Goal: Task Accomplishment & Management: Manage account settings

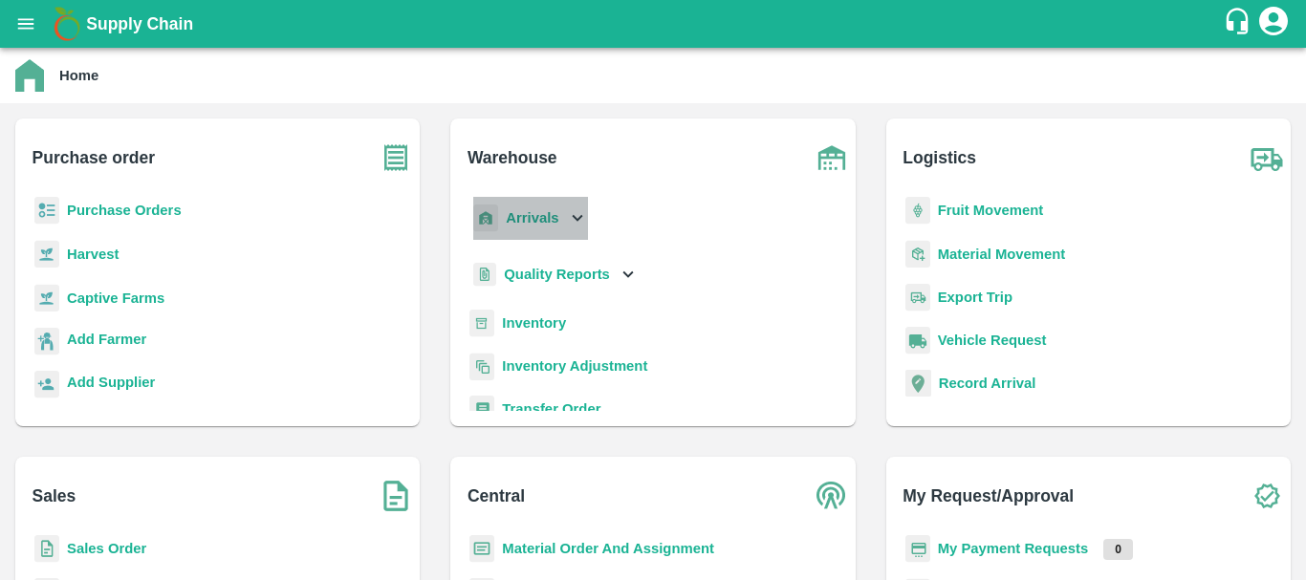
click at [526, 216] on b "Arrivals" at bounding box center [532, 217] width 53 height 15
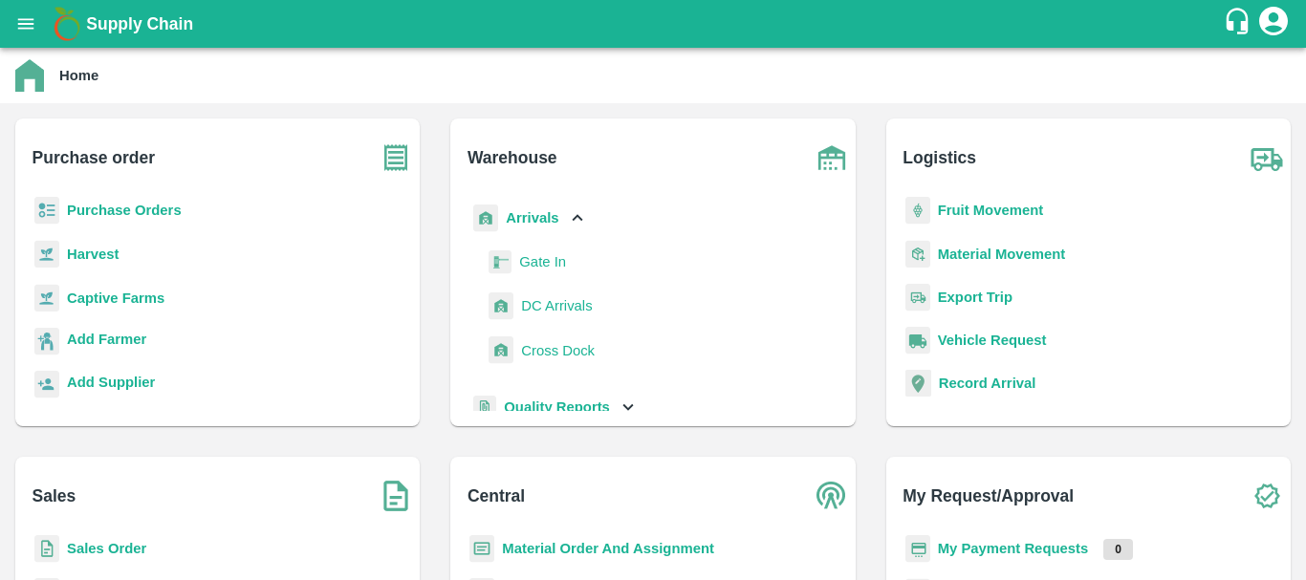
click at [539, 299] on span "DC Arrivals" at bounding box center [556, 305] width 71 height 21
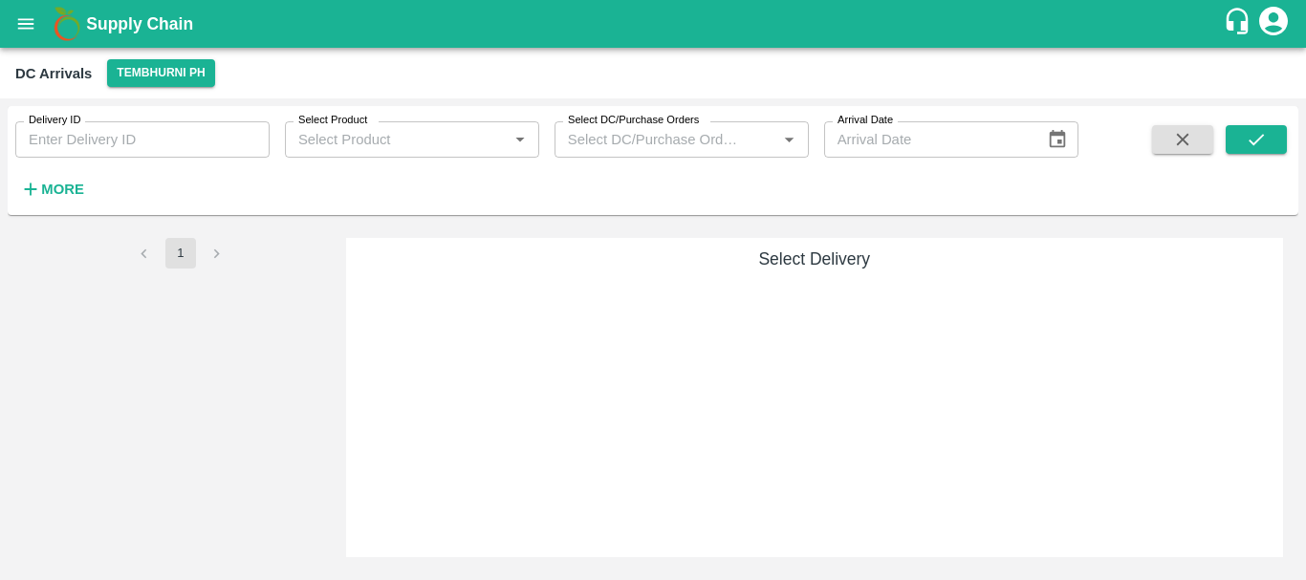
click at [210, 341] on div "1" at bounding box center [181, 397] width 316 height 319
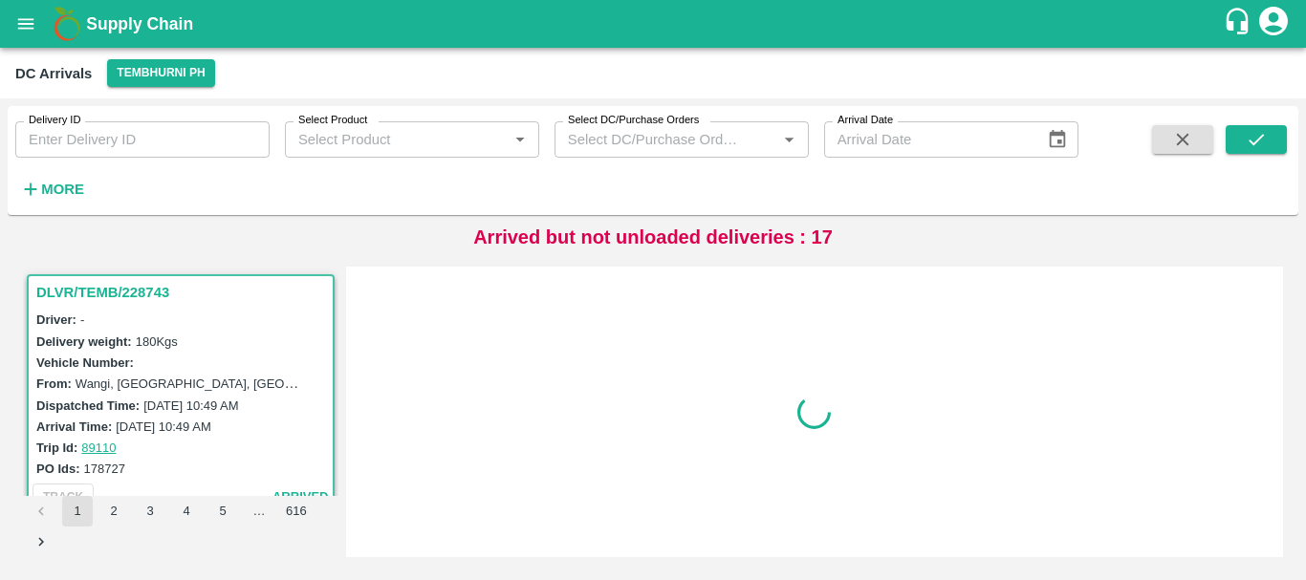
click at [210, 341] on div "Delivery weight: 180 Kgs" at bounding box center [183, 341] width 294 height 21
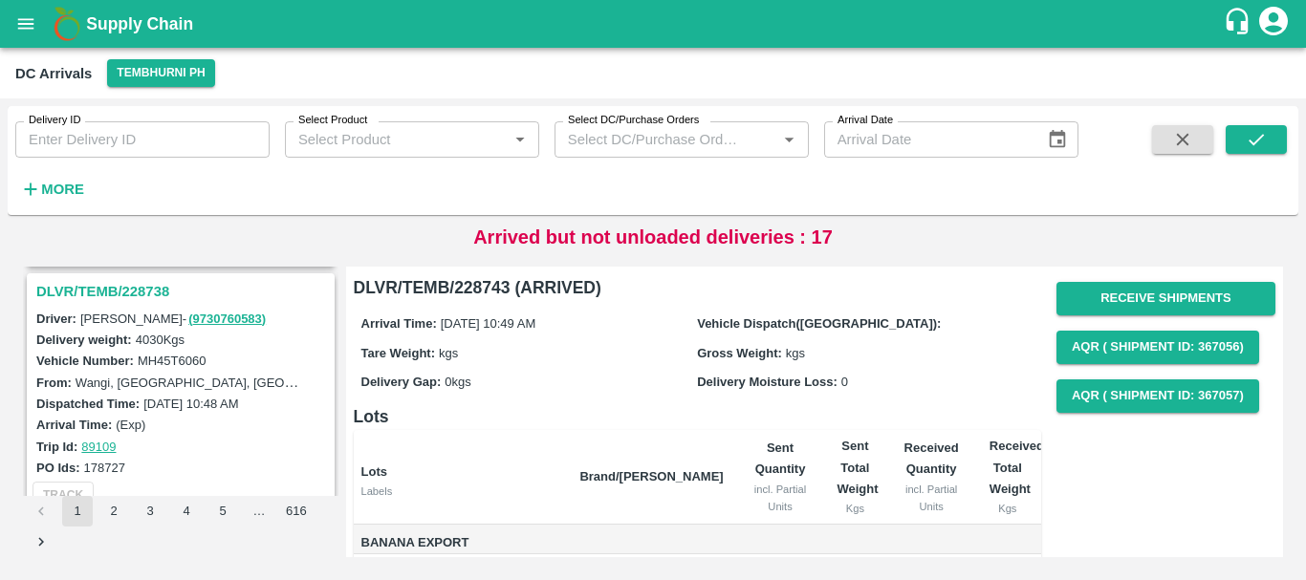
scroll to position [251, 0]
click at [144, 285] on h3 "DLVR/TEMB/228738" at bounding box center [183, 292] width 294 height 25
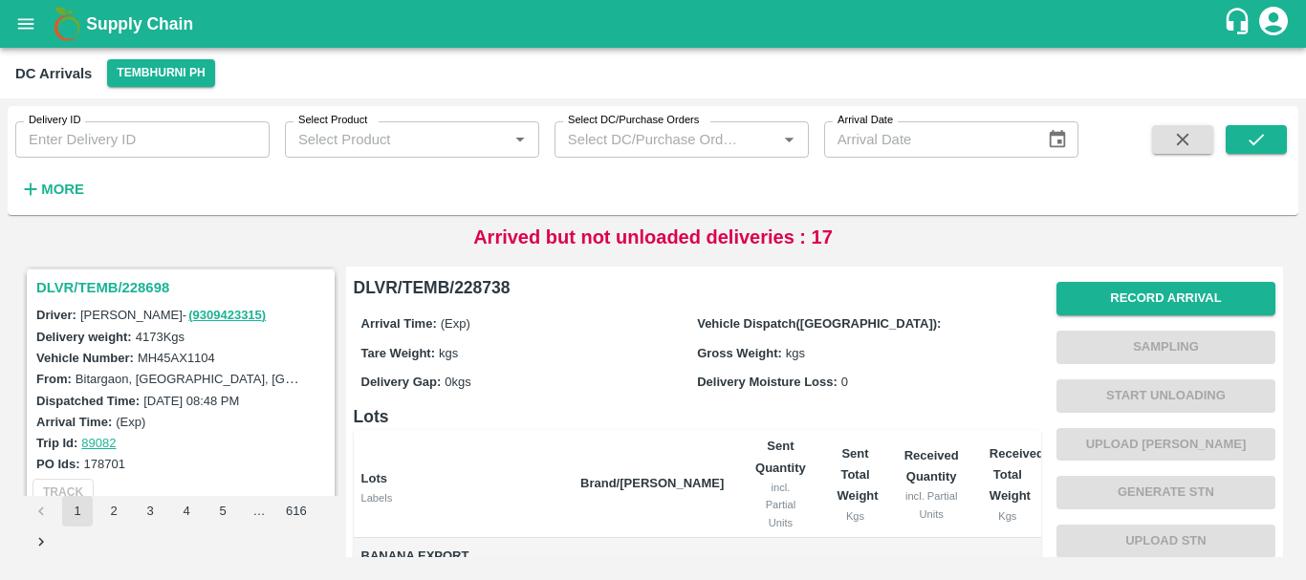
scroll to position [3997, 0]
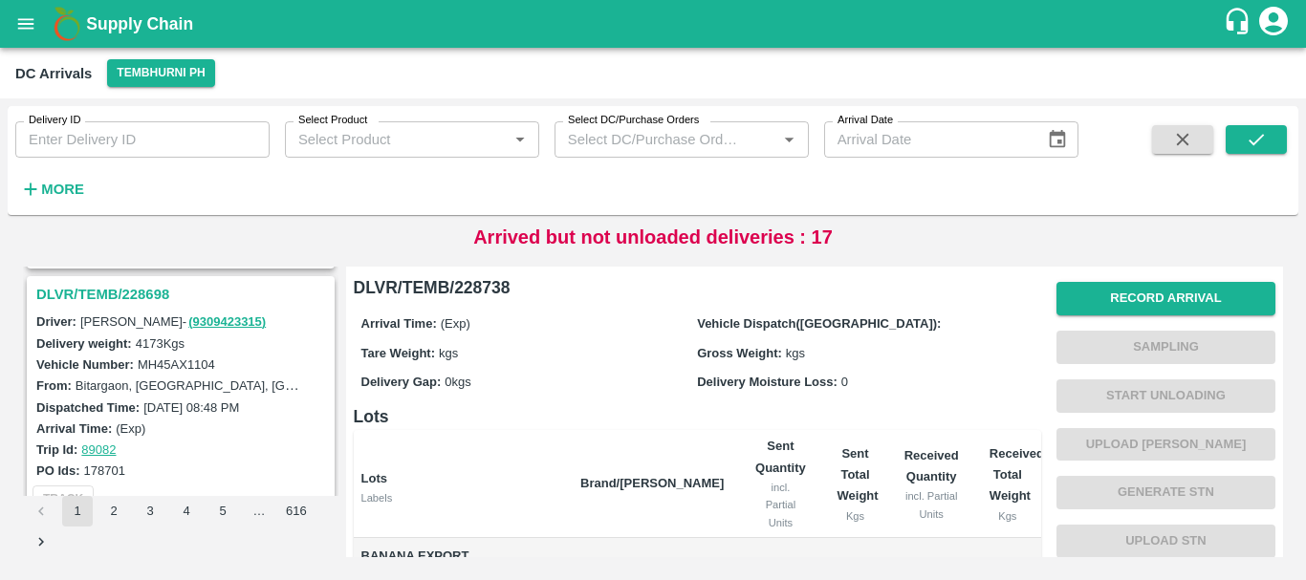
click at [131, 288] on h3 "DLVR/TEMB/228698" at bounding box center [183, 294] width 294 height 25
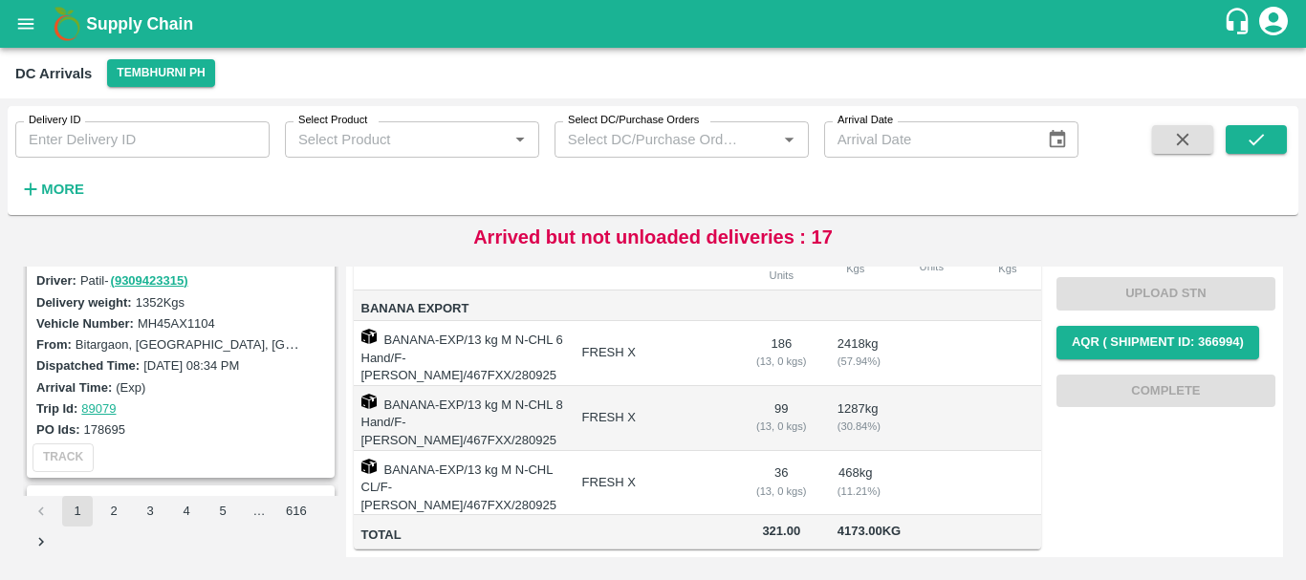
scroll to position [4473, 0]
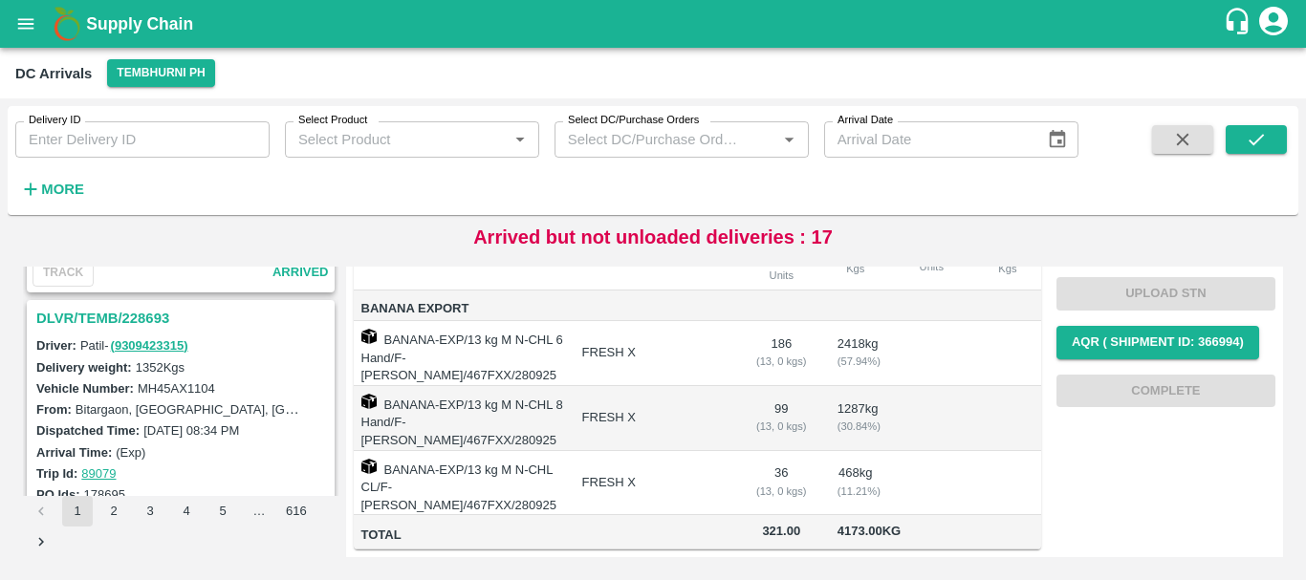
click at [127, 320] on h3 "DLVR/TEMB/228693" at bounding box center [183, 318] width 294 height 25
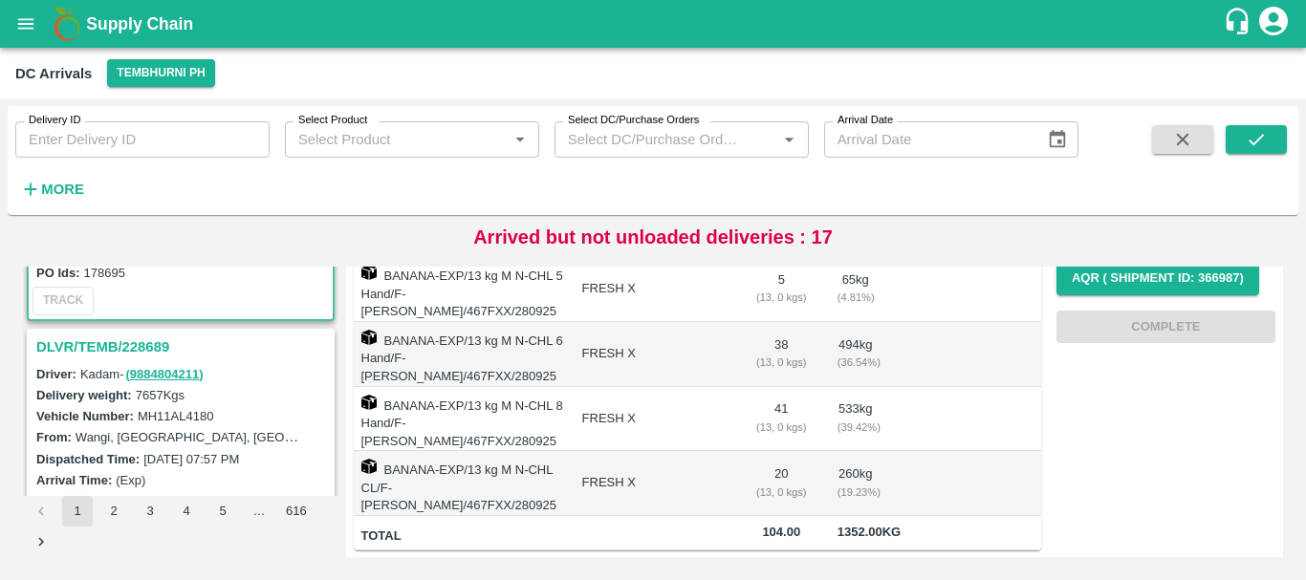
scroll to position [4661, 0]
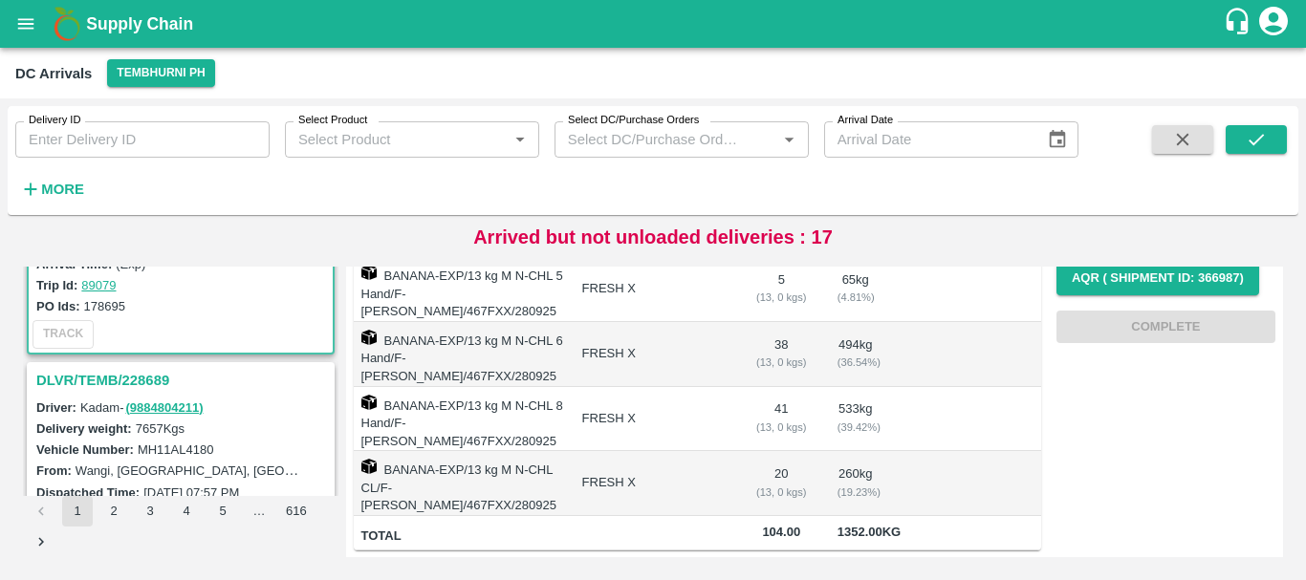
click at [145, 386] on h3 "DLVR/TEMB/228689" at bounding box center [183, 380] width 294 height 25
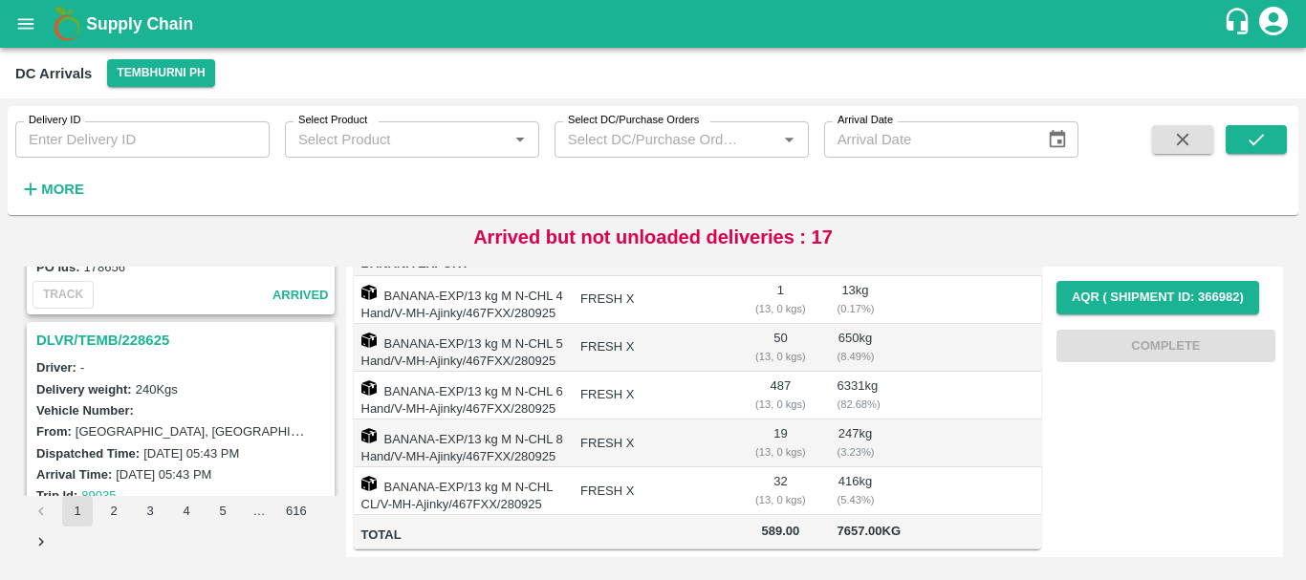
scroll to position [6025, 0]
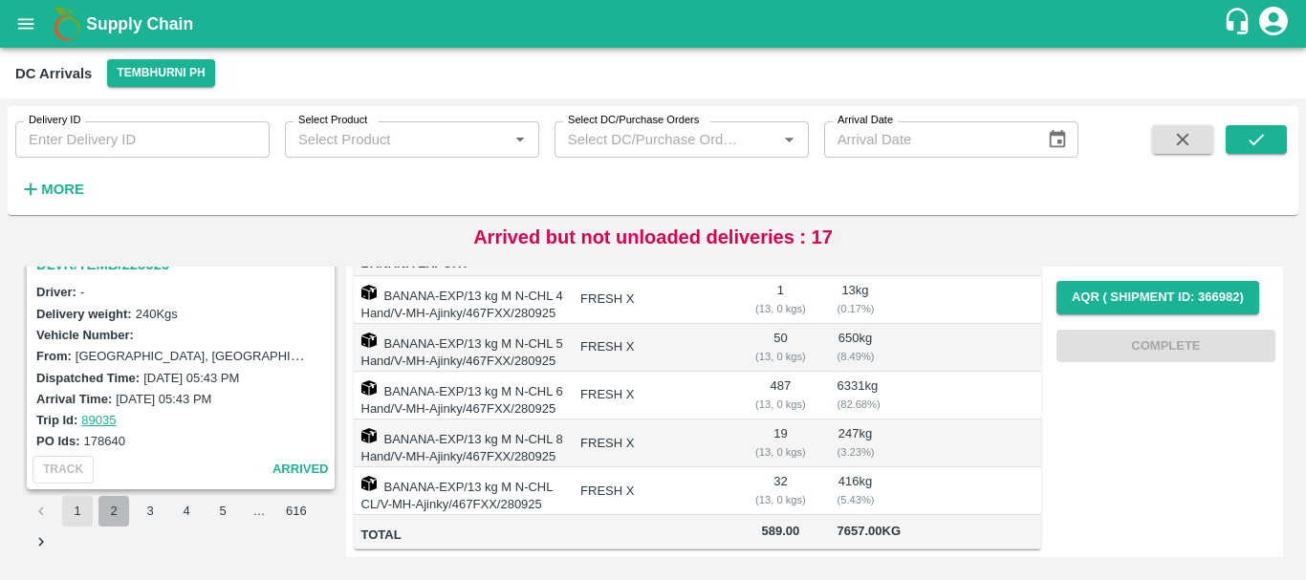
click at [111, 524] on button "2" at bounding box center [113, 511] width 31 height 31
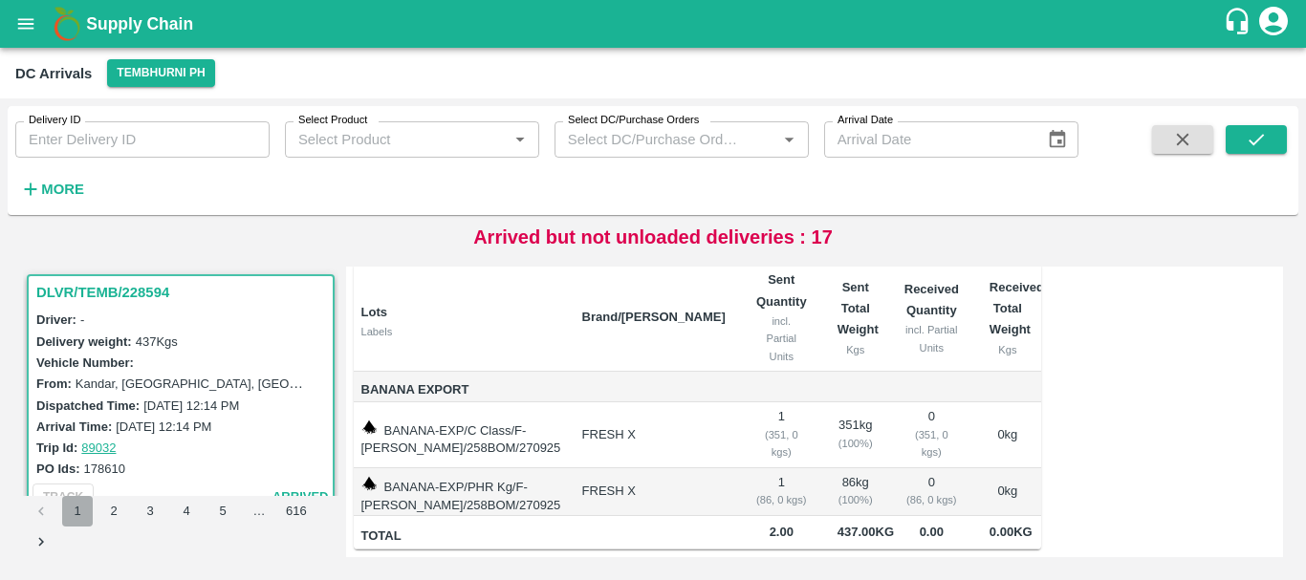
click at [70, 515] on button "1" at bounding box center [77, 511] width 31 height 31
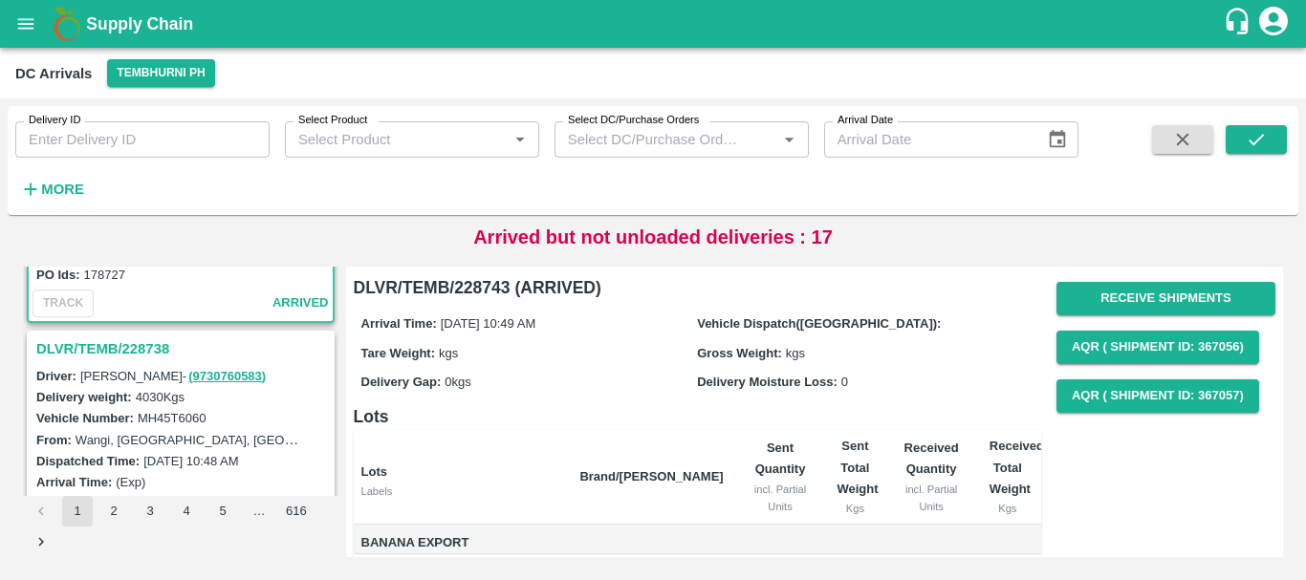
click at [150, 347] on h3 "DLVR/TEMB/228738" at bounding box center [183, 349] width 294 height 25
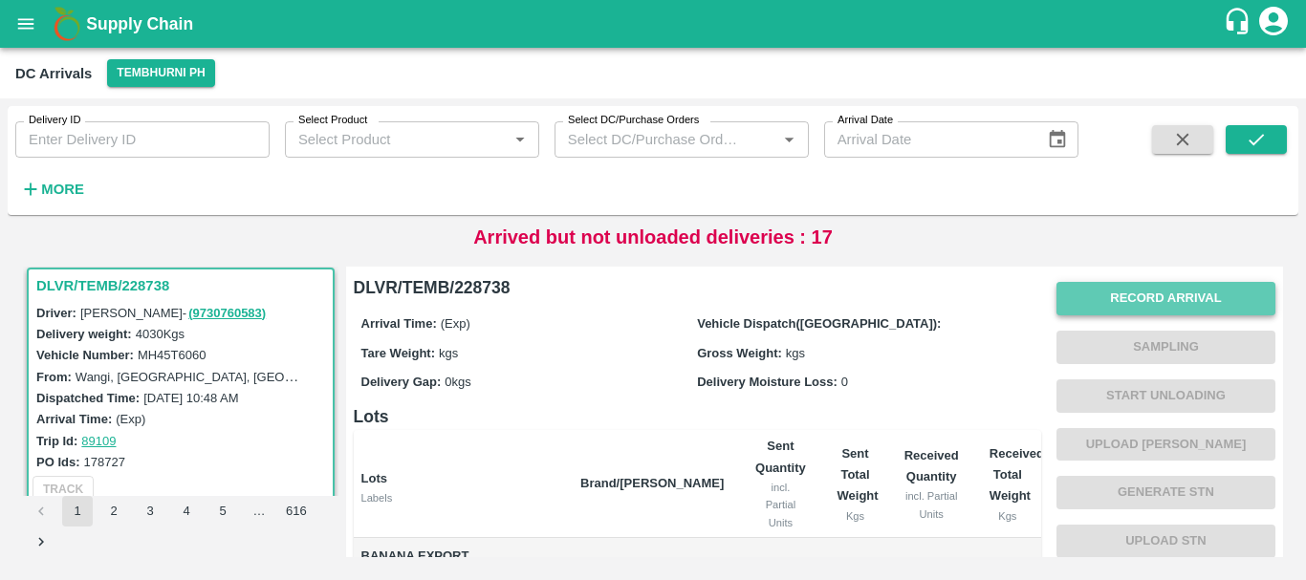
click at [1064, 293] on button "Record Arrival" at bounding box center [1165, 298] width 219 height 33
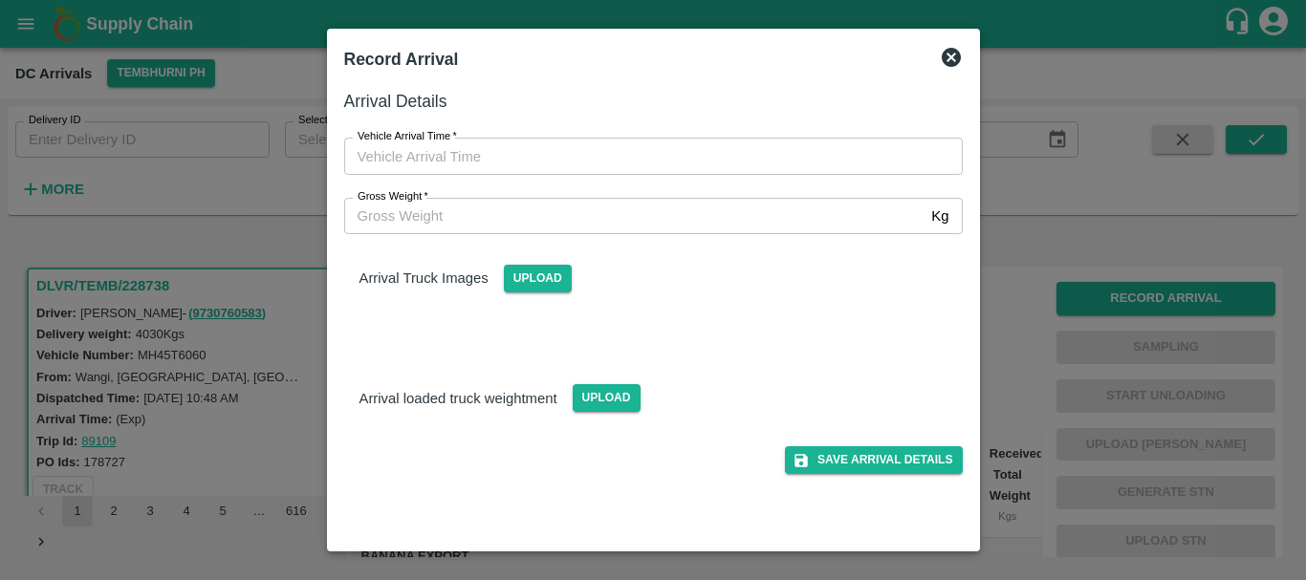
type input "DD/MM/YYYY hh:mm aa"
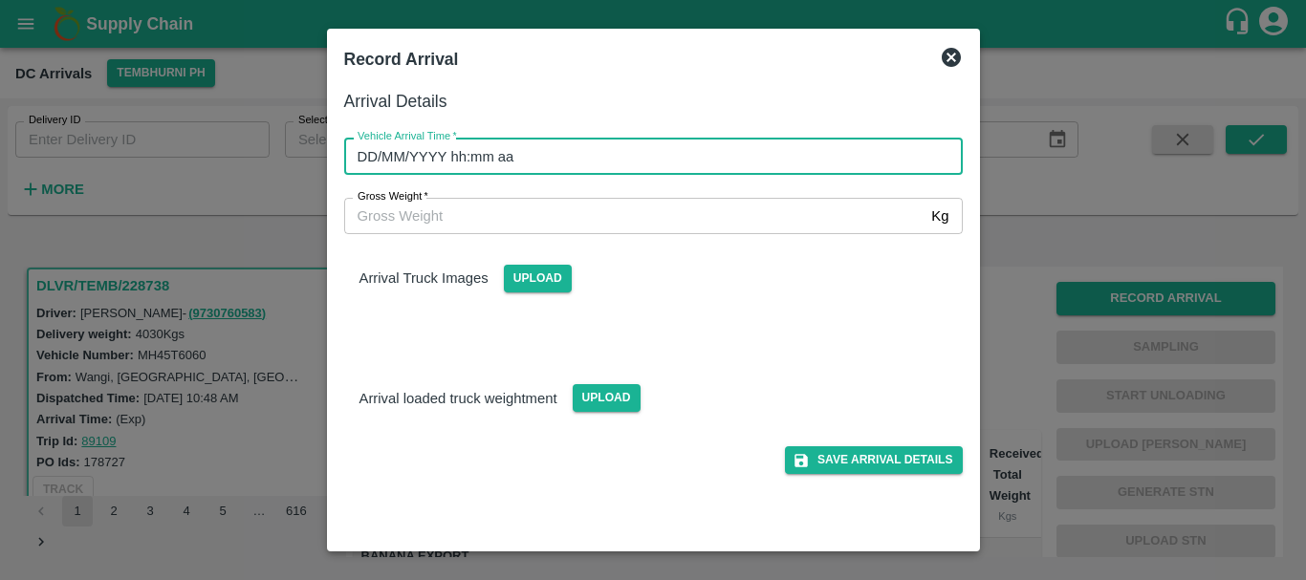
click at [754, 161] on input "DD/MM/YYYY hh:mm aa" at bounding box center [646, 156] width 605 height 36
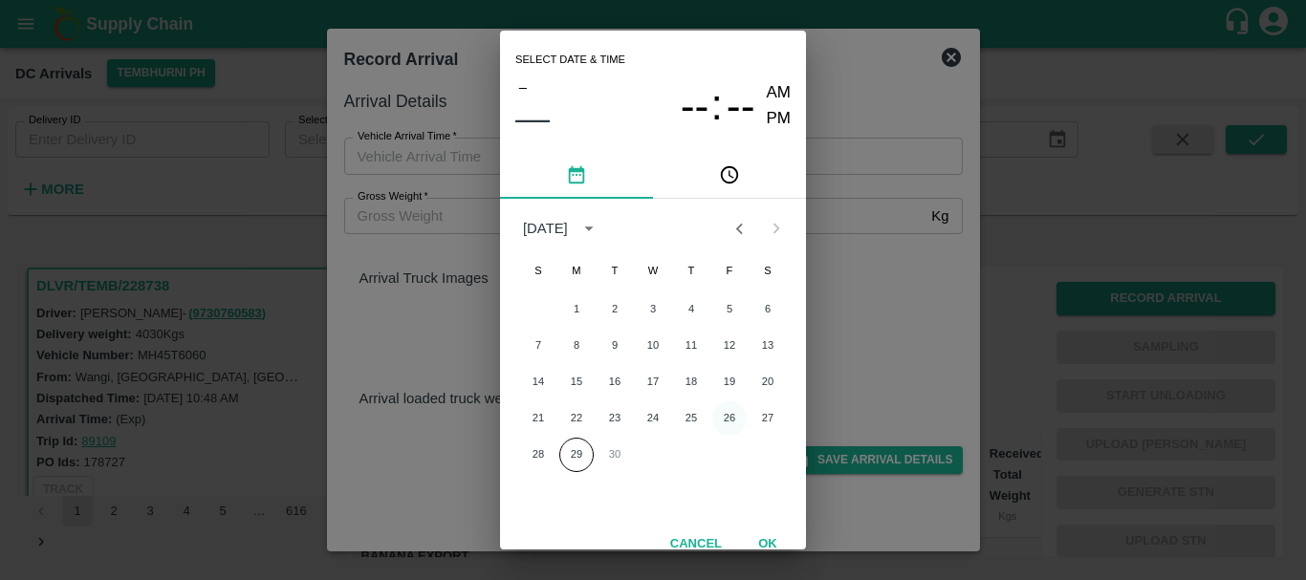
click at [727, 417] on button "26" at bounding box center [729, 419] width 34 height 34
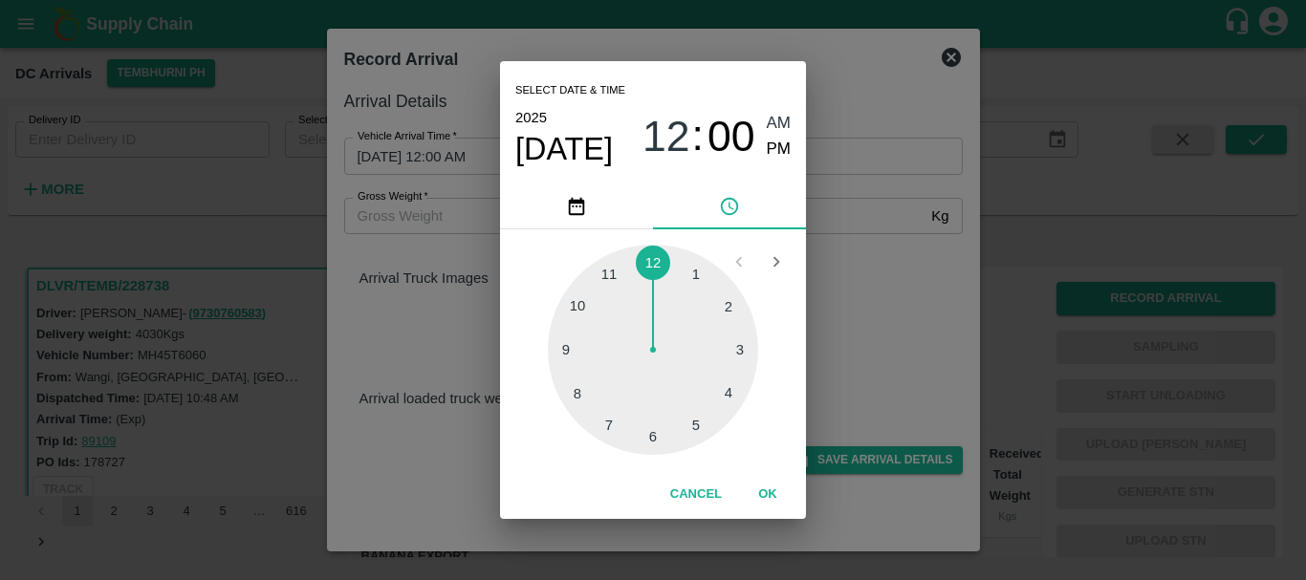
click at [652, 433] on div at bounding box center [653, 350] width 210 height 210
click at [714, 414] on div at bounding box center [653, 350] width 210 height 210
click at [599, 284] on div at bounding box center [653, 350] width 210 height 210
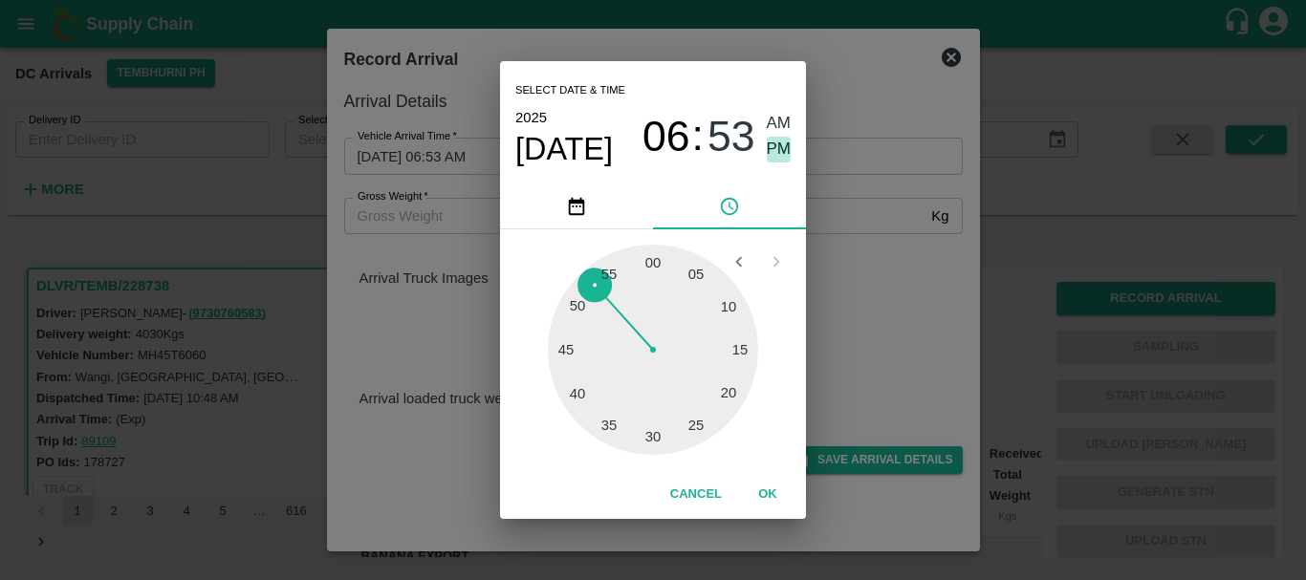
click at [776, 143] on span "PM" at bounding box center [779, 150] width 25 height 26
type input "26/09/2025 06:53 PM"
click at [840, 210] on div "Select date & time 2025 Sep 26 06 : 53 AM PM 05 10 15 20 25 30 35 40 45 50 55 0…" at bounding box center [653, 290] width 1306 height 580
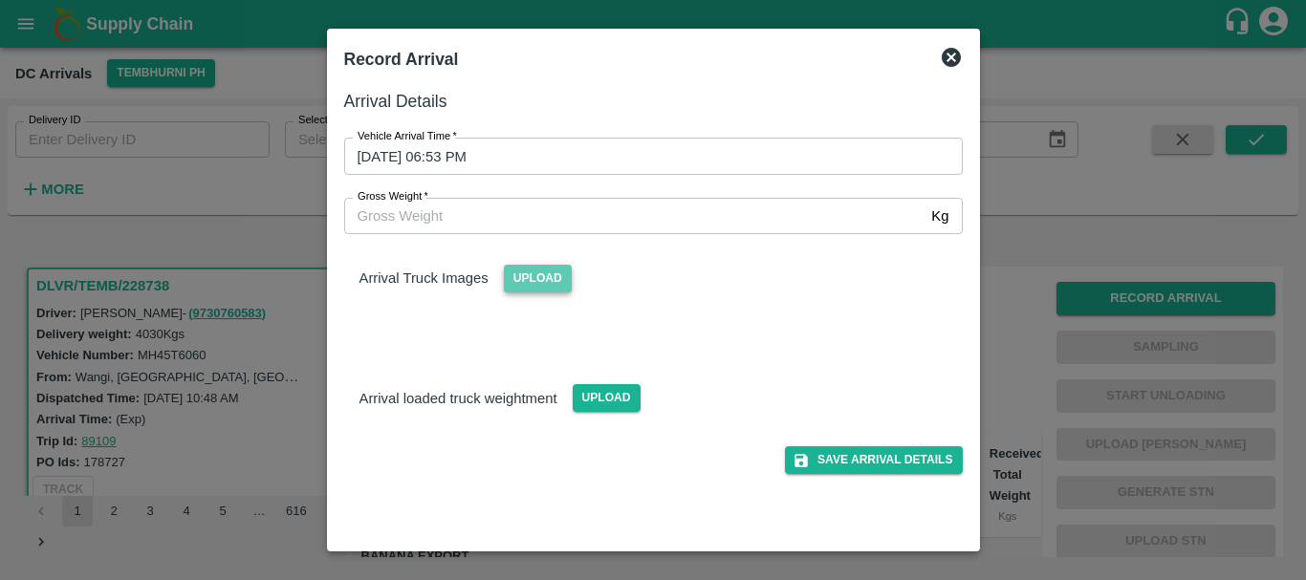
click at [552, 269] on span "Upload" at bounding box center [538, 279] width 68 height 28
click at [0, 0] on input "Upload" at bounding box center [0, 0] width 0 height 0
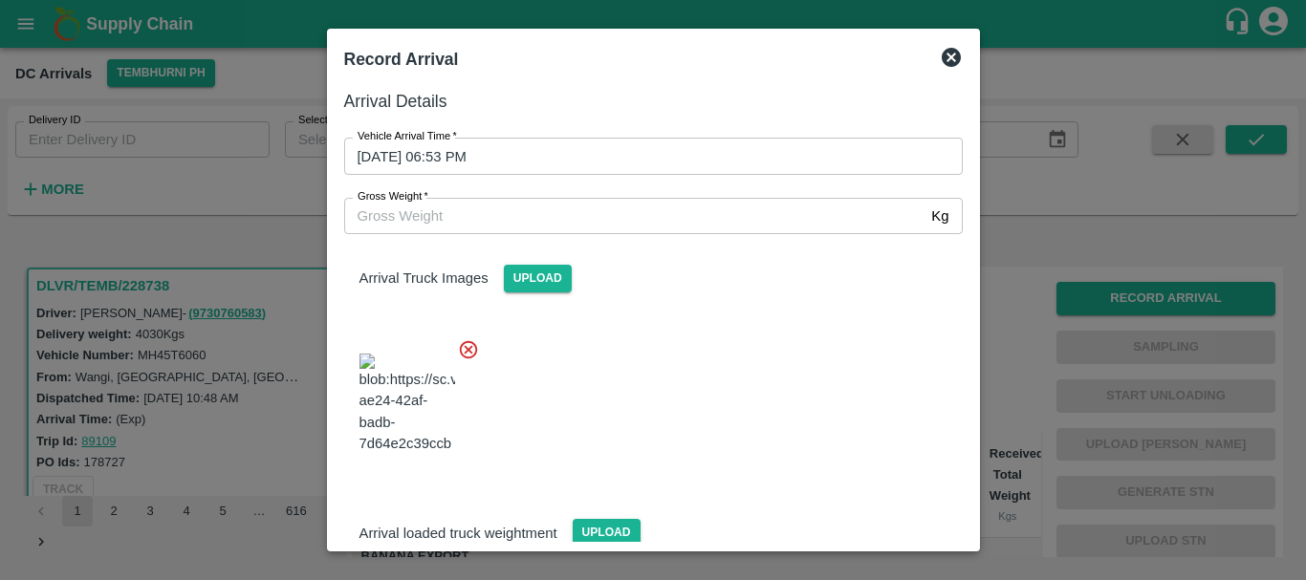
scroll to position [102, 0]
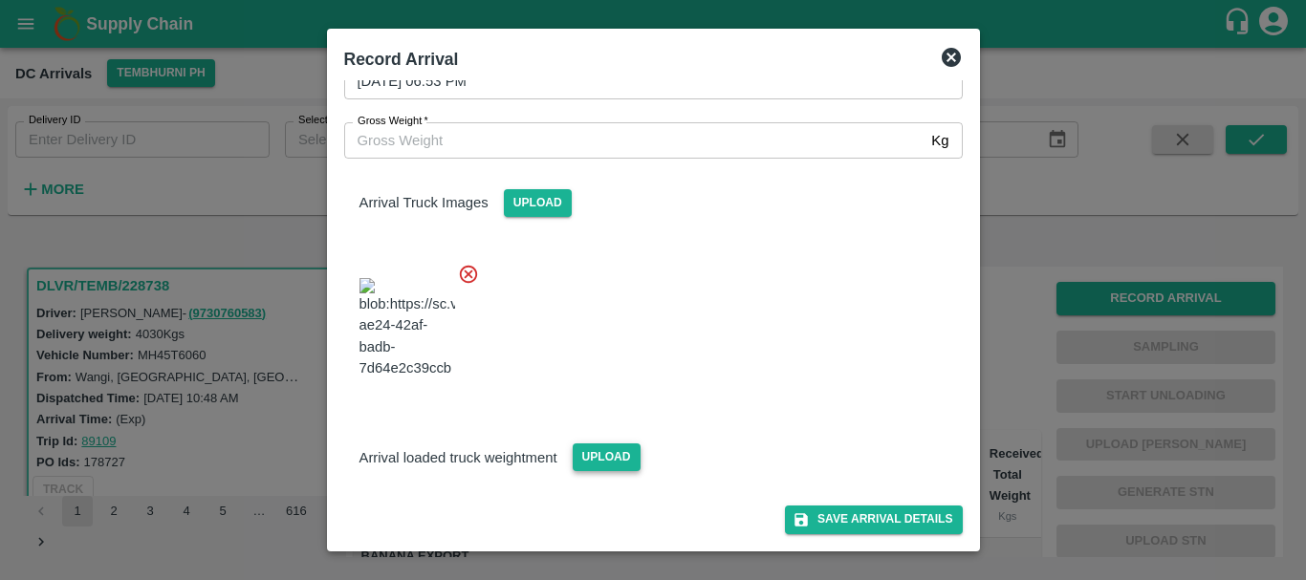
click at [603, 465] on span "Upload" at bounding box center [607, 458] width 68 height 28
click at [0, 0] on input "Upload" at bounding box center [0, 0] width 0 height 0
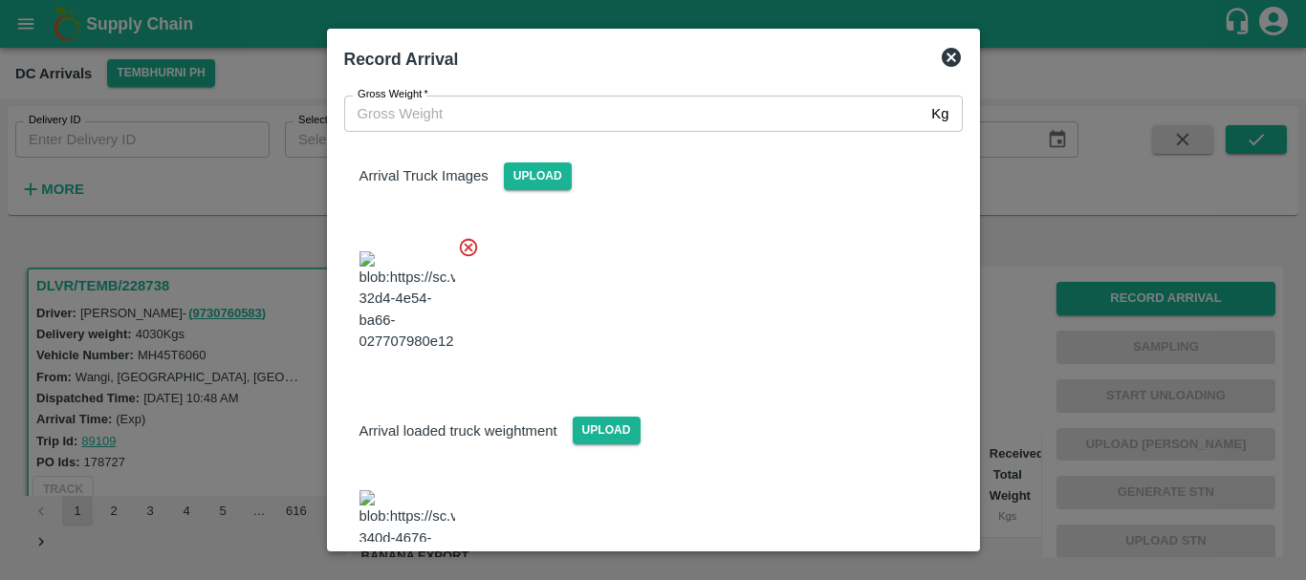
scroll to position [196, 0]
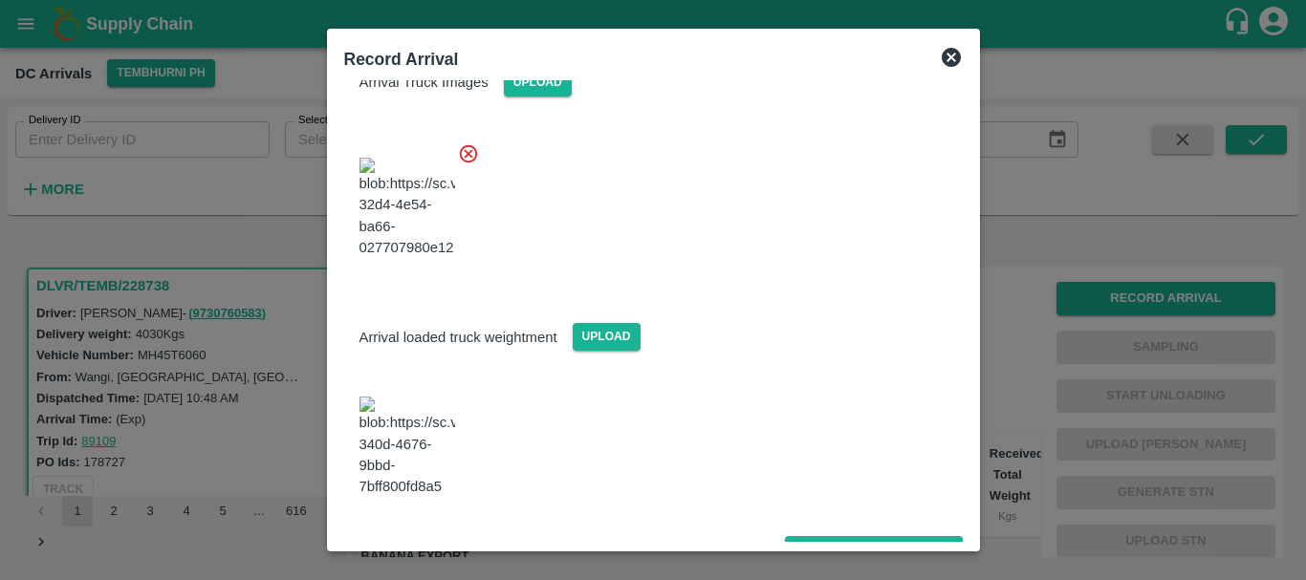
click at [400, 436] on img at bounding box center [407, 447] width 96 height 100
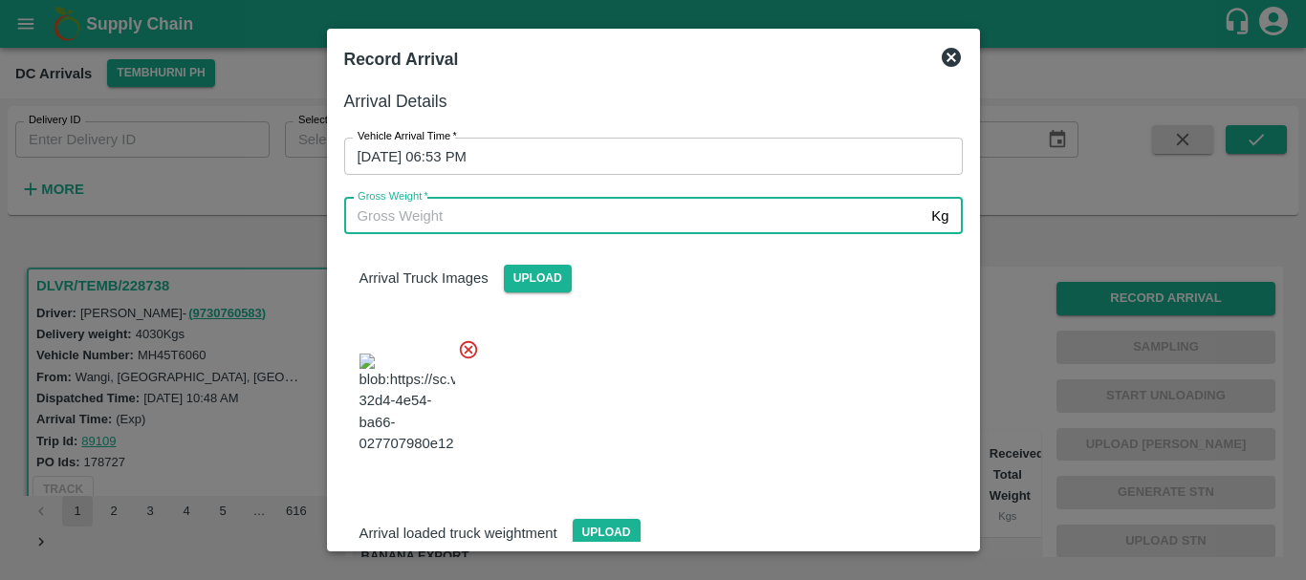
click at [512, 219] on input "Gross Weight   *" at bounding box center [634, 216] width 580 height 36
type input "9460"
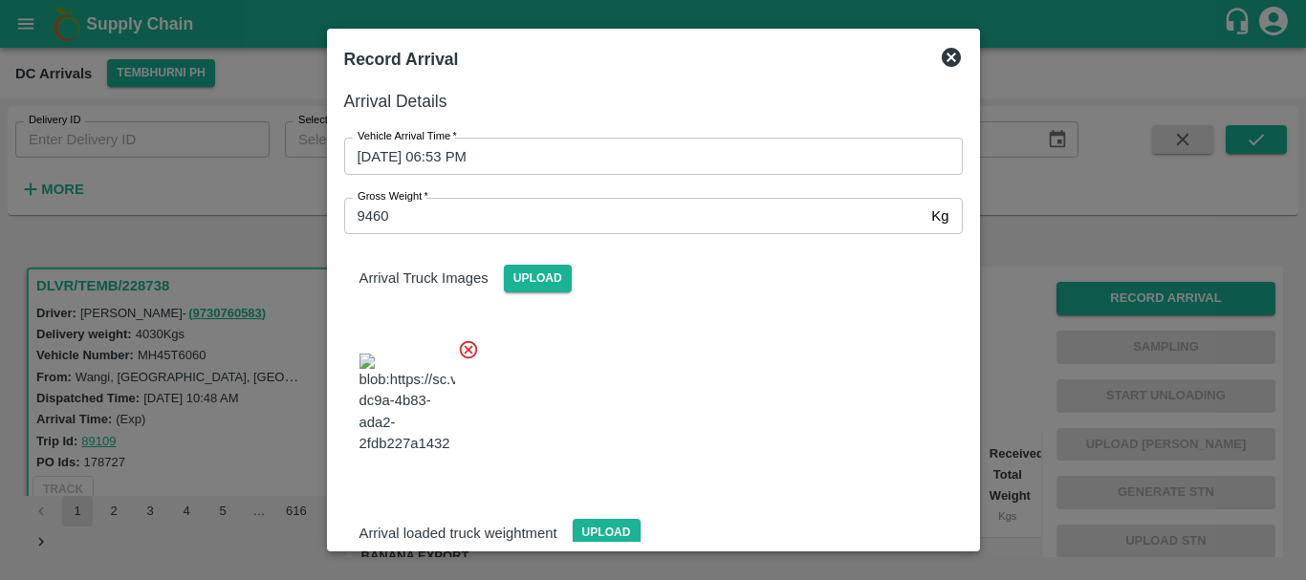
click at [830, 407] on div at bounding box center [646, 398] width 634 height 150
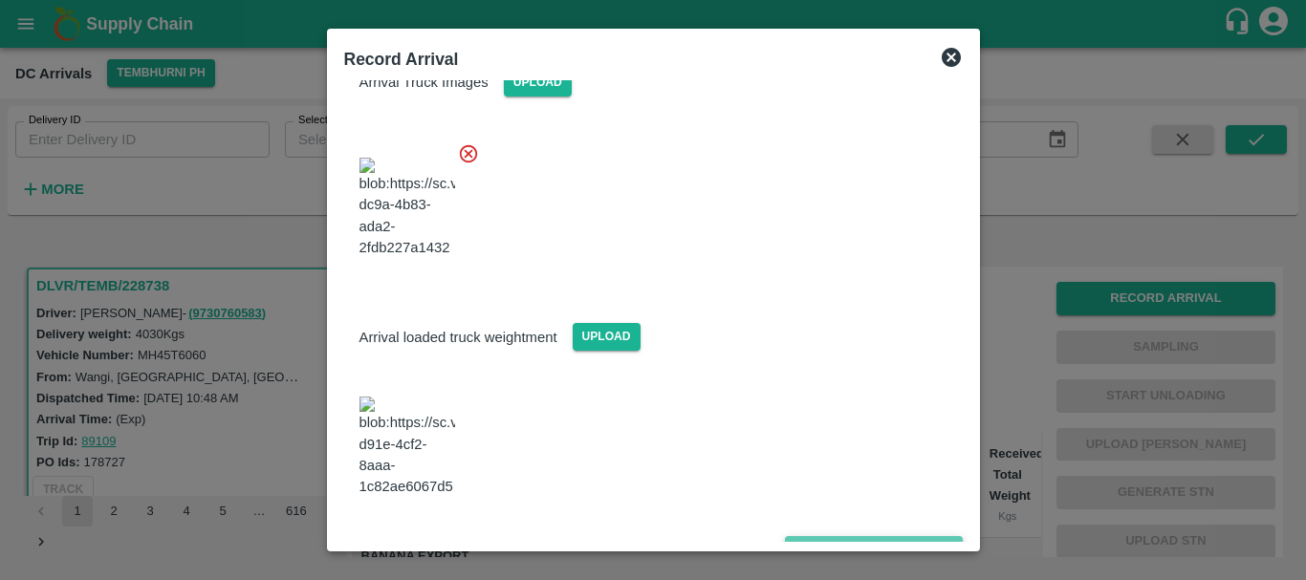
click at [868, 536] on button "Save Arrival Details" at bounding box center [873, 550] width 177 height 28
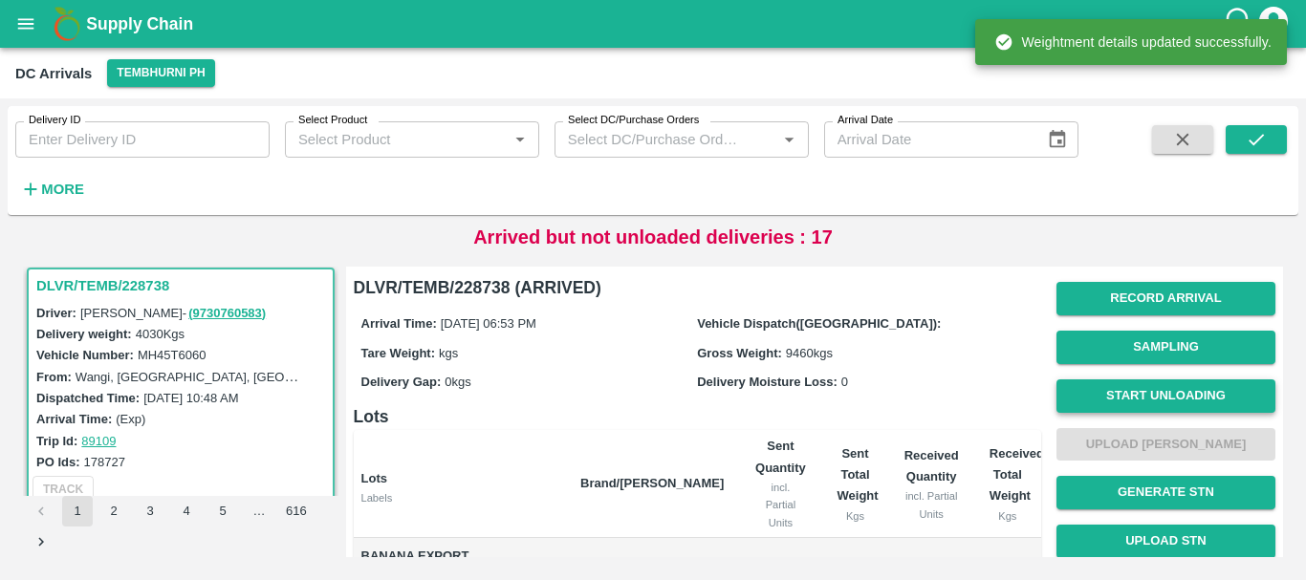
click at [1097, 389] on button "Start Unloading" at bounding box center [1165, 396] width 219 height 33
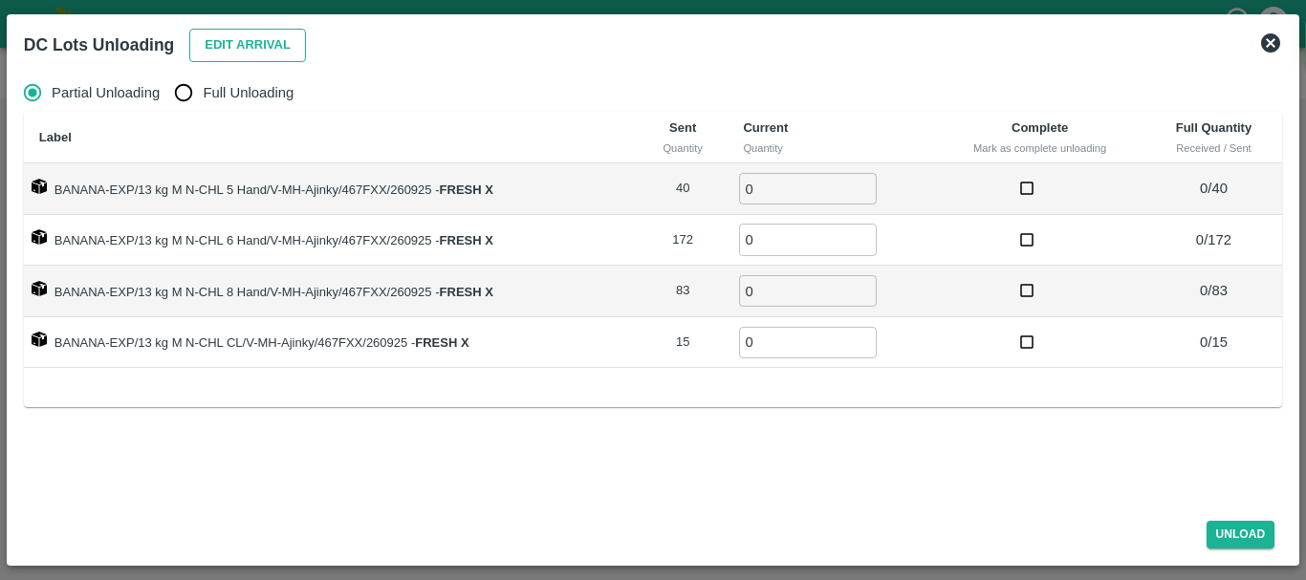
click at [215, 56] on button "Edit Arrival" at bounding box center [247, 45] width 117 height 33
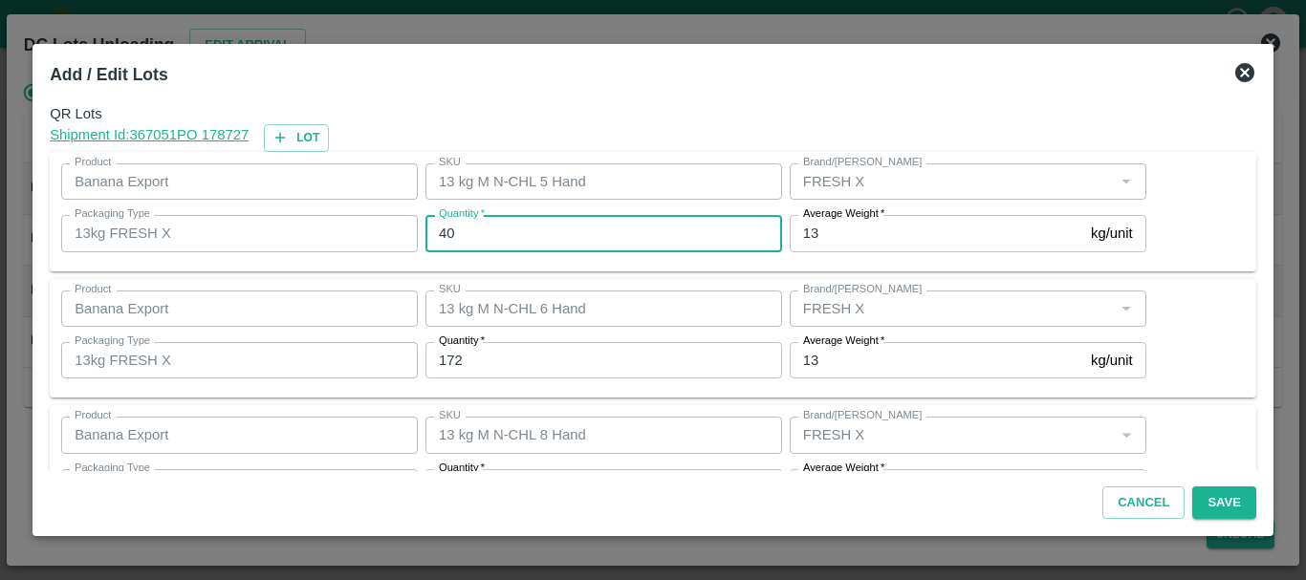
click at [540, 236] on input "40" at bounding box center [603, 233] width 357 height 36
type input "4"
type input "36"
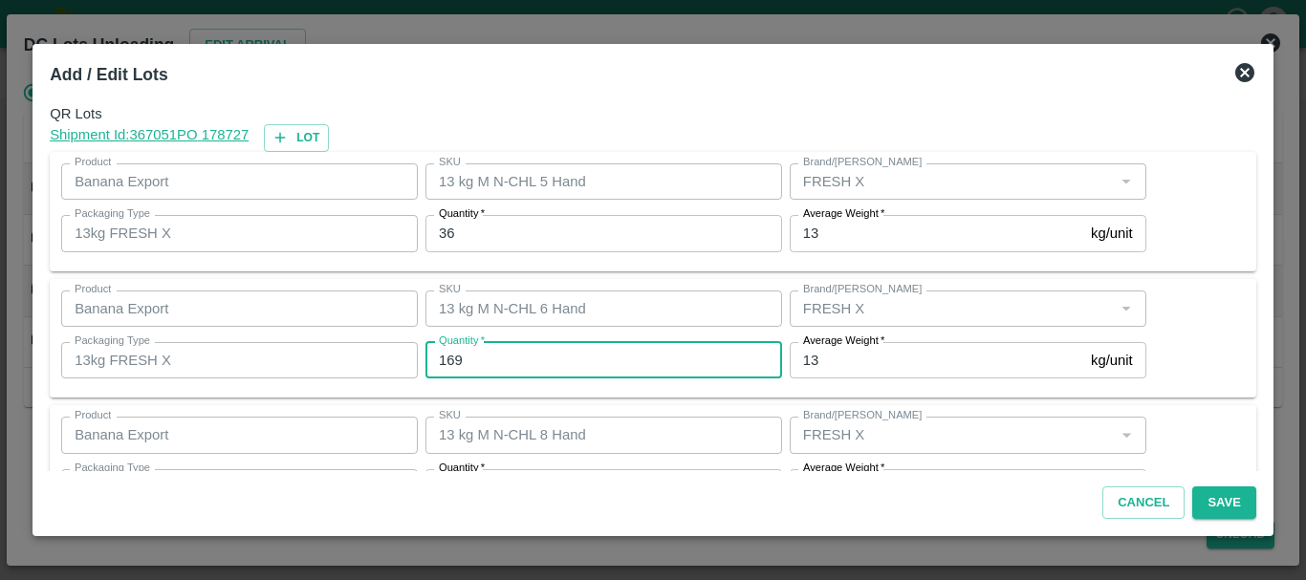
type input "169"
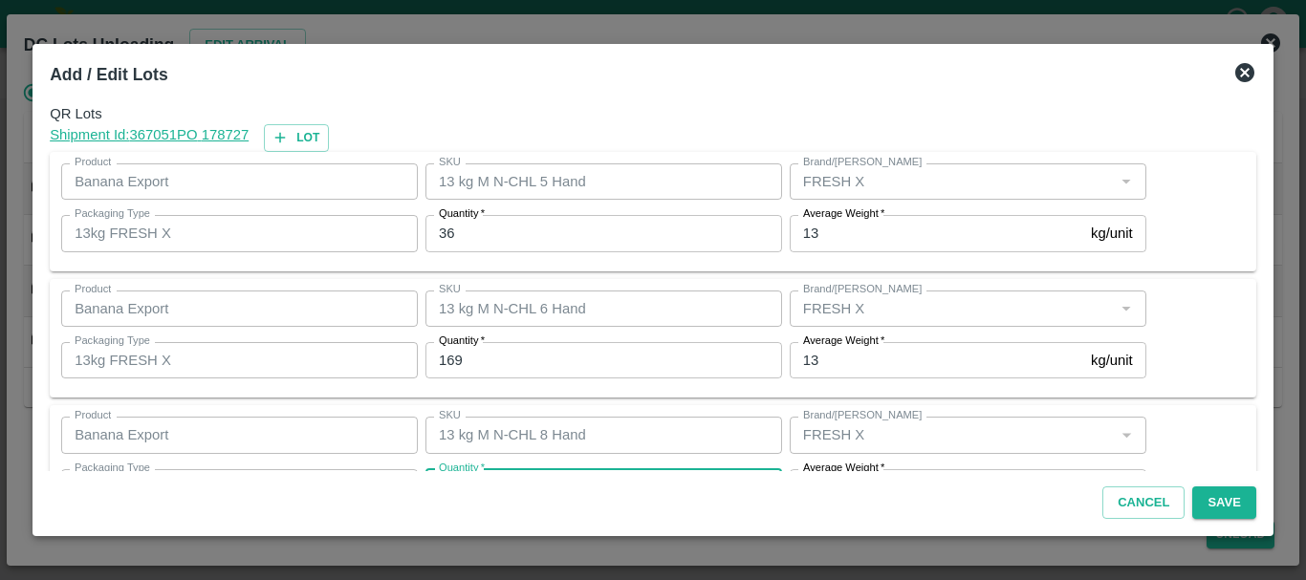
scroll to position [34, 0]
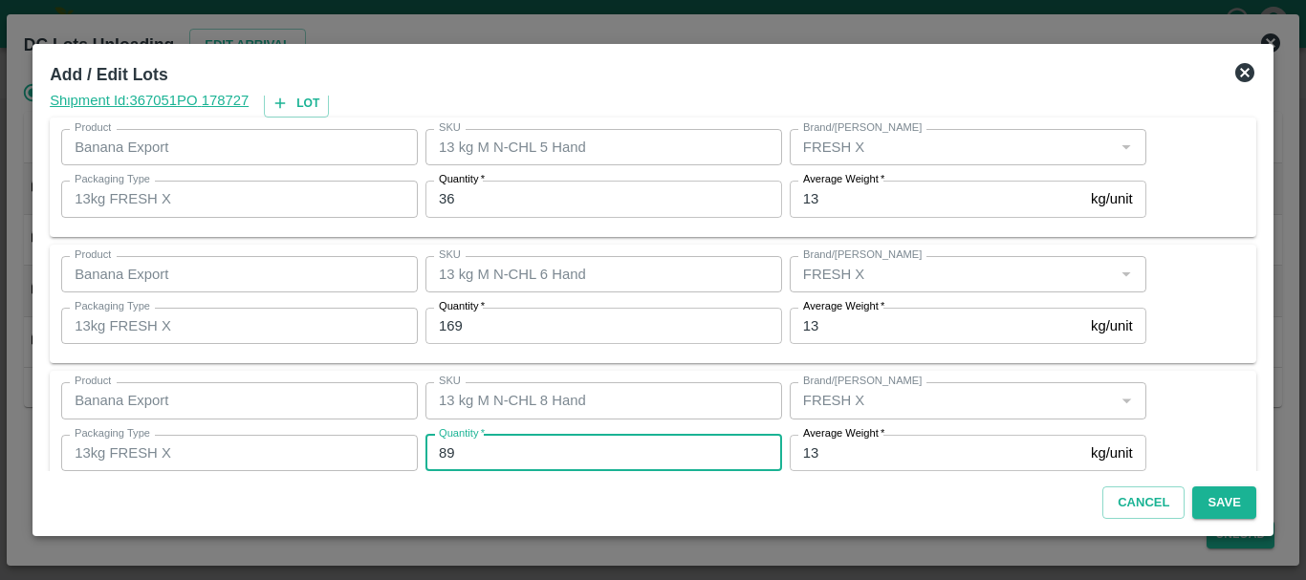
type input "89"
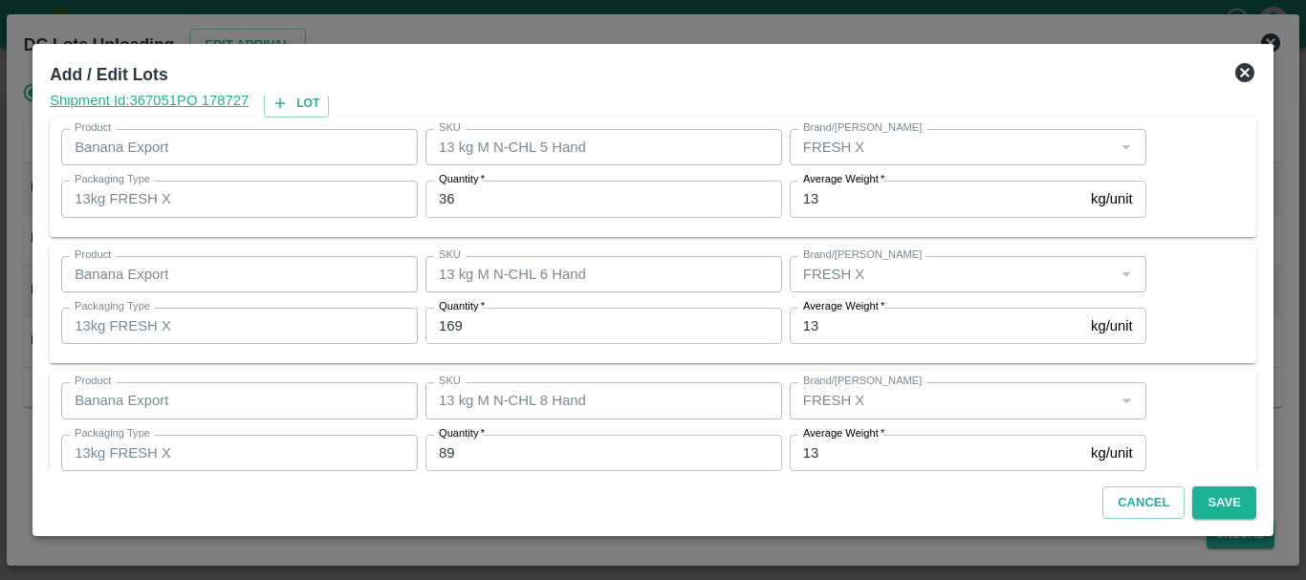
scroll to position [196, 0]
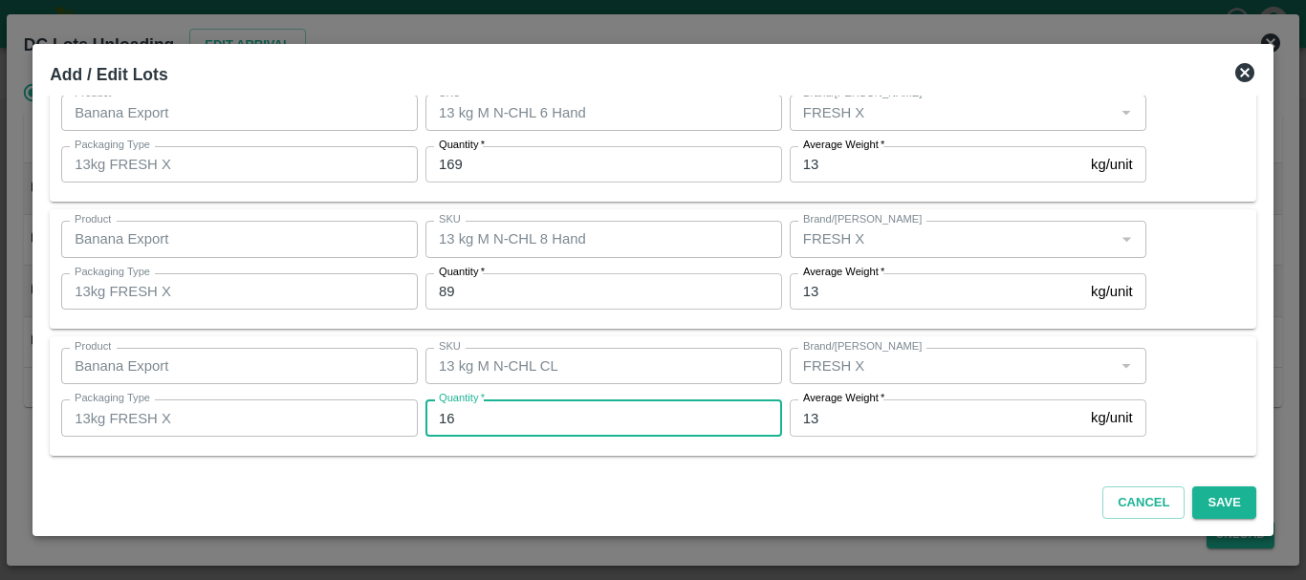
type input "16"
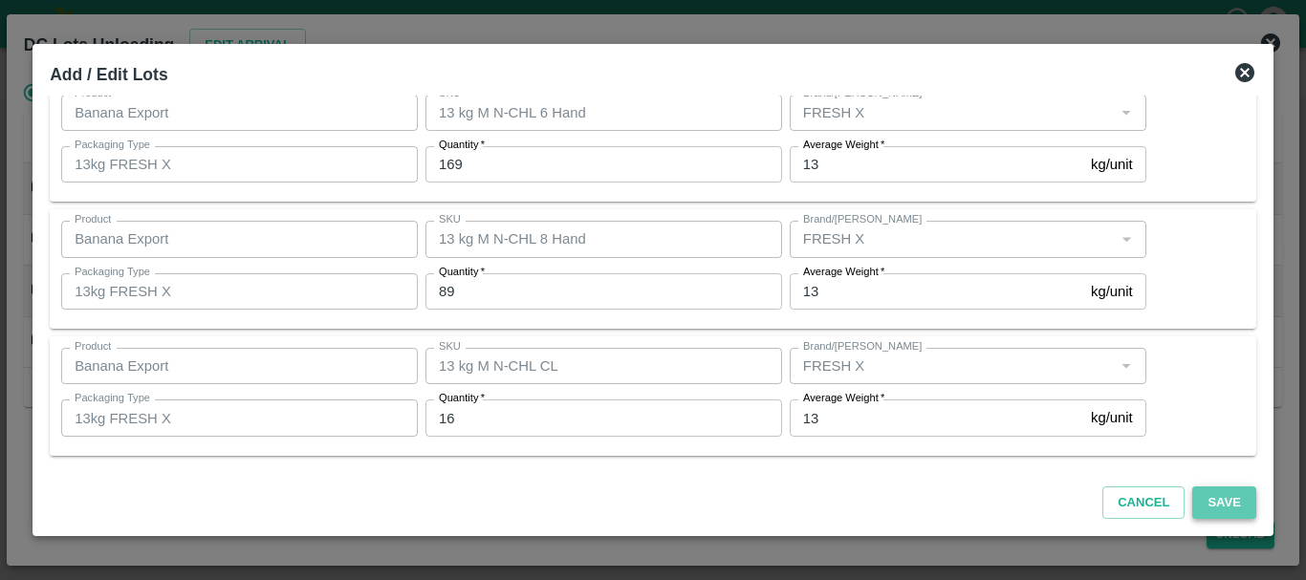
click at [1221, 493] on button "Save" at bounding box center [1223, 503] width 63 height 33
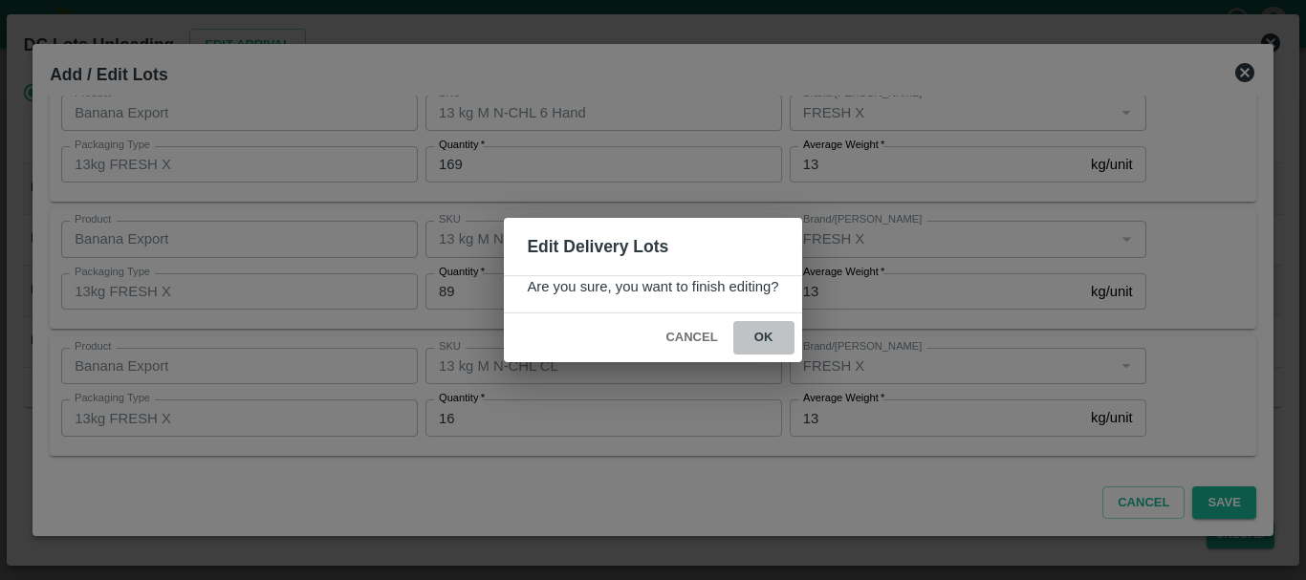
click at [768, 337] on button "ok" at bounding box center [763, 337] width 61 height 33
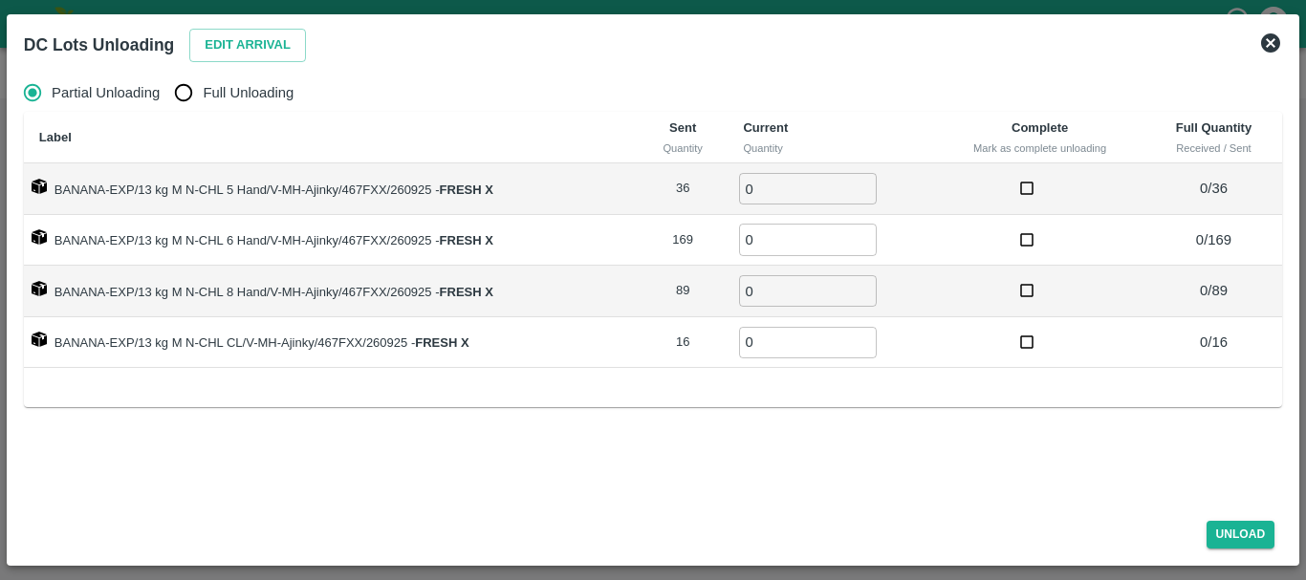
click at [192, 89] on input "Full Unloading" at bounding box center [183, 93] width 38 height 38
radio input "true"
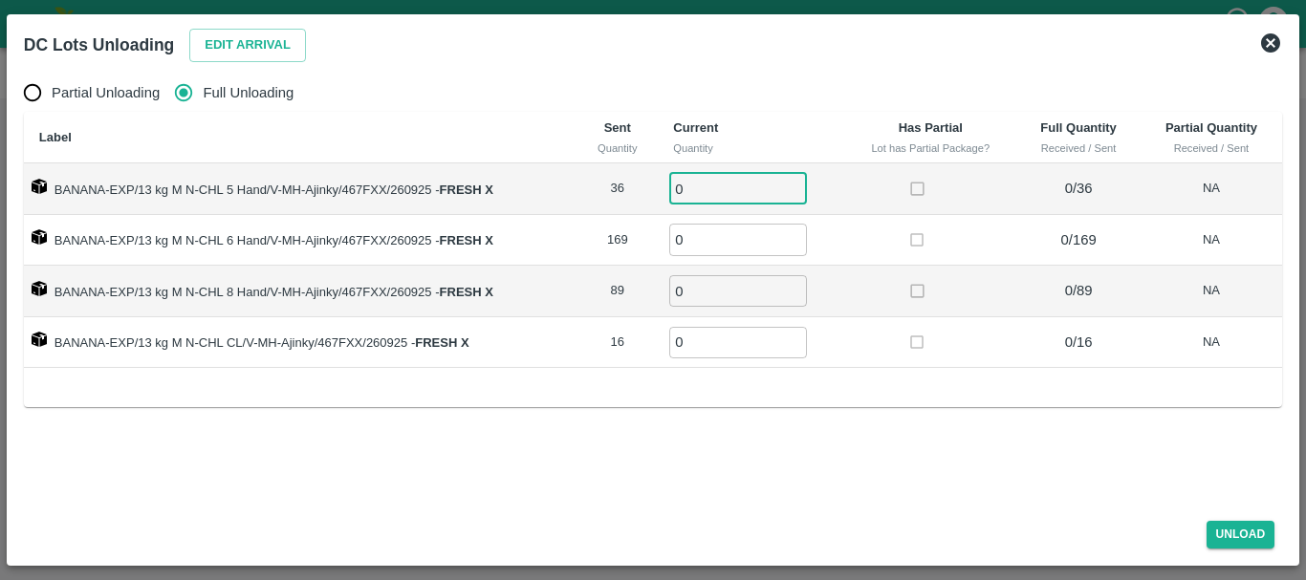
click at [705, 183] on input "0" at bounding box center [738, 189] width 138 height 32
type input "036"
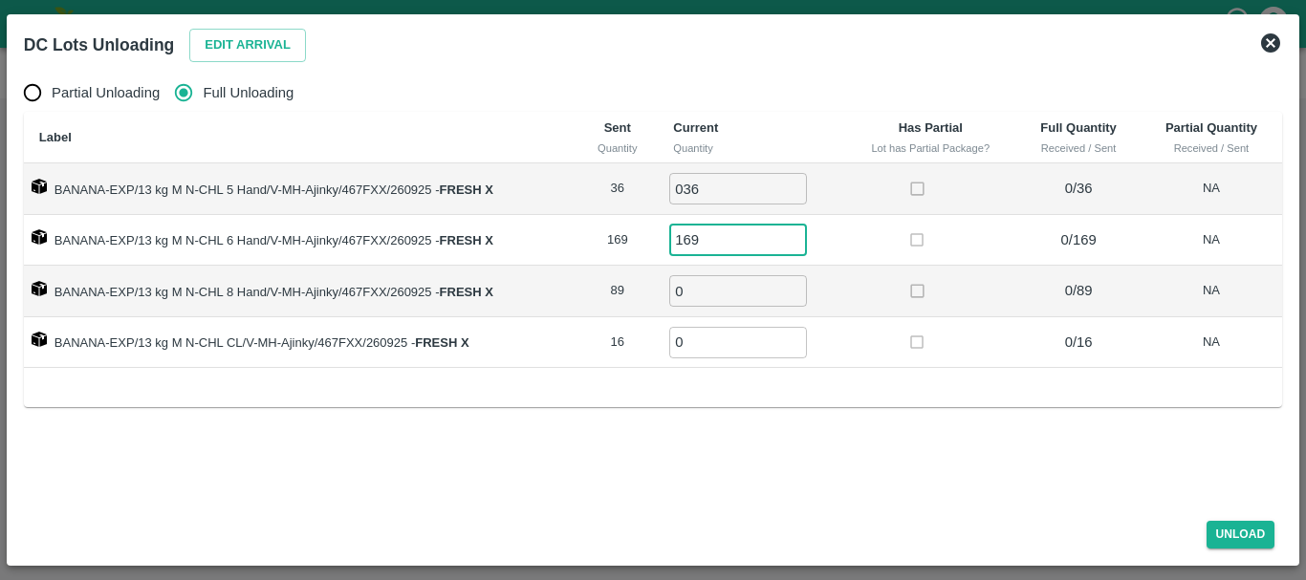
type input "169"
type input "89"
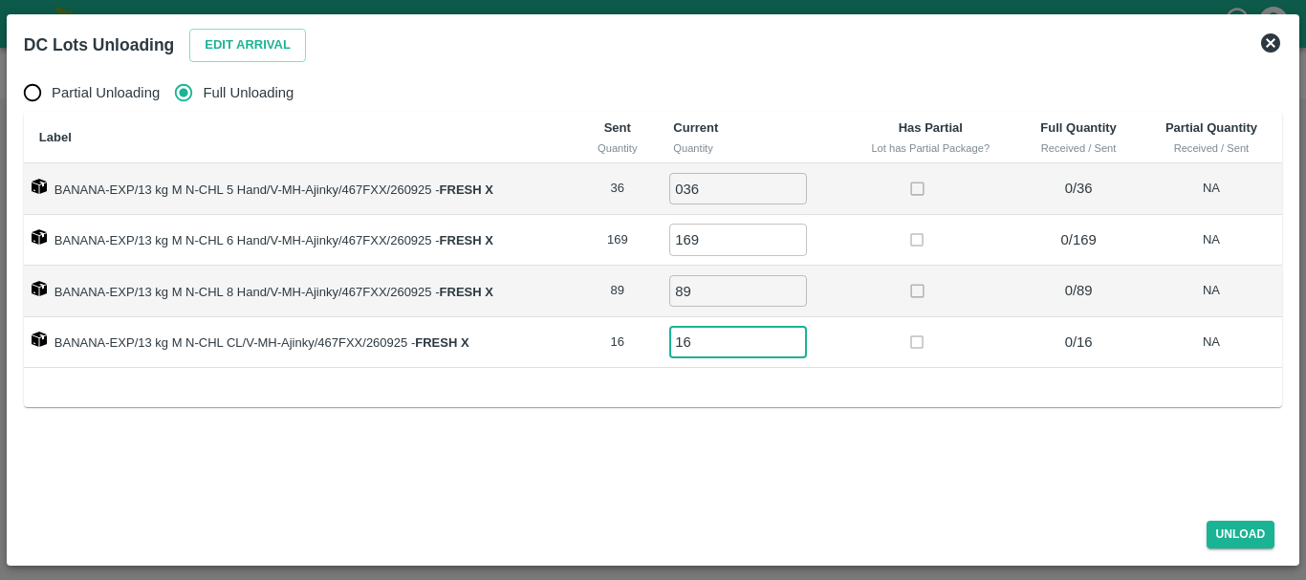
type input "16"
click at [881, 344] on td at bounding box center [930, 343] width 172 height 52
click at [1249, 534] on button "Unload" at bounding box center [1241, 535] width 69 height 28
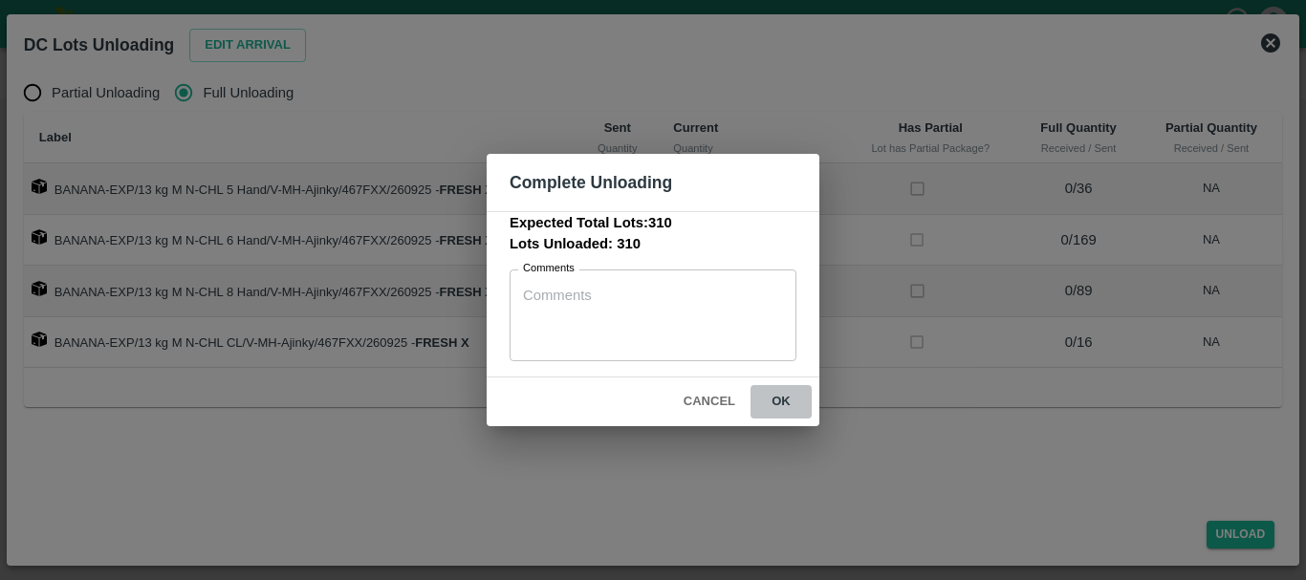
click at [787, 406] on button "ok" at bounding box center [781, 401] width 61 height 33
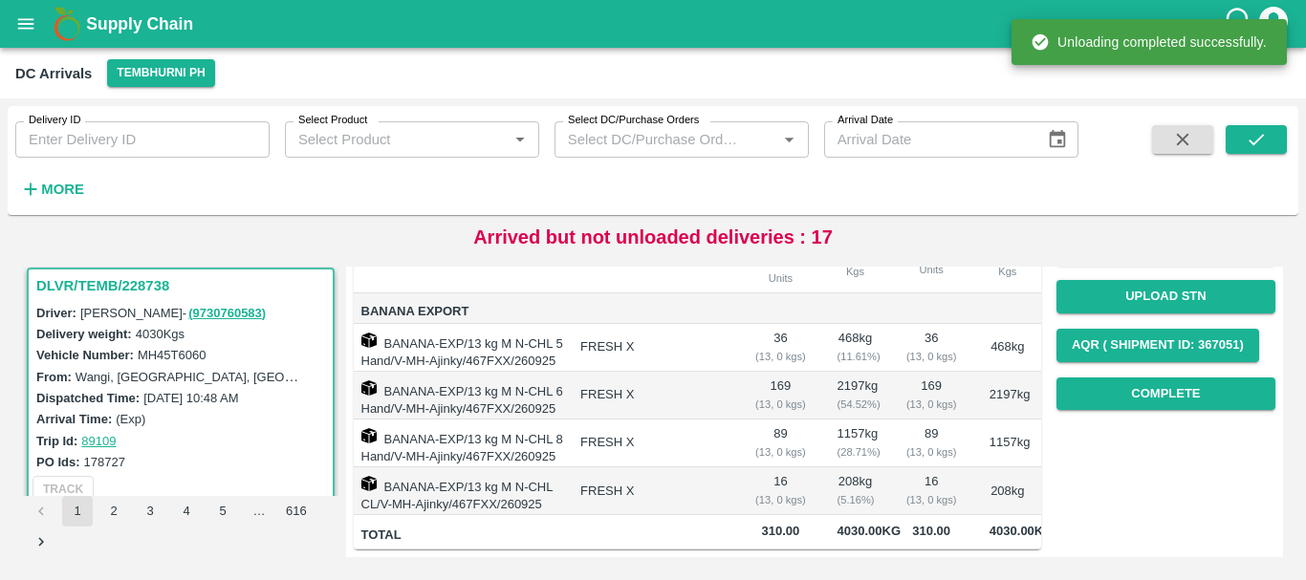
scroll to position [0, 0]
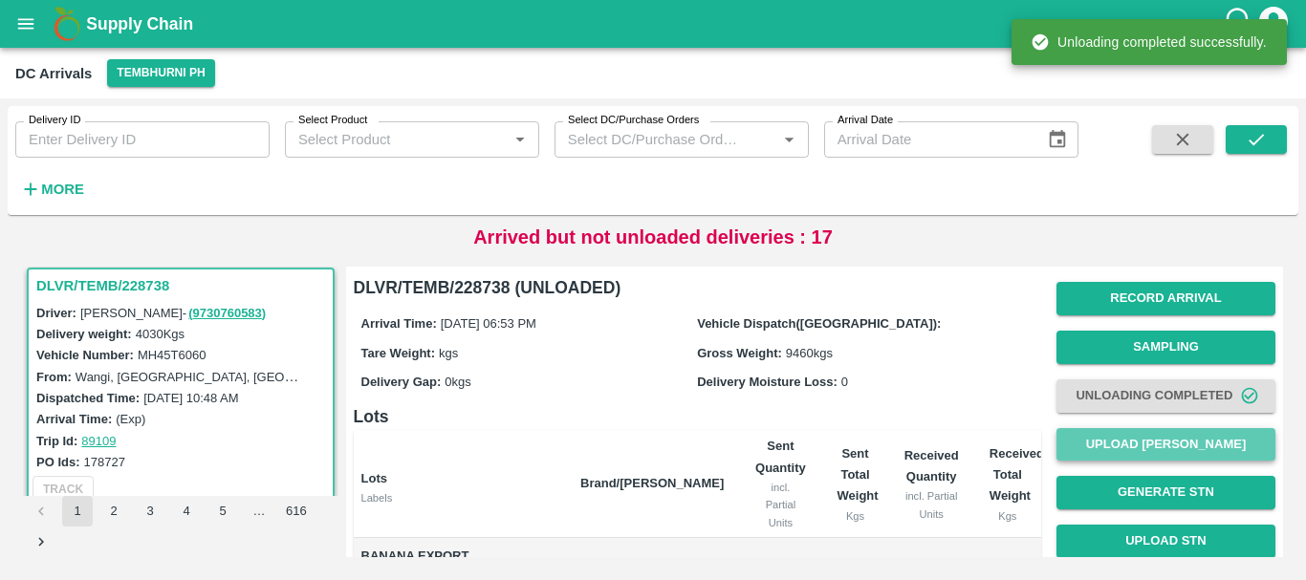
click at [1128, 444] on button "Upload Tare Weight" at bounding box center [1165, 444] width 219 height 33
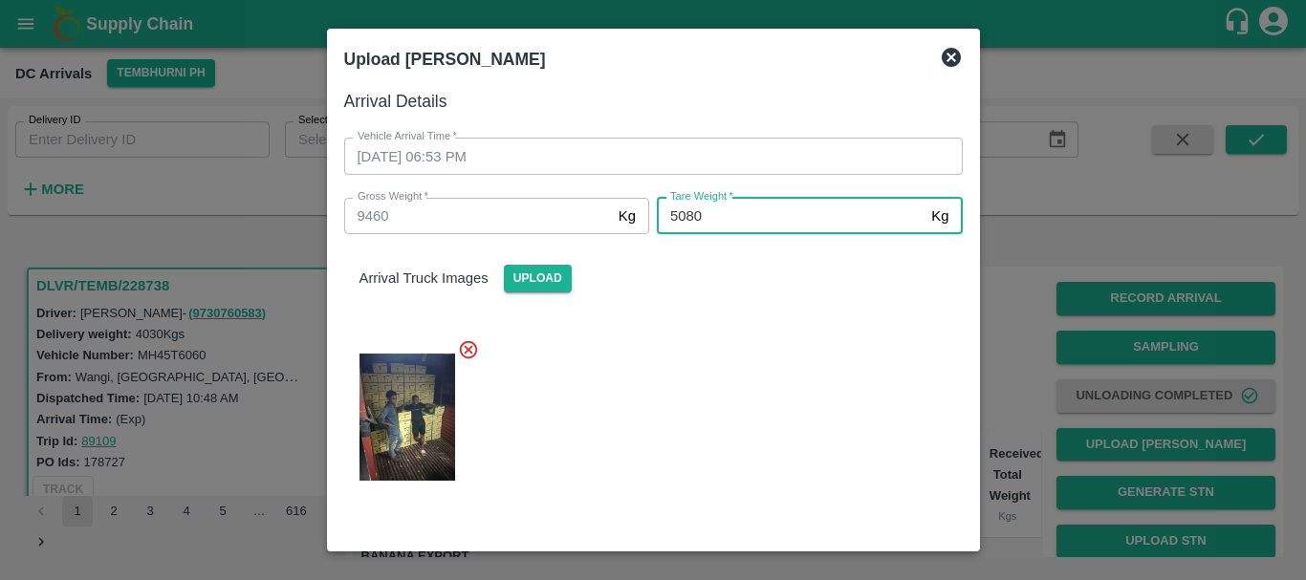
type input "5080"
click at [783, 330] on div at bounding box center [646, 411] width 634 height 177
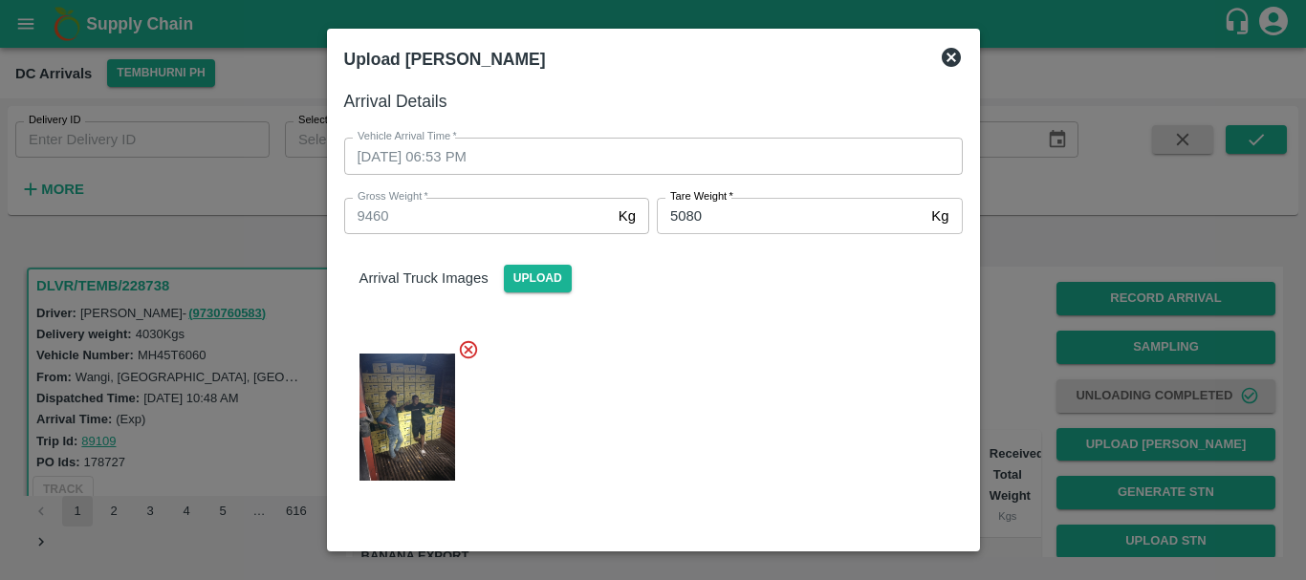
scroll to position [196, 0]
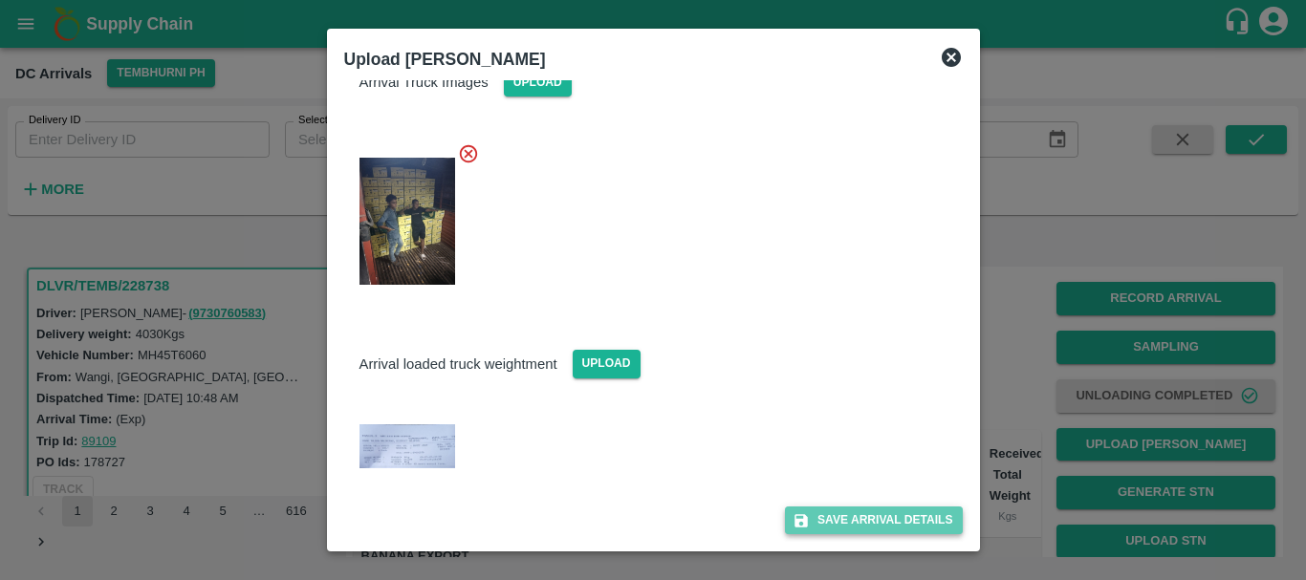
click at [825, 513] on button "Save Arrival Details" at bounding box center [873, 521] width 177 height 28
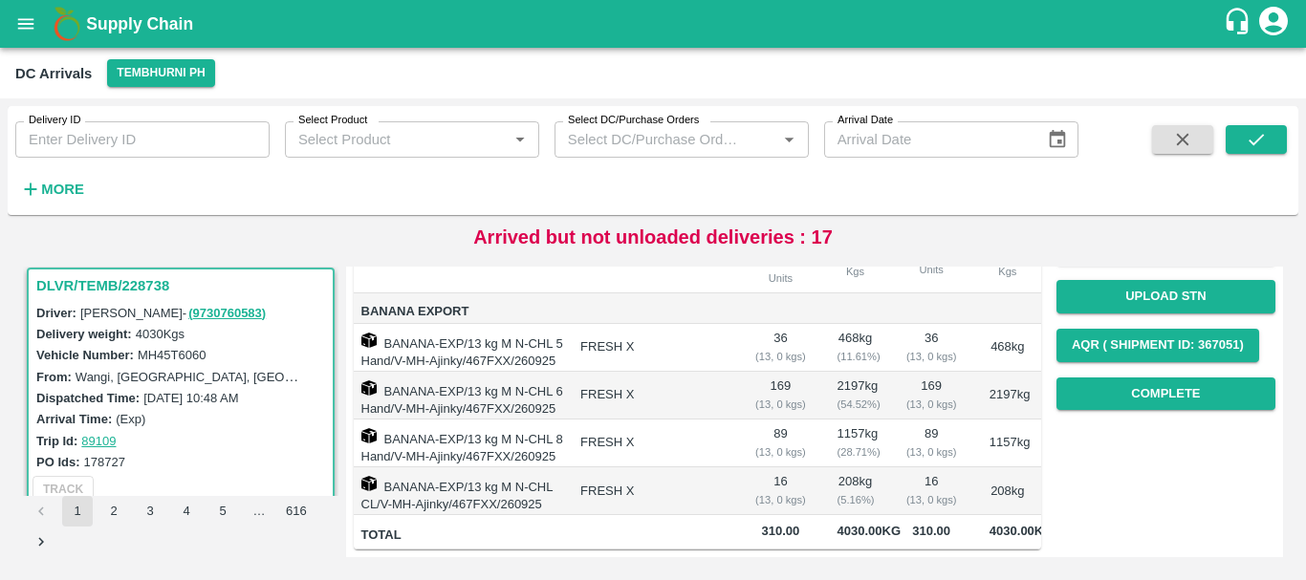
scroll to position [331, 0]
click at [1101, 378] on button "Complete" at bounding box center [1165, 394] width 219 height 33
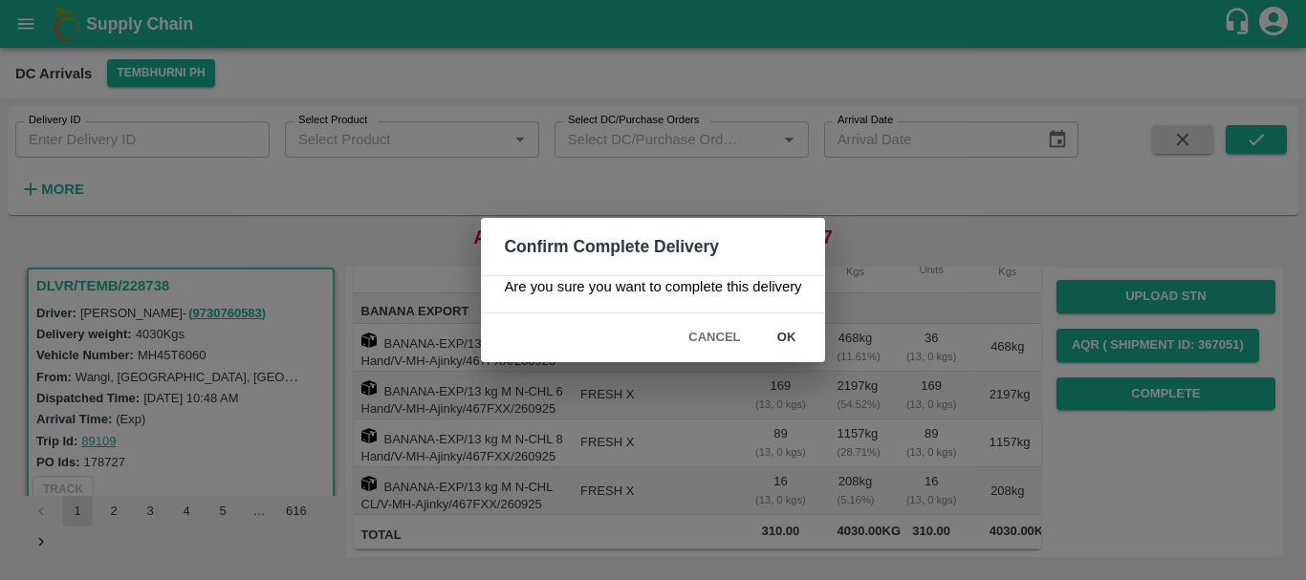
click at [786, 338] on button "ok" at bounding box center [786, 337] width 61 height 33
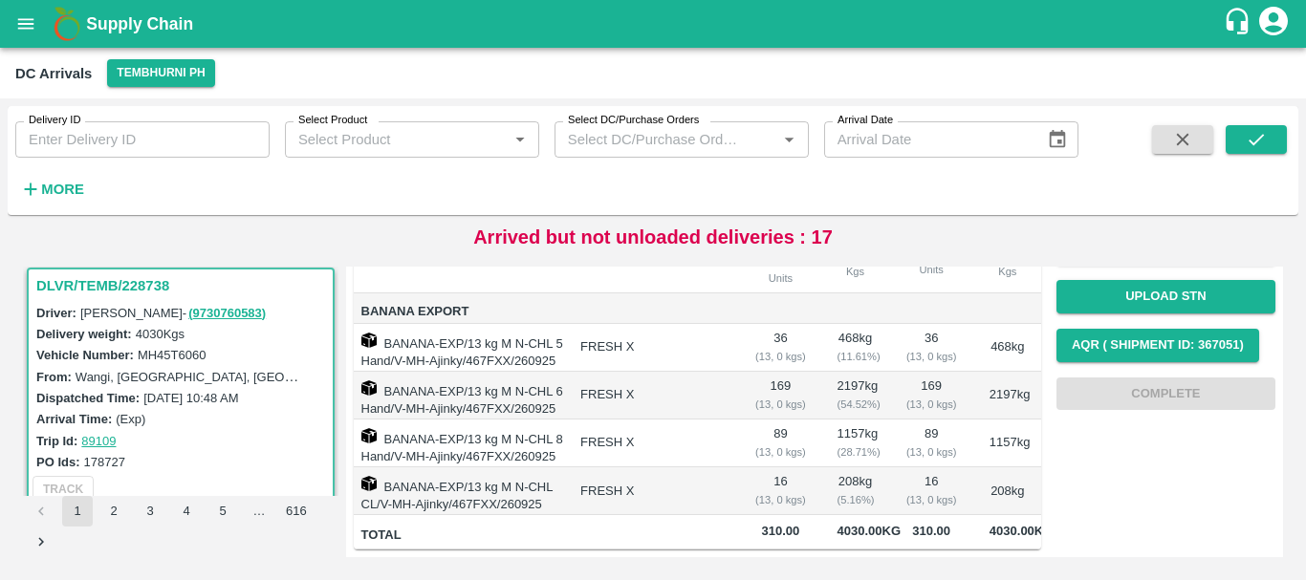
scroll to position [0, 0]
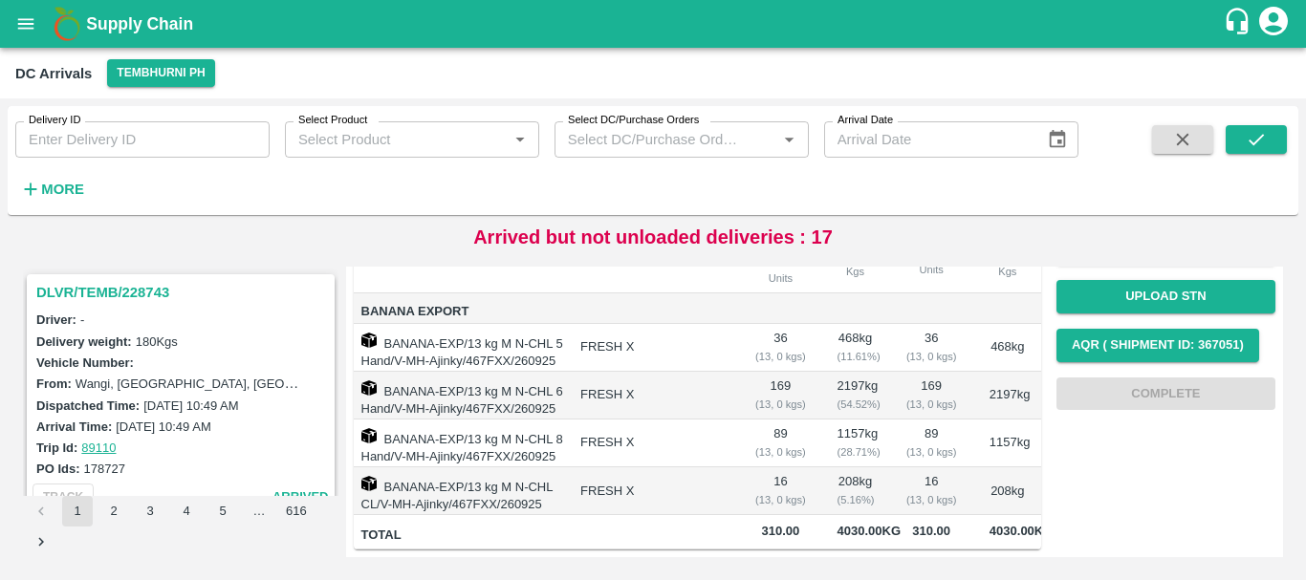
click at [118, 286] on h3 "DLVR/TEMB/228743" at bounding box center [183, 292] width 294 height 25
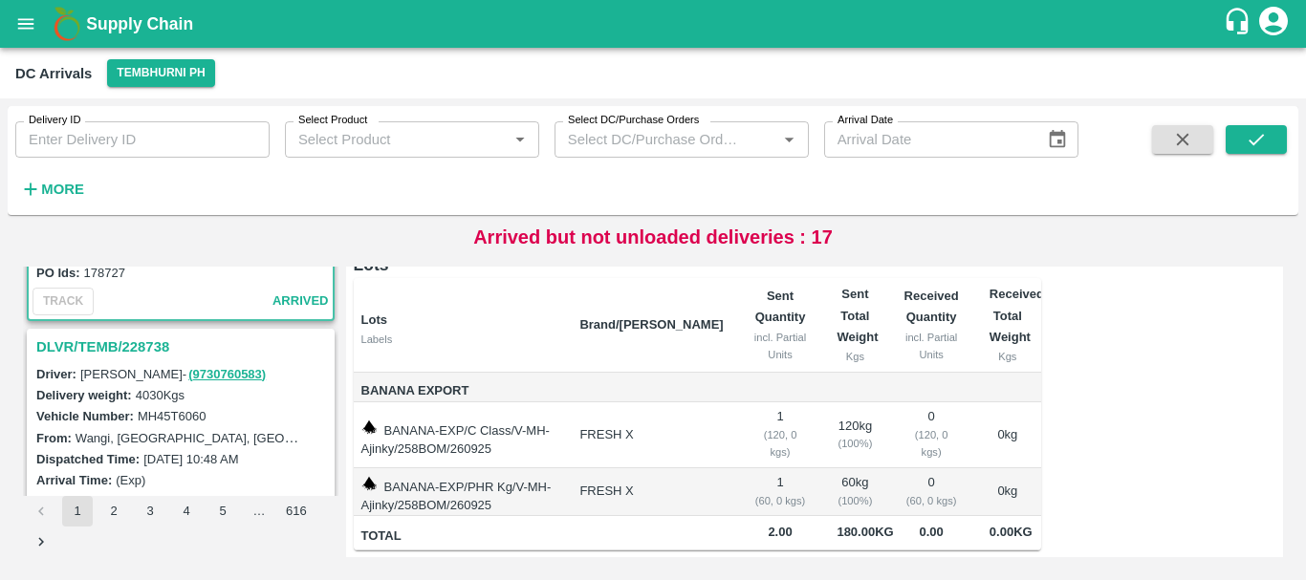
scroll to position [198, 0]
click at [128, 344] on h3 "DLVR/TEMB/228738" at bounding box center [183, 345] width 294 height 25
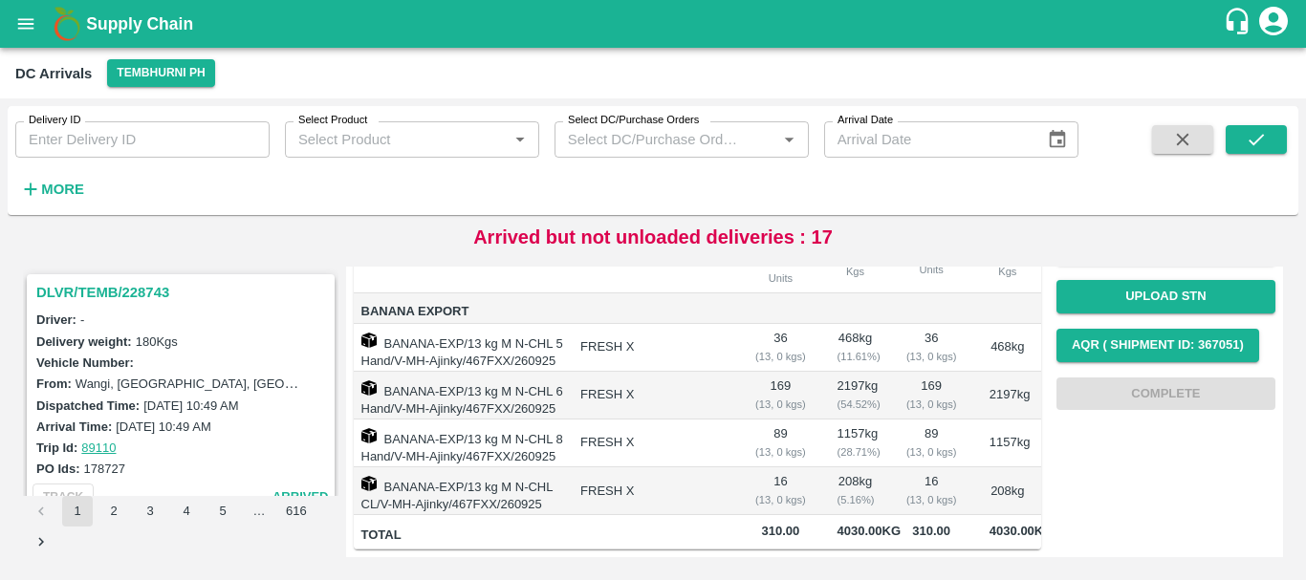
click at [140, 294] on h3 "DLVR/TEMB/228743" at bounding box center [183, 292] width 294 height 25
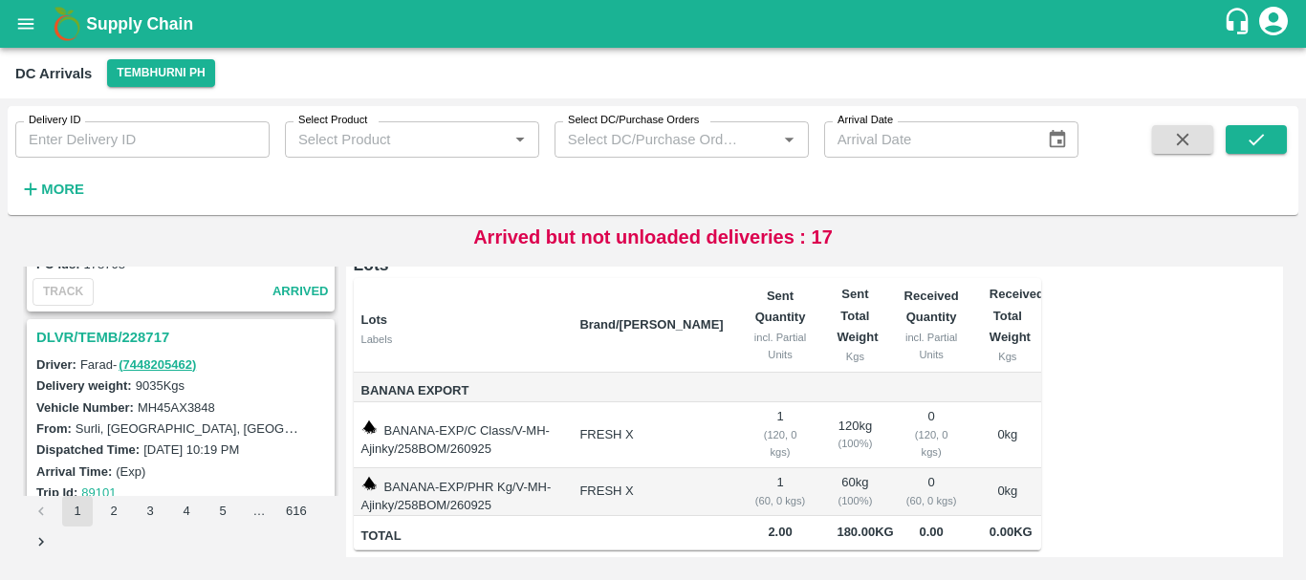
click at [118, 326] on h3 "DLVR/TEMB/228717" at bounding box center [183, 337] width 294 height 25
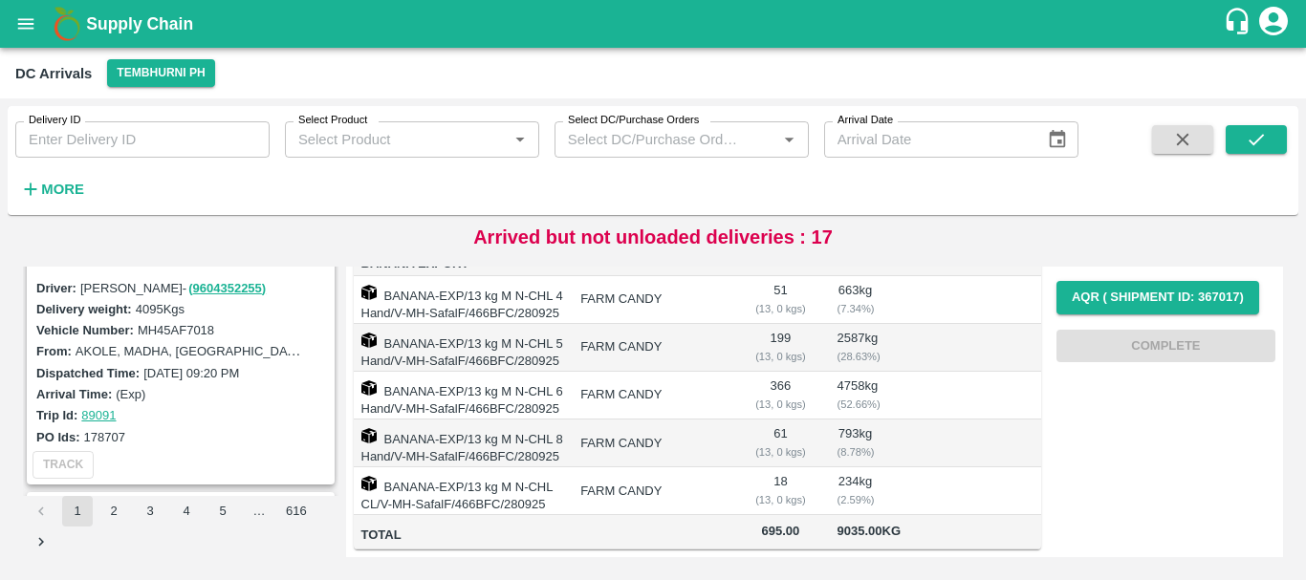
scroll to position [2770, 0]
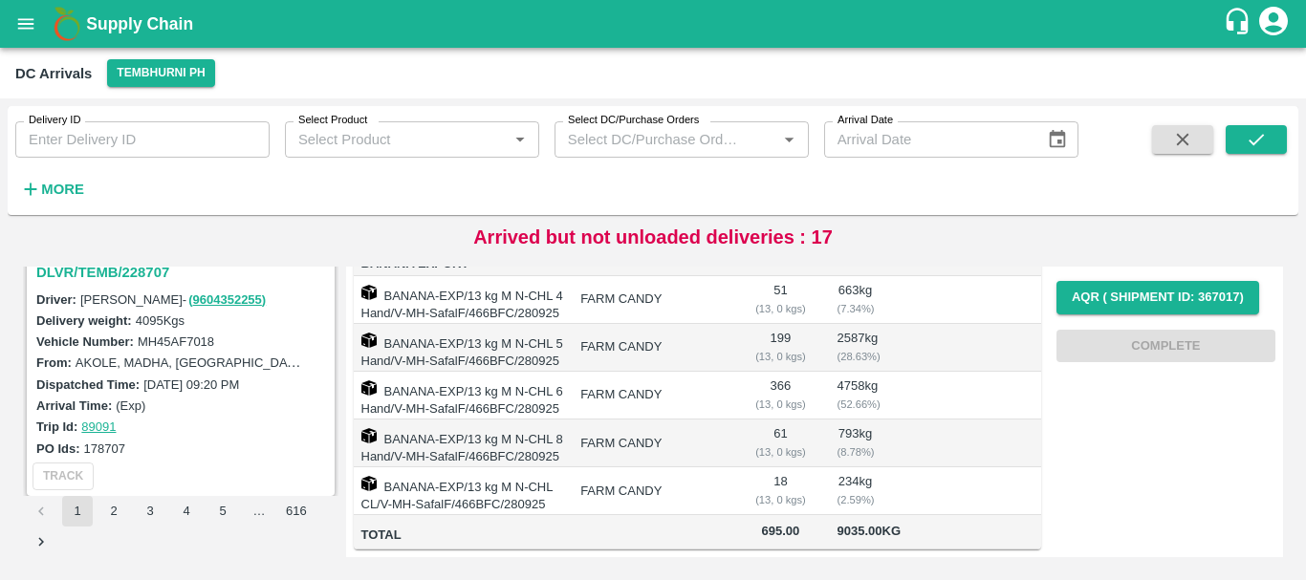
drag, startPoint x: 640, startPoint y: 393, endPoint x: 697, endPoint y: 451, distance: 81.8
click at [697, 468] on td "FARM CANDY" at bounding box center [652, 492] width 174 height 48
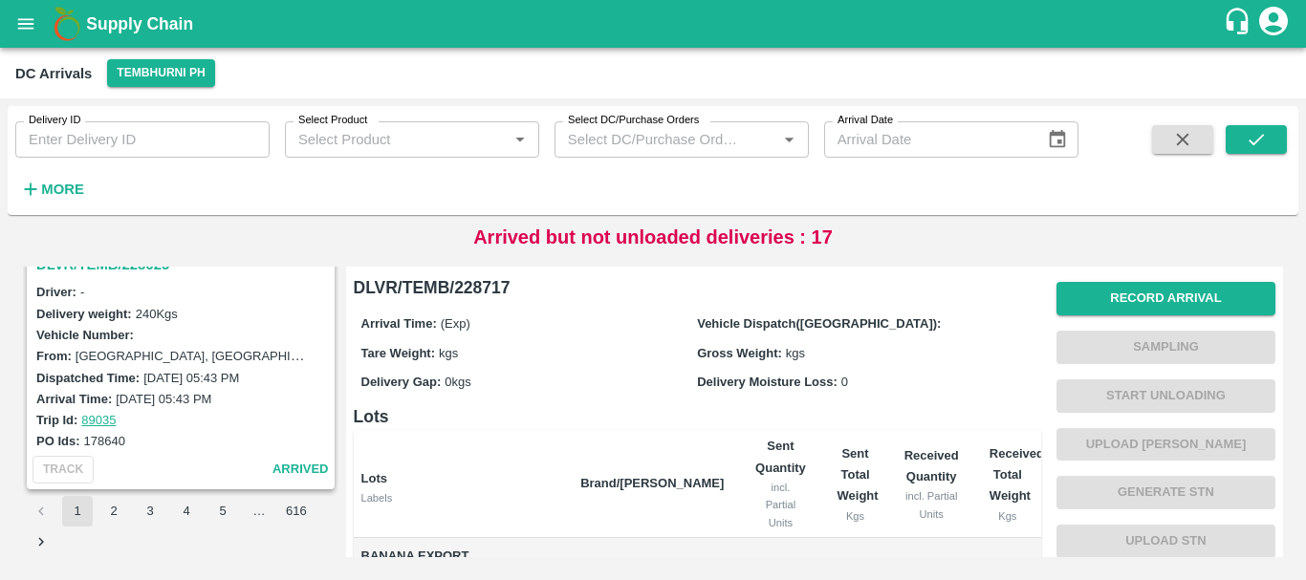
scroll to position [5933, 0]
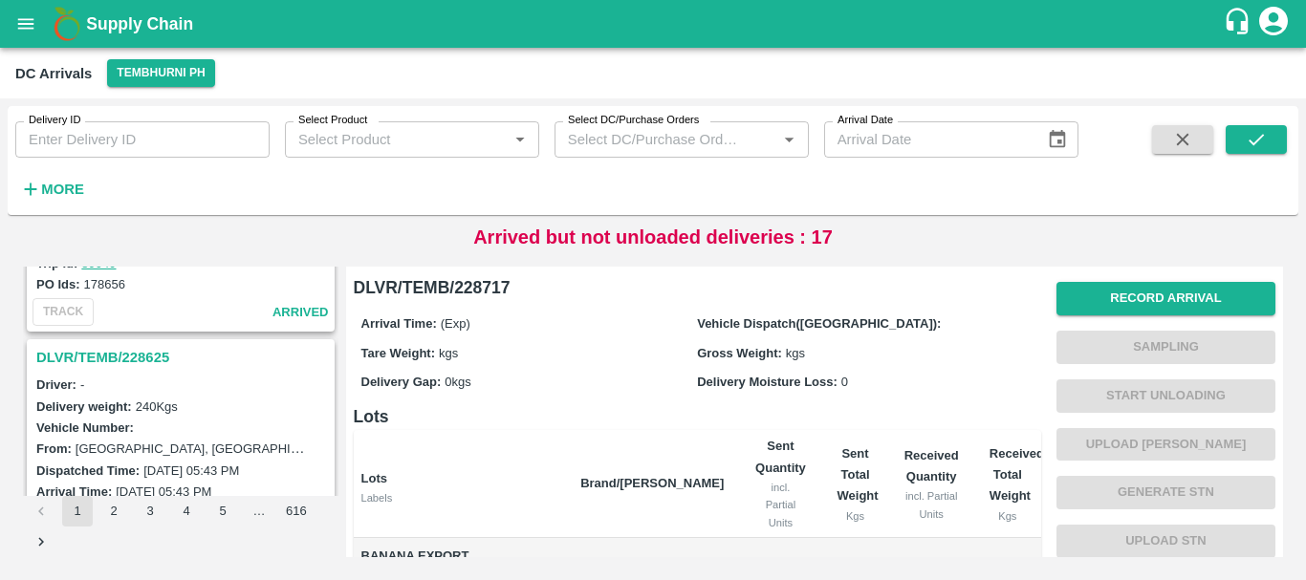
click at [120, 359] on h3 "DLVR/TEMB/228625" at bounding box center [183, 357] width 294 height 25
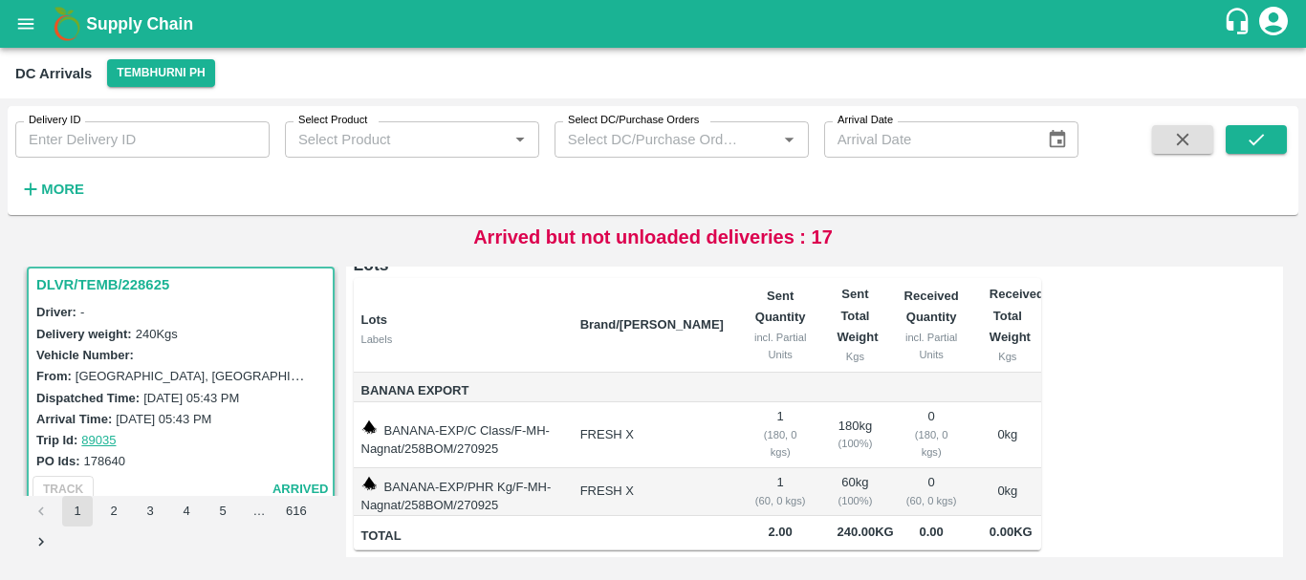
scroll to position [6025, 0]
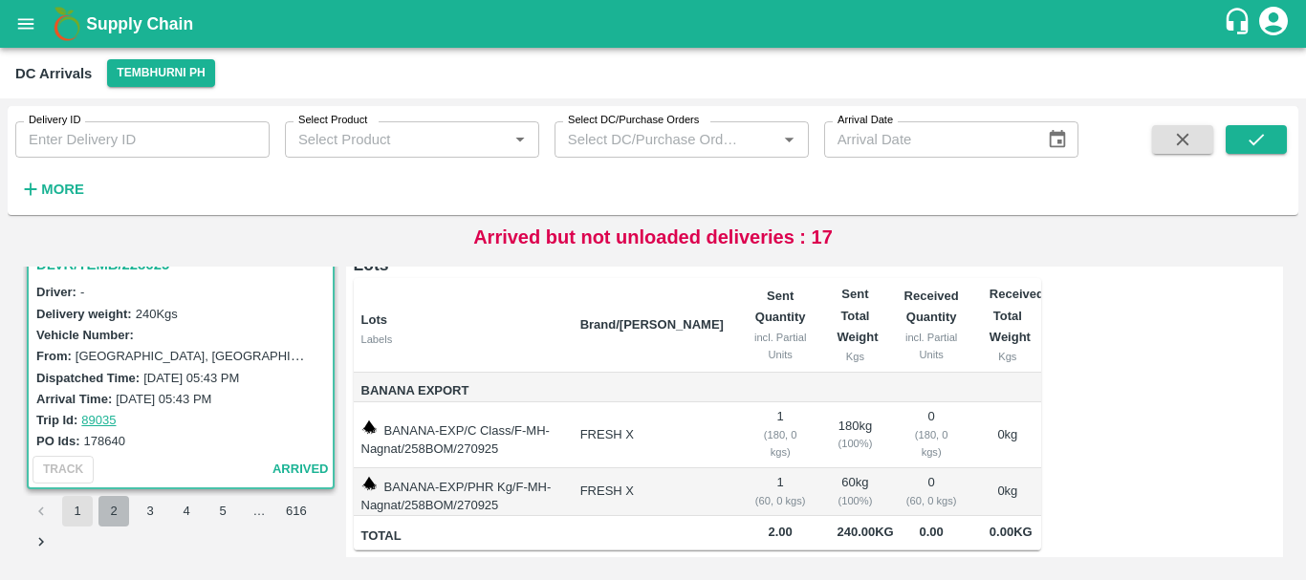
click at [113, 523] on button "2" at bounding box center [113, 511] width 31 height 31
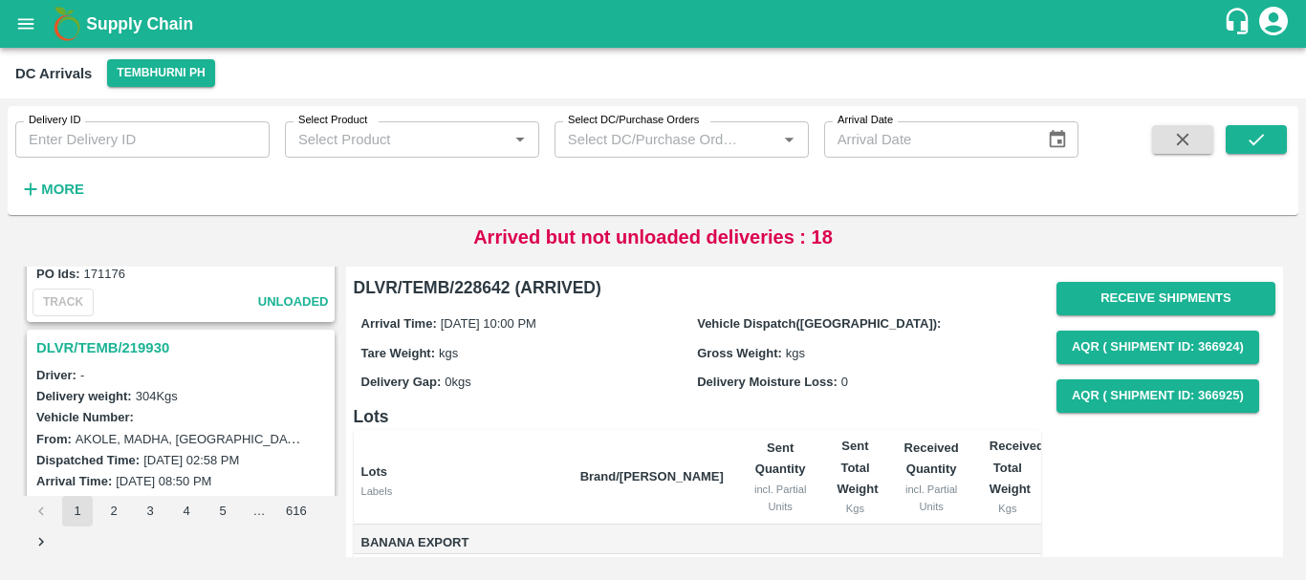
scroll to position [1444, 0]
click at [151, 351] on h3 "DLVR/TEMB/219930" at bounding box center [183, 349] width 294 height 25
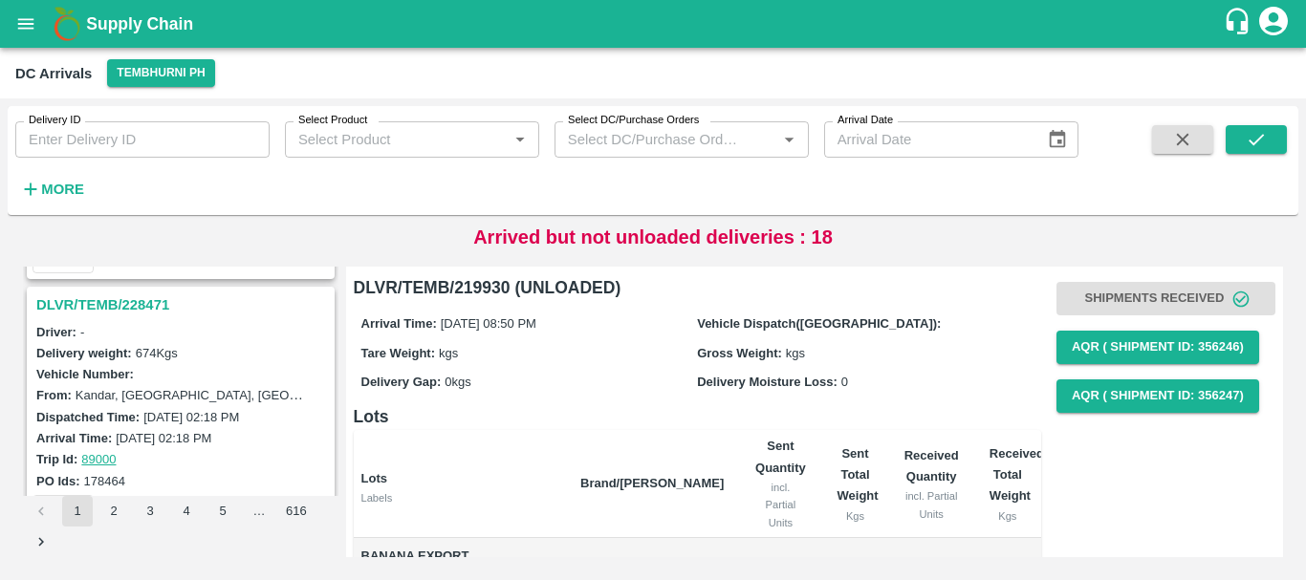
scroll to position [734, 0]
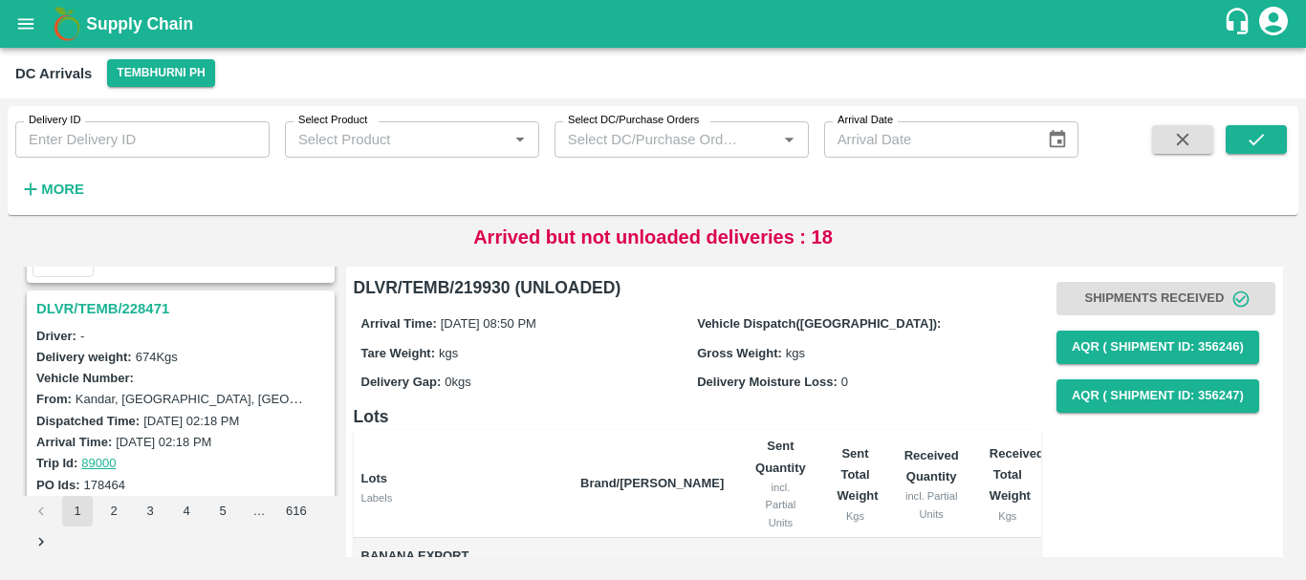
click at [135, 301] on h3 "DLVR/TEMB/228471" at bounding box center [183, 308] width 294 height 25
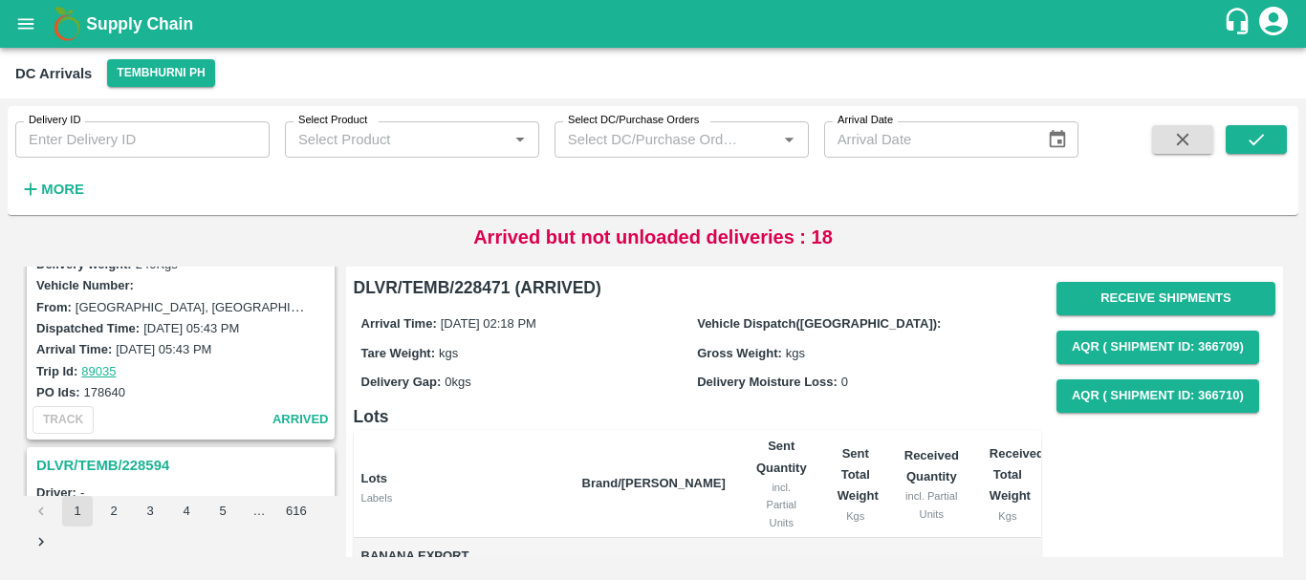
scroll to position [416, 0]
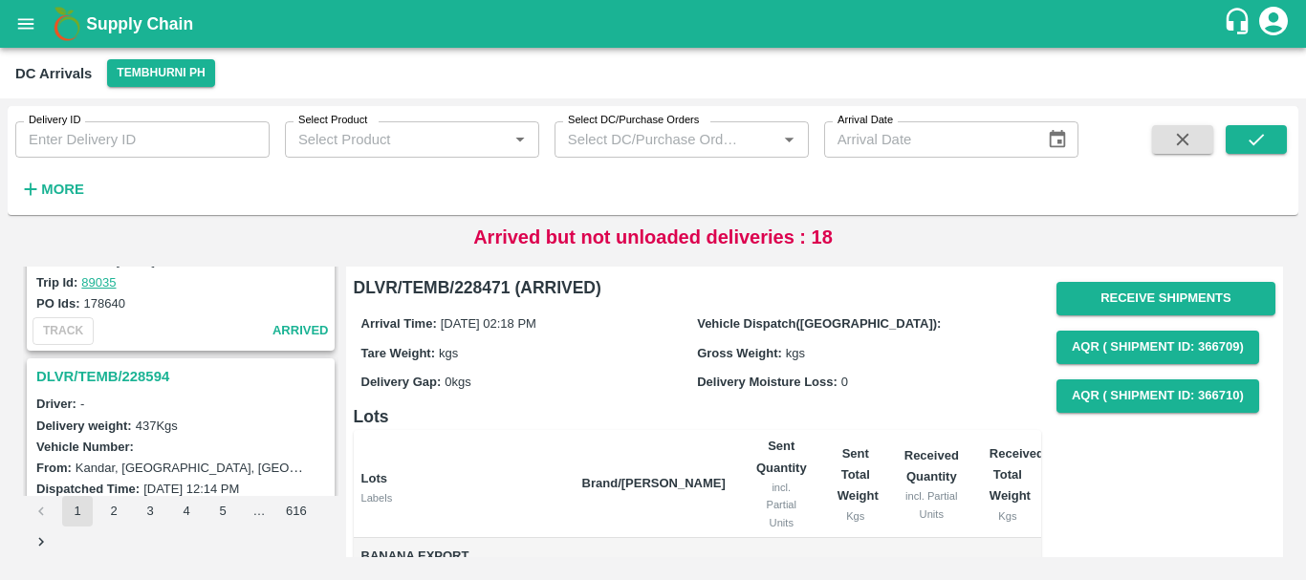
click at [145, 366] on h3 "DLVR/TEMB/228594" at bounding box center [183, 376] width 294 height 25
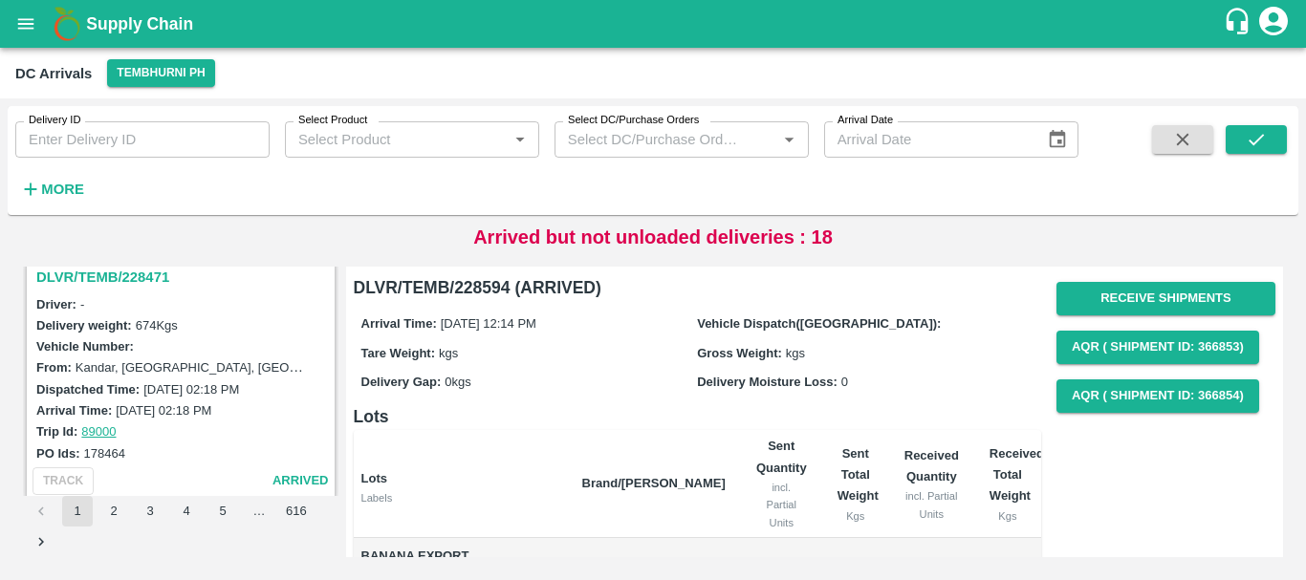
scroll to position [750, 0]
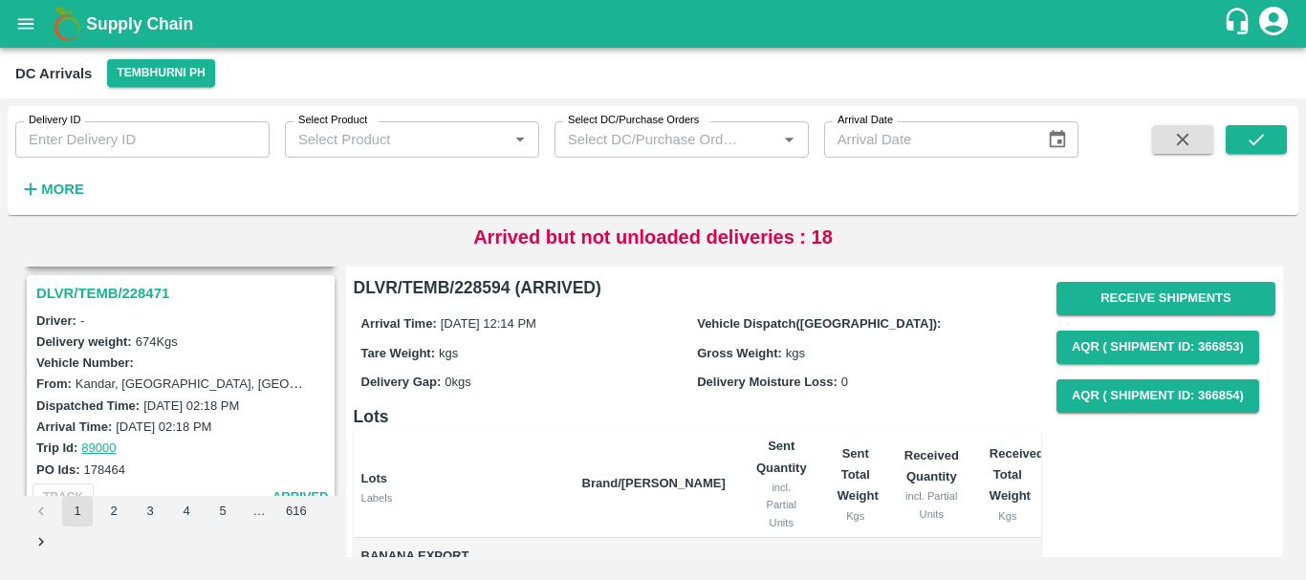
click at [128, 290] on h3 "DLVR/TEMB/228471" at bounding box center [183, 293] width 294 height 25
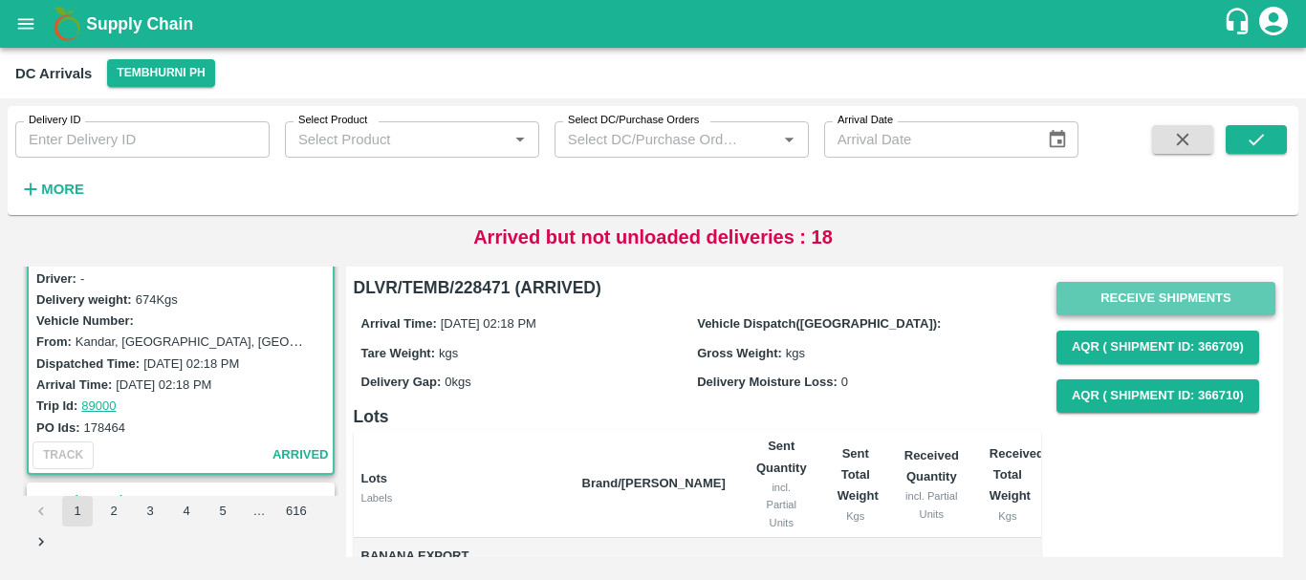
click at [1148, 294] on button "Receive Shipments" at bounding box center [1165, 298] width 219 height 33
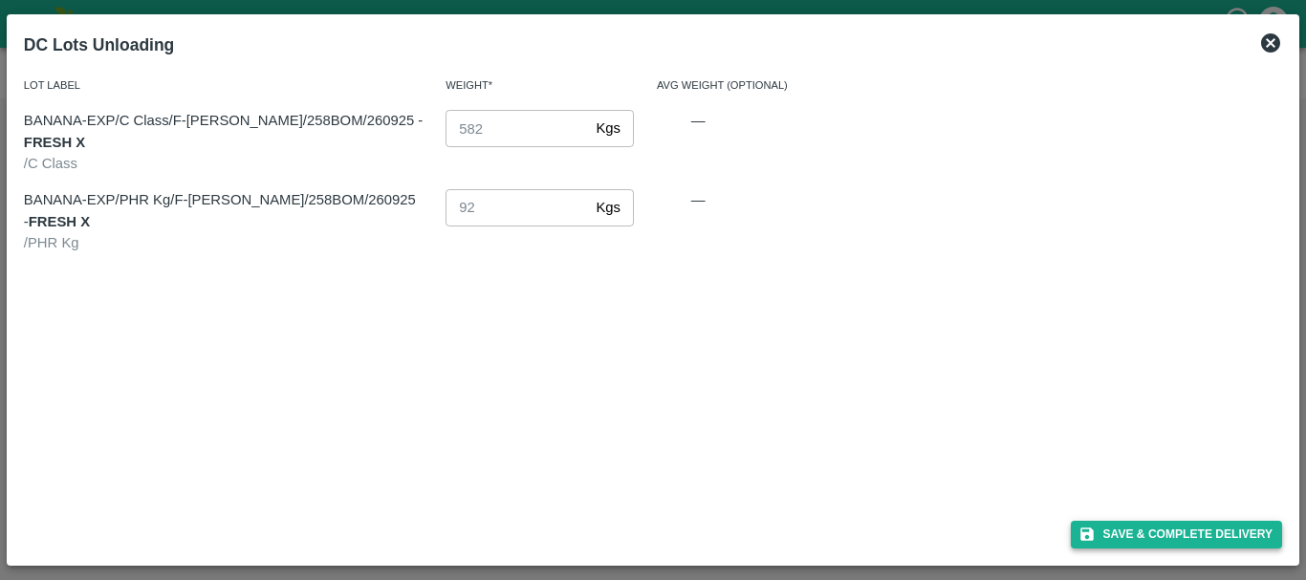
click at [1136, 531] on button "Save & Complete Delivery" at bounding box center [1177, 535] width 212 height 28
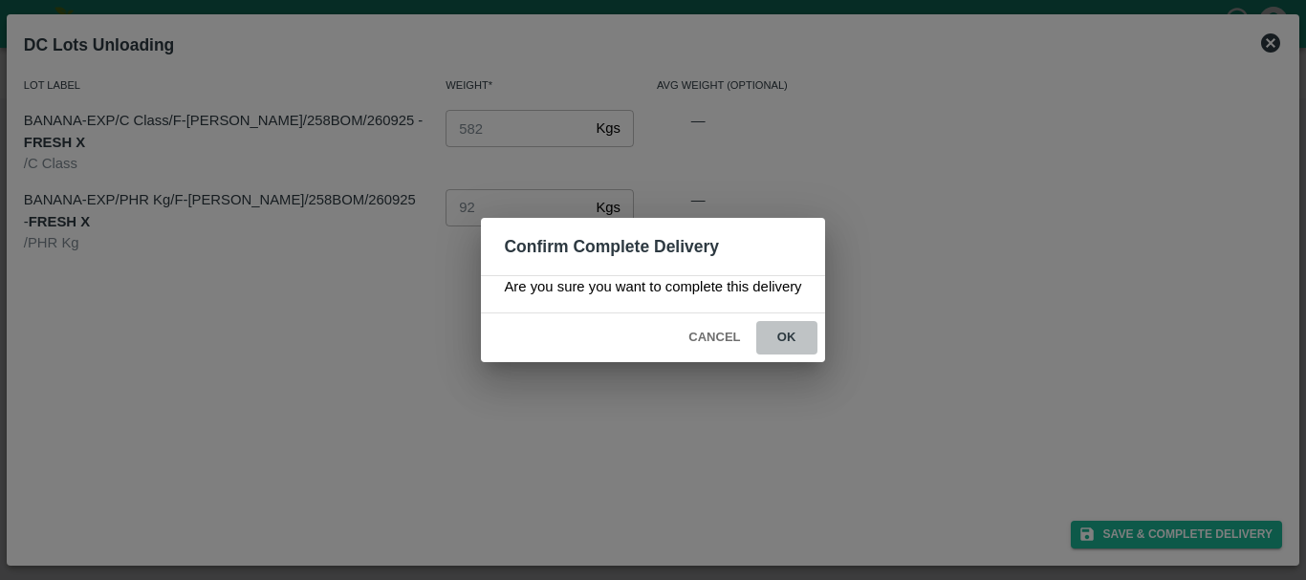
click at [794, 346] on button "ok" at bounding box center [786, 337] width 61 height 33
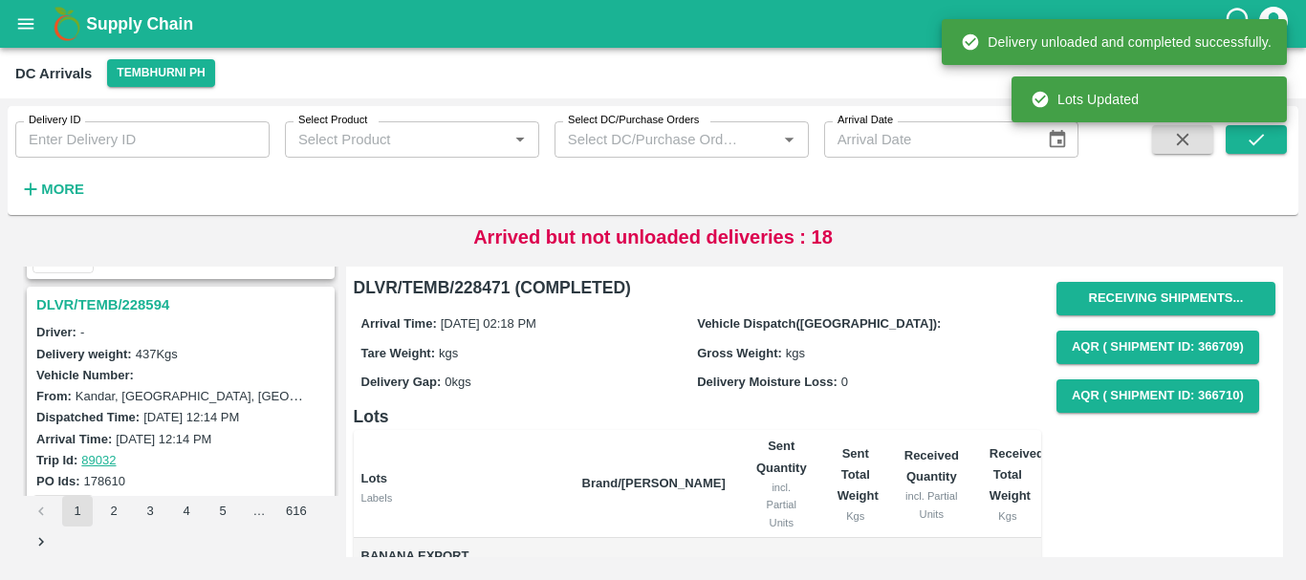
scroll to position [487, 0]
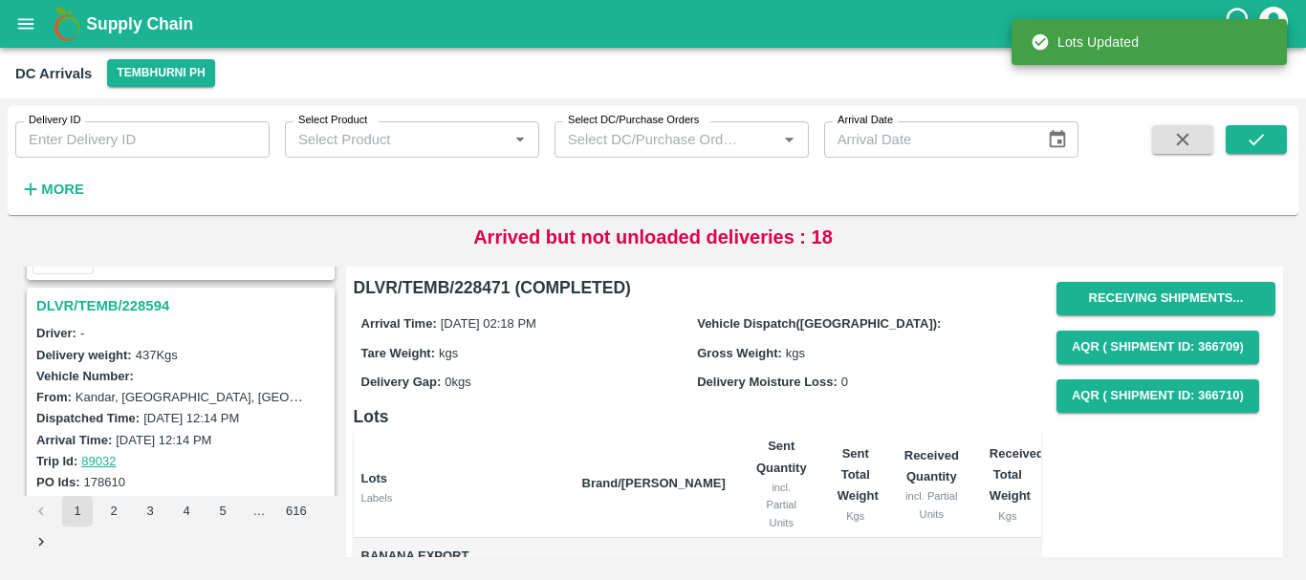
click at [122, 312] on h3 "DLVR/TEMB/228594" at bounding box center [183, 306] width 294 height 25
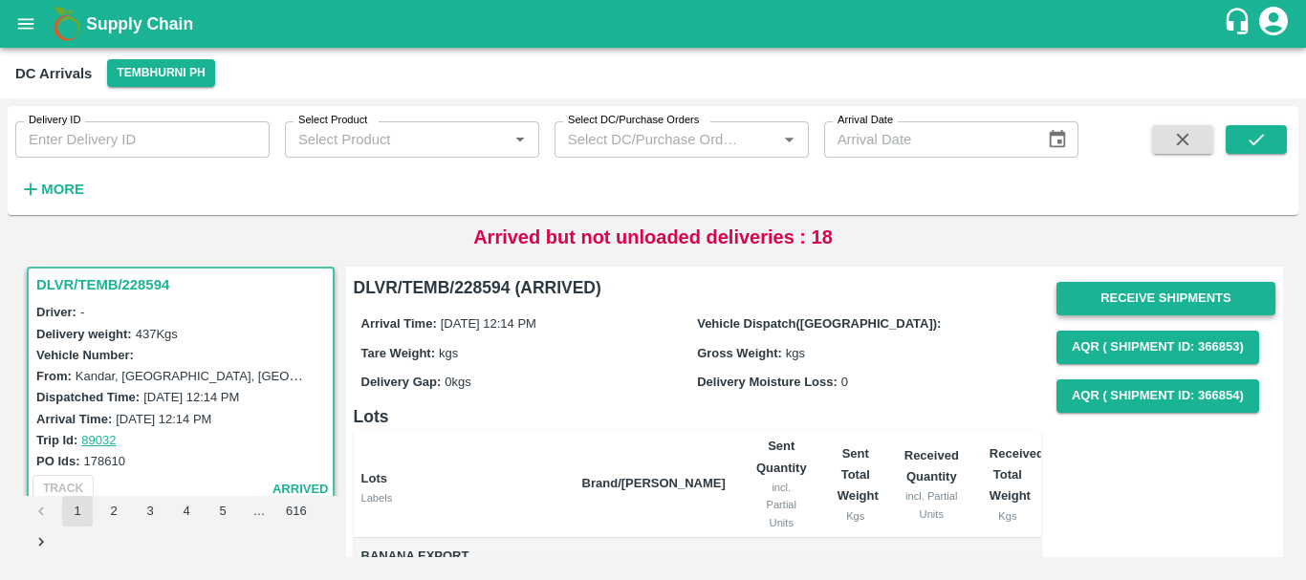
scroll to position [1, 0]
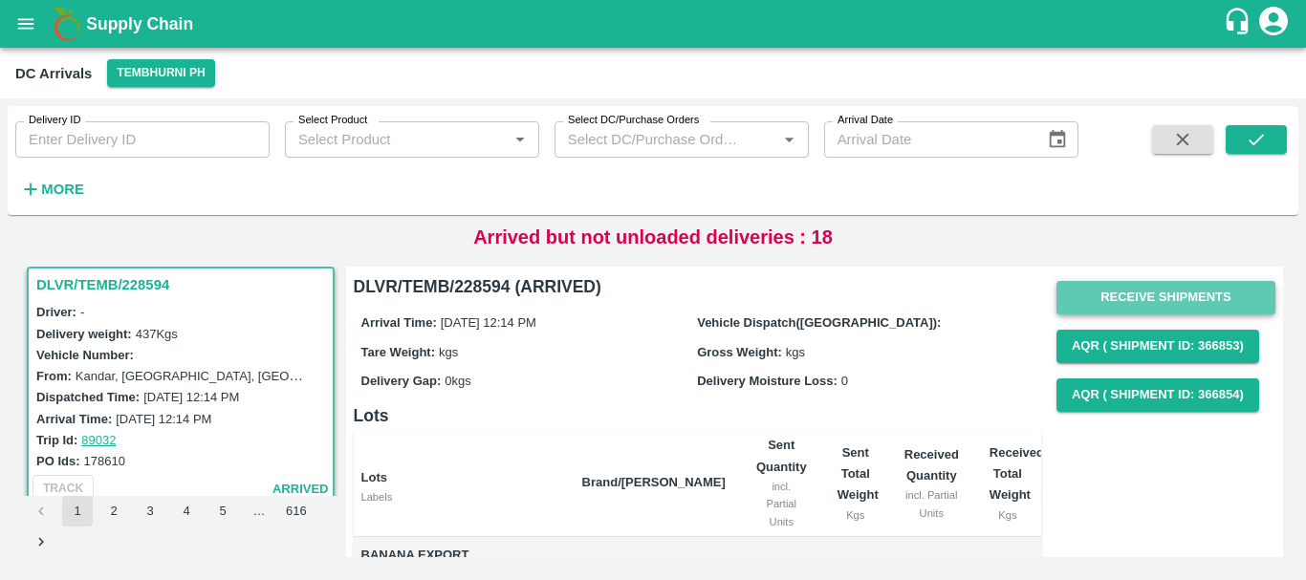
click at [1104, 301] on button "Receive Shipments" at bounding box center [1165, 297] width 219 height 33
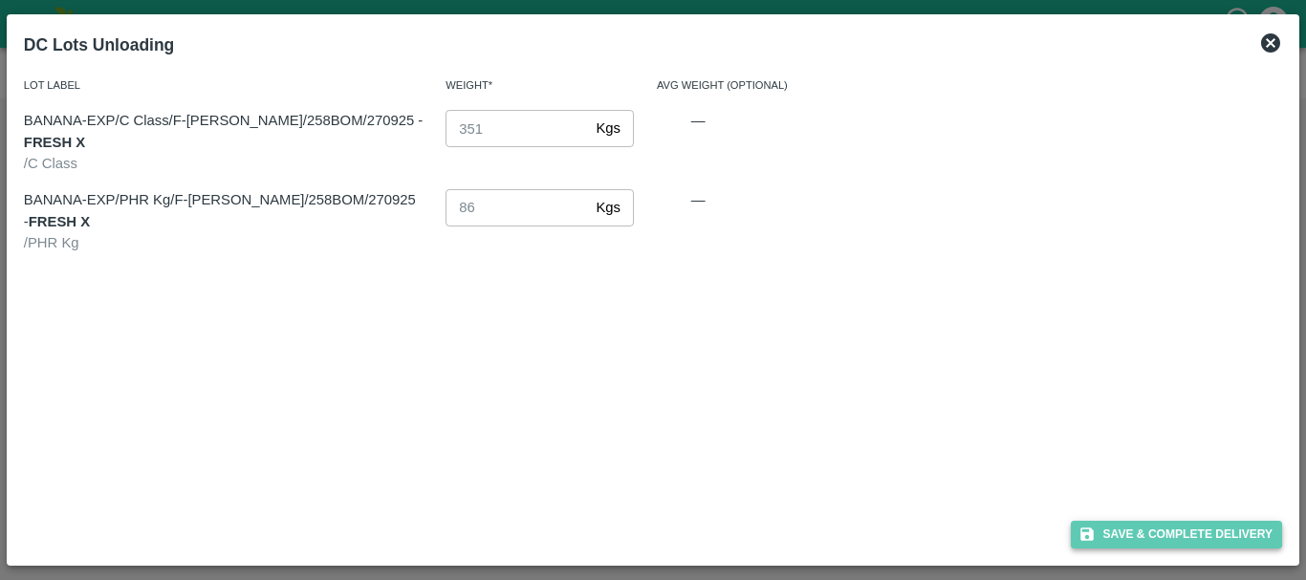
click at [1131, 531] on button "Save & Complete Delivery" at bounding box center [1177, 535] width 212 height 28
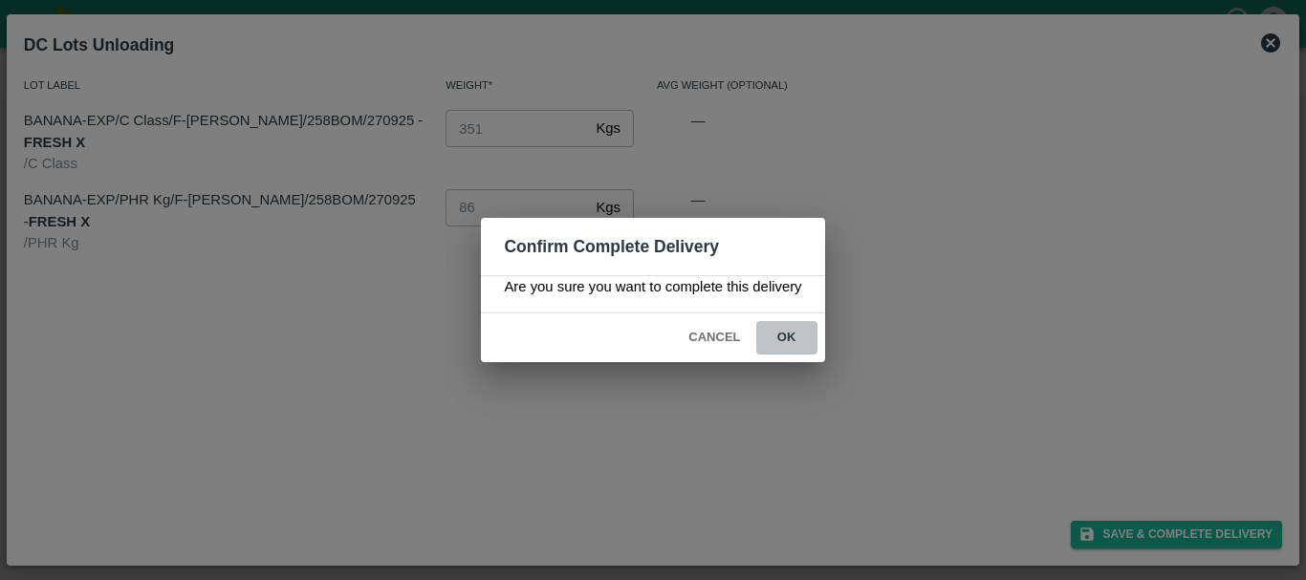
click at [793, 343] on button "ok" at bounding box center [786, 337] width 61 height 33
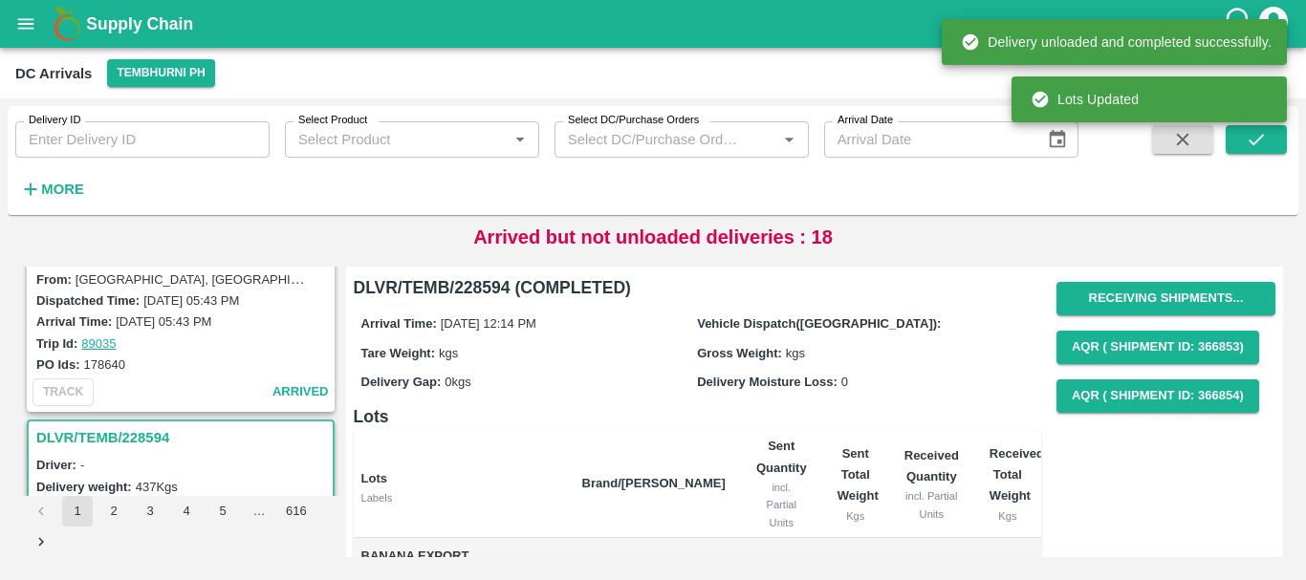
scroll to position [234, 0]
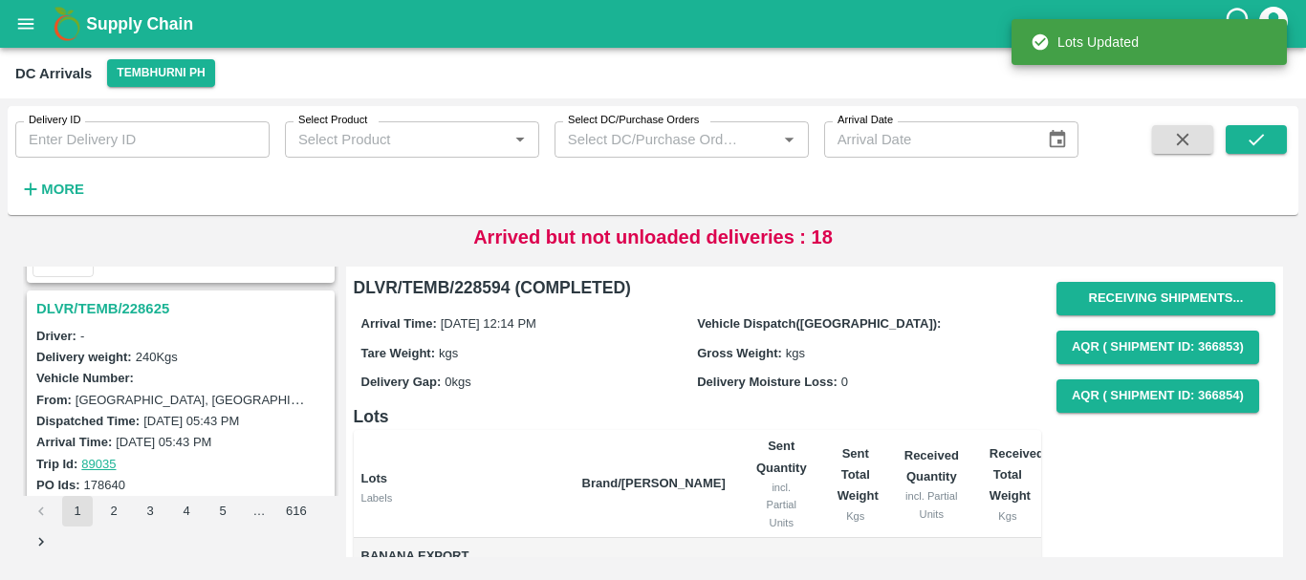
click at [135, 310] on h3 "DLVR/TEMB/228625" at bounding box center [183, 308] width 294 height 25
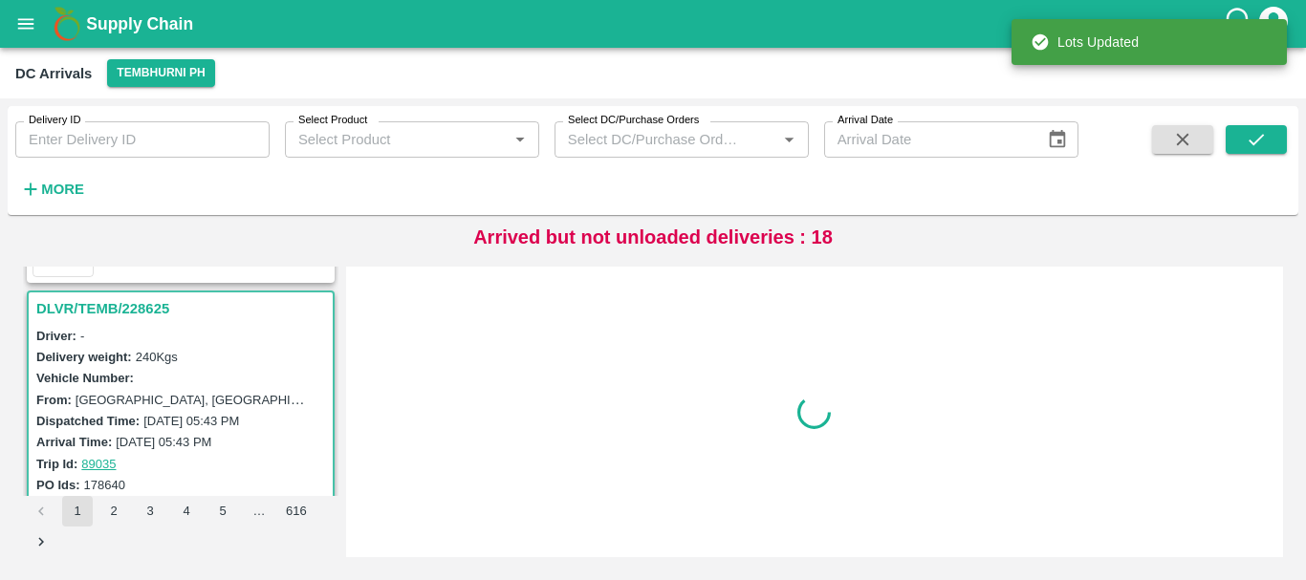
scroll to position [257, 0]
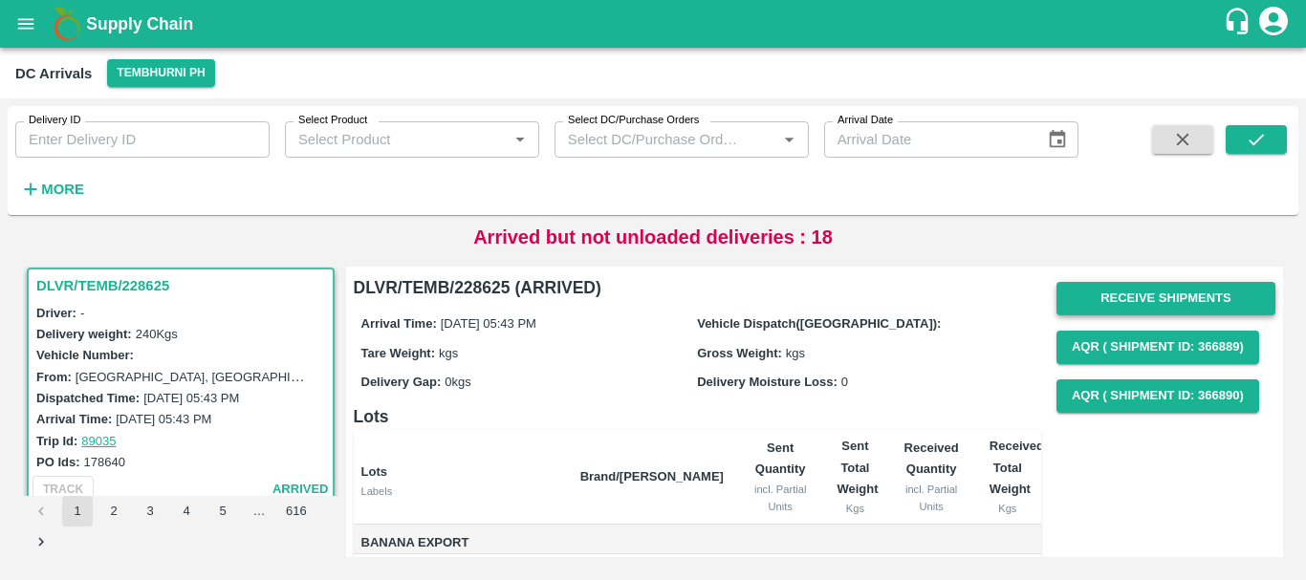
click at [1101, 295] on button "Receive Shipments" at bounding box center [1165, 298] width 219 height 33
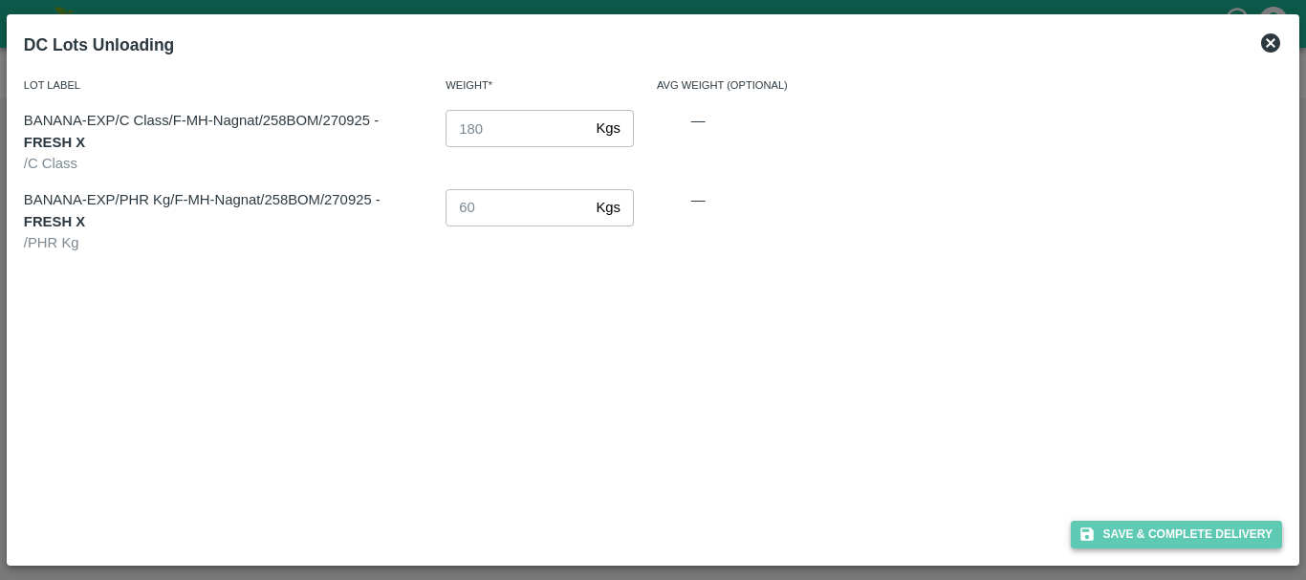
click at [1118, 528] on button "Save & Complete Delivery" at bounding box center [1177, 535] width 212 height 28
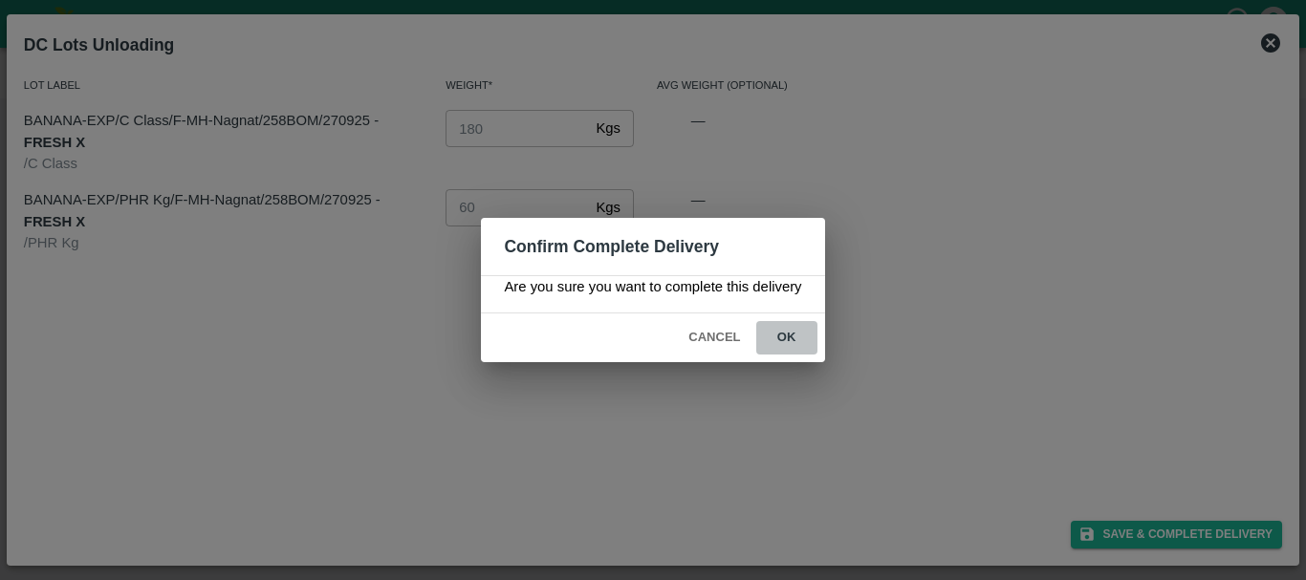
click at [810, 339] on button "ok" at bounding box center [786, 337] width 61 height 33
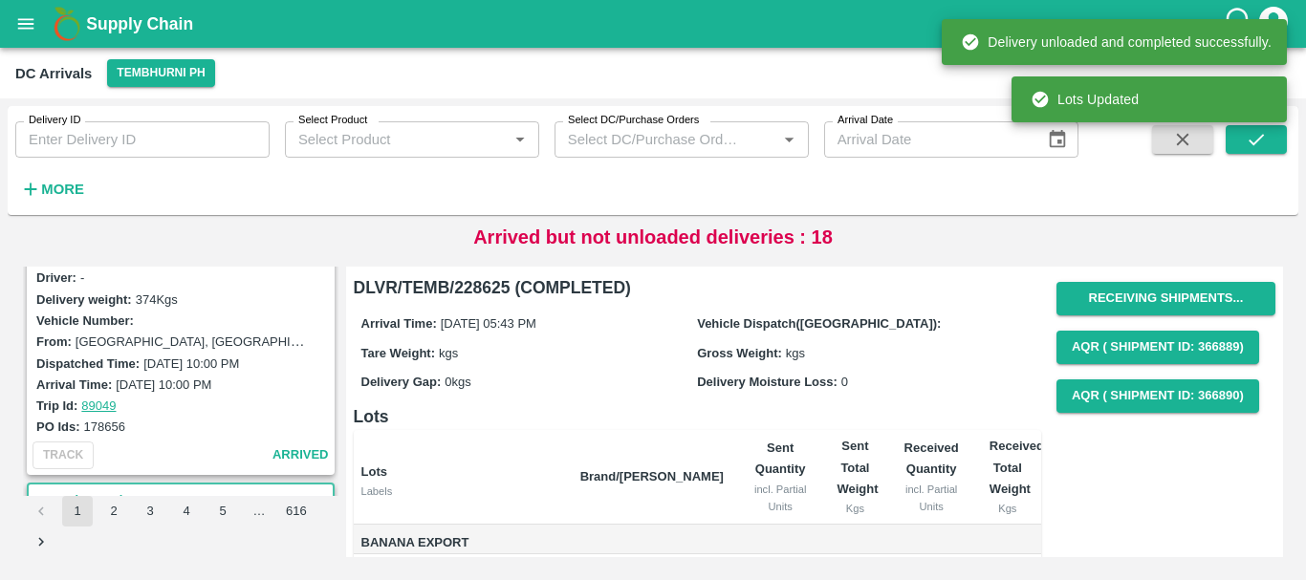
scroll to position [0, 0]
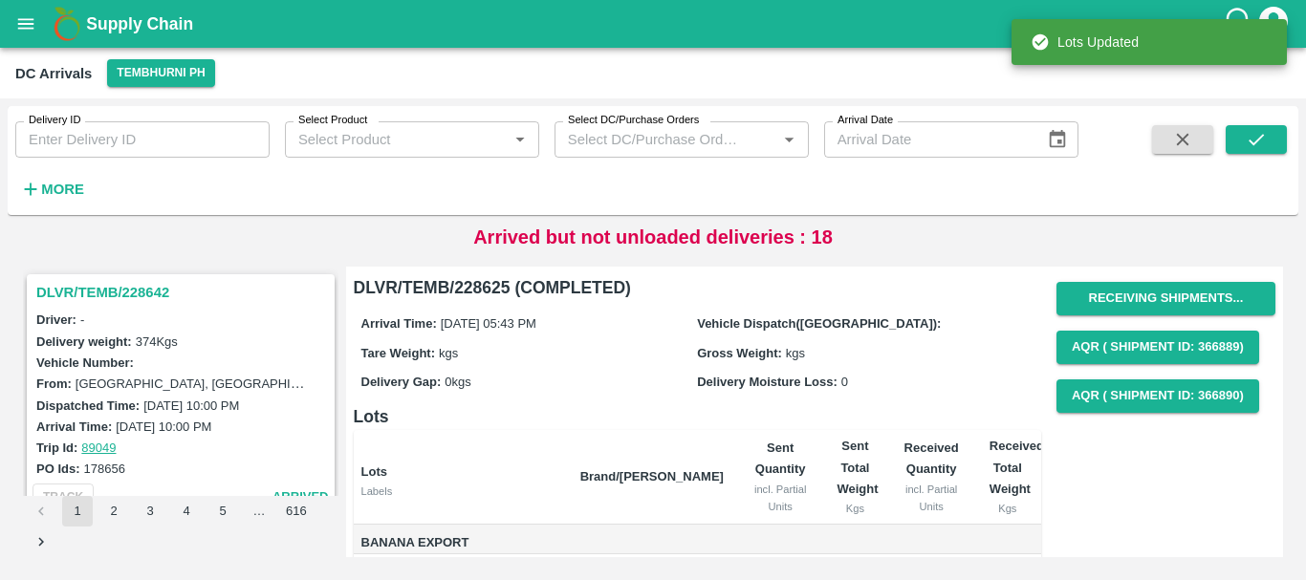
click at [141, 296] on h3 "DLVR/TEMB/228642" at bounding box center [183, 292] width 294 height 25
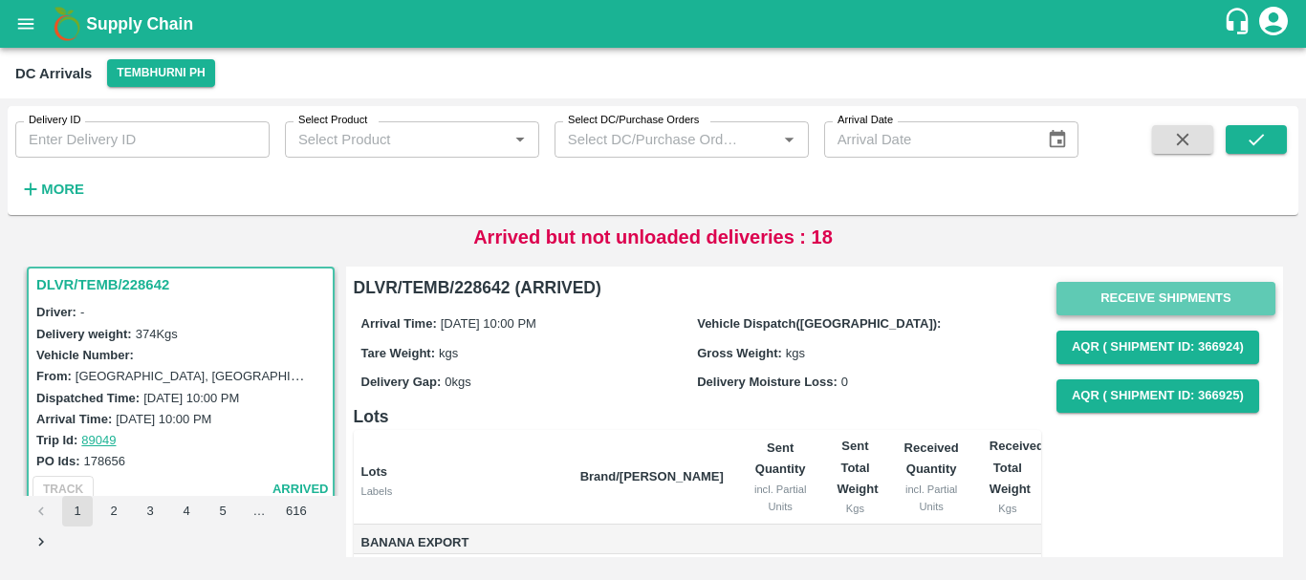
click at [1096, 300] on button "Receive Shipments" at bounding box center [1165, 298] width 219 height 33
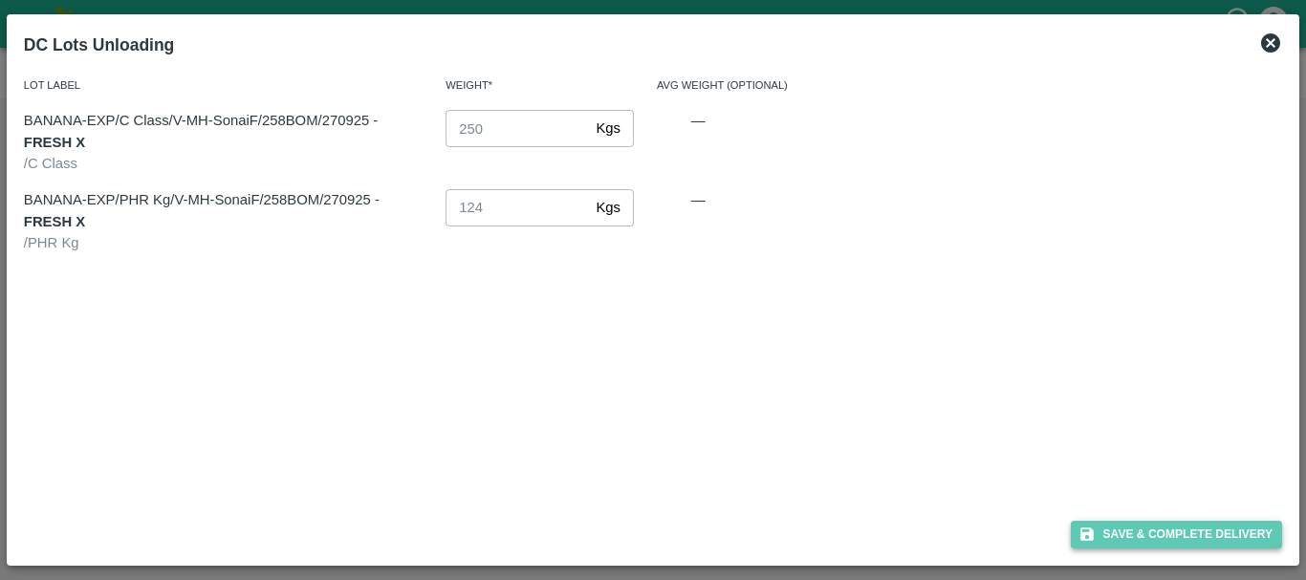
click at [1130, 528] on button "Save & Complete Delivery" at bounding box center [1177, 535] width 212 height 28
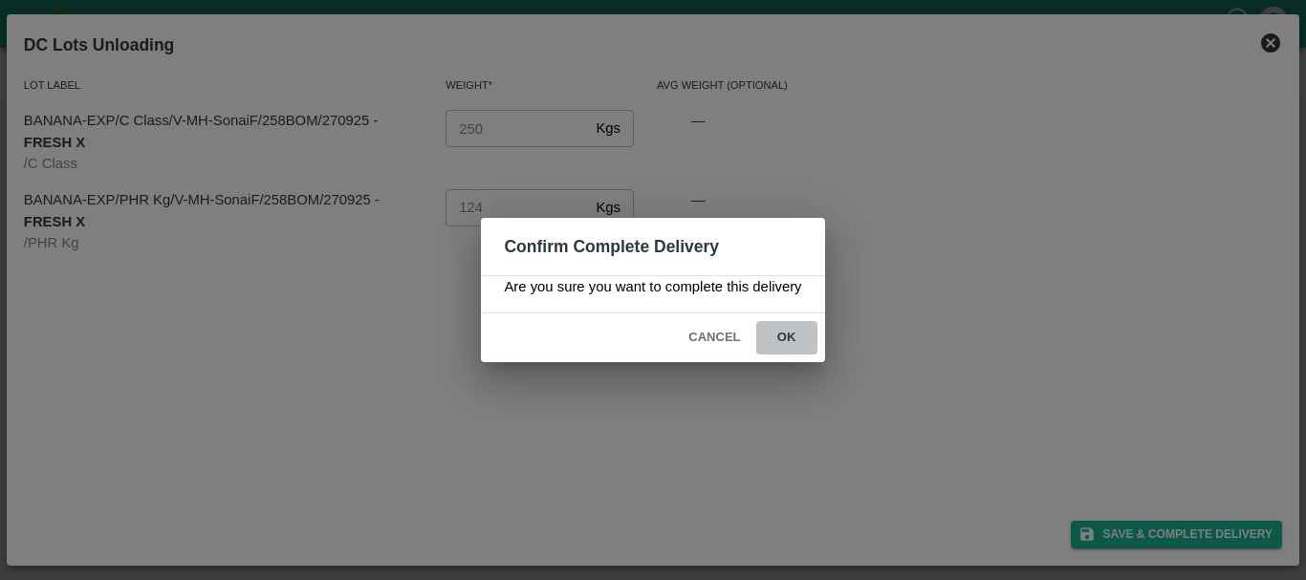
click at [784, 335] on button "ok" at bounding box center [786, 337] width 61 height 33
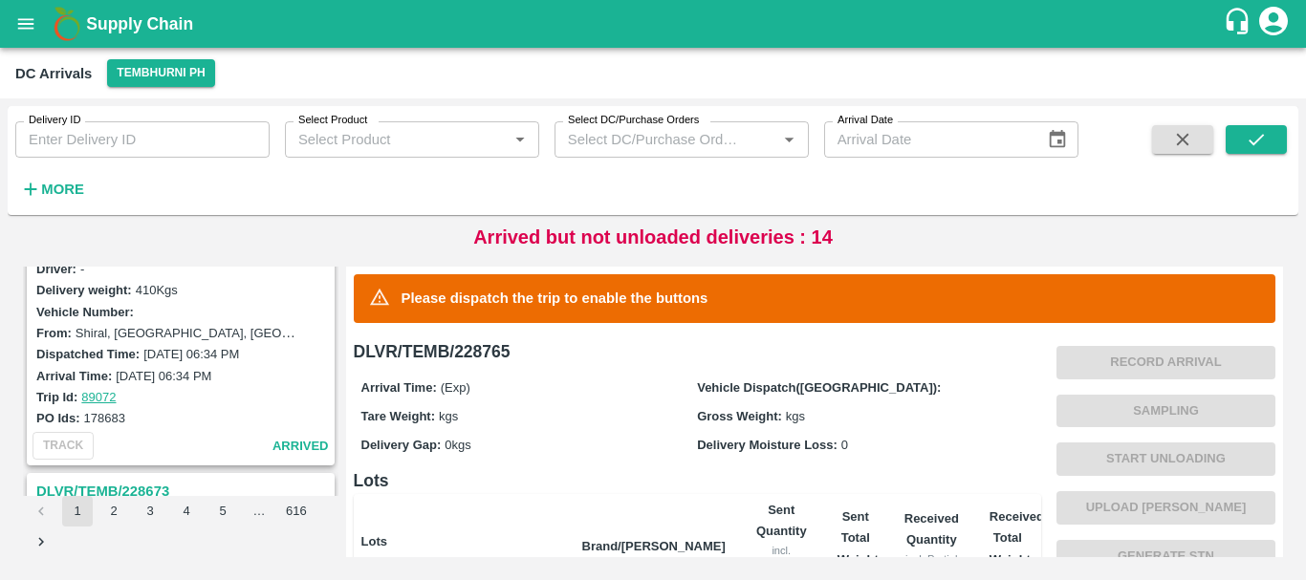
scroll to position [6025, 0]
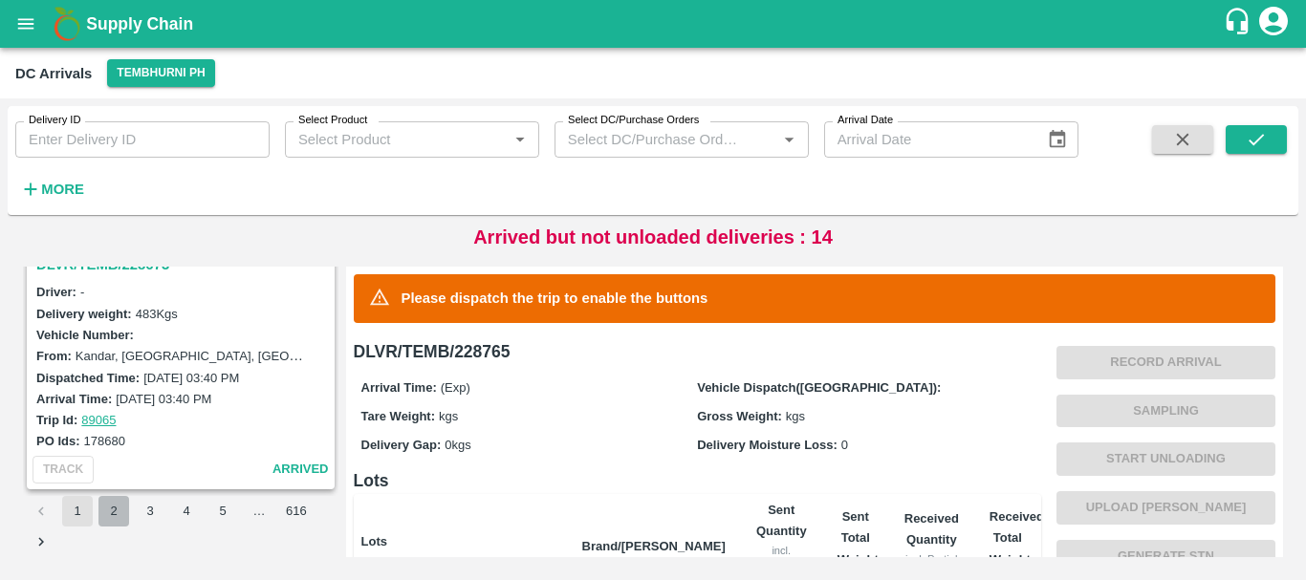
click at [112, 519] on button "2" at bounding box center [113, 511] width 31 height 31
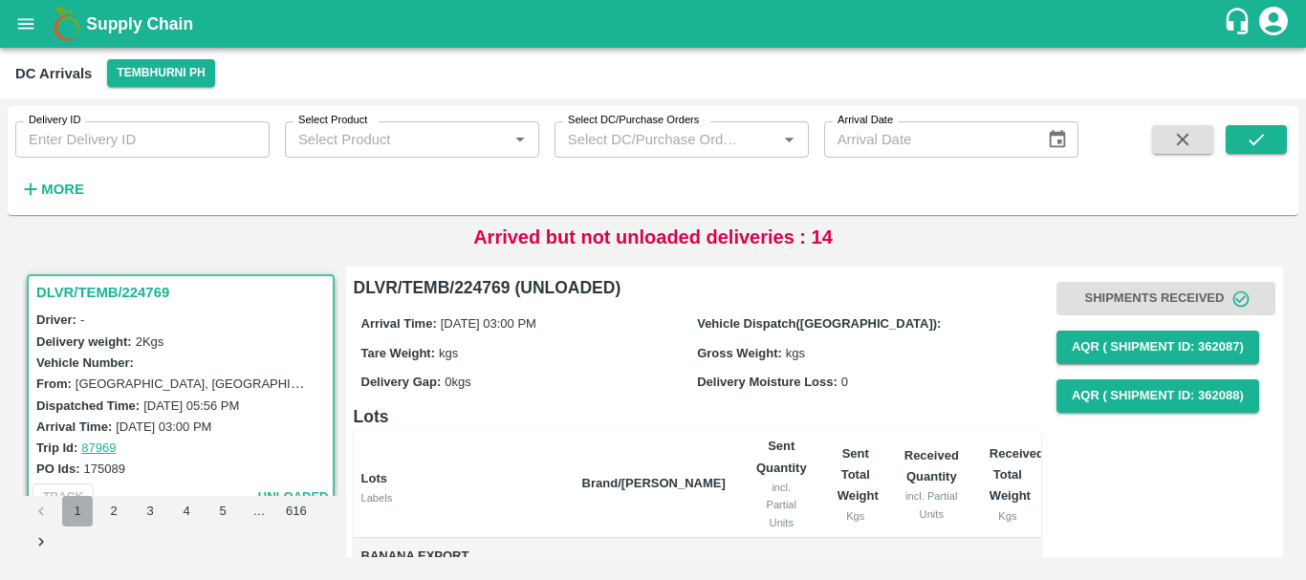
click at [73, 518] on button "1" at bounding box center [77, 511] width 31 height 31
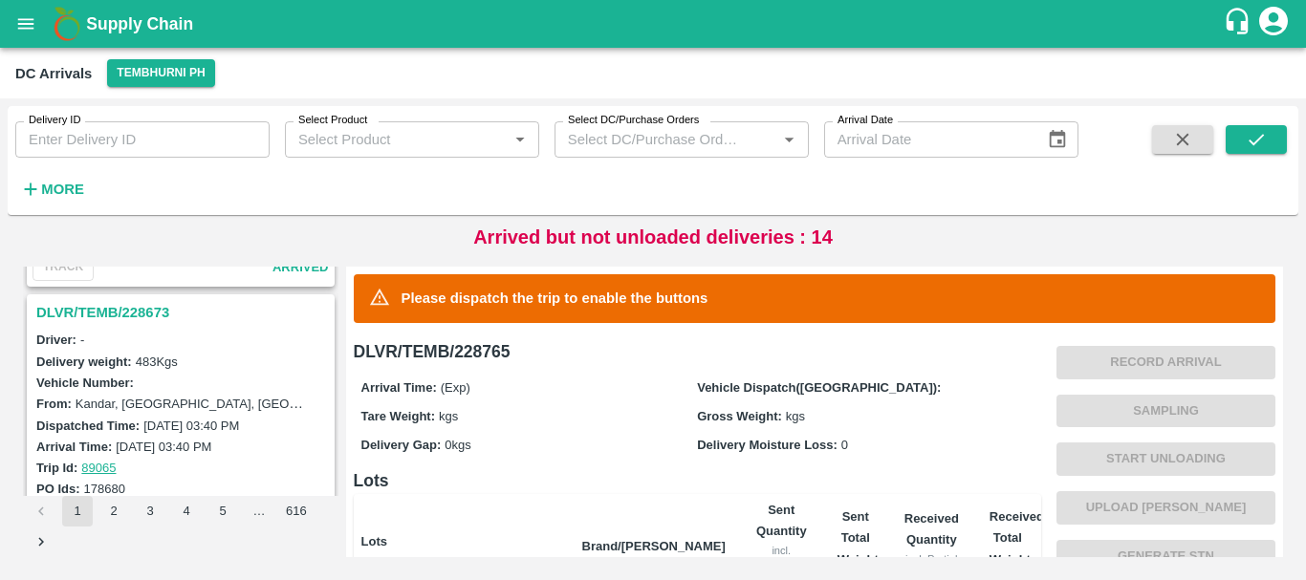
scroll to position [5967, 0]
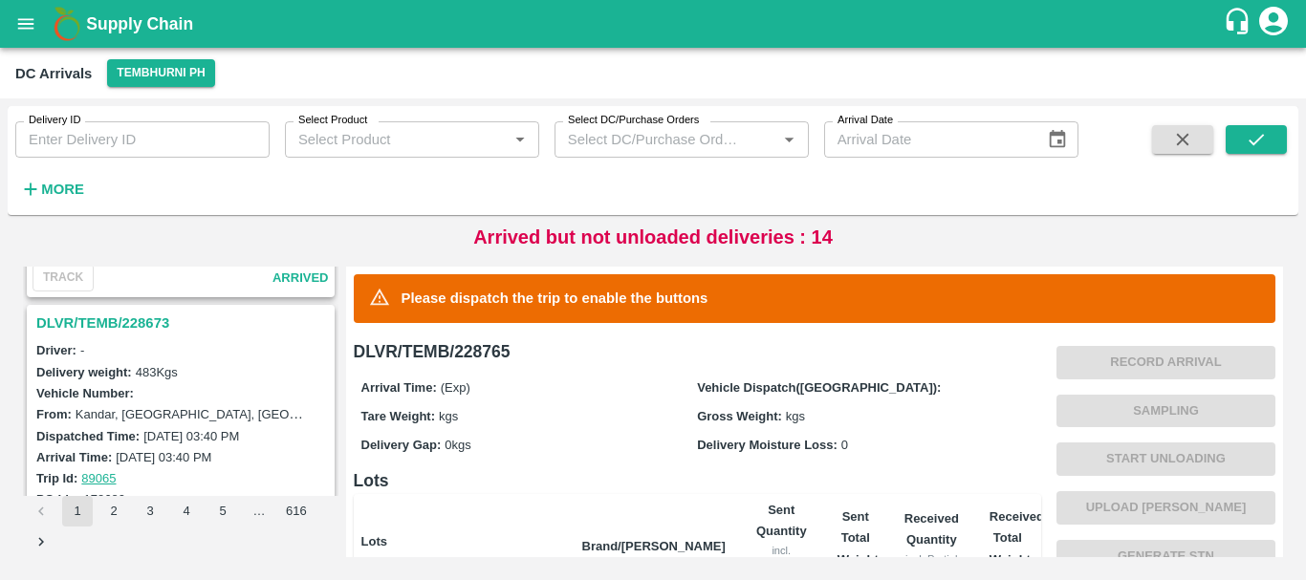
click at [140, 315] on h3 "DLVR/TEMB/228673" at bounding box center [183, 323] width 294 height 25
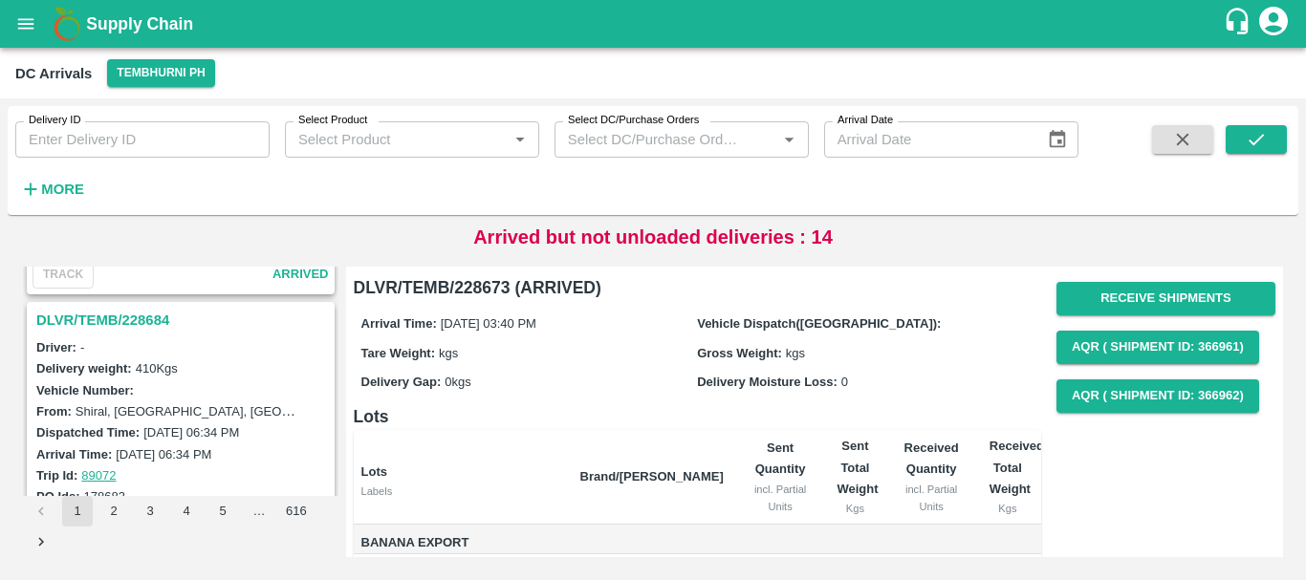
scroll to position [5717, 0]
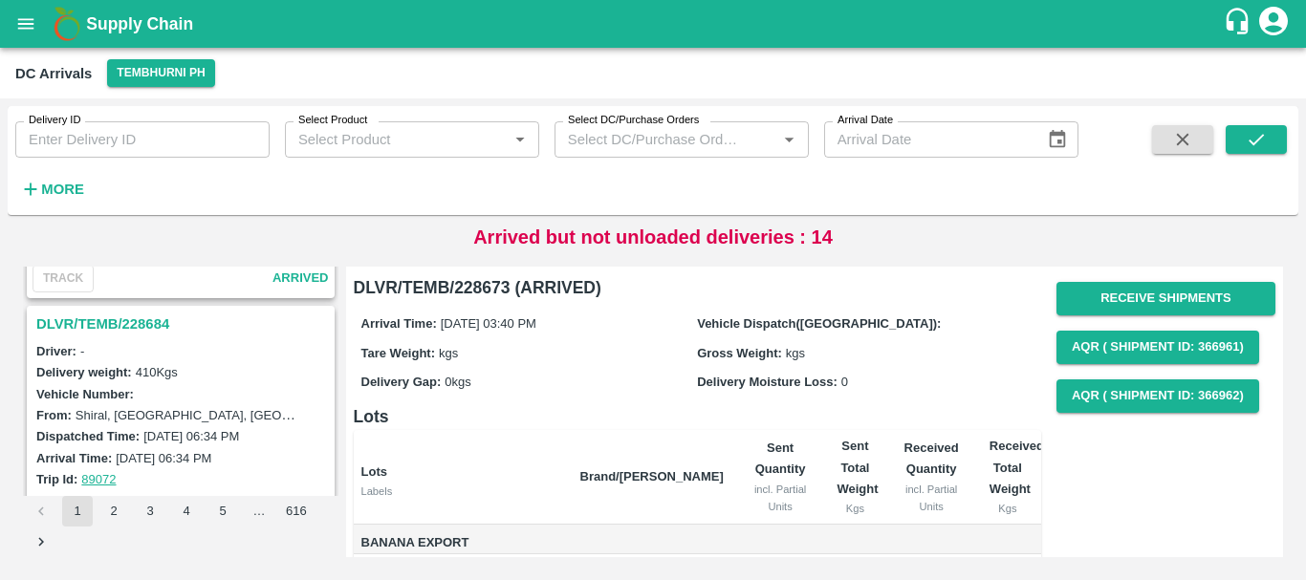
click at [150, 327] on h3 "DLVR/TEMB/228684" at bounding box center [183, 324] width 294 height 25
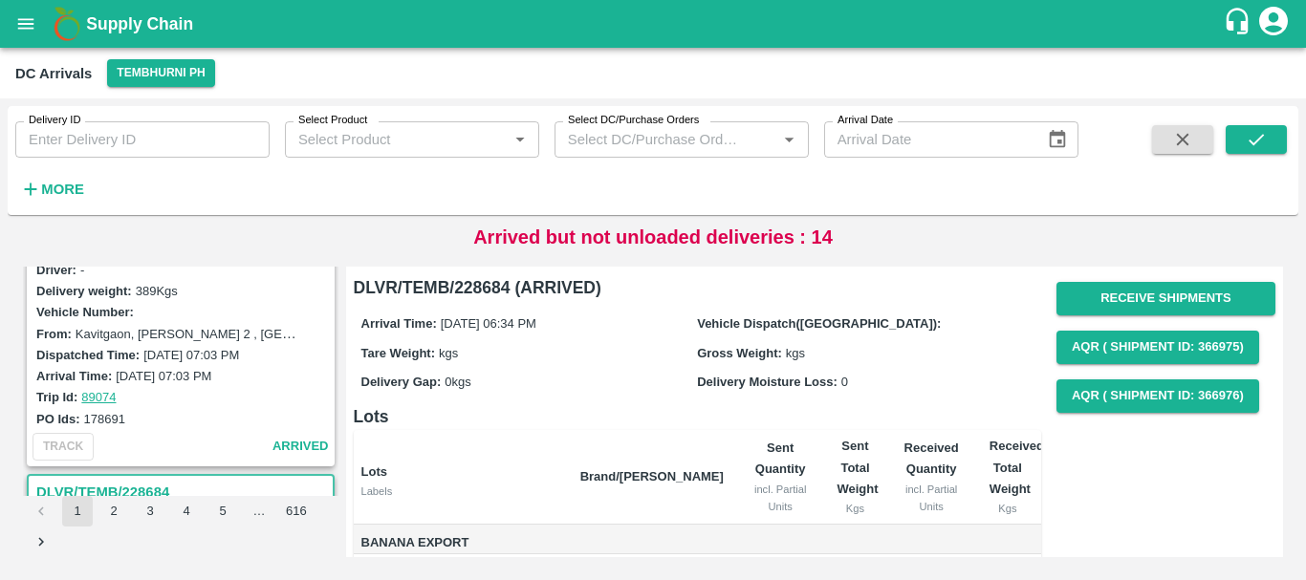
scroll to position [5500, 0]
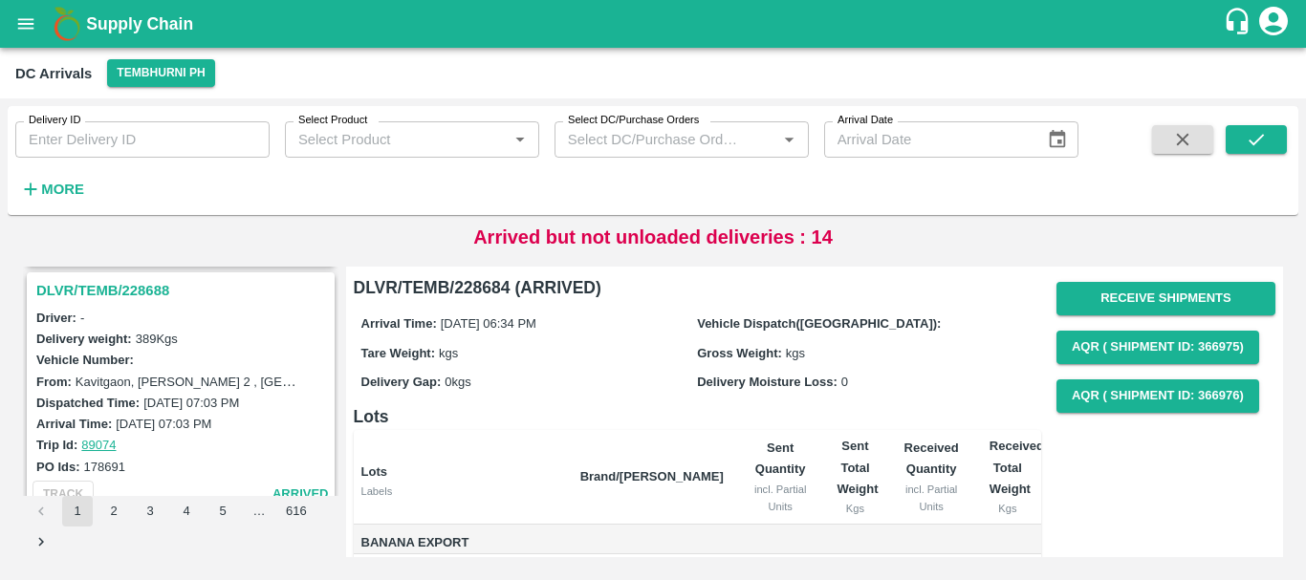
click at [145, 282] on h3 "DLVR/TEMB/228688" at bounding box center [183, 290] width 294 height 25
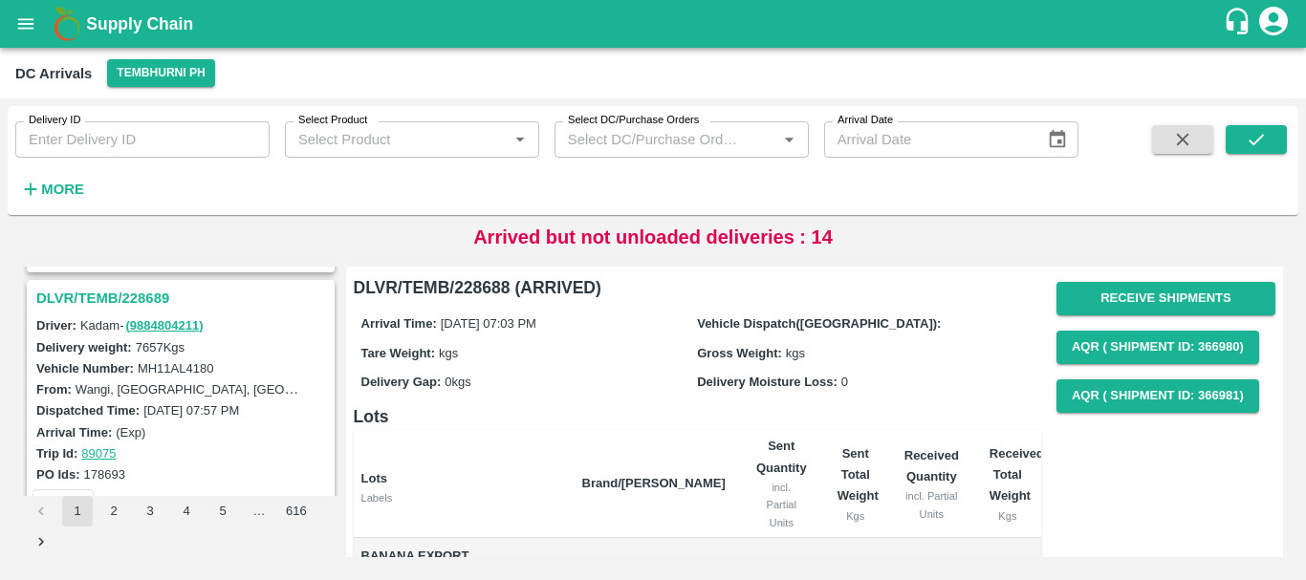
click at [141, 290] on h3 "DLVR/TEMB/228689" at bounding box center [183, 298] width 294 height 25
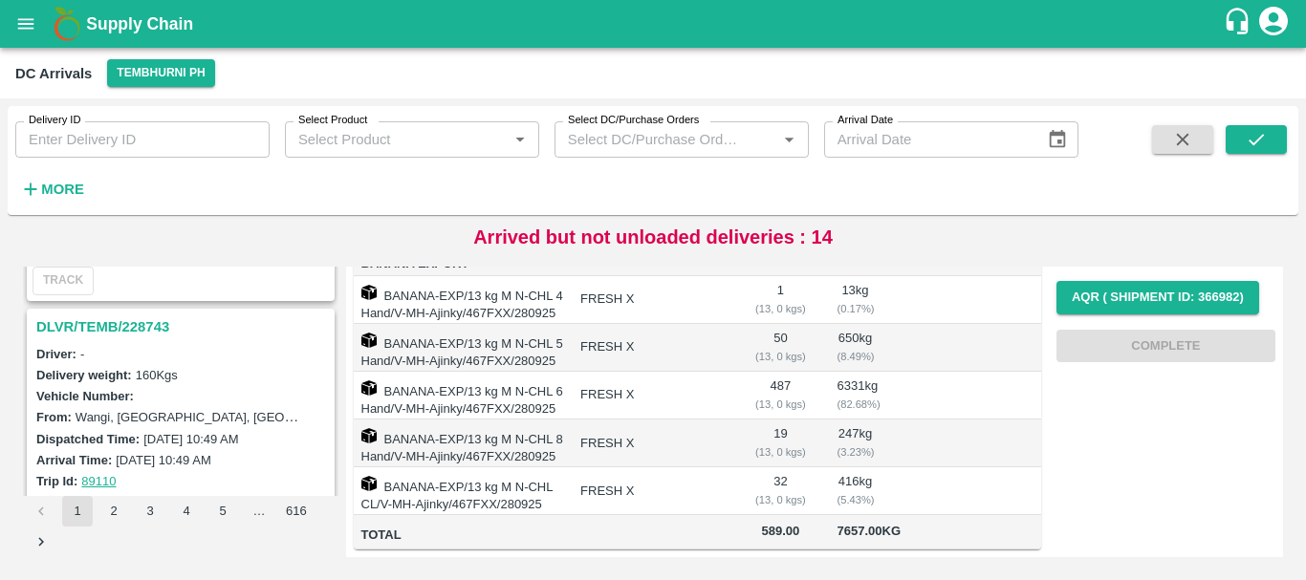
scroll to position [611, 0]
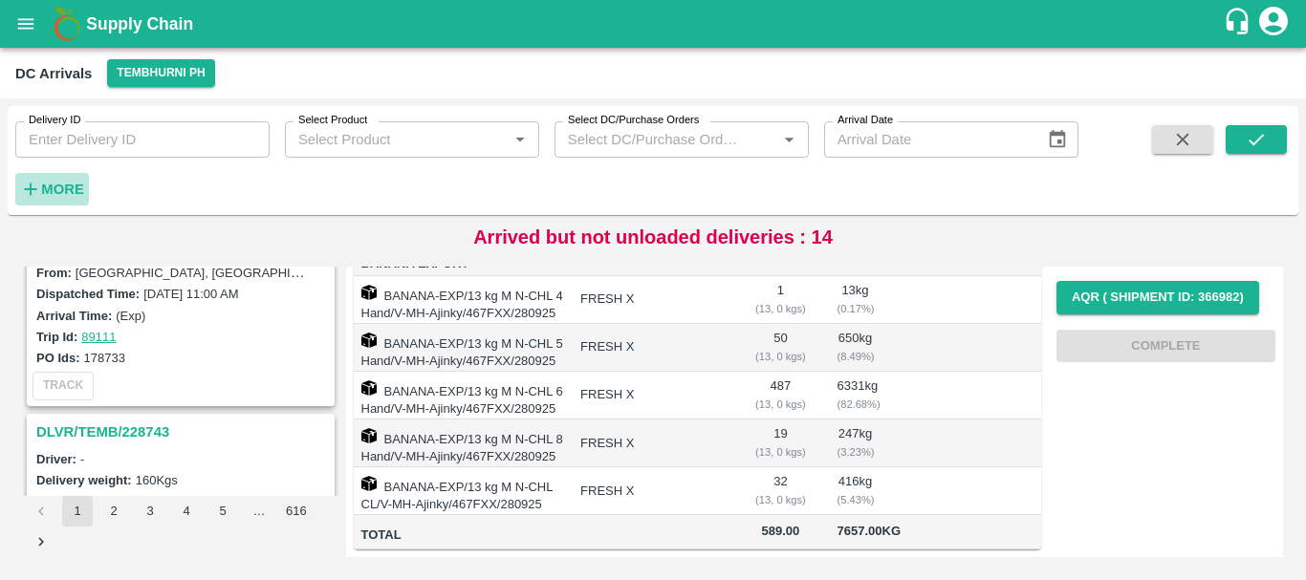
click at [75, 186] on strong "More" at bounding box center [62, 189] width 43 height 15
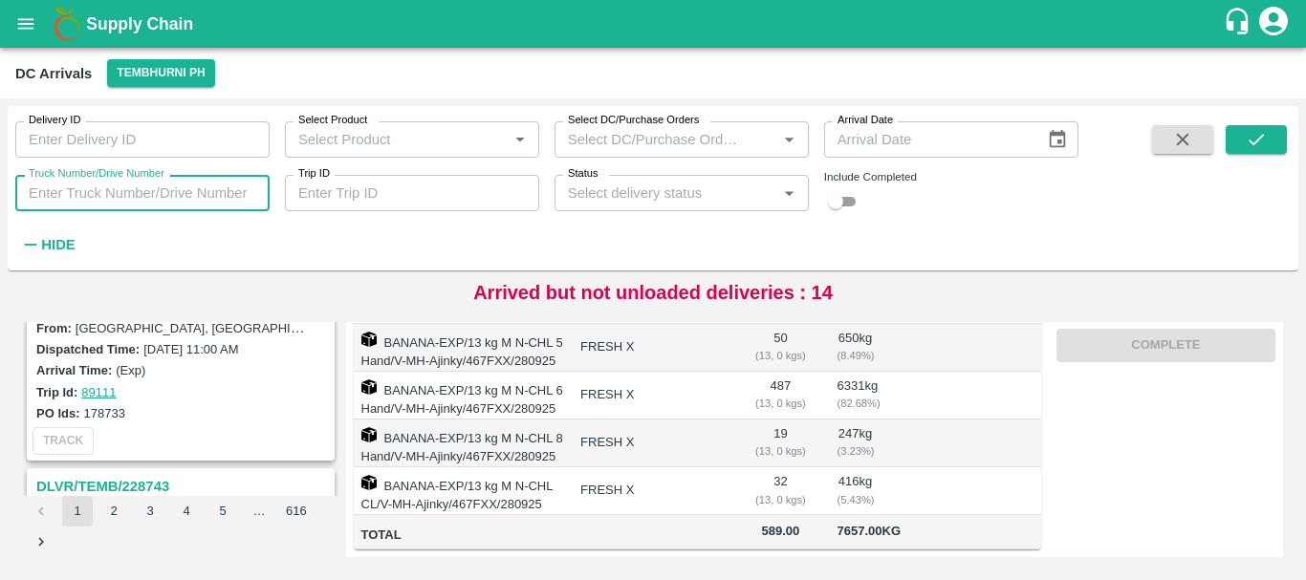
click at [132, 199] on input "Truck Number/Drive Number" at bounding box center [142, 193] width 254 height 36
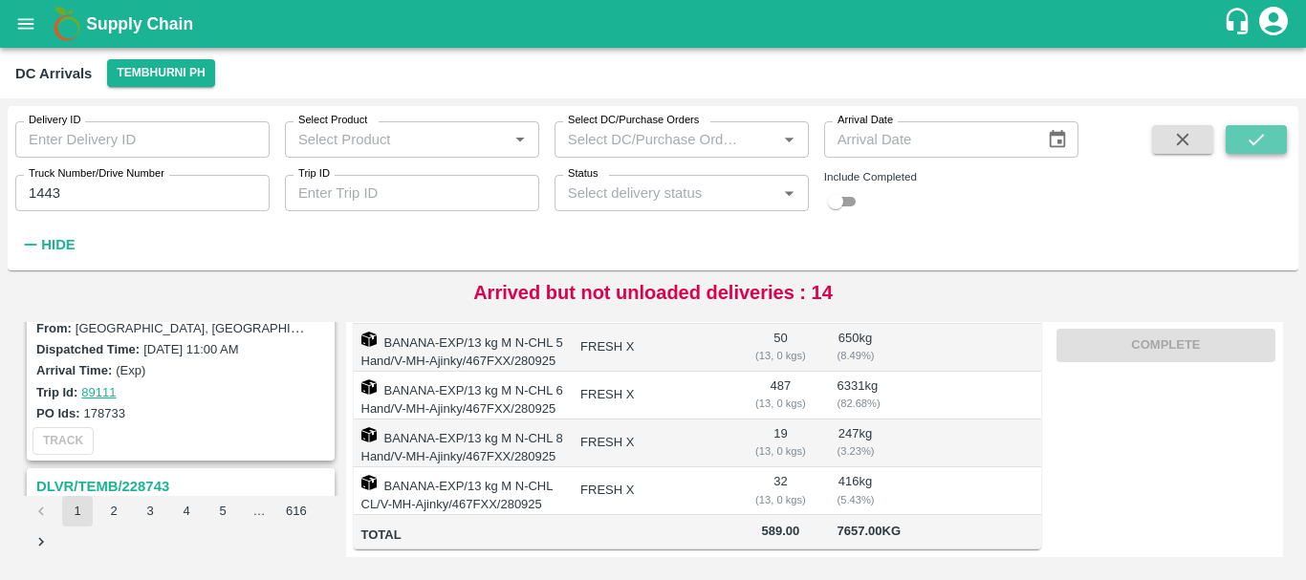
click at [1246, 142] on icon "submit" at bounding box center [1256, 139] width 21 height 21
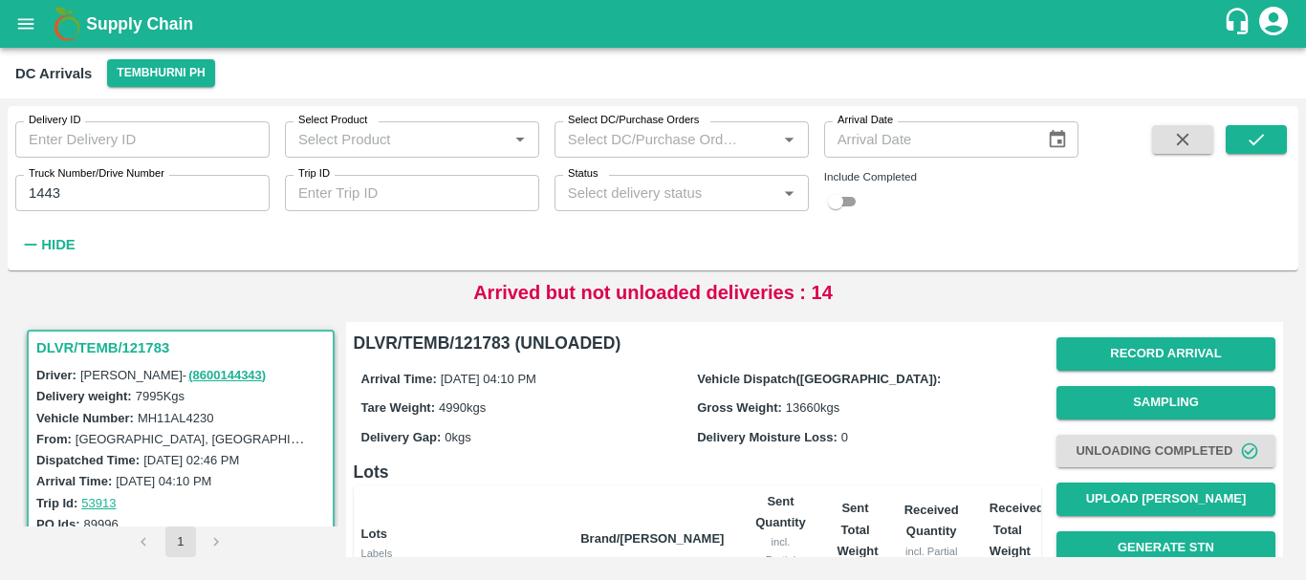
click at [95, 198] on input "1443" at bounding box center [142, 193] width 254 height 36
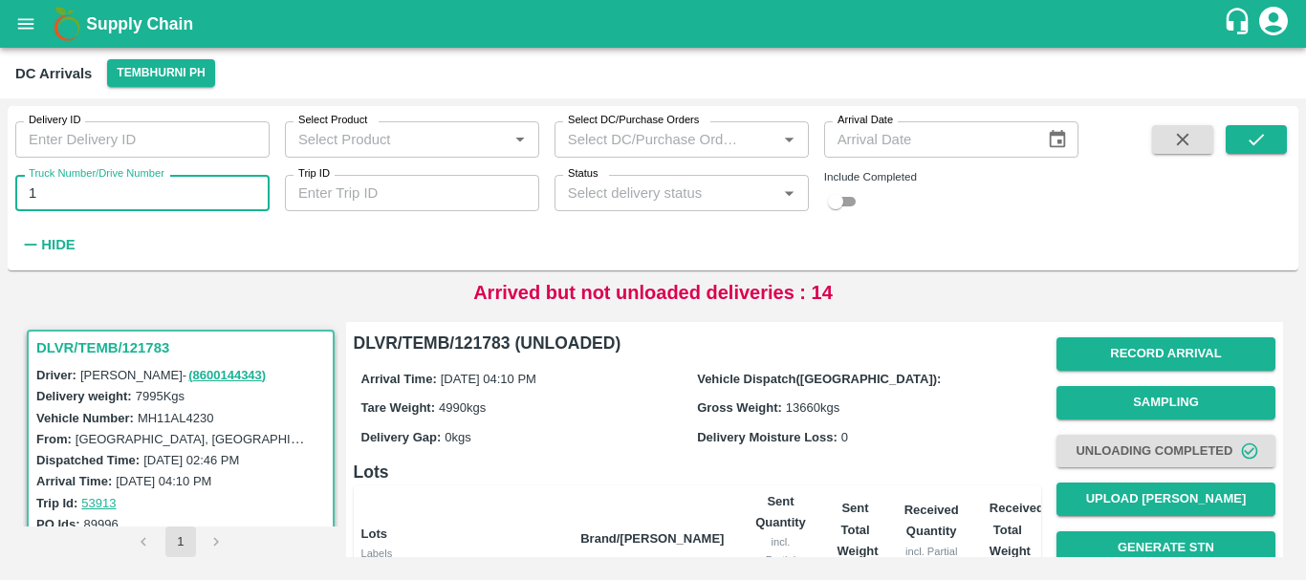
type input "1"
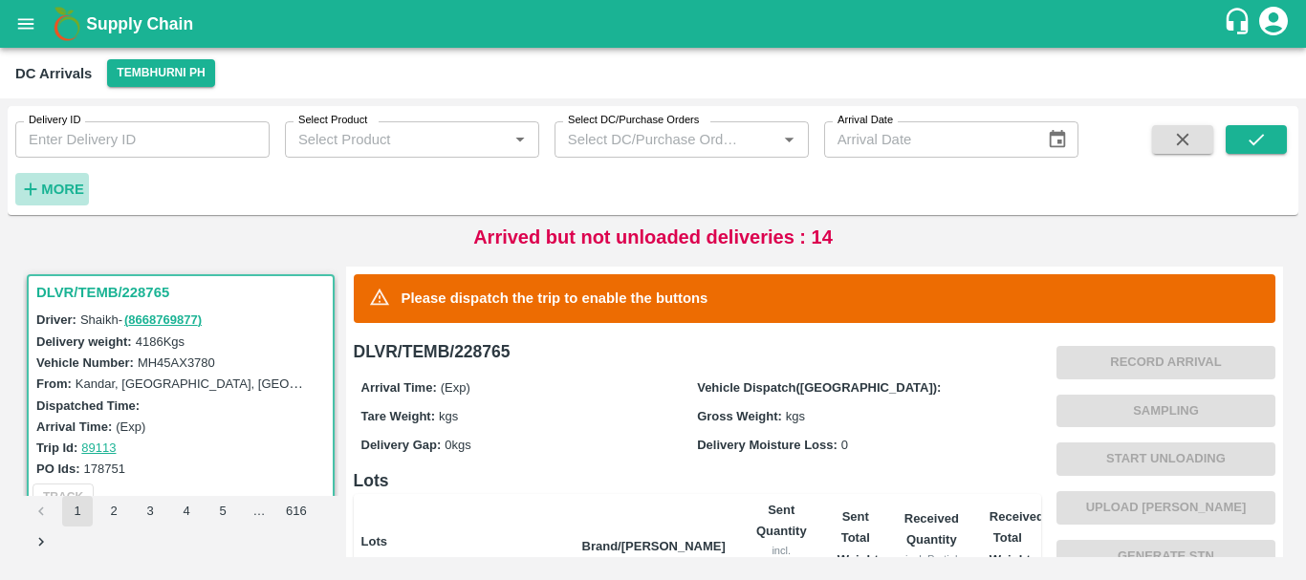
click at [54, 199] on h6 "More" at bounding box center [62, 189] width 43 height 25
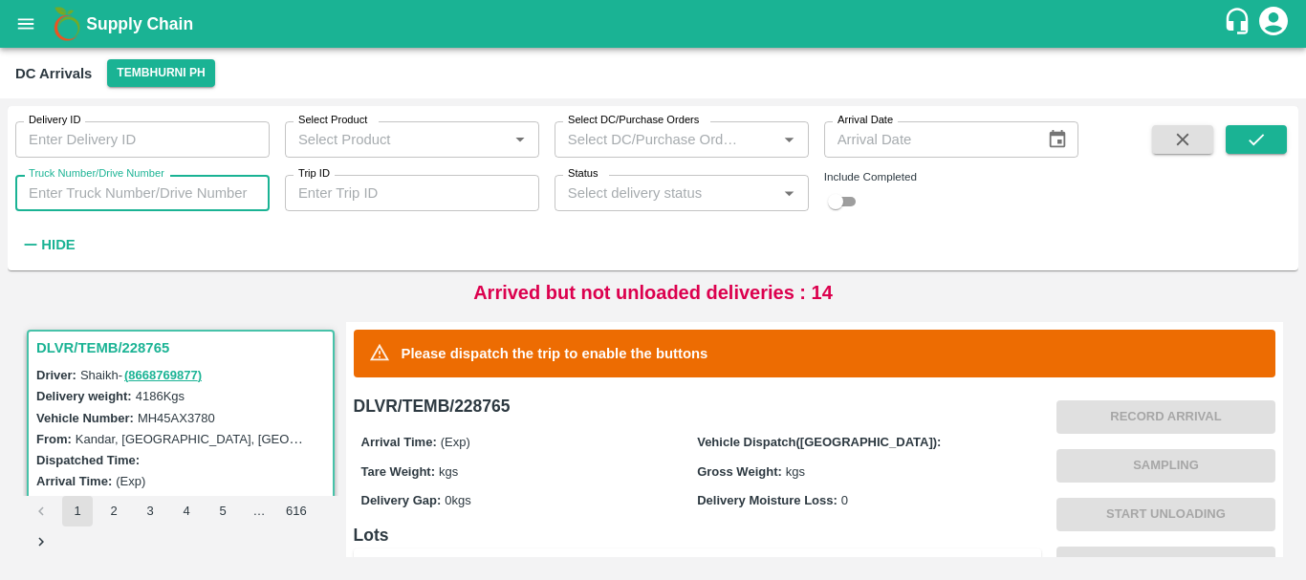
click at [79, 196] on input "Truck Number/Drive Number" at bounding box center [142, 193] width 254 height 36
type input "3780"
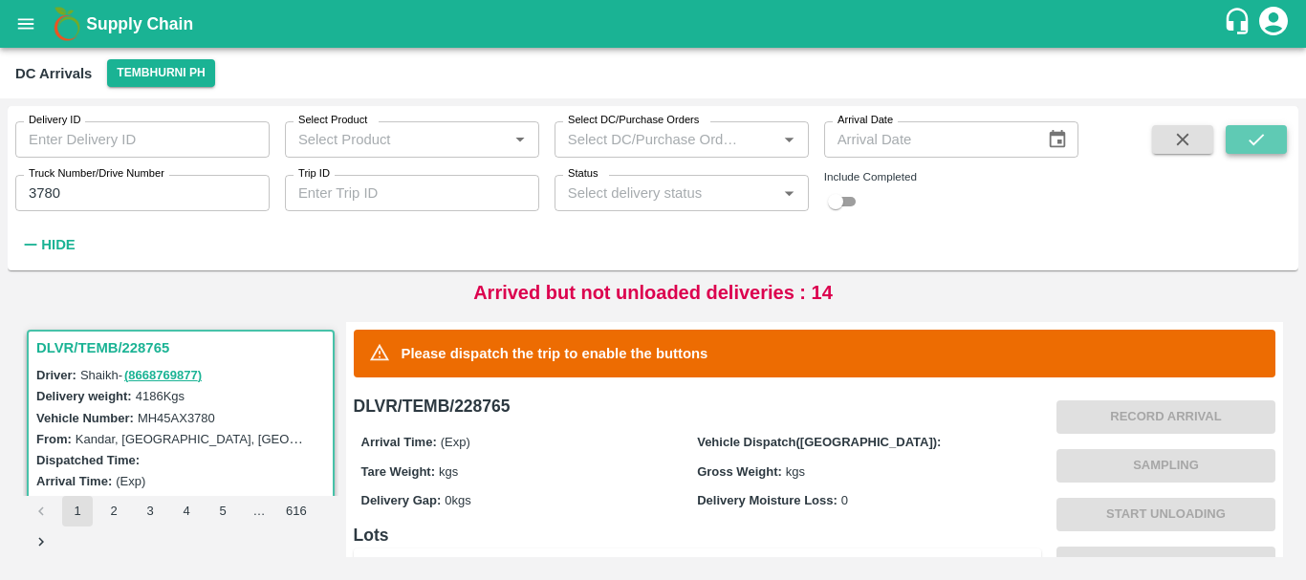
click at [1258, 143] on icon "submit" at bounding box center [1256, 139] width 21 height 21
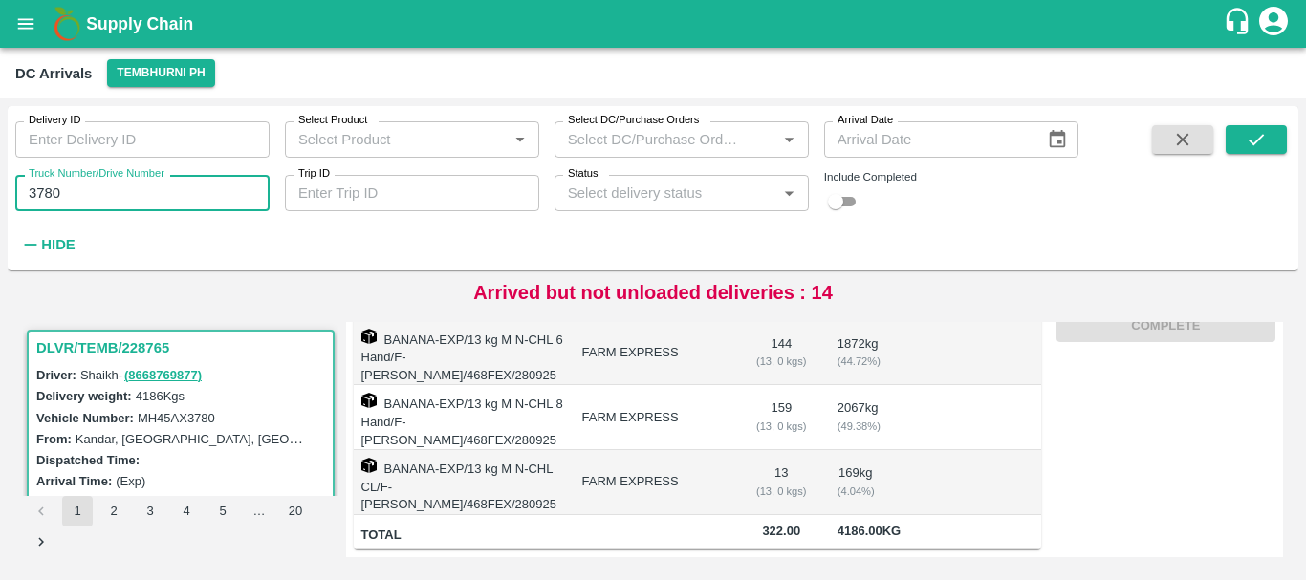
click at [79, 197] on input "3780" at bounding box center [142, 193] width 254 height 36
type input "3"
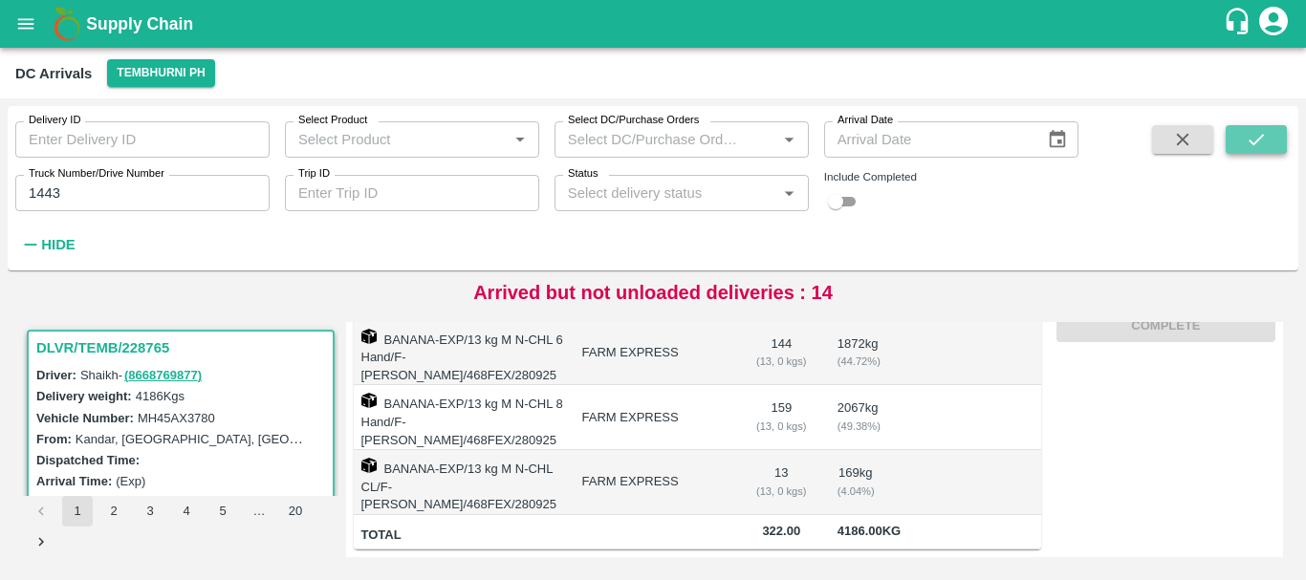
click at [1251, 139] on icon "submit" at bounding box center [1256, 139] width 21 height 21
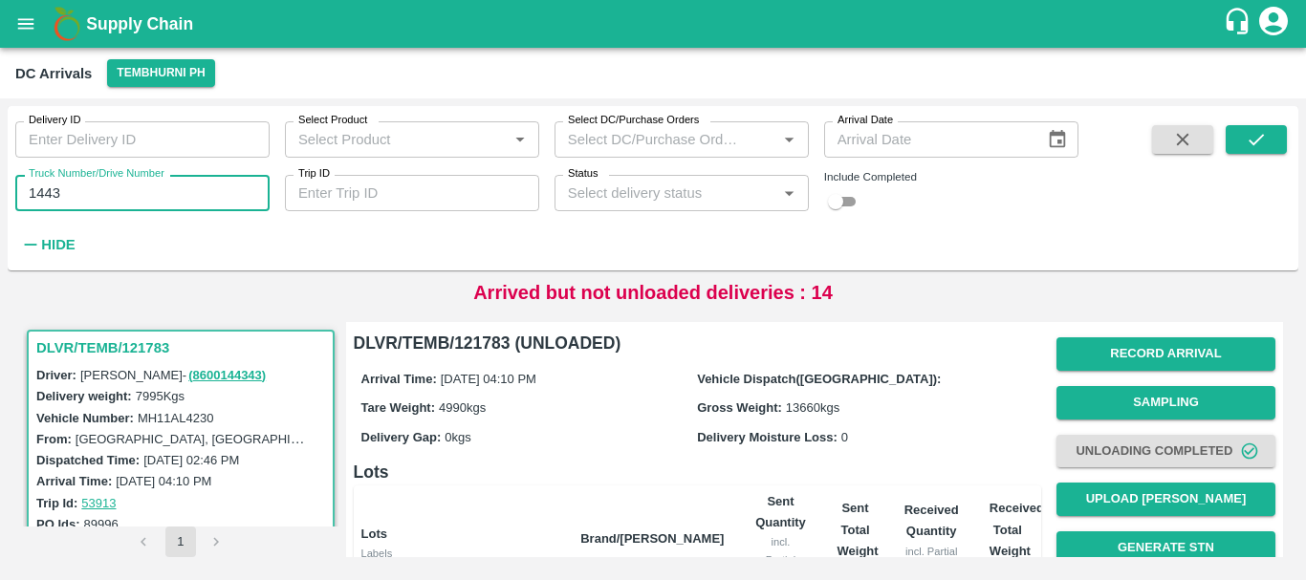
click at [105, 188] on input "1443" at bounding box center [142, 193] width 254 height 36
type input "1"
click at [341, 188] on input "Trip ID" at bounding box center [412, 193] width 254 height 36
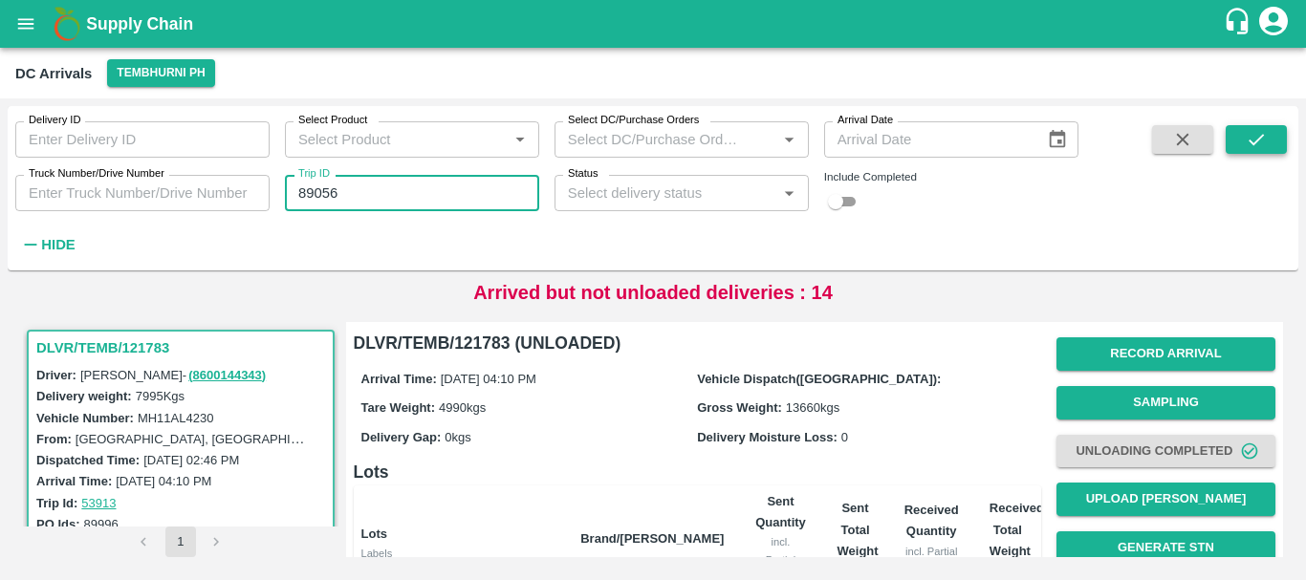
type input "89056"
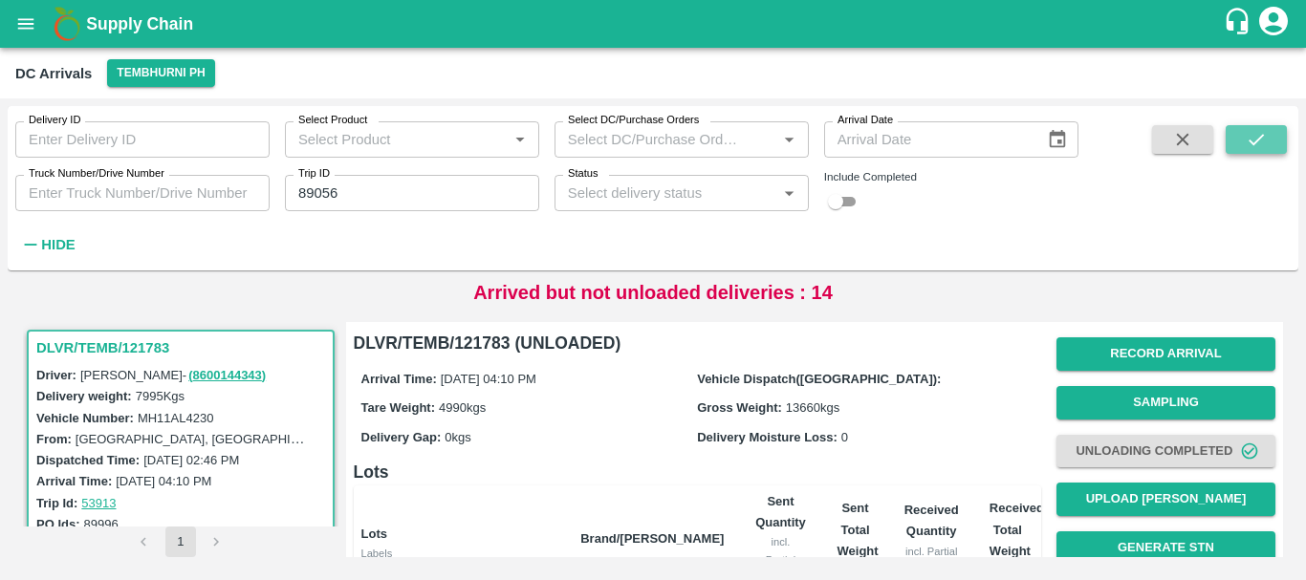
click at [1256, 129] on icon "submit" at bounding box center [1256, 139] width 21 height 21
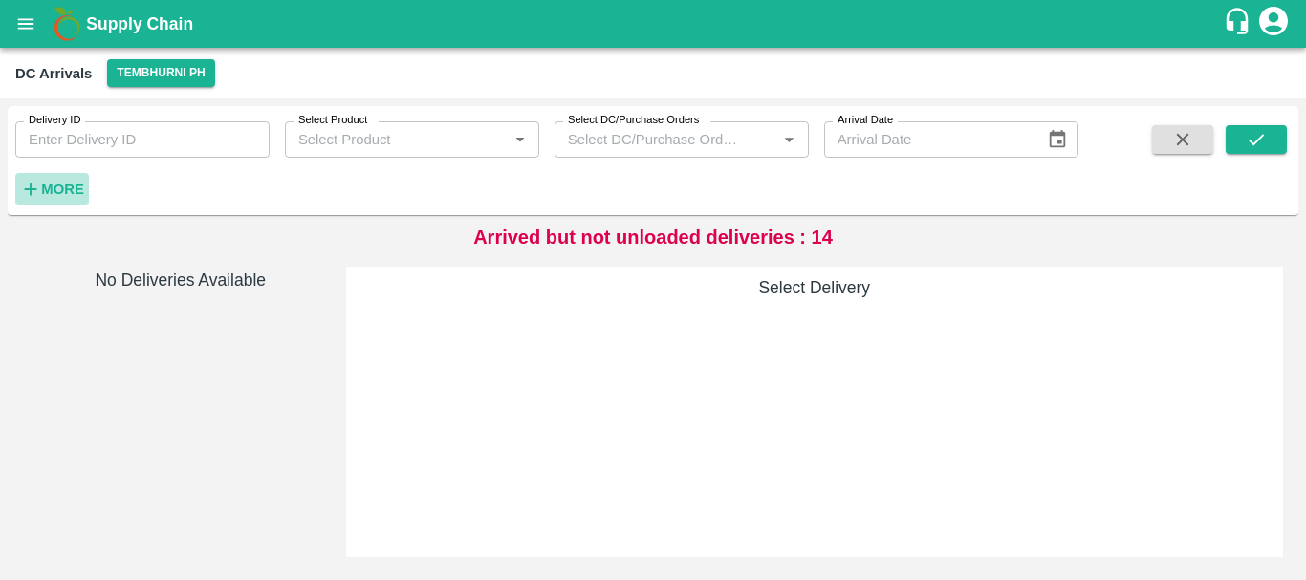
click at [69, 186] on strong "More" at bounding box center [62, 189] width 43 height 15
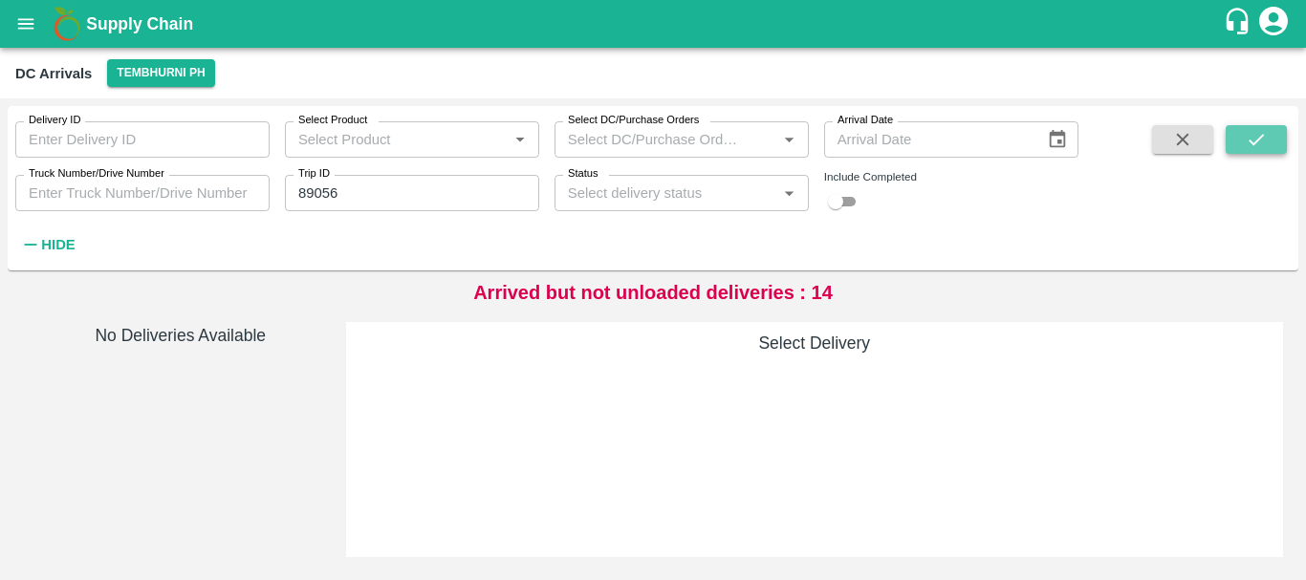
click at [1238, 140] on button "submit" at bounding box center [1256, 139] width 61 height 29
click at [1252, 140] on icon "submit" at bounding box center [1256, 139] width 21 height 21
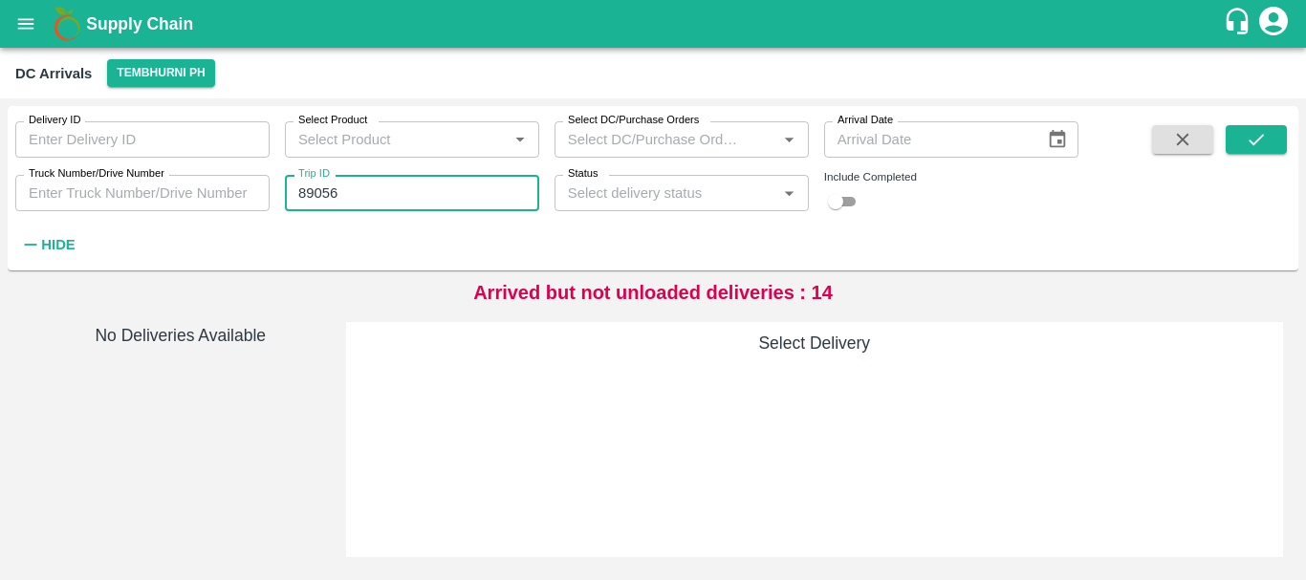
click at [359, 196] on input "89056" at bounding box center [412, 193] width 254 height 36
click at [792, 196] on icon "Open" at bounding box center [788, 193] width 21 height 21
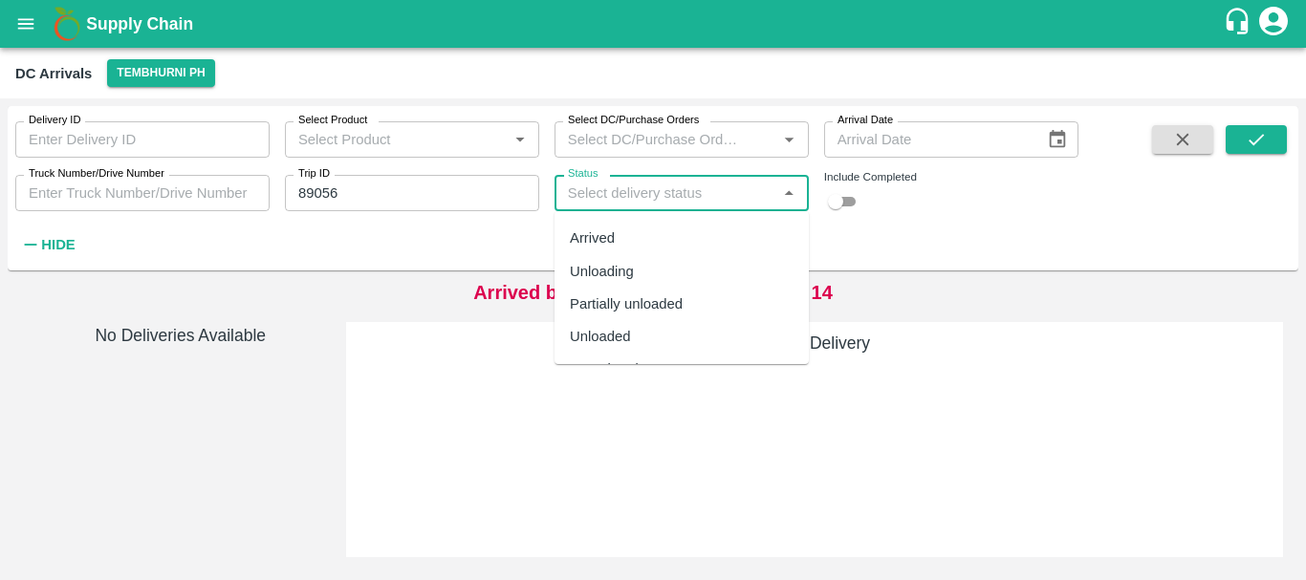
scroll to position [59, 0]
click at [617, 334] on div "Completed" at bounding box center [604, 339] width 69 height 21
type input "Completed"
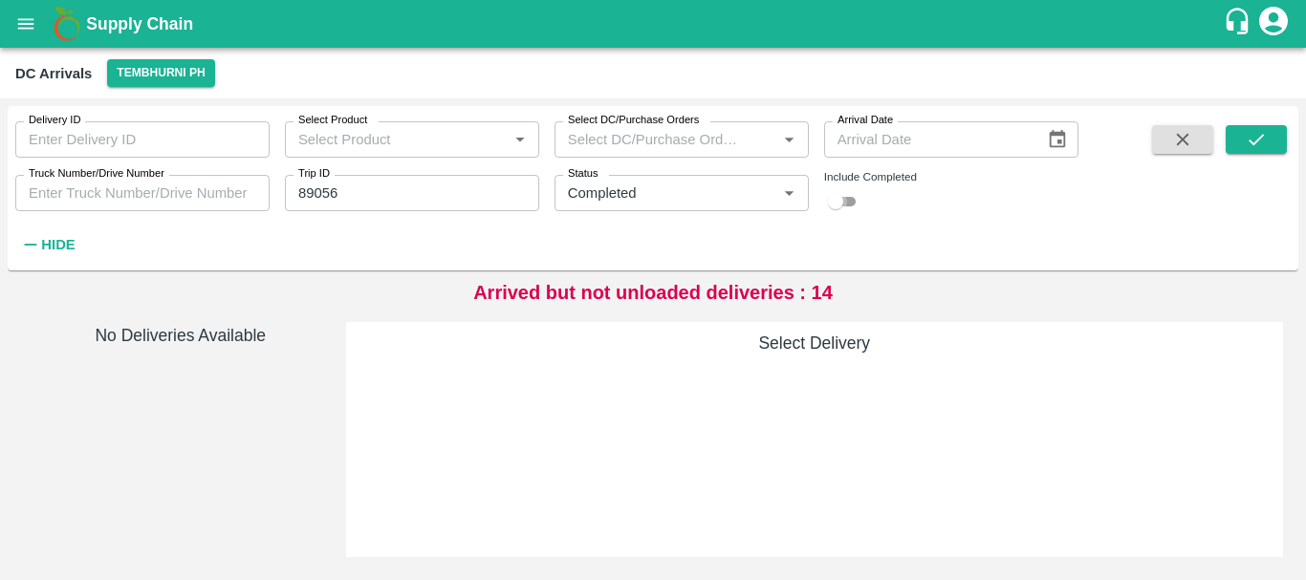
click at [853, 201] on input "checkbox" at bounding box center [835, 201] width 69 height 23
checkbox input "true"
click at [1231, 145] on button "submit" at bounding box center [1256, 139] width 61 height 29
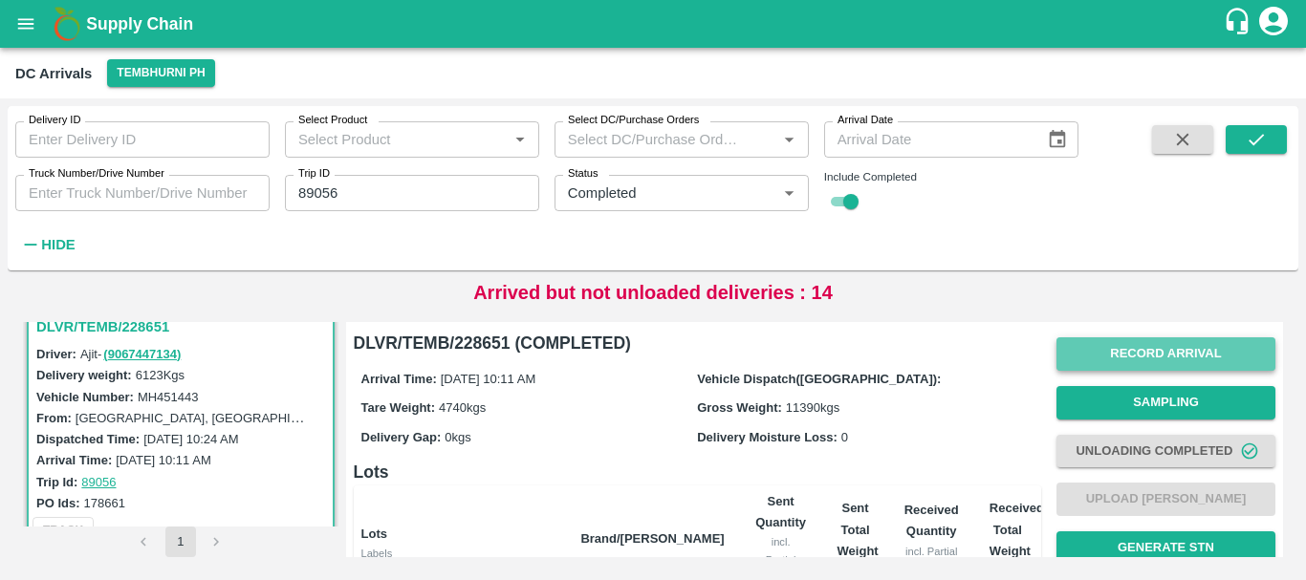
click at [1142, 350] on button "Record Arrival" at bounding box center [1165, 354] width 219 height 33
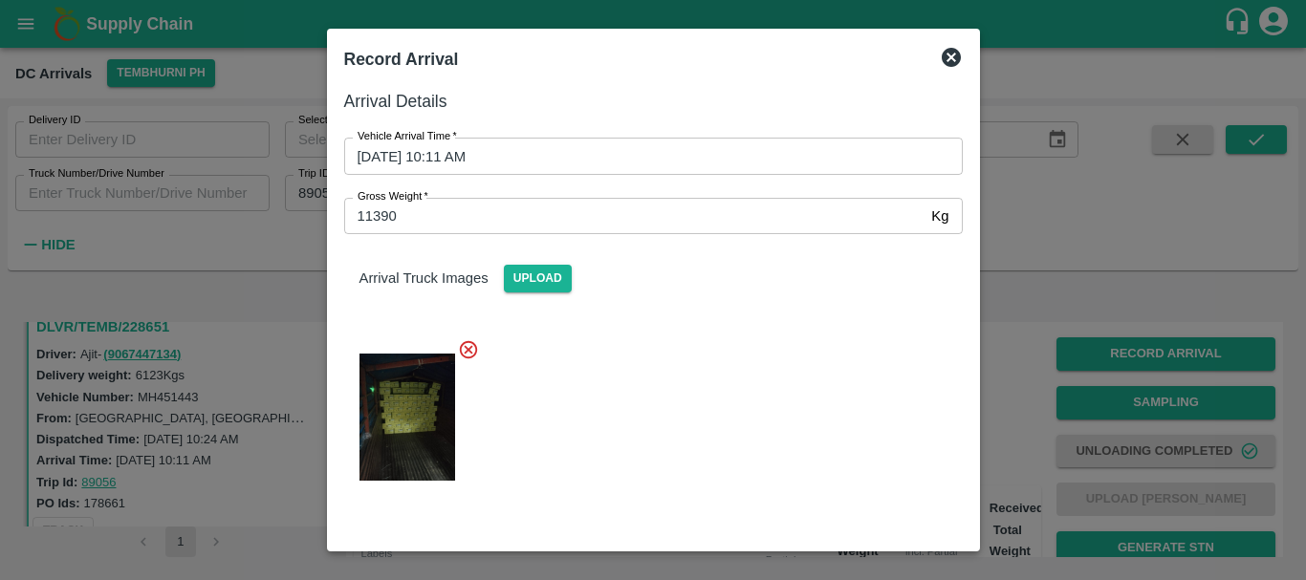
scroll to position [193, 0]
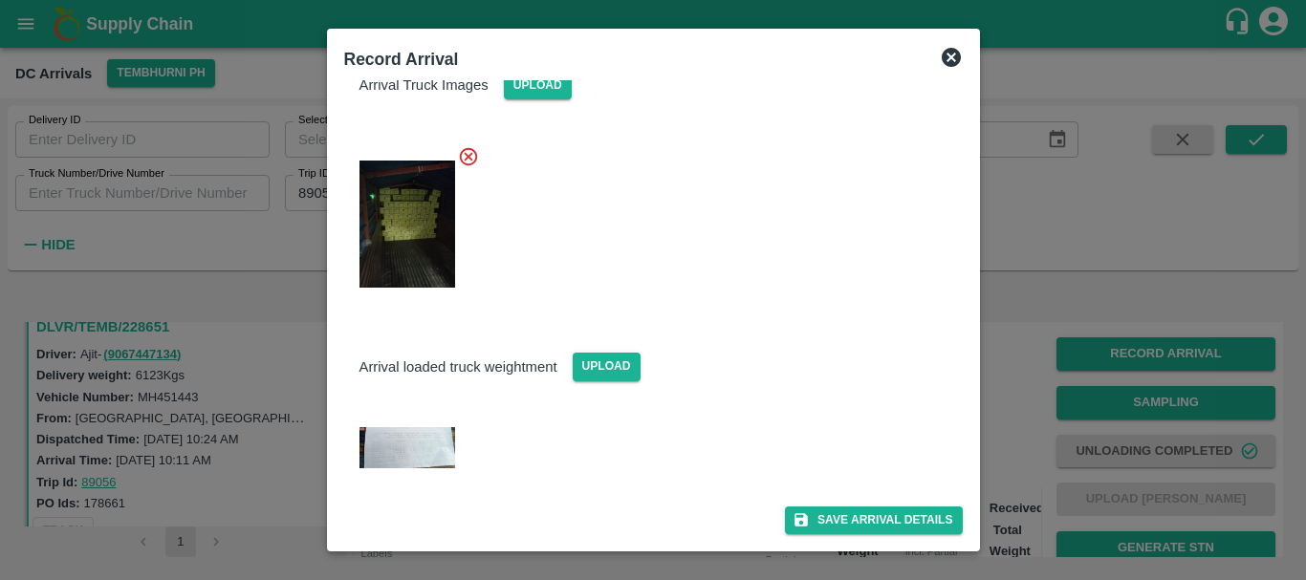
click at [1019, 311] on div at bounding box center [653, 290] width 1306 height 580
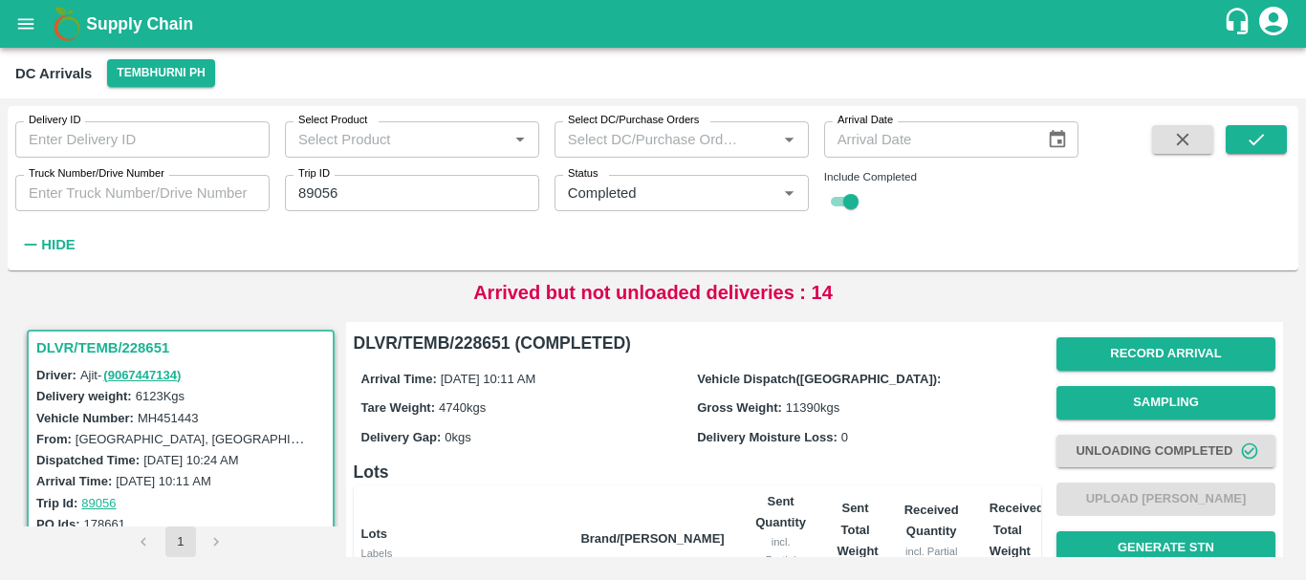
scroll to position [386, 0]
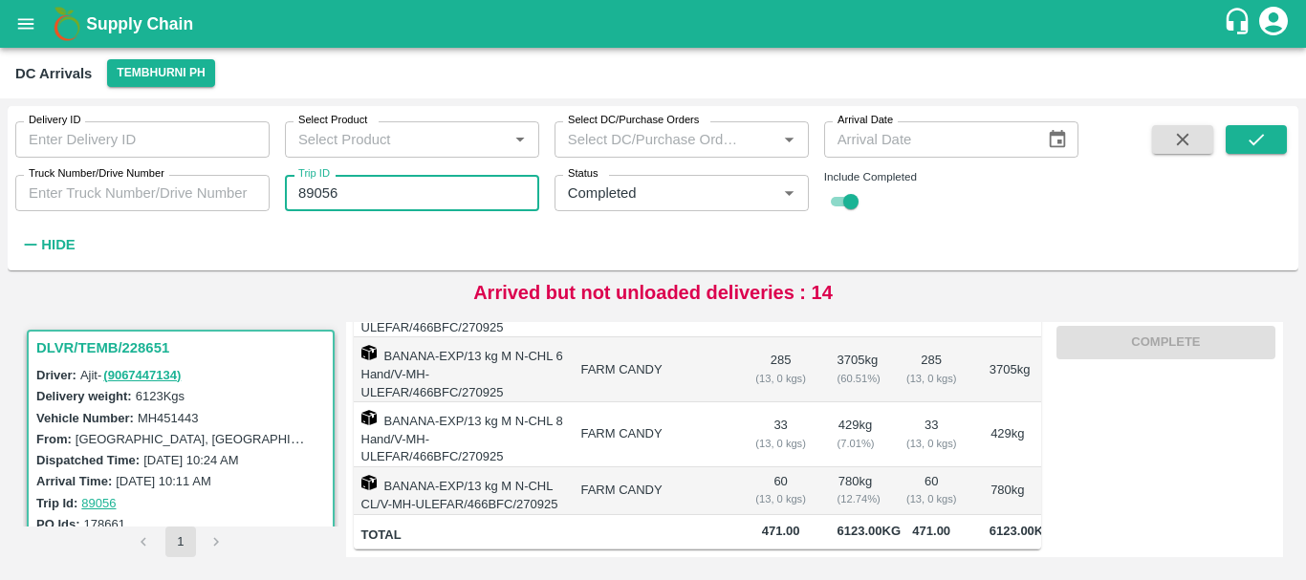
click at [350, 188] on input "89056" at bounding box center [412, 193] width 254 height 36
type input "8"
click at [768, 192] on icon "Clear" at bounding box center [766, 193] width 11 height 11
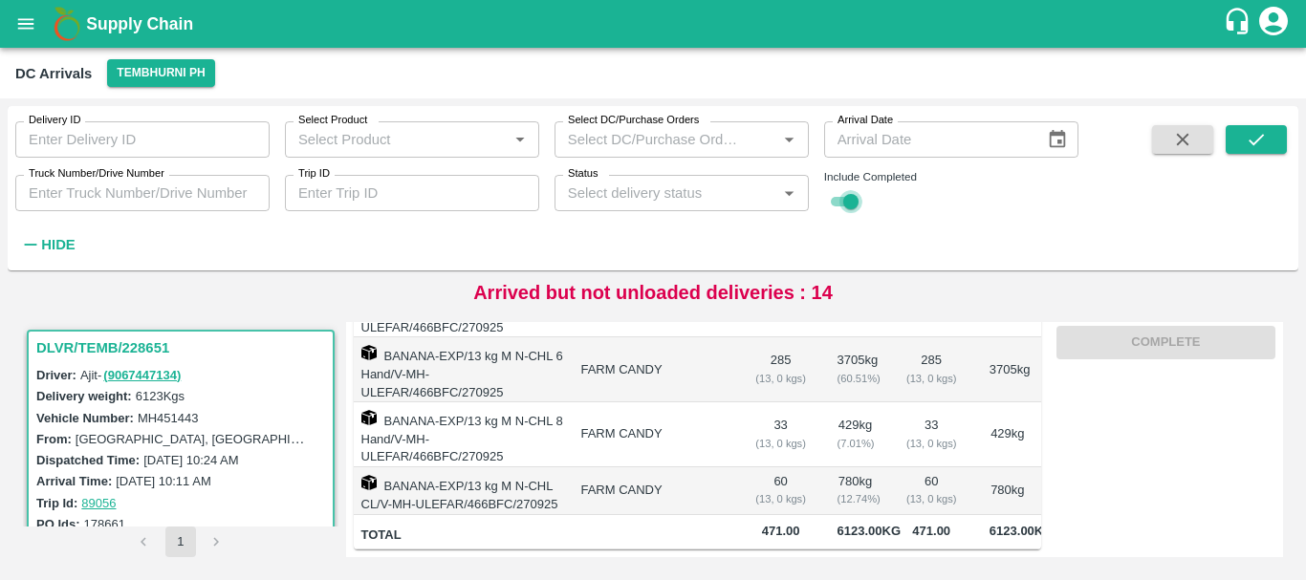
click at [843, 204] on input "checkbox" at bounding box center [851, 201] width 69 height 23
checkbox input "false"
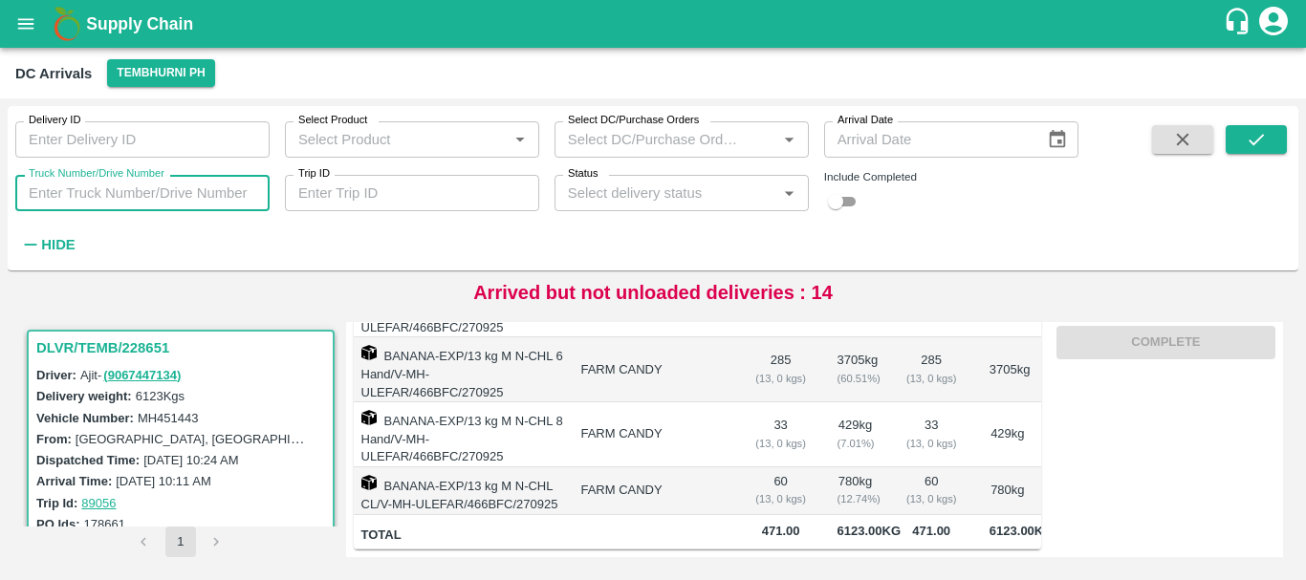
click at [142, 189] on input "Truck Number/Drive Number" at bounding box center [142, 193] width 254 height 36
type input "4180"
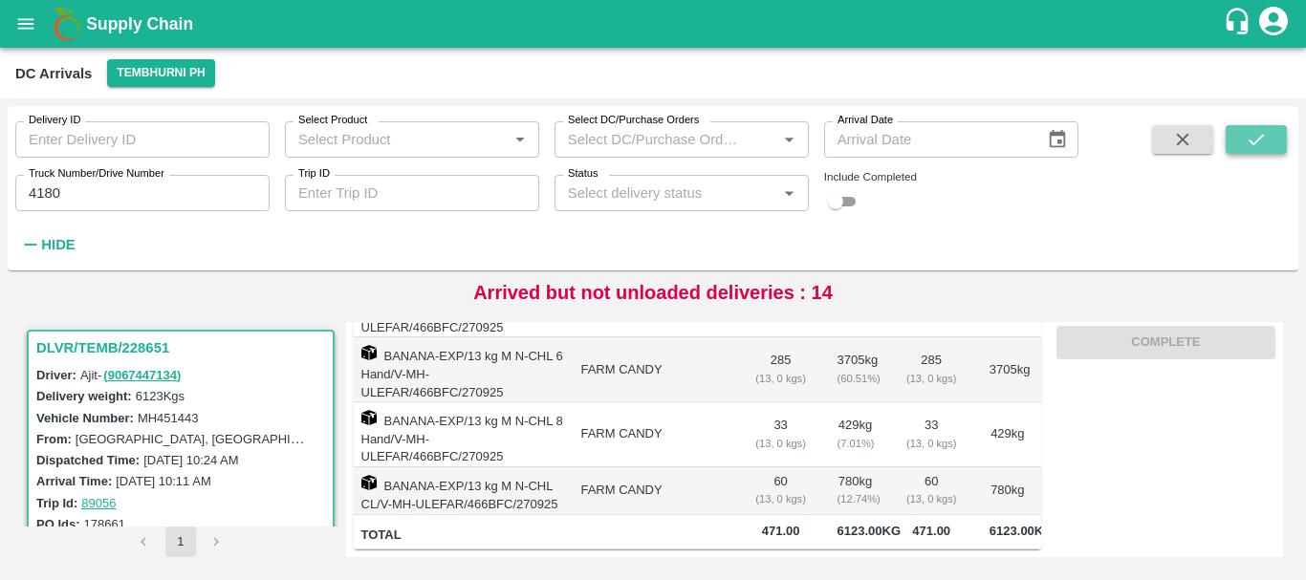
click at [1250, 142] on icon "submit" at bounding box center [1256, 139] width 21 height 21
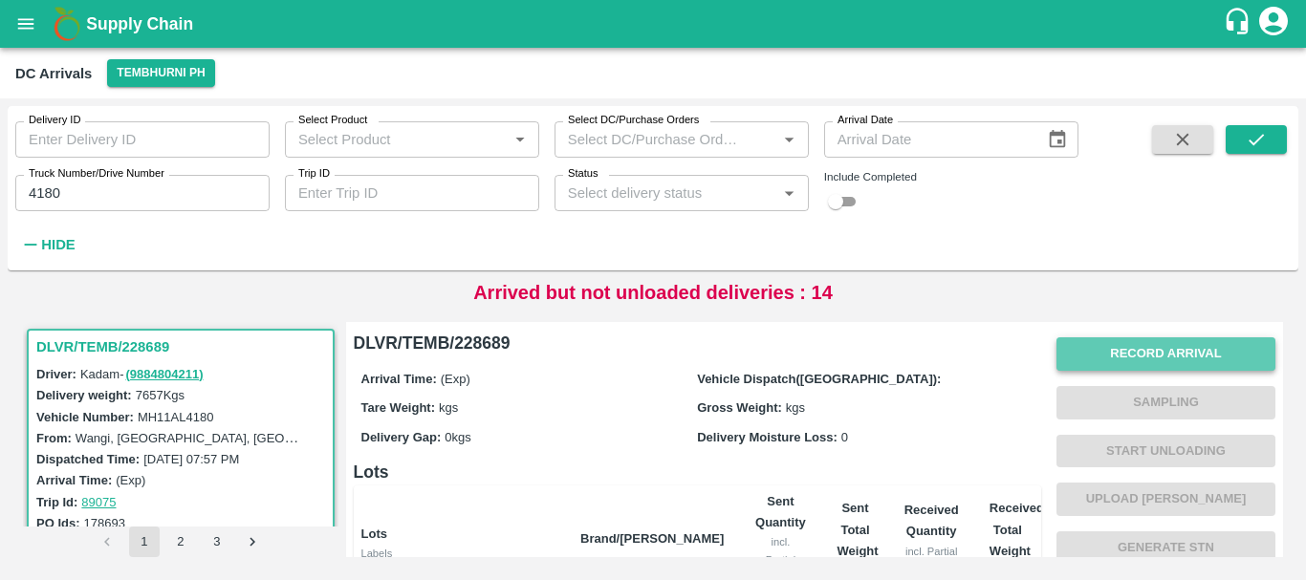
click at [1085, 352] on button "Record Arrival" at bounding box center [1165, 354] width 219 height 33
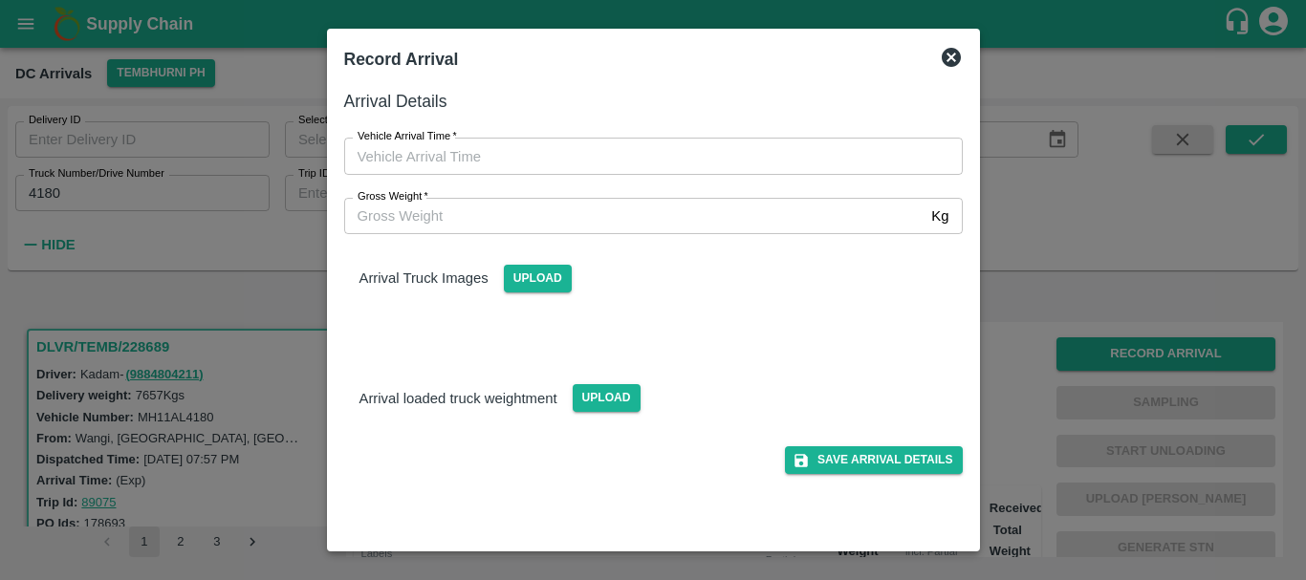
type input "DD/MM/YYYY hh:mm aa"
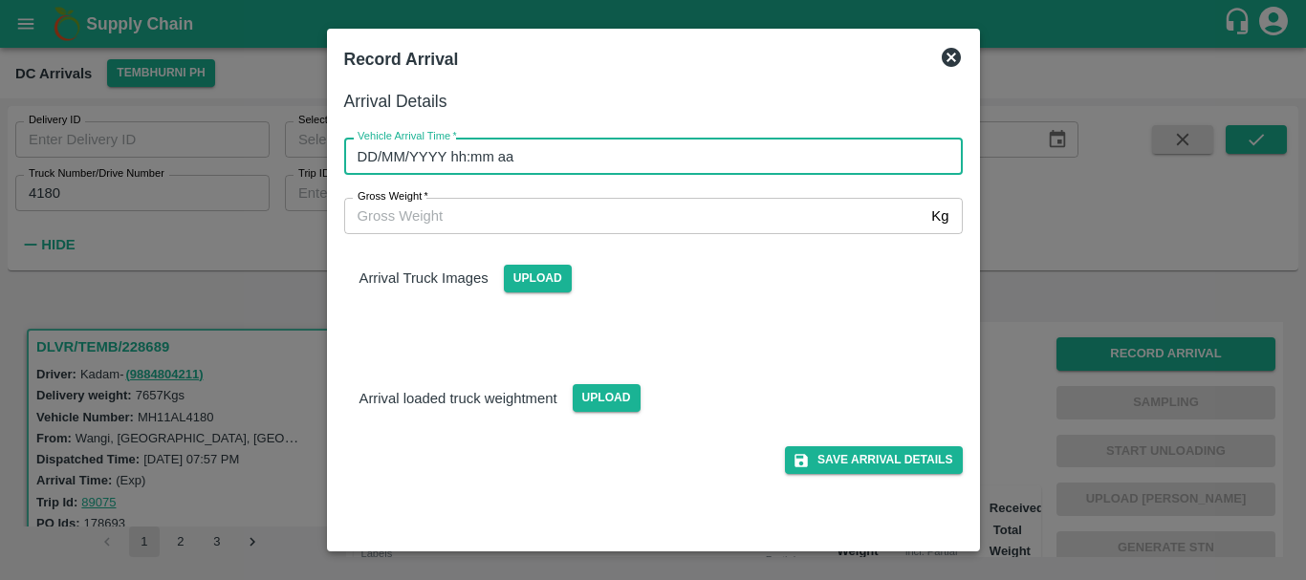
click at [781, 163] on input "DD/MM/YYYY hh:mm aa" at bounding box center [646, 156] width 605 height 36
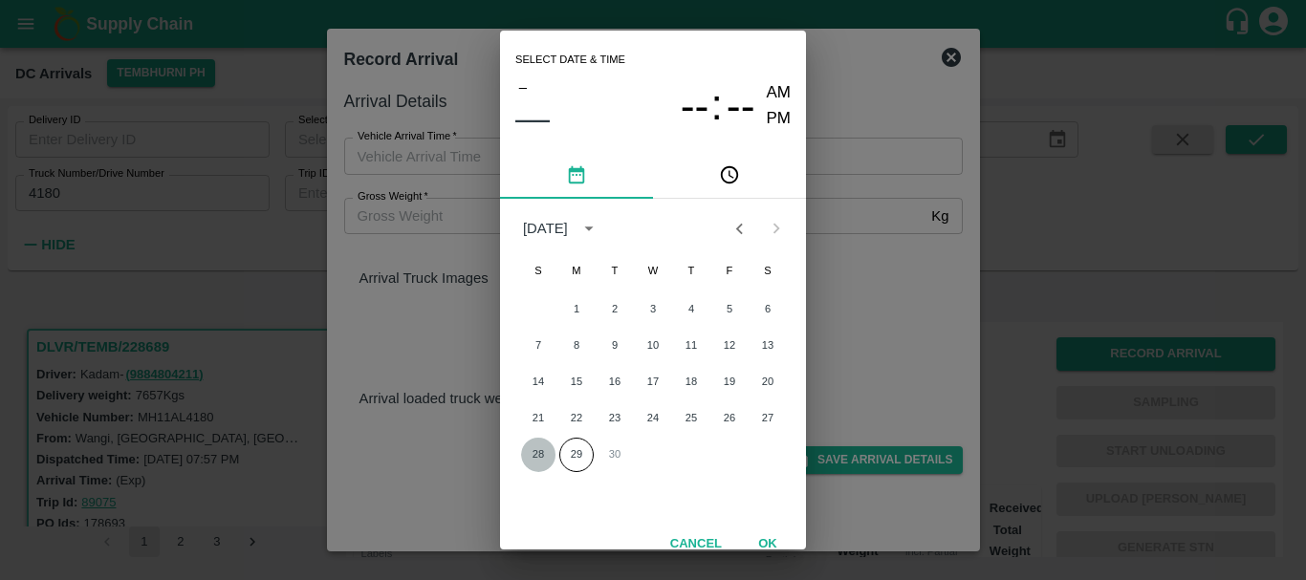
click at [531, 450] on button "28" at bounding box center [538, 455] width 34 height 34
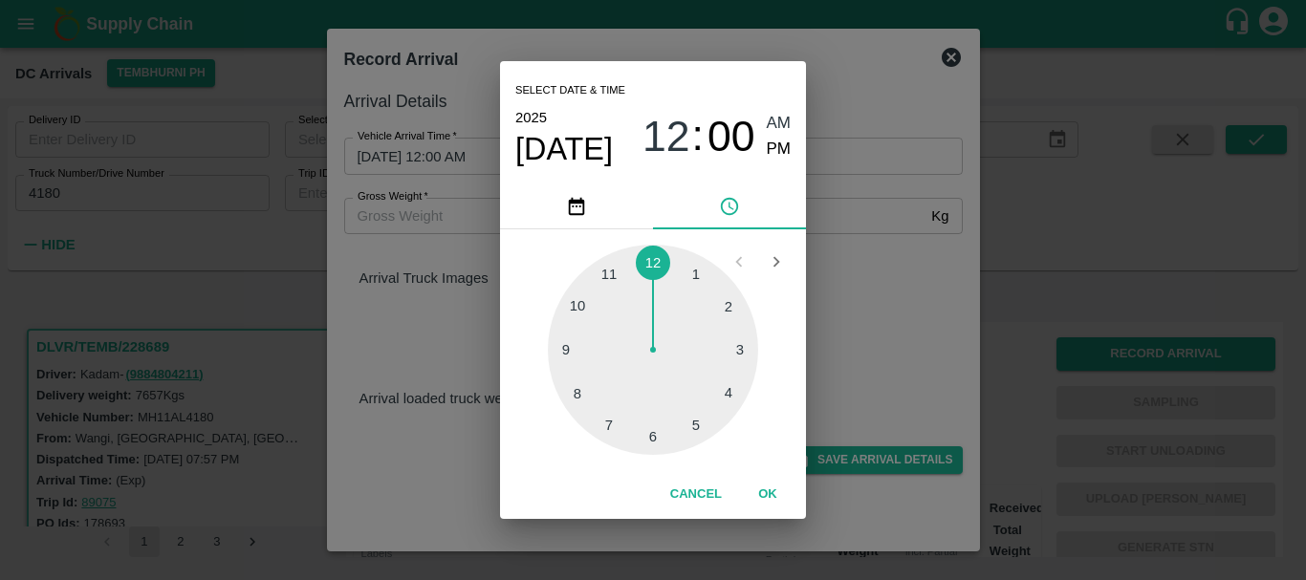
click at [579, 388] on div at bounding box center [653, 350] width 210 height 210
click at [653, 424] on div at bounding box center [653, 350] width 210 height 210
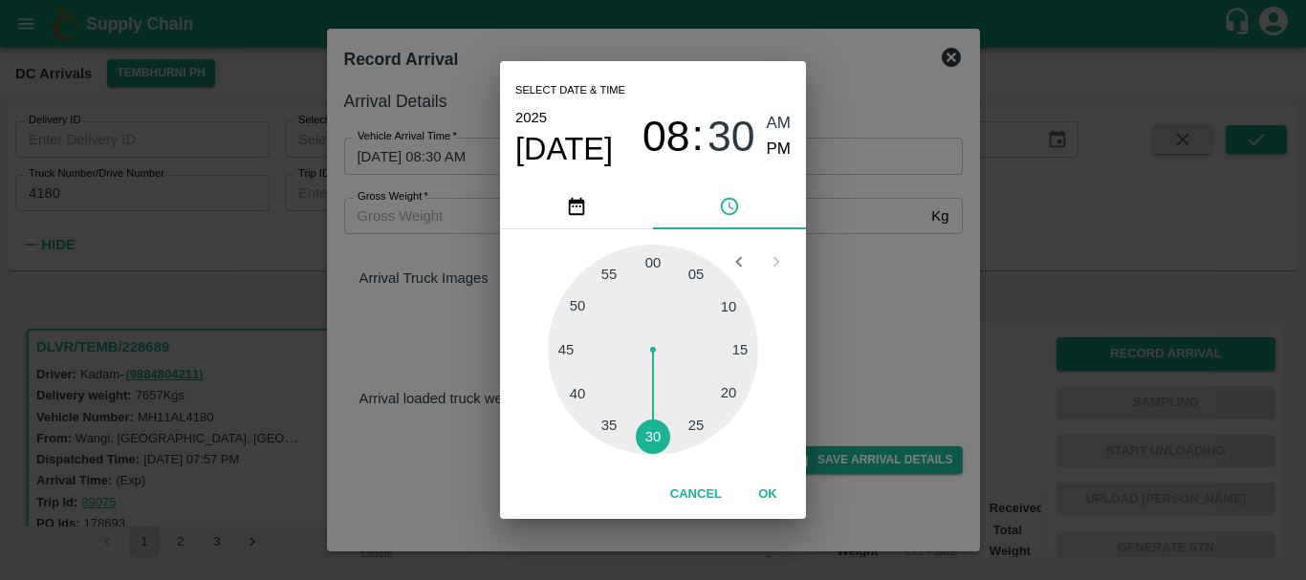
click at [773, 157] on span "PM" at bounding box center [779, 150] width 25 height 26
type input "28/09/2025 08:30 PM"
click at [860, 231] on div "Select date & time 2025 Sep 28 08 : 30 AM PM 05 10 15 20 25 30 35 40 45 50 55 0…" at bounding box center [653, 290] width 1306 height 580
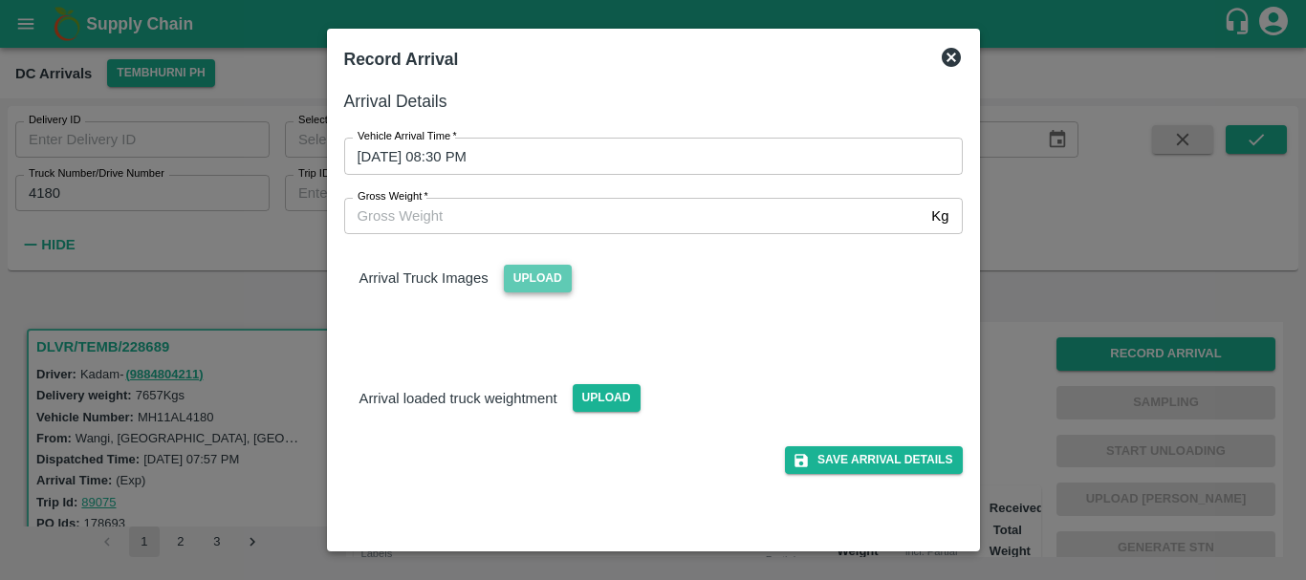
click at [551, 287] on span "Upload" at bounding box center [538, 279] width 68 height 28
click at [0, 0] on input "Upload" at bounding box center [0, 0] width 0 height 0
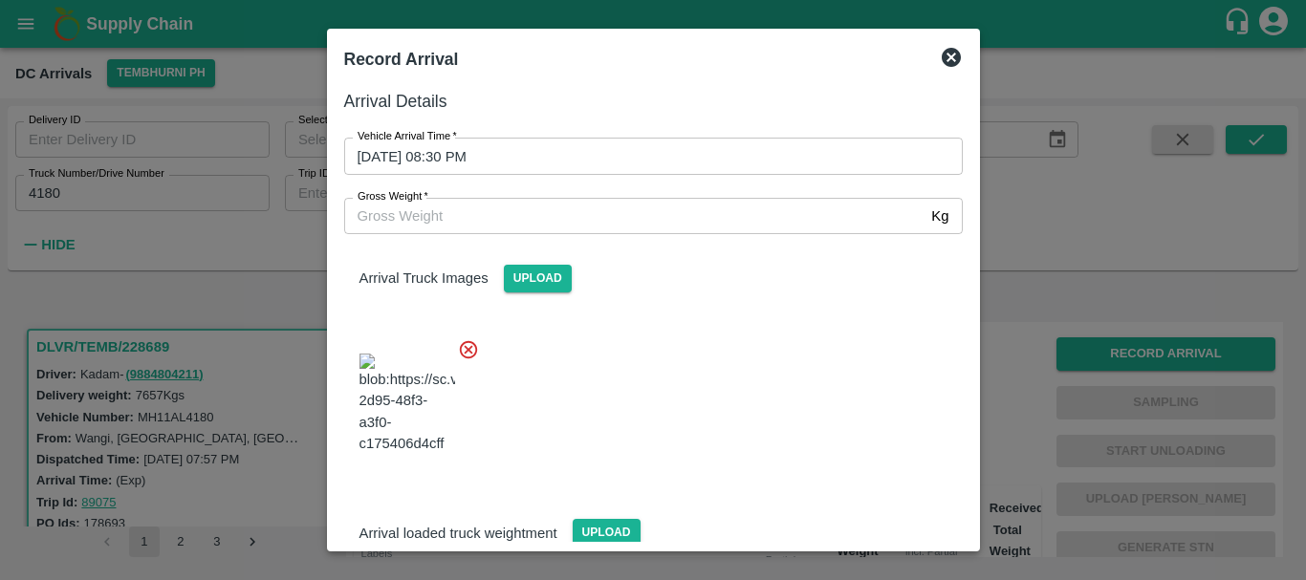
scroll to position [102, 0]
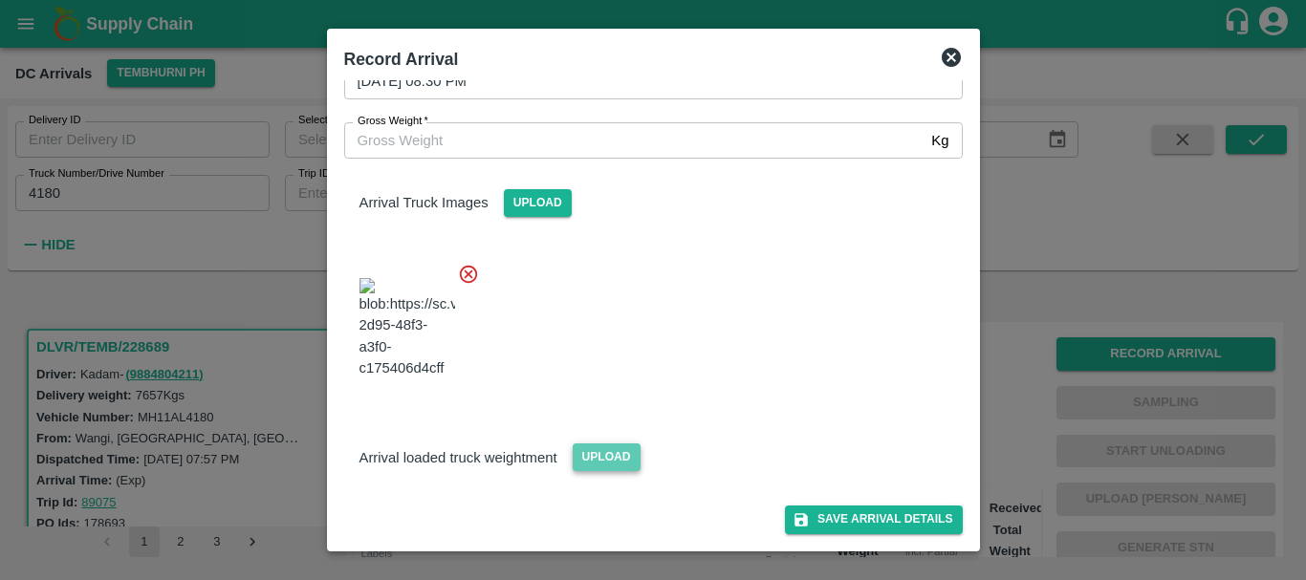
click at [595, 458] on span "Upload" at bounding box center [607, 458] width 68 height 28
click at [0, 0] on input "Upload" at bounding box center [0, 0] width 0 height 0
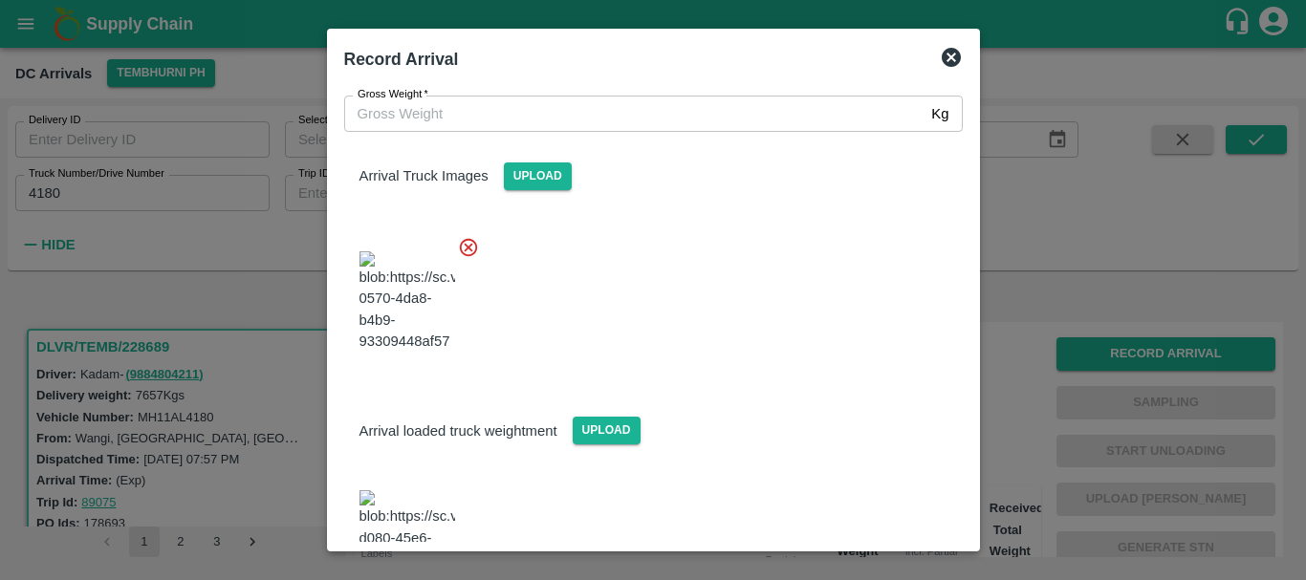
scroll to position [224, 0]
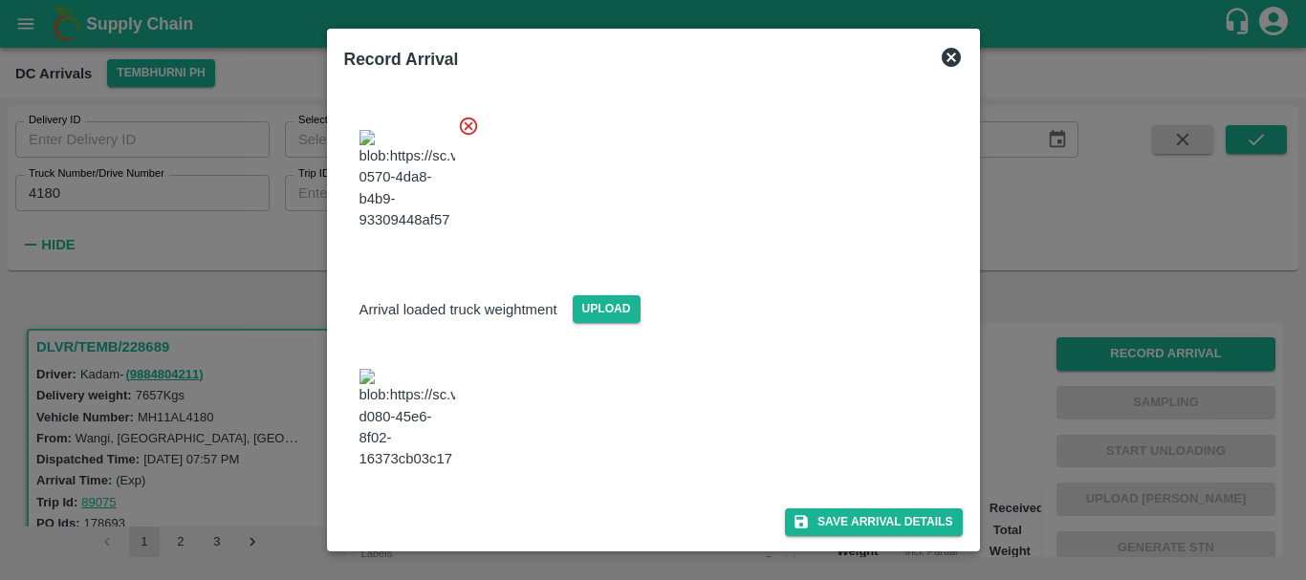
click at [421, 415] on img at bounding box center [407, 419] width 96 height 100
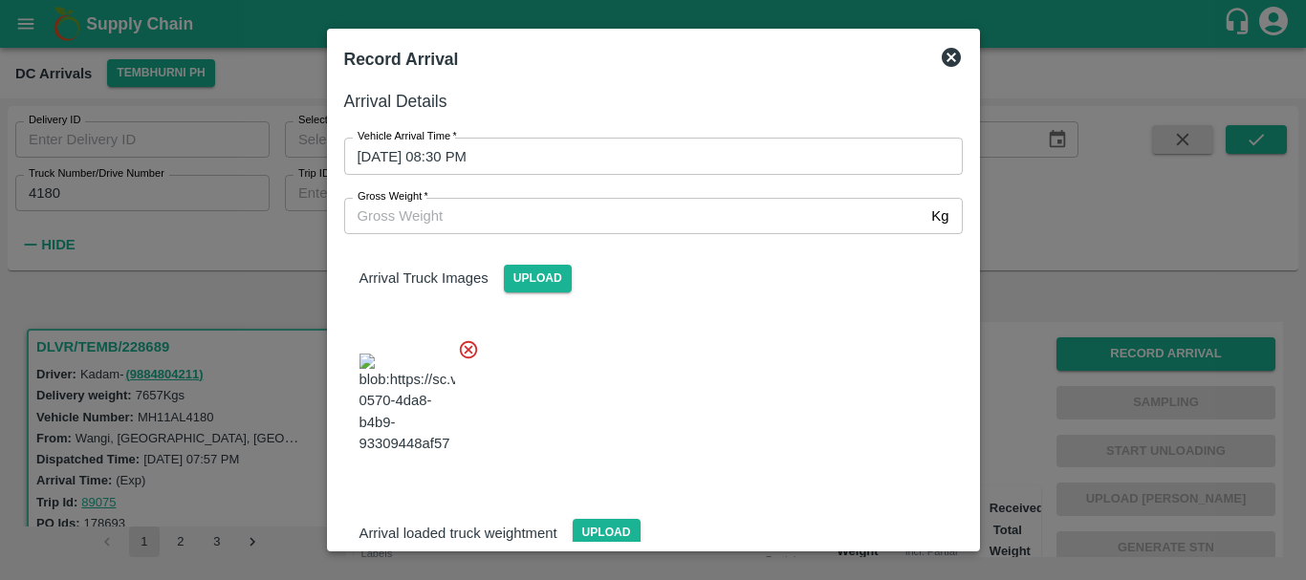
click at [486, 204] on input "Gross Weight   *" at bounding box center [634, 216] width 580 height 36
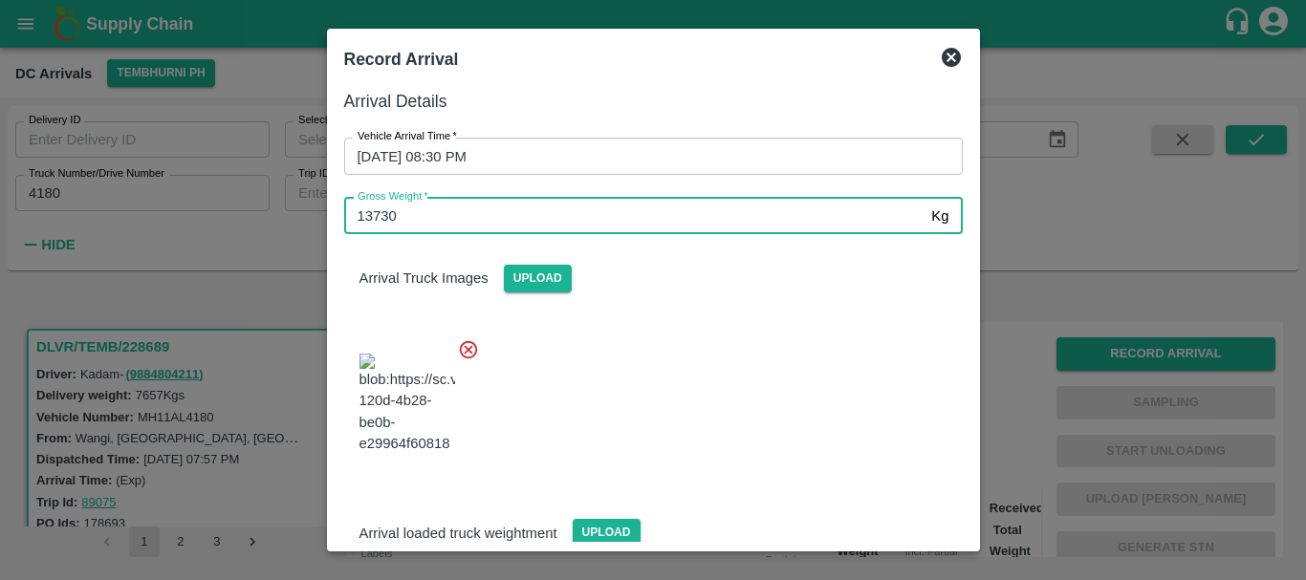
type input "13730"
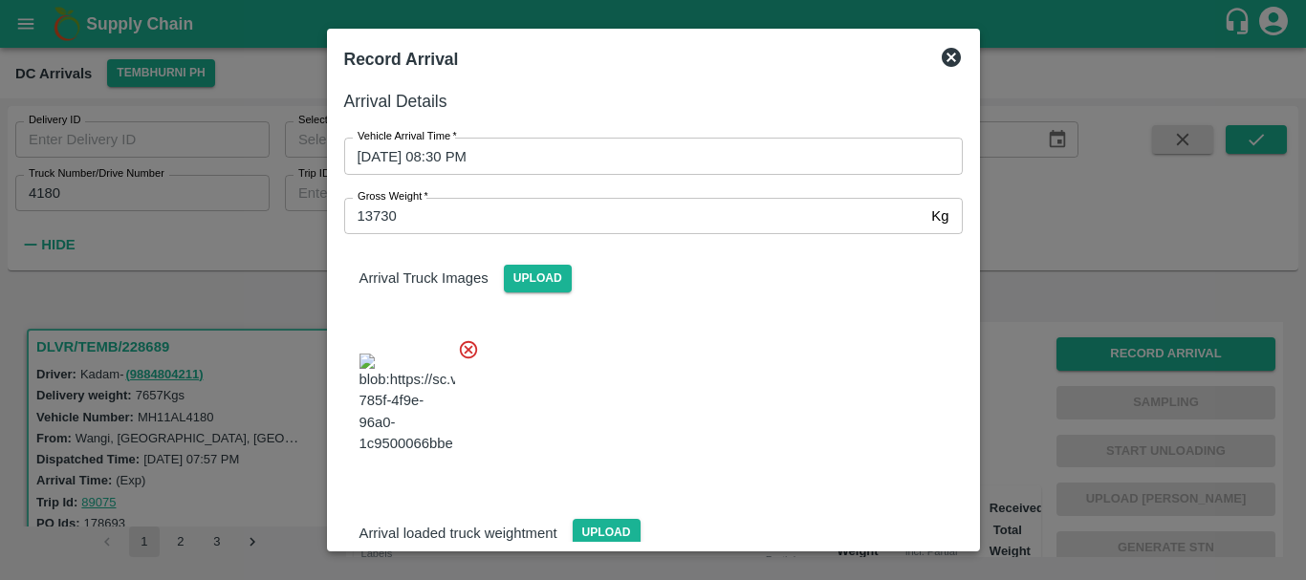
click at [709, 366] on div at bounding box center [646, 398] width 634 height 150
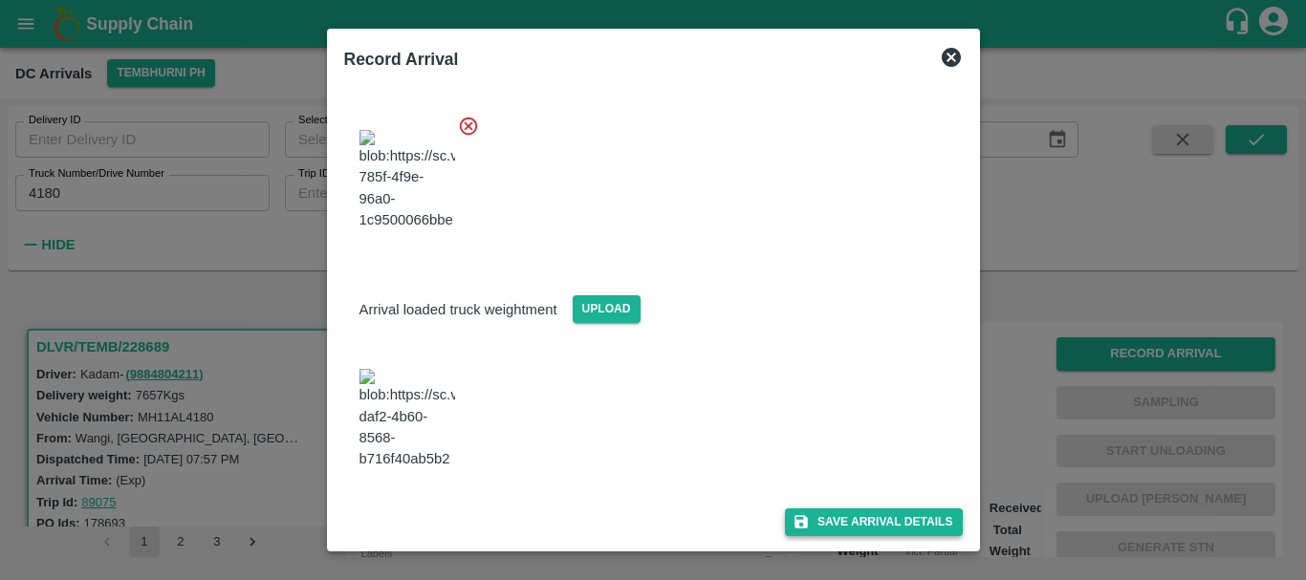
click at [825, 517] on button "Save Arrival Details" at bounding box center [873, 523] width 177 height 28
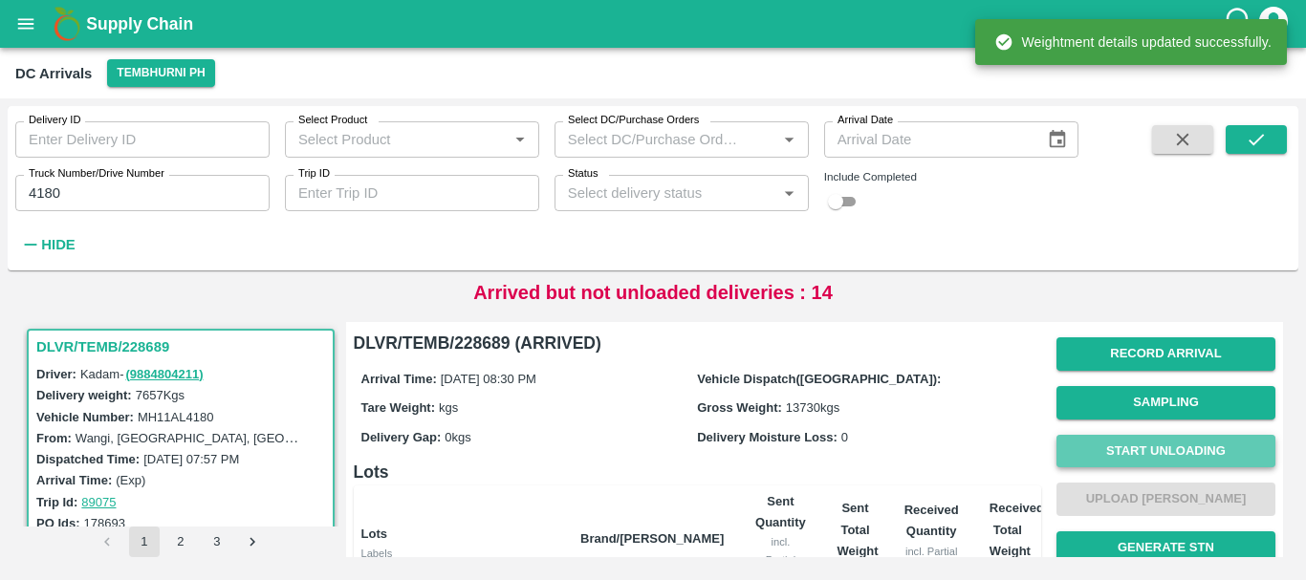
click at [1094, 449] on button "Start Unloading" at bounding box center [1165, 451] width 219 height 33
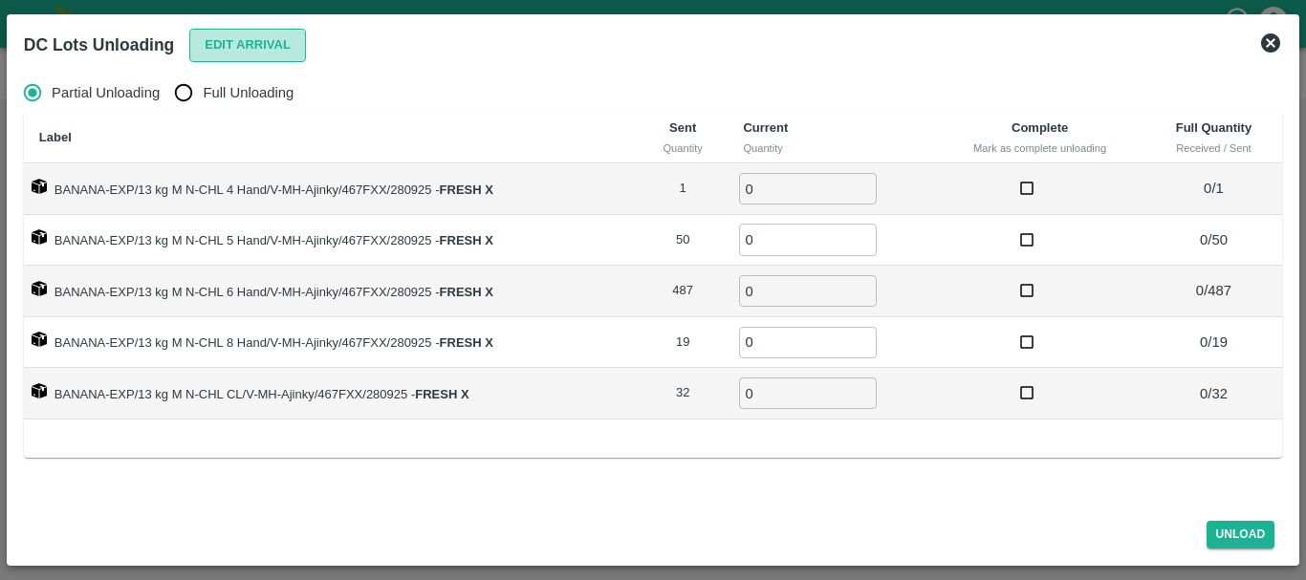
click at [270, 44] on button "Edit Arrival" at bounding box center [247, 45] width 117 height 33
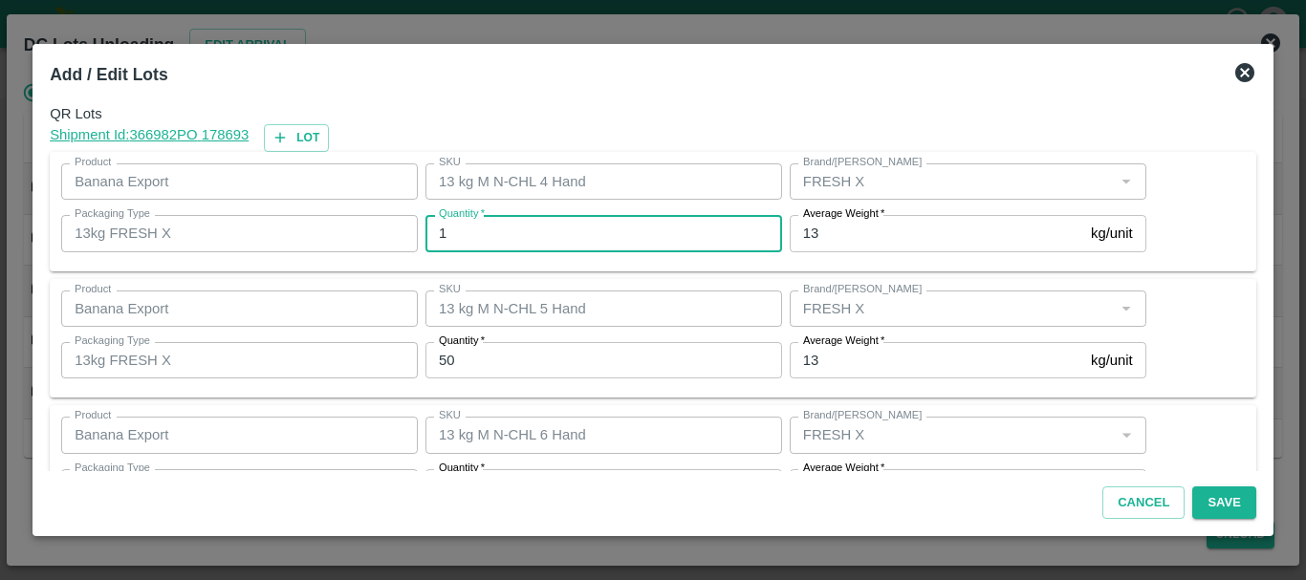
click at [560, 229] on input "1" at bounding box center [603, 233] width 357 height 36
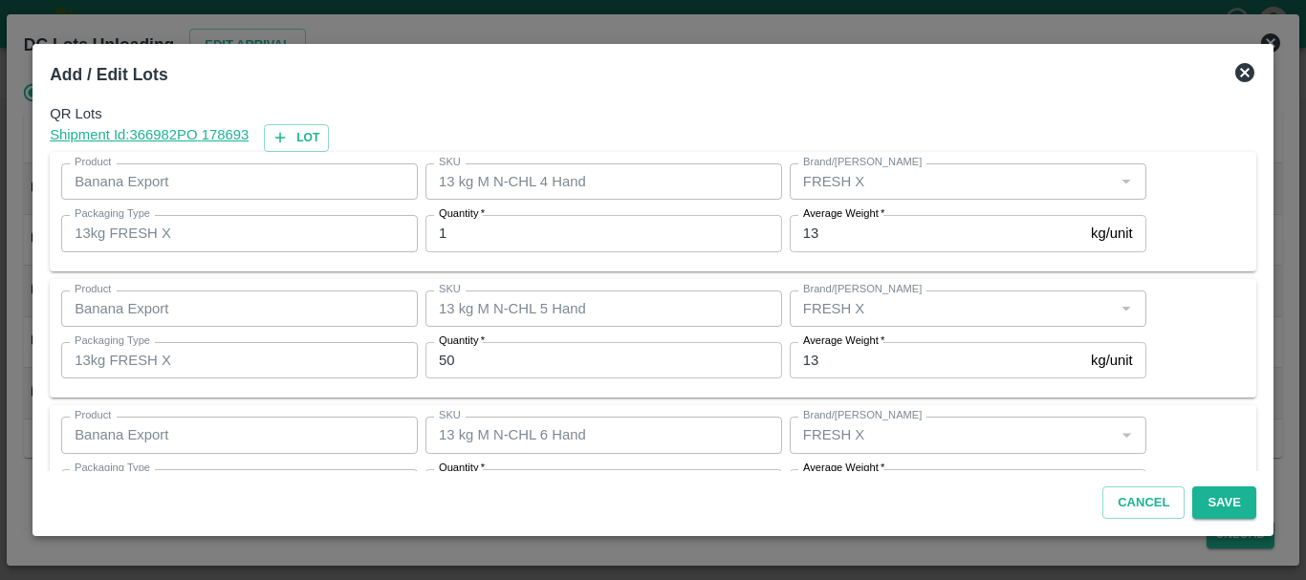
click at [560, 229] on input "1" at bounding box center [603, 233] width 357 height 36
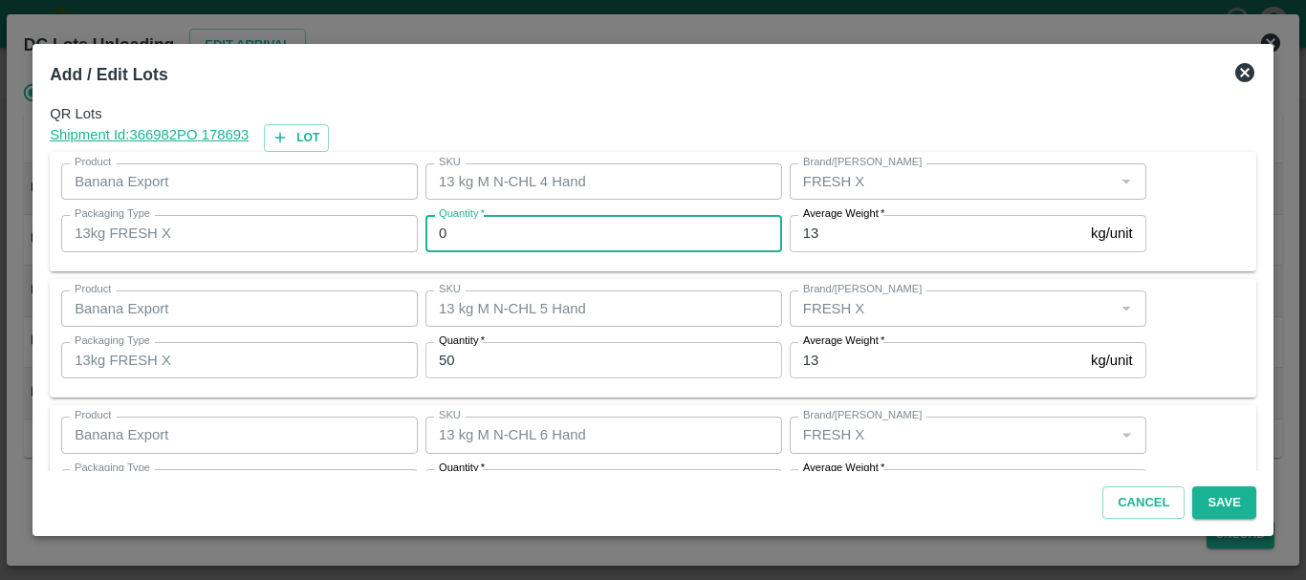
type input "0"
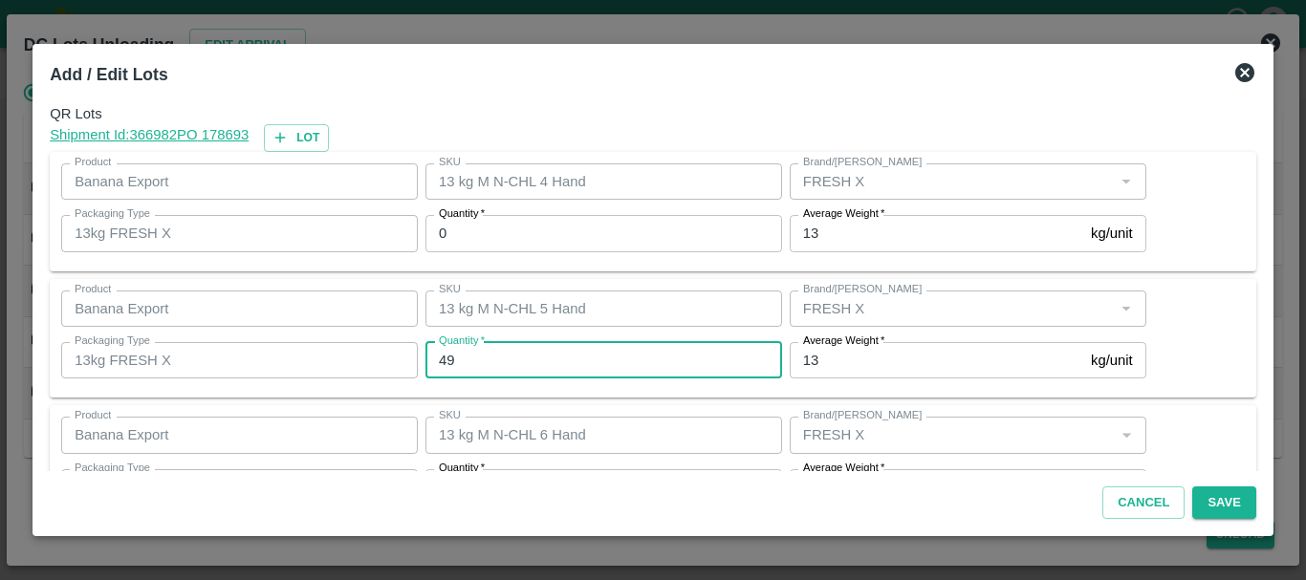
type input "49"
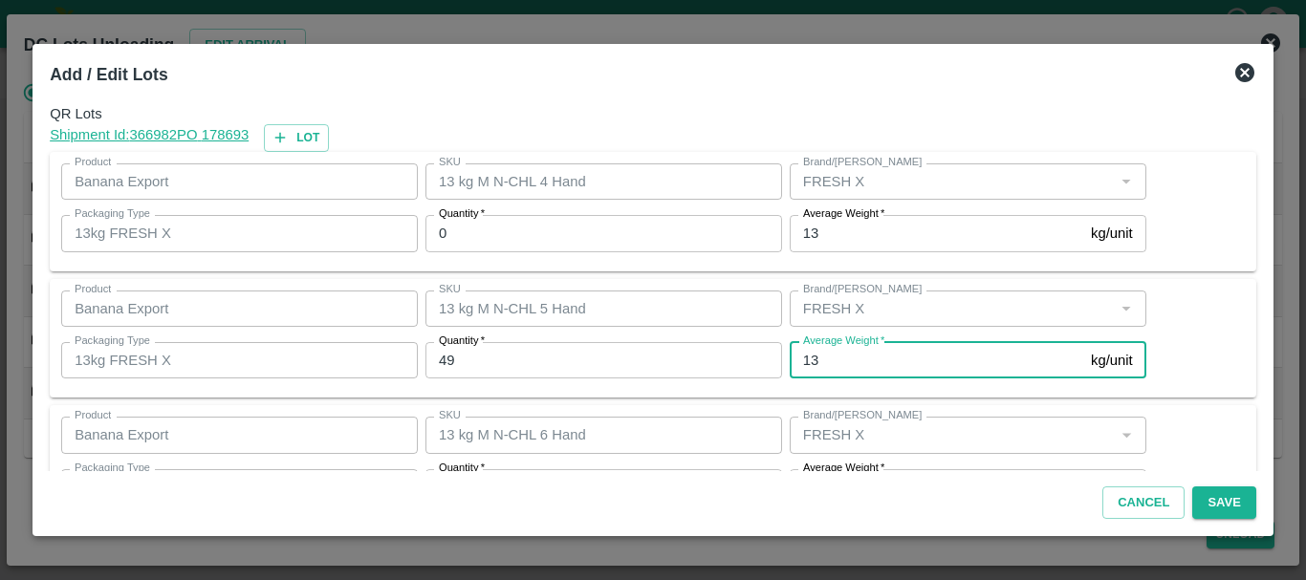
scroll to position [34, 0]
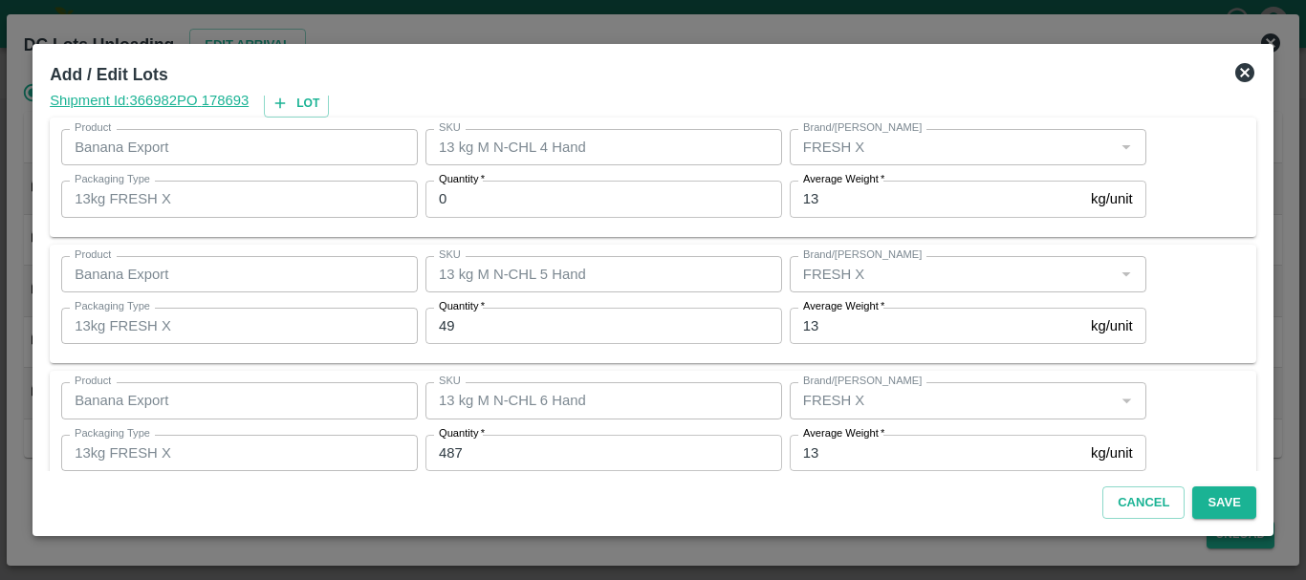
click at [525, 439] on input "487" at bounding box center [603, 453] width 357 height 36
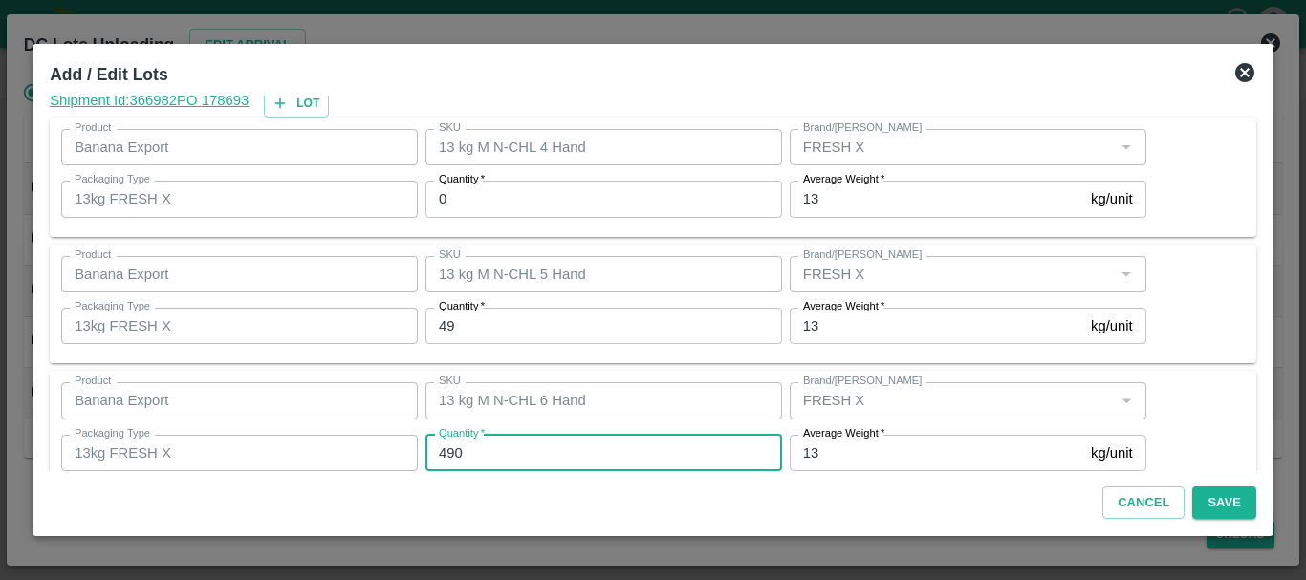
type input "490"
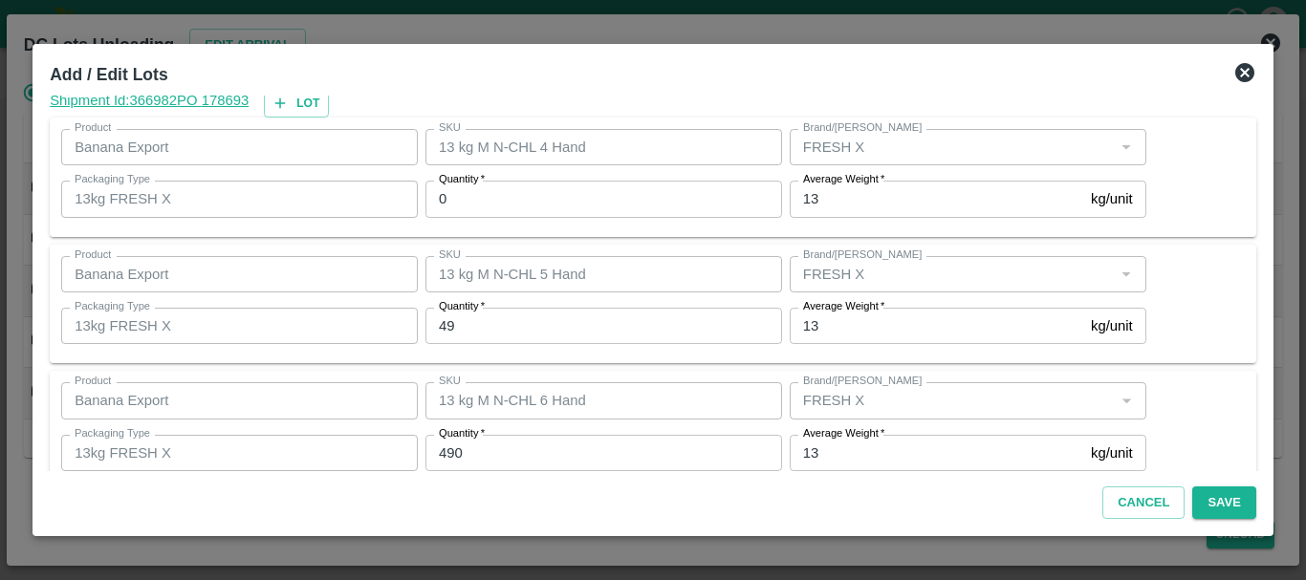
scroll to position [323, 0]
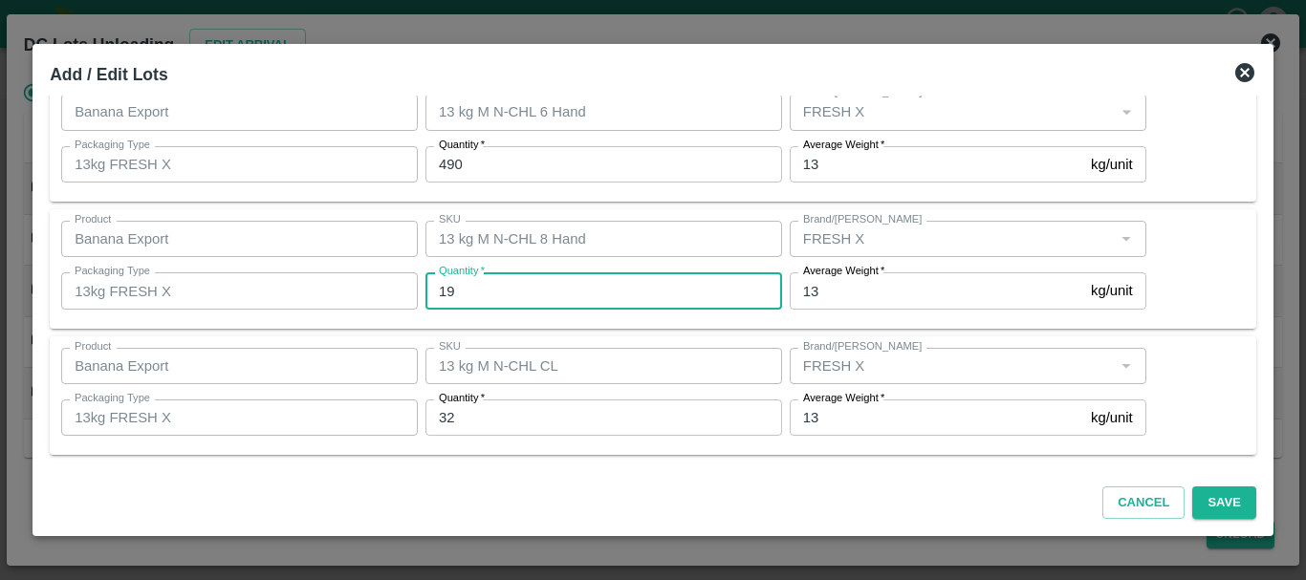
click at [484, 306] on input "19" at bounding box center [603, 290] width 357 height 36
type input "17"
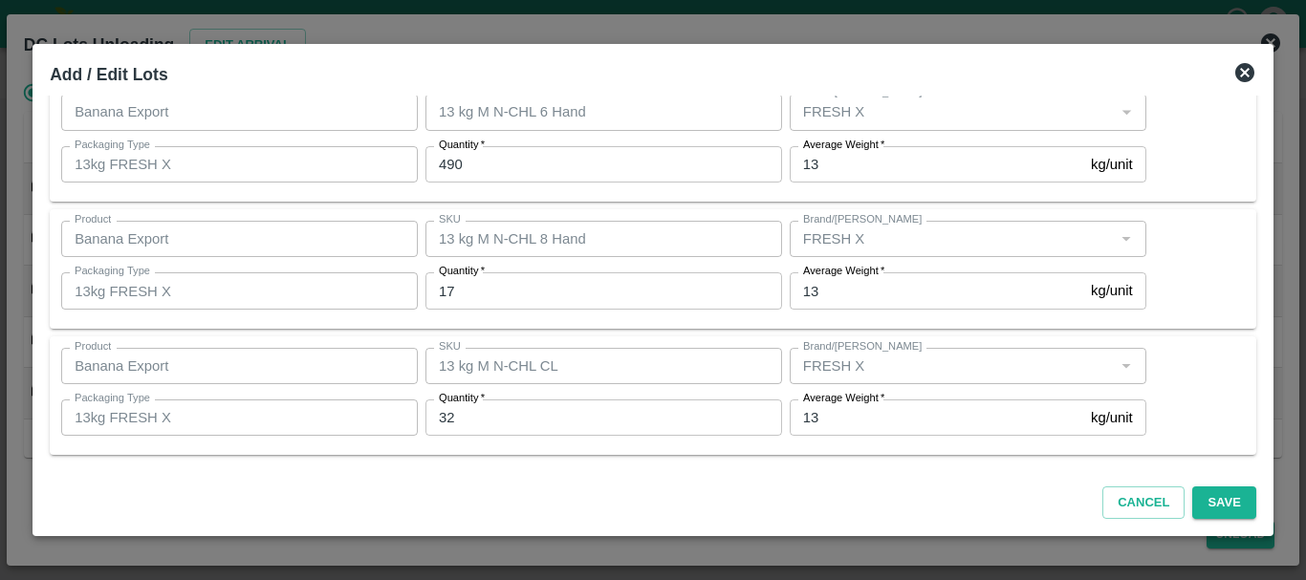
click at [467, 405] on label "Quantity   *" at bounding box center [462, 398] width 46 height 15
click at [467, 405] on input "32" at bounding box center [603, 418] width 357 height 36
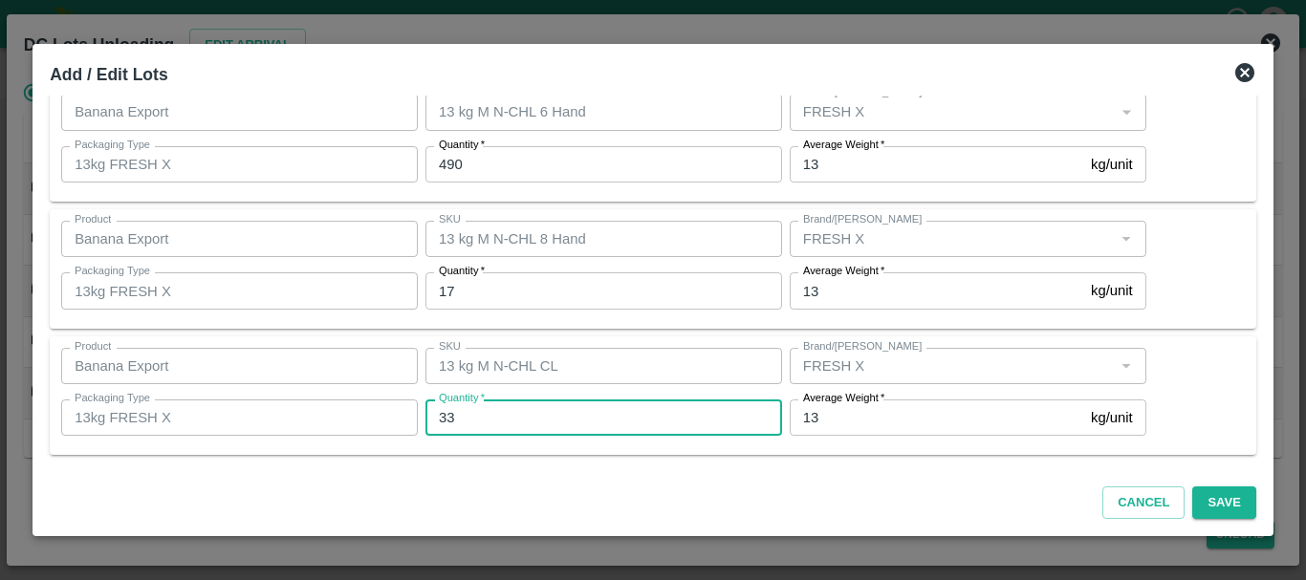
type input "33"
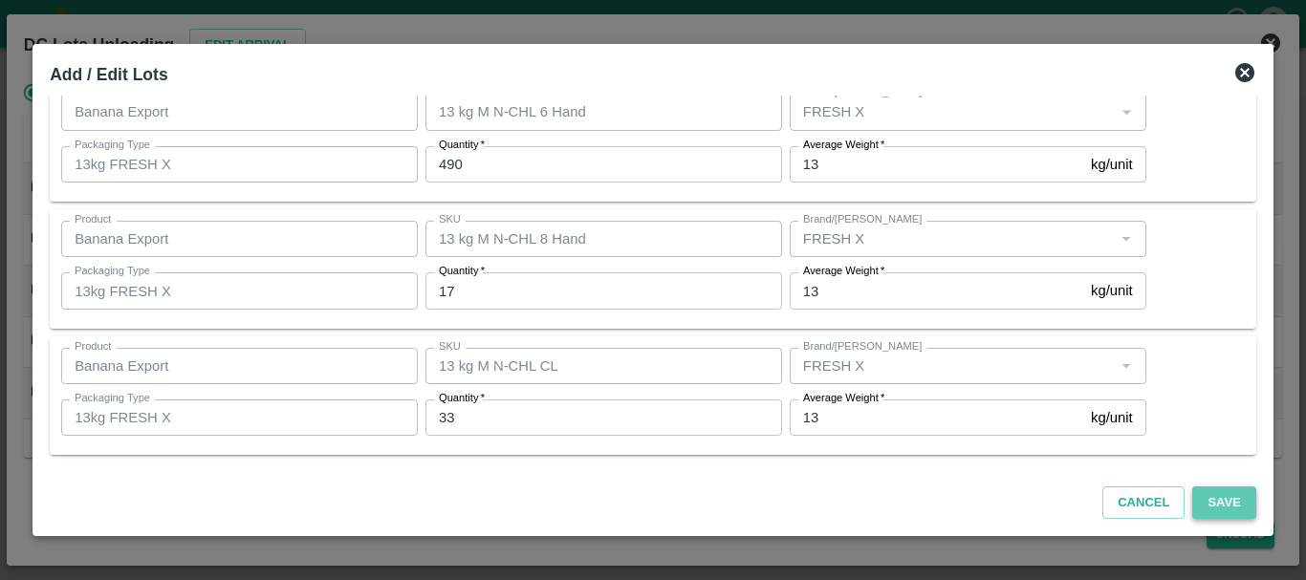
click at [1234, 509] on button "Save" at bounding box center [1223, 503] width 63 height 33
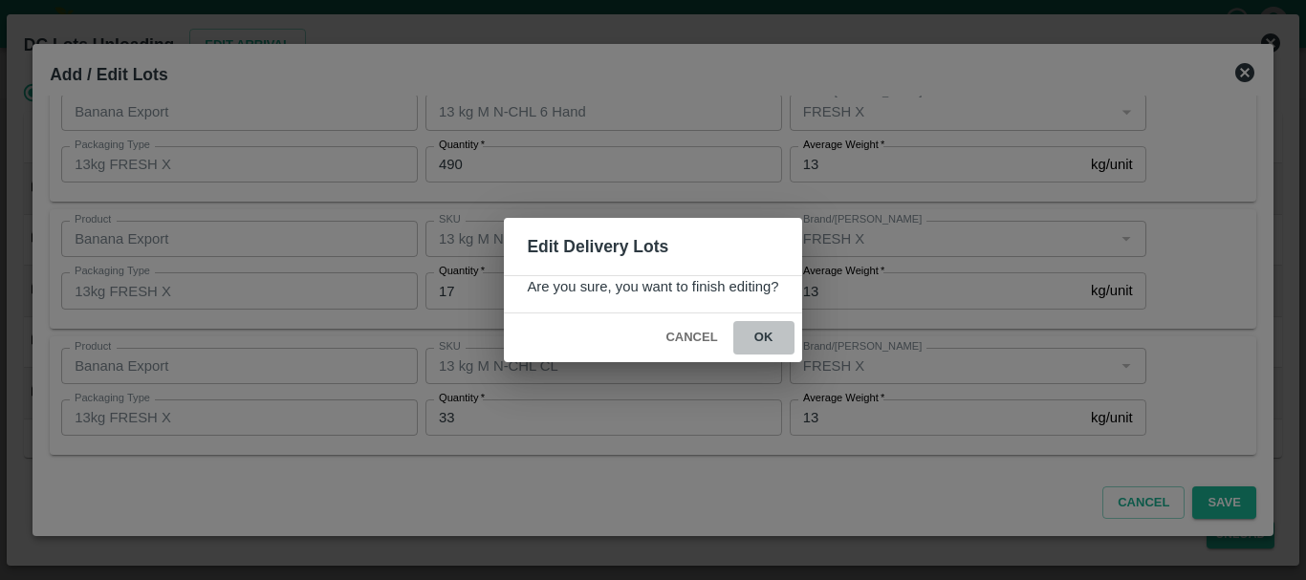
click at [771, 348] on button "ok" at bounding box center [763, 337] width 61 height 33
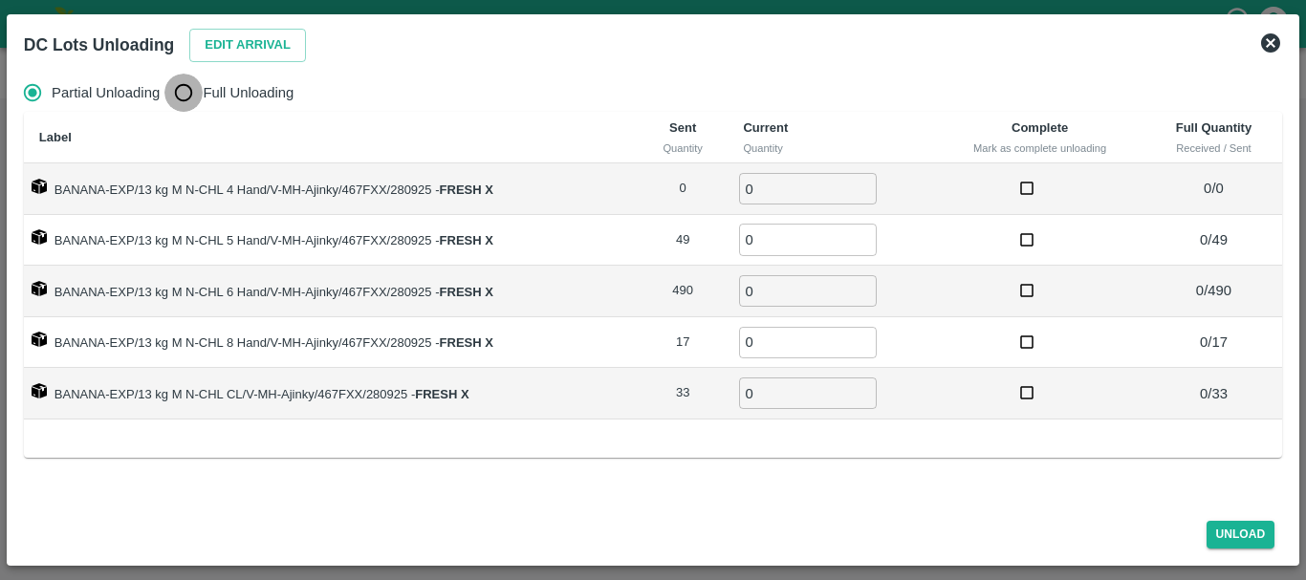
click at [173, 94] on input "Full Unloading" at bounding box center [183, 93] width 38 height 38
radio input "true"
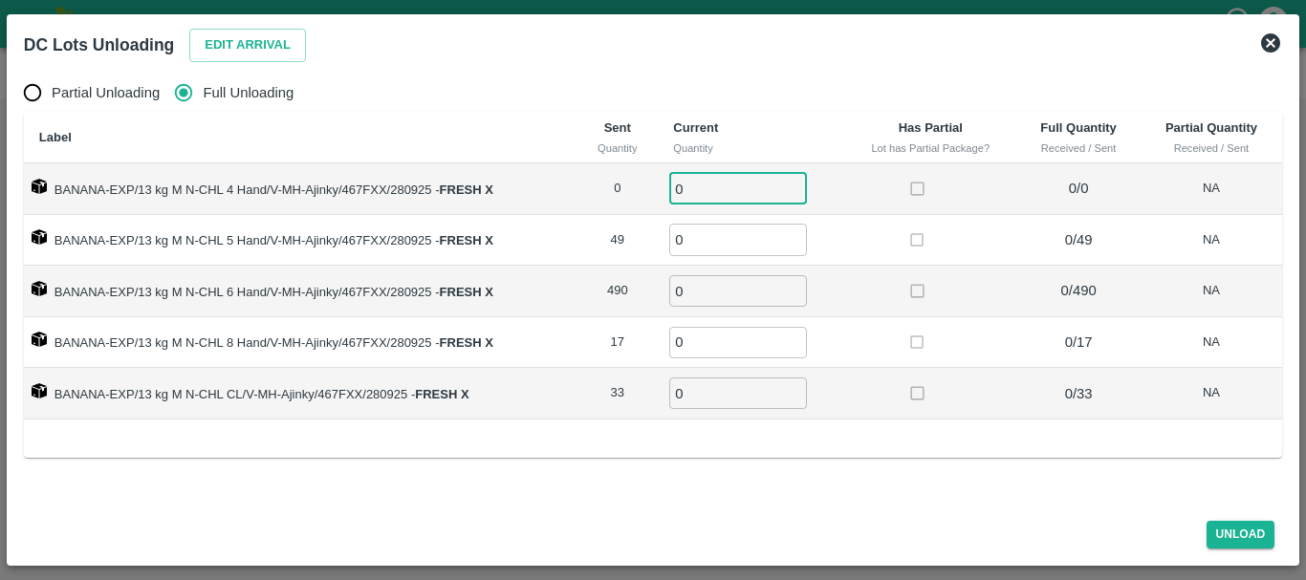
click at [725, 180] on input "0" at bounding box center [738, 189] width 138 height 32
type input "00"
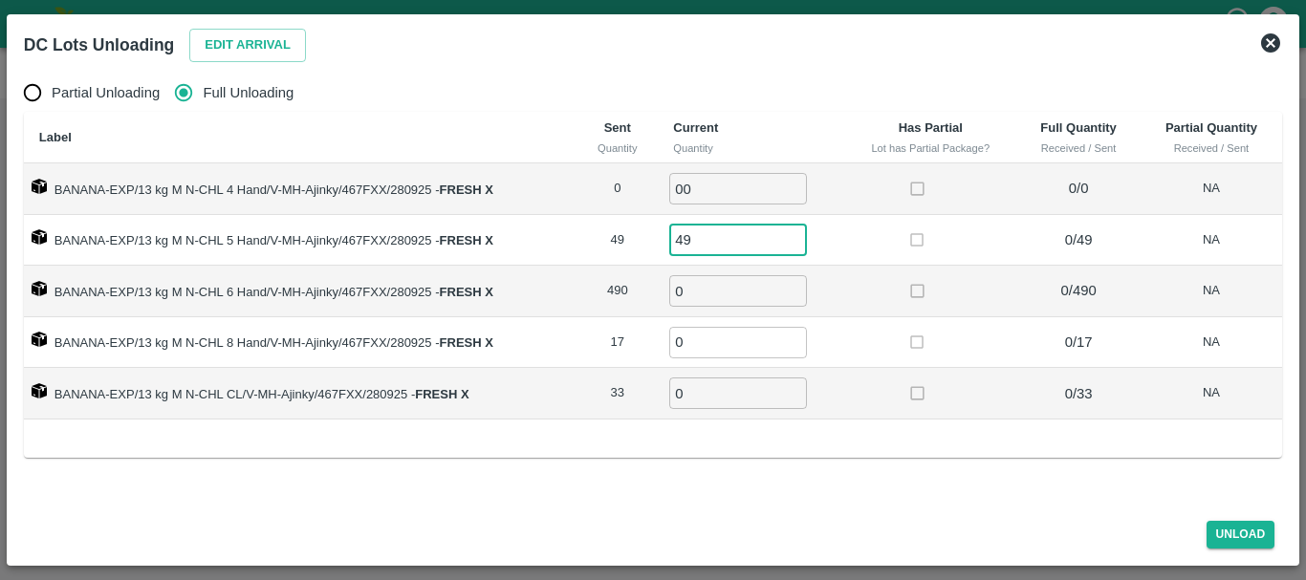
type input "49"
type input "490"
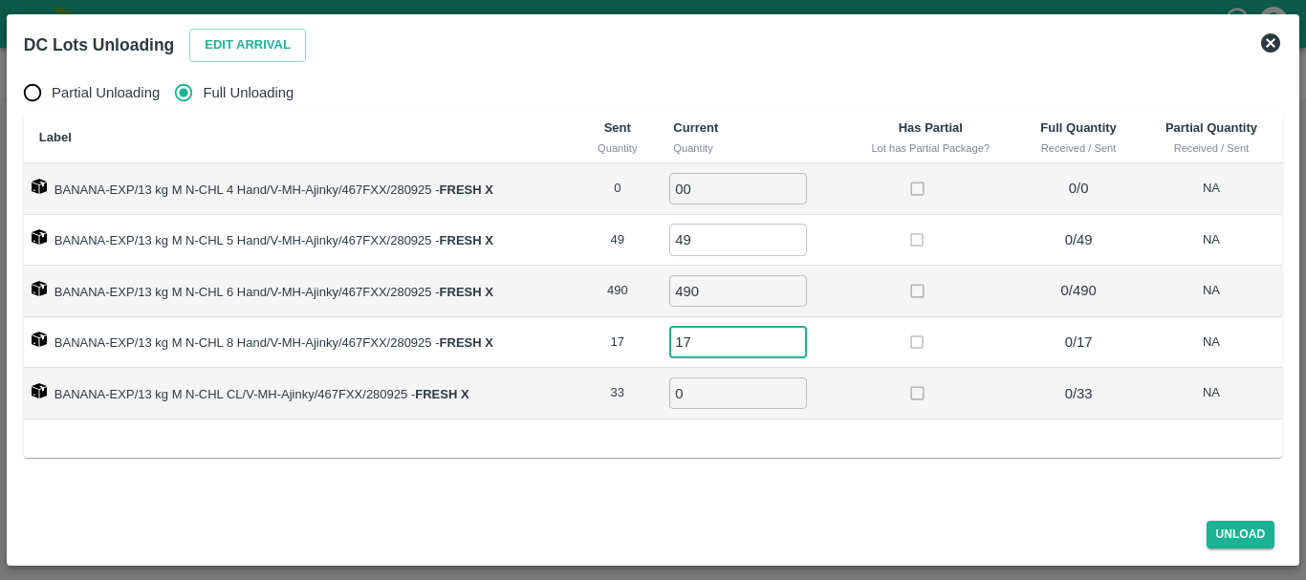
type input "17"
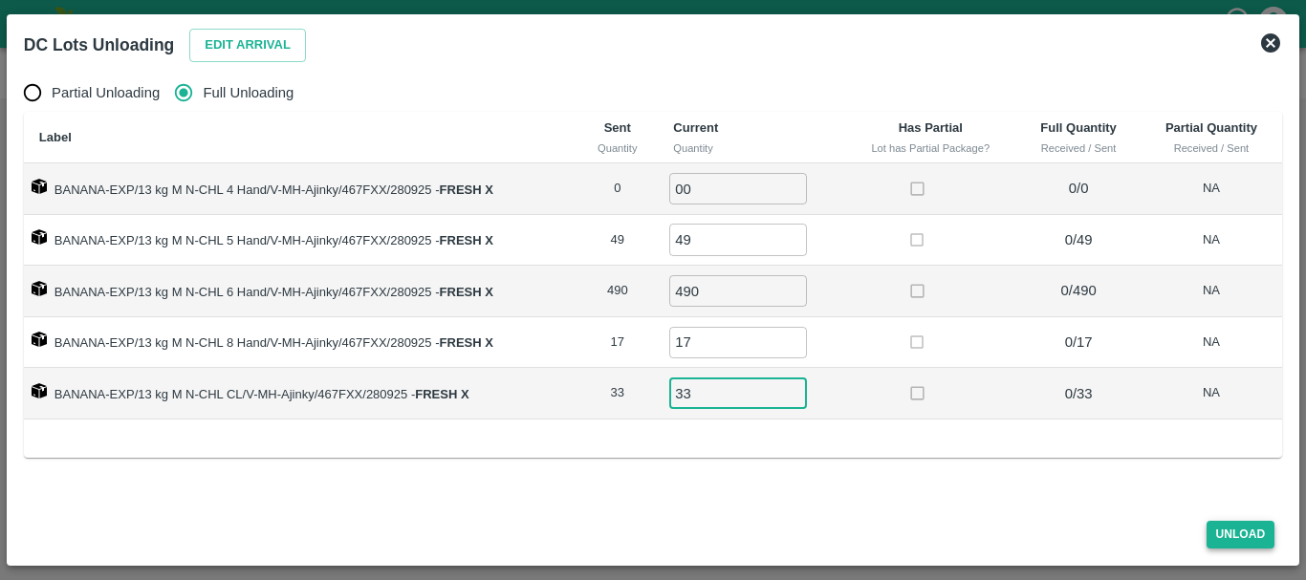
type input "33"
click at [1227, 534] on button "Unload" at bounding box center [1241, 535] width 69 height 28
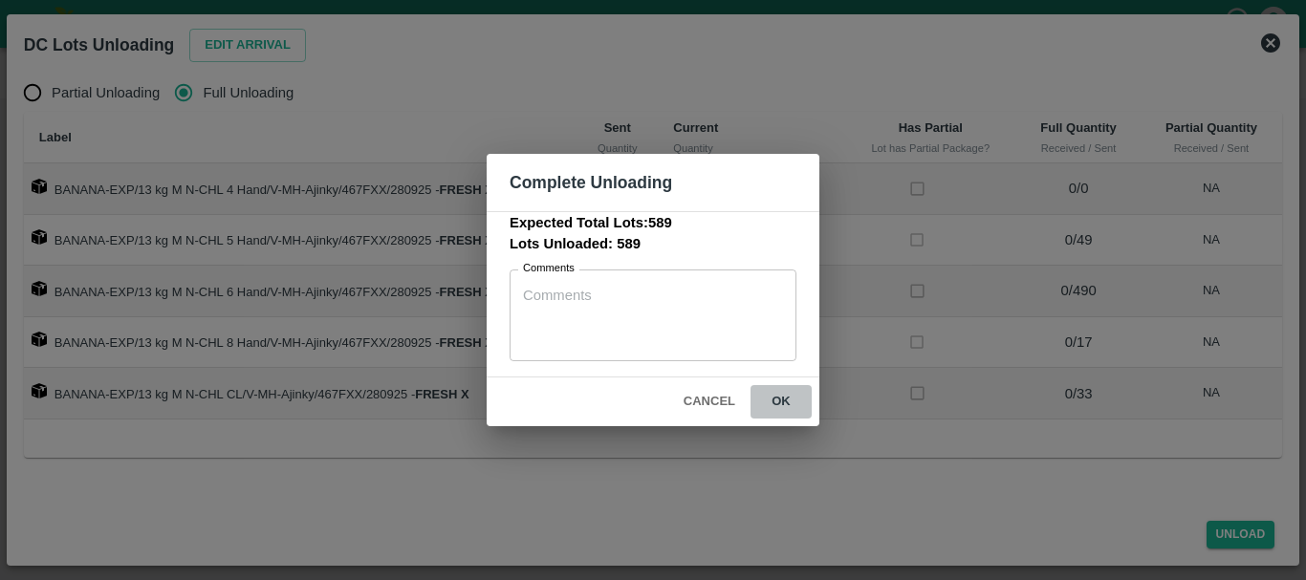
click at [773, 398] on button "ok" at bounding box center [781, 401] width 61 height 33
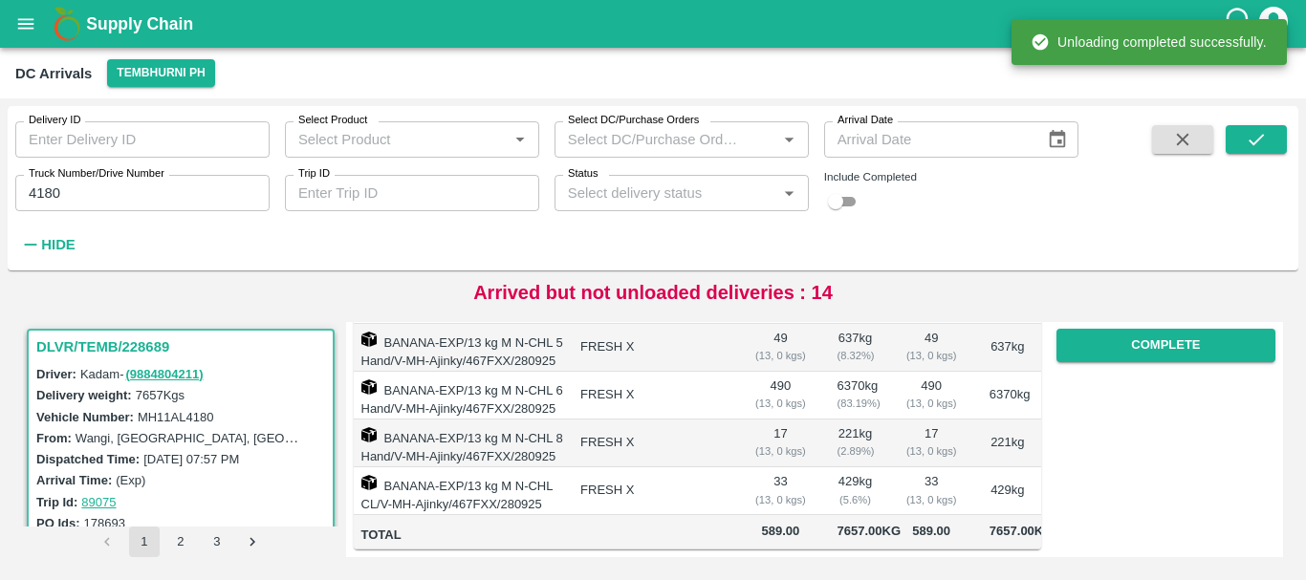
scroll to position [0, 0]
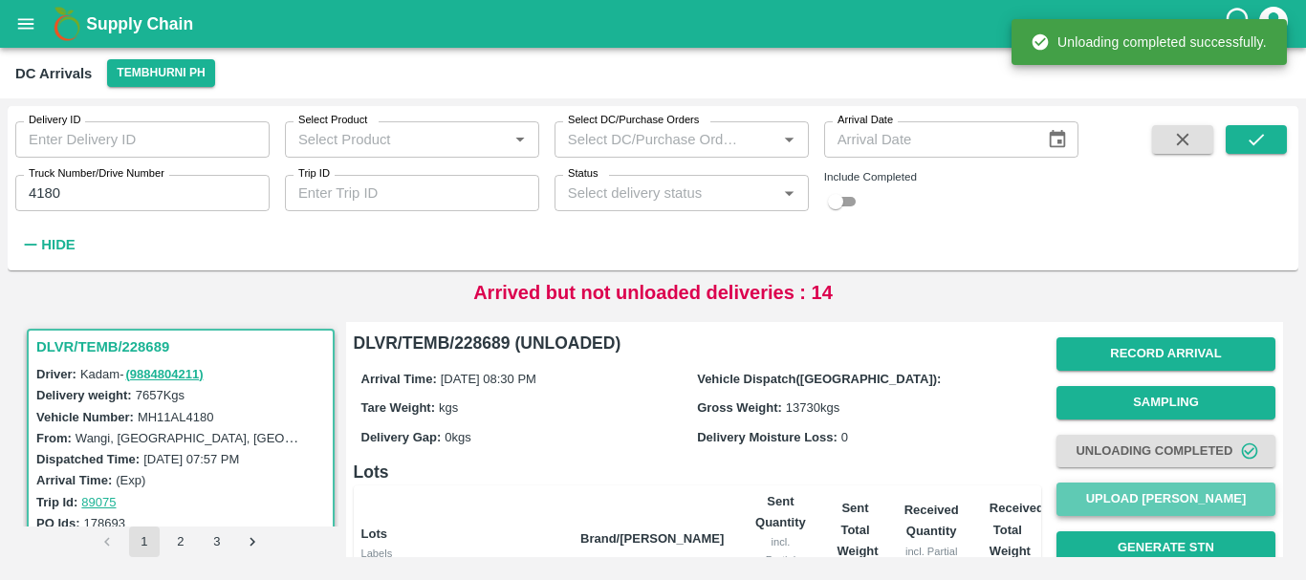
click at [1095, 488] on button "Upload Tare Weight" at bounding box center [1165, 499] width 219 height 33
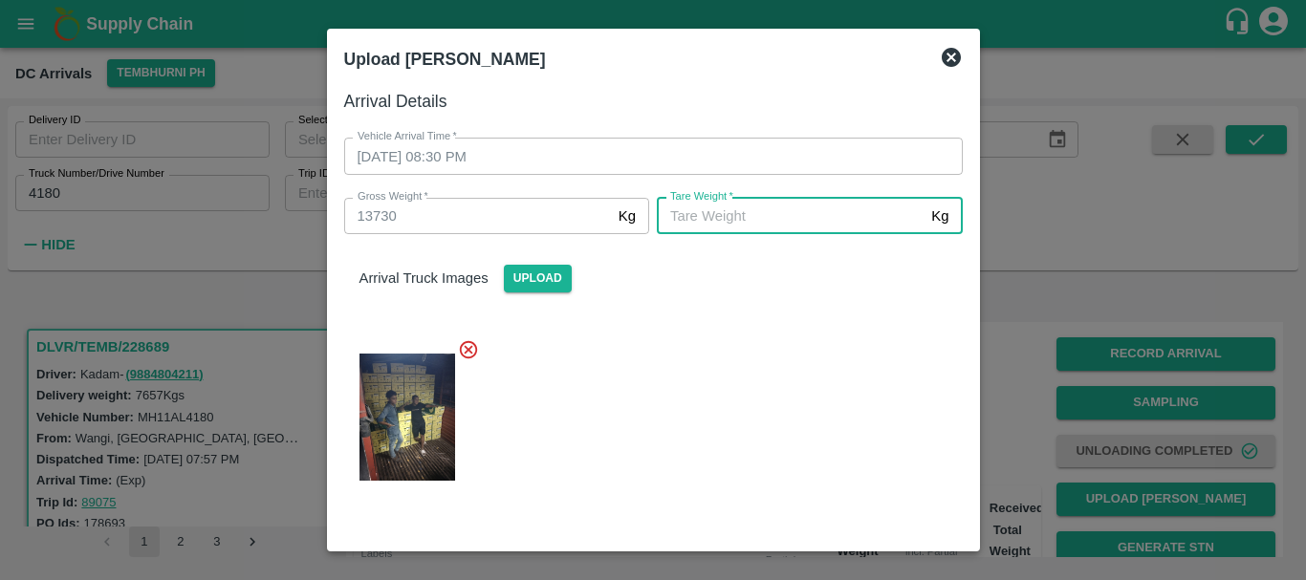
click at [801, 229] on input "Tare Weight   *" at bounding box center [790, 216] width 267 height 36
type input "5250"
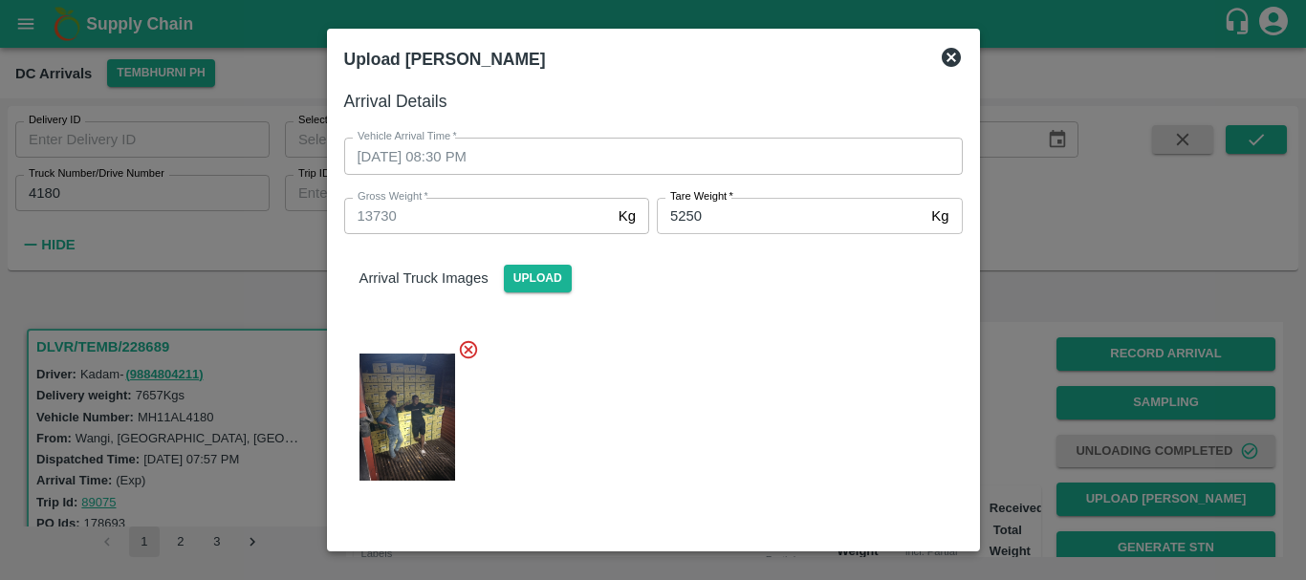
click at [789, 338] on div at bounding box center [646, 411] width 634 height 177
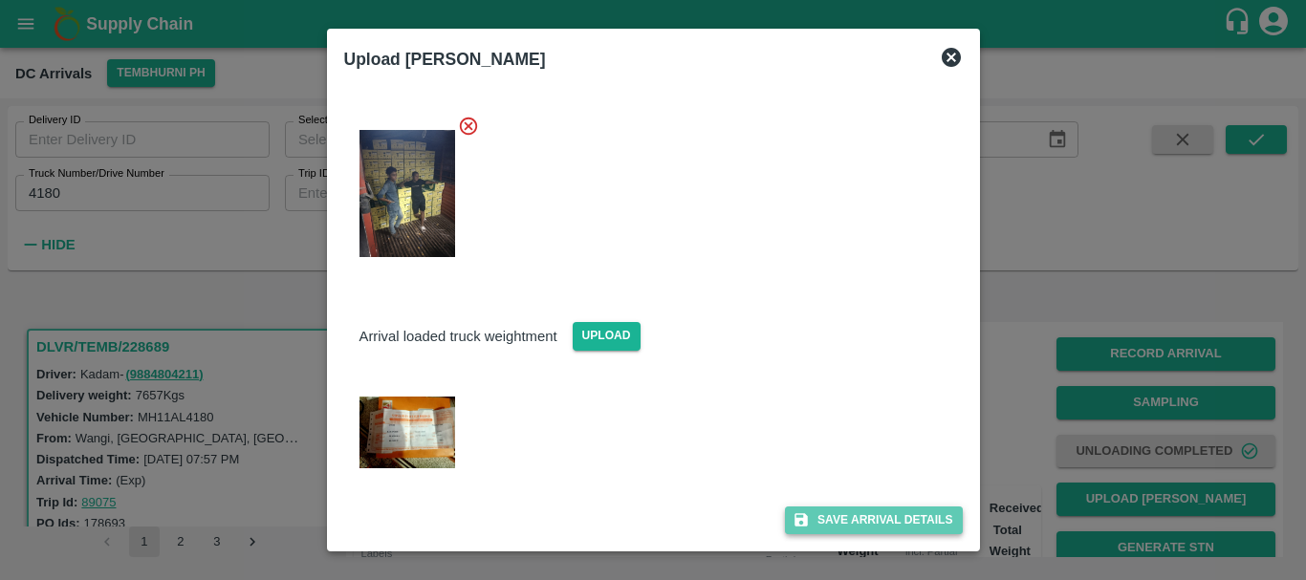
click at [839, 516] on button "Save Arrival Details" at bounding box center [873, 521] width 177 height 28
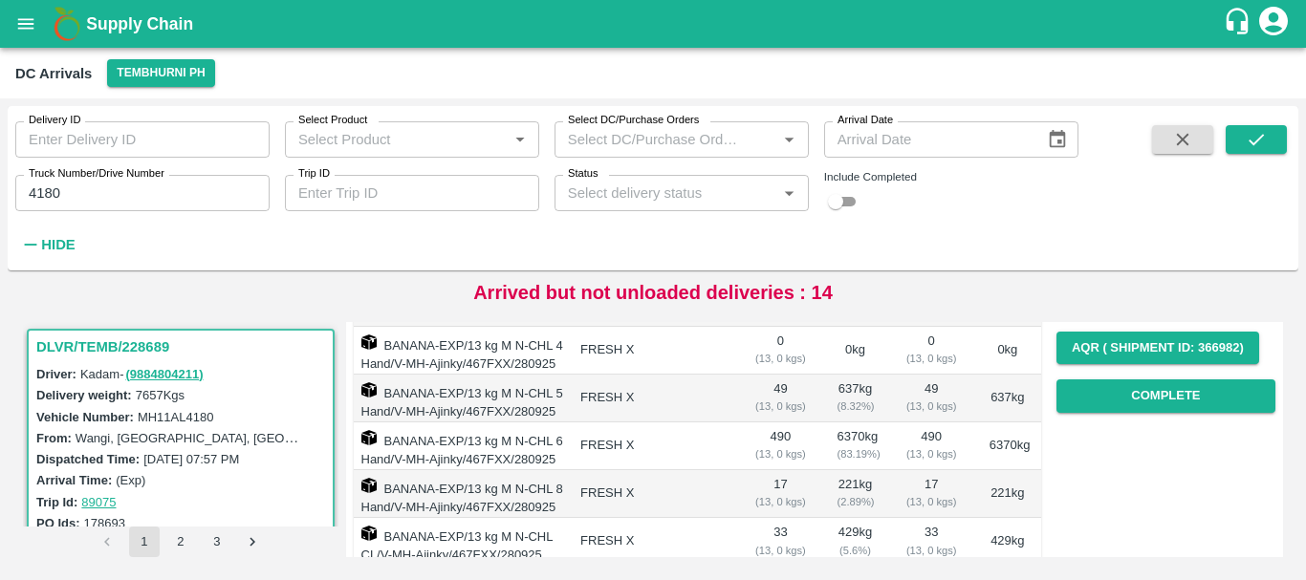
scroll to position [288, 0]
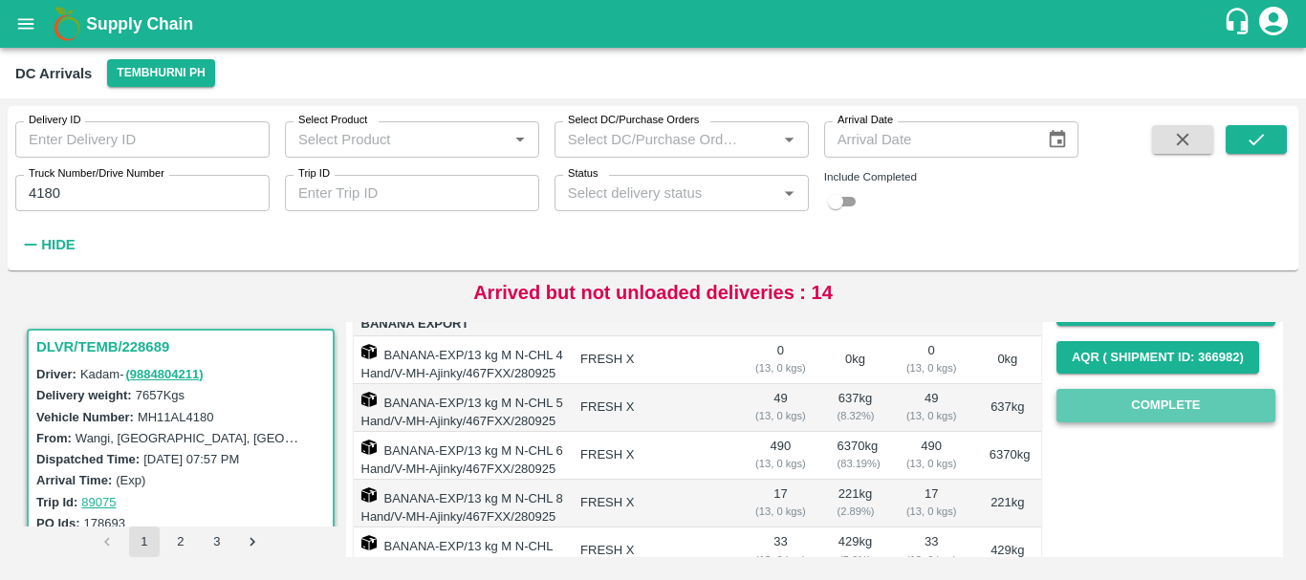
click at [1145, 400] on button "Complete" at bounding box center [1165, 405] width 219 height 33
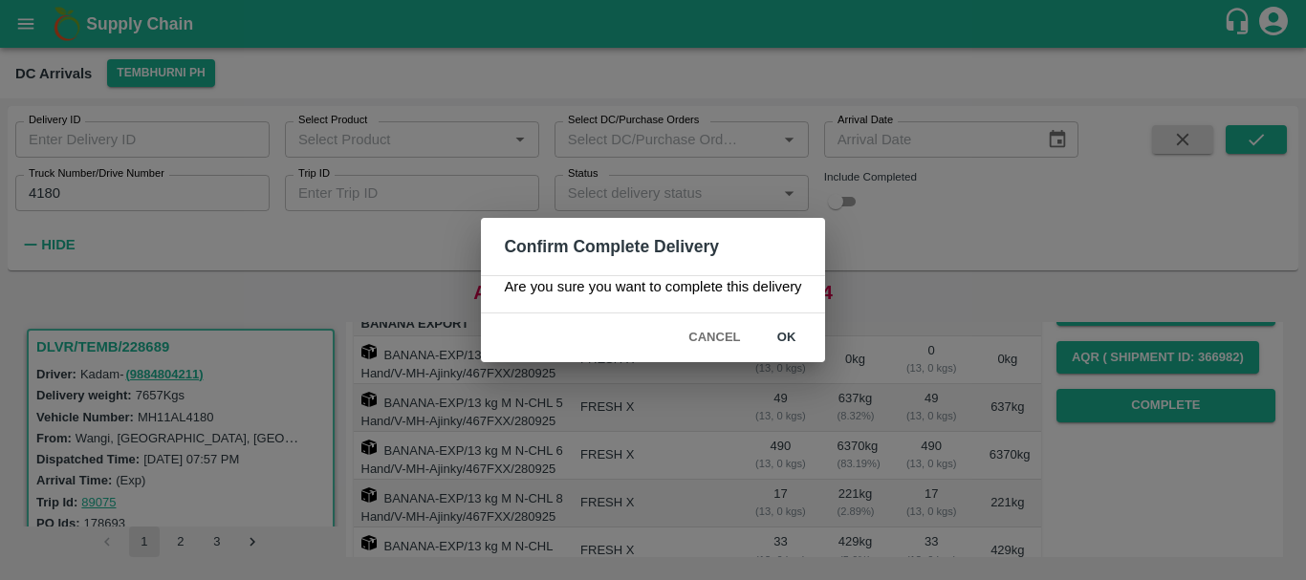
click at [818, 347] on div "Cancel ok" at bounding box center [652, 338] width 343 height 49
click at [793, 338] on button "ok" at bounding box center [786, 337] width 61 height 33
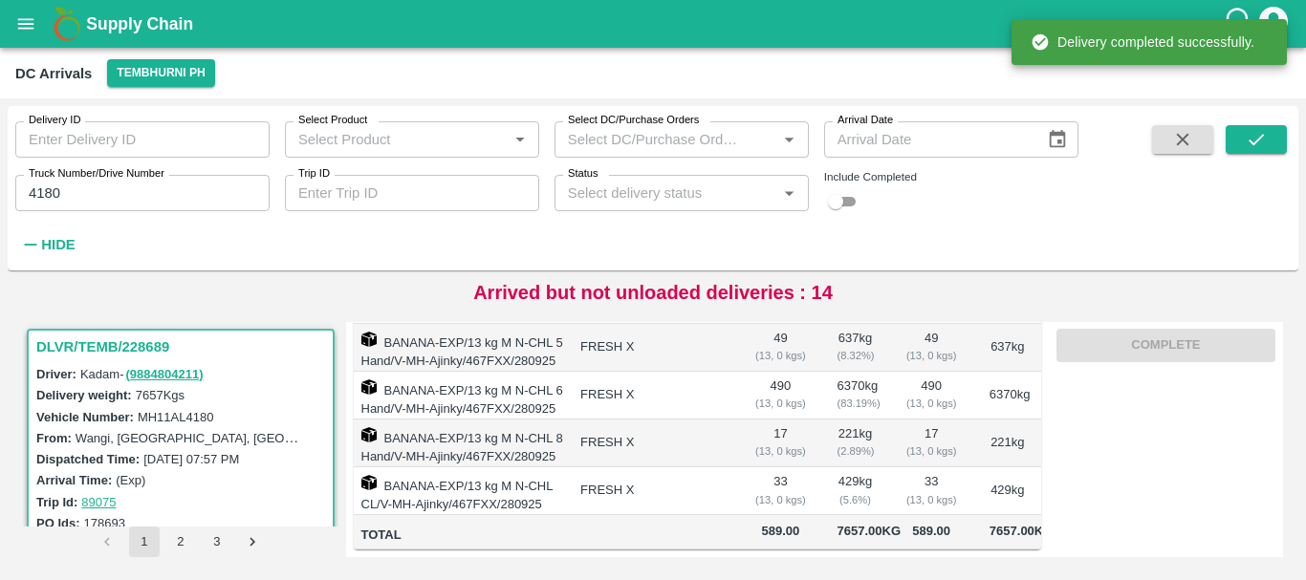
scroll to position [0, 0]
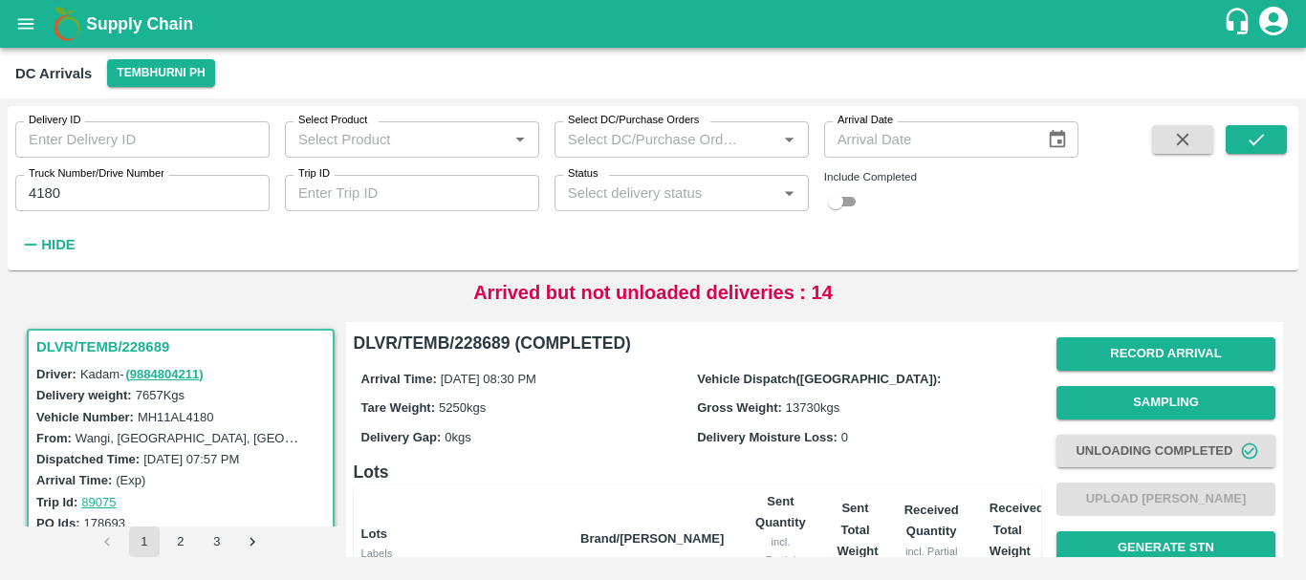
click at [150, 191] on input "4180" at bounding box center [142, 193] width 254 height 36
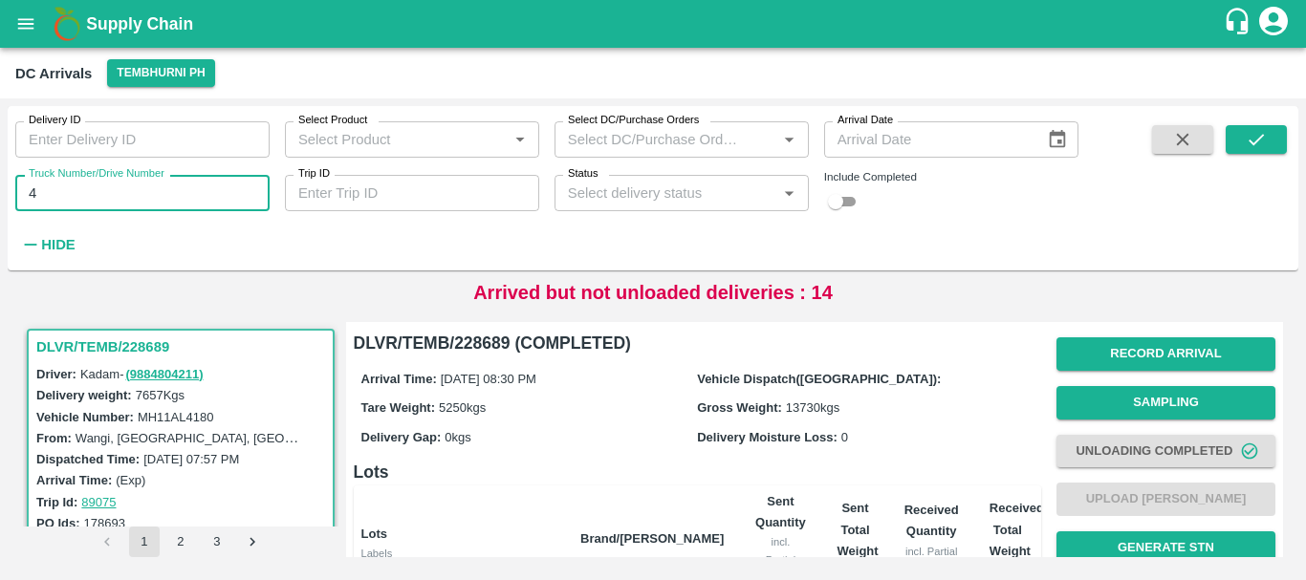
type input "4"
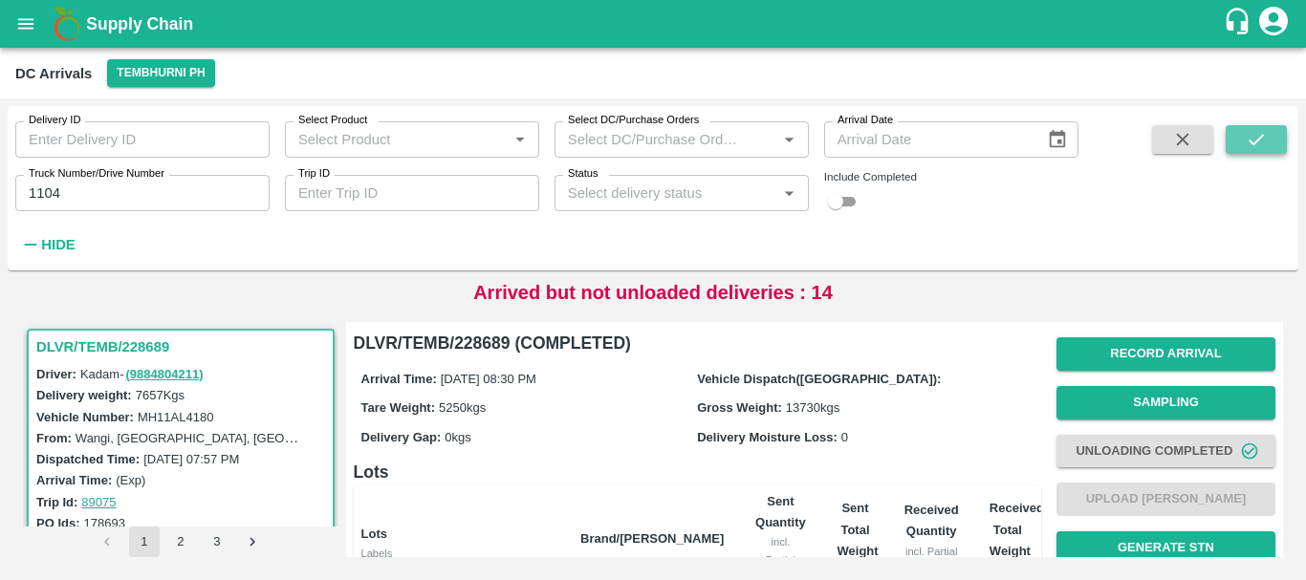
click at [1240, 140] on button "submit" at bounding box center [1256, 139] width 61 height 29
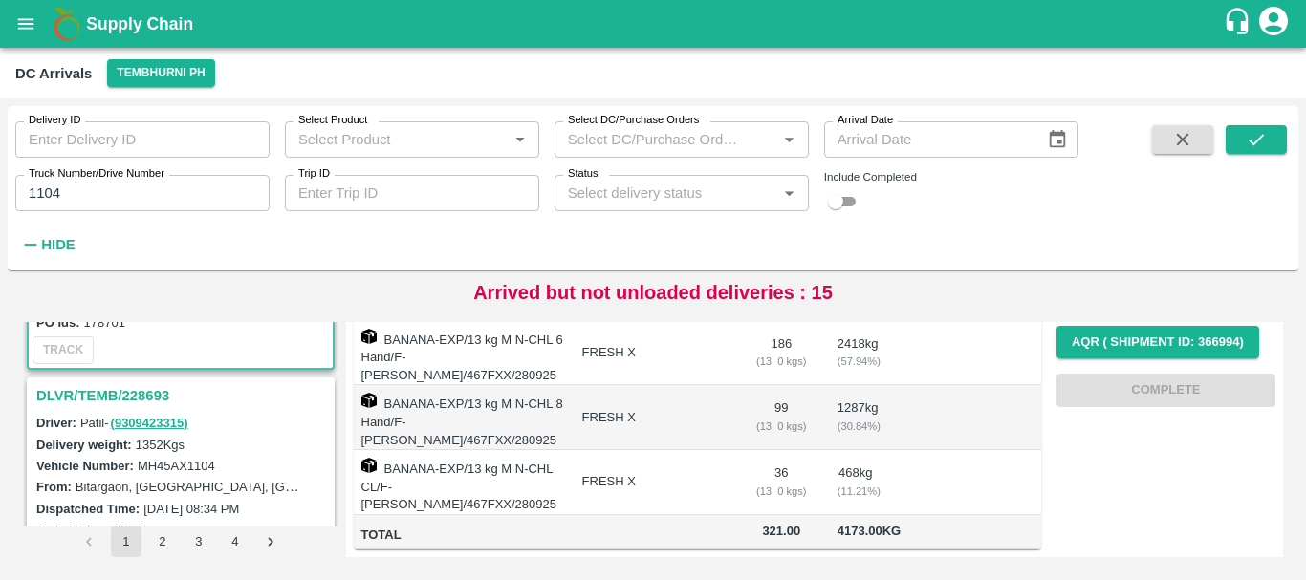
scroll to position [203, 0]
click at [147, 395] on h3 "DLVR/TEMB/228693" at bounding box center [183, 394] width 294 height 25
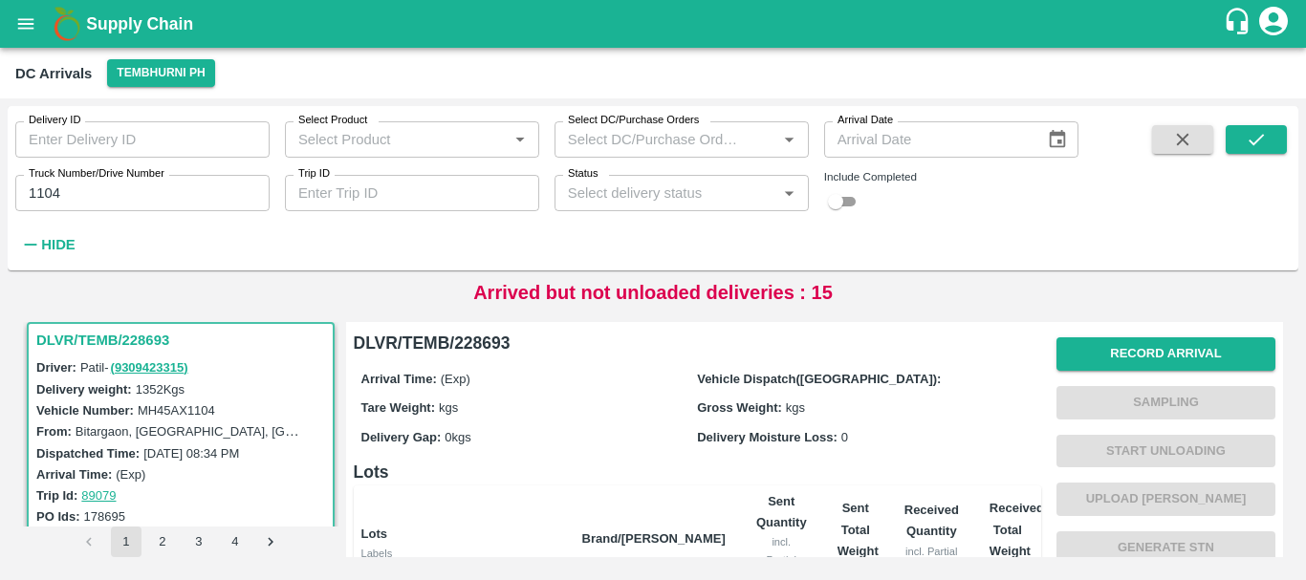
scroll to position [368, 0]
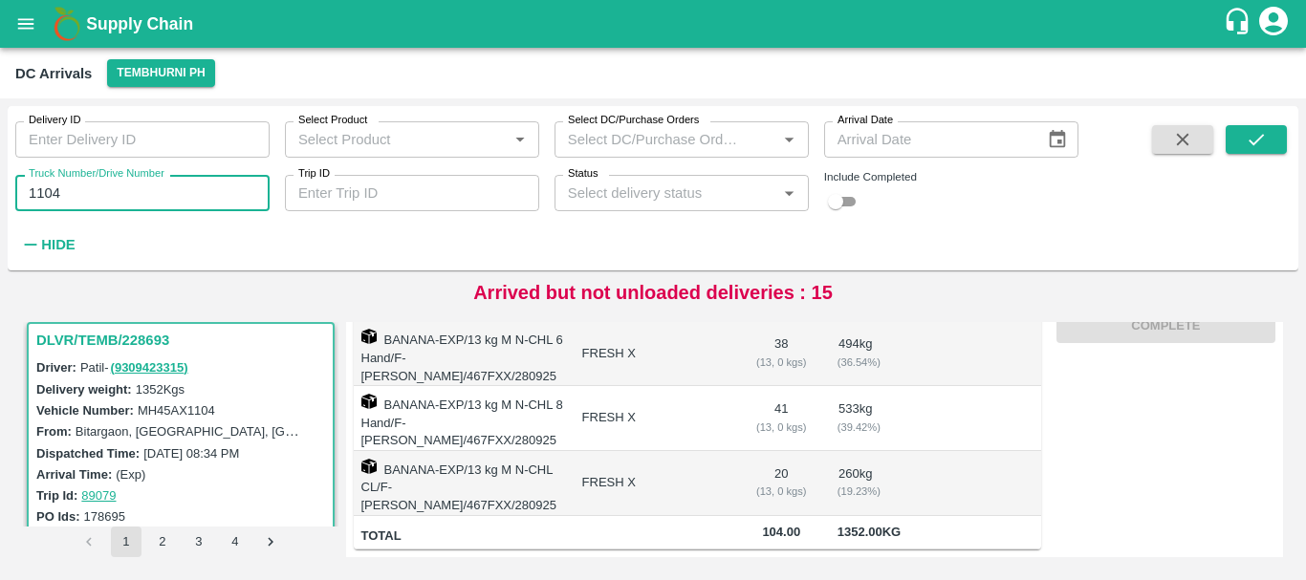
click at [152, 193] on input "1104" at bounding box center [142, 193] width 254 height 36
type input "1"
type input "3780"
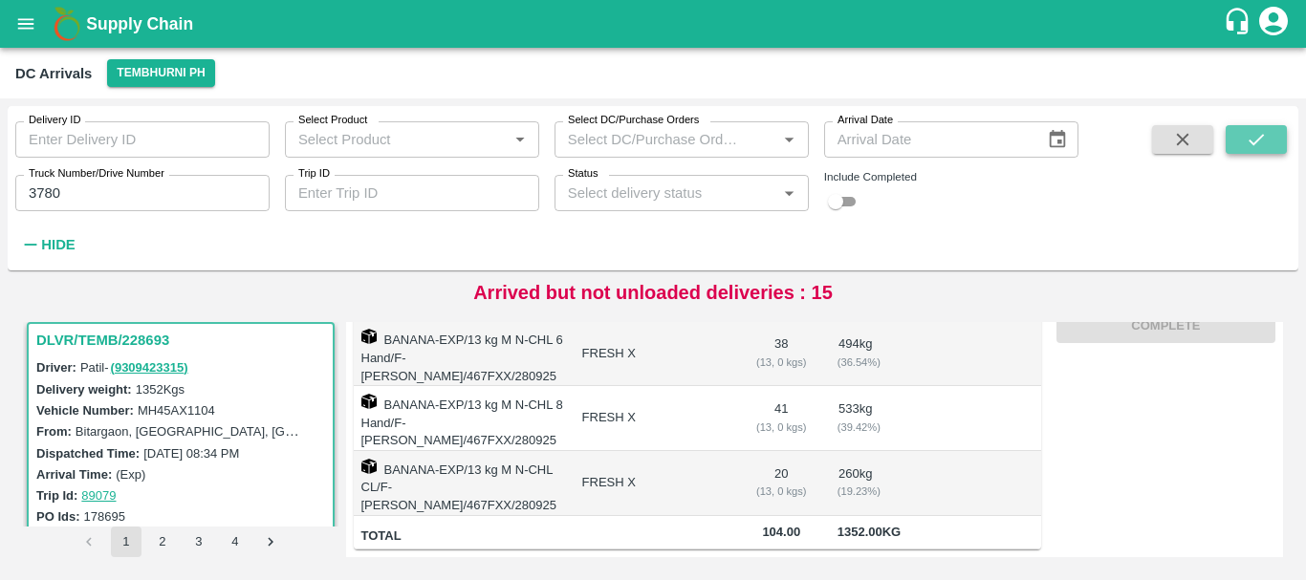
click at [1238, 128] on button "submit" at bounding box center [1256, 139] width 61 height 29
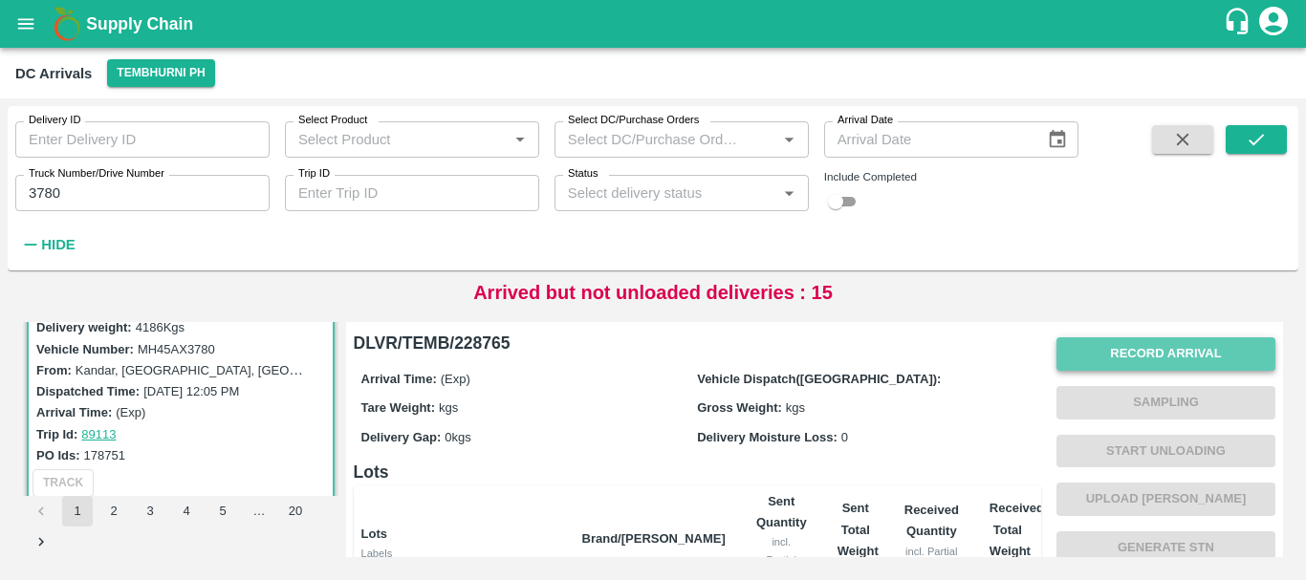
click at [1079, 354] on button "Record Arrival" at bounding box center [1165, 354] width 219 height 33
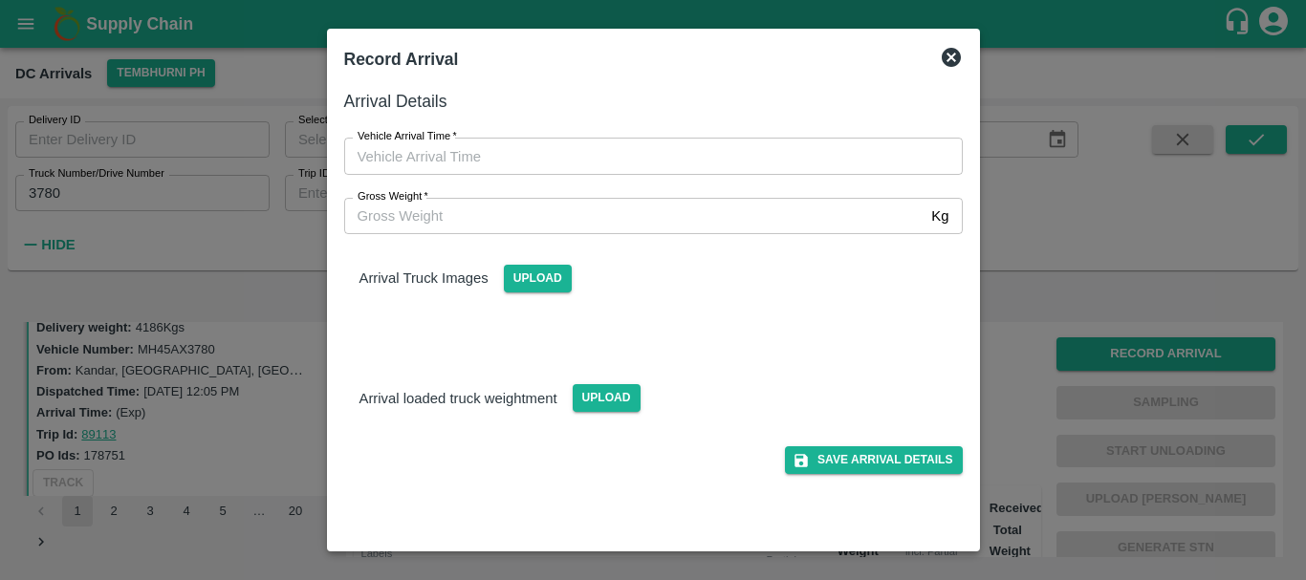
type input "DD/MM/YYYY hh:mm aa"
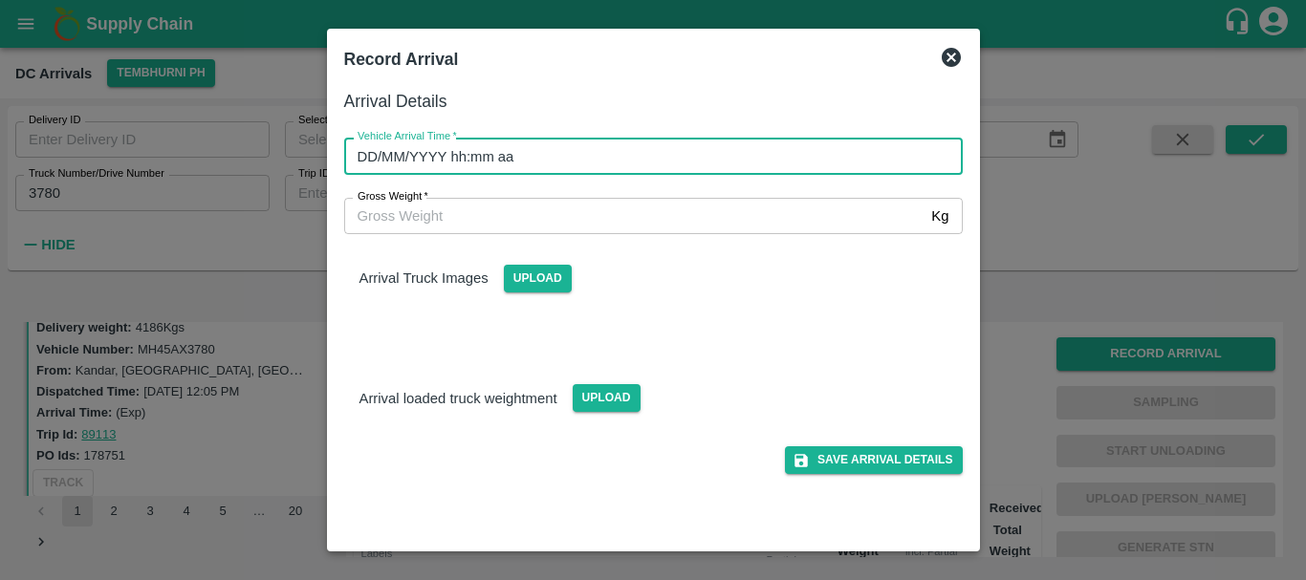
click at [774, 157] on input "DD/MM/YYYY hh:mm aa" at bounding box center [646, 156] width 605 height 36
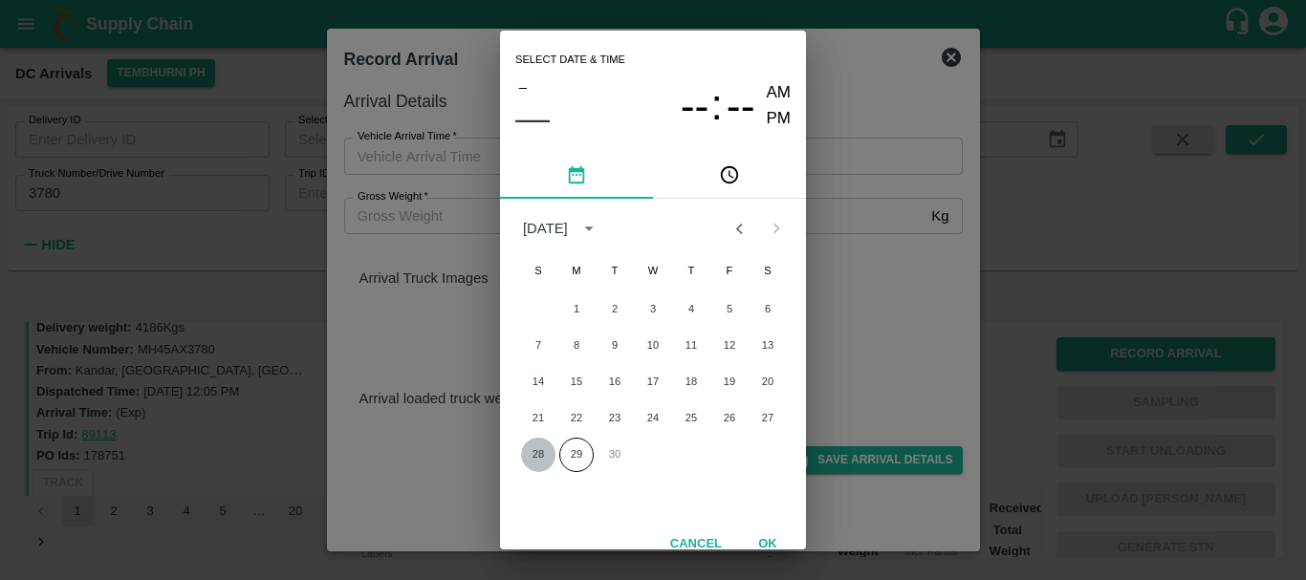
click at [540, 454] on button "28" at bounding box center [538, 455] width 34 height 34
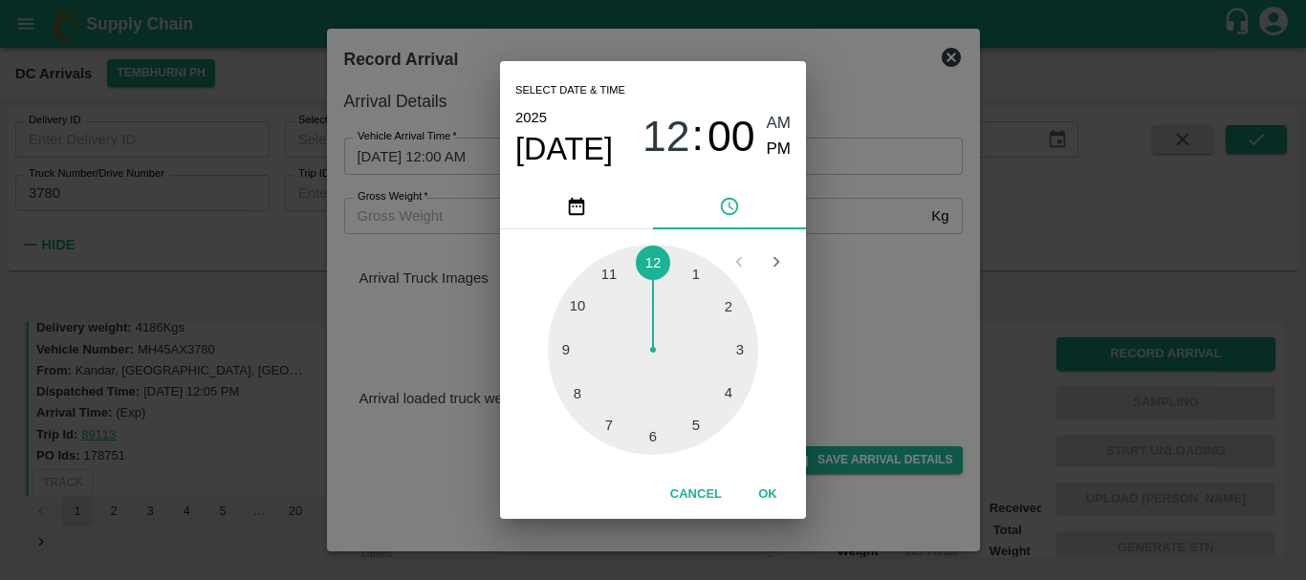
click at [728, 313] on div at bounding box center [653, 350] width 210 height 210
click at [696, 274] on div at bounding box center [653, 350] width 210 height 210
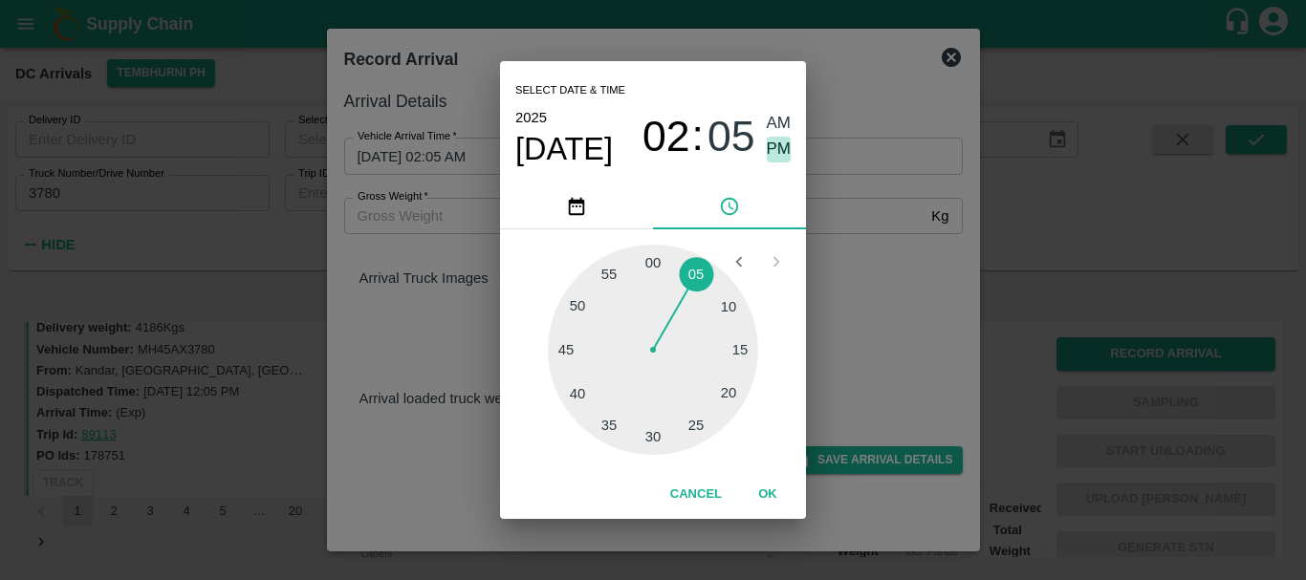
click at [787, 147] on span "PM" at bounding box center [779, 150] width 25 height 26
type input "28/09/2025 02:05 PM"
click at [842, 206] on div "Select date & time 2025 Sep 28 02 : 05 AM PM 05 10 15 20 25 30 35 40 45 50 55 0…" at bounding box center [653, 290] width 1306 height 580
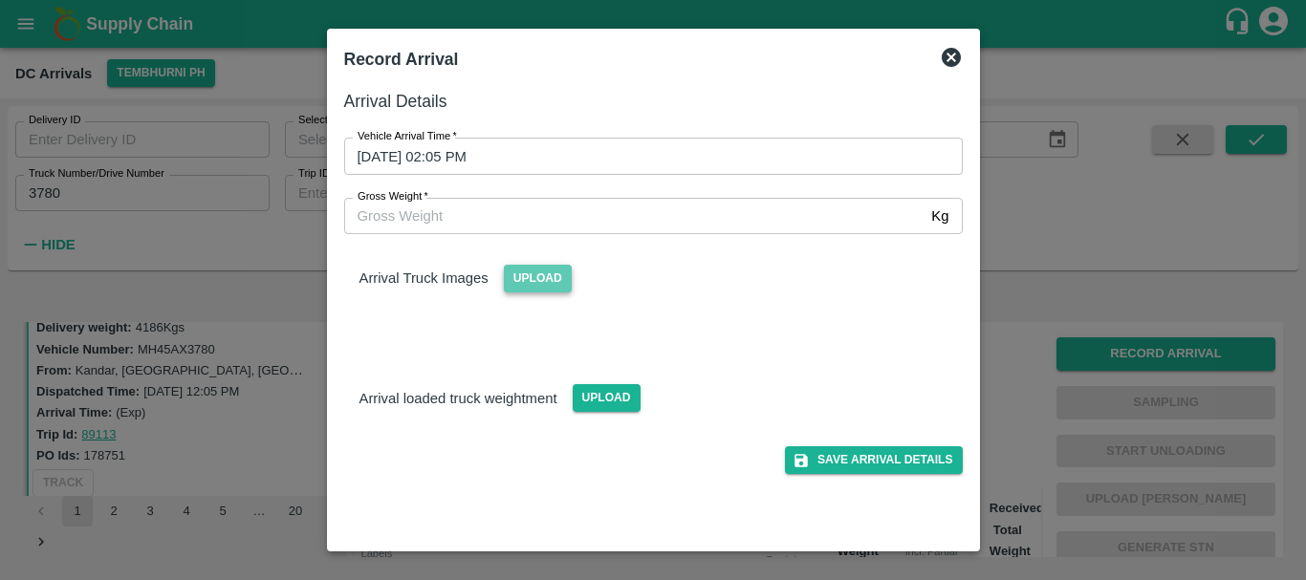
click at [526, 280] on span "Upload" at bounding box center [538, 279] width 68 height 28
click at [0, 0] on input "Upload" at bounding box center [0, 0] width 0 height 0
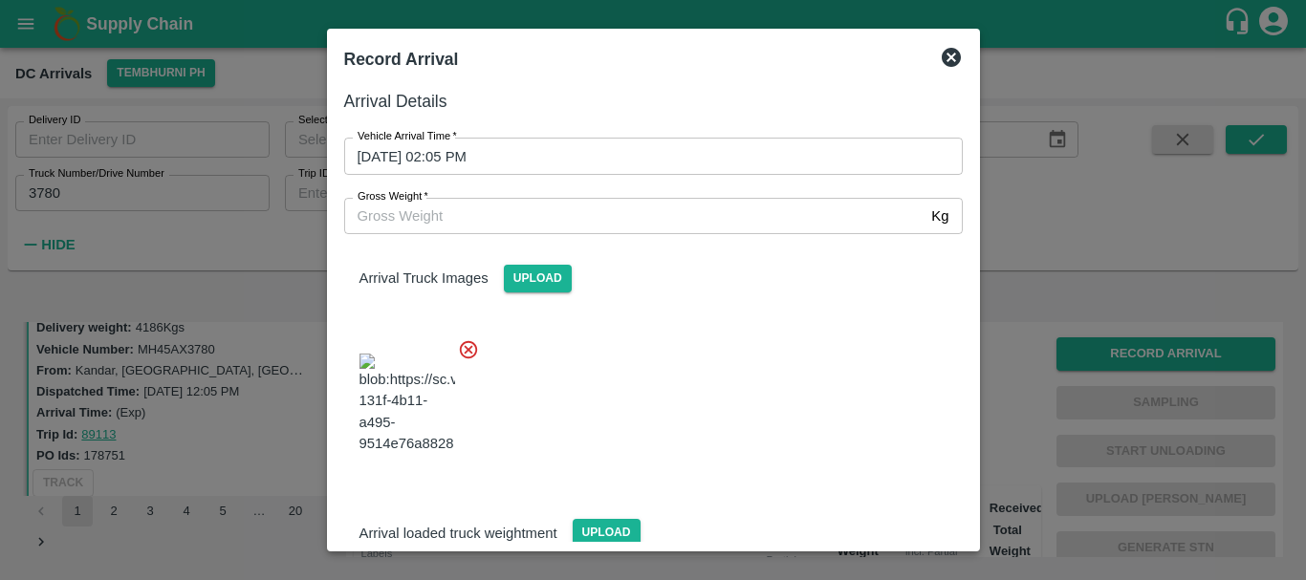
scroll to position [46, 0]
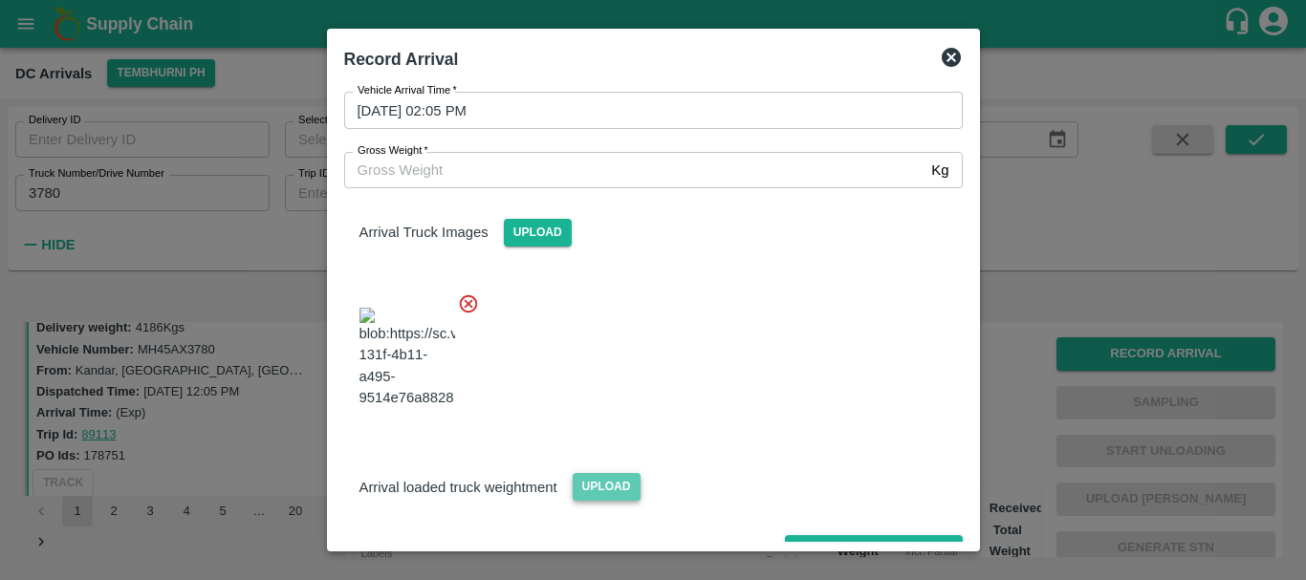
click at [599, 473] on span "Upload" at bounding box center [607, 487] width 68 height 28
click at [0, 0] on input "Upload" at bounding box center [0, 0] width 0 height 0
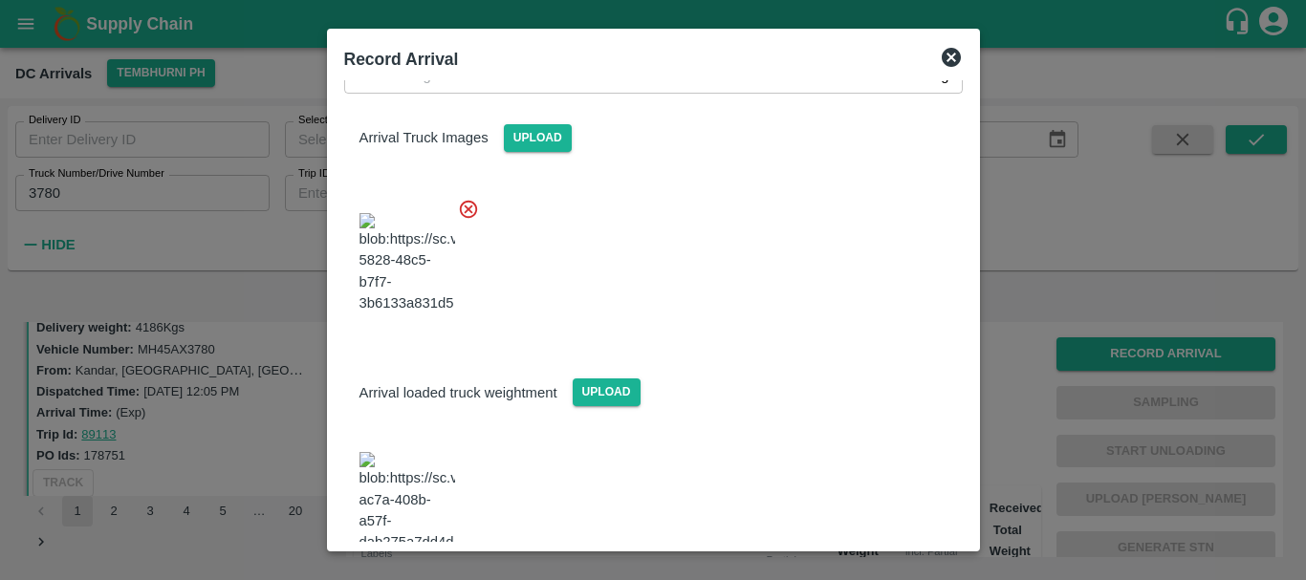
click at [394, 452] on img at bounding box center [407, 502] width 96 height 100
click at [412, 85] on input "Gross Weight   *" at bounding box center [634, 75] width 580 height 36
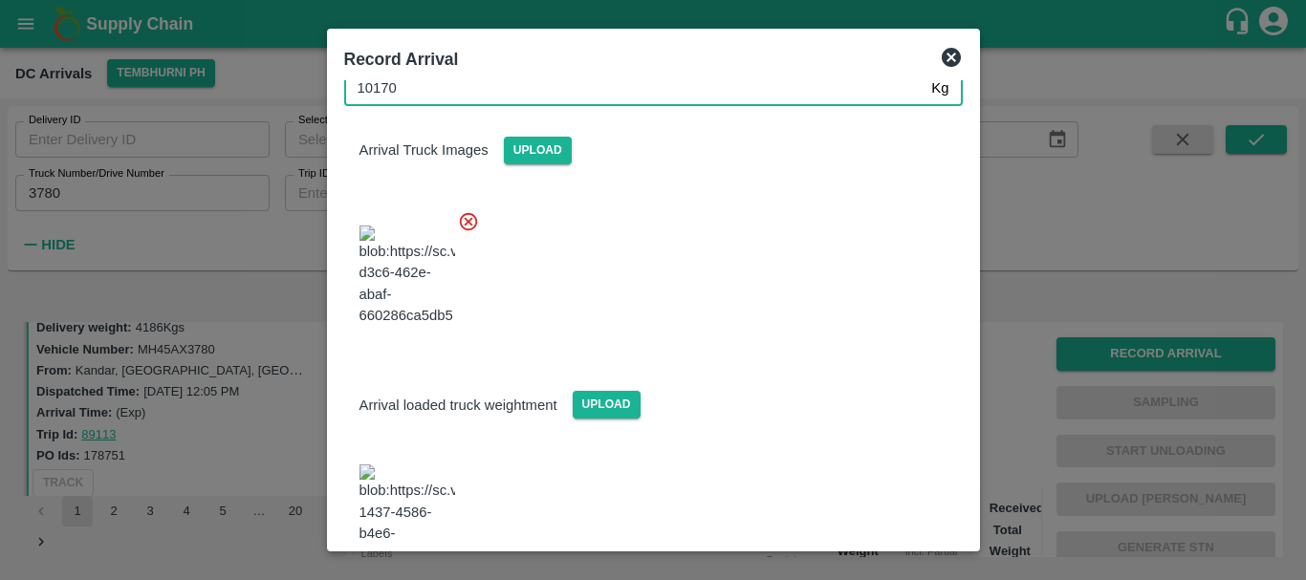
type input "10170"
click at [707, 220] on div at bounding box center [646, 270] width 634 height 150
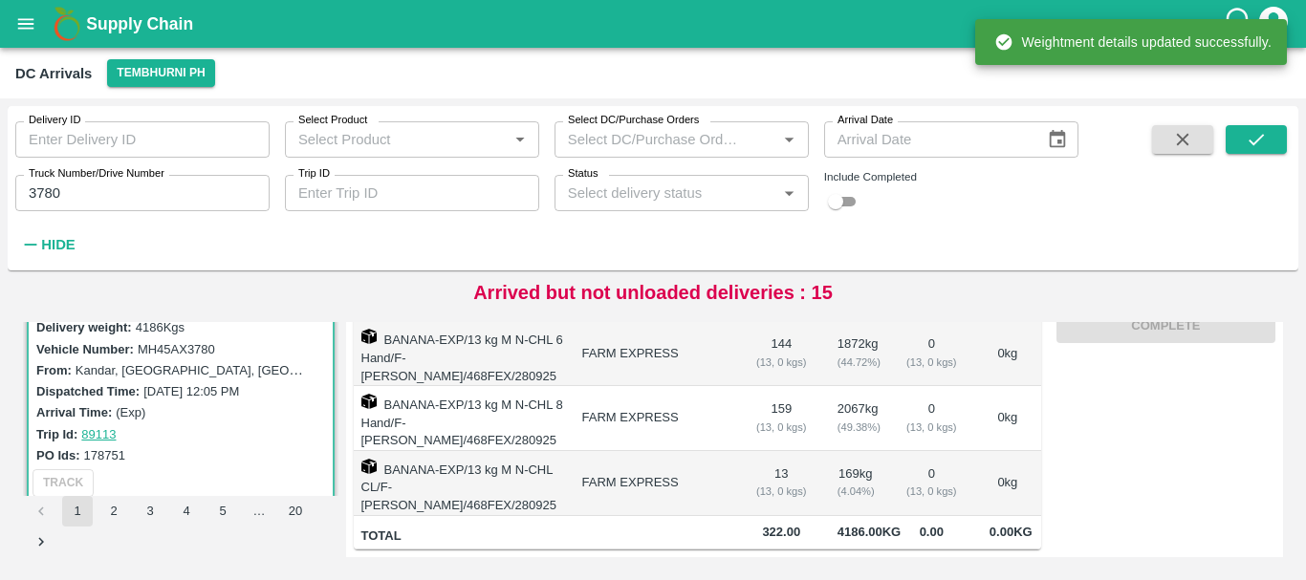
scroll to position [0, 0]
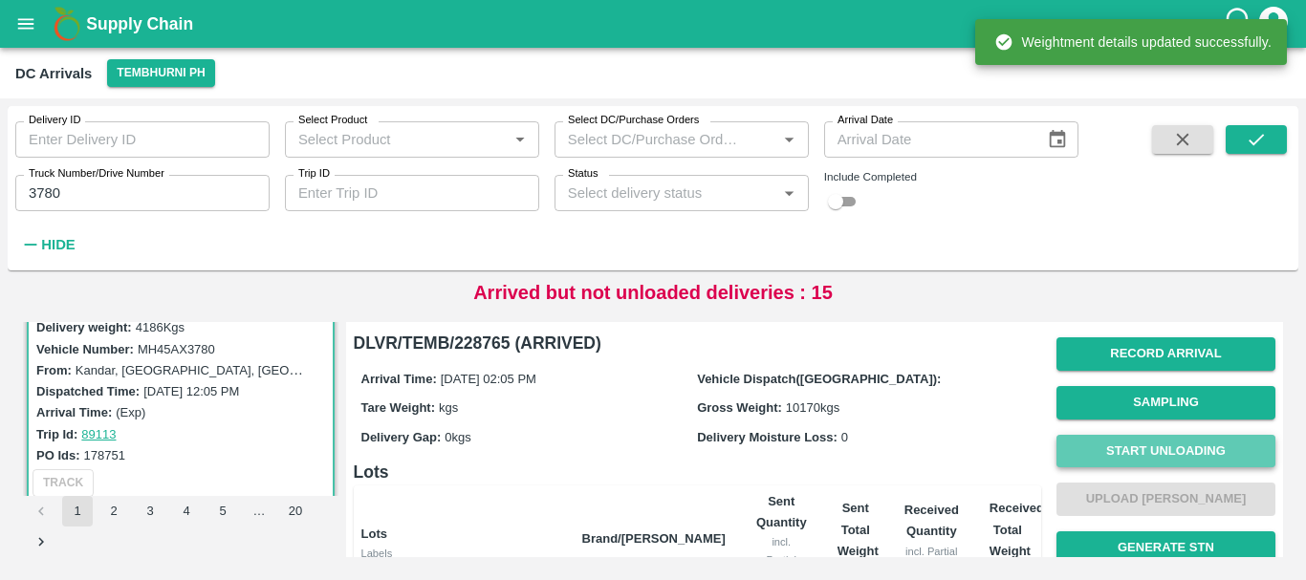
click at [1155, 447] on button "Start Unloading" at bounding box center [1165, 451] width 219 height 33
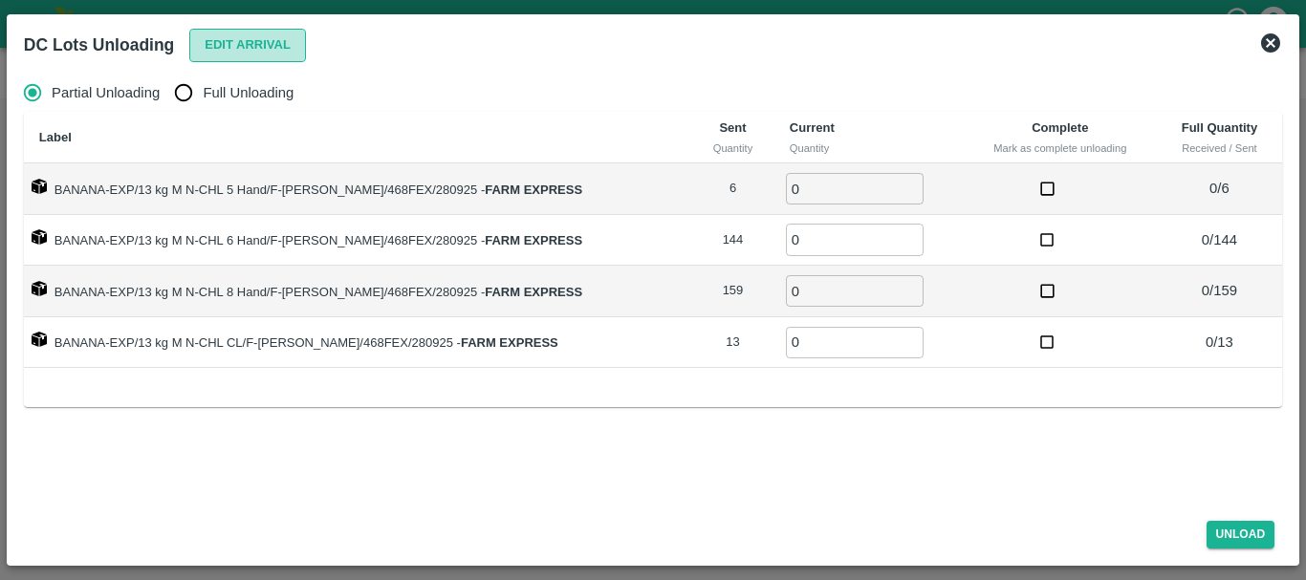
click at [207, 40] on button "Edit Arrival" at bounding box center [247, 45] width 117 height 33
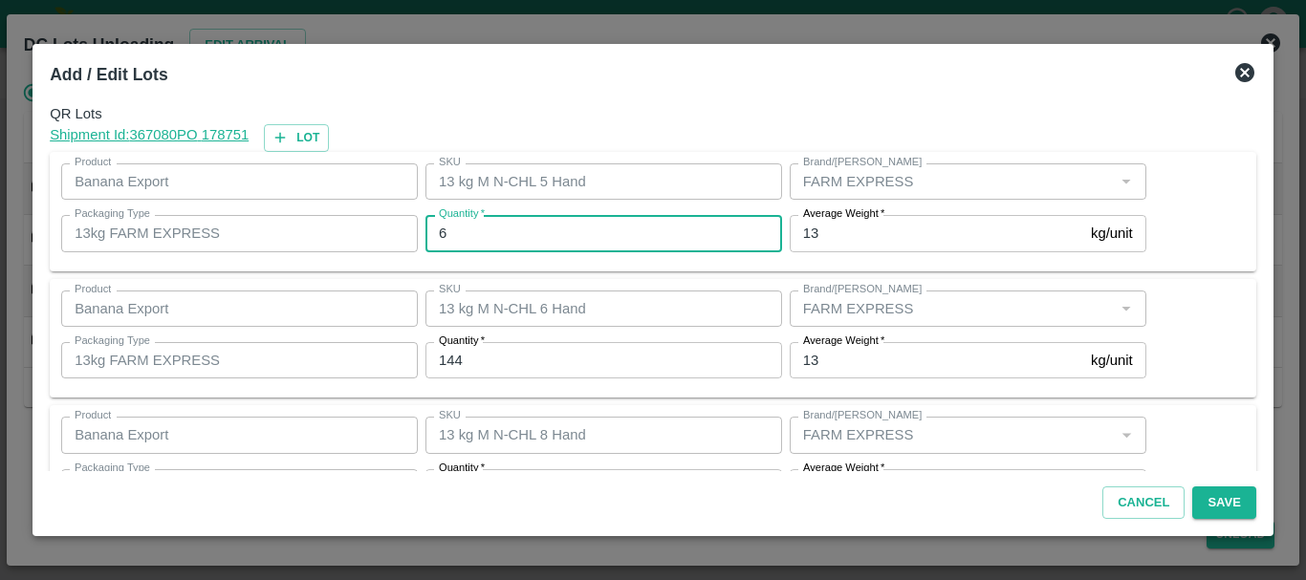
click at [551, 234] on input "6" at bounding box center [603, 233] width 357 height 36
type input "5"
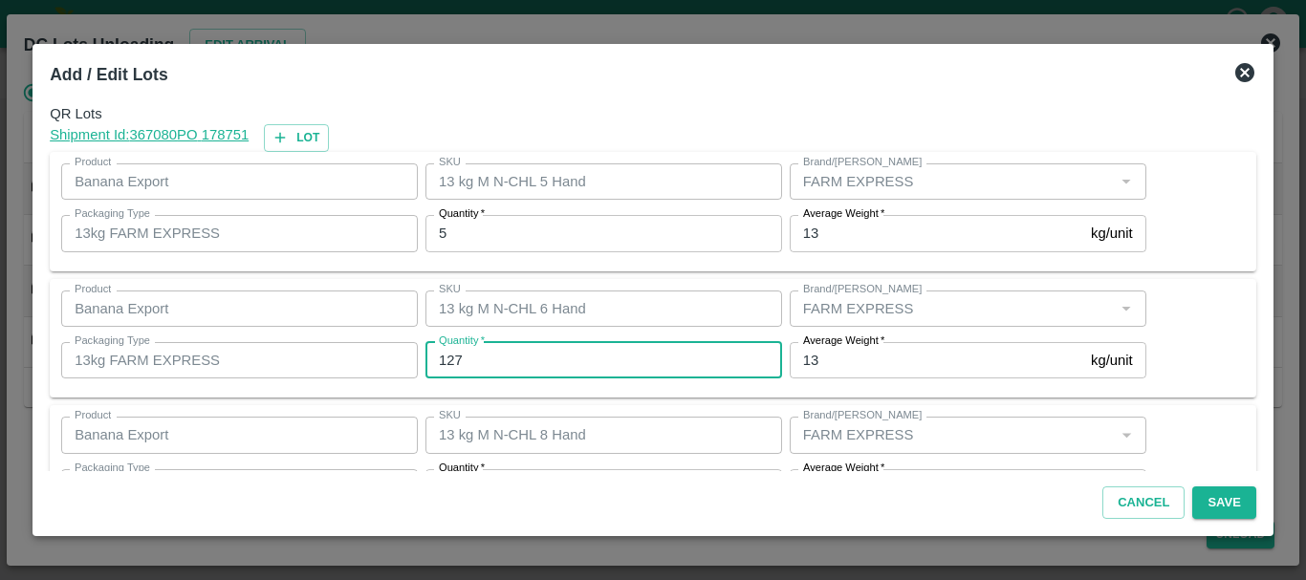
type input "127"
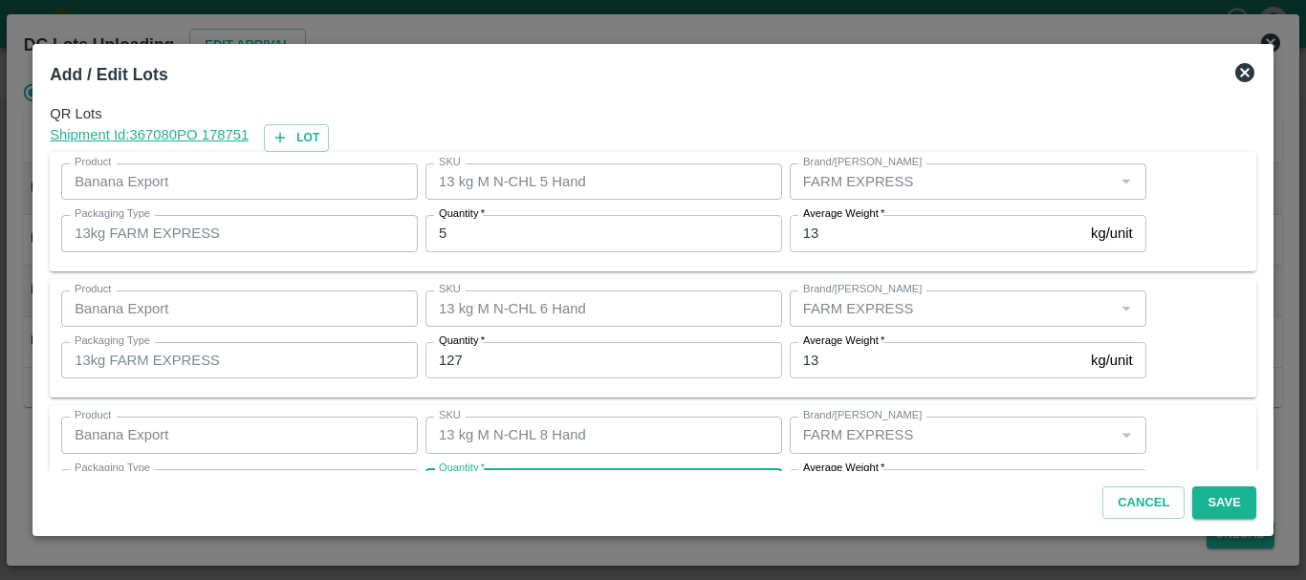
scroll to position [34, 0]
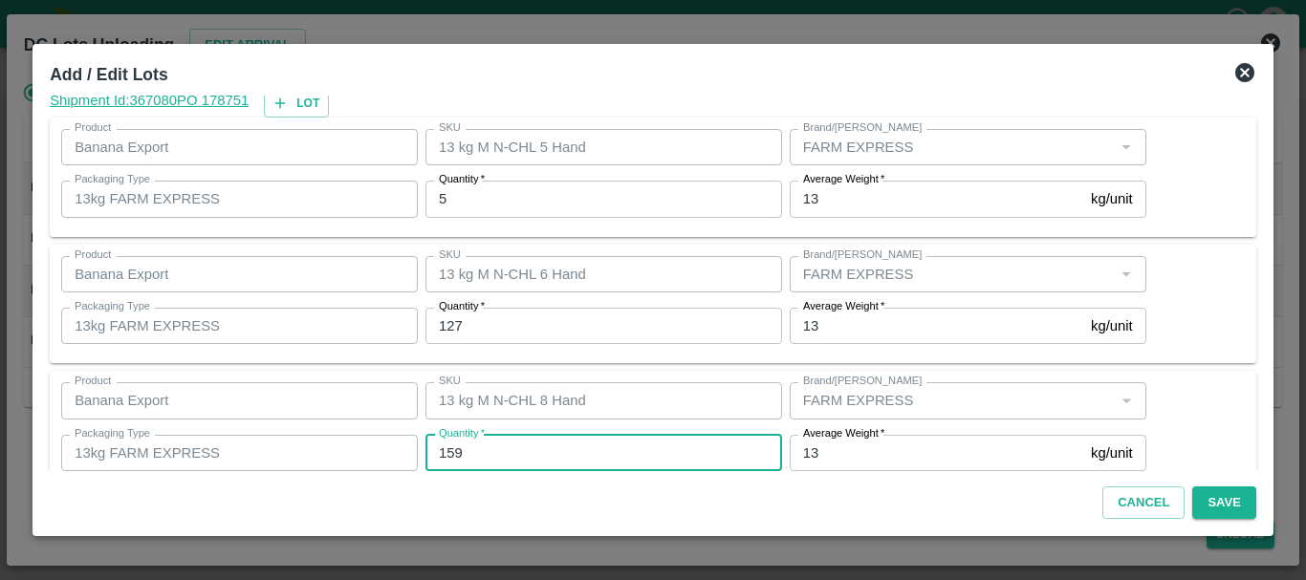
click at [518, 453] on input "159" at bounding box center [603, 453] width 357 height 36
click at [490, 451] on input "159" at bounding box center [603, 453] width 357 height 36
type input "175"
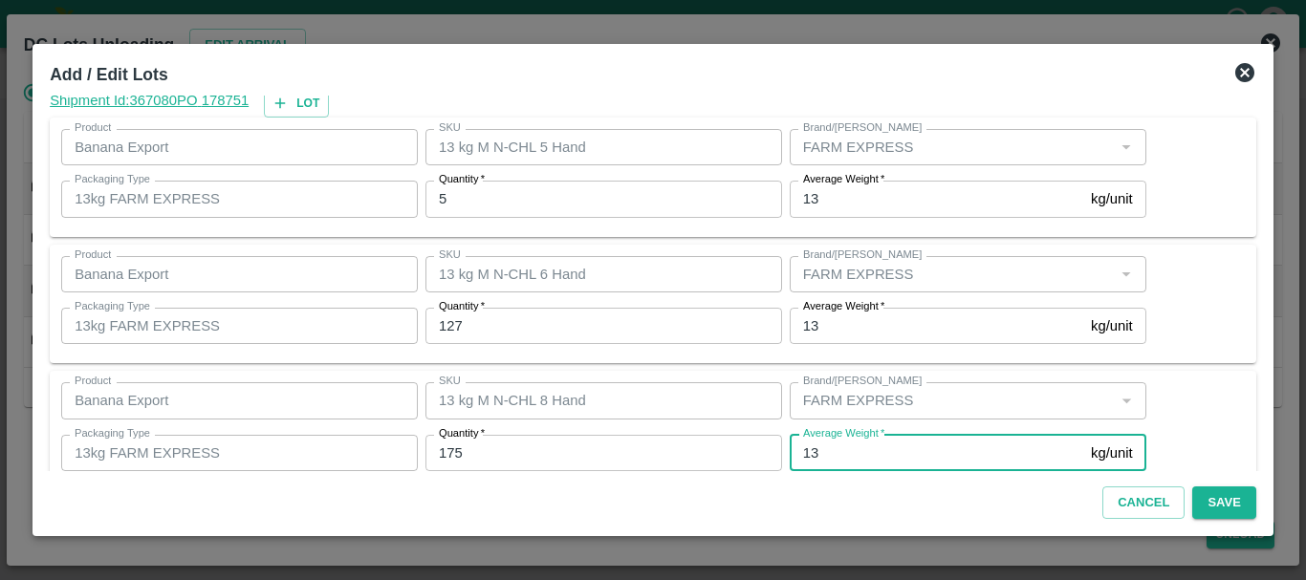
scroll to position [196, 0]
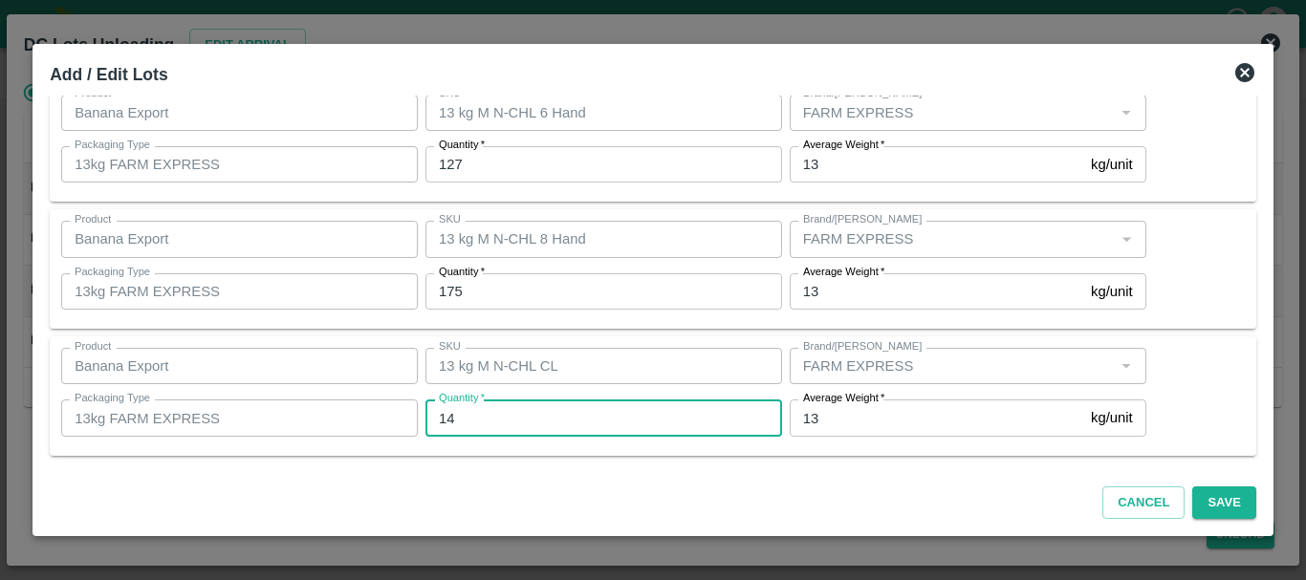
type input "14"
click at [911, 464] on div "QR Lots Shipment Id: 367080 PO 178751 Lot Product Banana Export Product SKU 13 …" at bounding box center [653, 284] width 1222 height 376
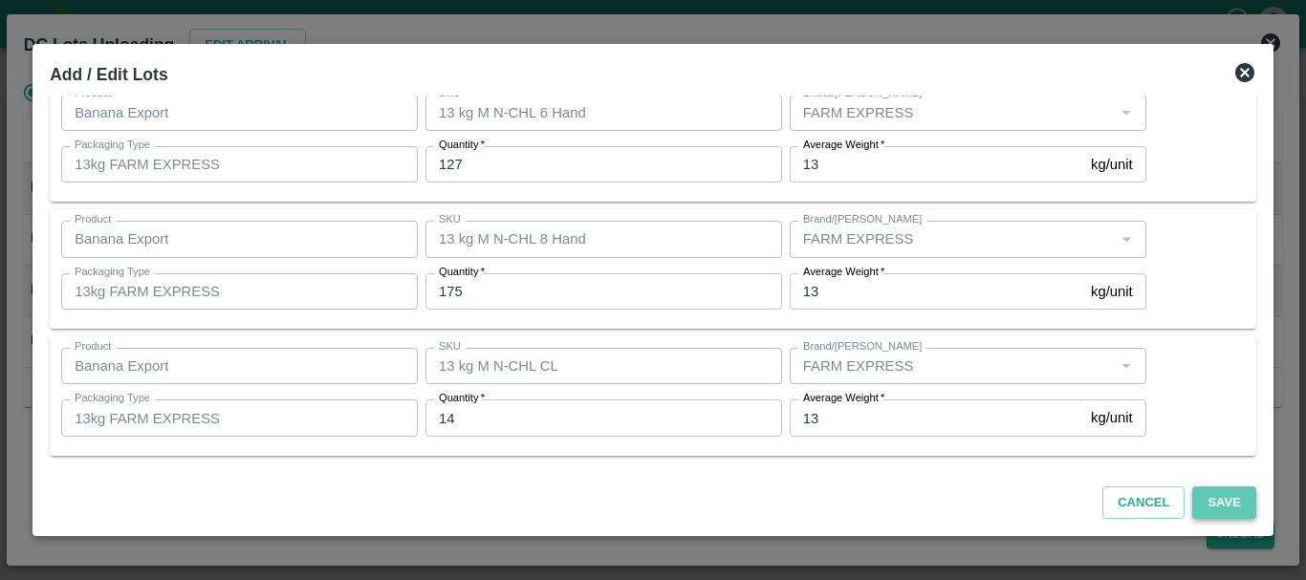
click at [1220, 498] on button "Save" at bounding box center [1223, 503] width 63 height 33
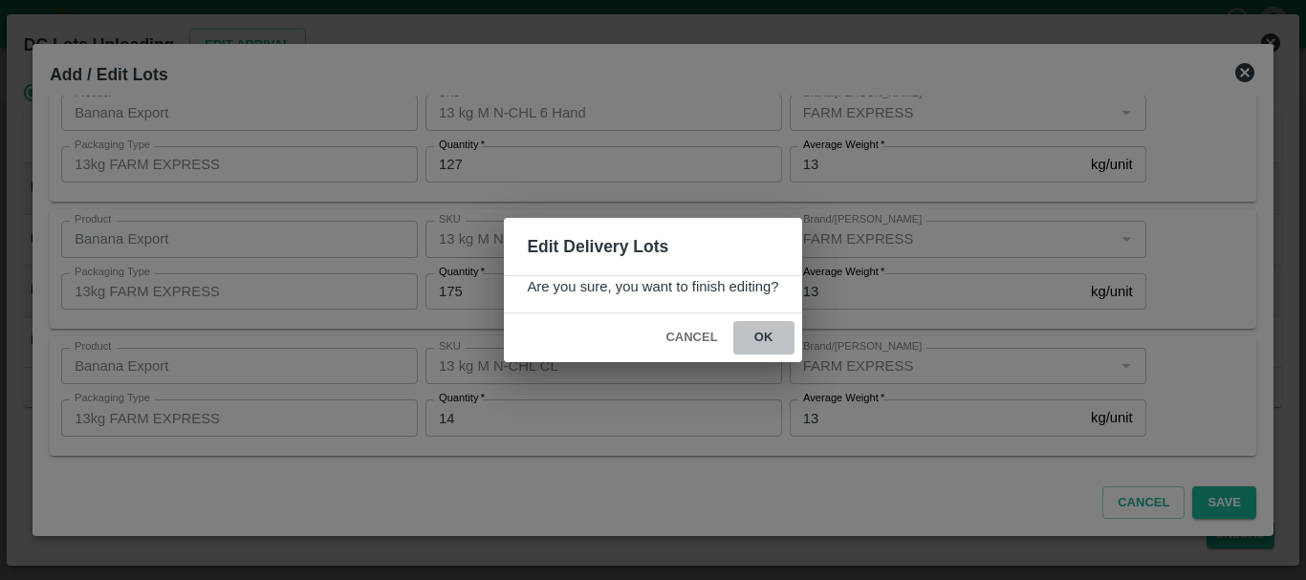
click at [765, 337] on button "ok" at bounding box center [763, 337] width 61 height 33
click at [765, 337] on icon at bounding box center [763, 338] width 23 height 23
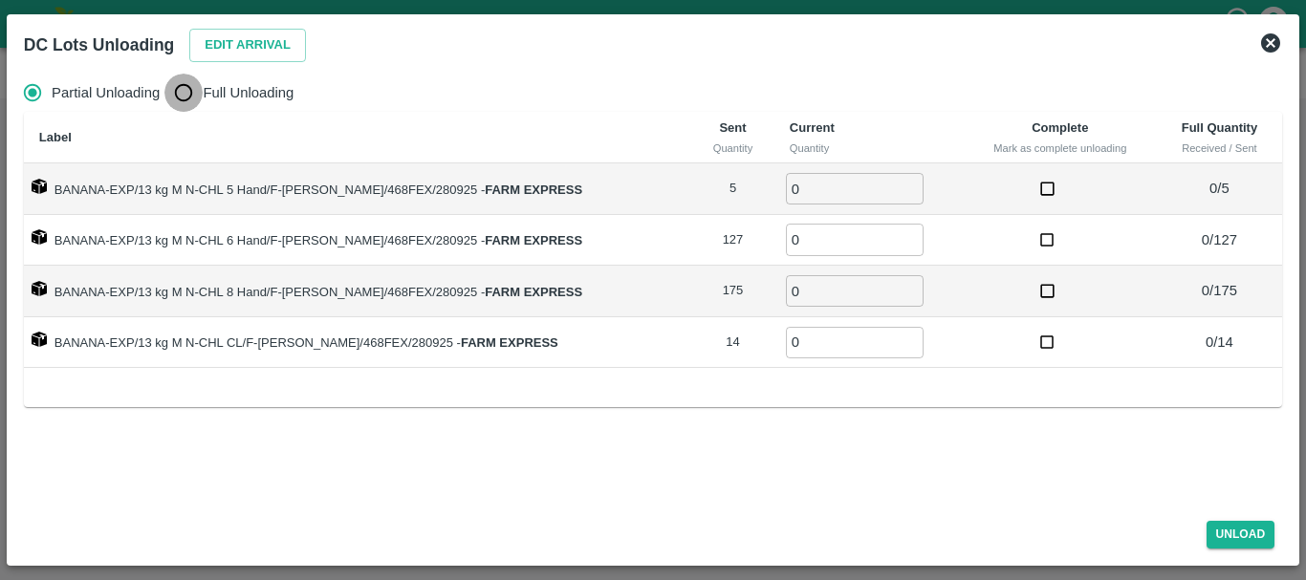
click at [184, 91] on input "Full Unloading" at bounding box center [183, 93] width 38 height 38
radio input "true"
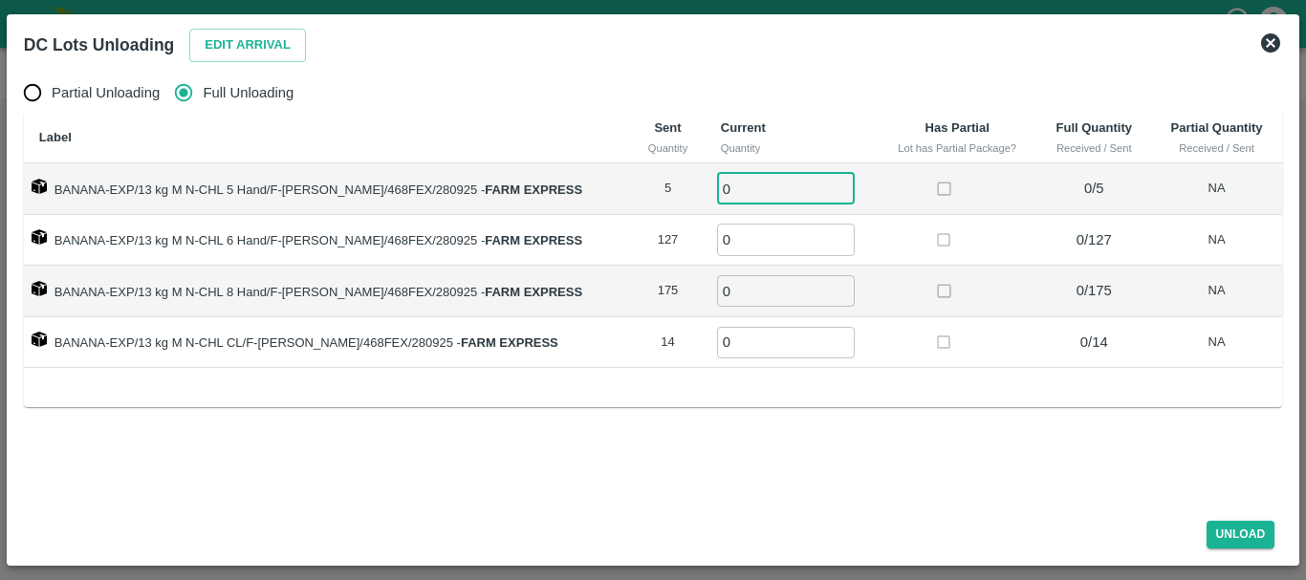
click at [747, 186] on input "0" at bounding box center [786, 189] width 138 height 32
type input "05"
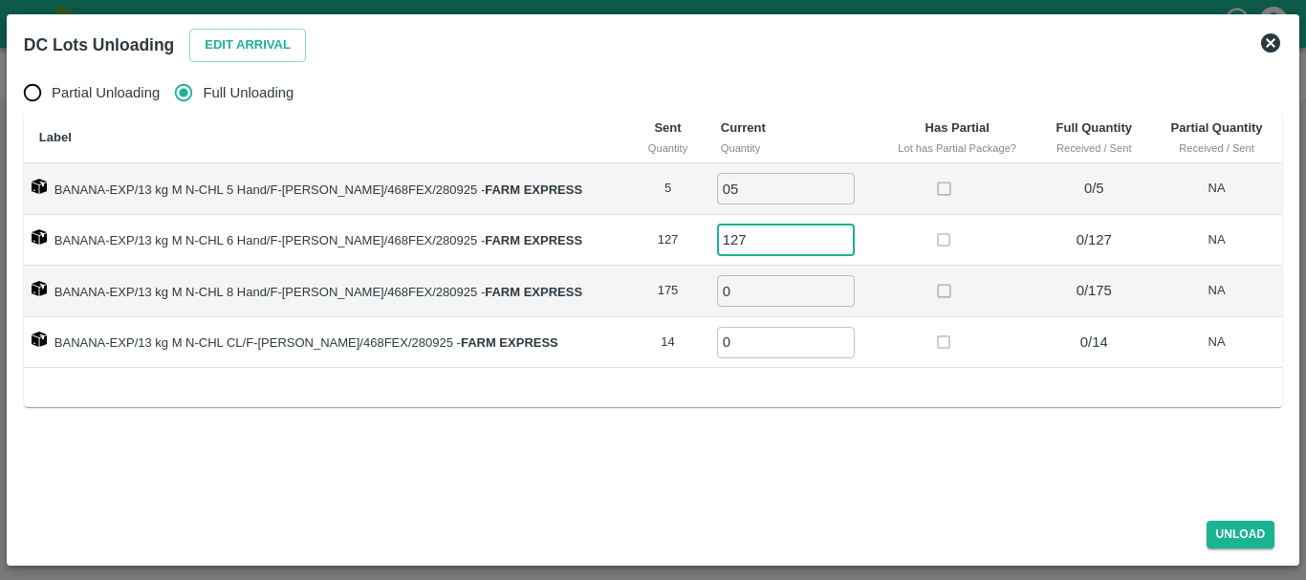
type input "127"
type input "175"
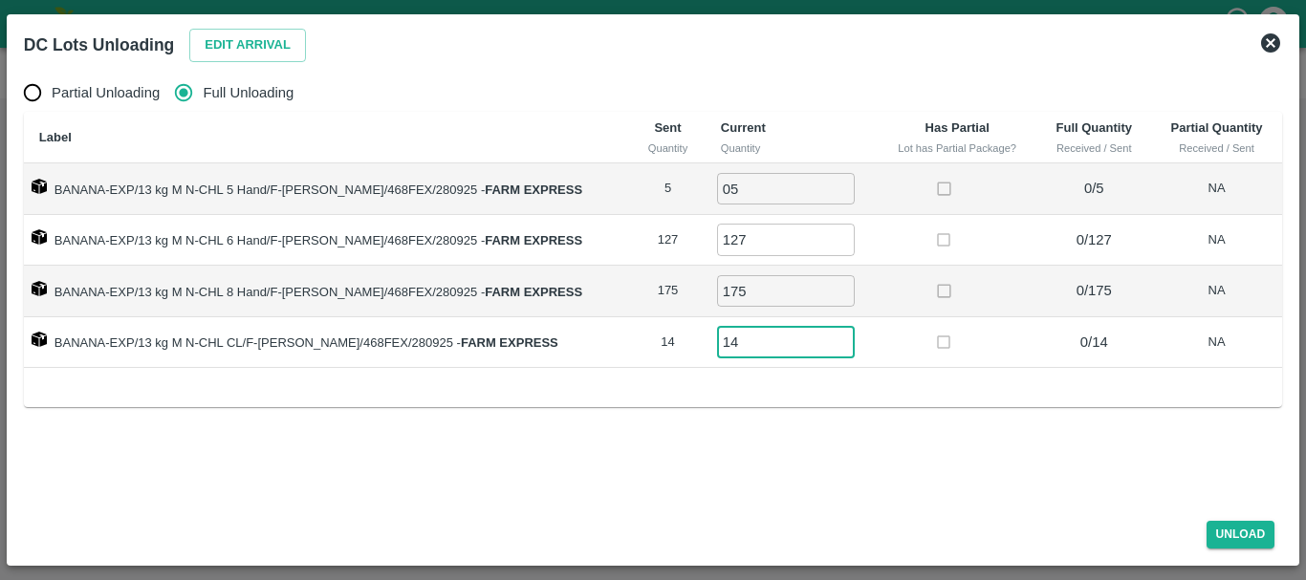
type input "14"
click at [1221, 522] on button "Unload" at bounding box center [1241, 535] width 69 height 28
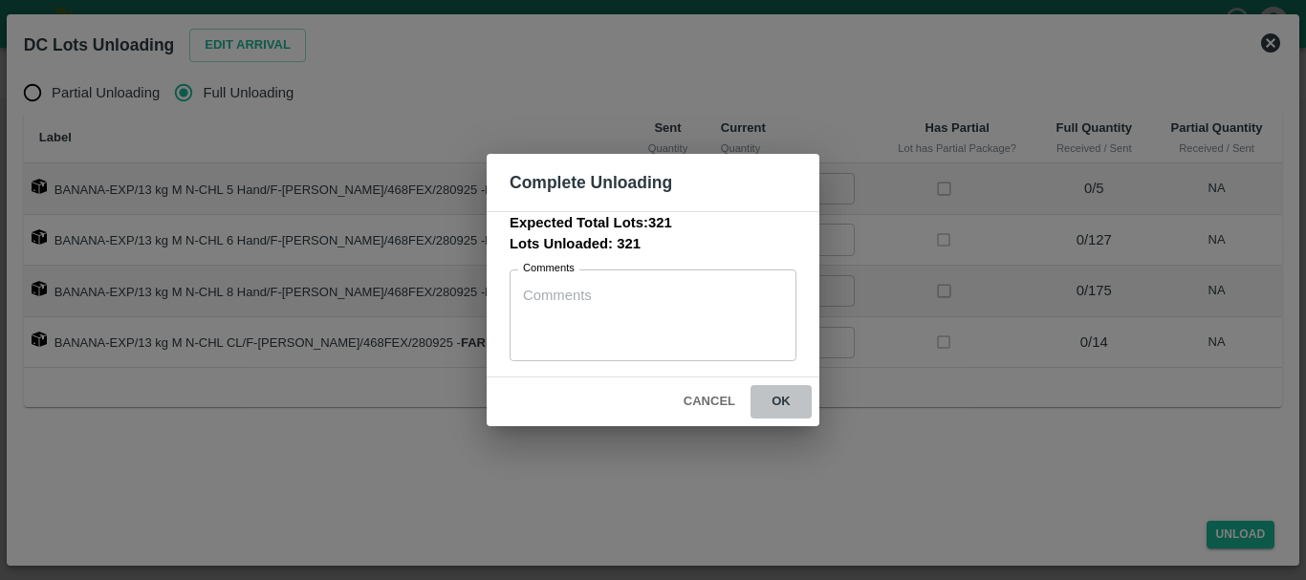
click at [787, 401] on button "ok" at bounding box center [781, 401] width 61 height 33
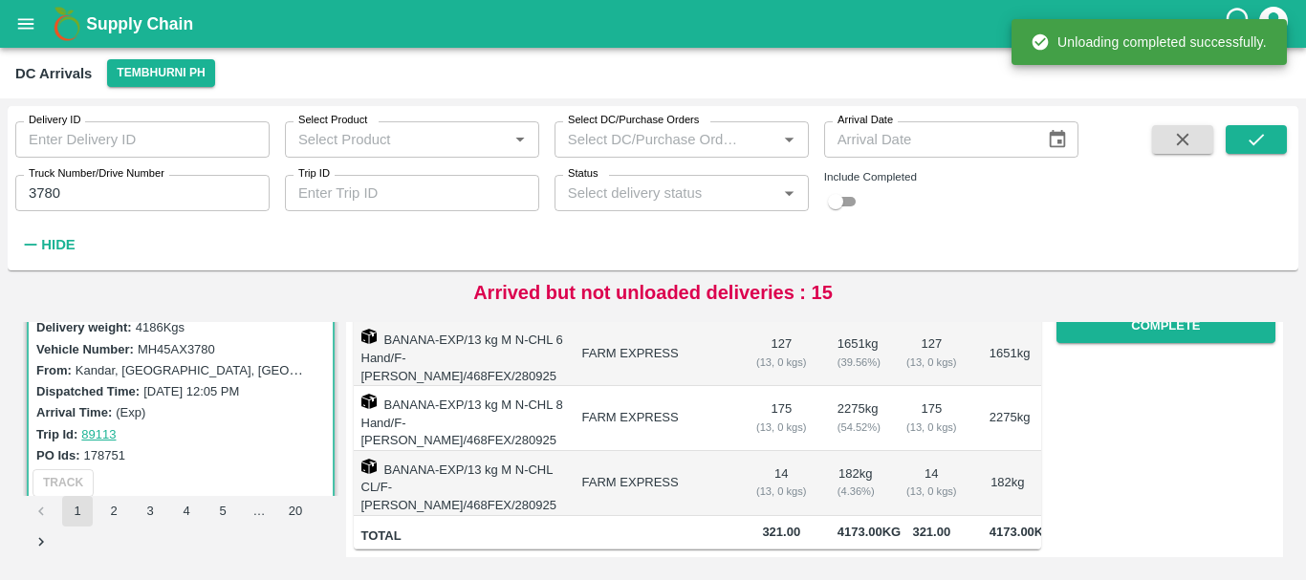
scroll to position [0, 0]
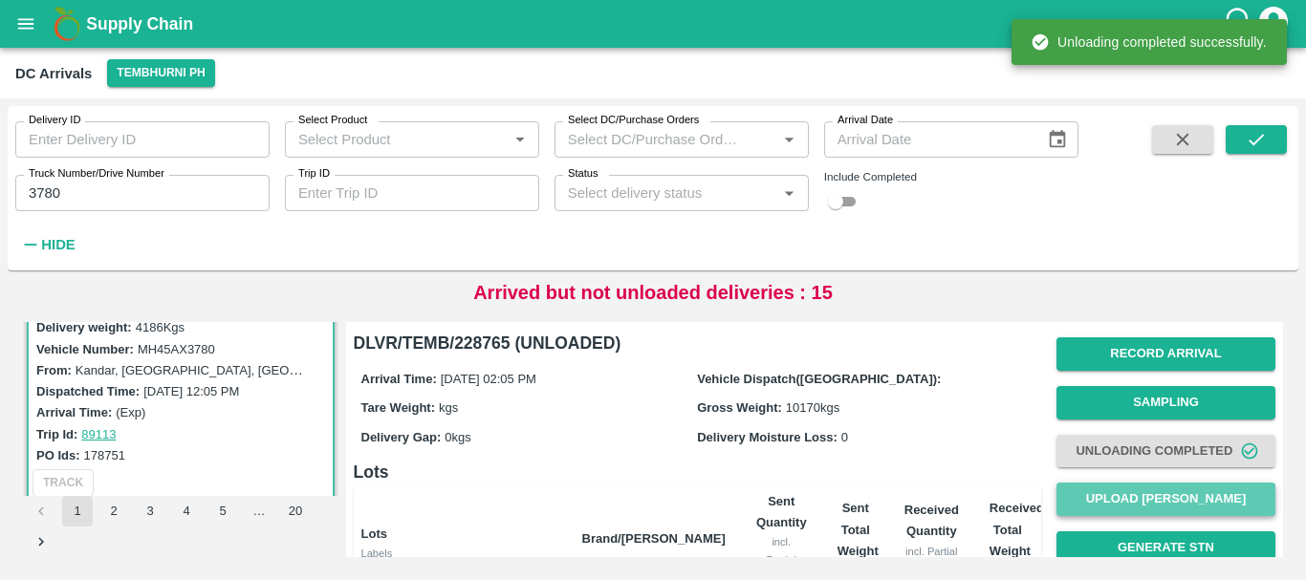
click at [1122, 503] on button "Upload Tare Weight" at bounding box center [1165, 499] width 219 height 33
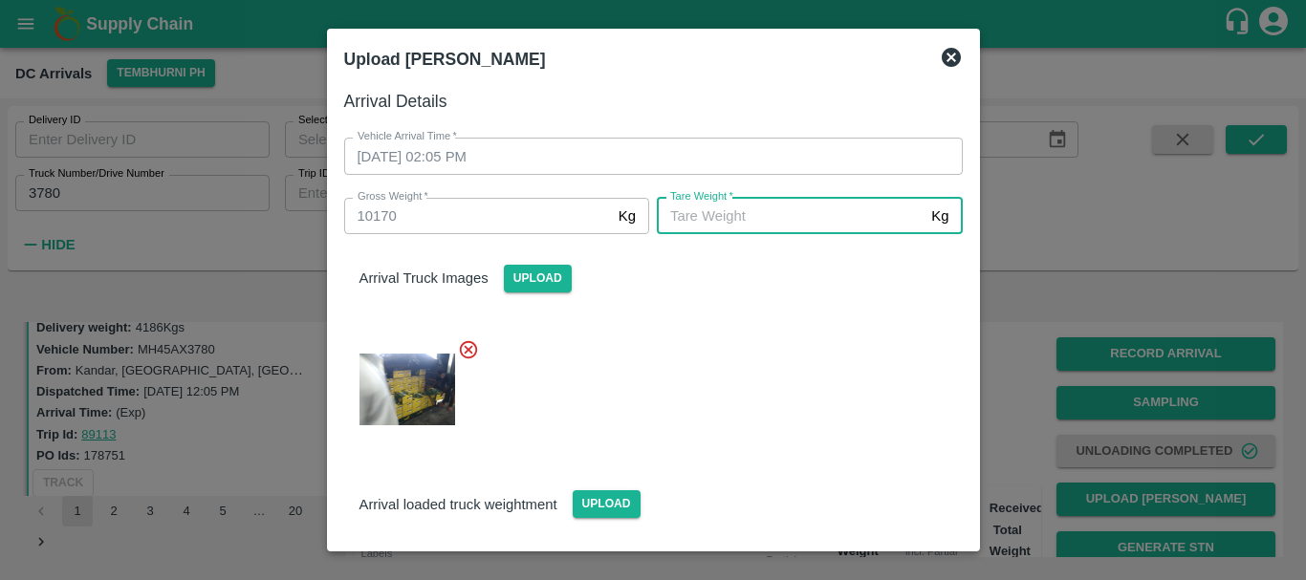
click at [746, 224] on input "Tare Weight   *" at bounding box center [790, 216] width 267 height 36
type input "5670"
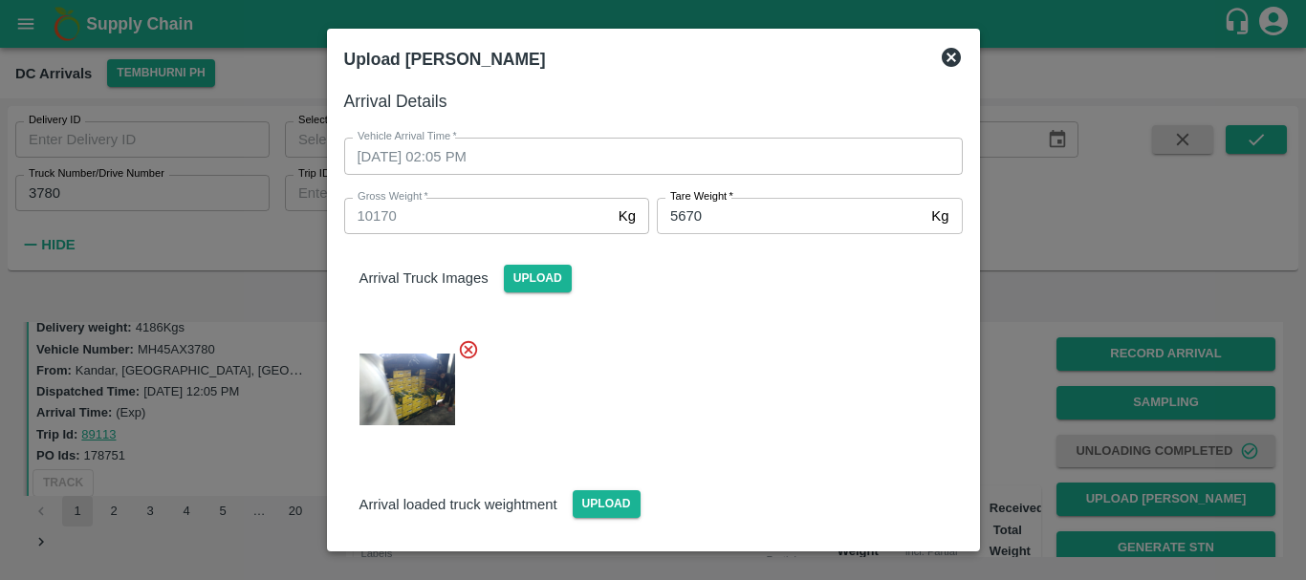
click at [765, 346] on div at bounding box center [646, 383] width 634 height 121
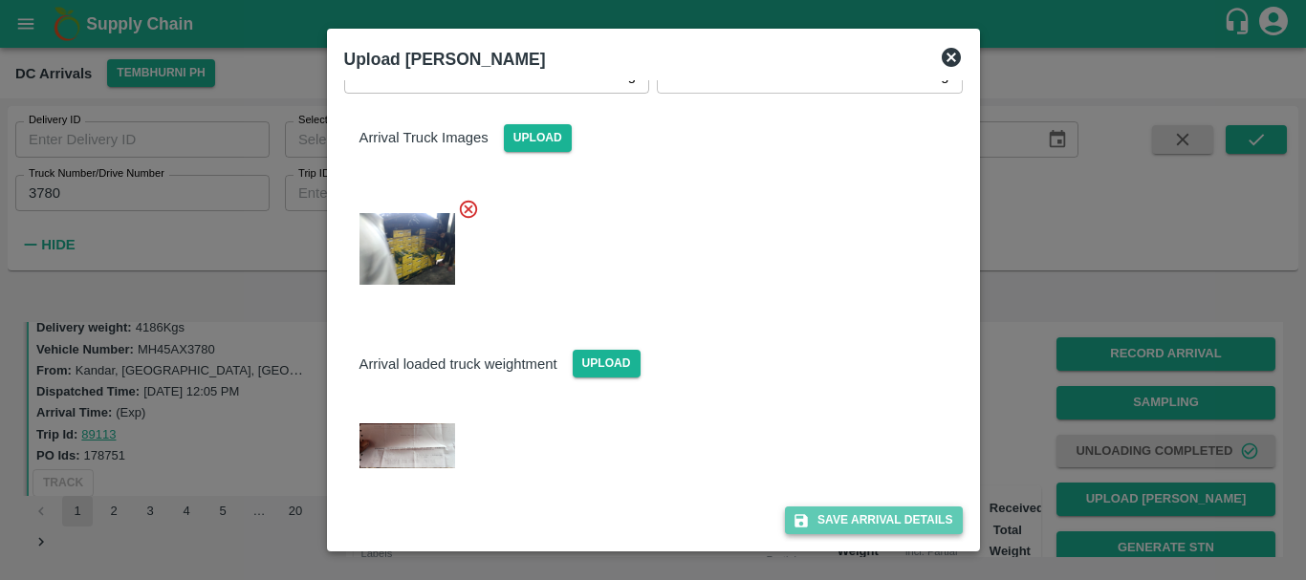
click at [854, 508] on button "Save Arrival Details" at bounding box center [873, 521] width 177 height 28
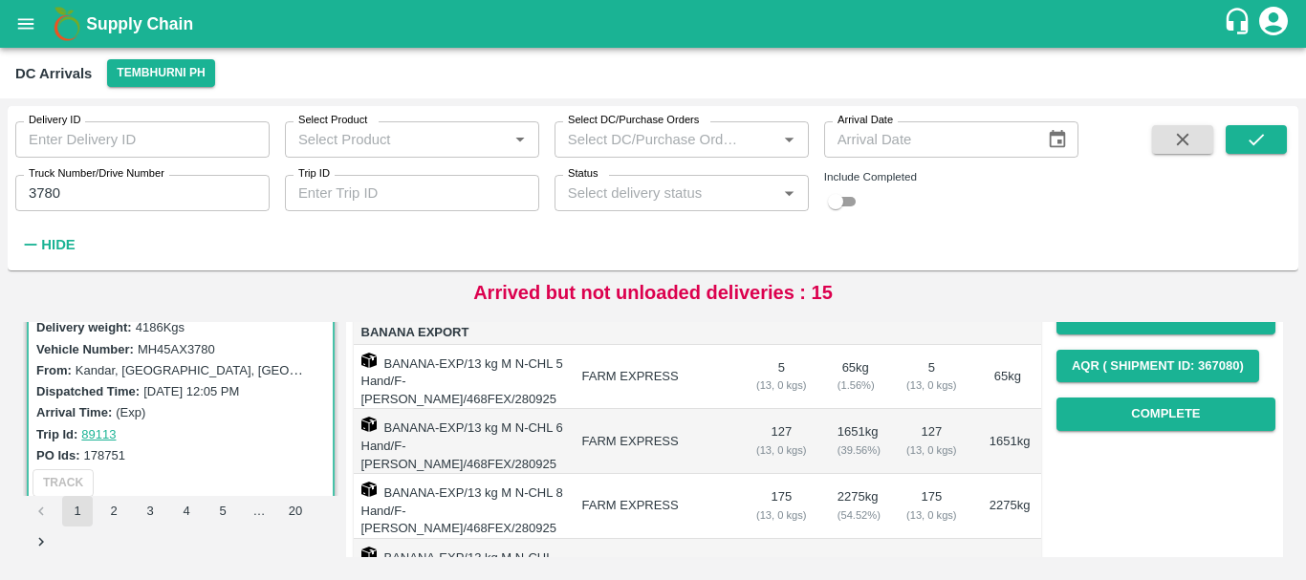
scroll to position [277, 0]
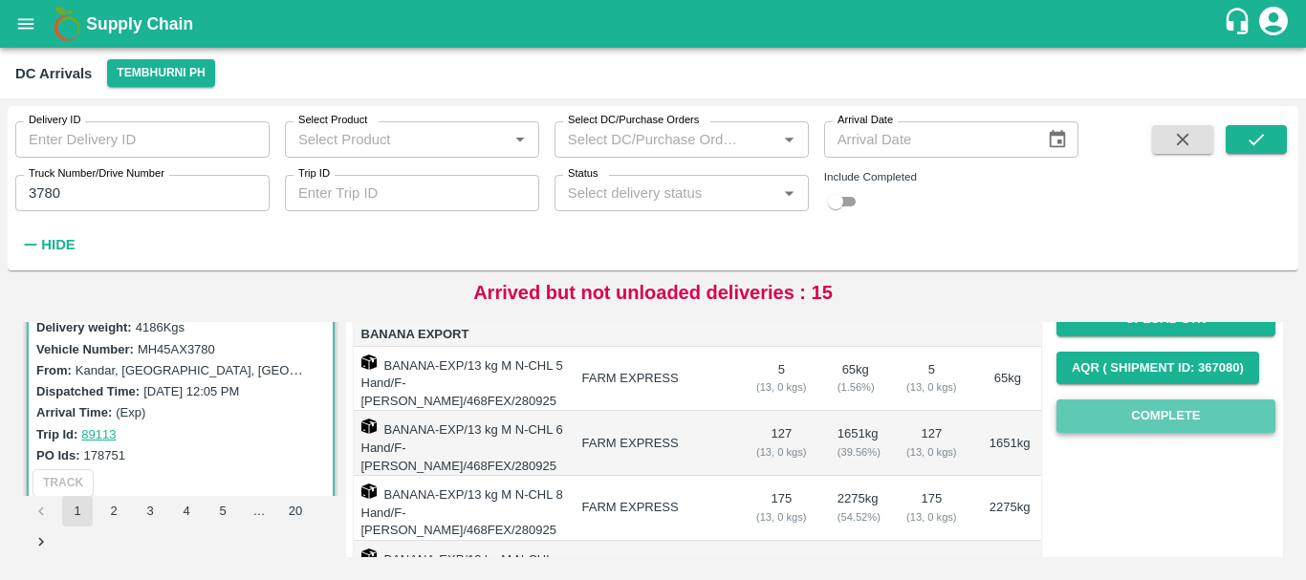
click at [1131, 407] on button "Complete" at bounding box center [1165, 416] width 219 height 33
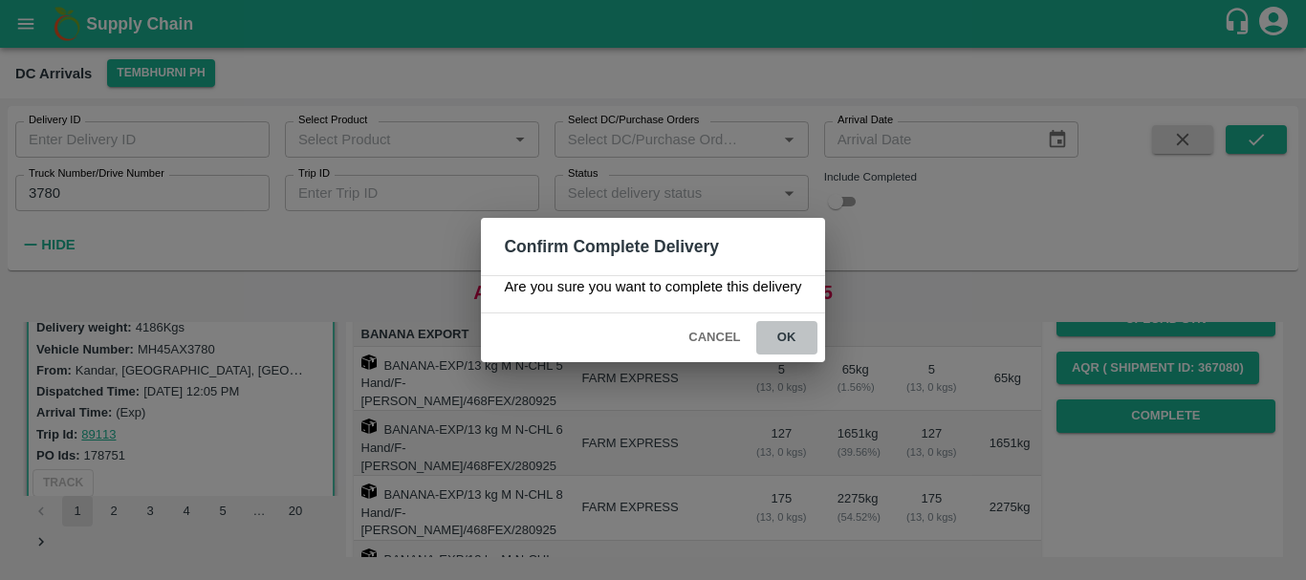
click at [783, 337] on button "ok" at bounding box center [786, 337] width 61 height 33
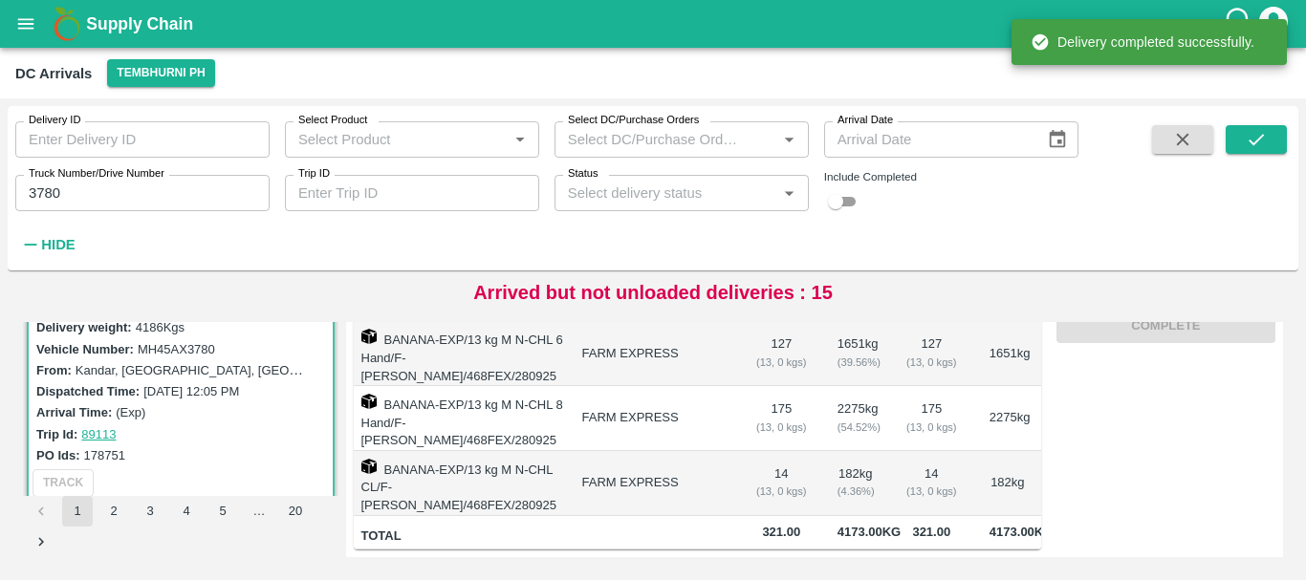
scroll to position [0, 0]
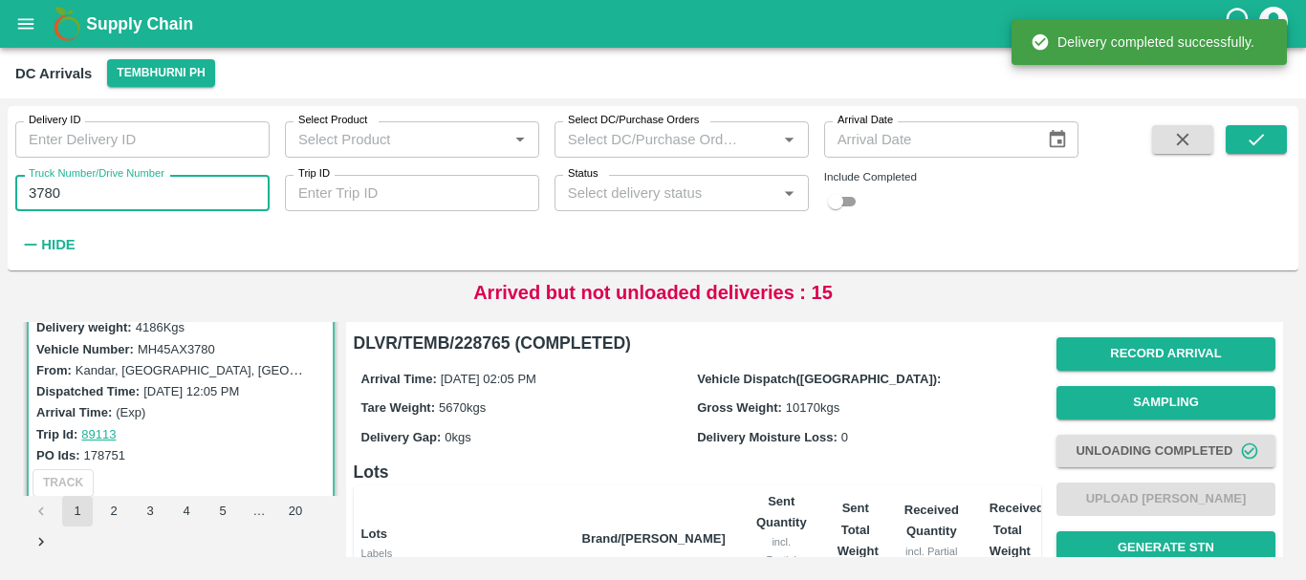
click at [97, 198] on input "3780" at bounding box center [142, 193] width 254 height 36
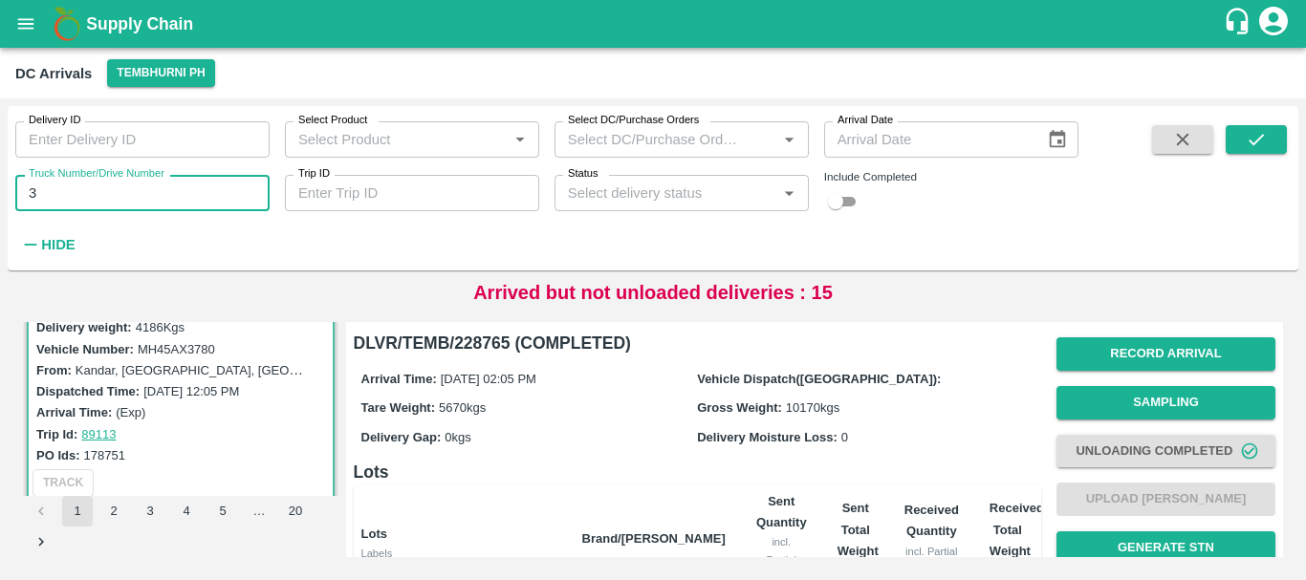
type input "3"
type input "4975"
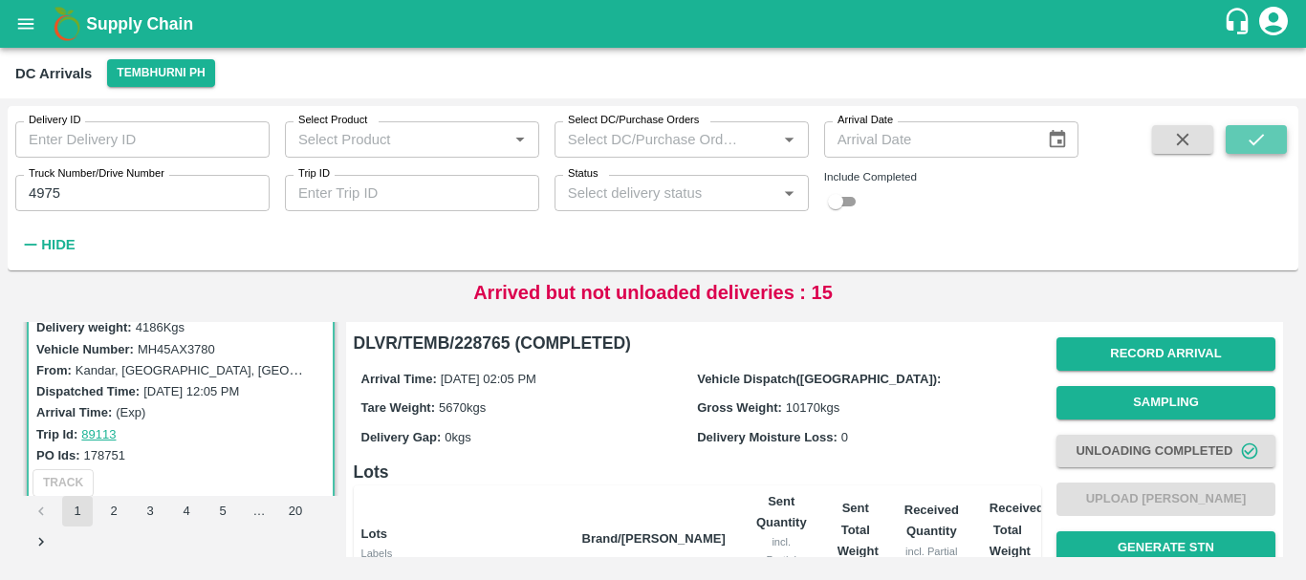
click at [1261, 127] on button "submit" at bounding box center [1256, 139] width 61 height 29
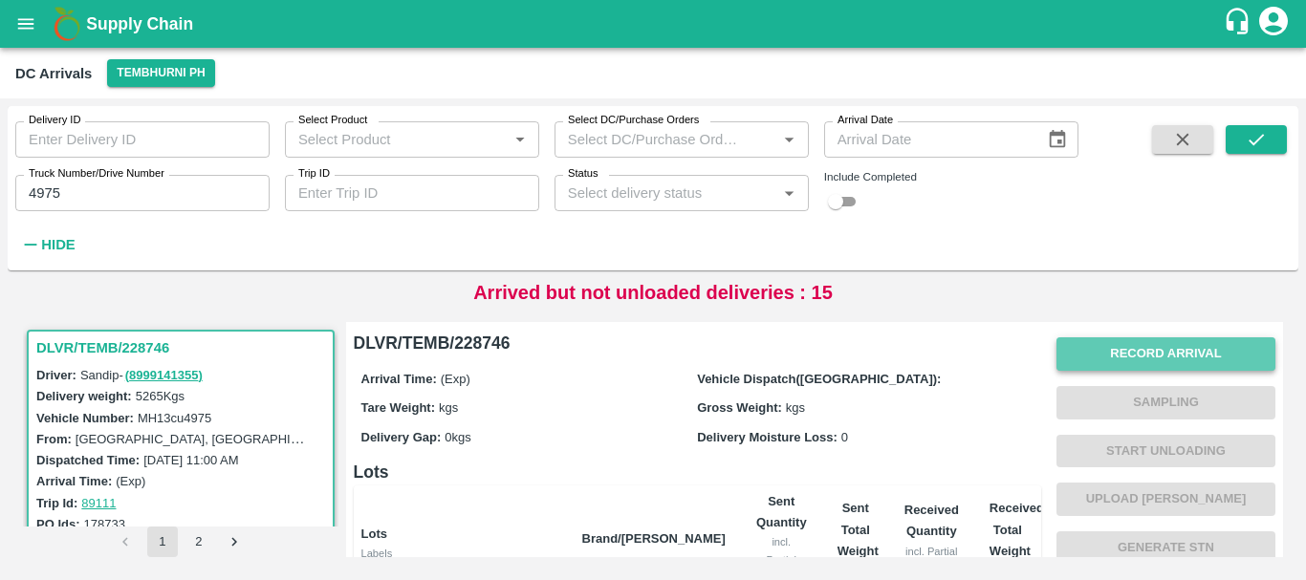
click at [1109, 347] on button "Record Arrival" at bounding box center [1165, 354] width 219 height 33
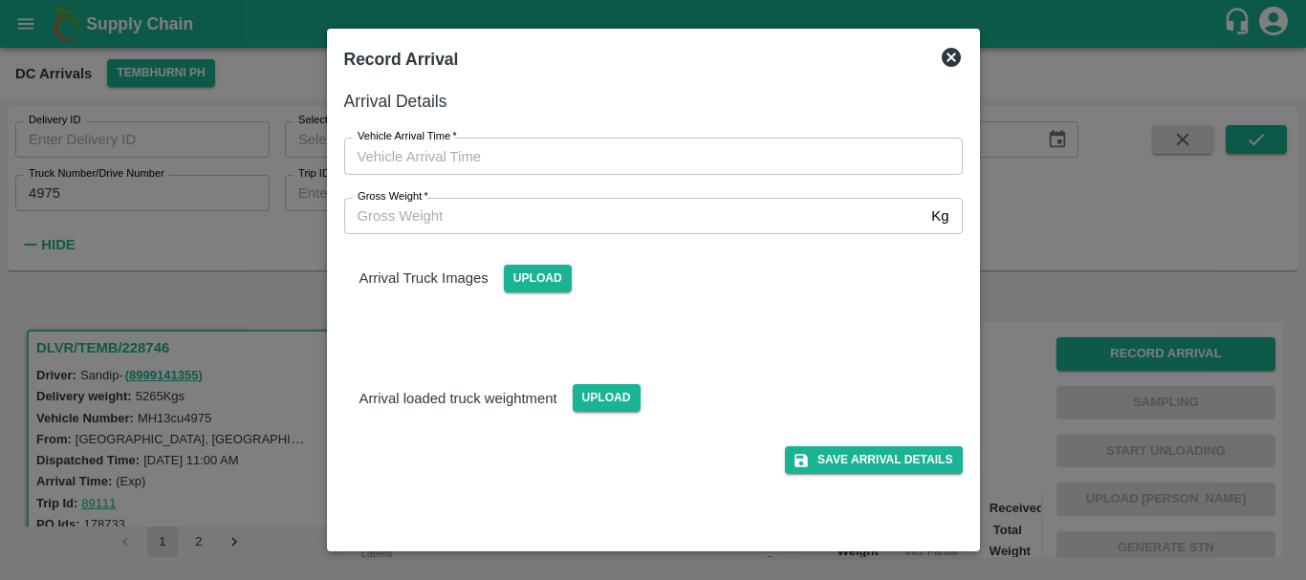
type input "DD/MM/YYYY hh:mm aa"
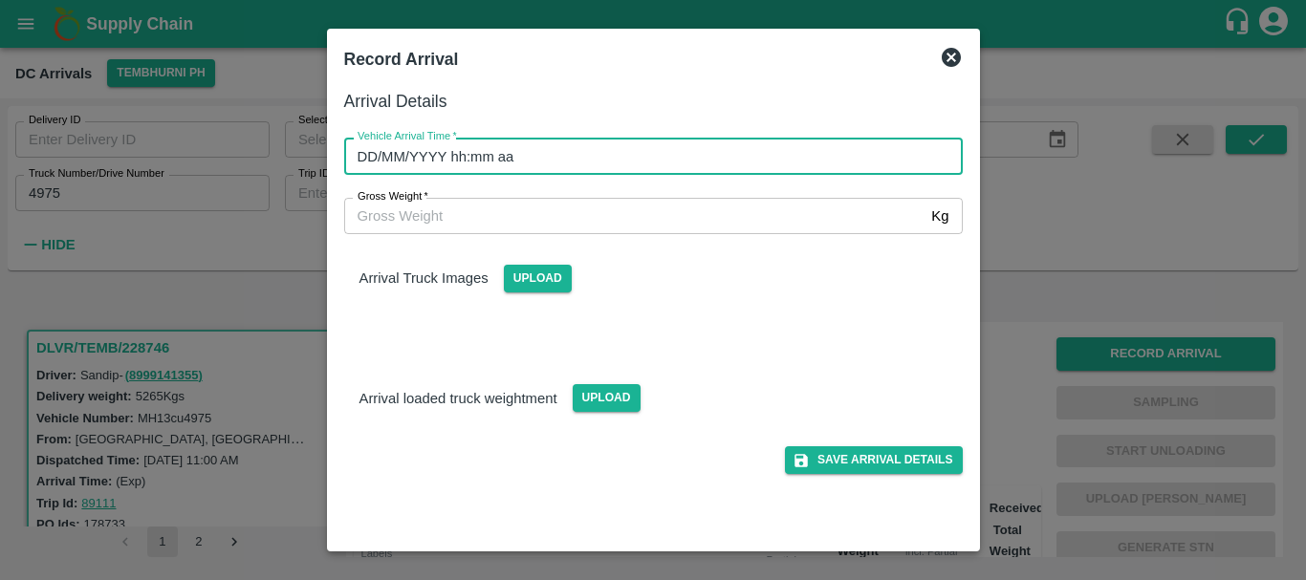
click at [765, 158] on input "DD/MM/YYYY hh:mm aa" at bounding box center [646, 156] width 605 height 36
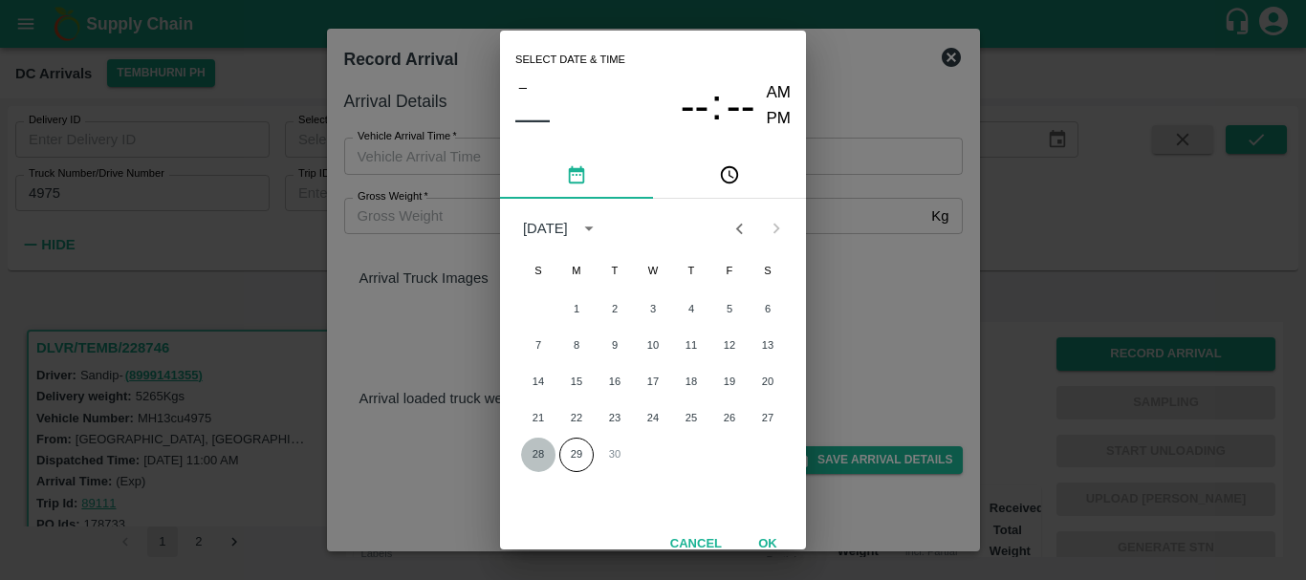
click at [539, 450] on button "28" at bounding box center [538, 455] width 34 height 34
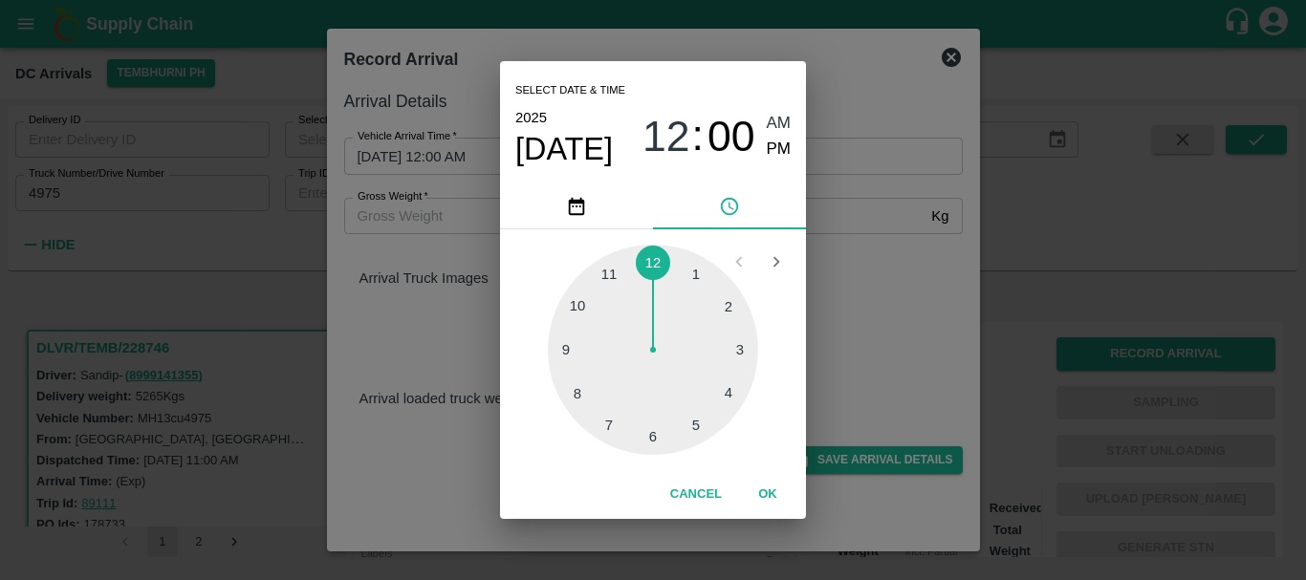
click at [577, 387] on div at bounding box center [653, 350] width 210 height 210
click at [583, 391] on div at bounding box center [653, 350] width 210 height 210
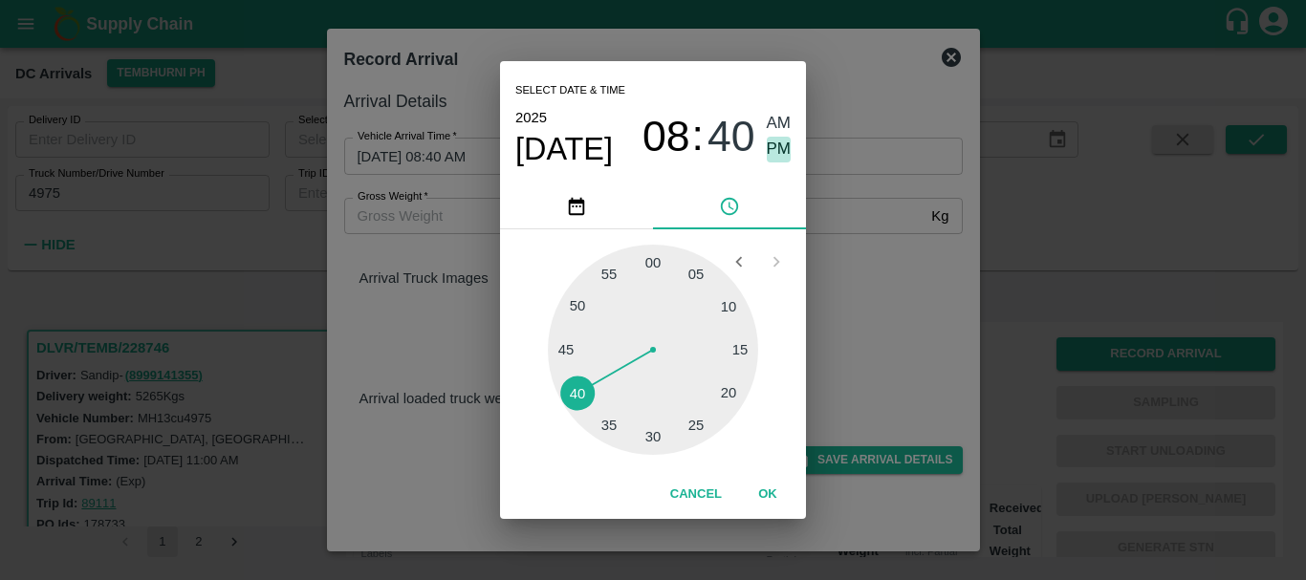
click at [785, 147] on span "PM" at bounding box center [779, 150] width 25 height 26
type input "28/09/2025 08:40 PM"
click at [826, 194] on div "Select date & time 2025 Sep 28 08 : 40 AM PM 05 10 15 20 25 30 35 40 45 50 55 0…" at bounding box center [653, 290] width 1306 height 580
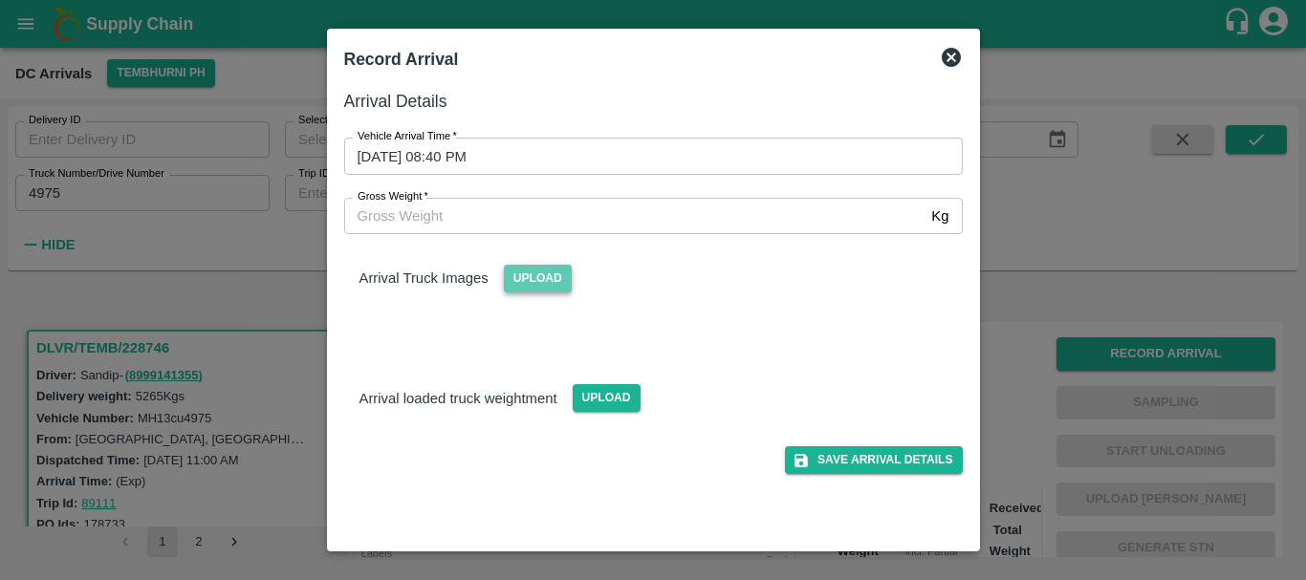
click at [552, 268] on span "Upload" at bounding box center [538, 279] width 68 height 28
click at [0, 0] on input "Upload" at bounding box center [0, 0] width 0 height 0
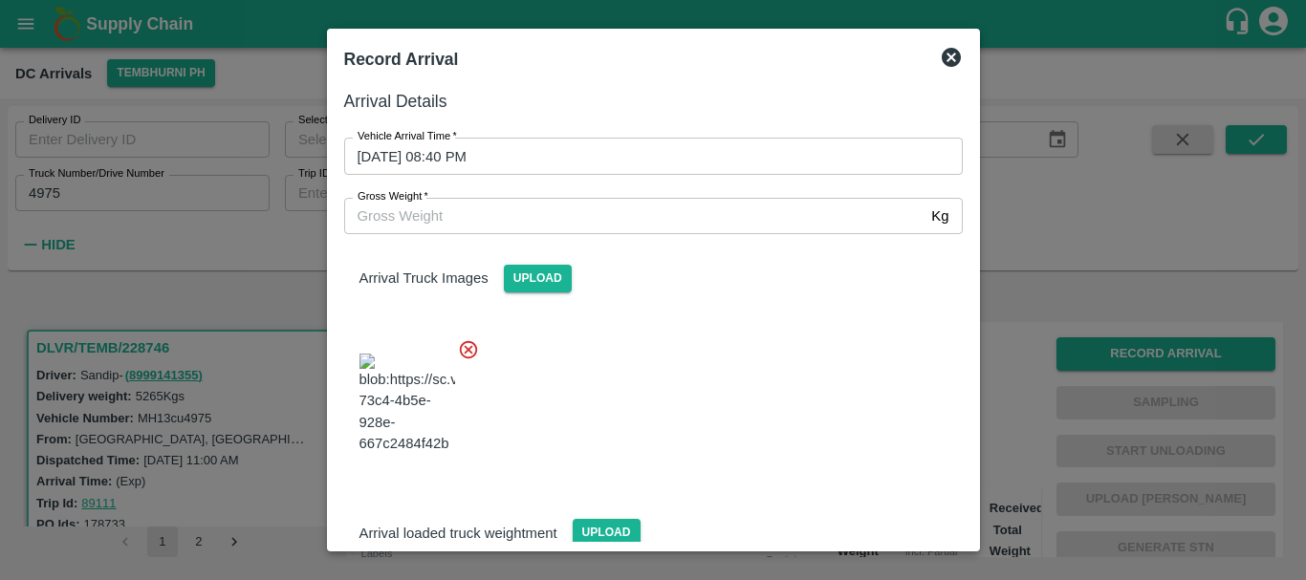
scroll to position [102, 0]
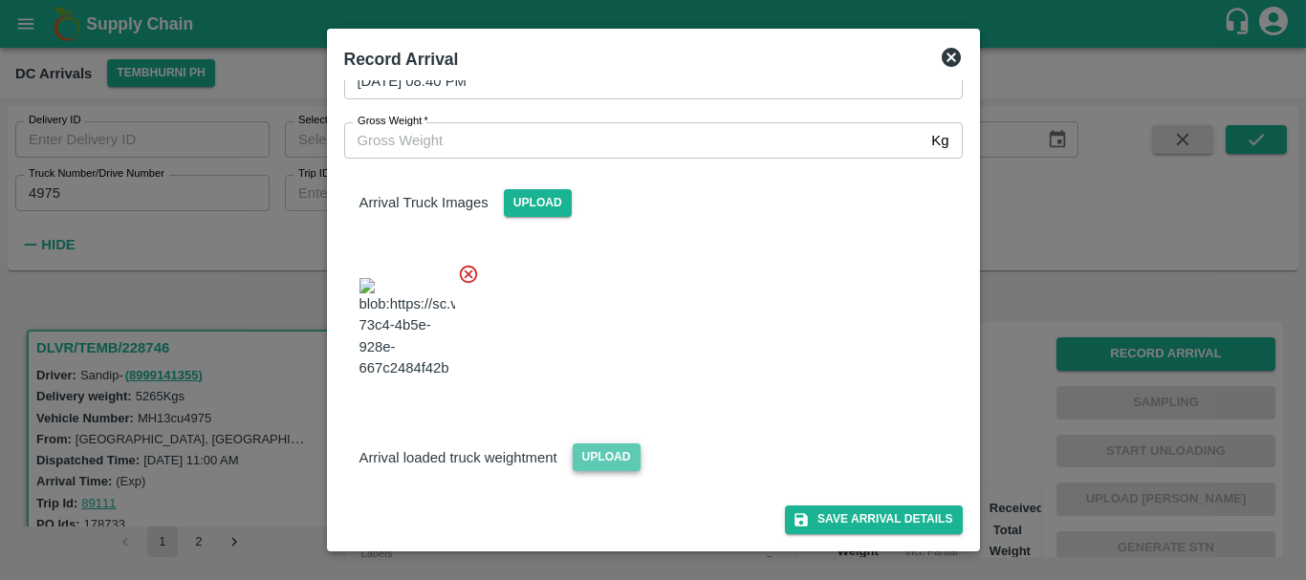
click at [625, 449] on span "Upload" at bounding box center [607, 458] width 68 height 28
click at [0, 0] on input "Upload" at bounding box center [0, 0] width 0 height 0
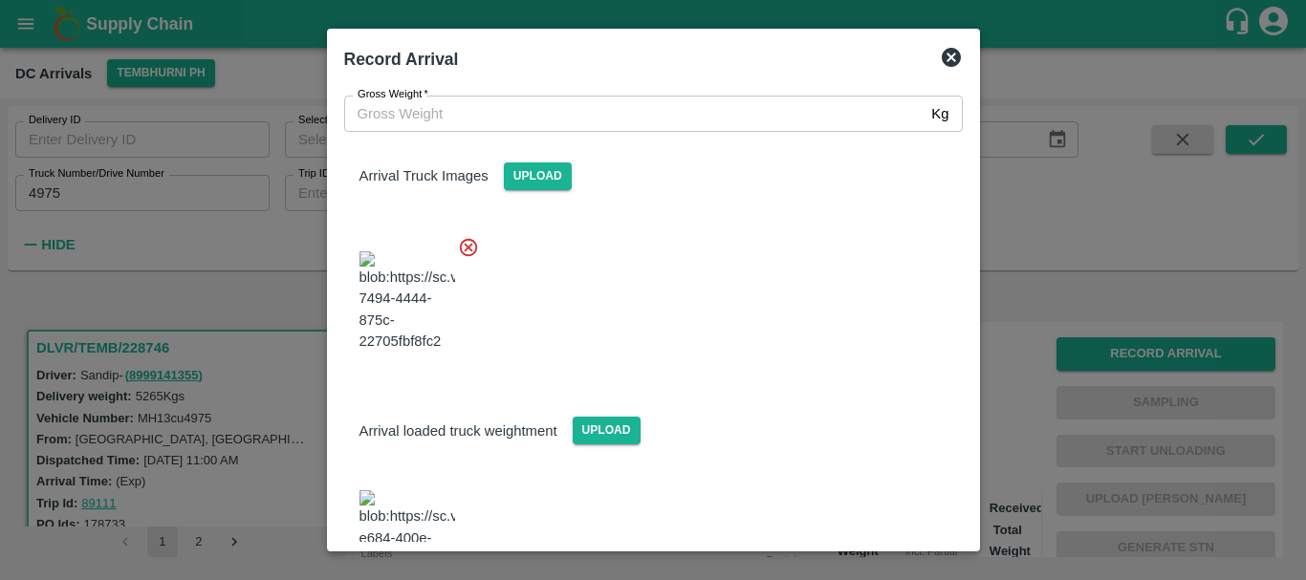
scroll to position [194, 0]
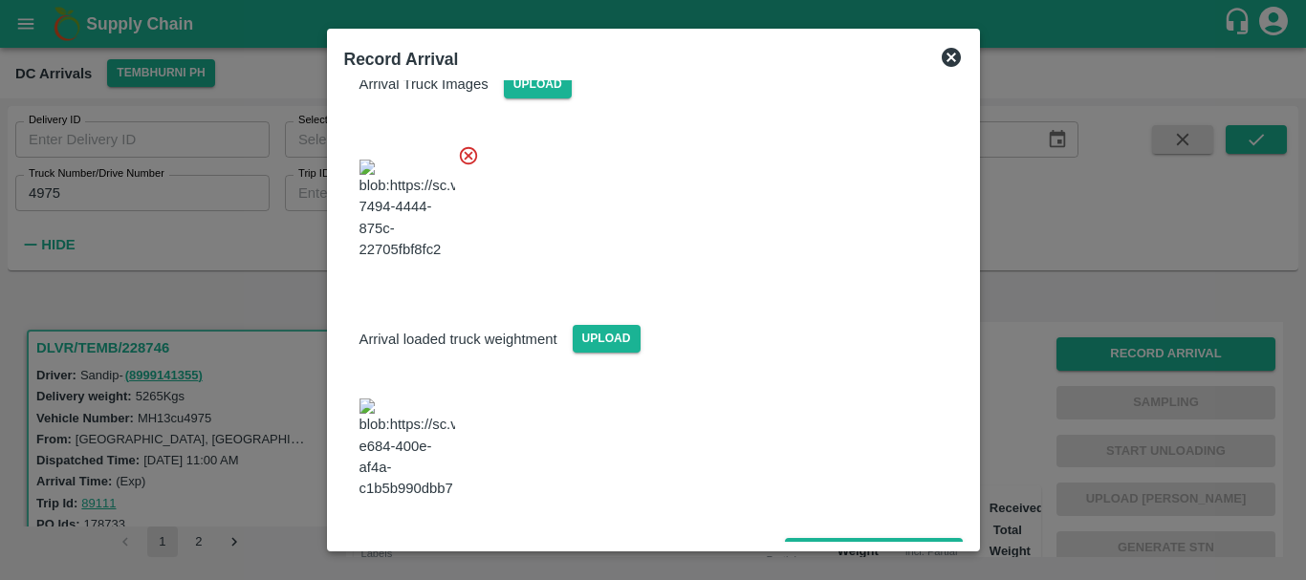
click at [422, 462] on img at bounding box center [407, 449] width 96 height 100
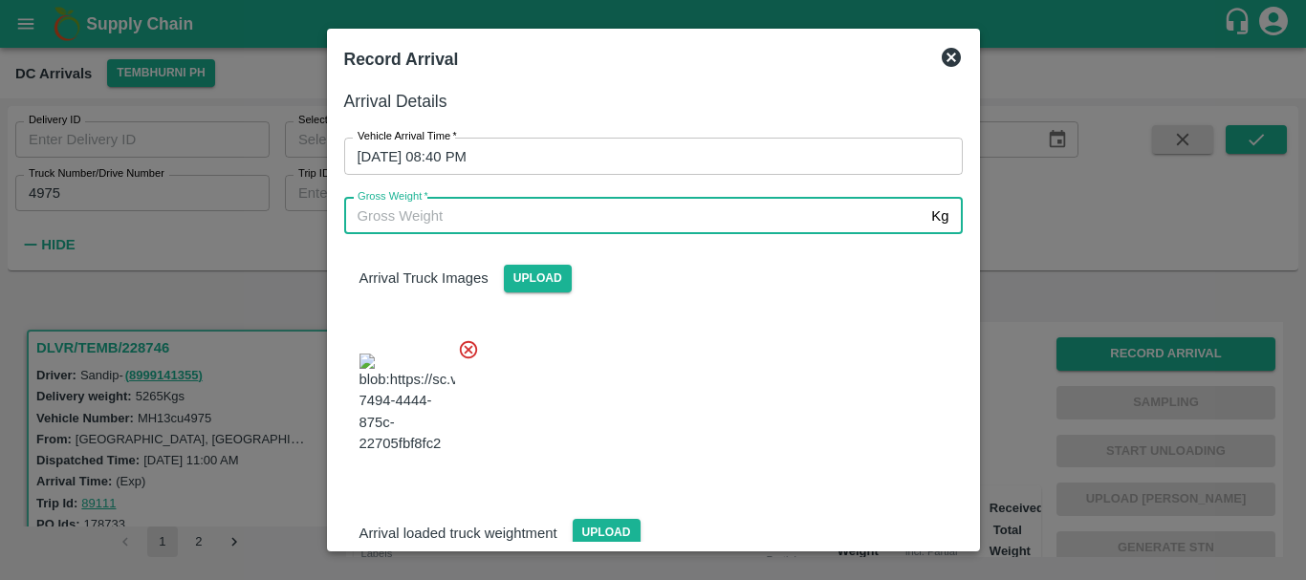
click at [502, 220] on input "Gross Weight   *" at bounding box center [634, 216] width 580 height 36
type input "10730"
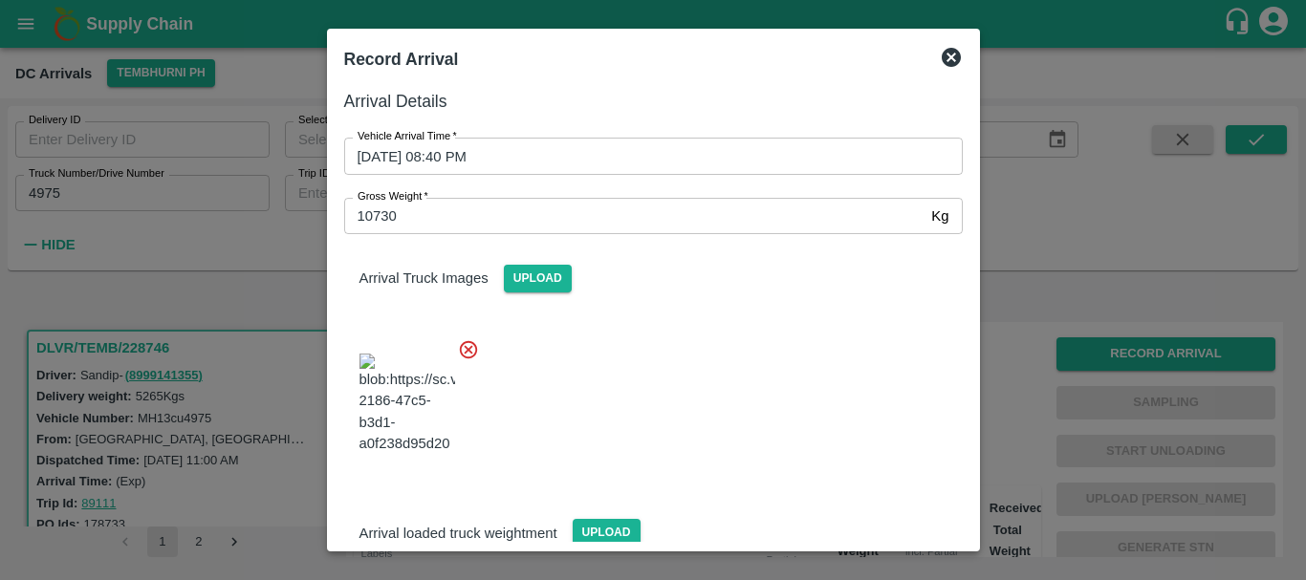
click at [732, 381] on div at bounding box center [646, 398] width 634 height 150
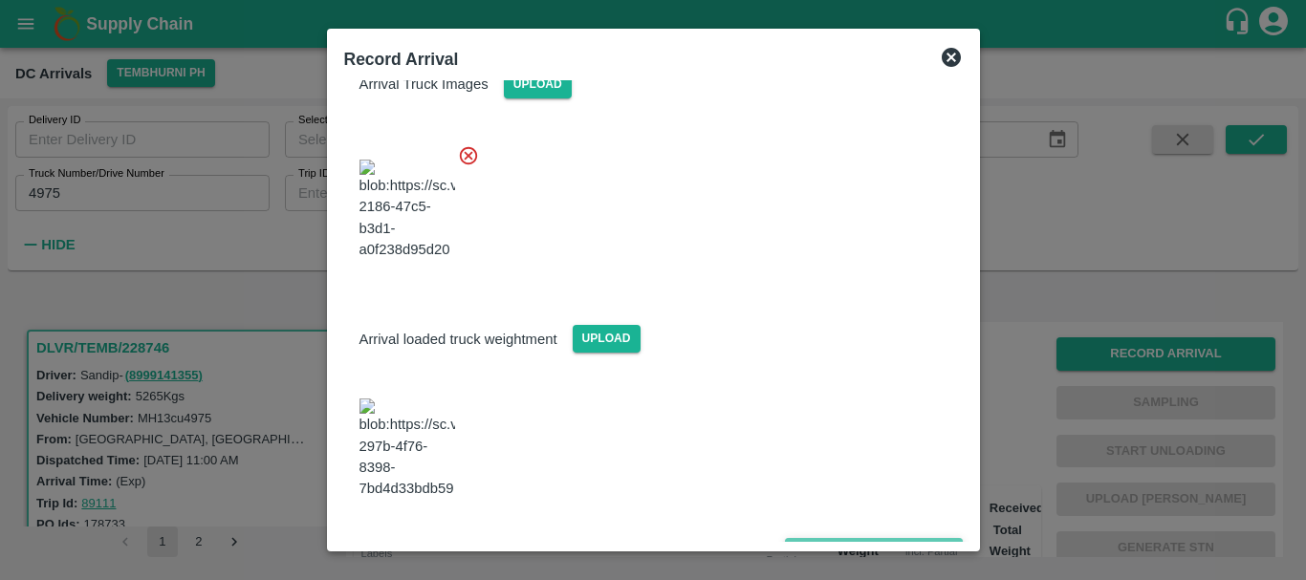
click at [825, 538] on button "Save Arrival Details" at bounding box center [873, 552] width 177 height 28
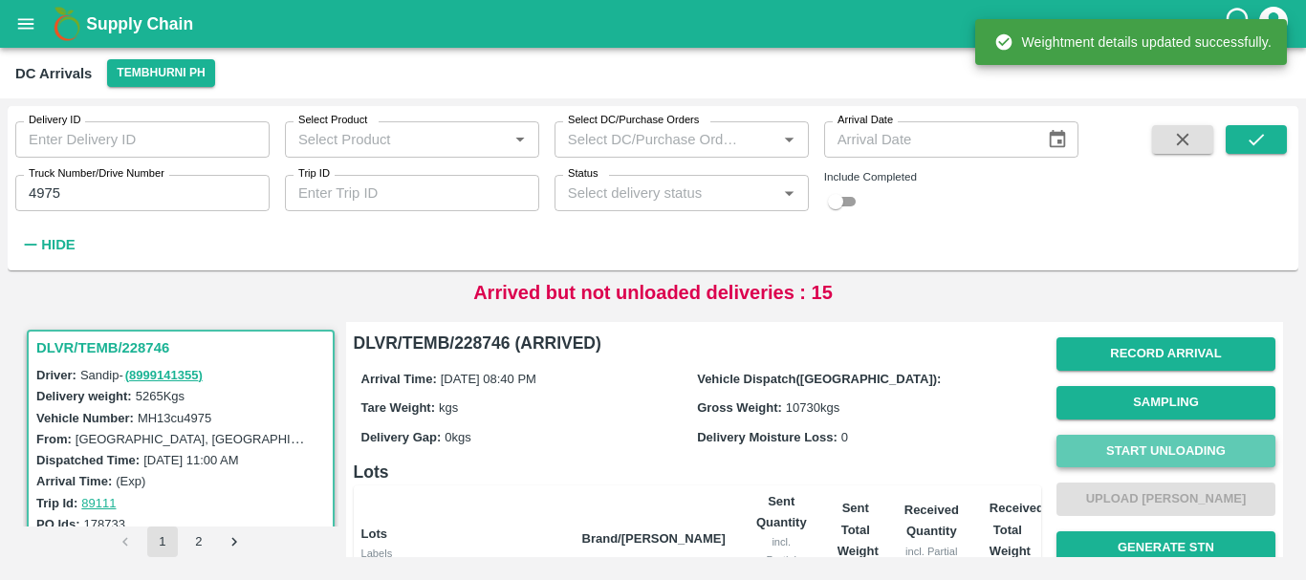
click at [1103, 463] on button "Start Unloading" at bounding box center [1165, 451] width 219 height 33
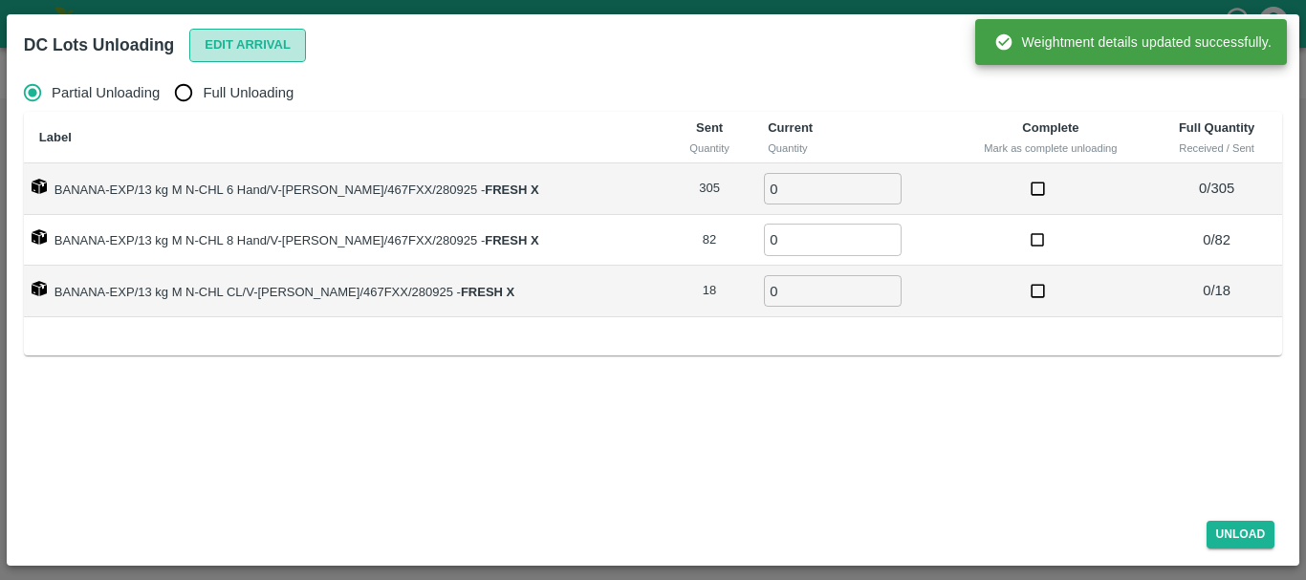
click at [229, 54] on button "Edit Arrival" at bounding box center [247, 45] width 117 height 33
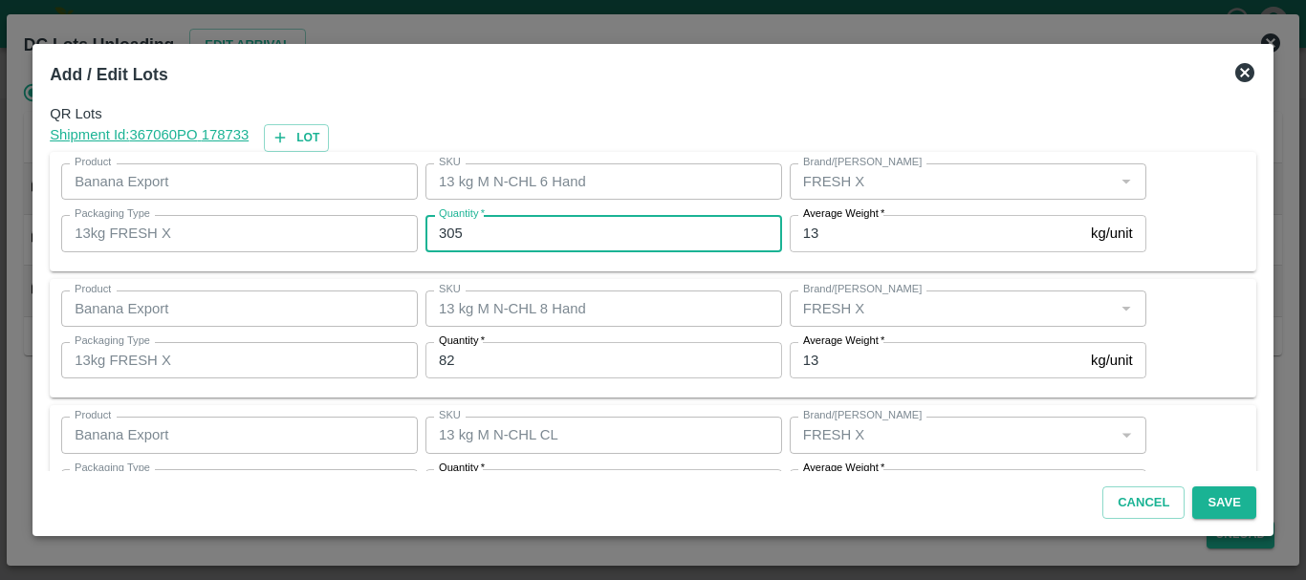
click at [516, 242] on input "305" at bounding box center [603, 233] width 357 height 36
type input "3"
type input "290"
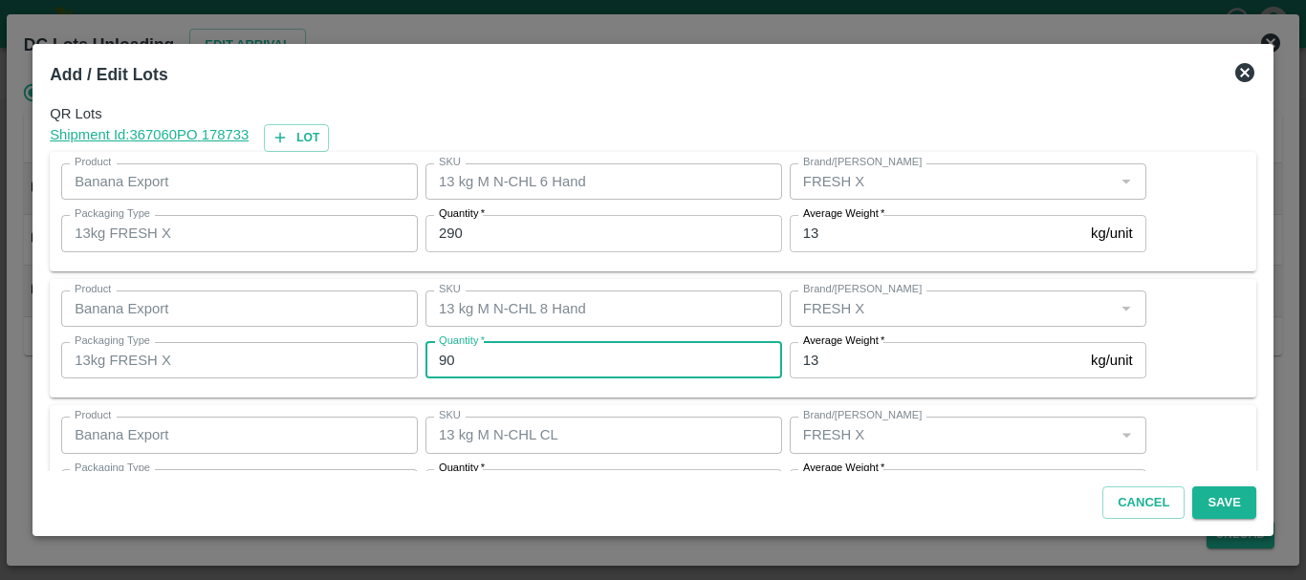
type input "90"
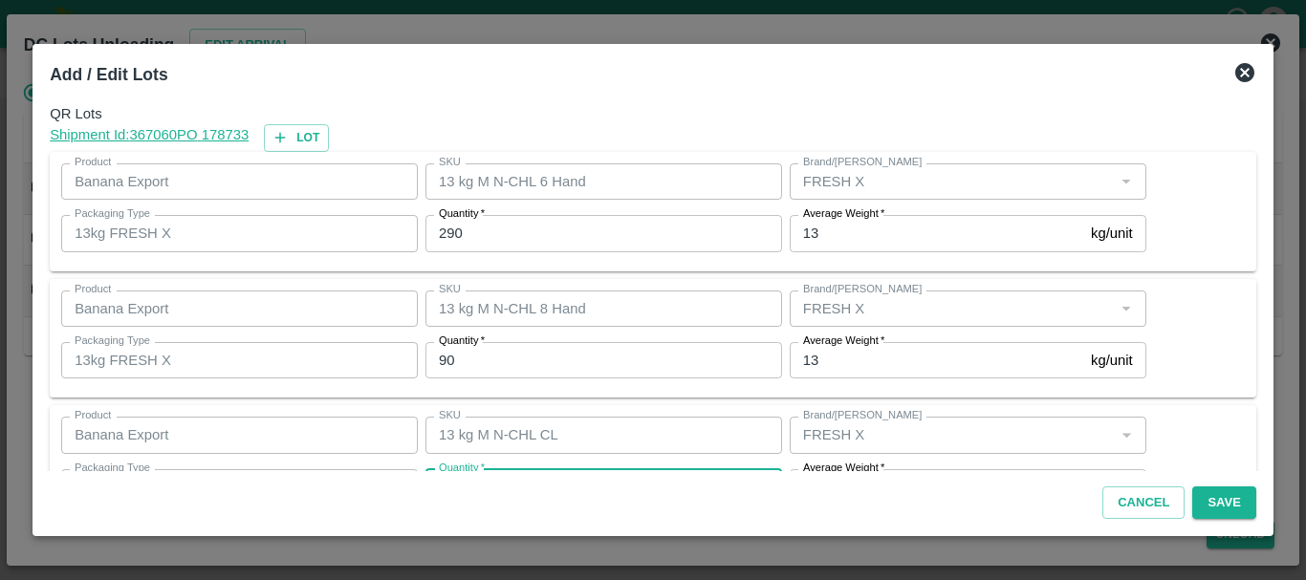
scroll to position [34, 0]
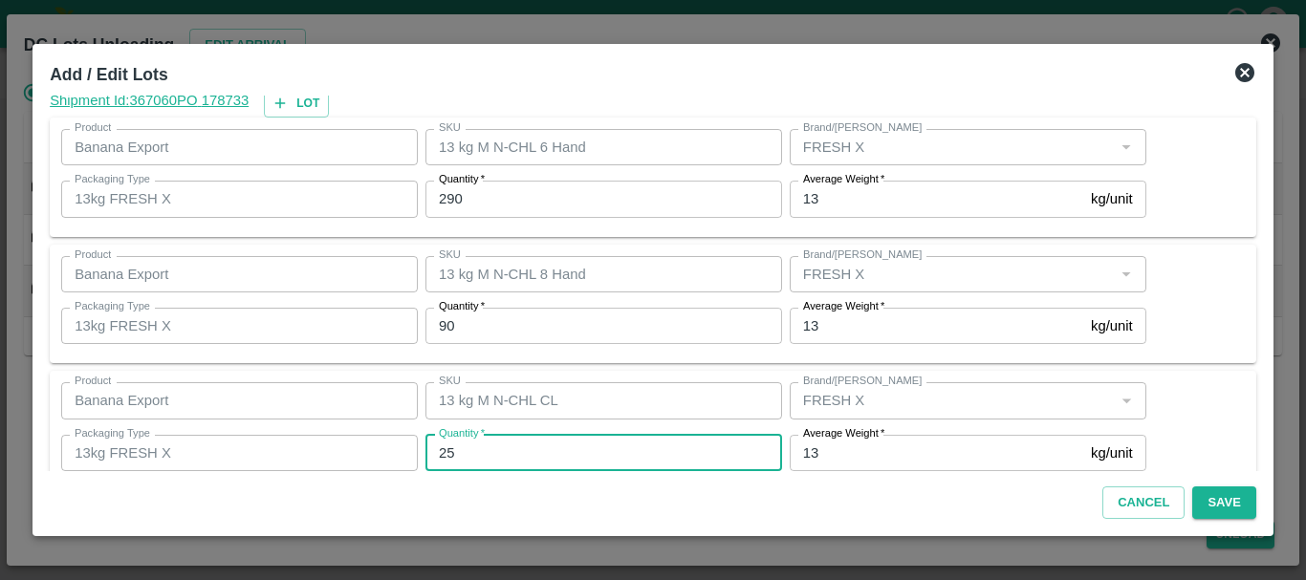
type input "25"
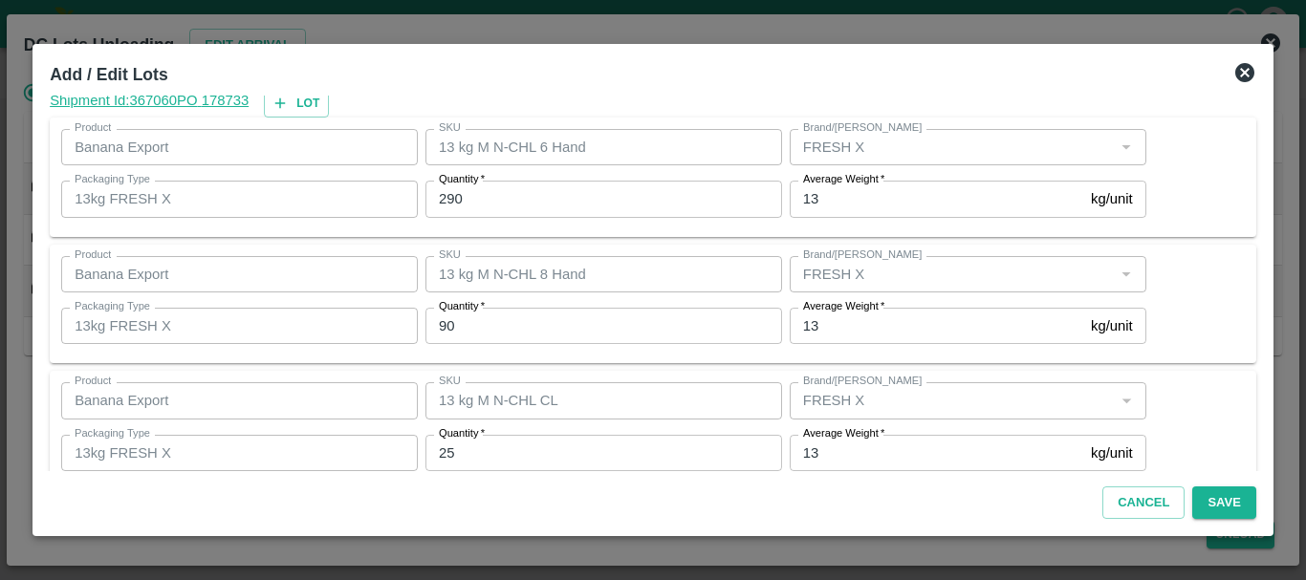
click at [625, 363] on div "Product Banana Export Product SKU 13 kg M N-CHL 8 Hand SKU Brand/Marka Brand/Ma…" at bounding box center [653, 305] width 1207 height 120
click at [1222, 495] on button "Save" at bounding box center [1223, 503] width 63 height 33
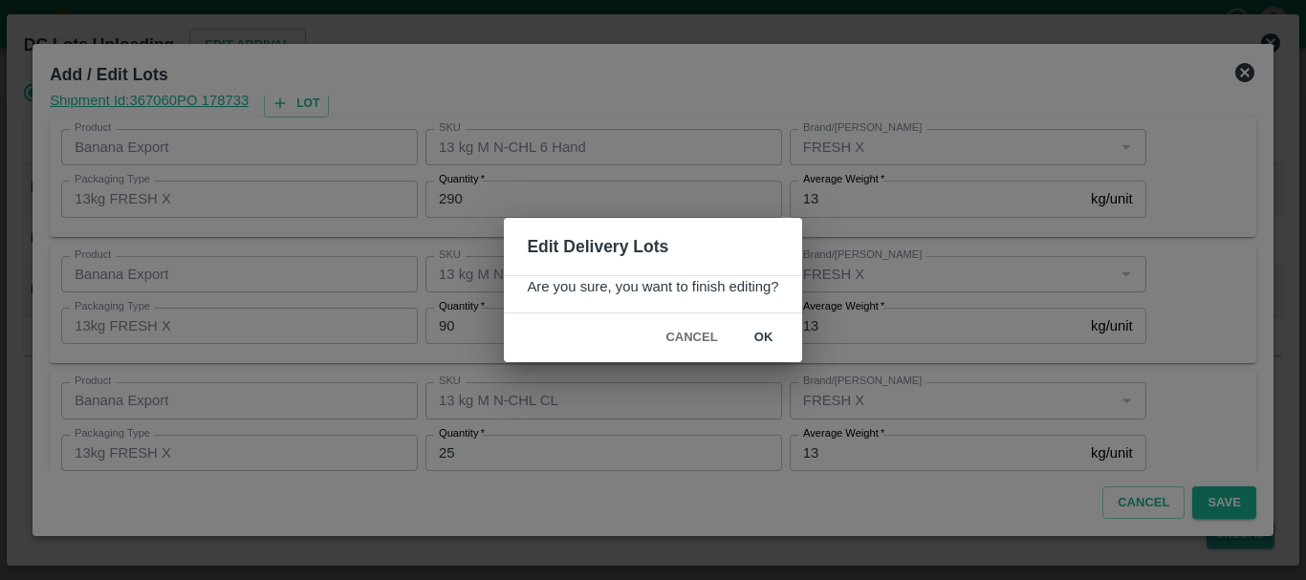
click at [795, 349] on div "Cancel ok" at bounding box center [652, 338] width 297 height 49
click at [764, 339] on button "ok" at bounding box center [763, 337] width 61 height 33
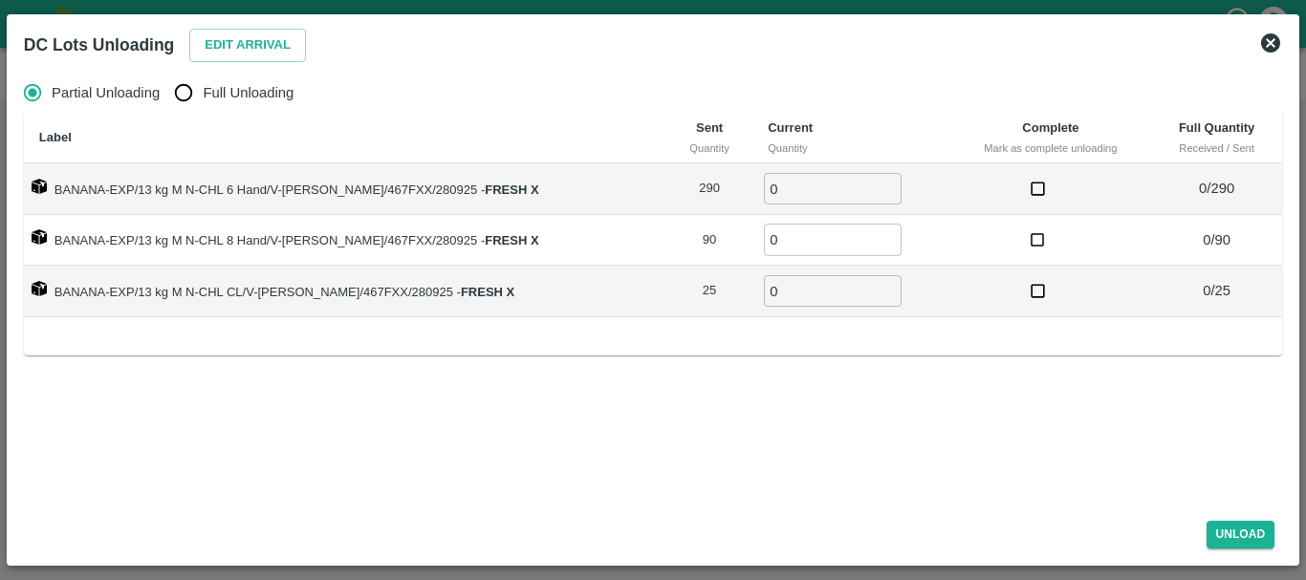
click at [197, 115] on th "Label" at bounding box center [345, 138] width 643 height 52
click at [182, 85] on input "Full Unloading" at bounding box center [183, 93] width 38 height 38
radio input "true"
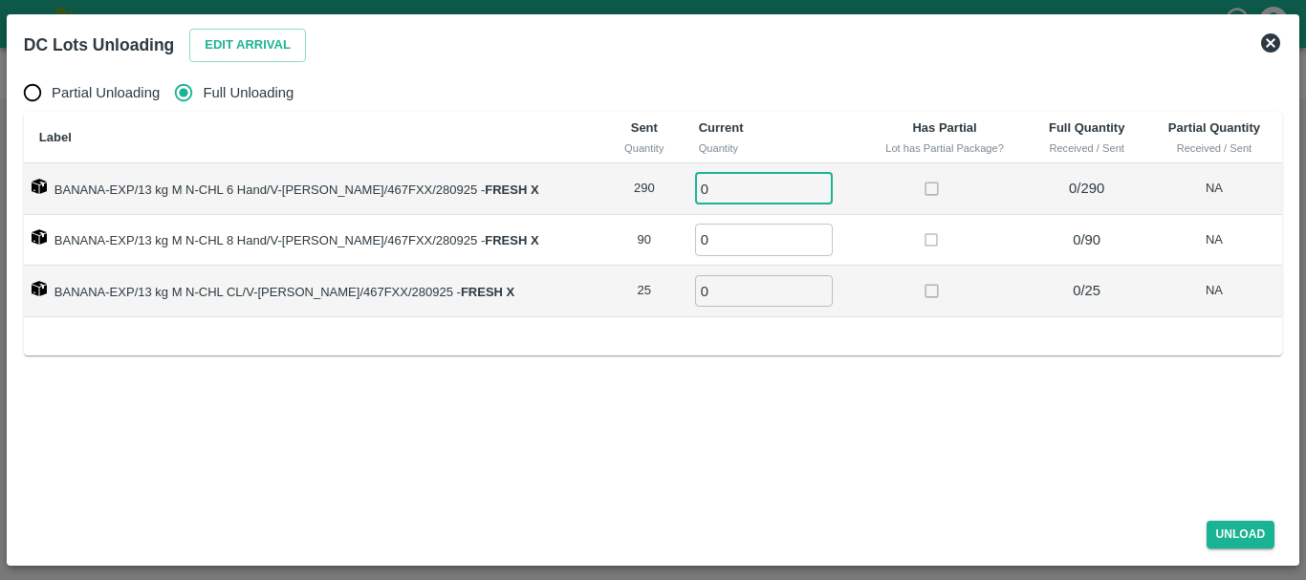
click at [739, 184] on input "0" at bounding box center [764, 189] width 138 height 32
type input "0290"
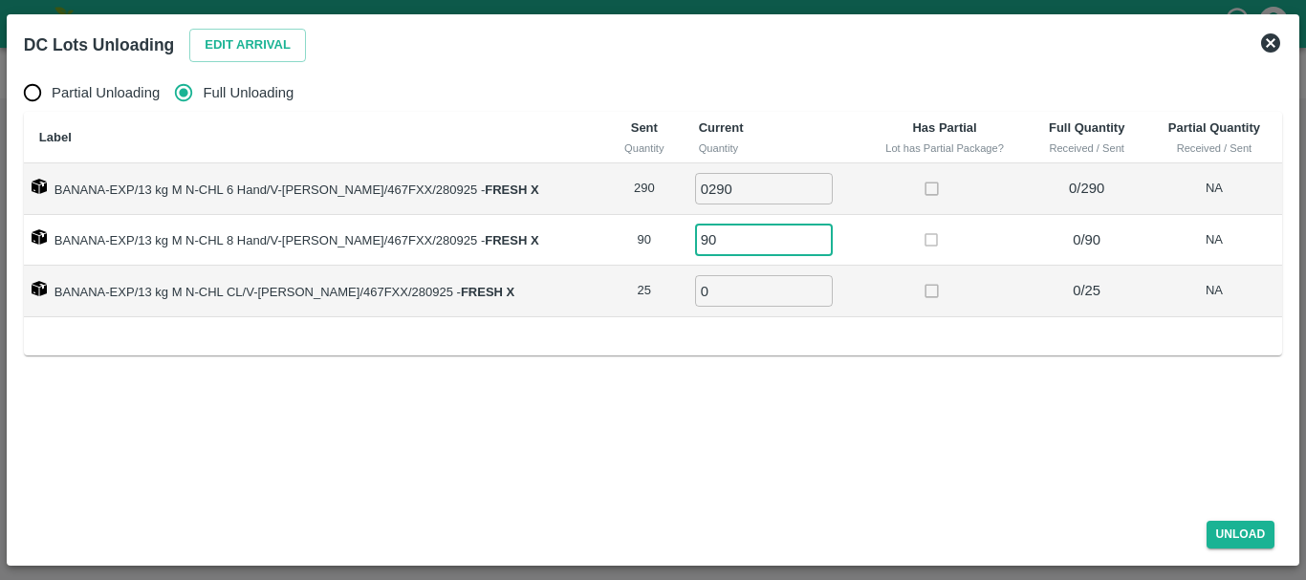
type input "90"
type input "25"
click at [1242, 537] on button "Unload" at bounding box center [1241, 535] width 69 height 28
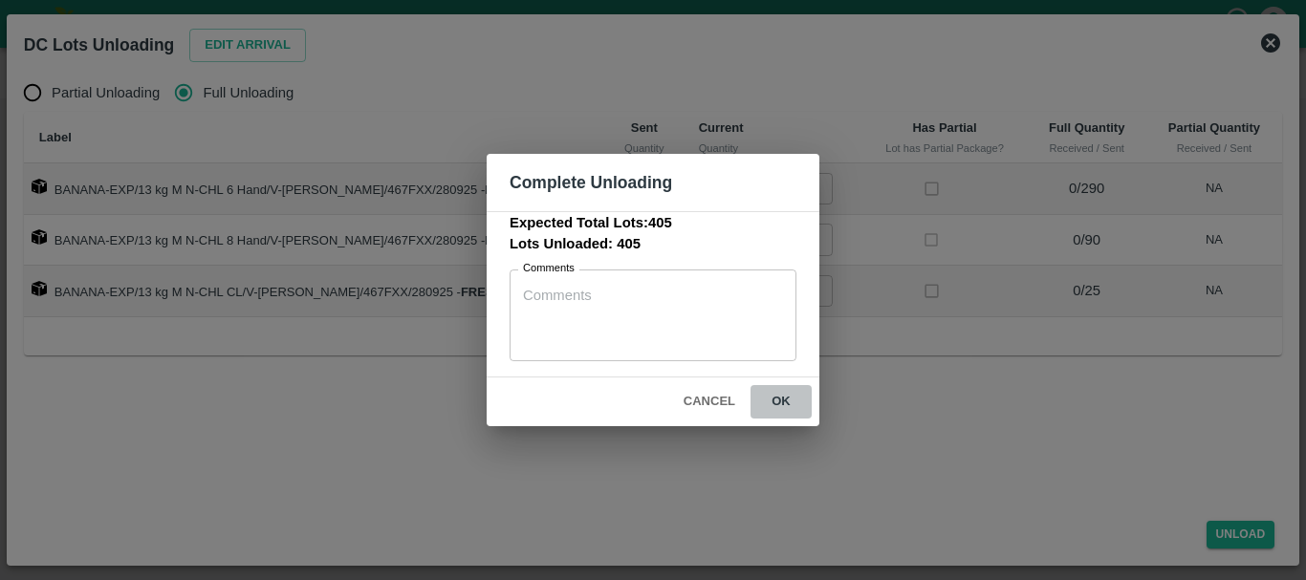
click at [795, 396] on button "ok" at bounding box center [781, 401] width 61 height 33
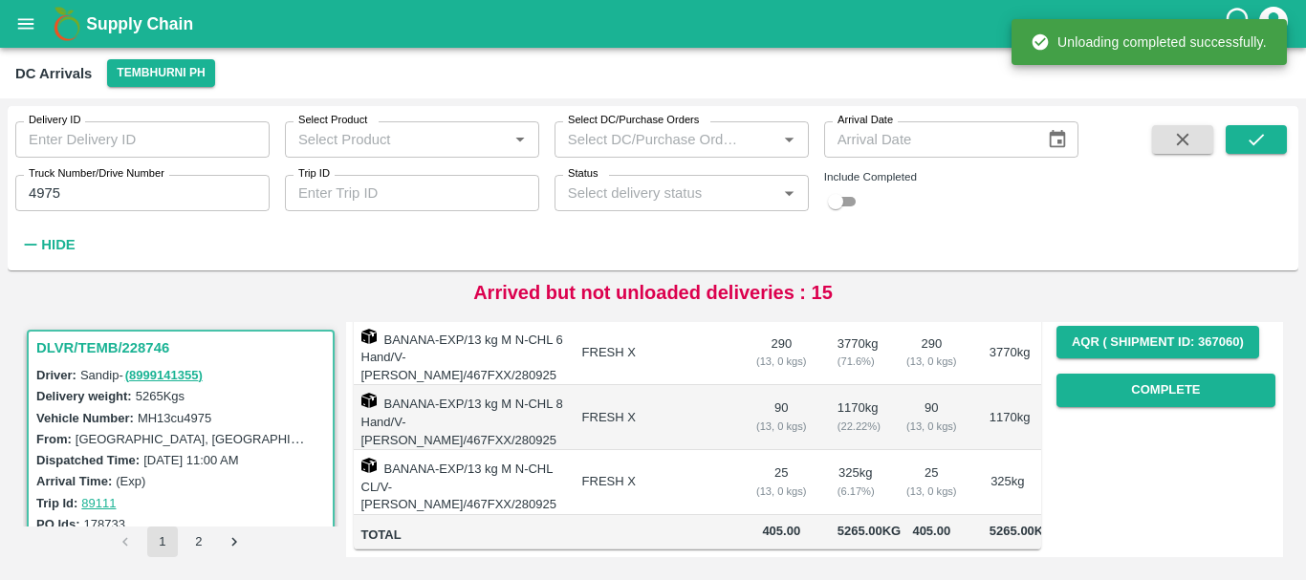
scroll to position [0, 0]
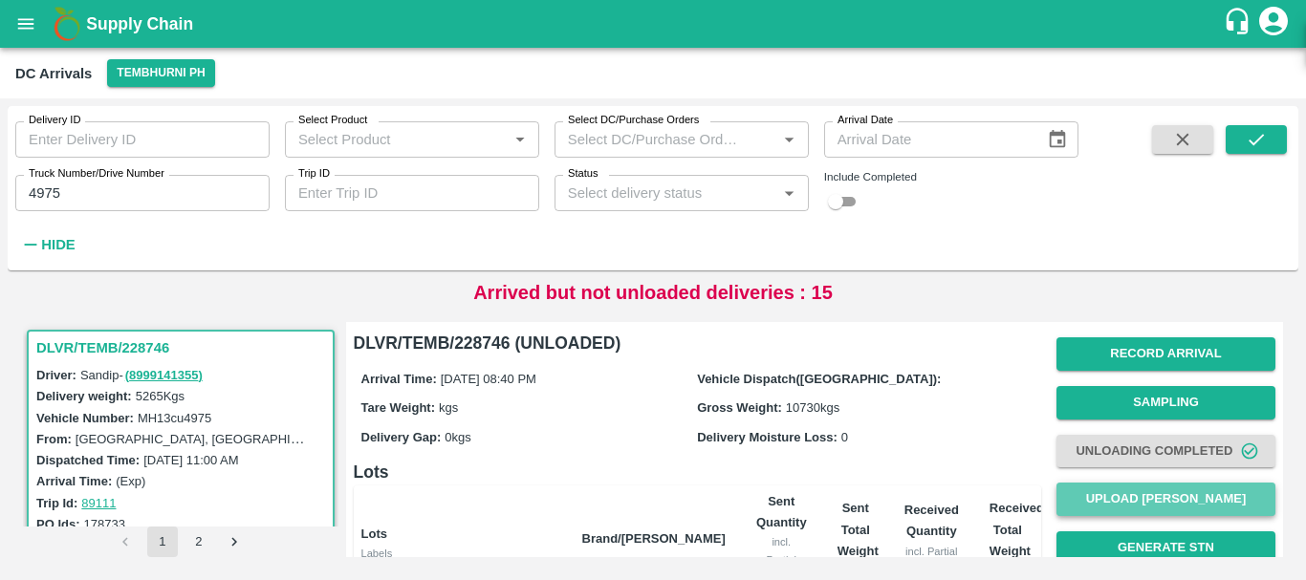
click at [1093, 490] on button "Upload Tare Weight" at bounding box center [1165, 499] width 219 height 33
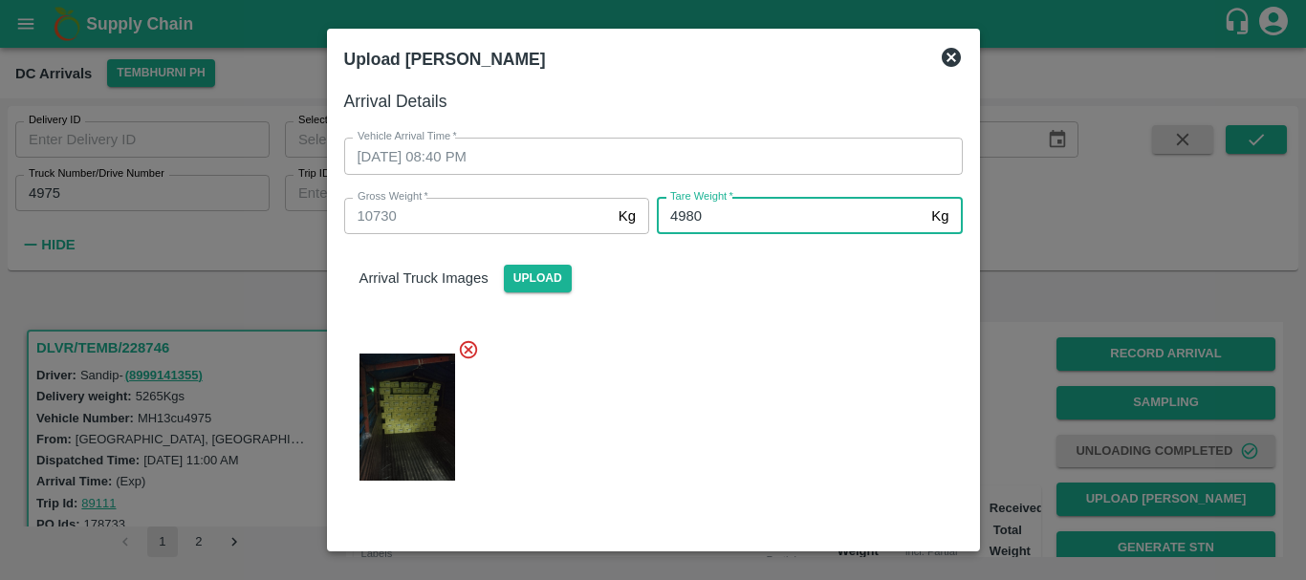
type input "4980"
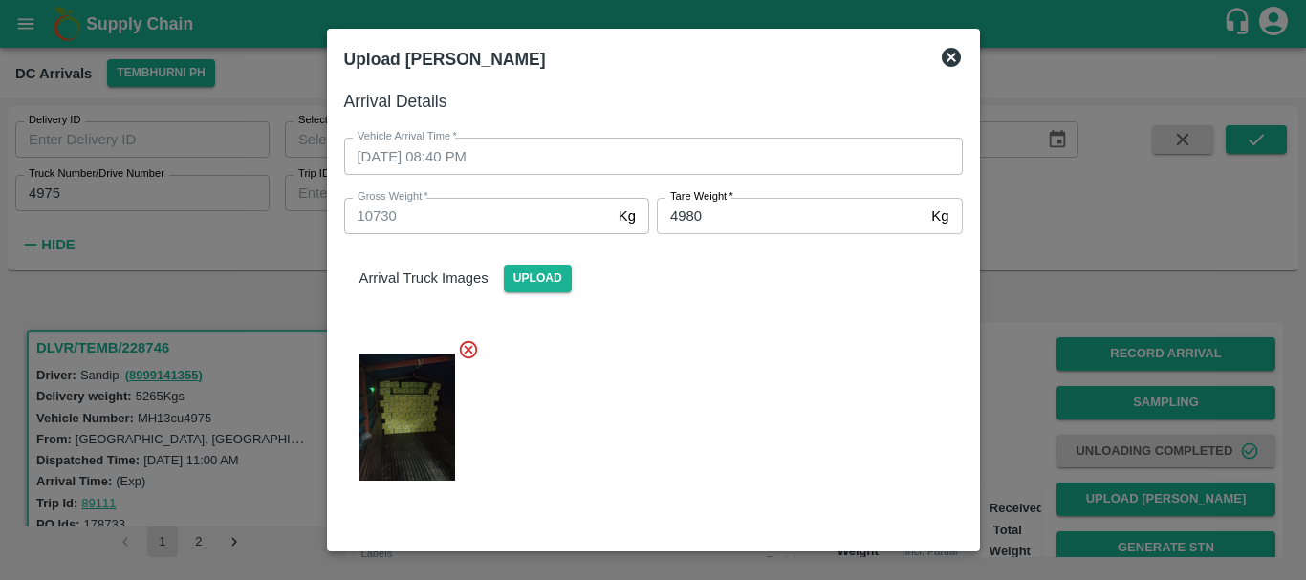
click at [786, 365] on div at bounding box center [646, 411] width 634 height 177
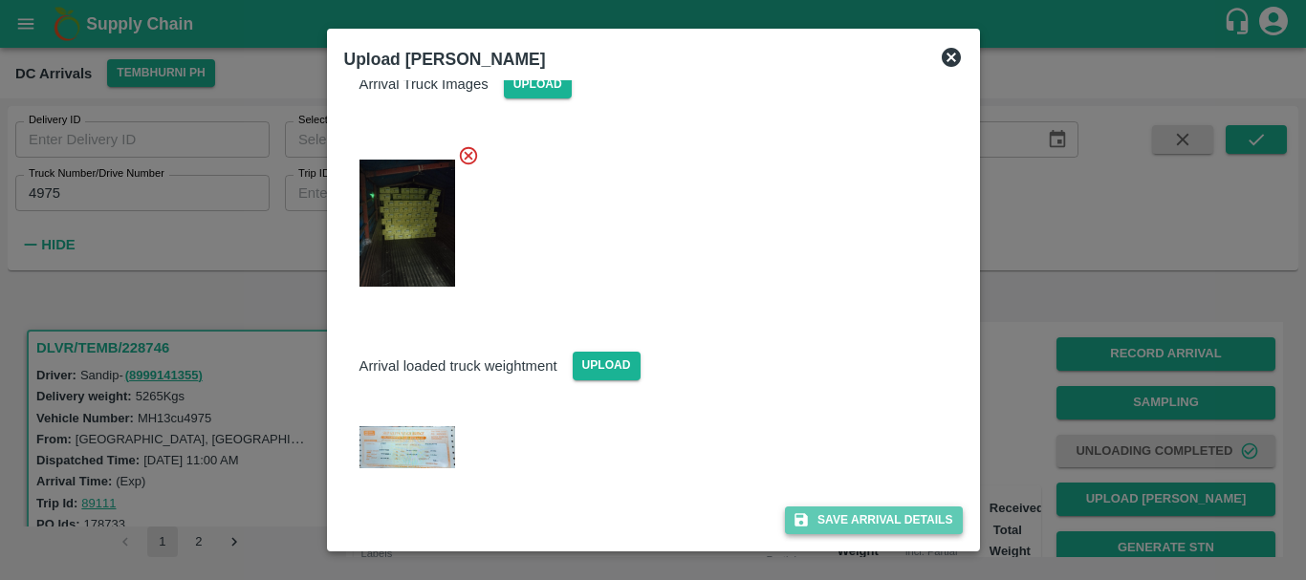
click at [845, 512] on button "Save Arrival Details" at bounding box center [873, 521] width 177 height 28
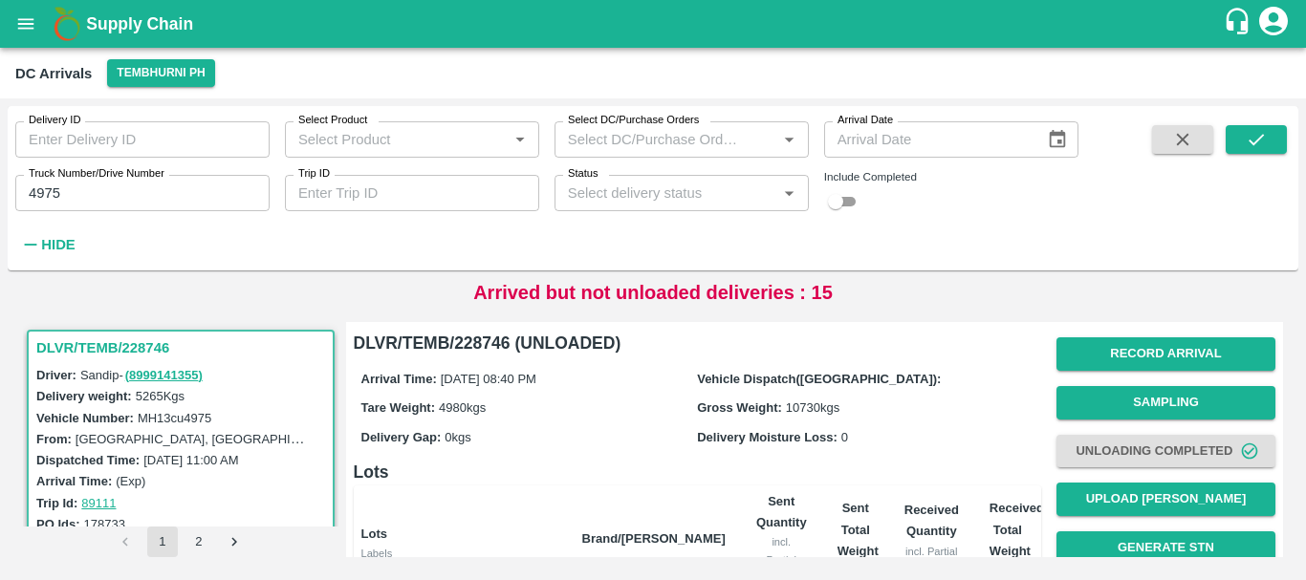
scroll to position [320, 0]
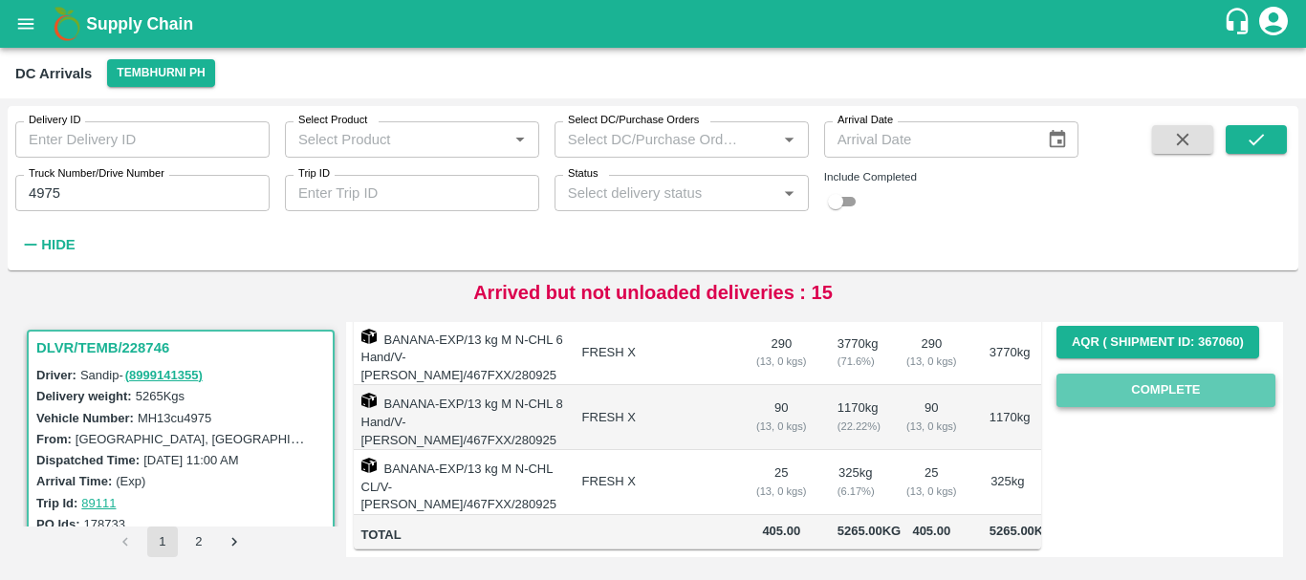
click at [1134, 375] on button "Complete" at bounding box center [1165, 390] width 219 height 33
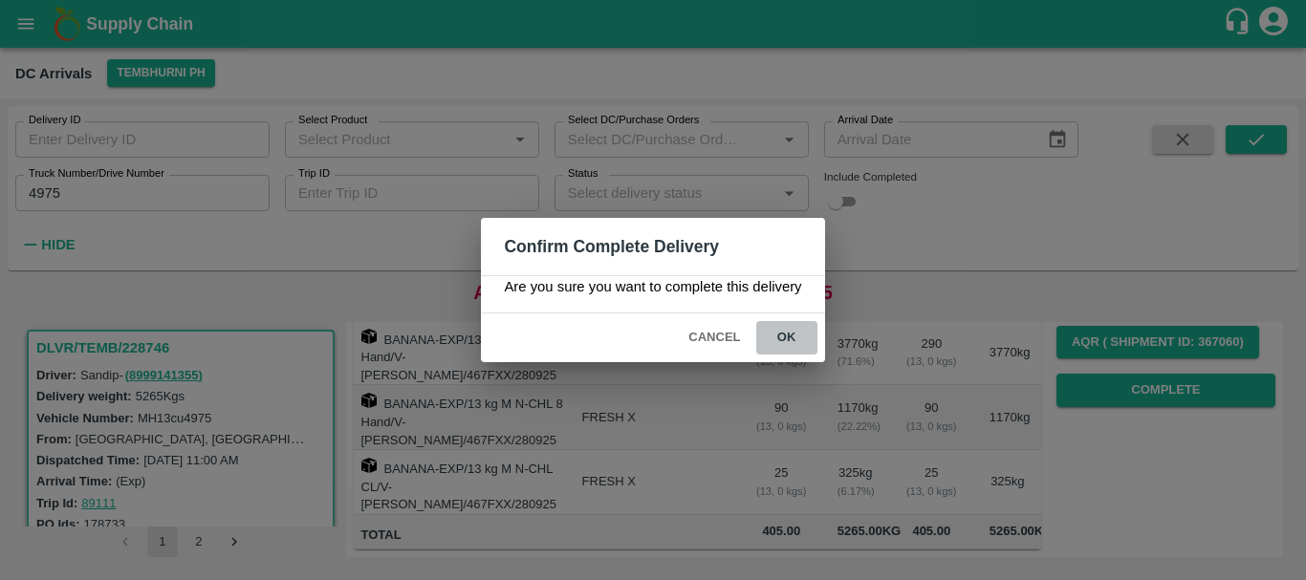
click at [803, 339] on button "ok" at bounding box center [786, 337] width 61 height 33
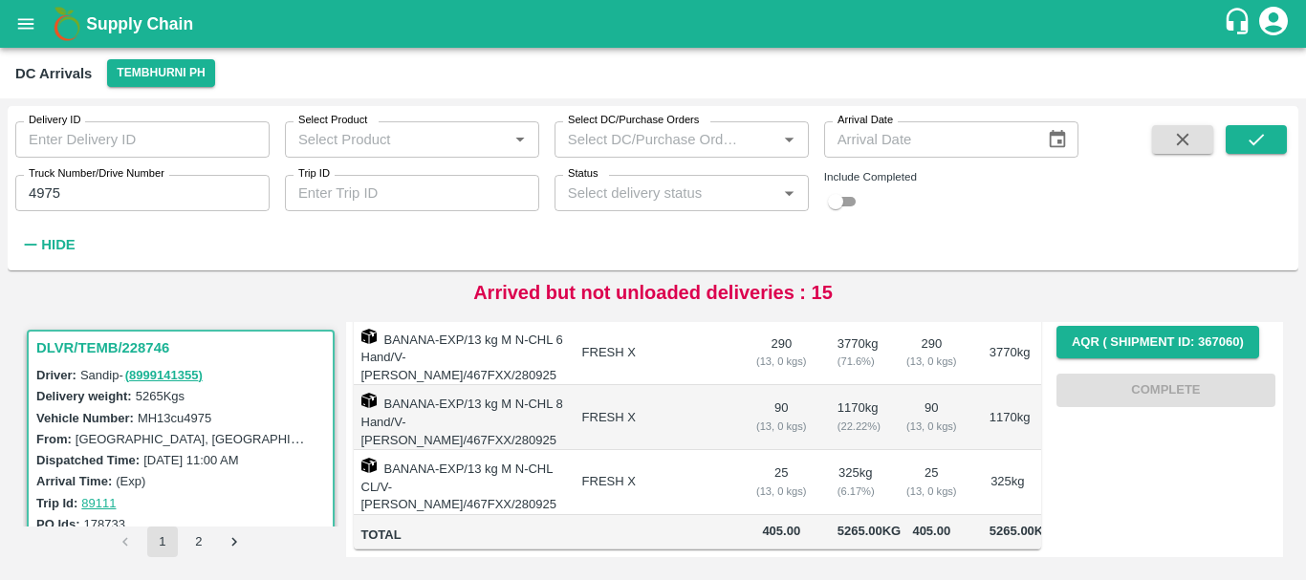
click at [117, 190] on input "4975" at bounding box center [142, 193] width 254 height 36
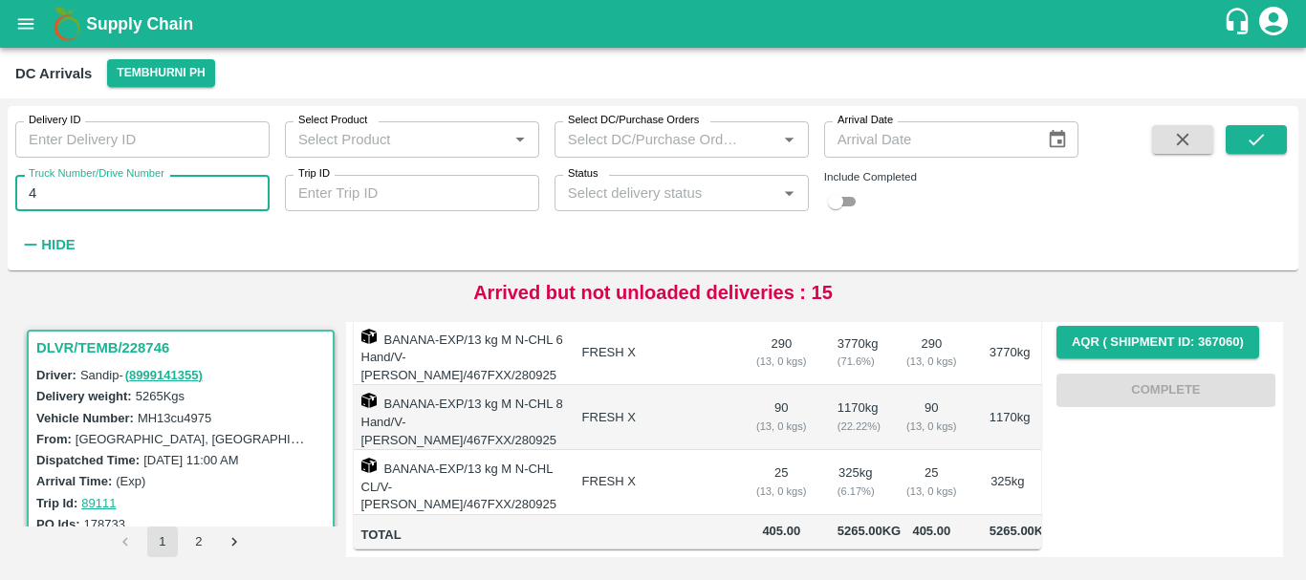
type input "4"
type input "7018"
click at [1294, 135] on div "Delivery ID Delivery ID Select Product Select Product   * Select DC/Purchase Or…" at bounding box center [653, 188] width 1291 height 149
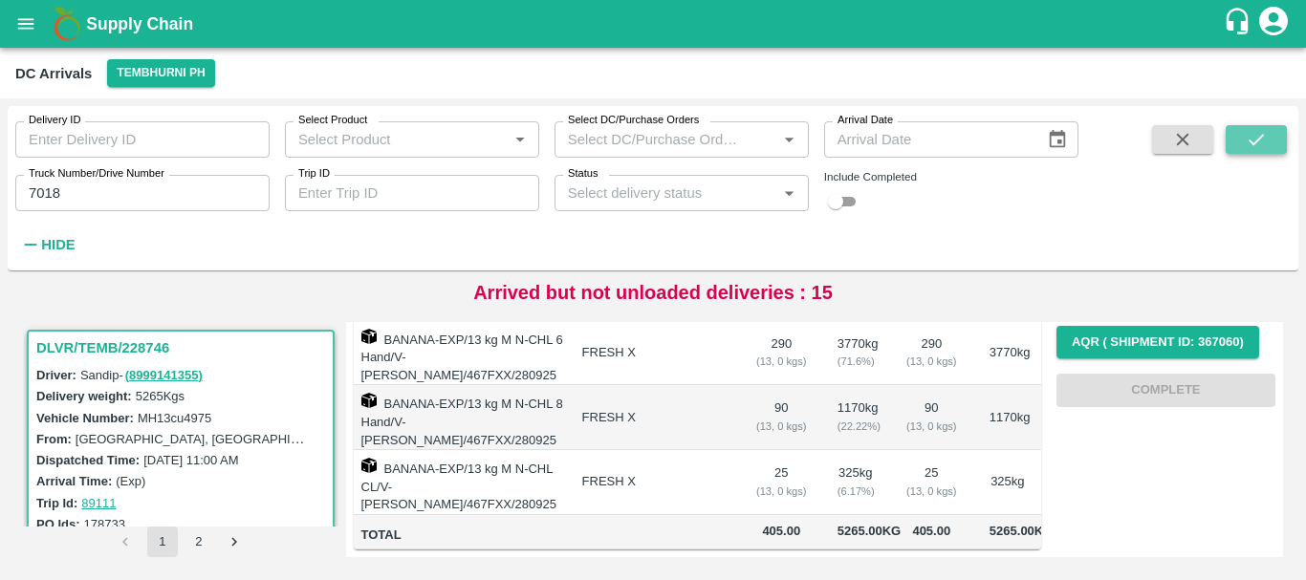
click at [1260, 139] on icon "submit" at bounding box center [1256, 139] width 15 height 11
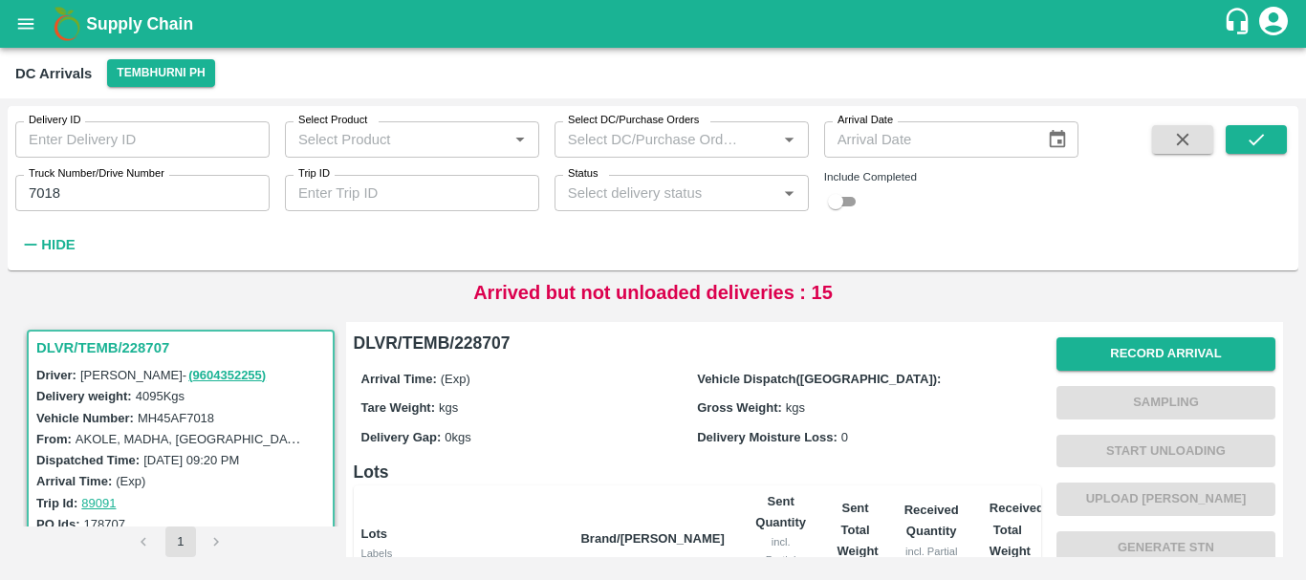
click at [937, 381] on div "Vehicle Dispatch(DC):" at bounding box center [865, 378] width 337 height 21
click at [1113, 345] on button "Record Arrival" at bounding box center [1165, 354] width 219 height 33
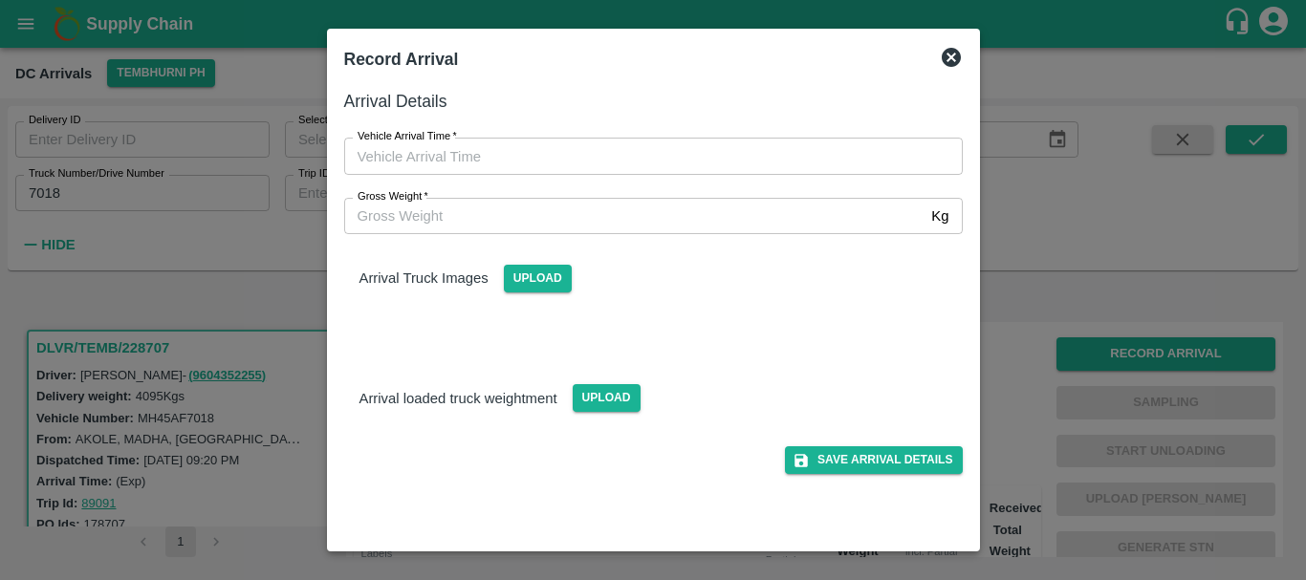
type input "DD/MM/YYYY hh:mm aa"
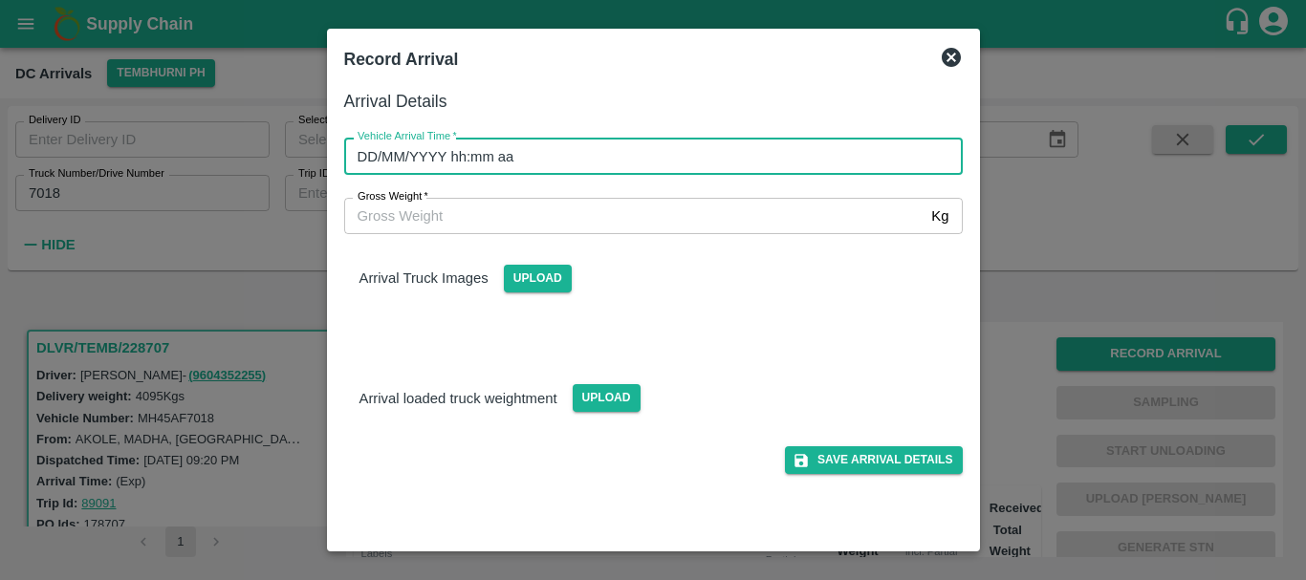
click at [782, 146] on input "DD/MM/YYYY hh:mm aa" at bounding box center [646, 156] width 605 height 36
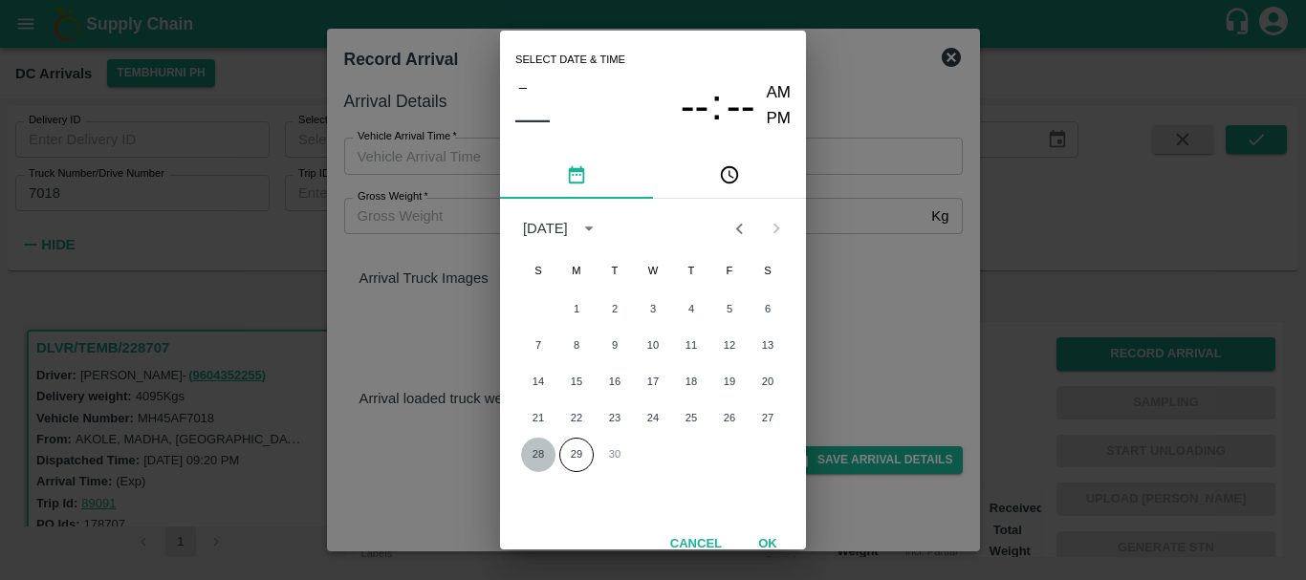
click at [539, 455] on button "28" at bounding box center [538, 455] width 34 height 34
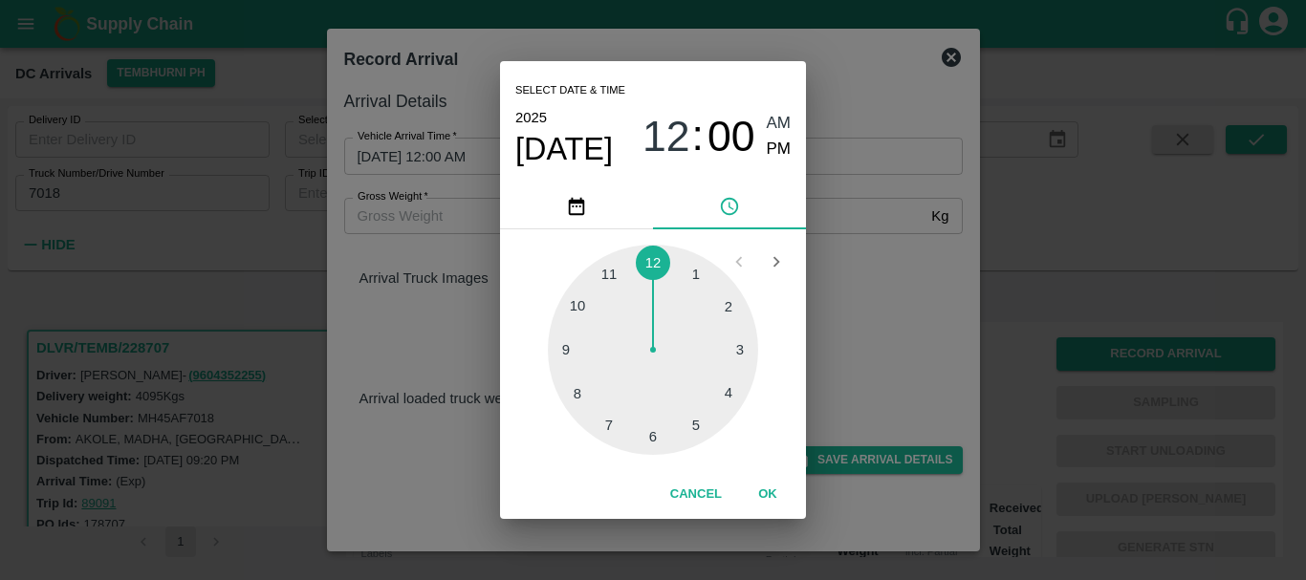
click at [591, 384] on div at bounding box center [653, 350] width 210 height 210
click at [579, 304] on div at bounding box center [653, 350] width 210 height 210
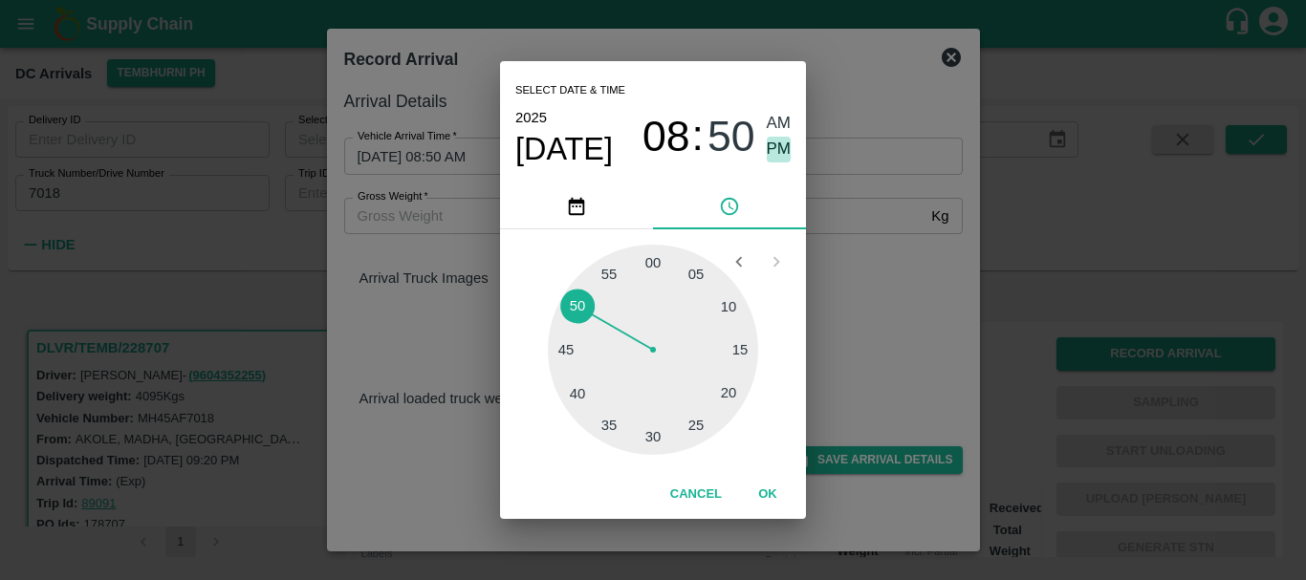
click at [774, 147] on span "PM" at bounding box center [779, 150] width 25 height 26
type input "28/09/2025 08:50 PM"
click at [907, 269] on div "Select date & time 2025 Sep 28 08 : 50 AM PM 05 10 15 20 25 30 35 40 45 50 55 0…" at bounding box center [653, 290] width 1306 height 580
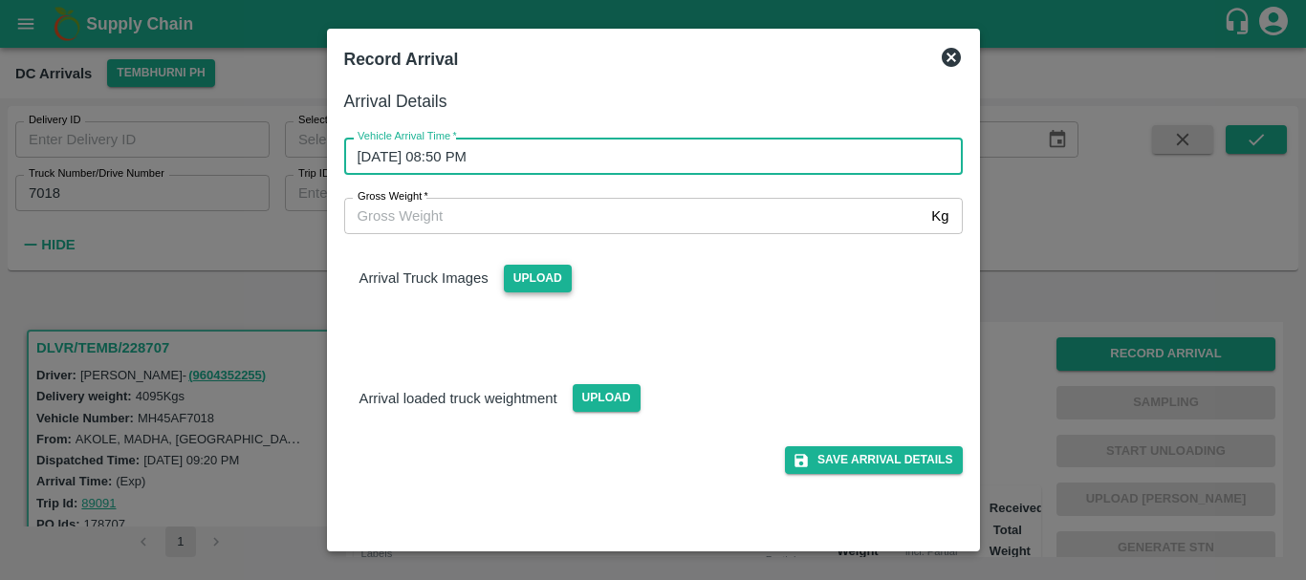
click at [546, 273] on span "Upload" at bounding box center [538, 279] width 68 height 28
click at [0, 0] on input "Upload" at bounding box center [0, 0] width 0 height 0
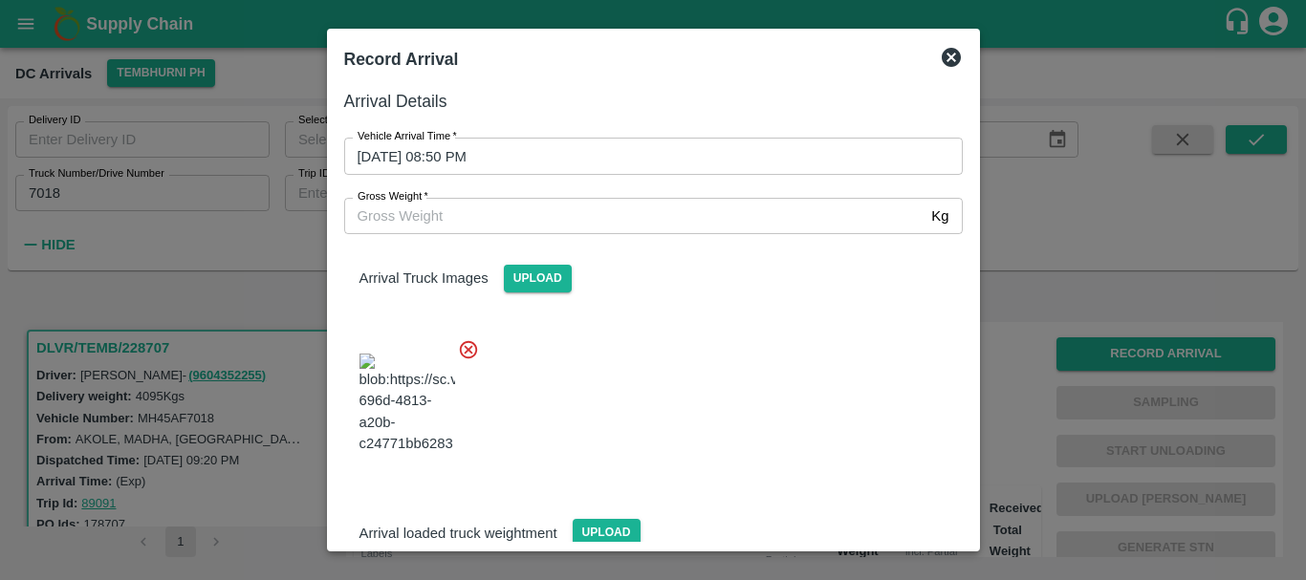
scroll to position [102, 0]
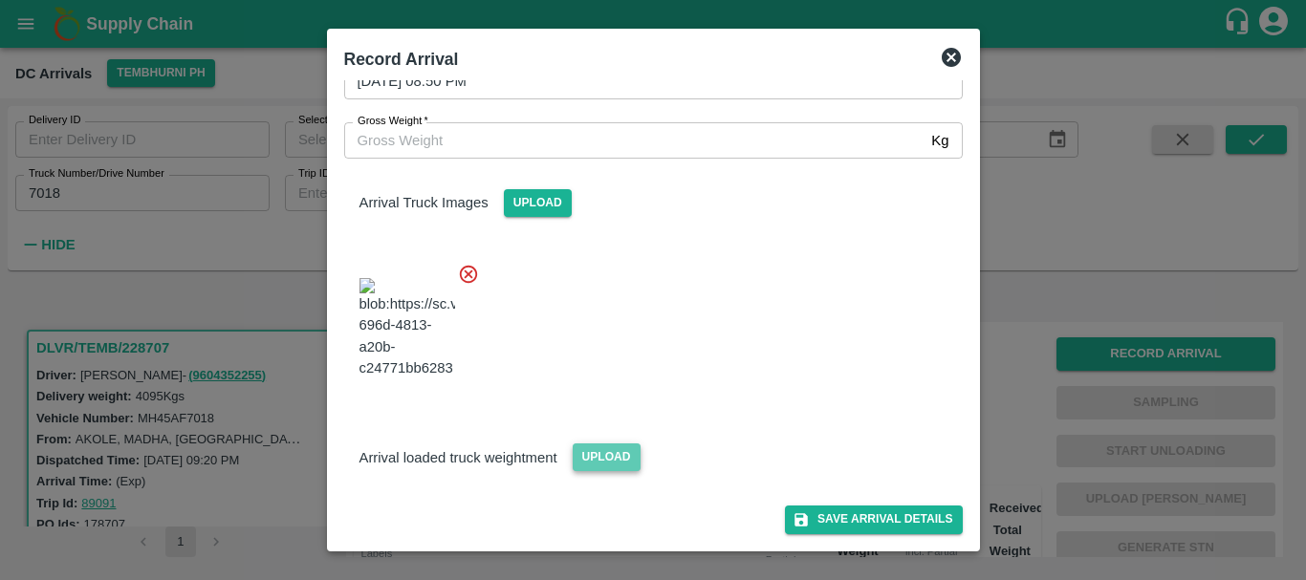
click at [584, 447] on span "Upload" at bounding box center [607, 458] width 68 height 28
click at [0, 0] on input "Upload" at bounding box center [0, 0] width 0 height 0
click at [609, 459] on span "Upload" at bounding box center [607, 458] width 68 height 28
click at [0, 0] on input "Upload" at bounding box center [0, 0] width 0 height 0
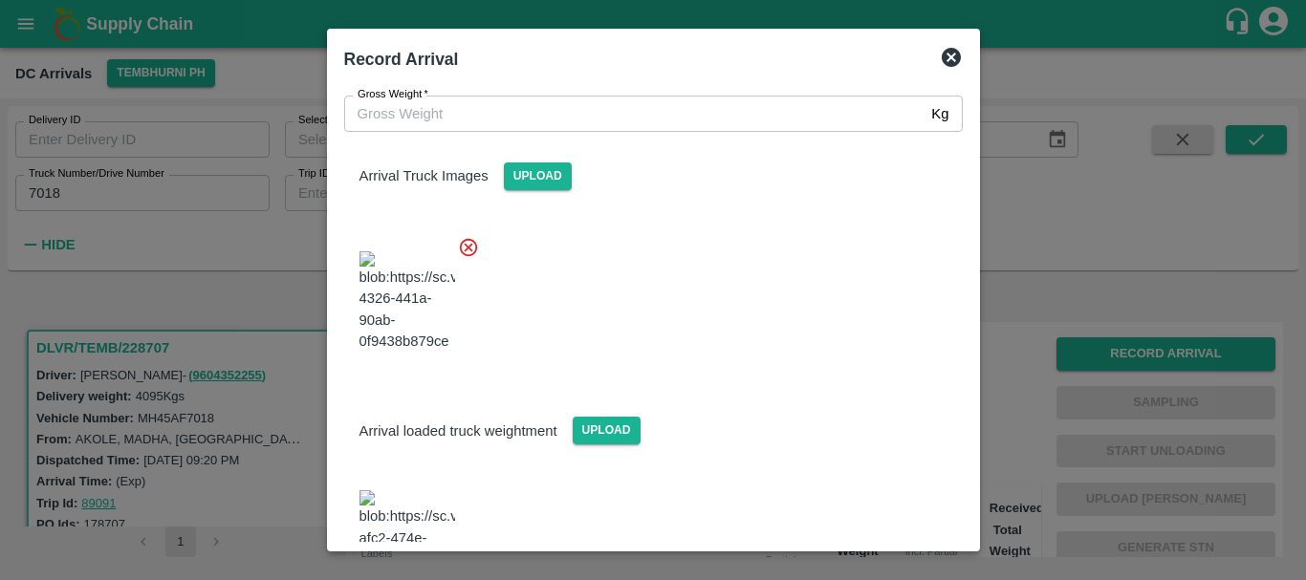
scroll to position [293, 0]
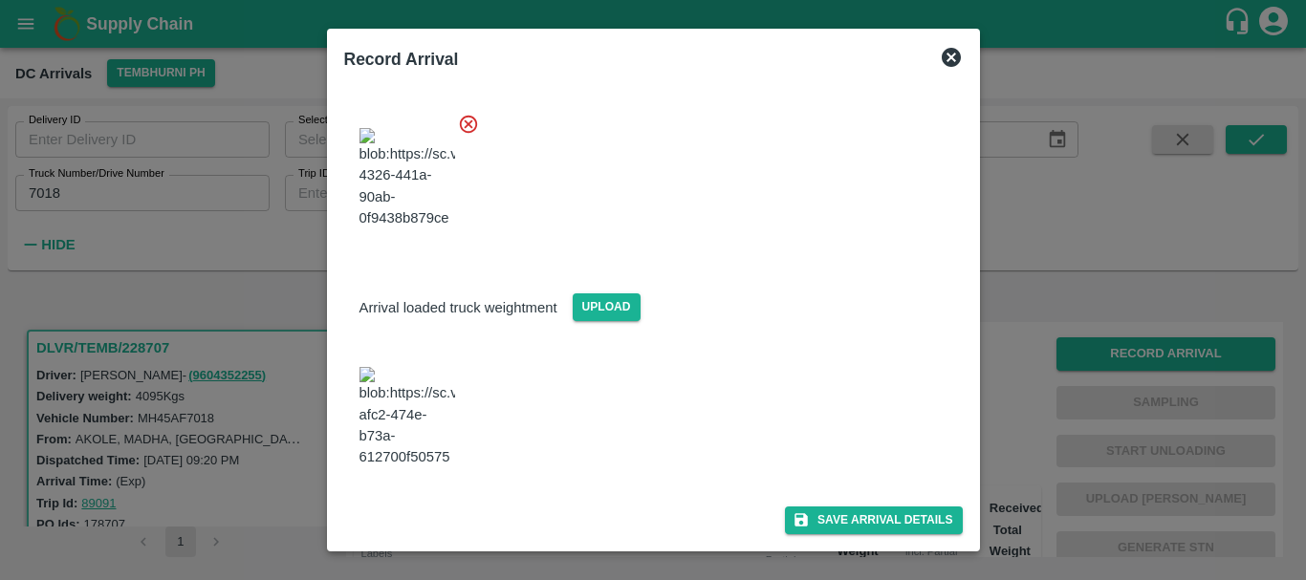
click at [437, 367] on img at bounding box center [407, 417] width 96 height 100
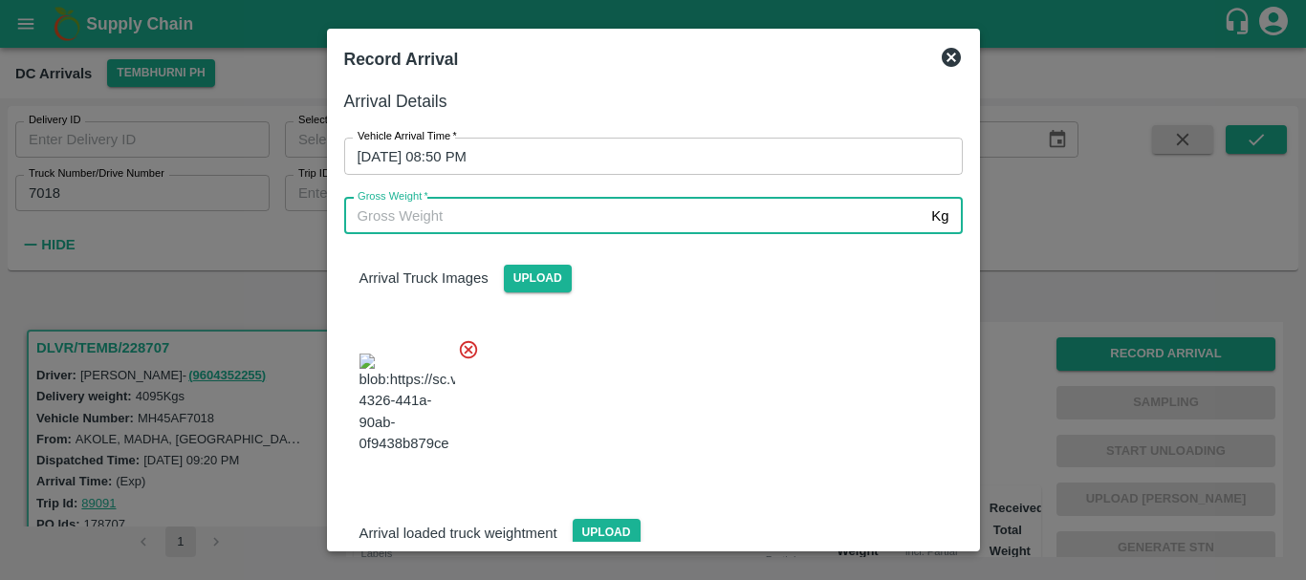
click at [539, 216] on input "Gross Weight   *" at bounding box center [634, 216] width 580 height 36
type input "10120"
click at [616, 318] on div "Arrival Truck Images Upload" at bounding box center [646, 354] width 634 height 270
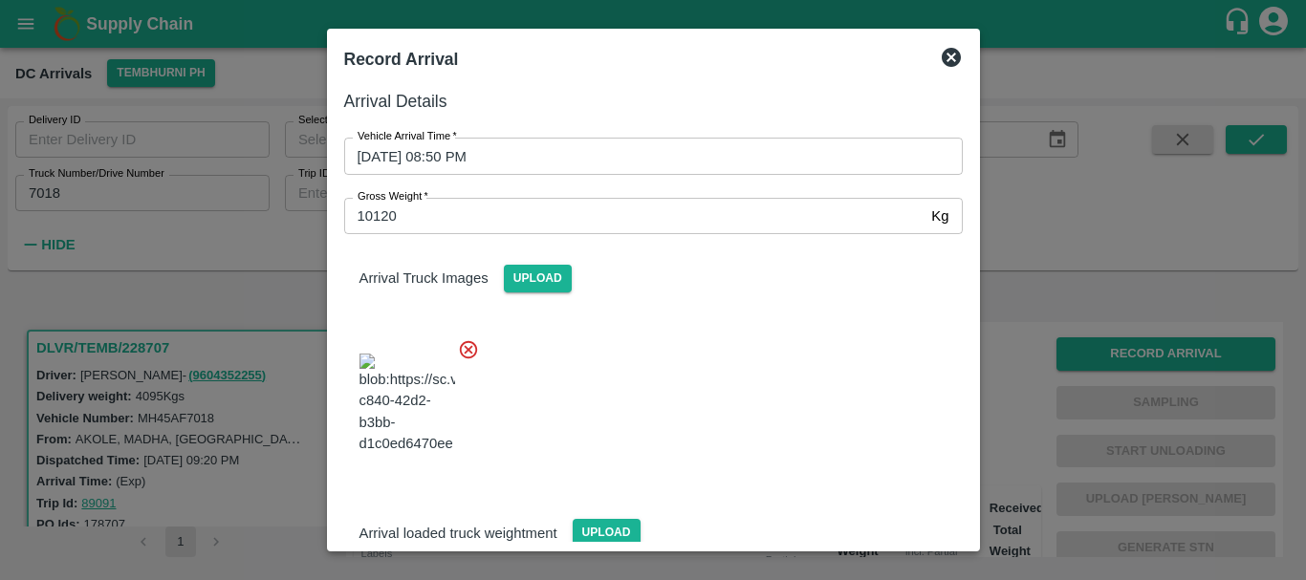
scroll to position [293, 0]
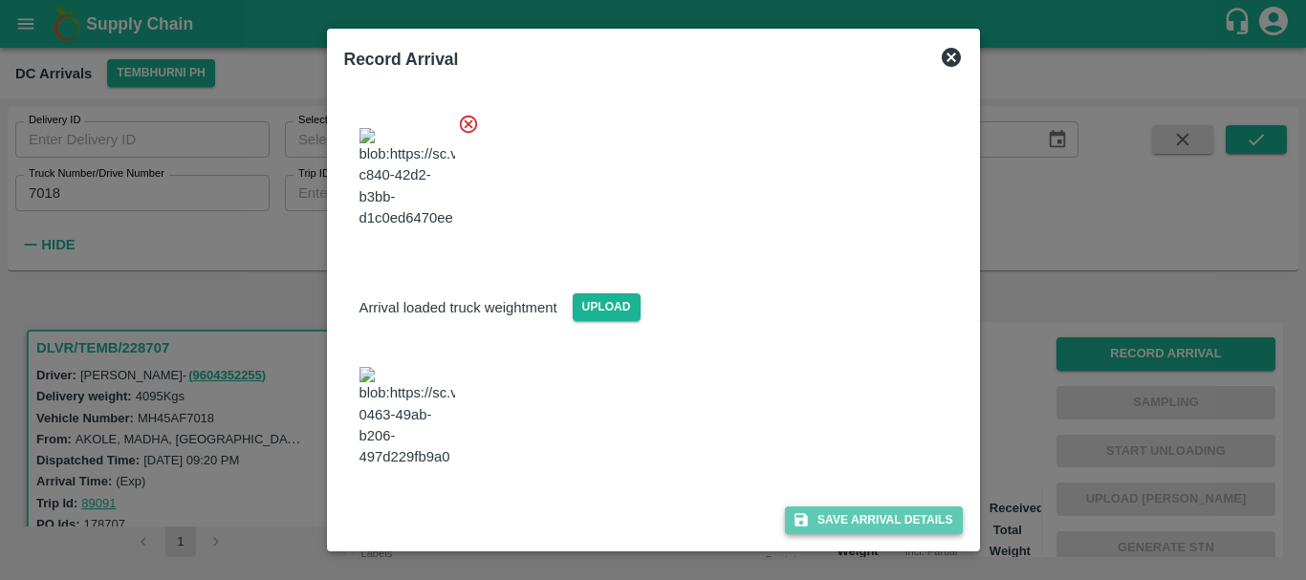
click at [813, 507] on button "Save Arrival Details" at bounding box center [873, 521] width 177 height 28
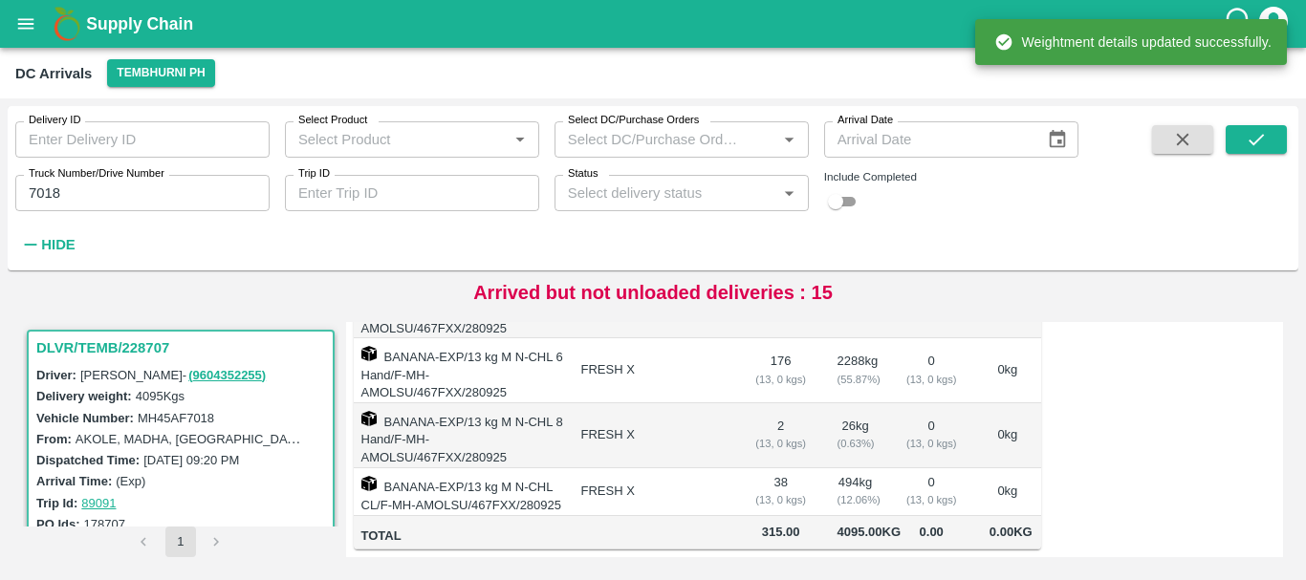
scroll to position [0, 0]
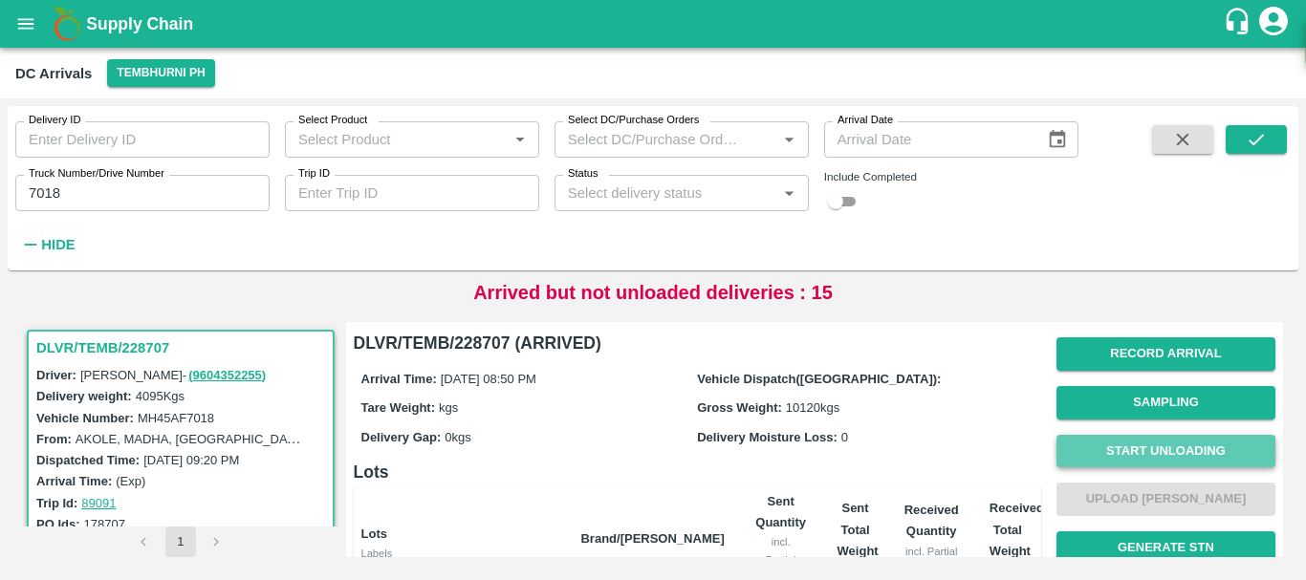
click at [1115, 452] on button "Start Unloading" at bounding box center [1165, 451] width 219 height 33
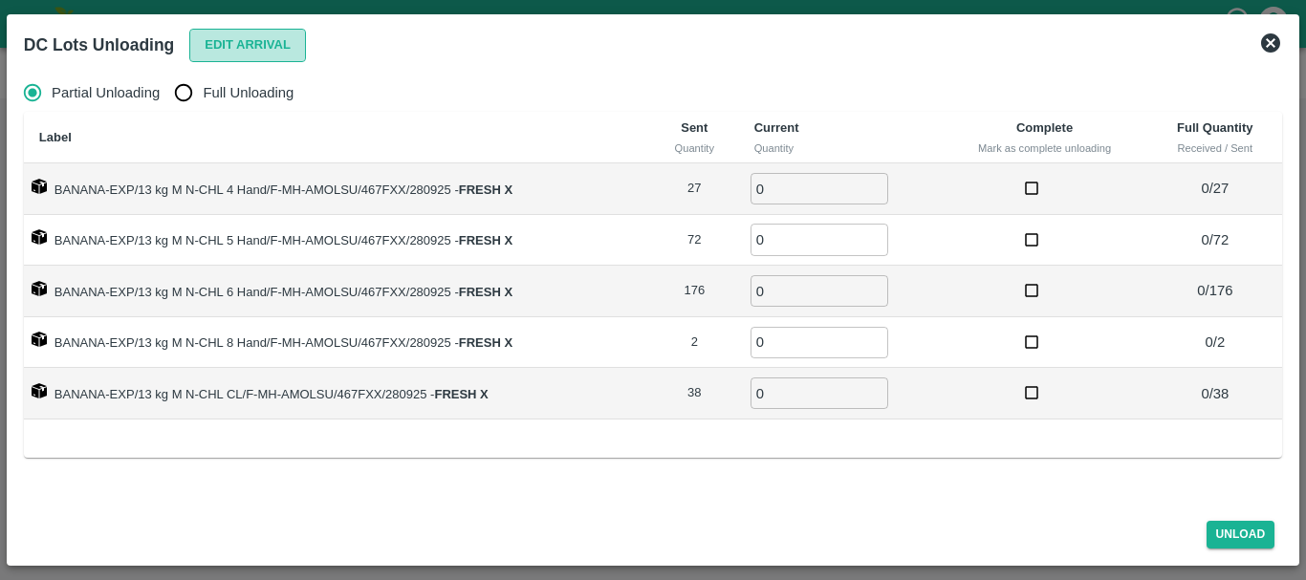
click at [217, 55] on button "Edit Arrival" at bounding box center [247, 45] width 117 height 33
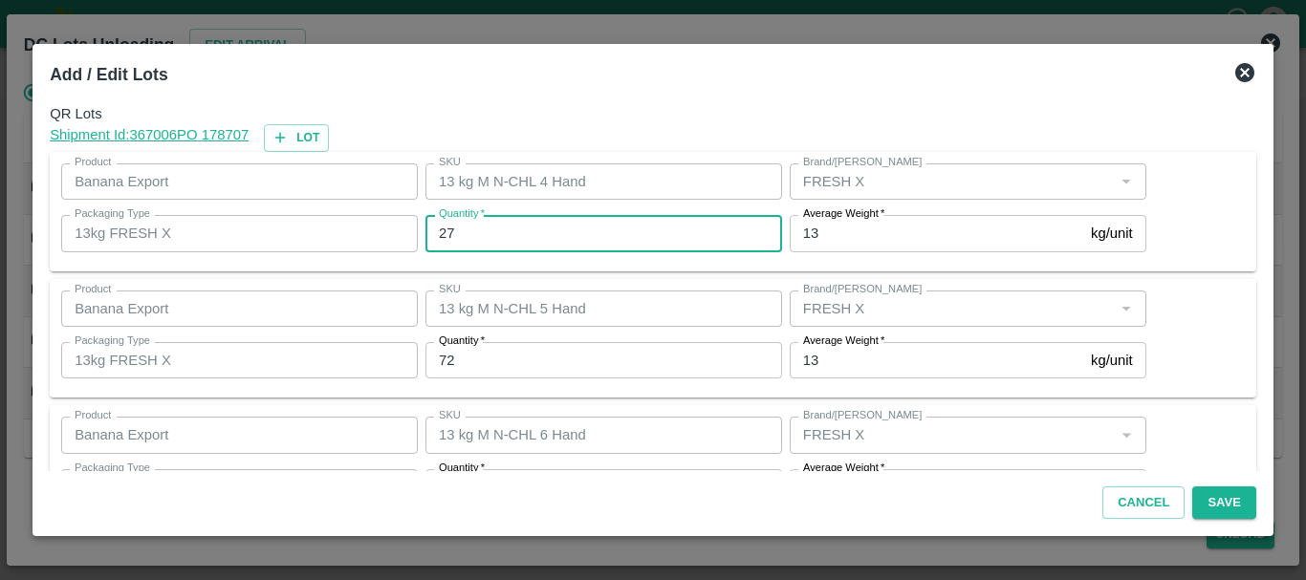
click at [508, 236] on input "27" at bounding box center [603, 233] width 357 height 36
type input "2"
click at [508, 236] on input "26" at bounding box center [603, 233] width 357 height 36
click at [508, 236] on input "2683" at bounding box center [603, 233] width 357 height 36
type input "26"
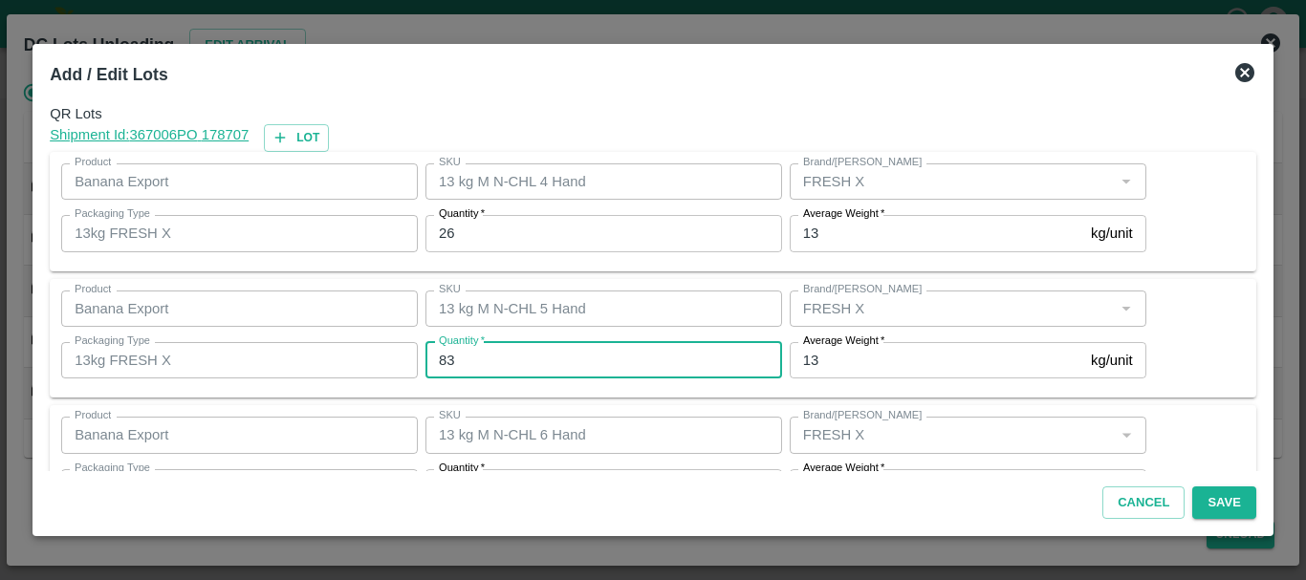
type input "83"
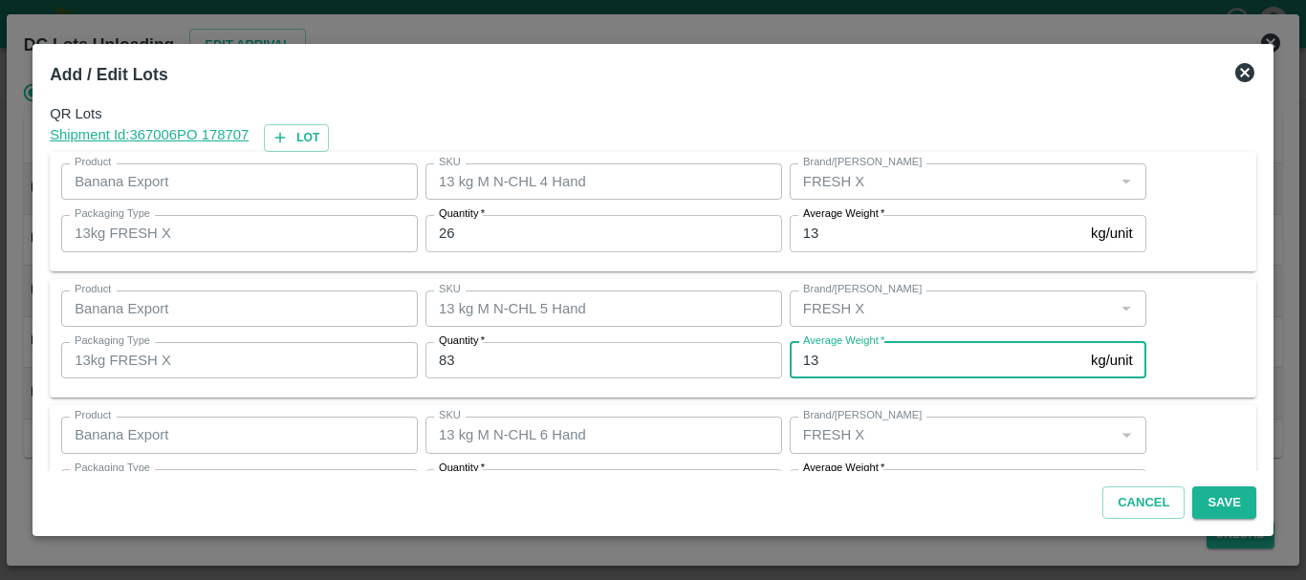
scroll to position [34, 0]
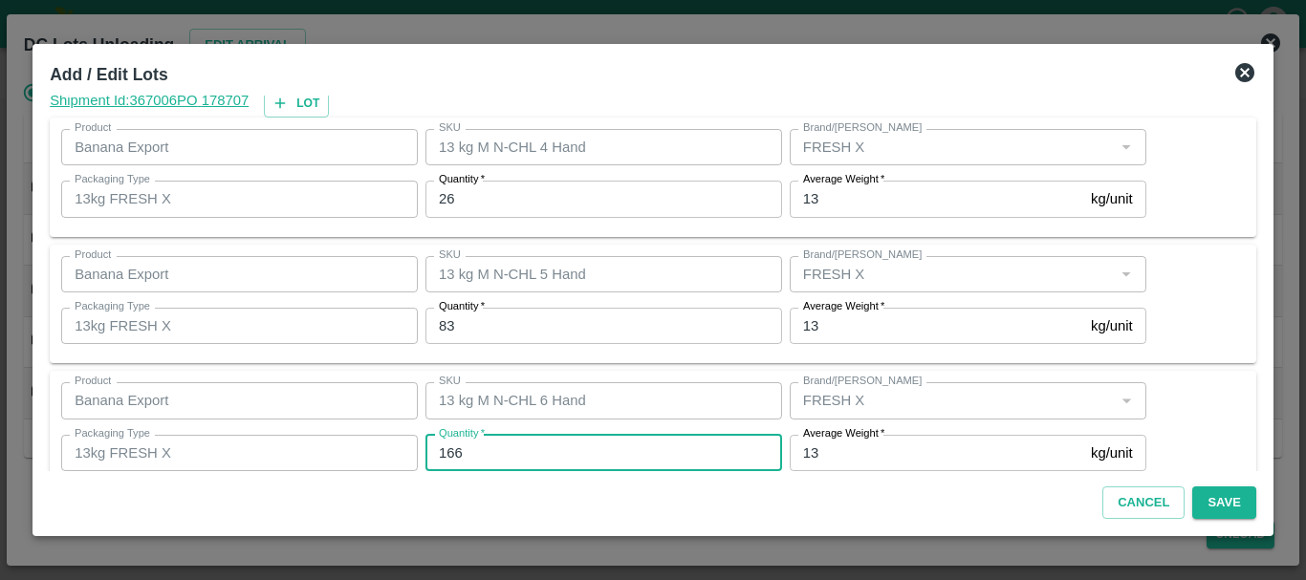
type input "166"
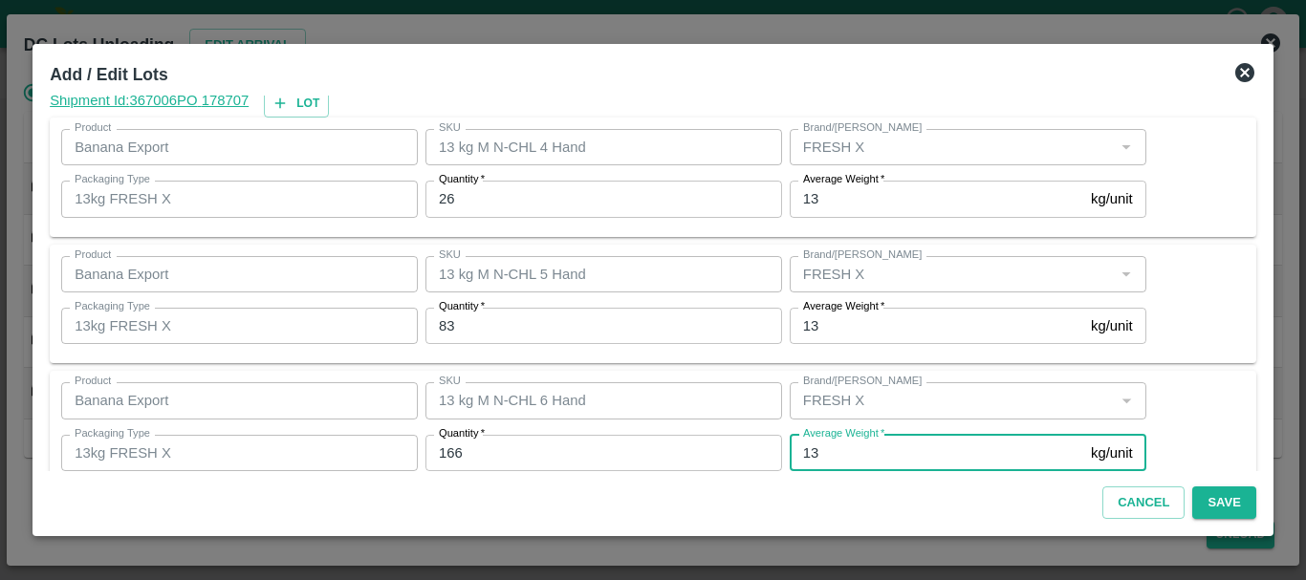
scroll to position [323, 0]
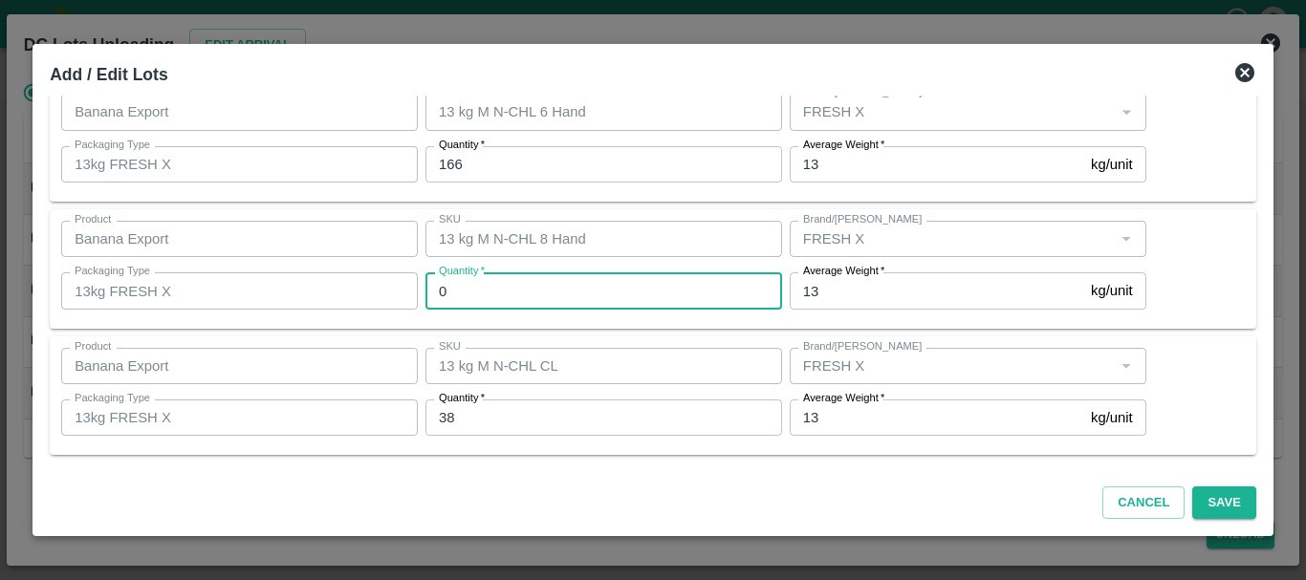
type input "0"
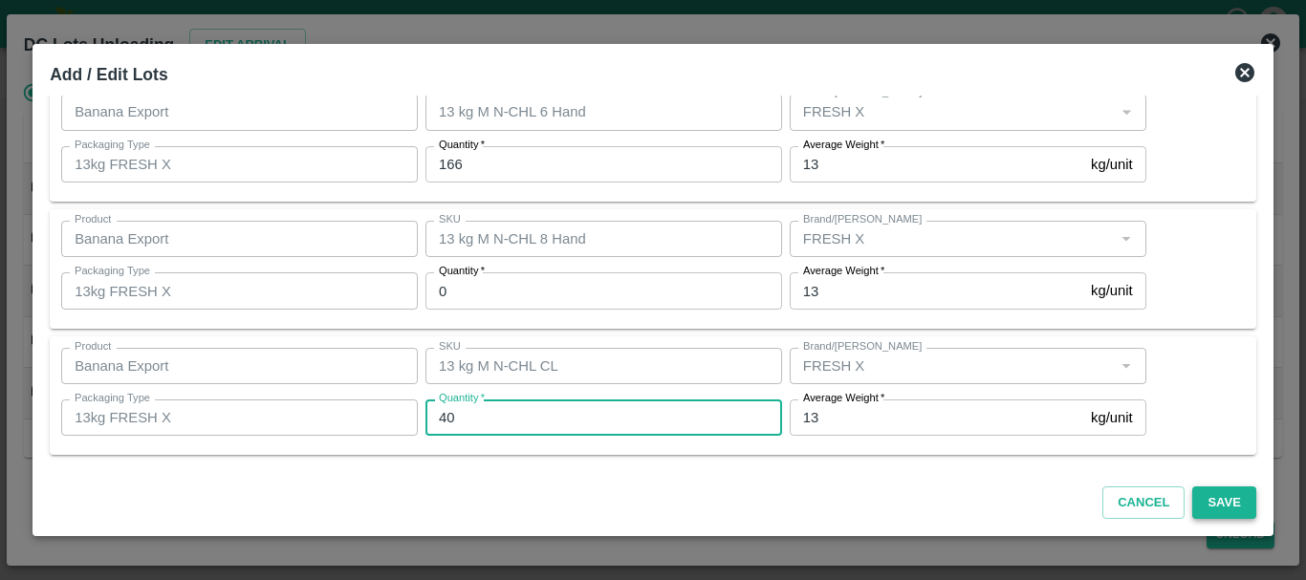
type input "40"
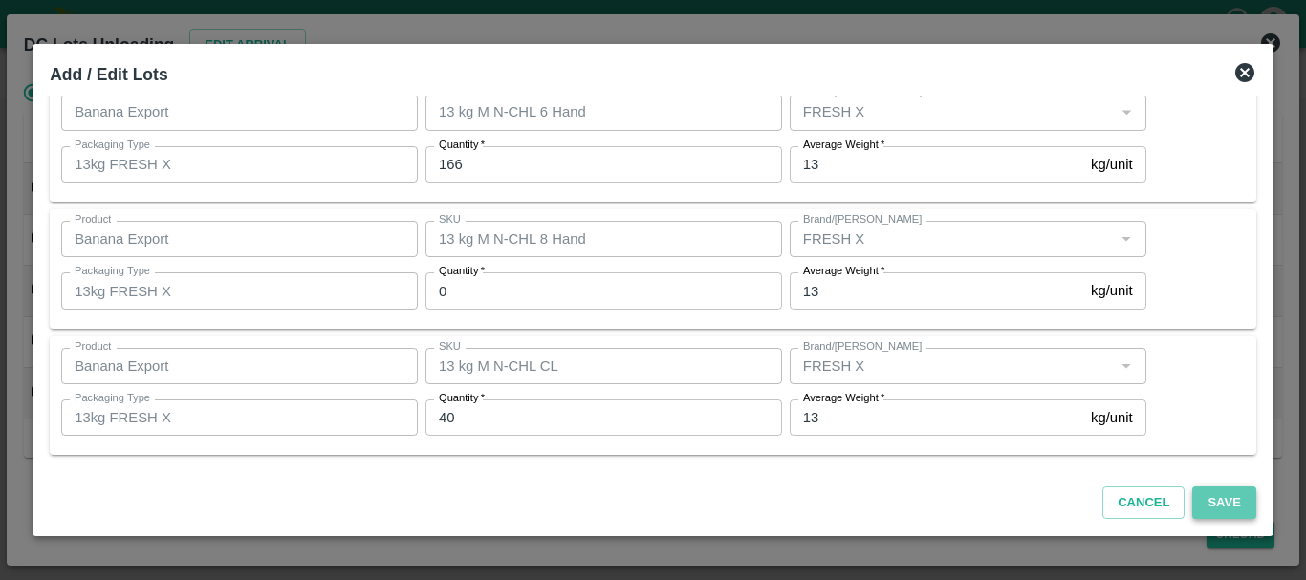
click at [1210, 503] on button "Save" at bounding box center [1223, 503] width 63 height 33
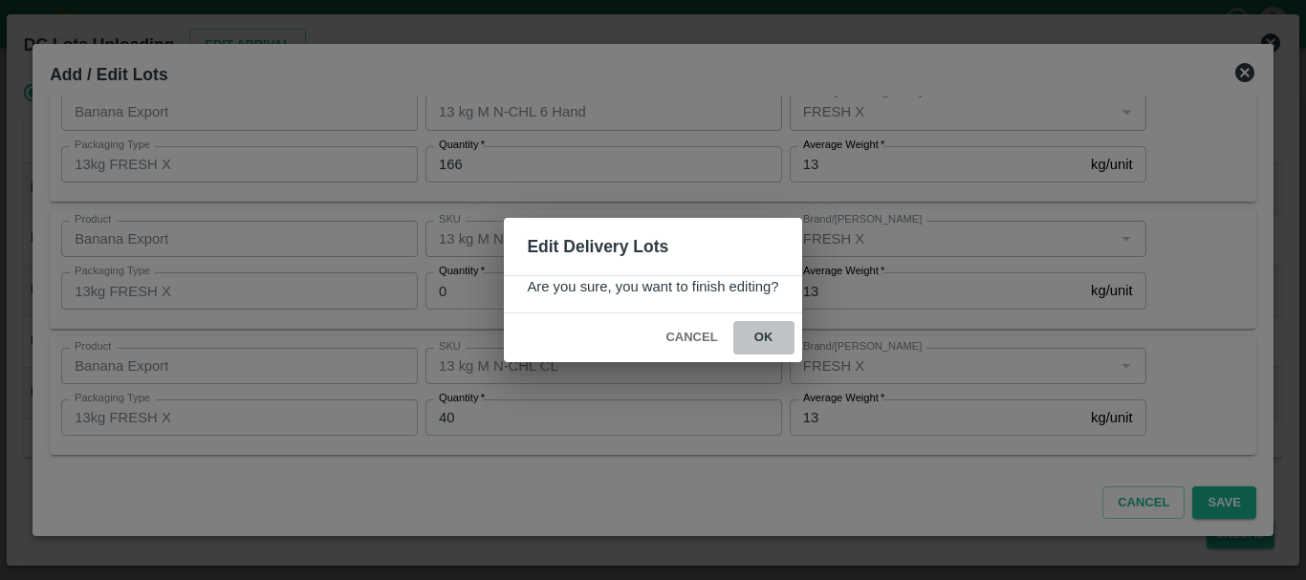
click at [763, 331] on button "ok" at bounding box center [763, 337] width 61 height 33
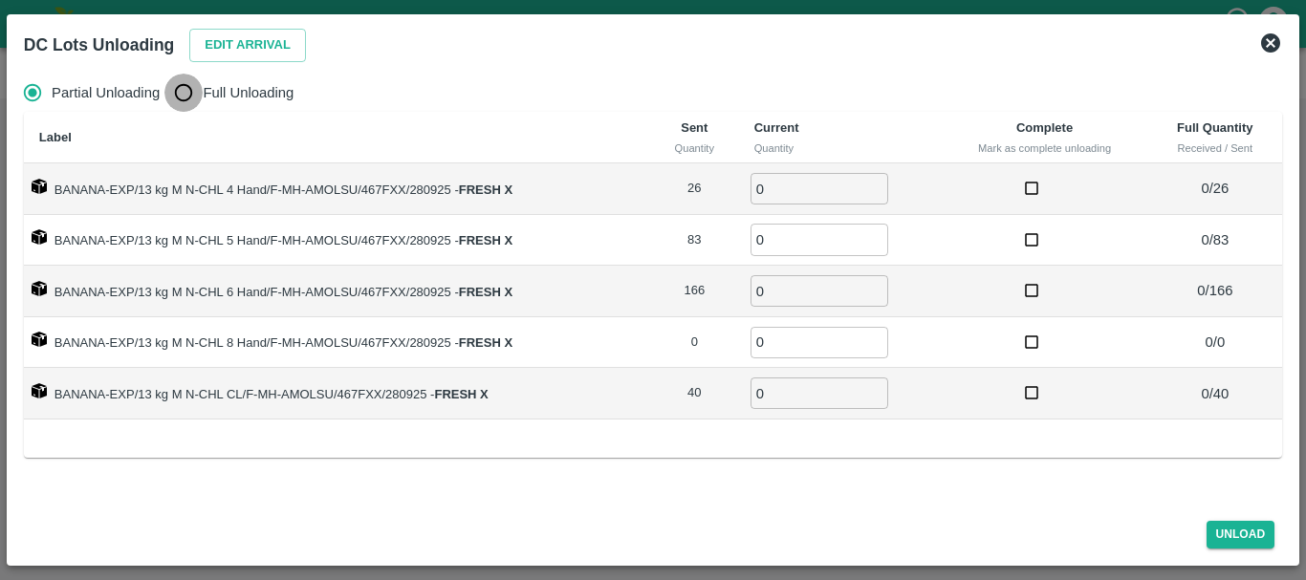
click at [188, 89] on input "Full Unloading" at bounding box center [183, 93] width 38 height 38
radio input "true"
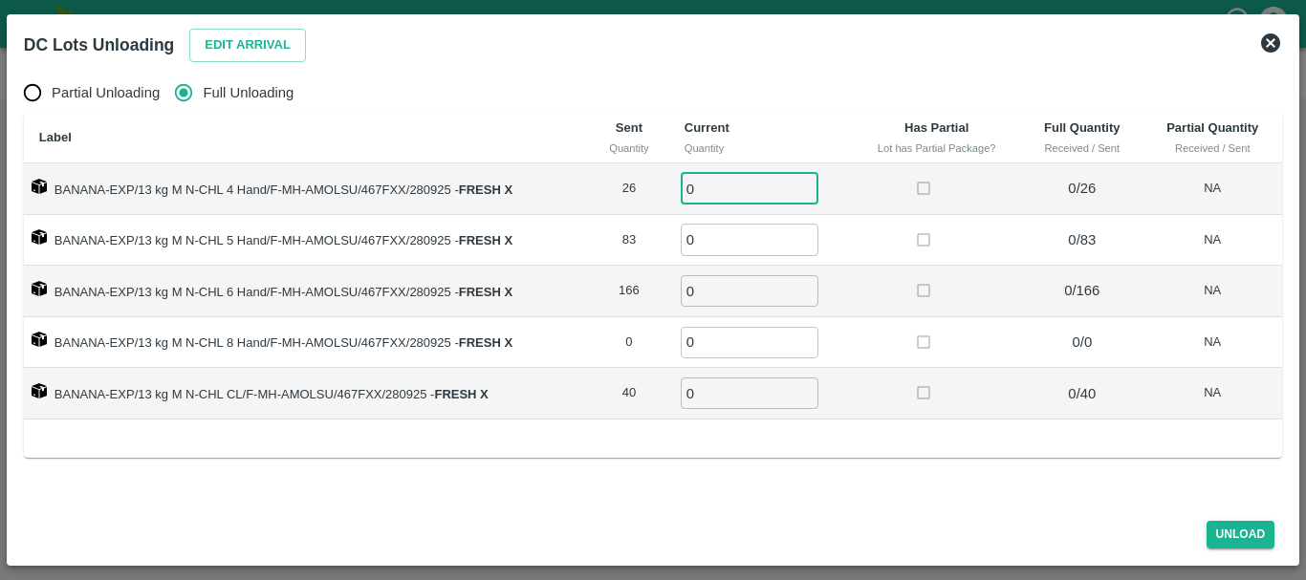
click at [755, 182] on input "0" at bounding box center [750, 189] width 138 height 32
type input "026"
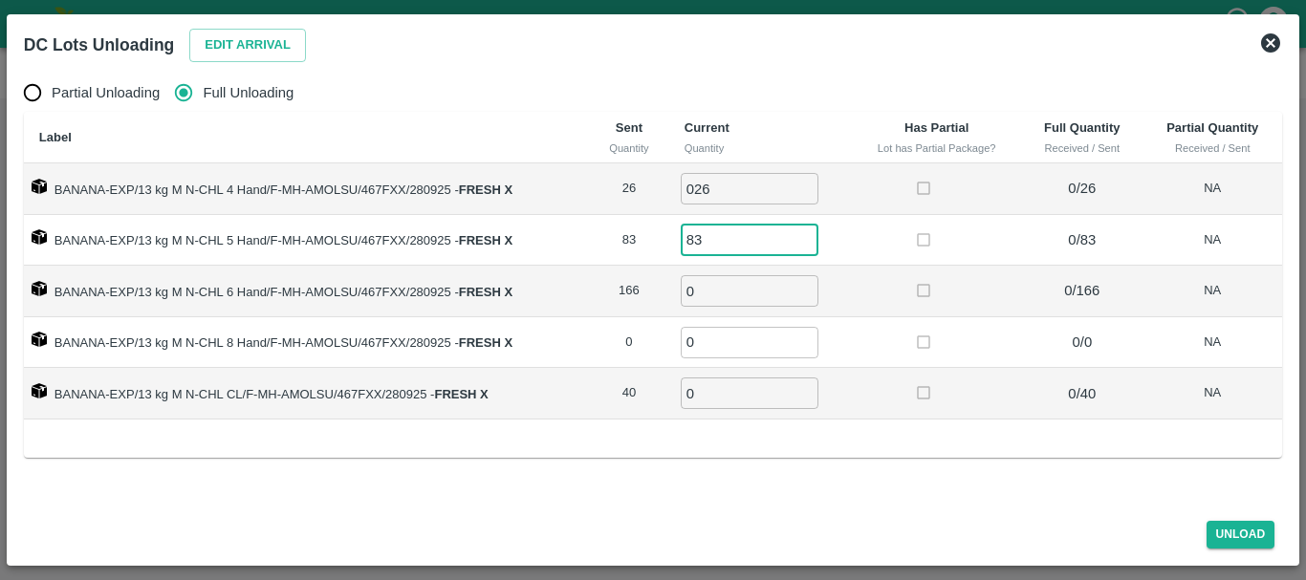
type input "83"
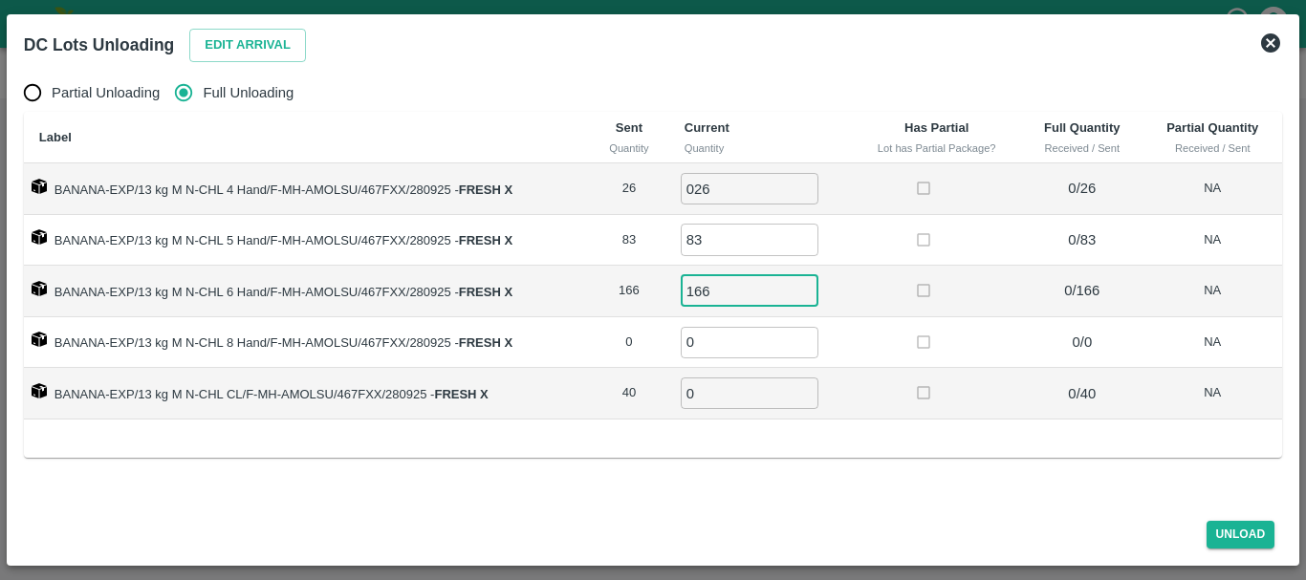
type input "166"
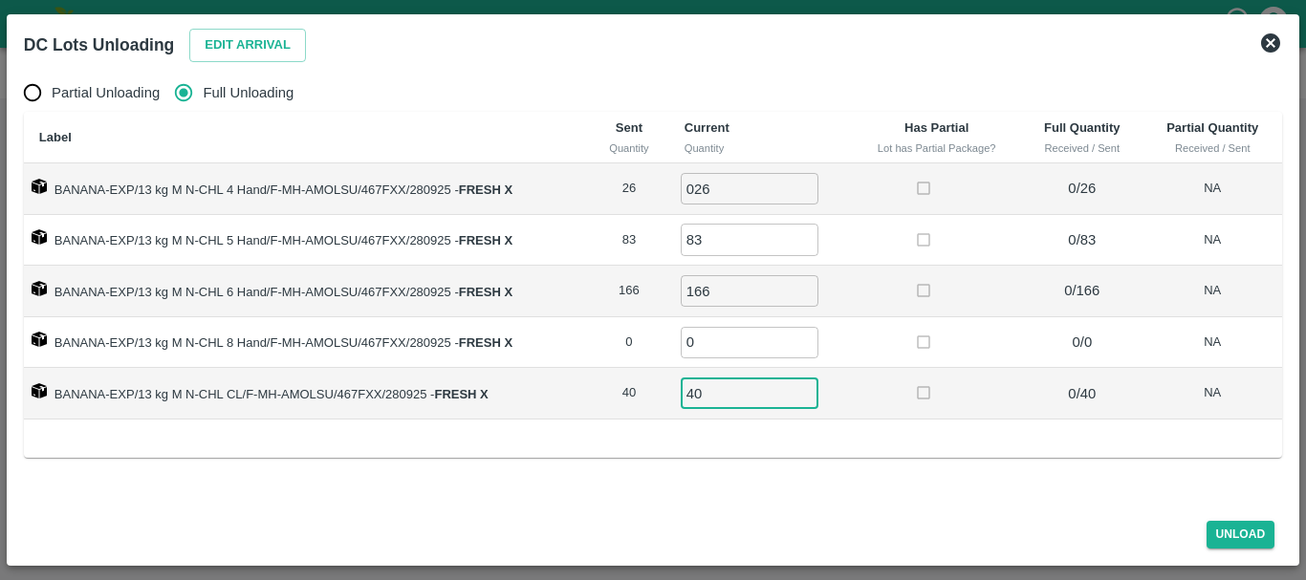
type input "40"
click at [895, 371] on td at bounding box center [936, 394] width 169 height 52
click at [1231, 536] on button "Unload" at bounding box center [1241, 535] width 69 height 28
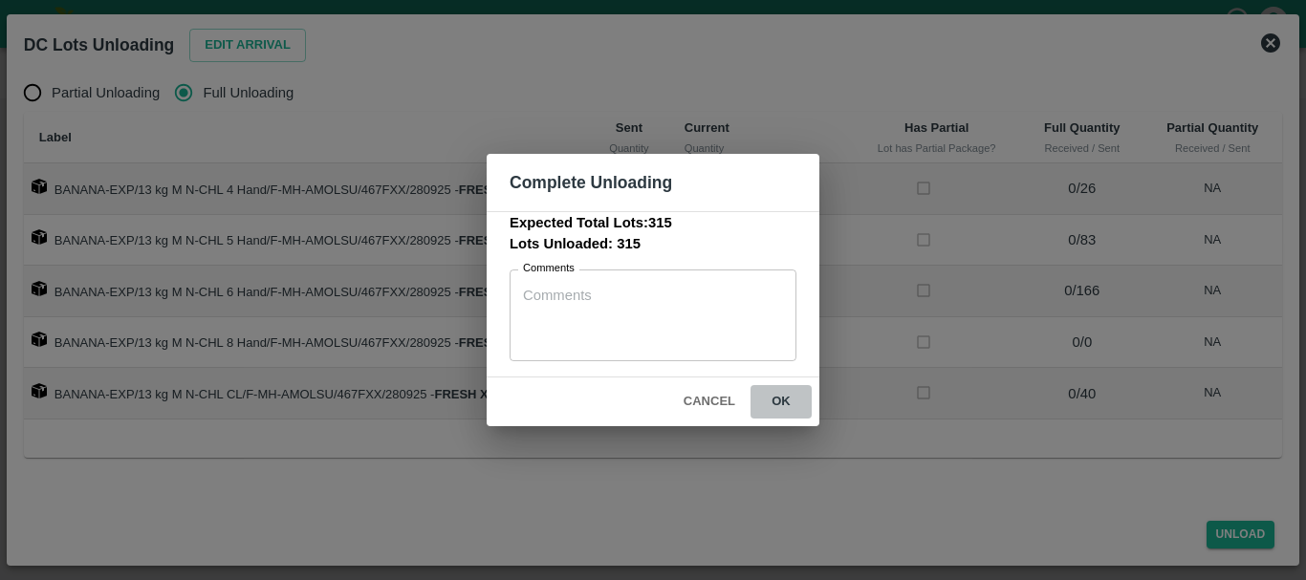
click at [791, 404] on button "ok" at bounding box center [781, 401] width 61 height 33
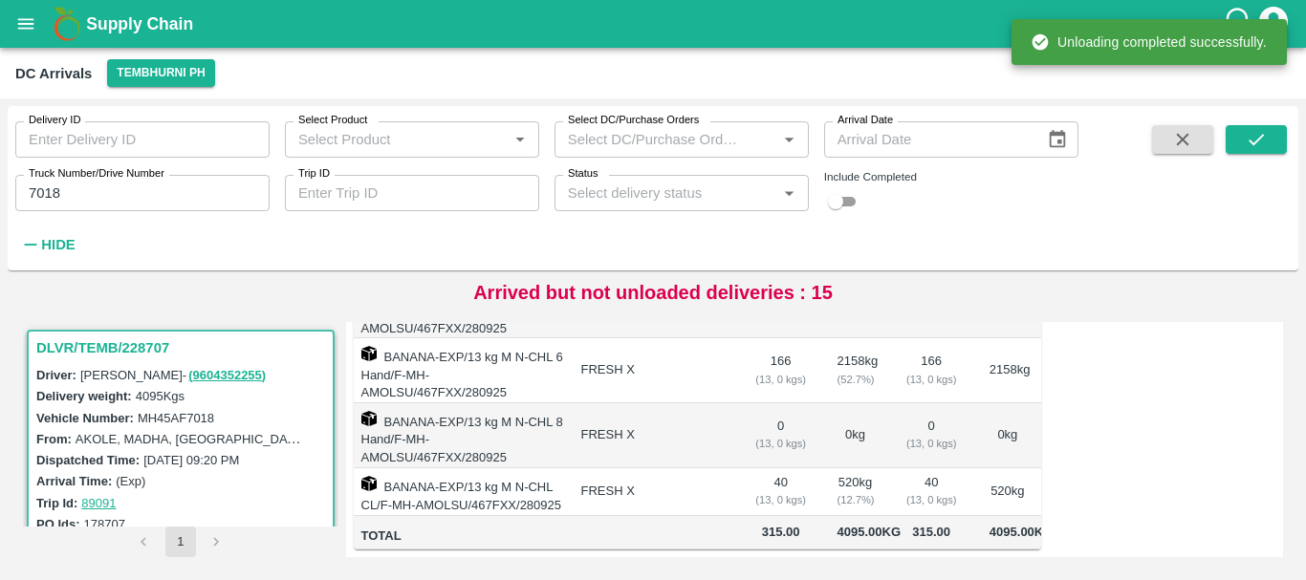
scroll to position [0, 0]
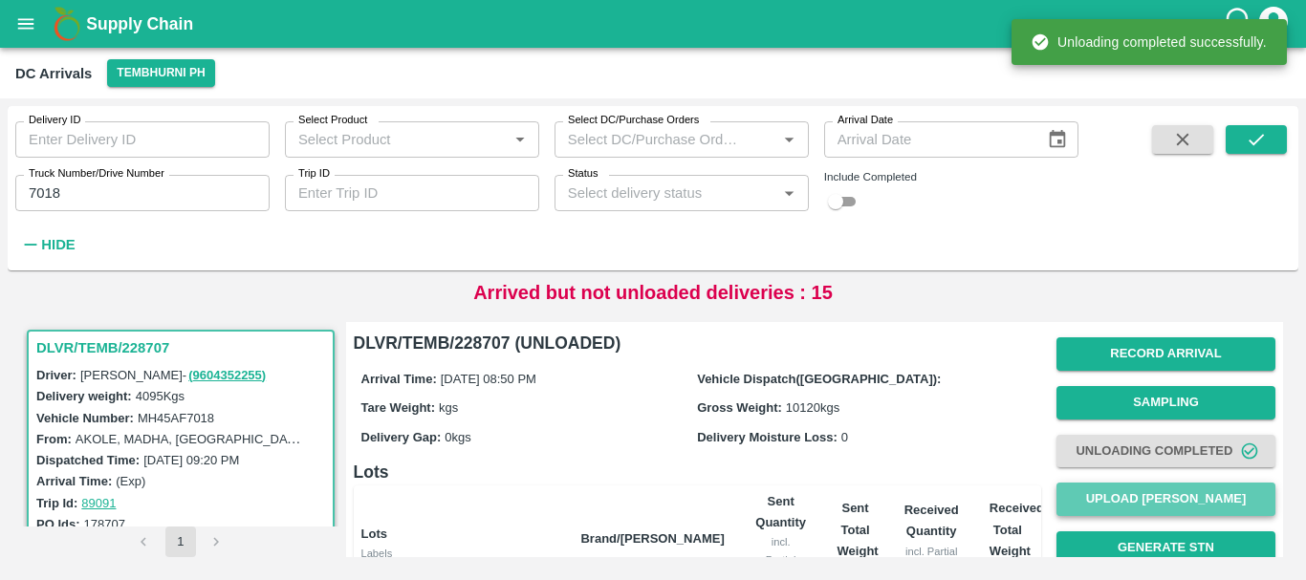
click at [1149, 494] on button "Upload Tare Weight" at bounding box center [1165, 499] width 219 height 33
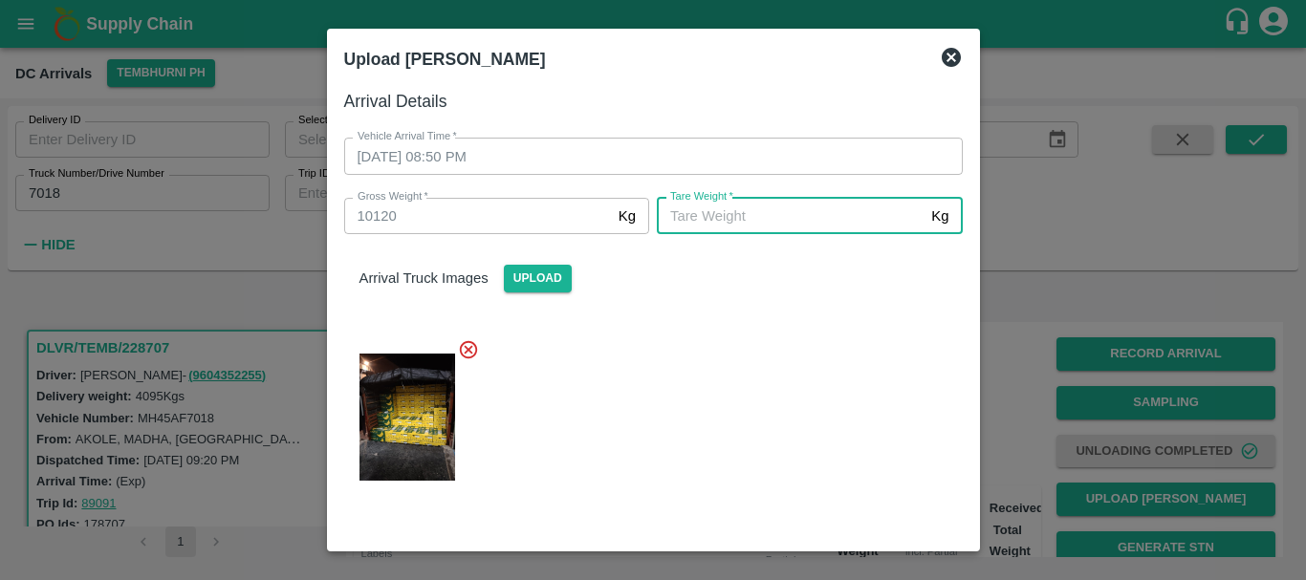
click at [733, 214] on input "Tare Weight   *" at bounding box center [790, 216] width 267 height 36
type input "5610"
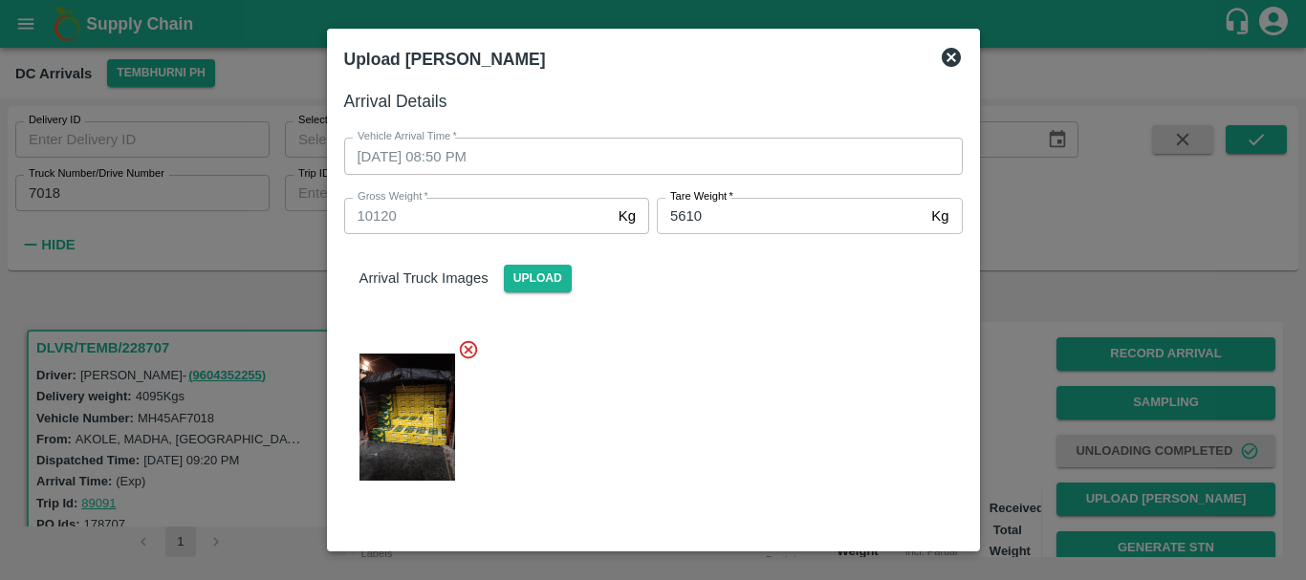
click at [717, 315] on div "Arrival Truck Images Upload" at bounding box center [646, 367] width 634 height 296
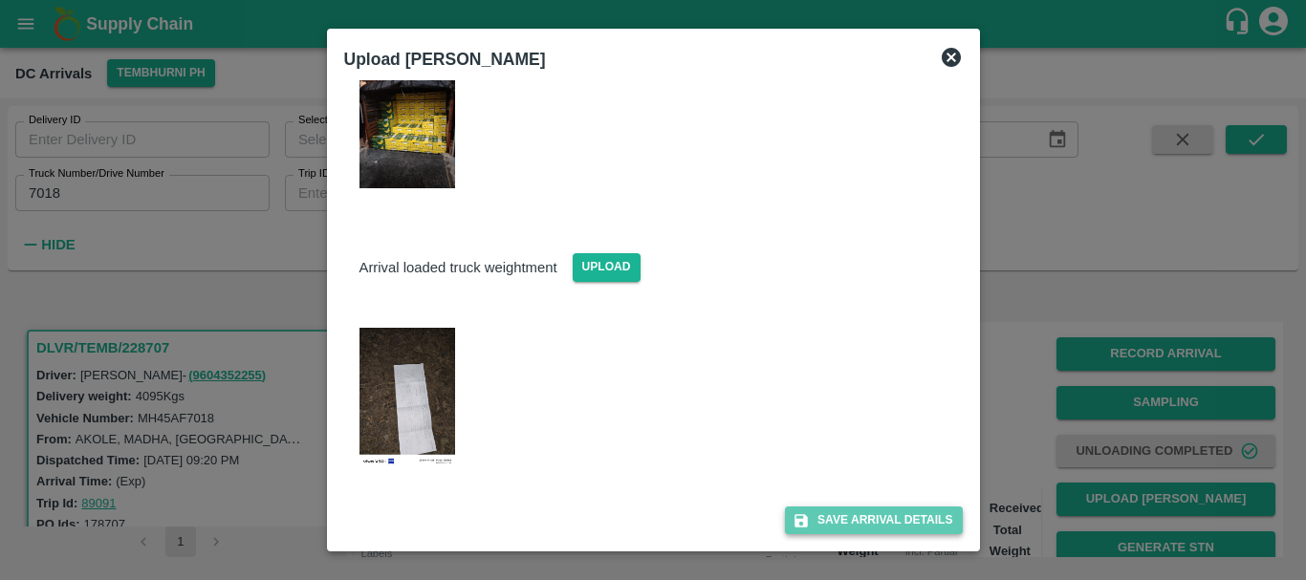
click at [819, 520] on button "Save Arrival Details" at bounding box center [873, 521] width 177 height 28
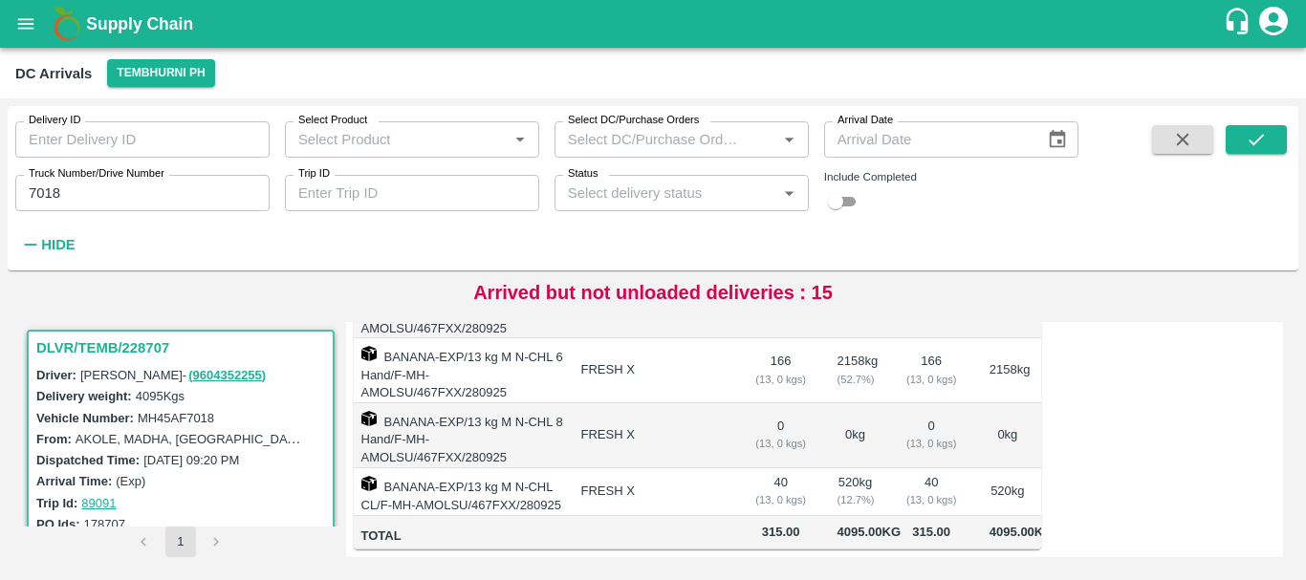
scroll to position [274, 0]
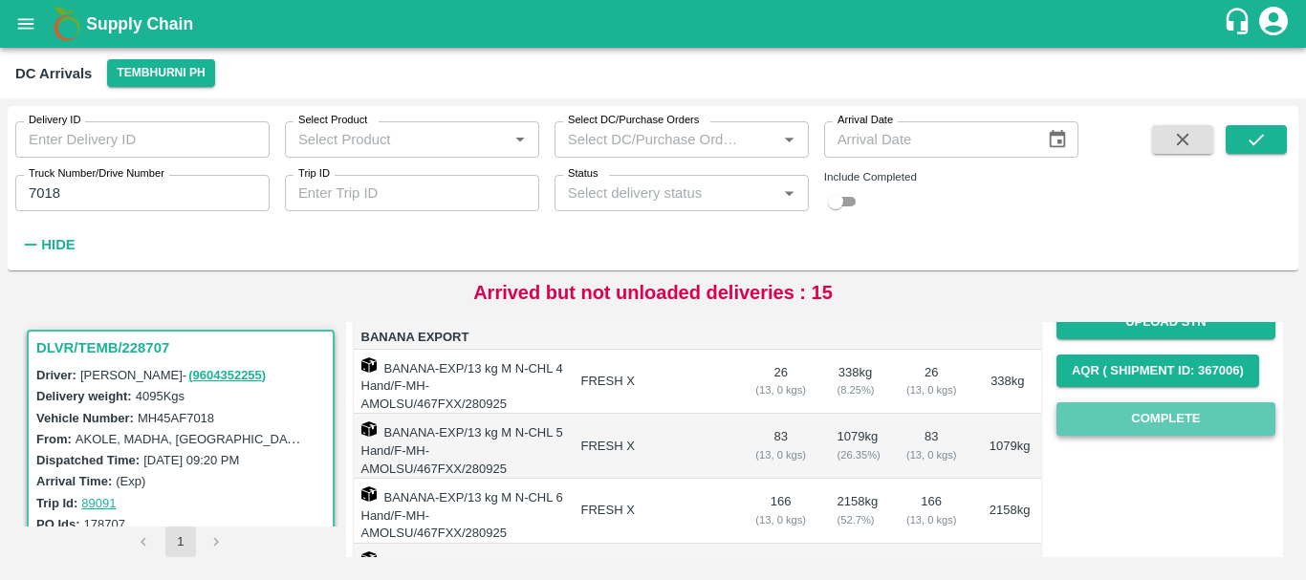
click at [1126, 411] on button "Complete" at bounding box center [1165, 419] width 219 height 33
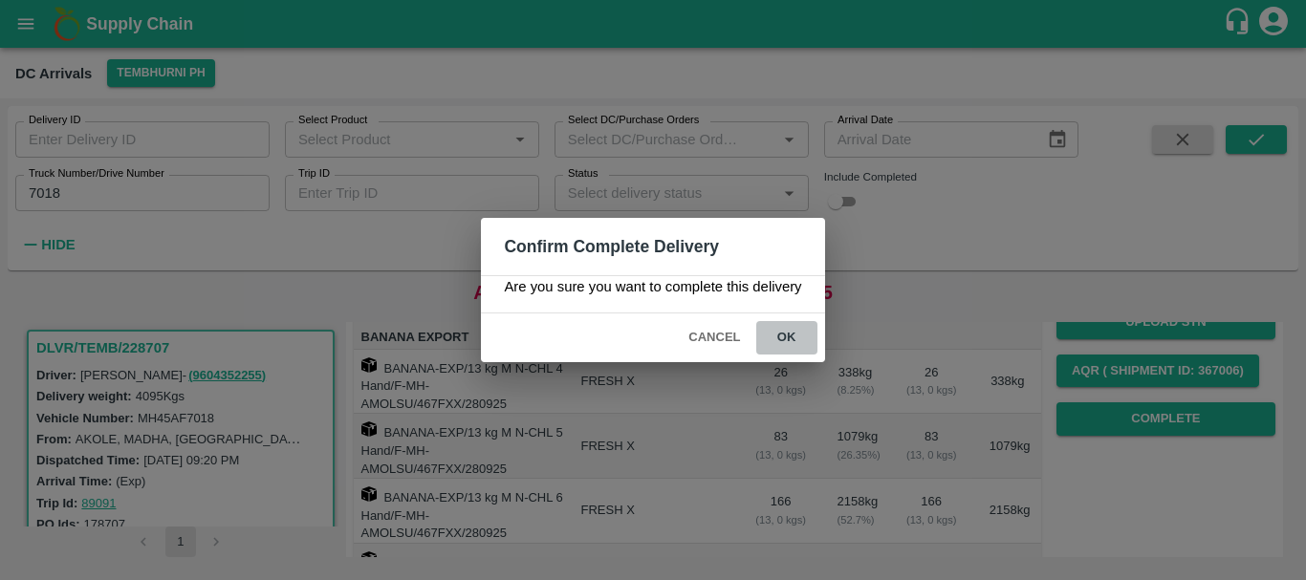
click at [792, 329] on button "ok" at bounding box center [786, 337] width 61 height 33
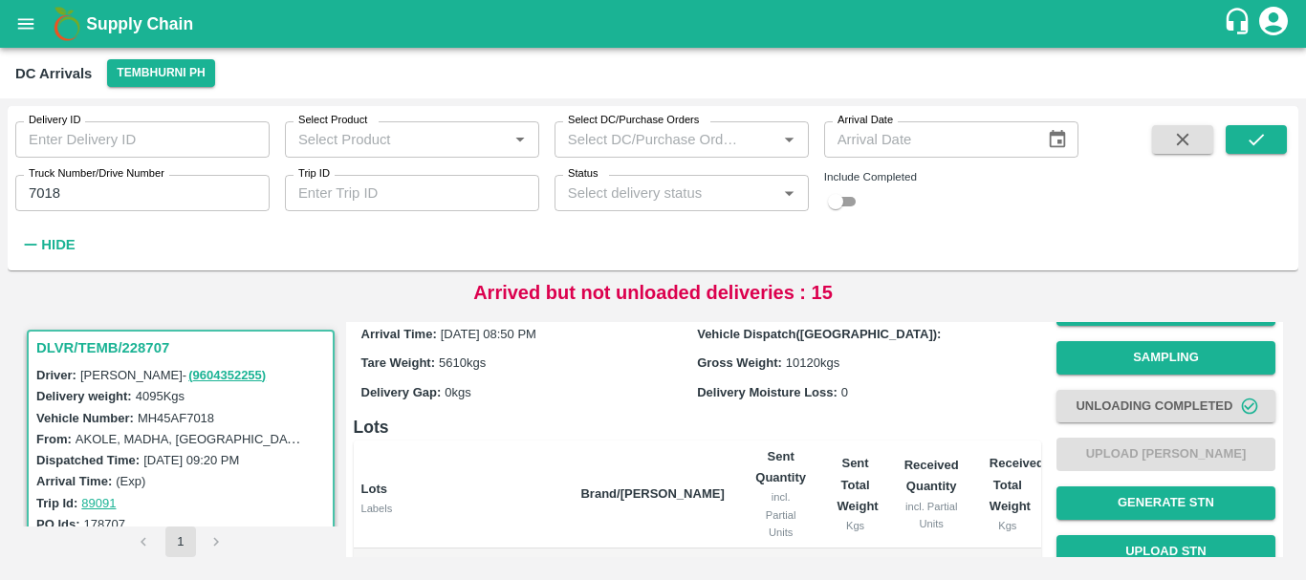
scroll to position [0, 0]
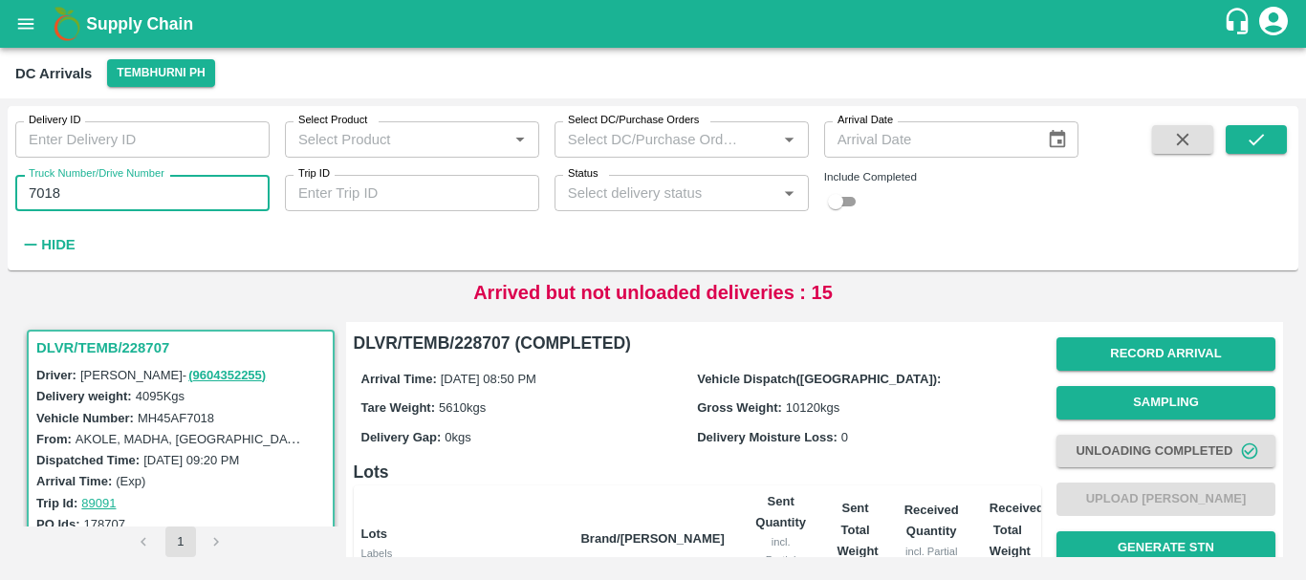
click at [123, 187] on input "7018" at bounding box center [142, 193] width 254 height 36
type input "7"
type input "1047"
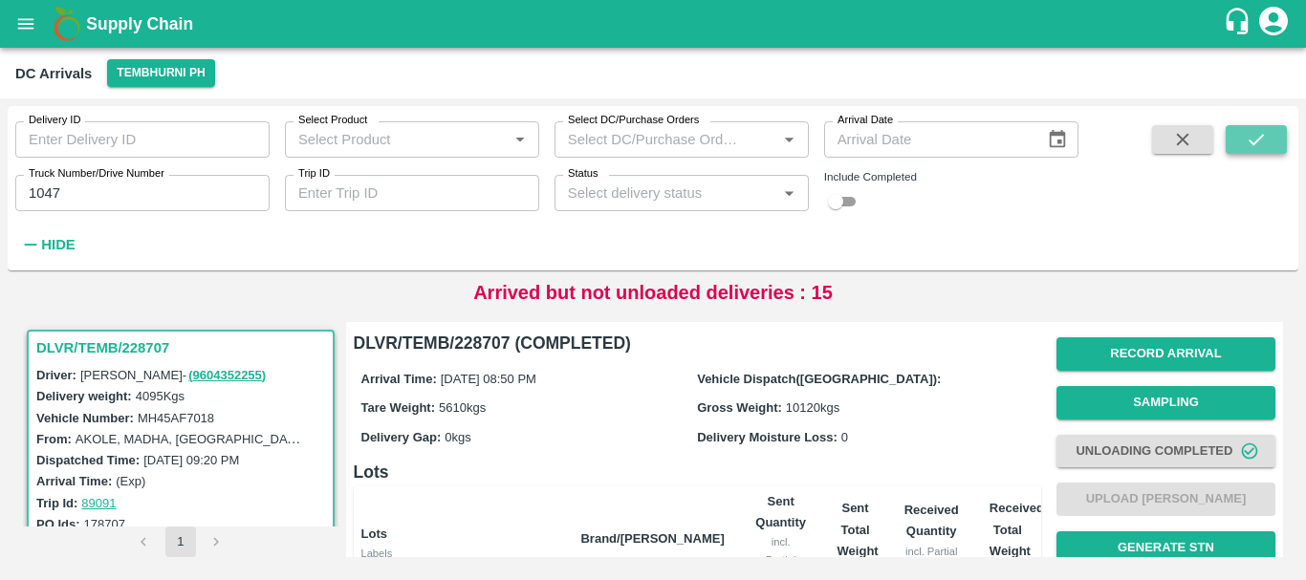
click at [1240, 134] on button "submit" at bounding box center [1256, 139] width 61 height 29
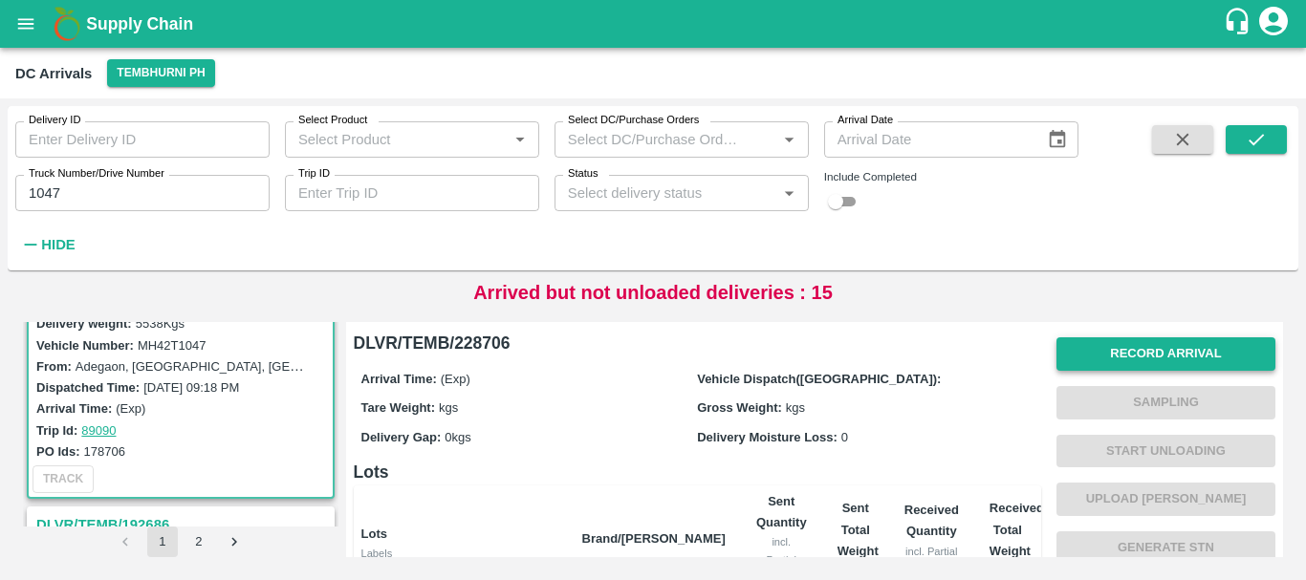
scroll to position [1, 0]
click at [1114, 348] on button "Record Arrival" at bounding box center [1165, 353] width 219 height 33
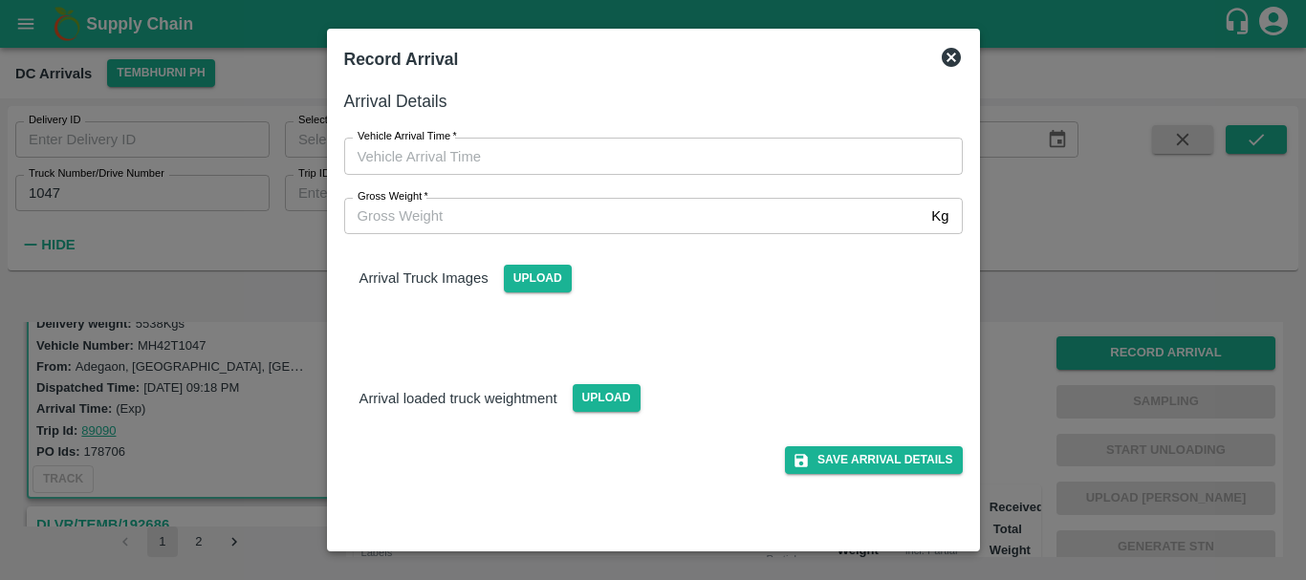
type input "DD/MM/YYYY hh:mm aa"
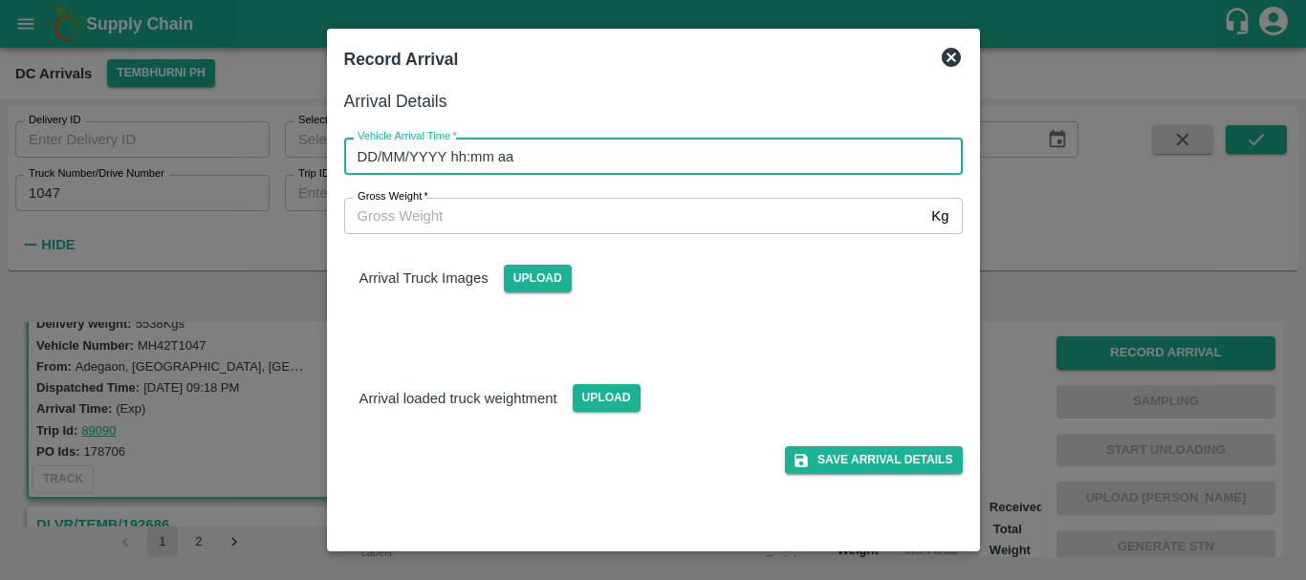
click at [734, 153] on input "DD/MM/YYYY hh:mm aa" at bounding box center [646, 156] width 605 height 36
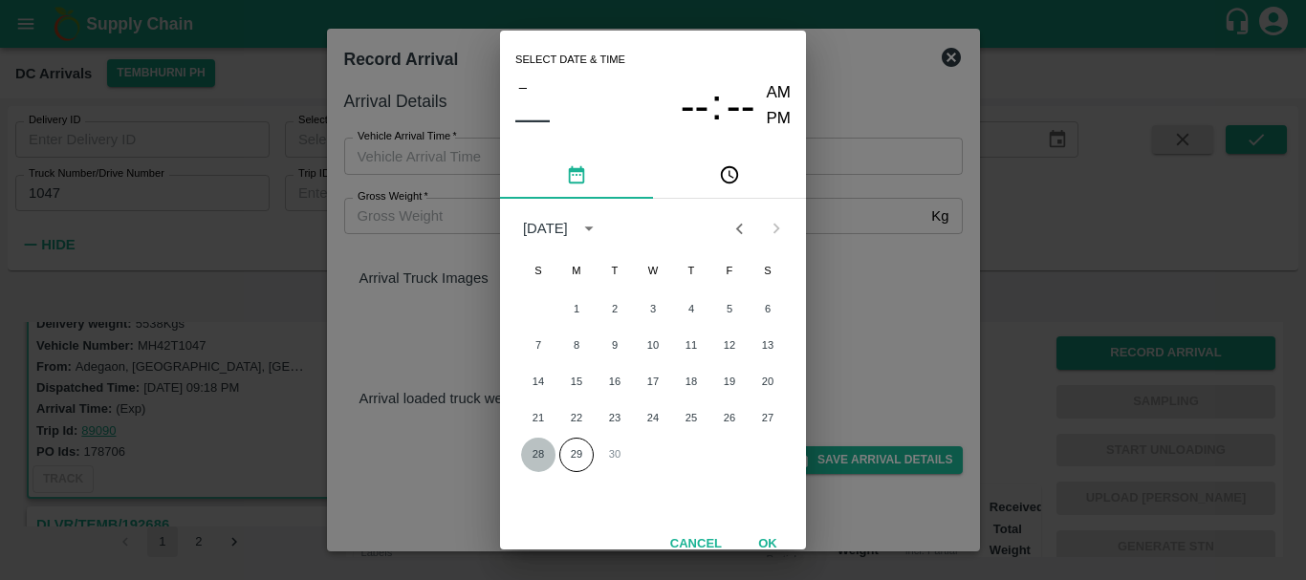
click at [541, 451] on button "28" at bounding box center [538, 455] width 34 height 34
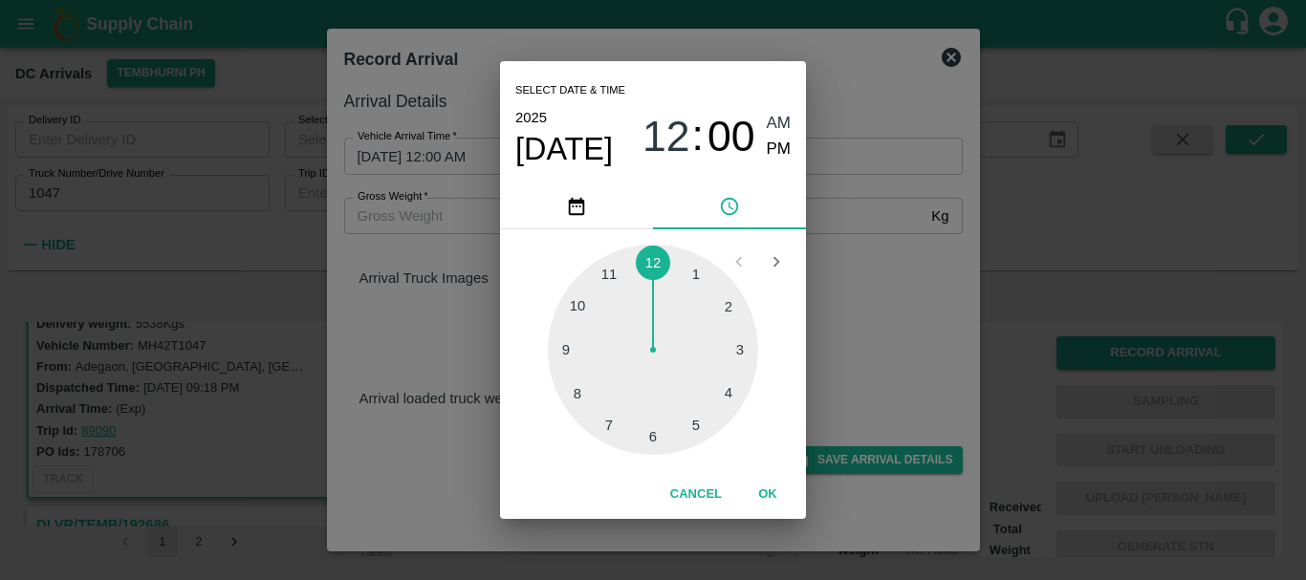
click at [574, 397] on div at bounding box center [653, 350] width 210 height 210
click at [653, 434] on div at bounding box center [653, 350] width 210 height 210
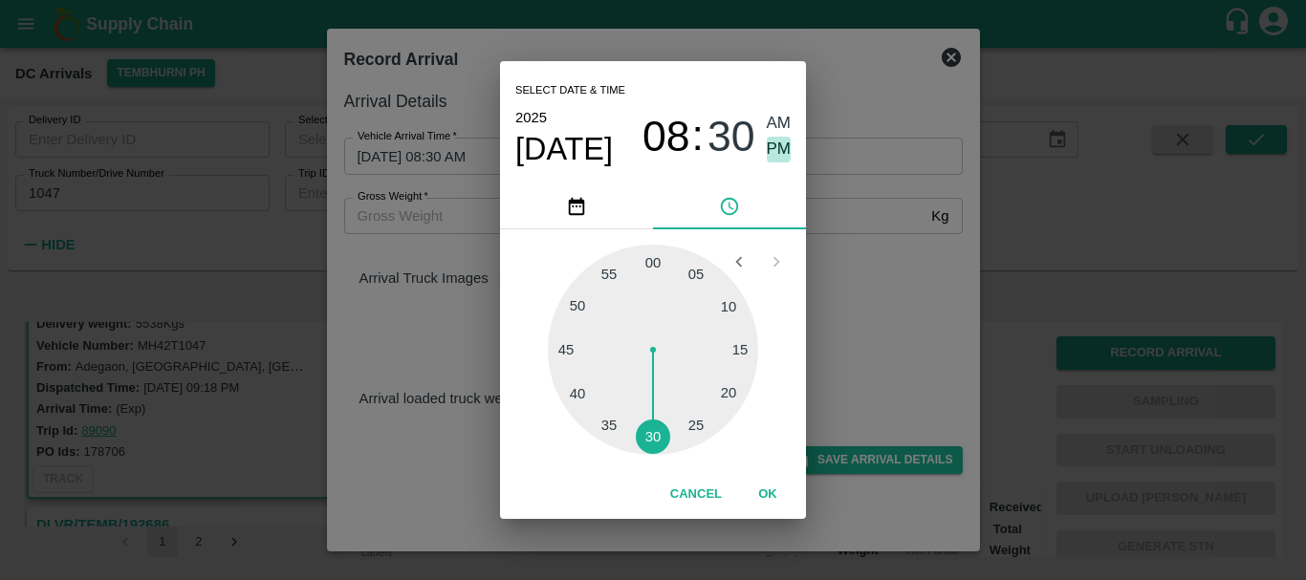
click at [784, 147] on span "PM" at bounding box center [779, 150] width 25 height 26
type input "28/09/2025 08:30 PM"
click at [894, 300] on div "Select date & time 2025 Sep 28 08 : 30 AM PM 05 10 15 20 25 30 35 40 45 50 55 0…" at bounding box center [653, 290] width 1306 height 580
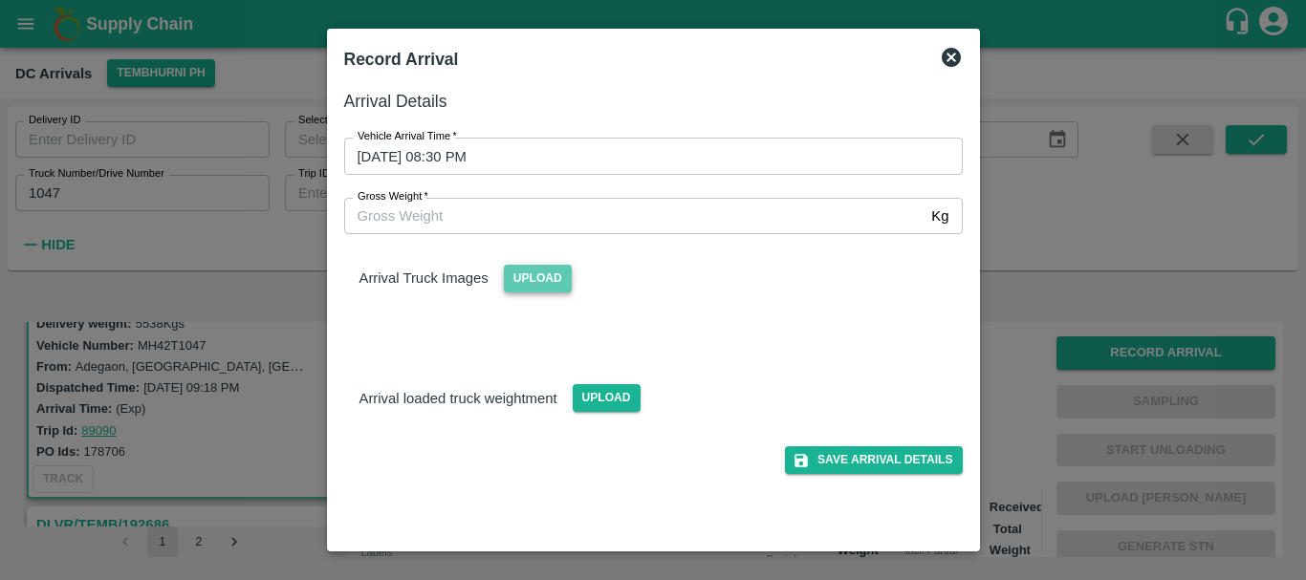
click at [542, 276] on span "Upload" at bounding box center [538, 279] width 68 height 28
click at [0, 0] on input "Upload" at bounding box center [0, 0] width 0 height 0
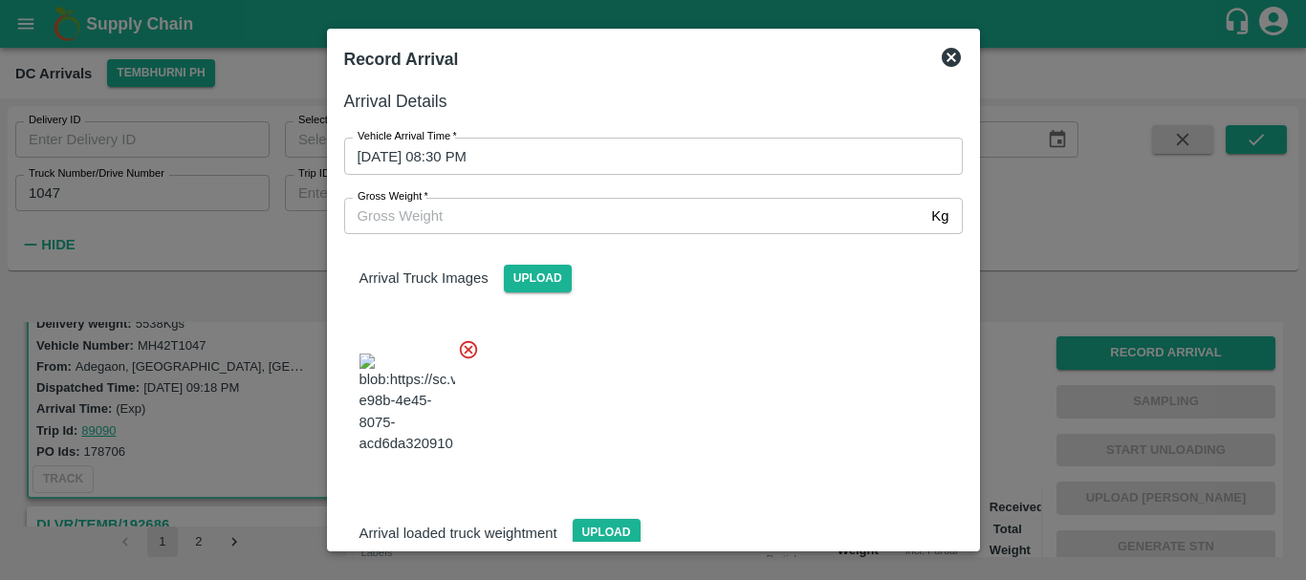
scroll to position [144, 0]
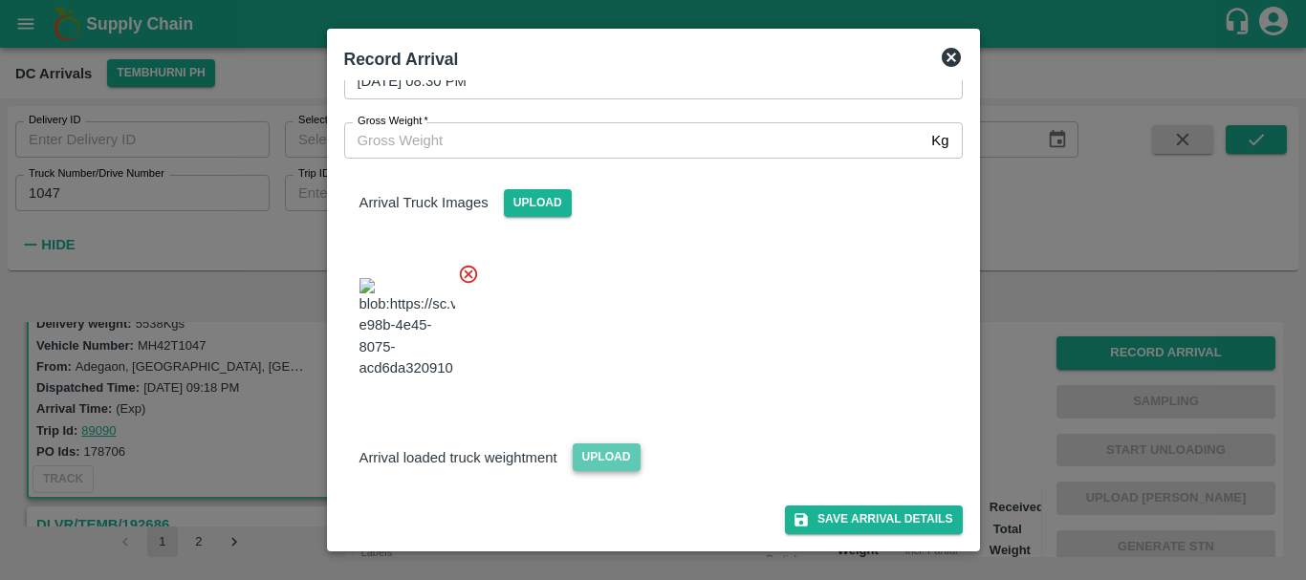
click at [613, 451] on span "Upload" at bounding box center [607, 458] width 68 height 28
click at [0, 0] on input "Upload" at bounding box center [0, 0] width 0 height 0
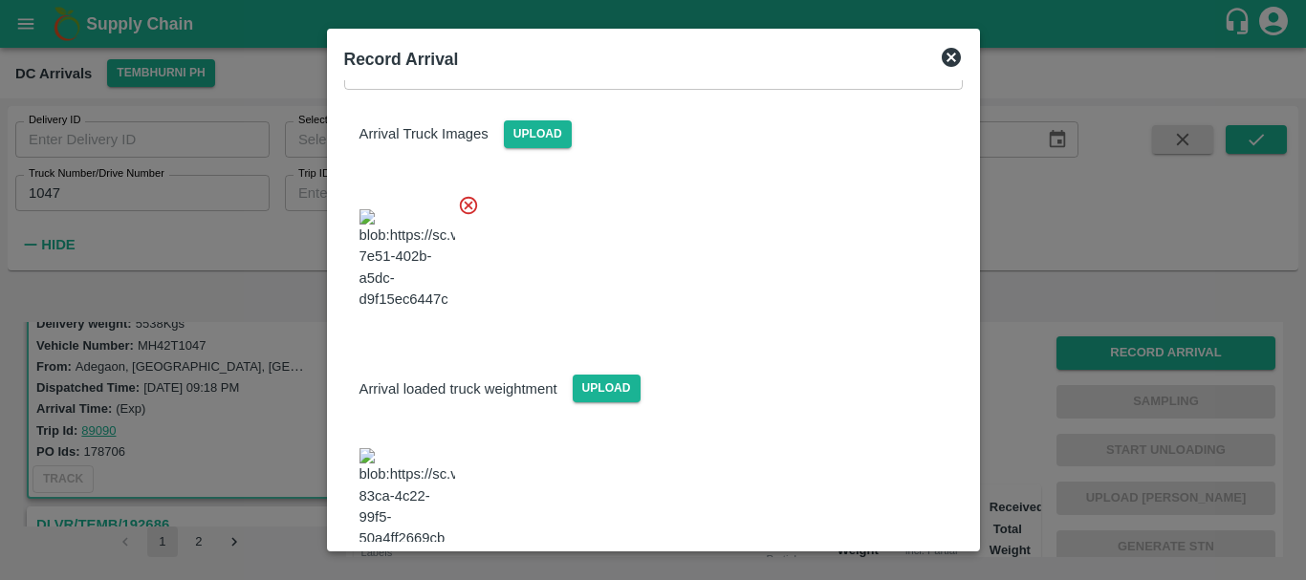
scroll to position [239, 0]
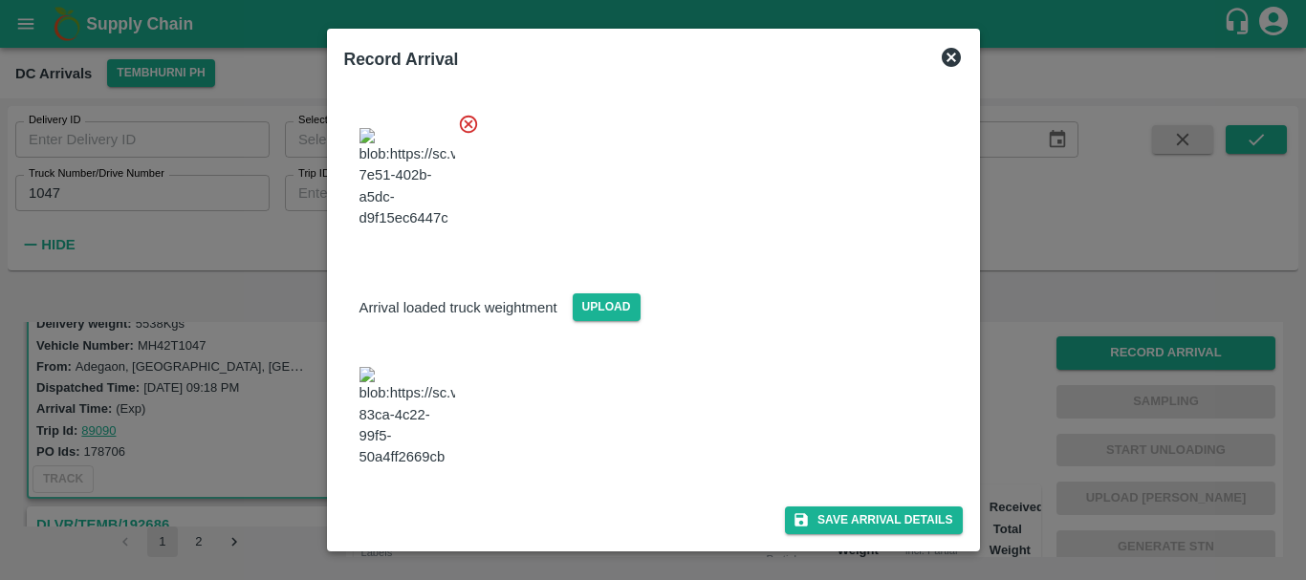
click at [429, 447] on img at bounding box center [407, 417] width 96 height 100
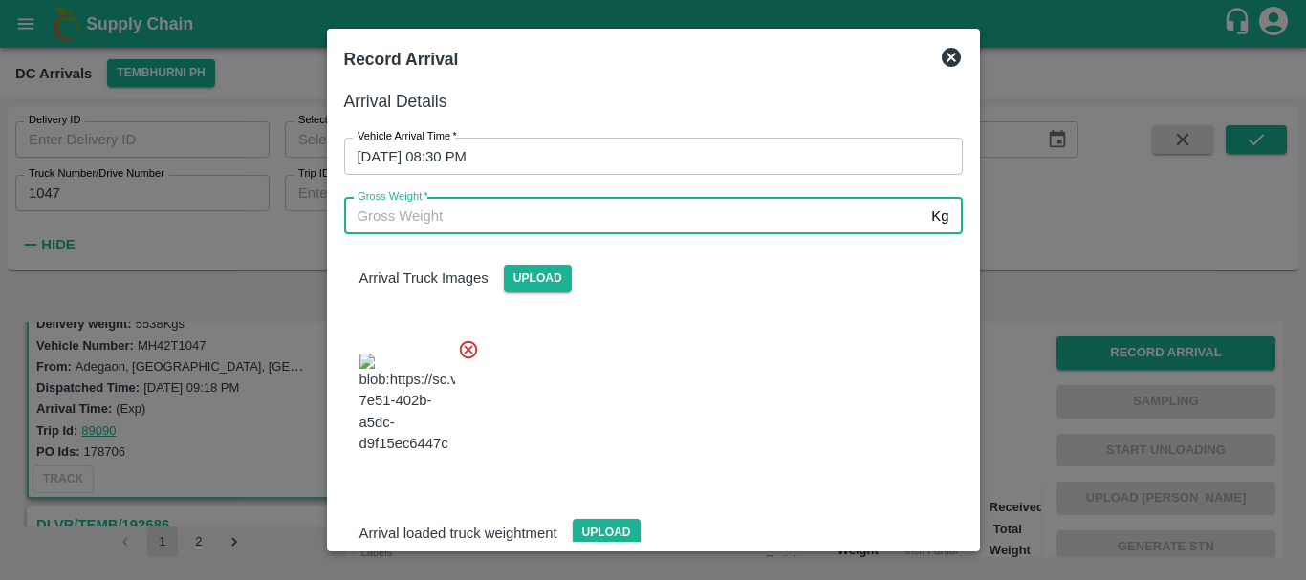
click at [520, 218] on input "Gross Weight   *" at bounding box center [634, 216] width 580 height 36
type input "11610"
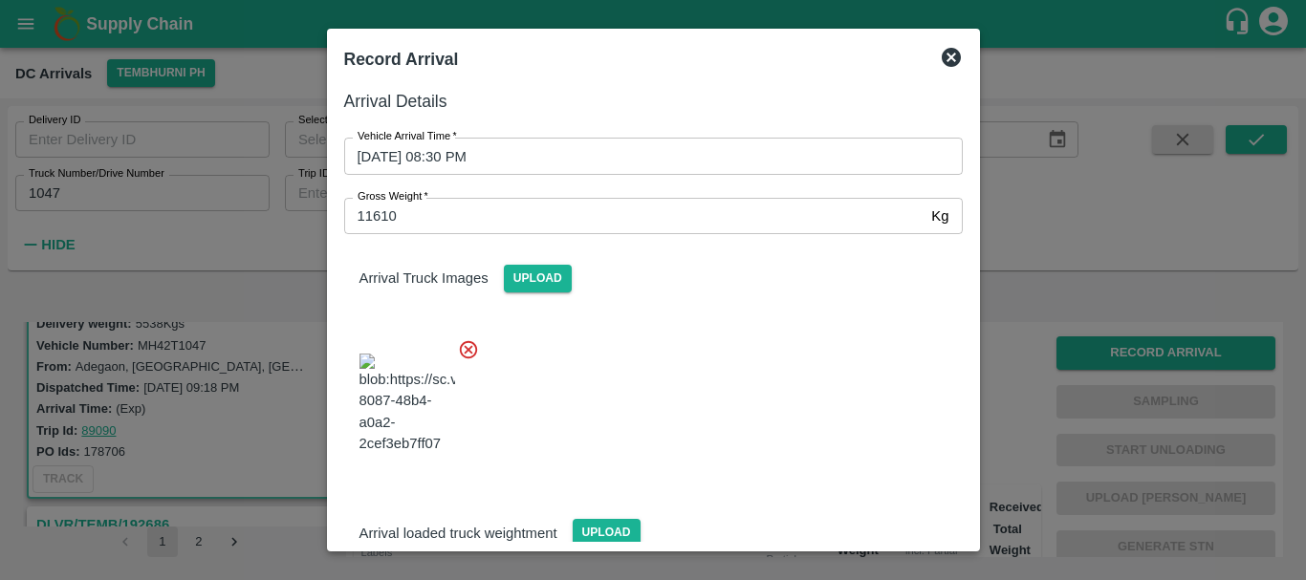
click at [712, 391] on div at bounding box center [646, 398] width 634 height 150
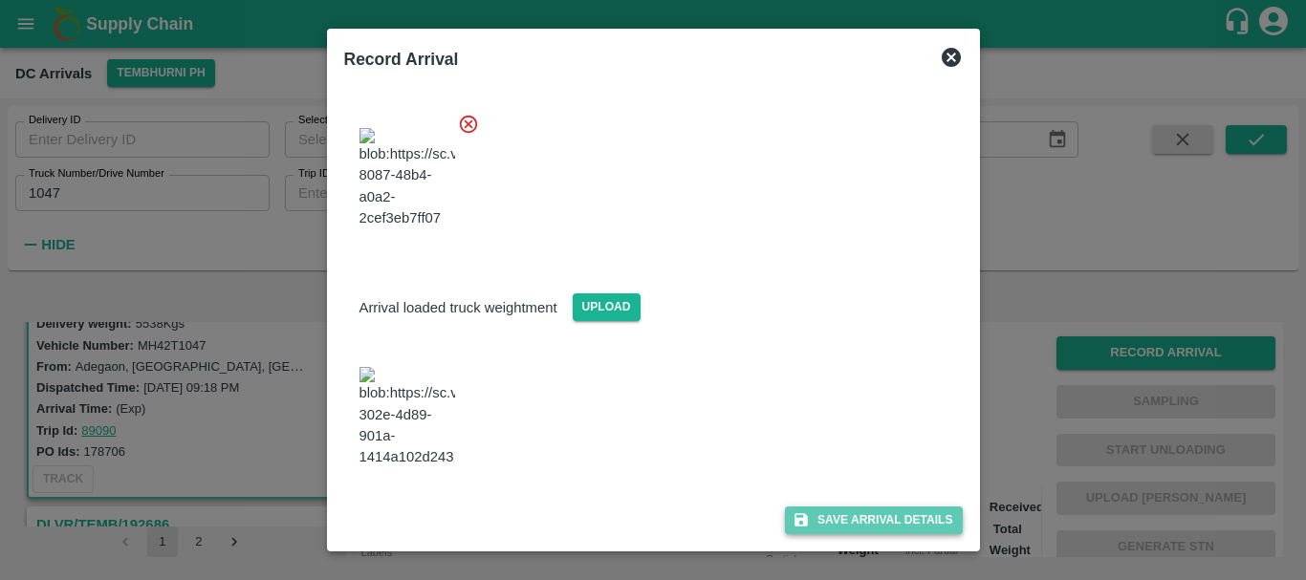
click at [824, 519] on button "Save Arrival Details" at bounding box center [873, 521] width 177 height 28
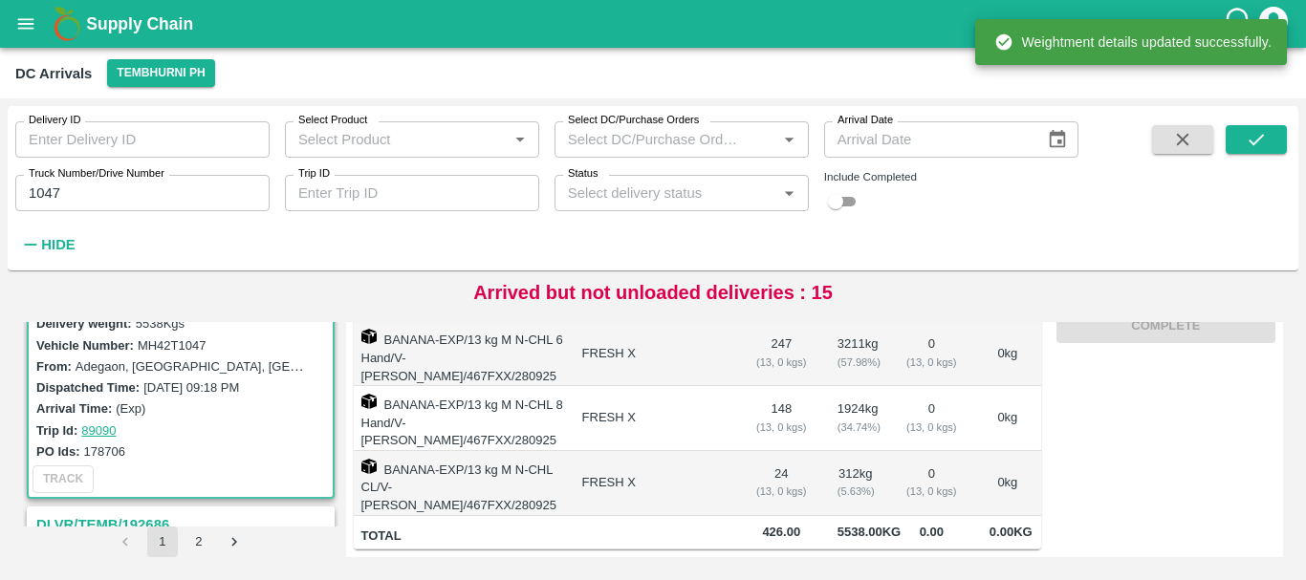
scroll to position [0, 0]
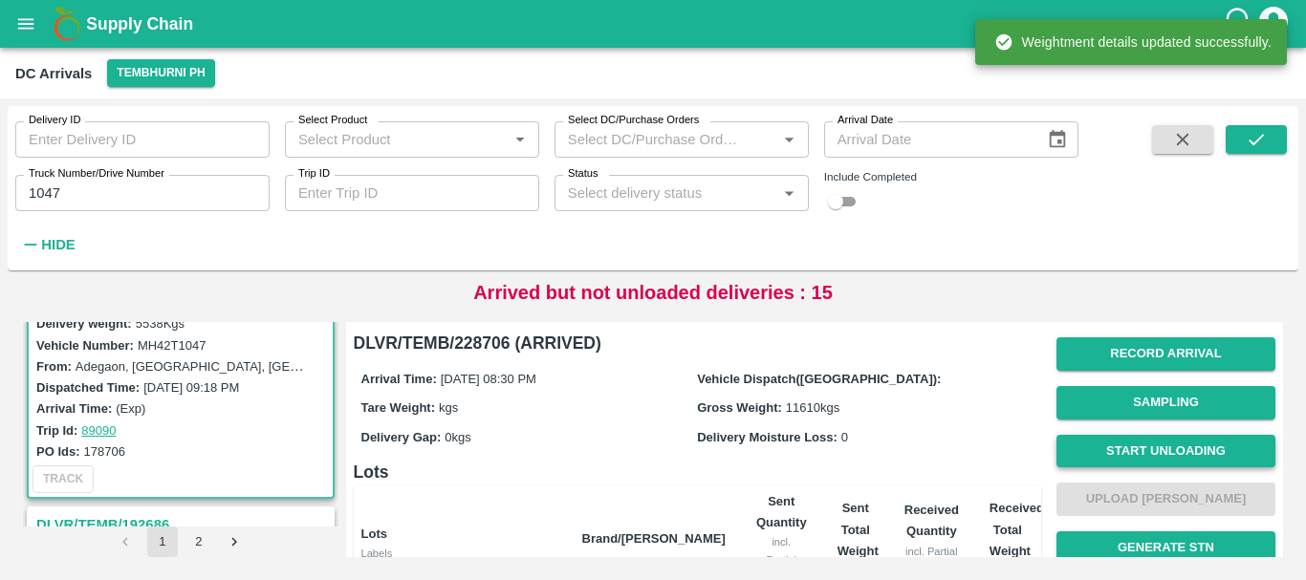
click at [1109, 457] on button "Start Unloading" at bounding box center [1165, 451] width 219 height 33
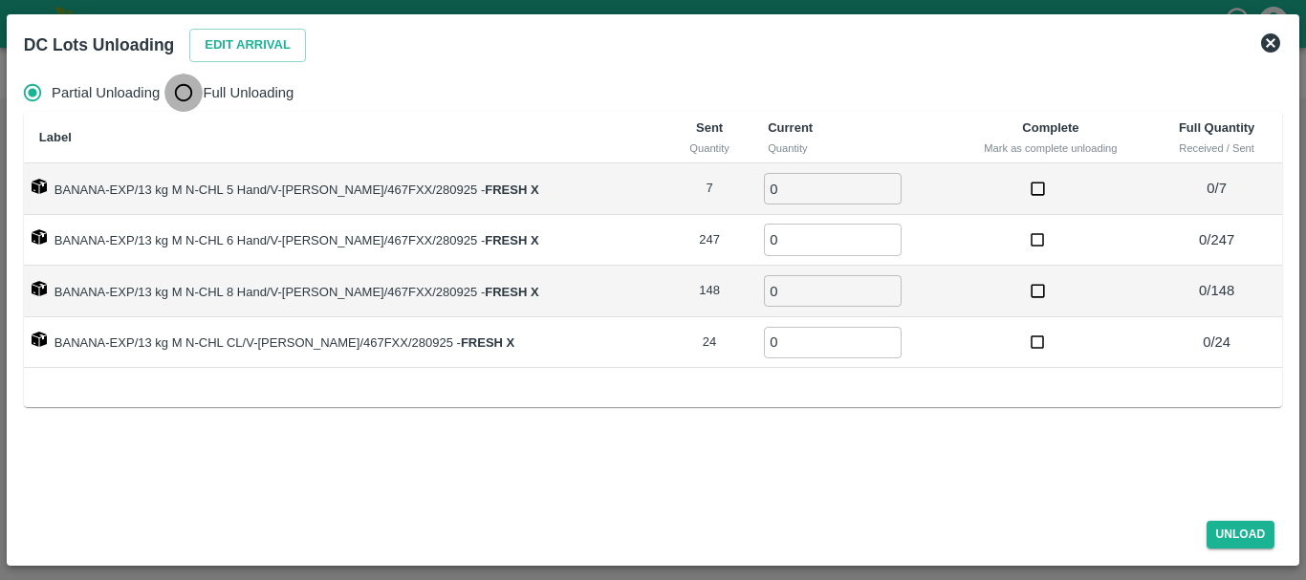
click at [186, 86] on input "Full Unloading" at bounding box center [183, 93] width 38 height 38
radio input "true"
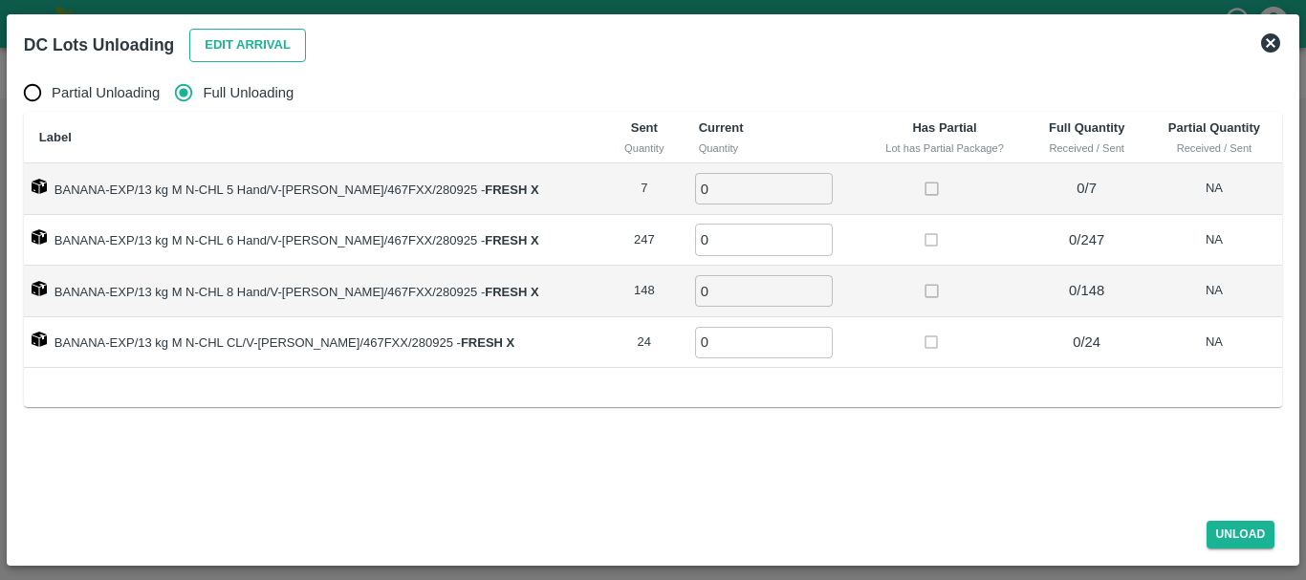
click at [243, 48] on button "Edit Arrival" at bounding box center [247, 45] width 117 height 33
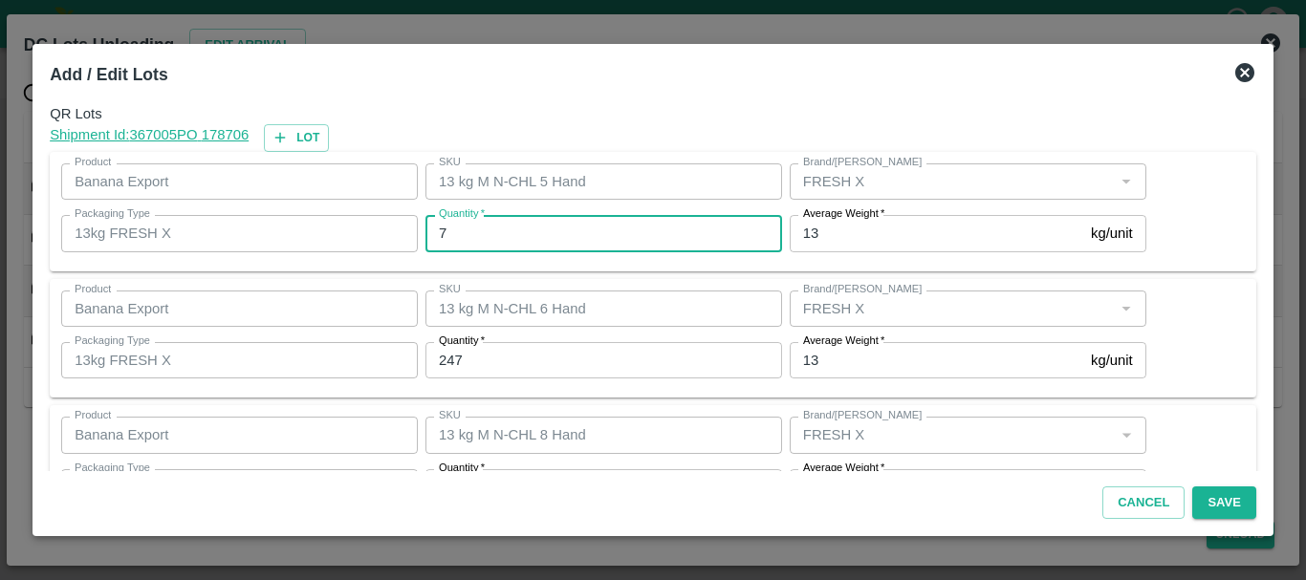
click at [492, 235] on input "7" at bounding box center [603, 233] width 357 height 36
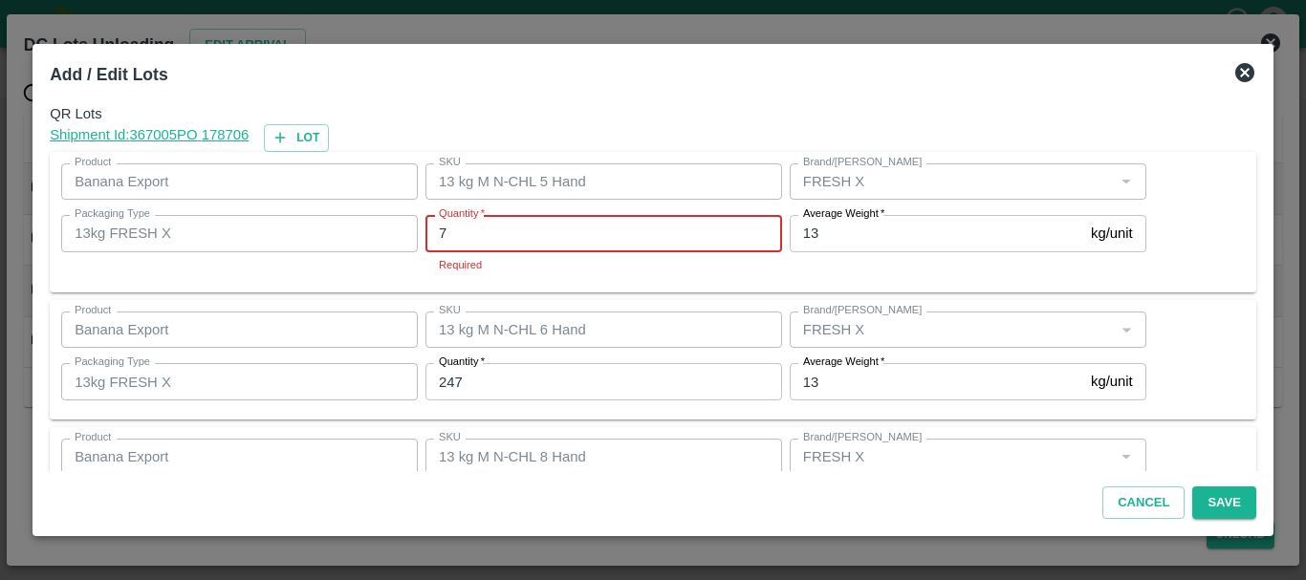
type input "7"
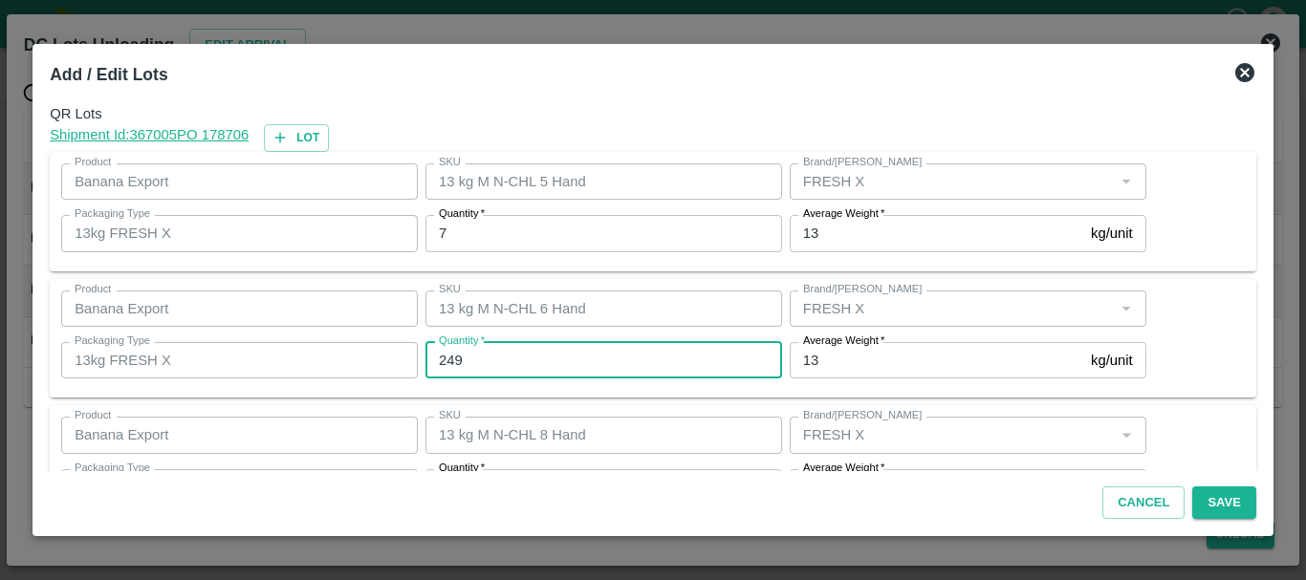
type input "249"
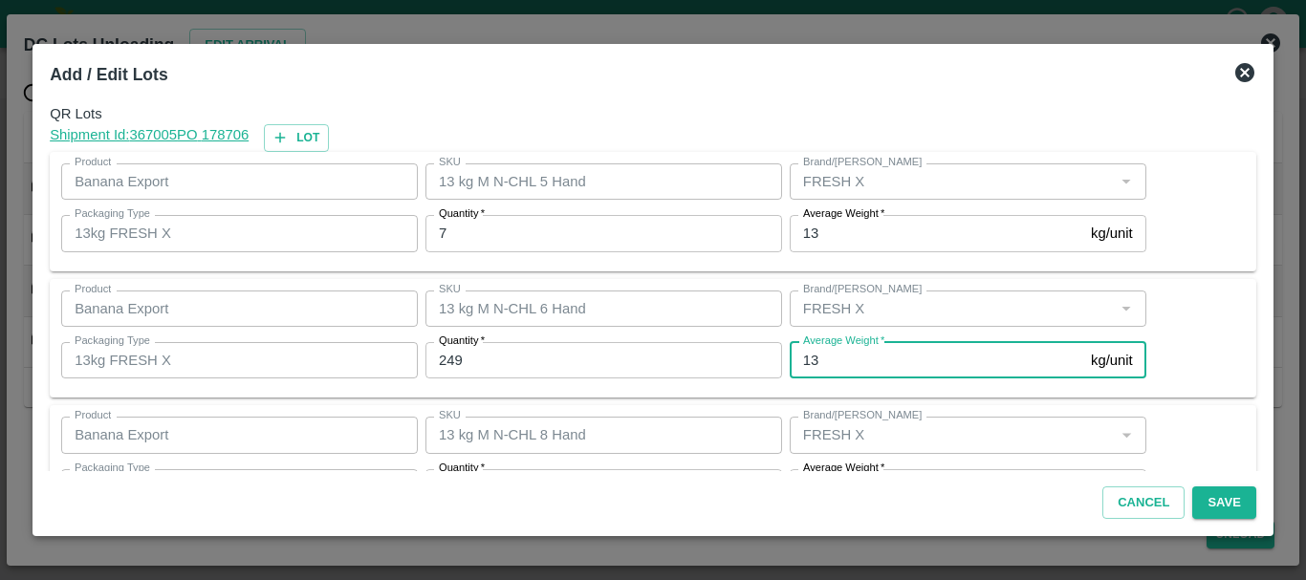
scroll to position [34, 0]
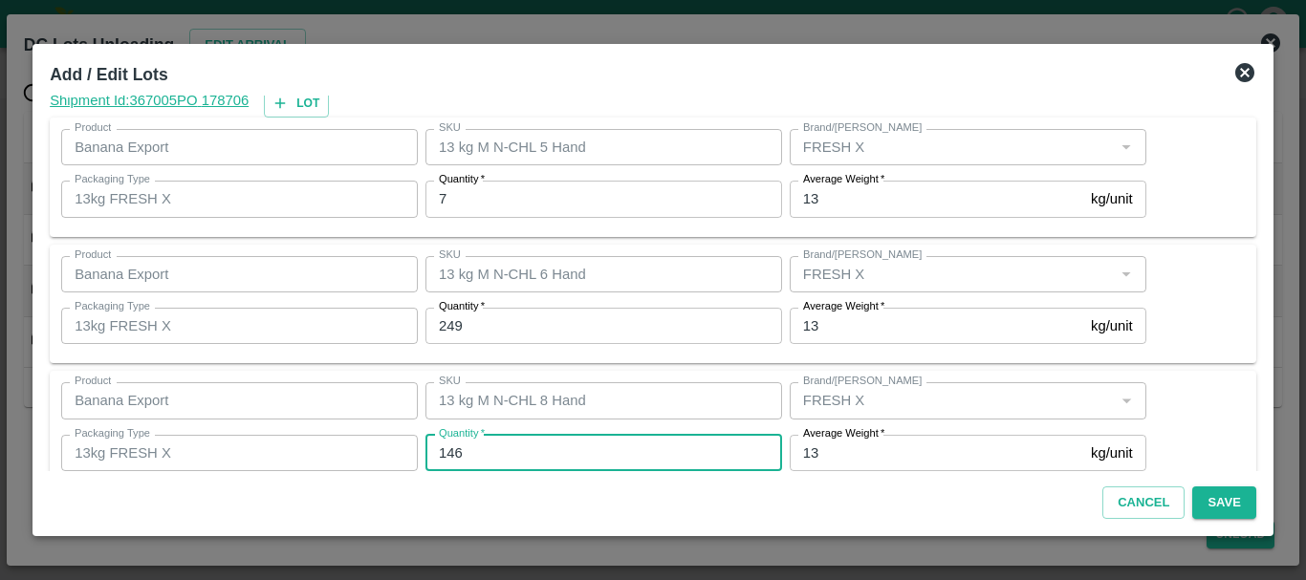
type input "146"
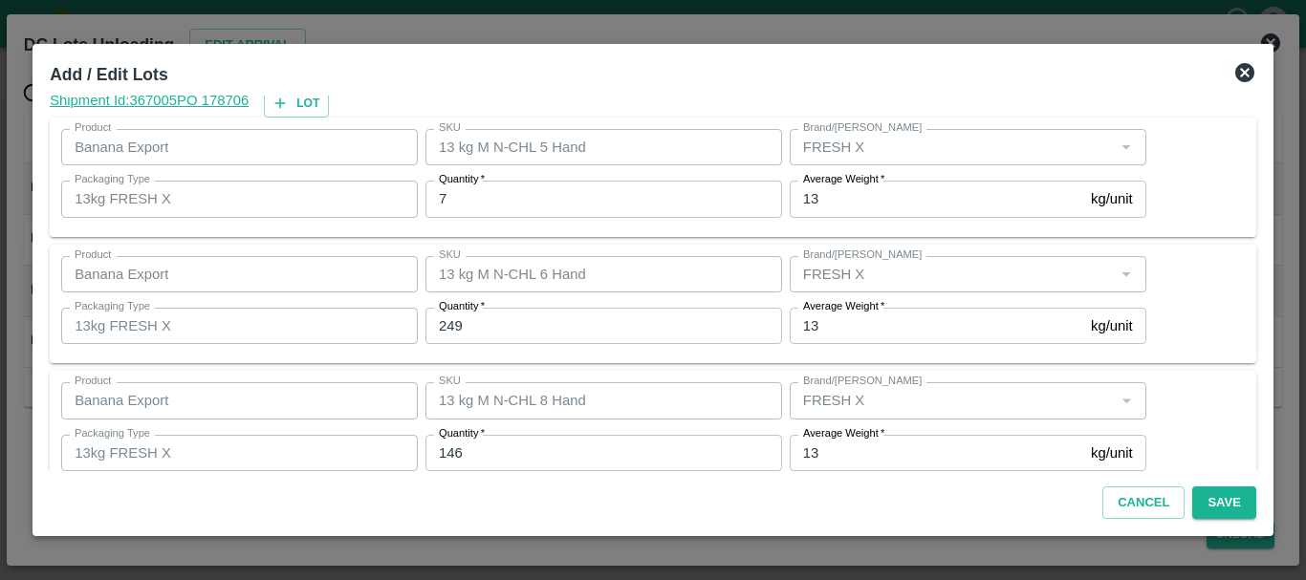
scroll to position [196, 0]
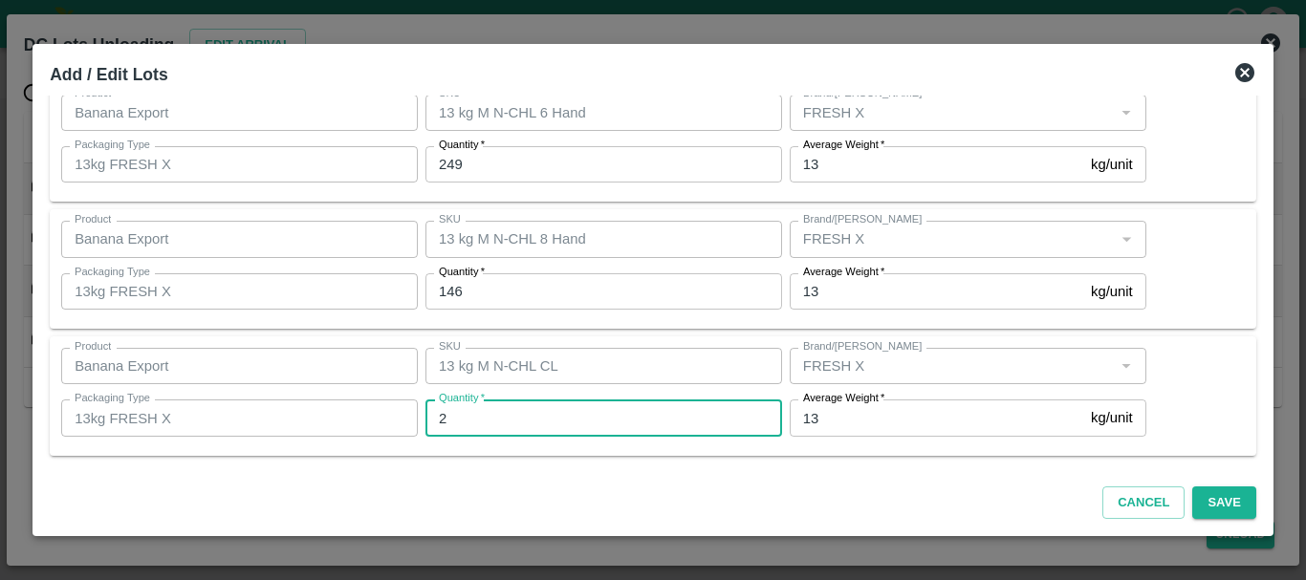
type input "24"
click at [965, 472] on div "Cancel Save" at bounding box center [653, 499] width 1222 height 56
click at [1207, 504] on button "Save" at bounding box center [1223, 503] width 63 height 33
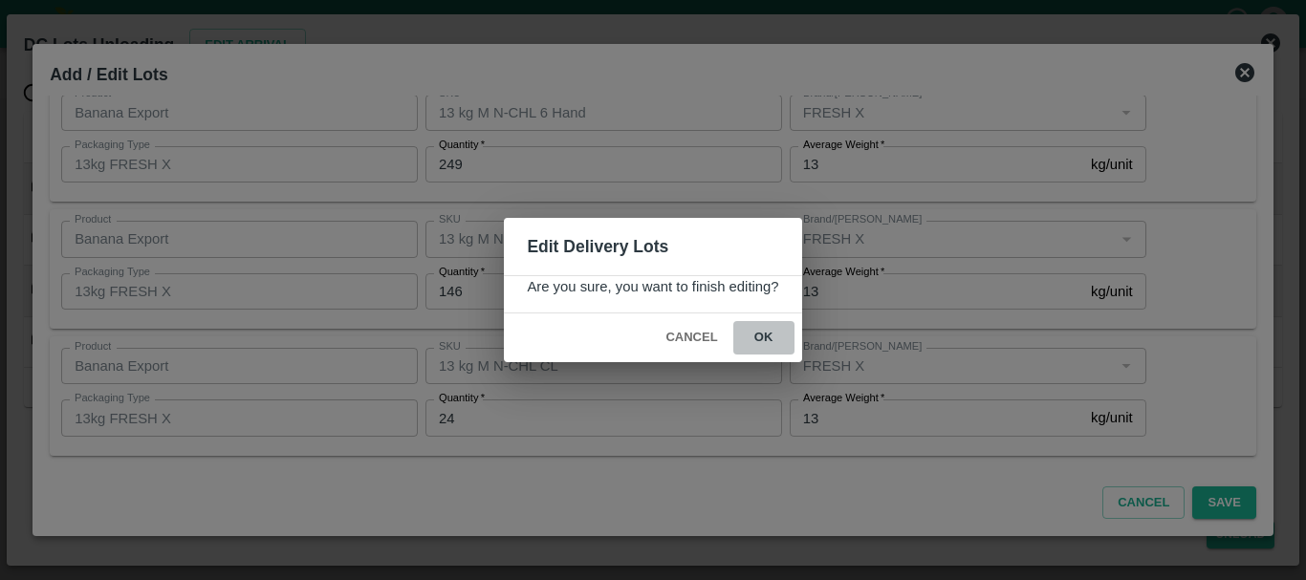
click at [758, 345] on button "ok" at bounding box center [763, 337] width 61 height 33
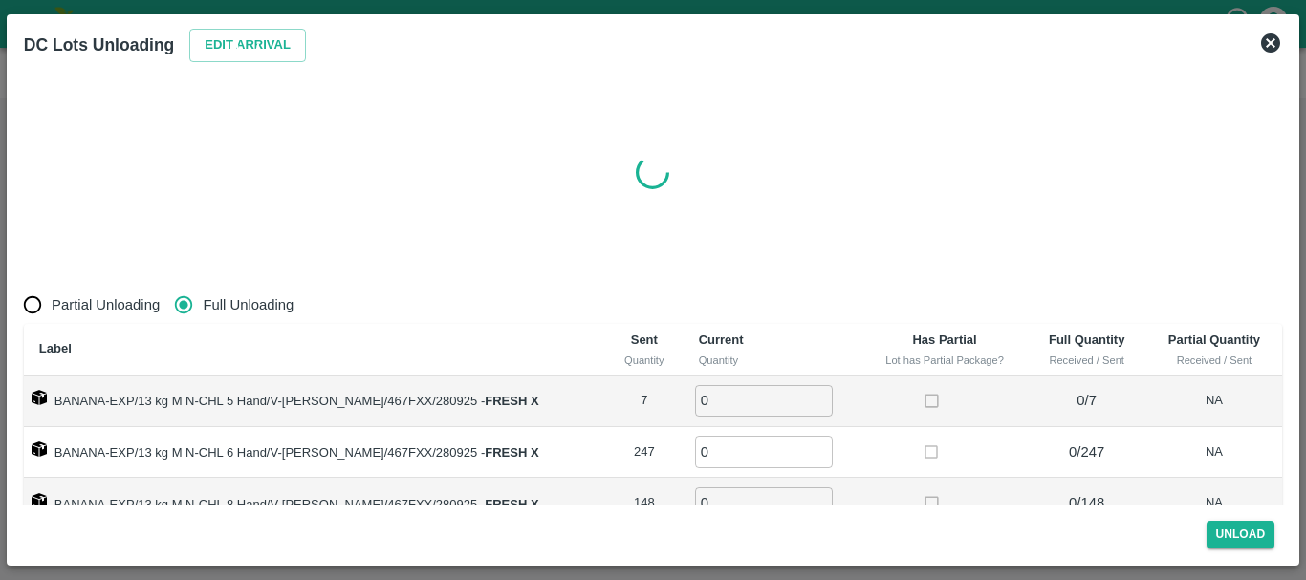
radio input "true"
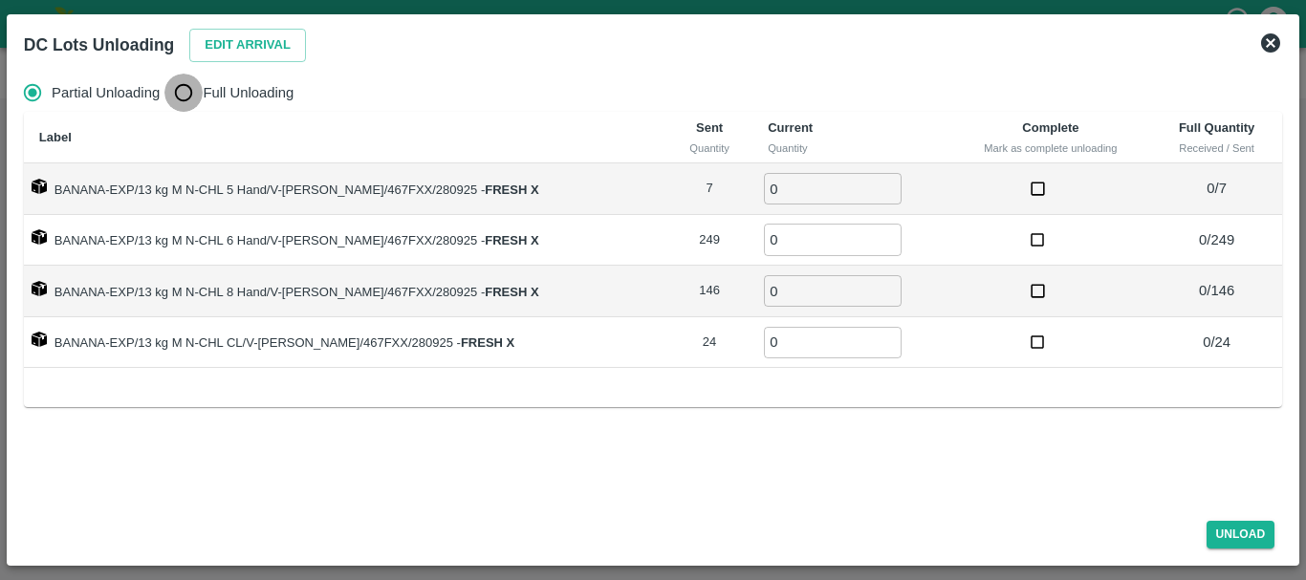
click at [198, 94] on input "Full Unloading" at bounding box center [183, 93] width 38 height 38
radio input "true"
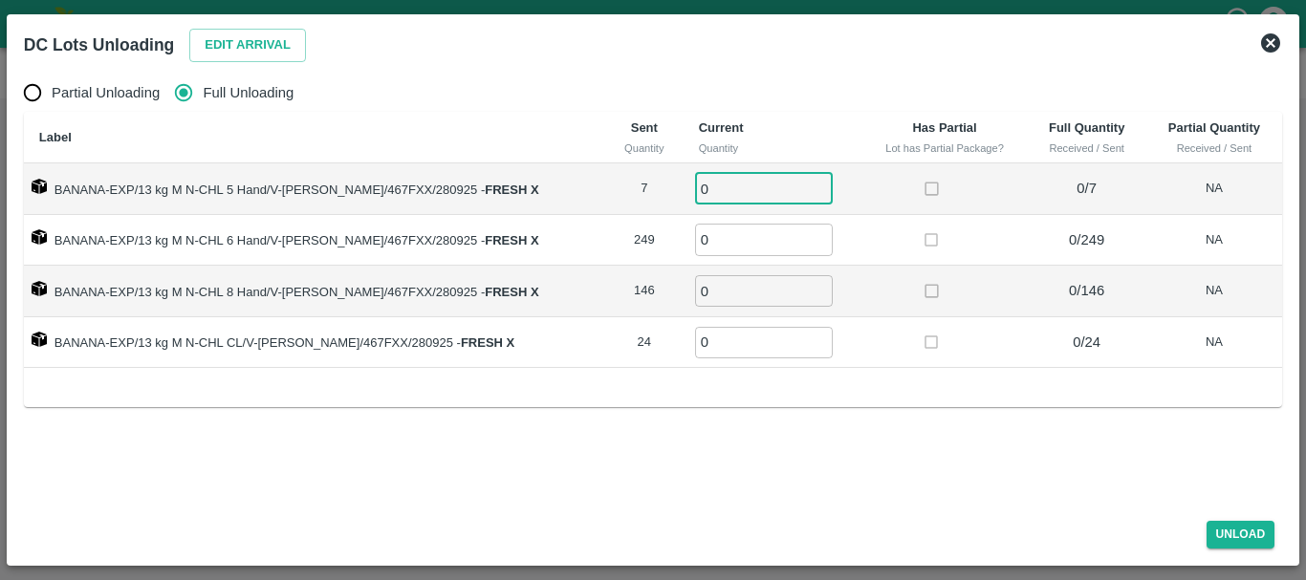
click at [718, 189] on input "0" at bounding box center [764, 189] width 138 height 32
type input "07"
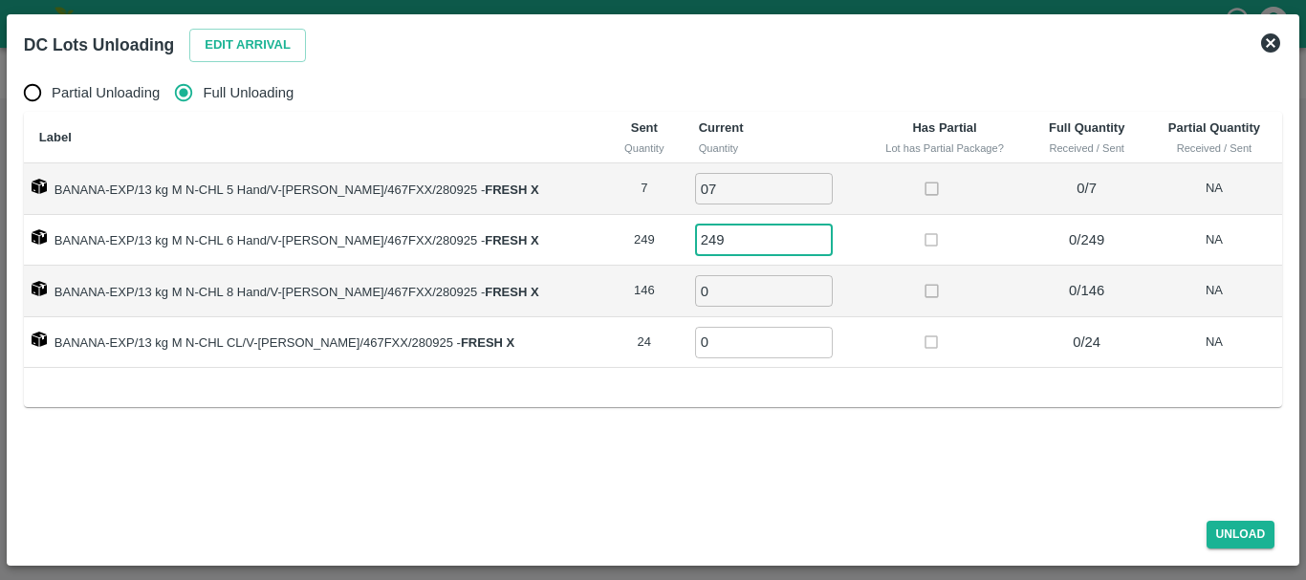
type input "249"
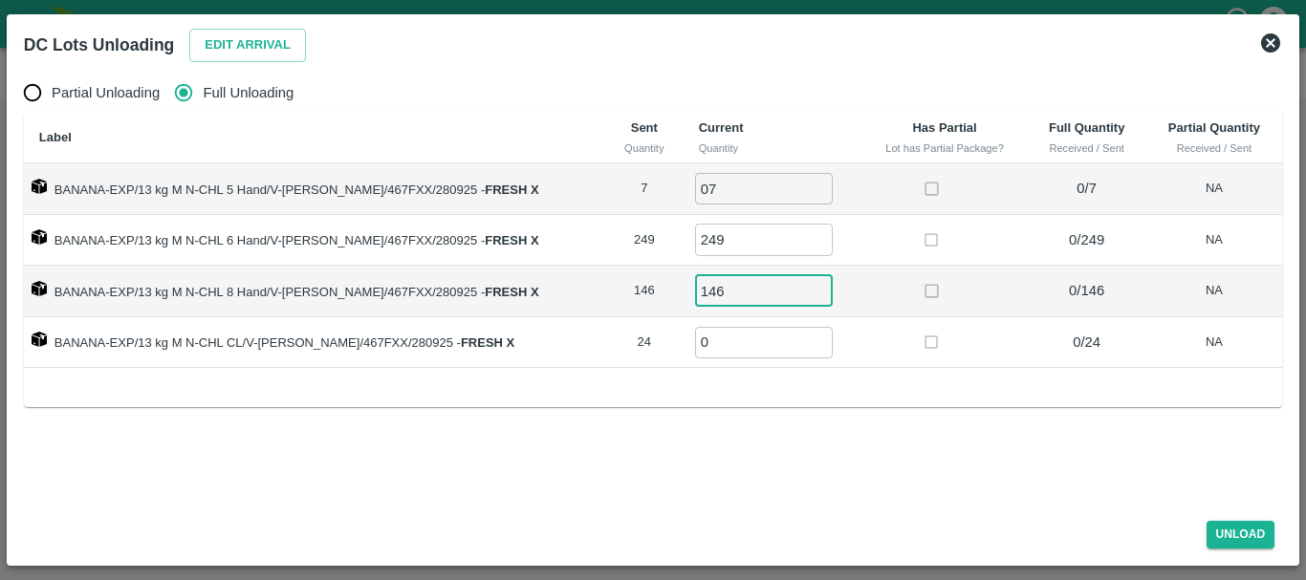
type input "146"
type input "24"
click at [862, 310] on td at bounding box center [944, 292] width 165 height 52
click at [1217, 534] on button "Unload" at bounding box center [1241, 535] width 69 height 28
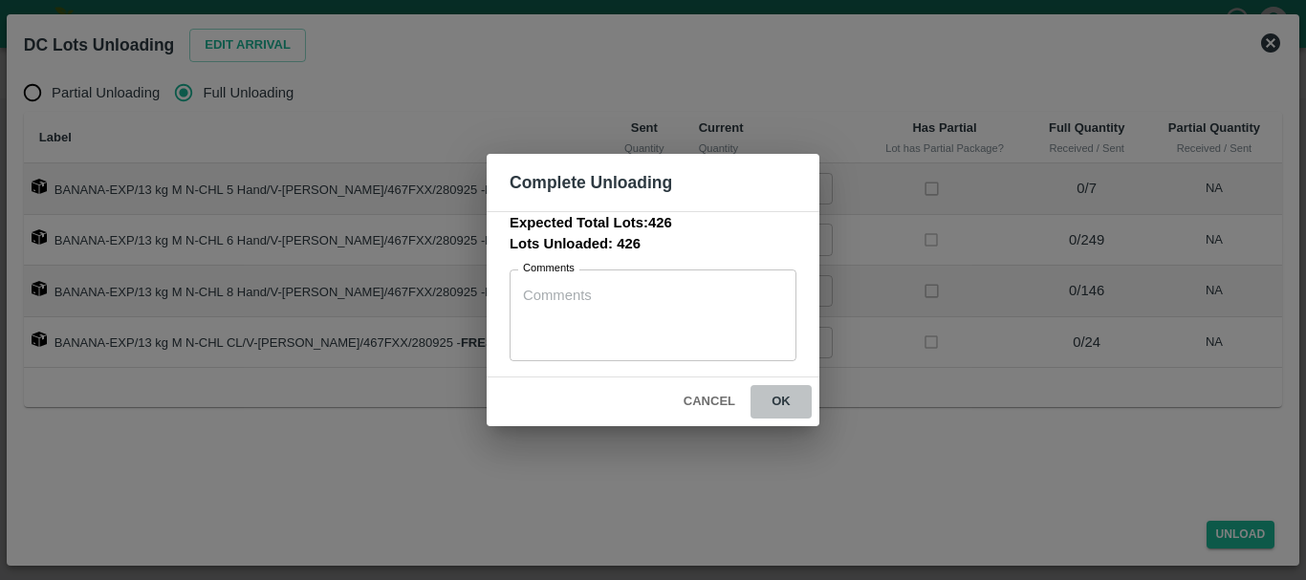
click at [792, 395] on button "ok" at bounding box center [781, 401] width 61 height 33
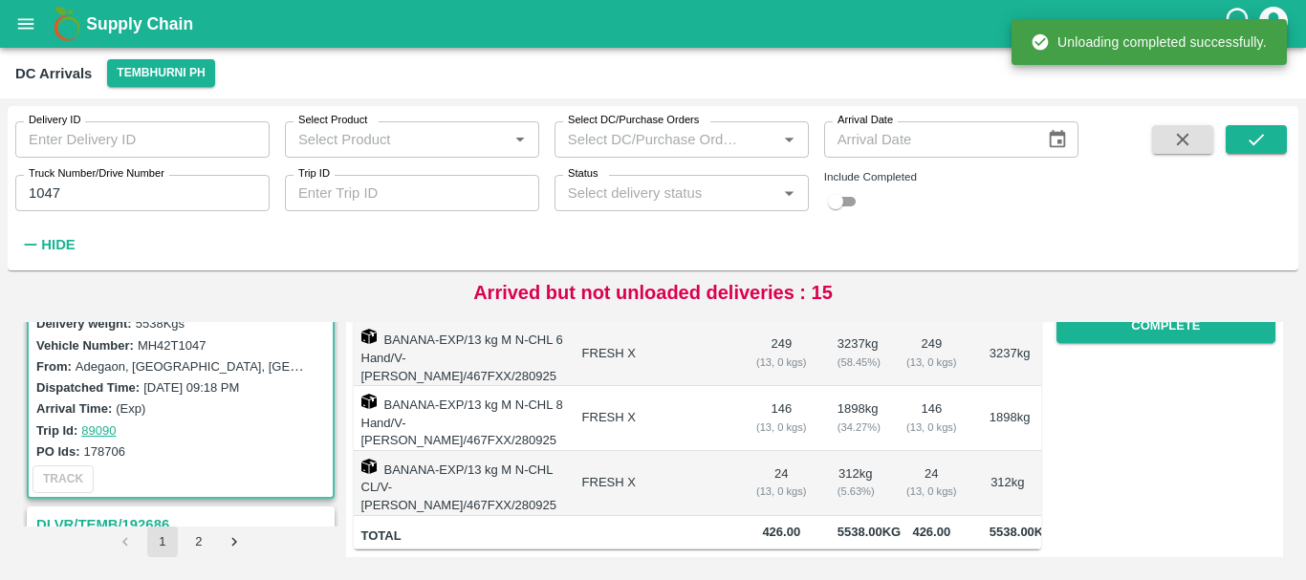
scroll to position [0, 0]
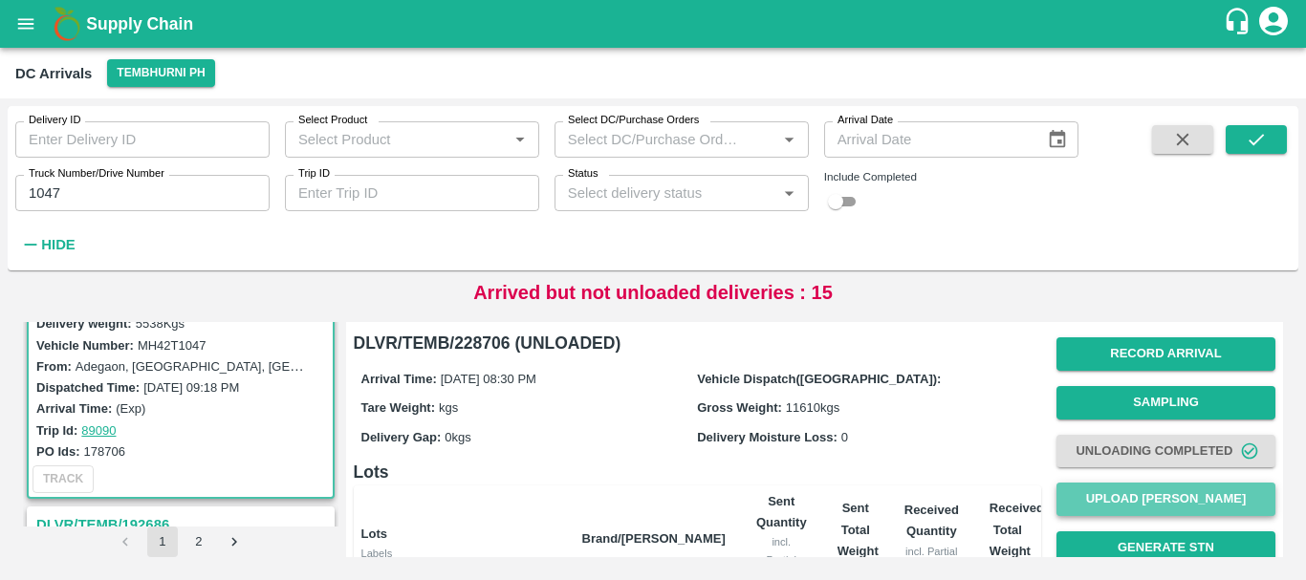
click at [1108, 491] on button "Upload Tare Weight" at bounding box center [1165, 499] width 219 height 33
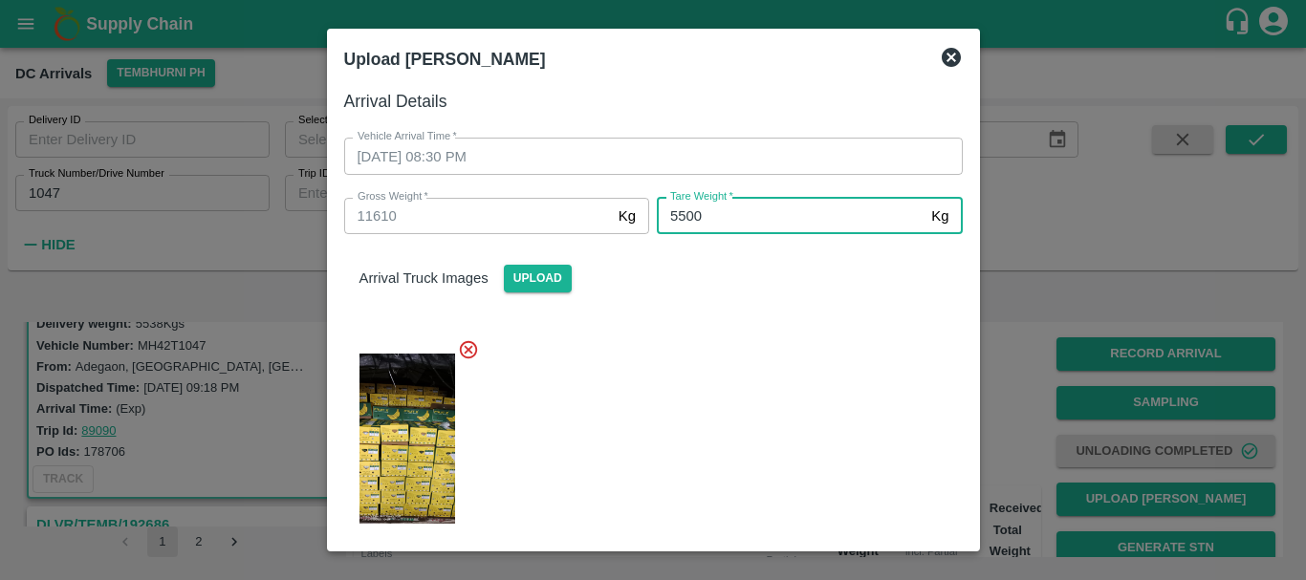
type input "5500"
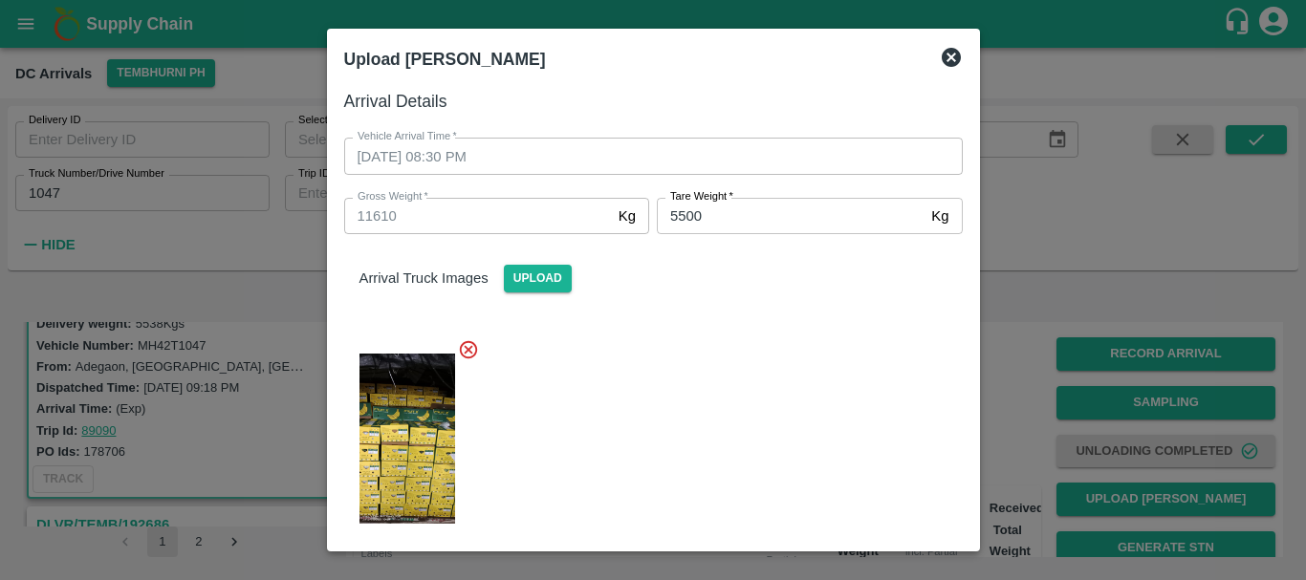
click at [726, 396] on div at bounding box center [646, 433] width 634 height 220
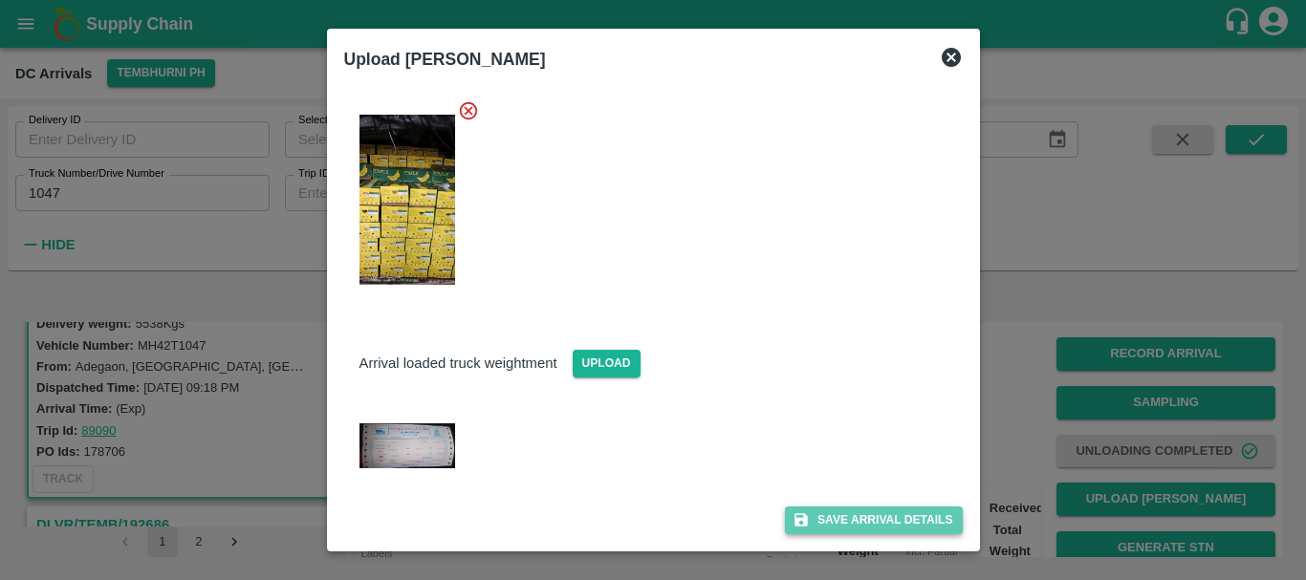
click at [874, 511] on button "Save Arrival Details" at bounding box center [873, 521] width 177 height 28
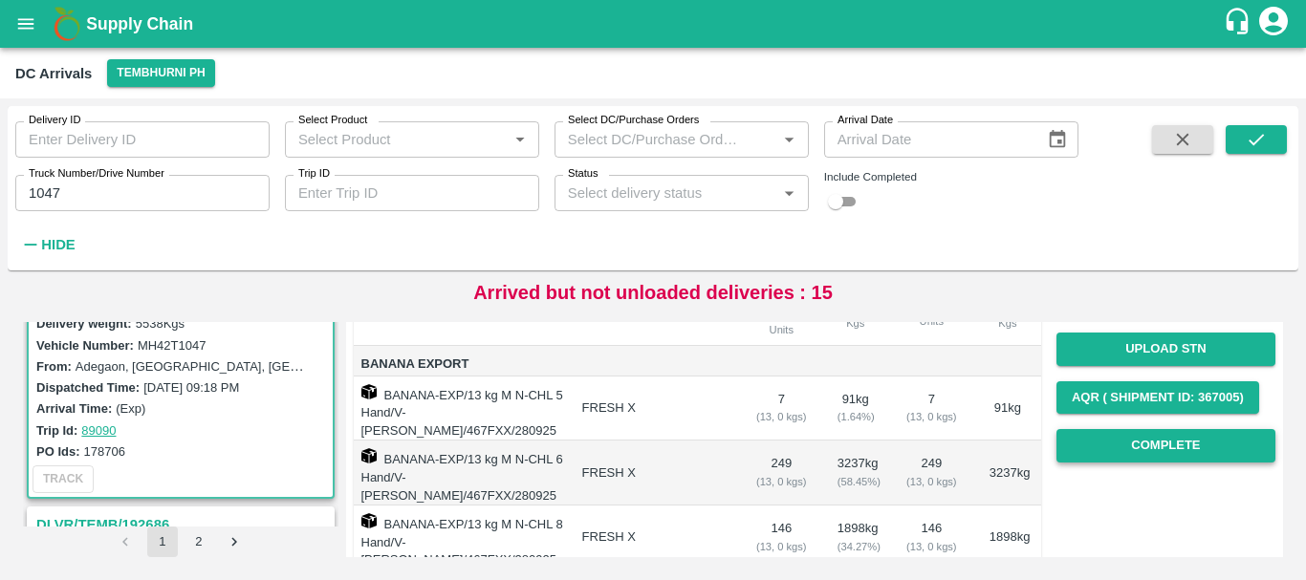
scroll to position [248, 0]
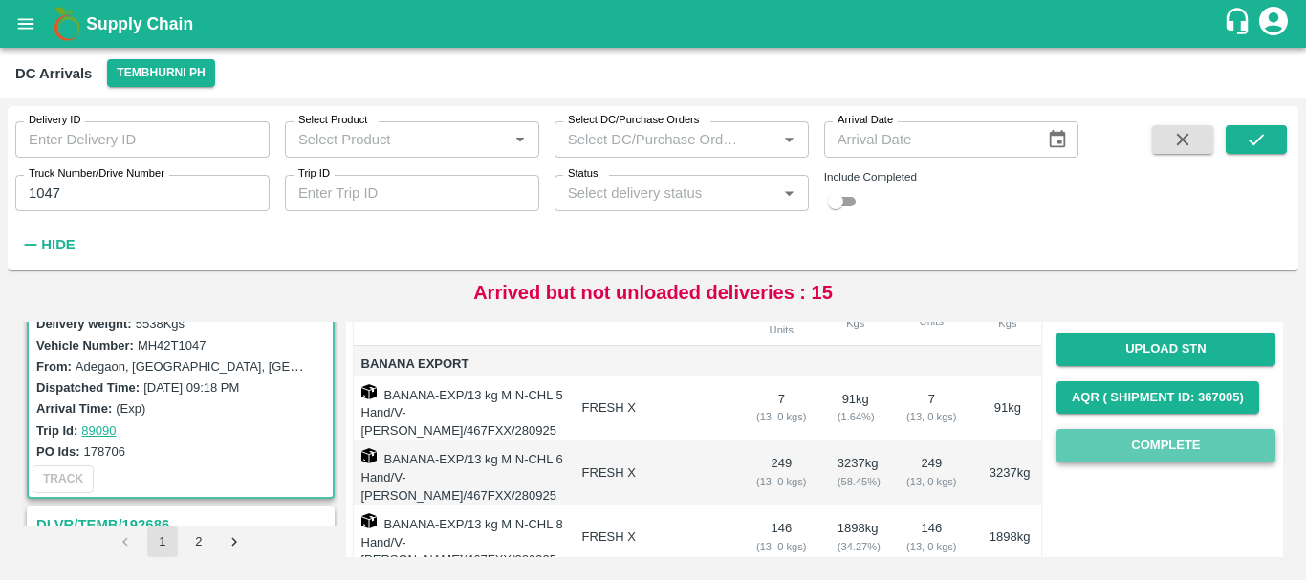
click at [1154, 433] on button "Complete" at bounding box center [1165, 445] width 219 height 33
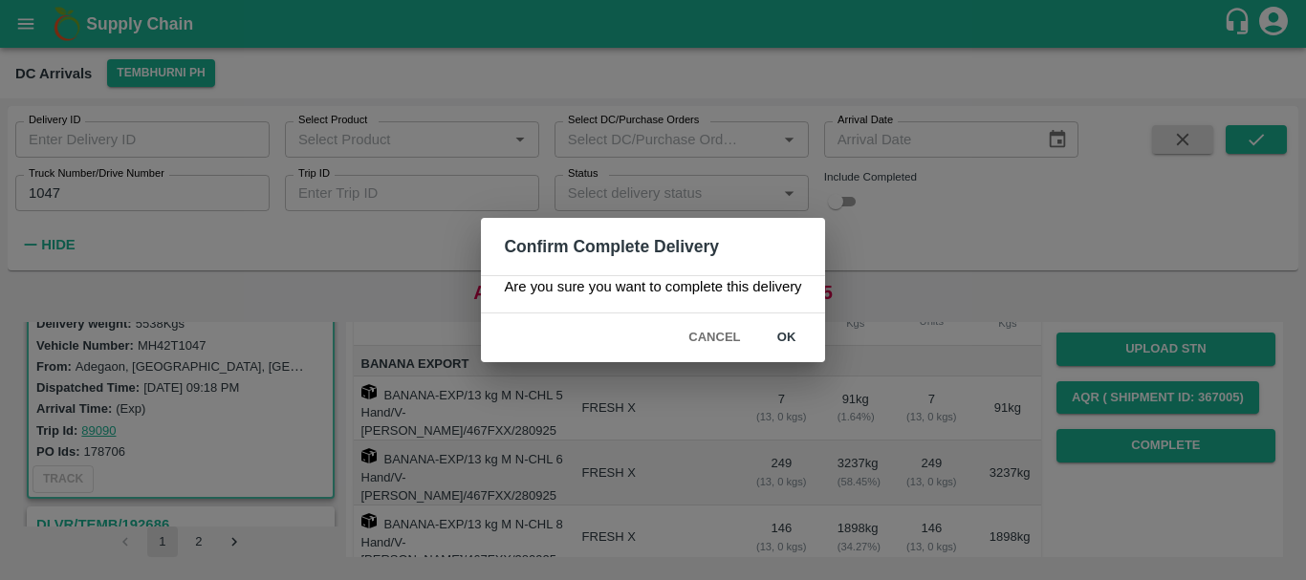
click at [778, 349] on button "ok" at bounding box center [786, 337] width 61 height 33
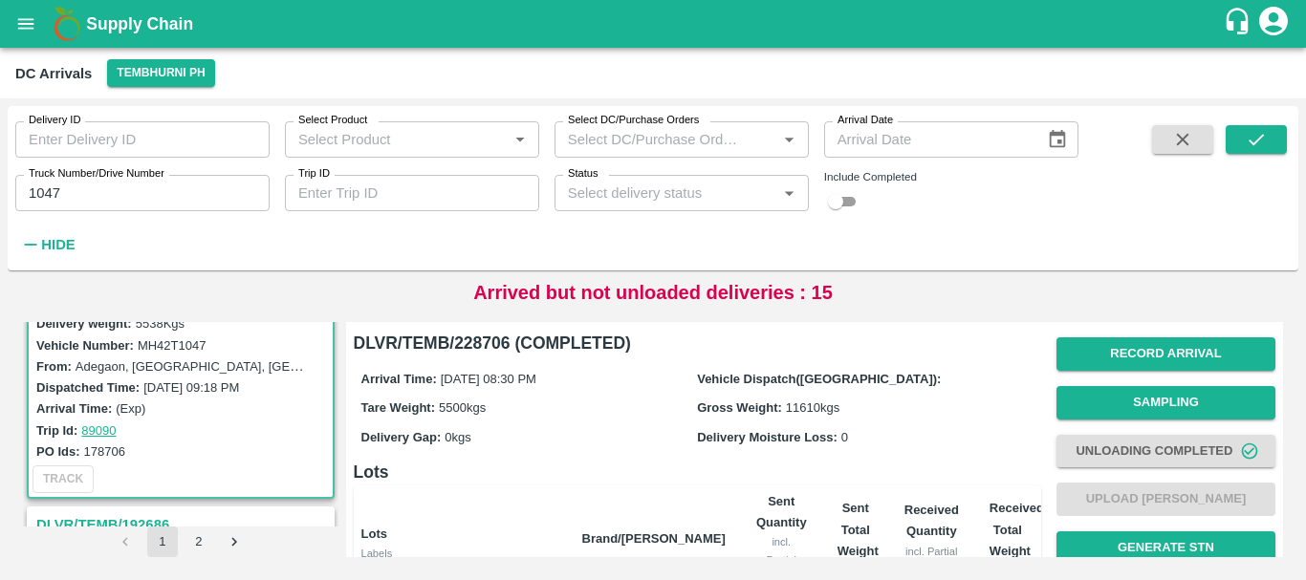
scroll to position [368, 0]
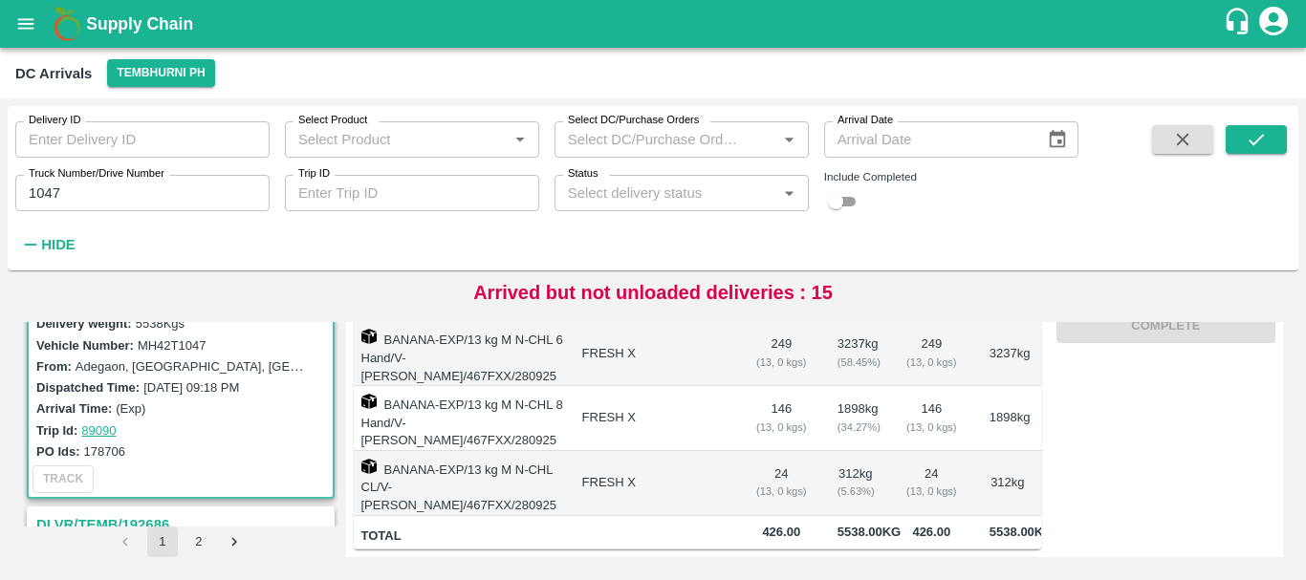
click at [142, 216] on div "Delivery ID Delivery ID Select Product Select Product   * Select DC/Purchase Or…" at bounding box center [539, 183] width 1078 height 155
click at [120, 201] on input "1047" at bounding box center [142, 193] width 254 height 36
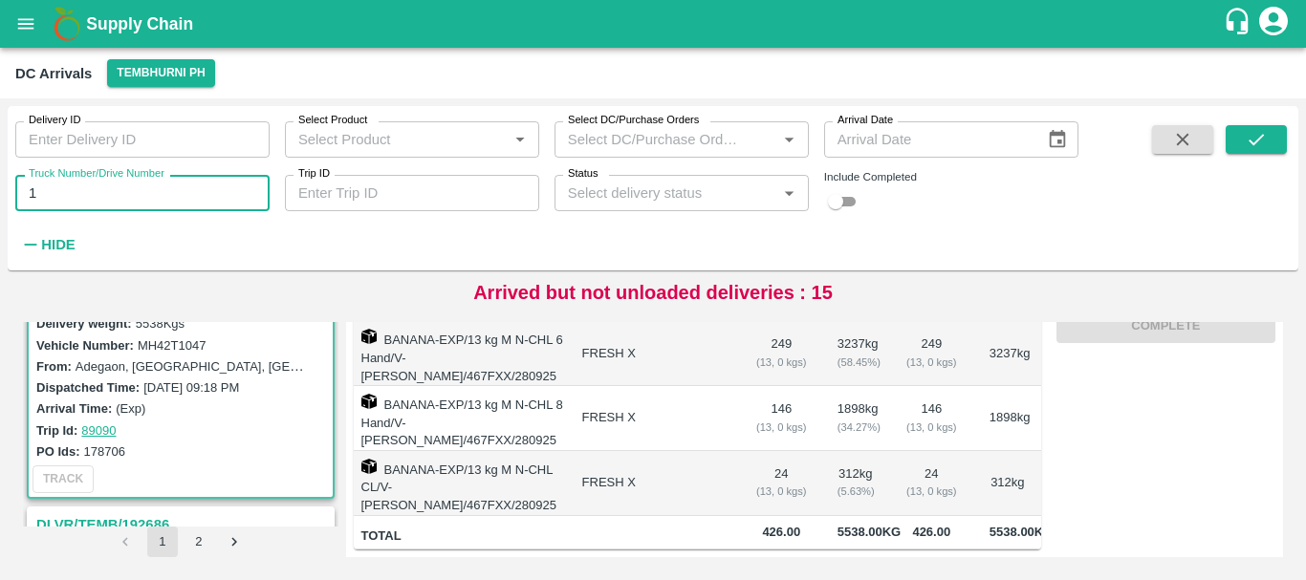
type input "1"
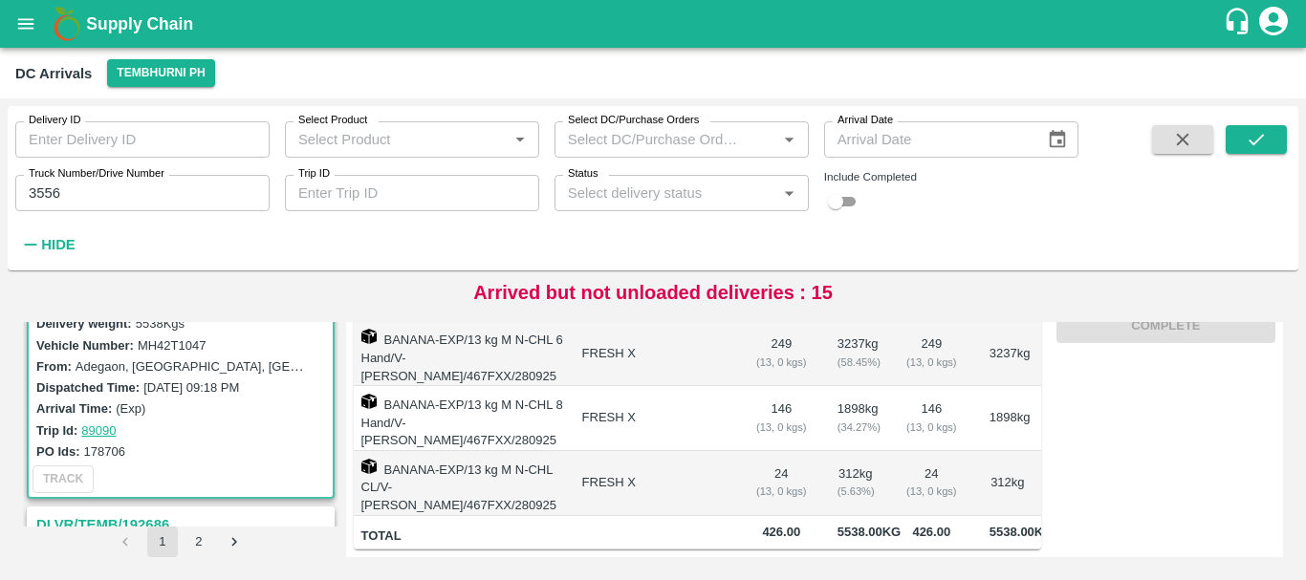
click at [1251, 155] on span at bounding box center [1256, 192] width 61 height 134
click at [1249, 151] on button "submit" at bounding box center [1256, 139] width 61 height 29
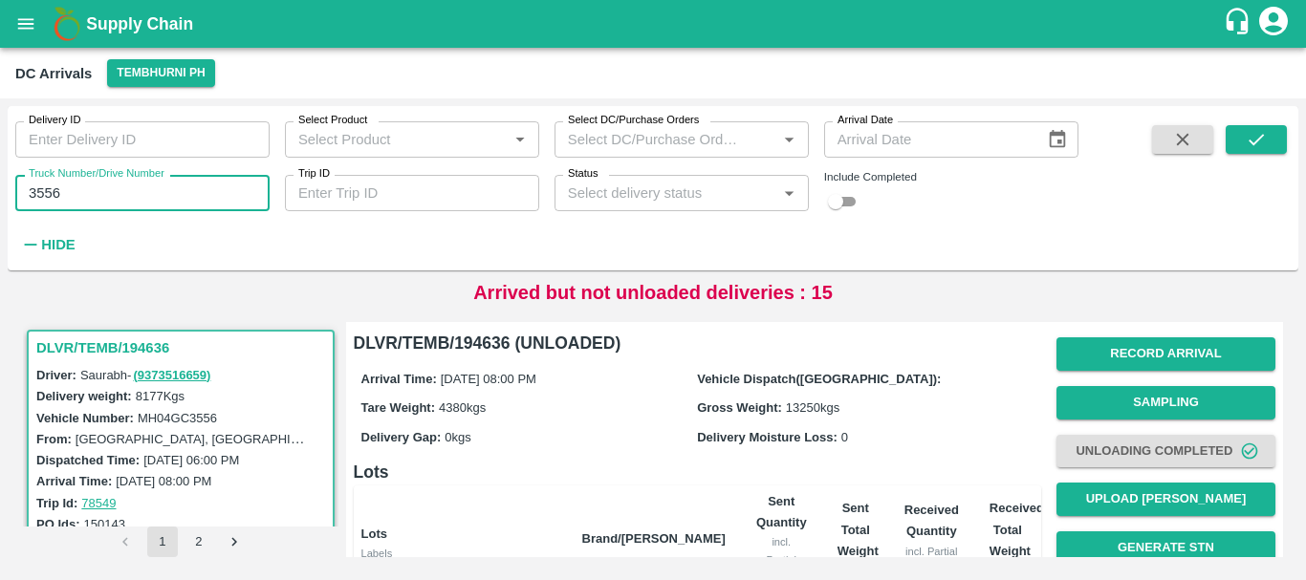
click at [98, 195] on input "3556" at bounding box center [142, 193] width 254 height 36
type input "3"
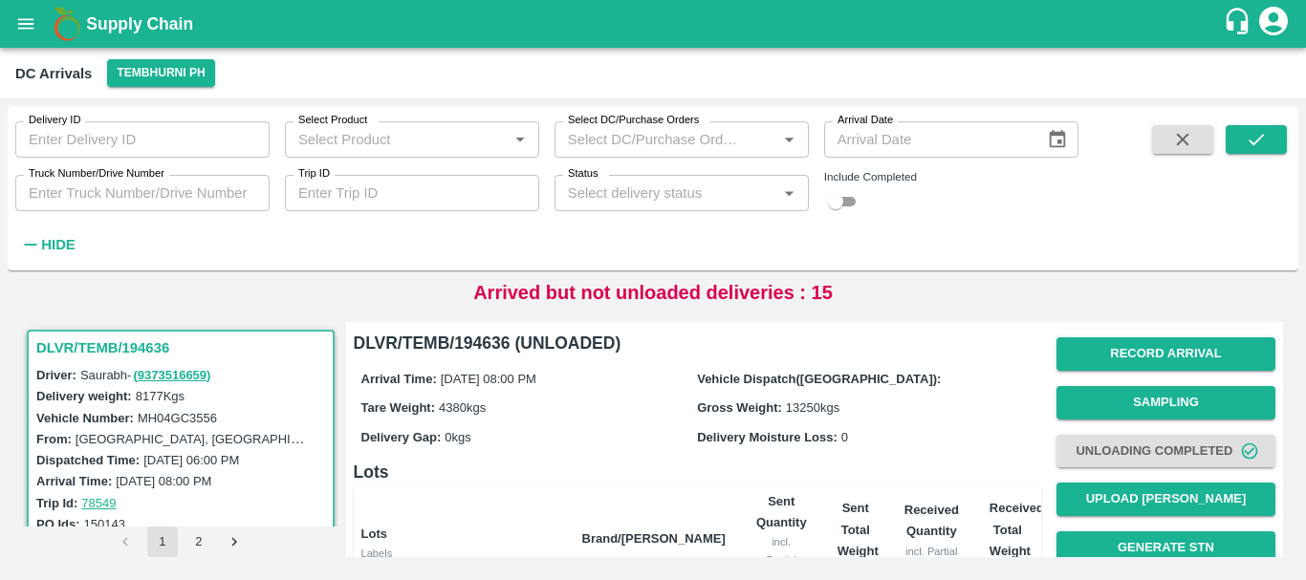
click at [519, 465] on h6 "Lots" at bounding box center [697, 472] width 687 height 27
click at [102, 191] on input "Truck Number/Drive Number" at bounding box center [142, 193] width 254 height 36
click at [149, 189] on input "Truck Number/Drive Number" at bounding box center [142, 193] width 254 height 36
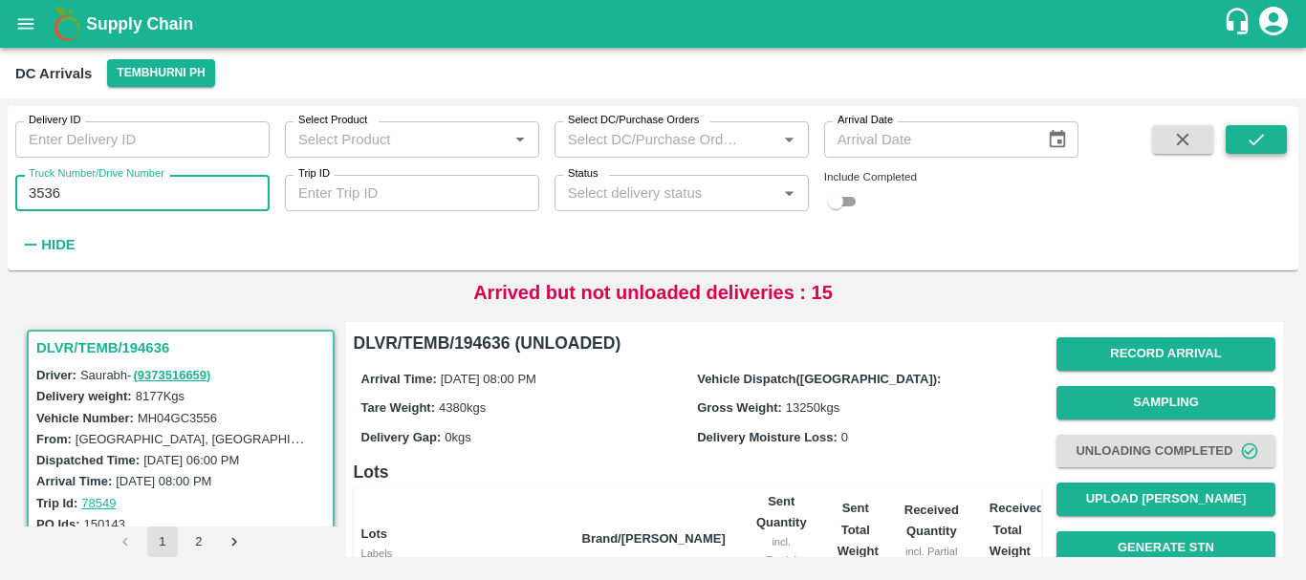
type input "3536"
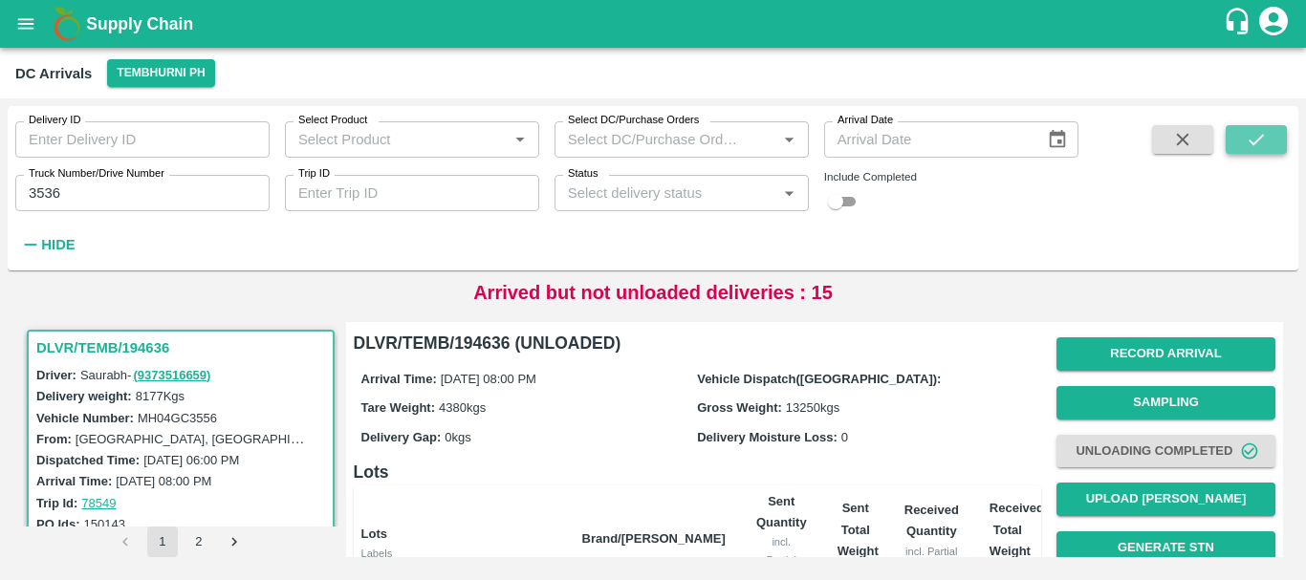
click at [1265, 147] on icon "submit" at bounding box center [1256, 139] width 21 height 21
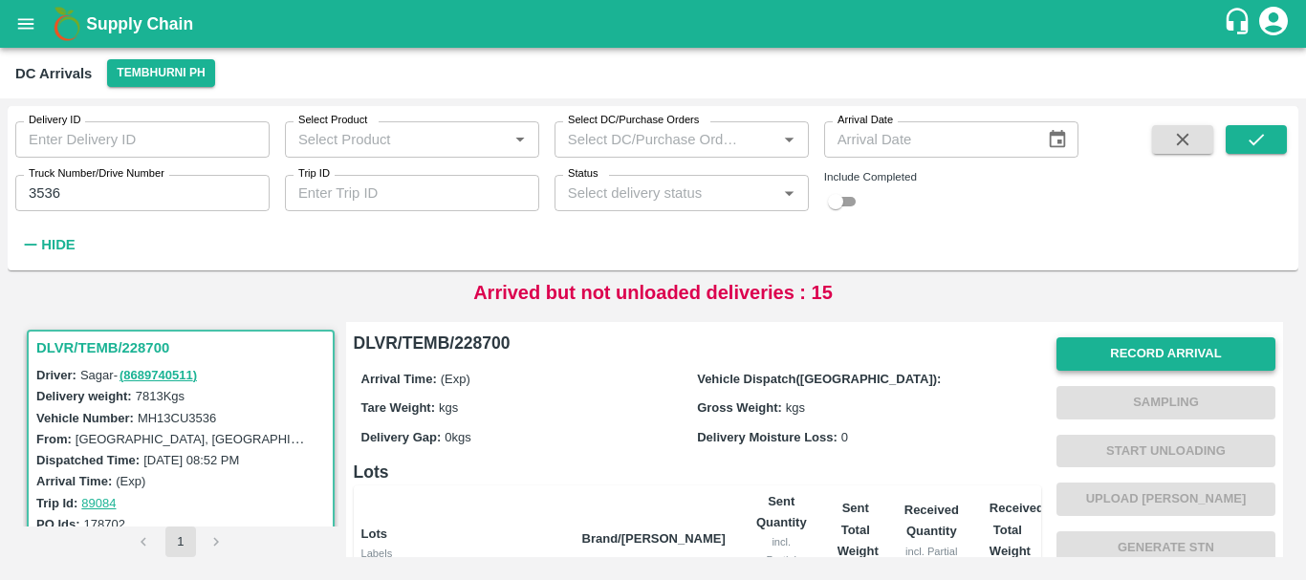
scroll to position [1, 0]
click at [1108, 356] on button "Record Arrival" at bounding box center [1165, 353] width 219 height 33
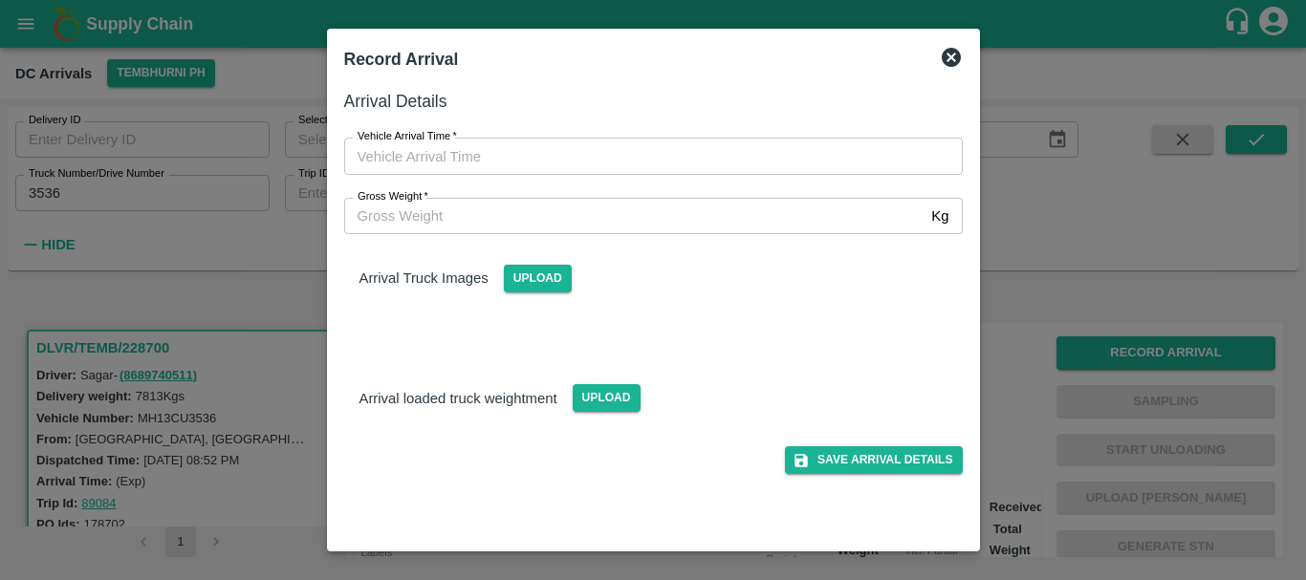
type input "DD/MM/YYYY hh:mm aa"
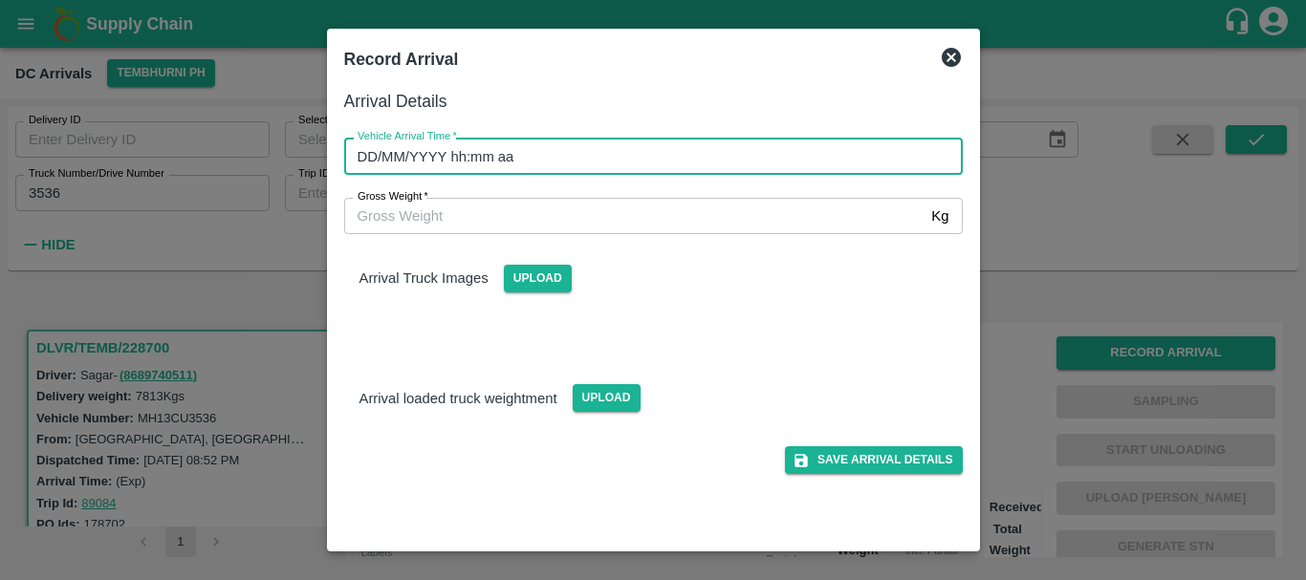
click at [762, 144] on input "DD/MM/YYYY hh:mm aa" at bounding box center [646, 156] width 605 height 36
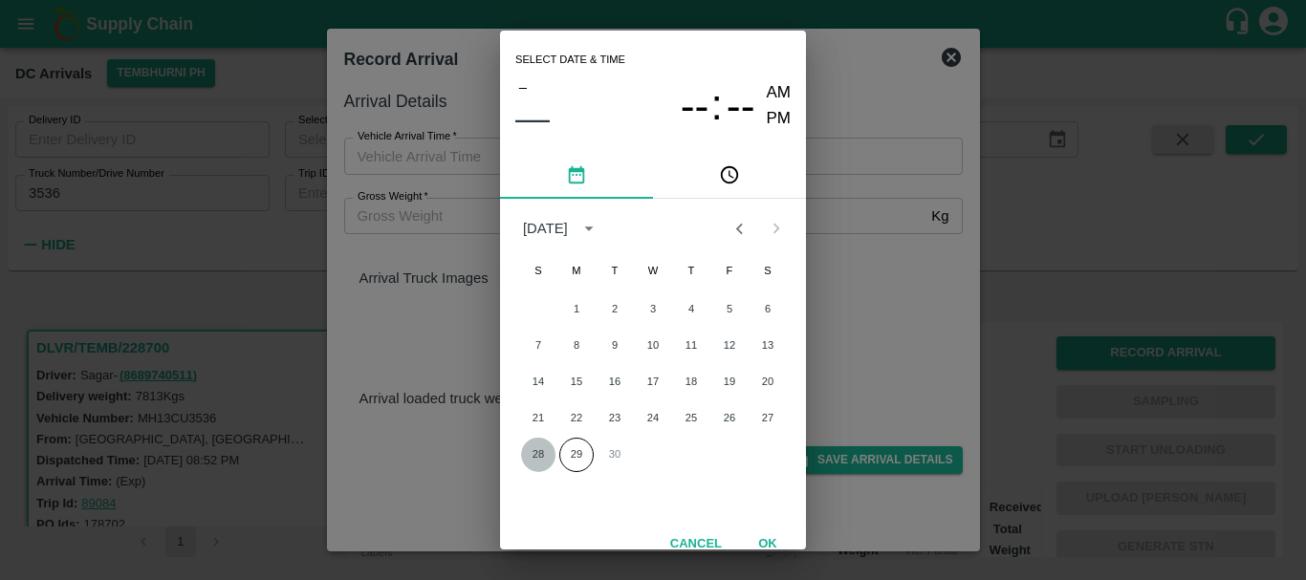
click at [538, 456] on button "28" at bounding box center [538, 455] width 34 height 34
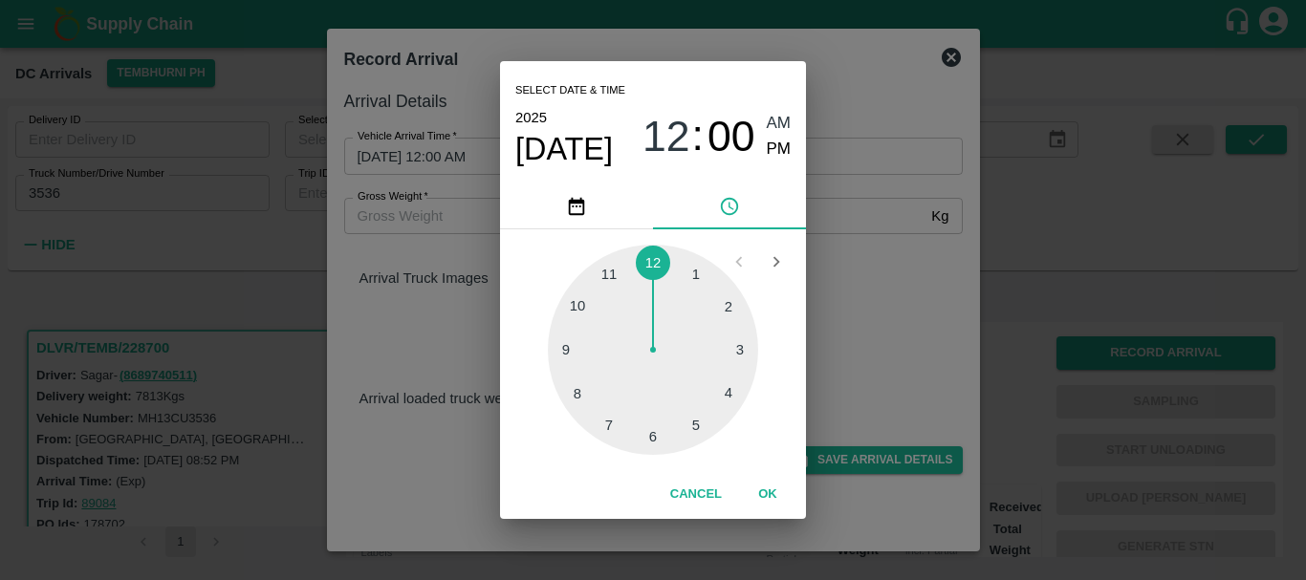
click at [563, 348] on div at bounding box center [653, 350] width 210 height 210
click at [731, 388] on div at bounding box center [653, 350] width 210 height 210
click at [730, 391] on div at bounding box center [653, 350] width 210 height 210
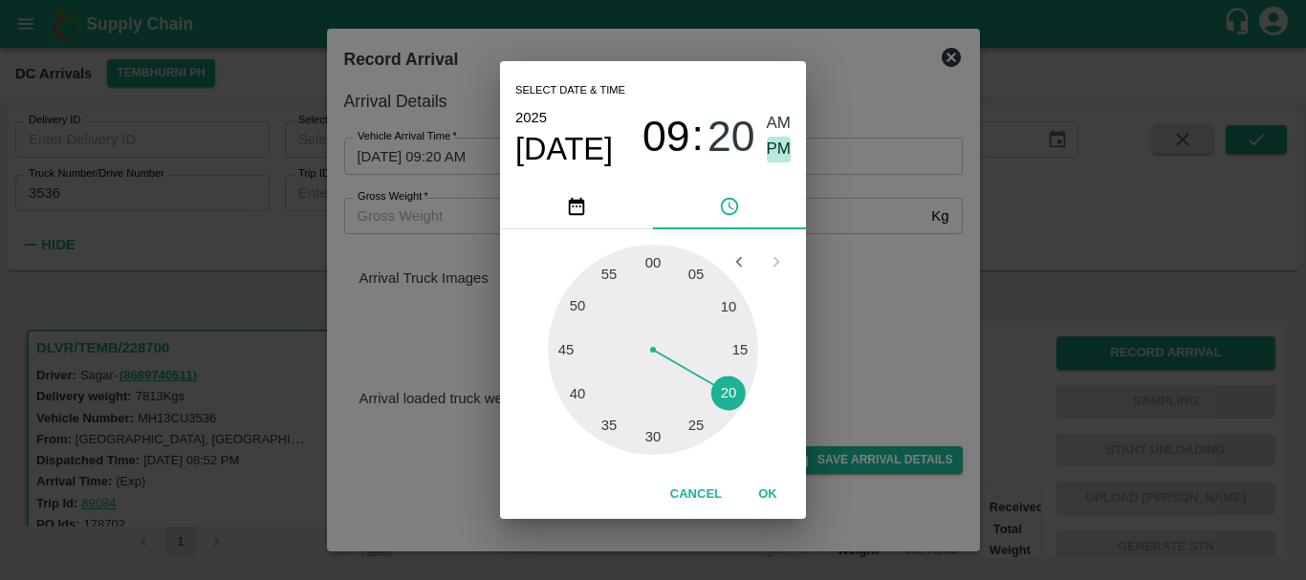
click at [775, 150] on span "PM" at bounding box center [779, 150] width 25 height 26
type input "28/09/2025 09:20 PM"
click at [856, 211] on div "Select date & time 2025 Sep 28 09 : 20 AM PM 05 10 15 20 25 30 35 40 45 50 55 0…" at bounding box center [653, 290] width 1306 height 580
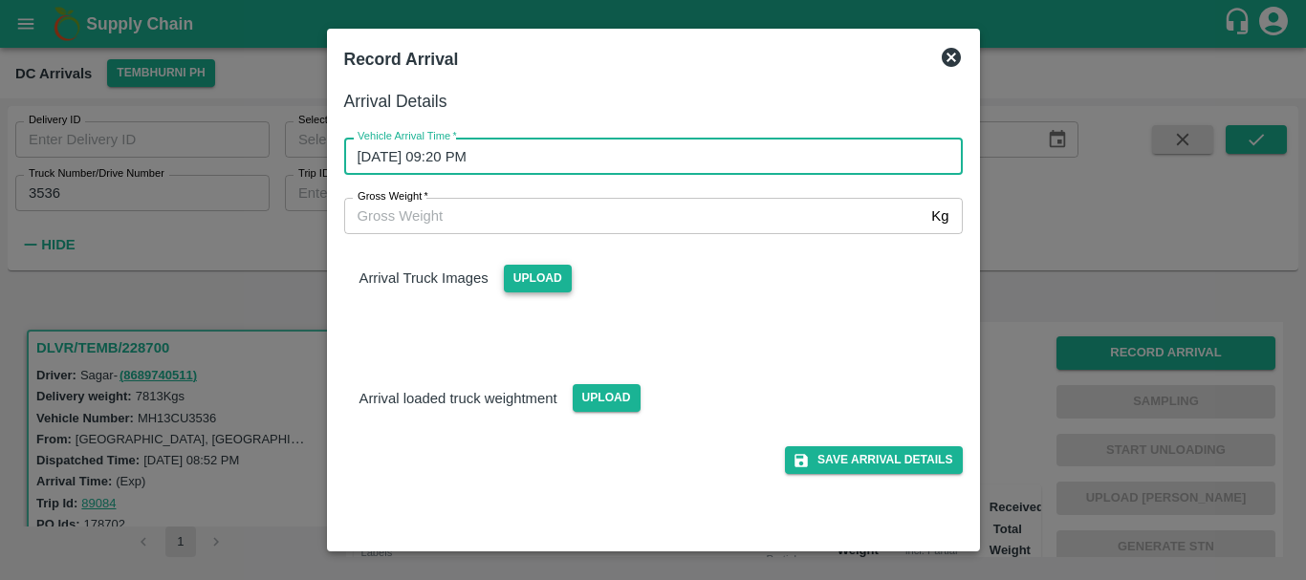
click at [537, 267] on span "Upload" at bounding box center [538, 279] width 68 height 28
click at [0, 0] on input "Upload" at bounding box center [0, 0] width 0 height 0
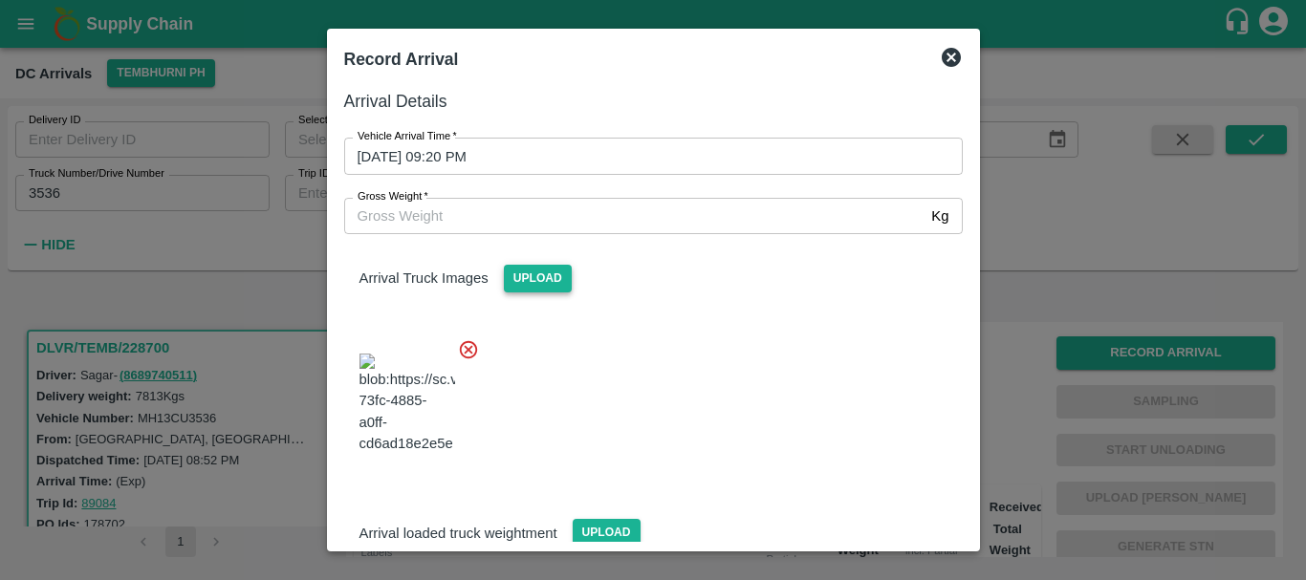
scroll to position [144, 0]
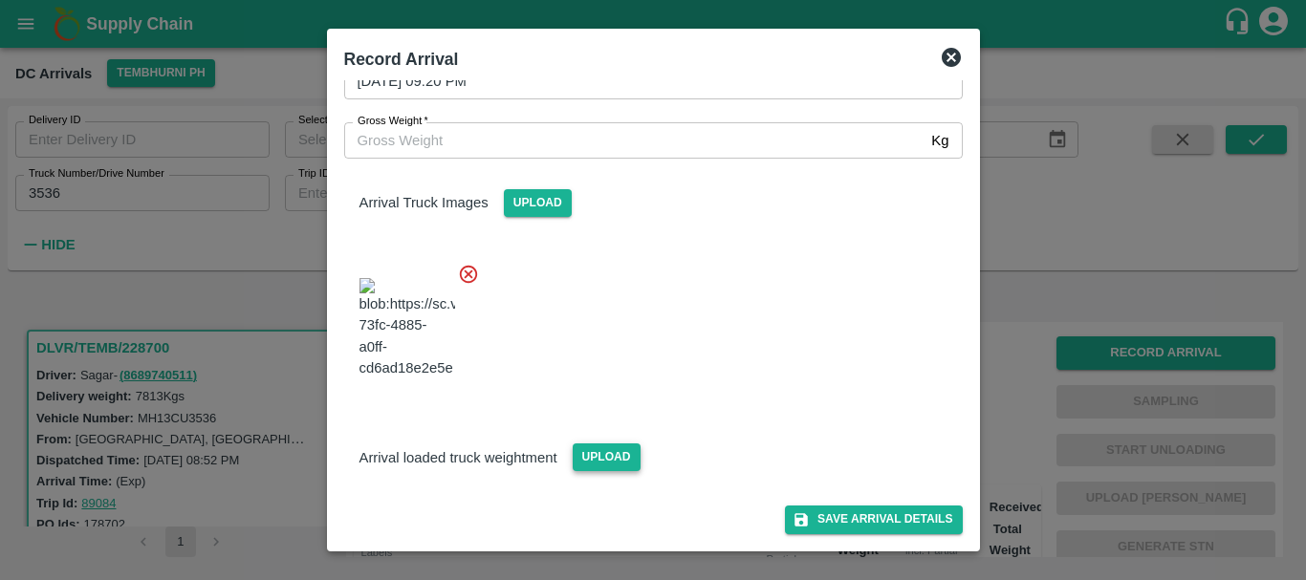
click at [613, 450] on span "Upload" at bounding box center [607, 458] width 68 height 28
click at [0, 0] on input "Upload" at bounding box center [0, 0] width 0 height 0
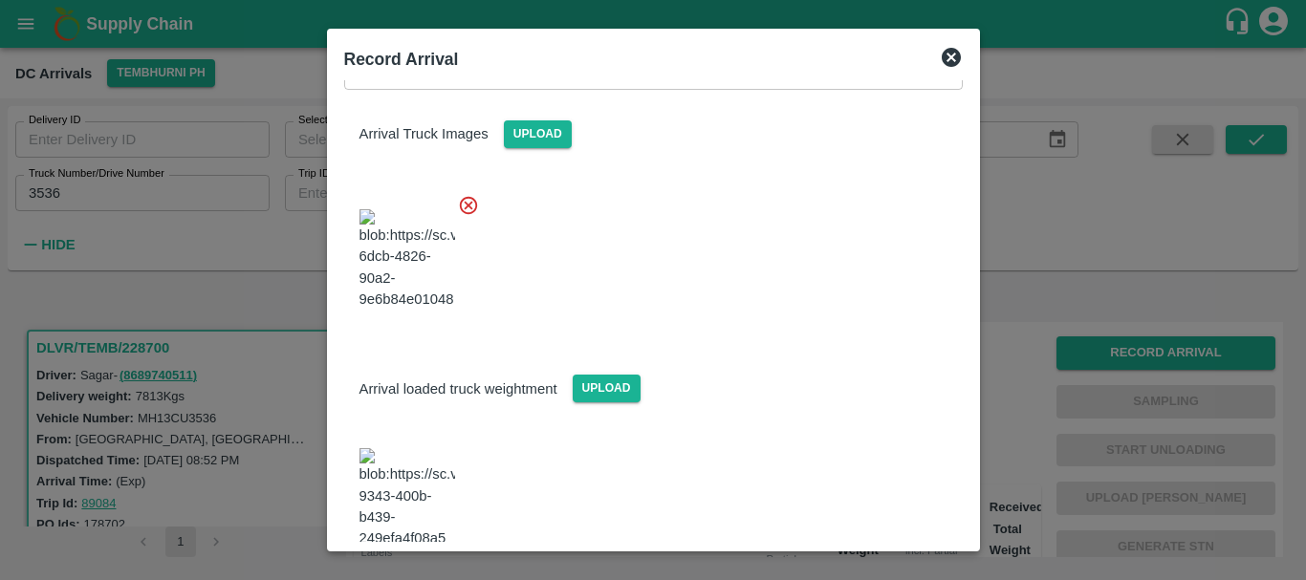
scroll to position [230, 0]
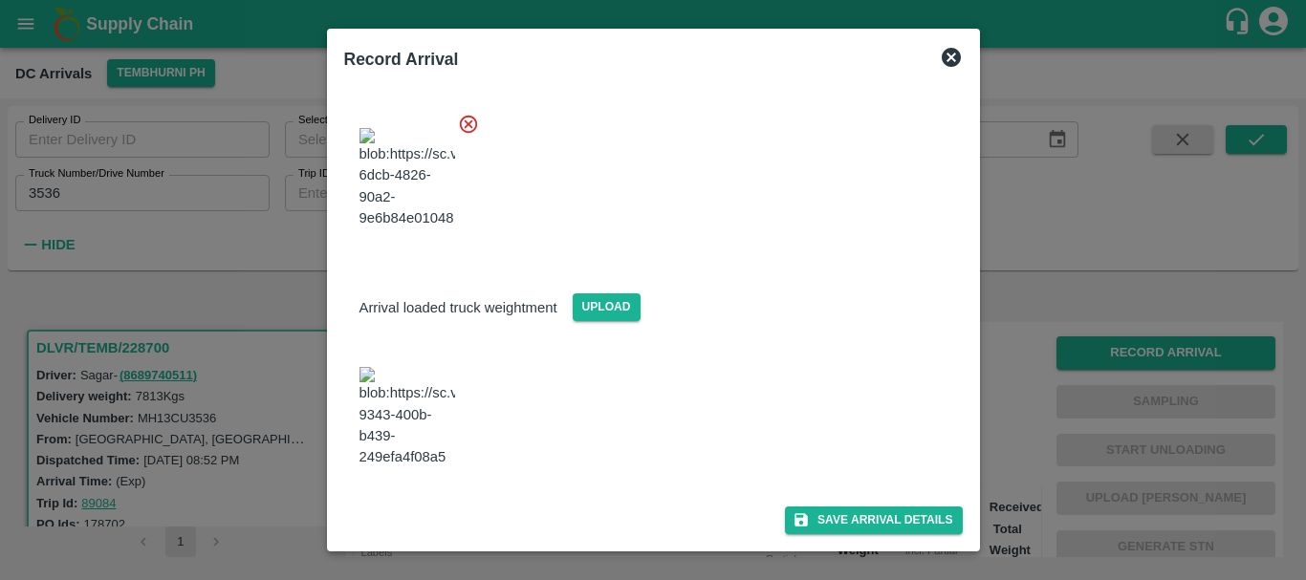
click at [442, 437] on img at bounding box center [407, 417] width 96 height 100
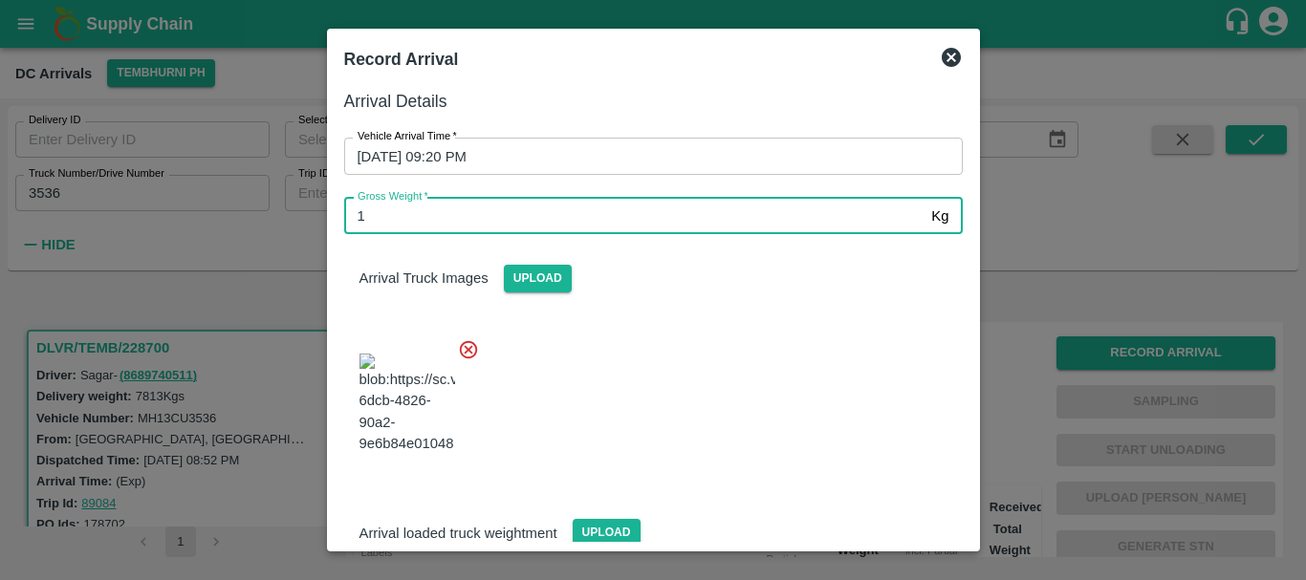
click at [486, 213] on input "1" at bounding box center [634, 216] width 580 height 36
type input "13550"
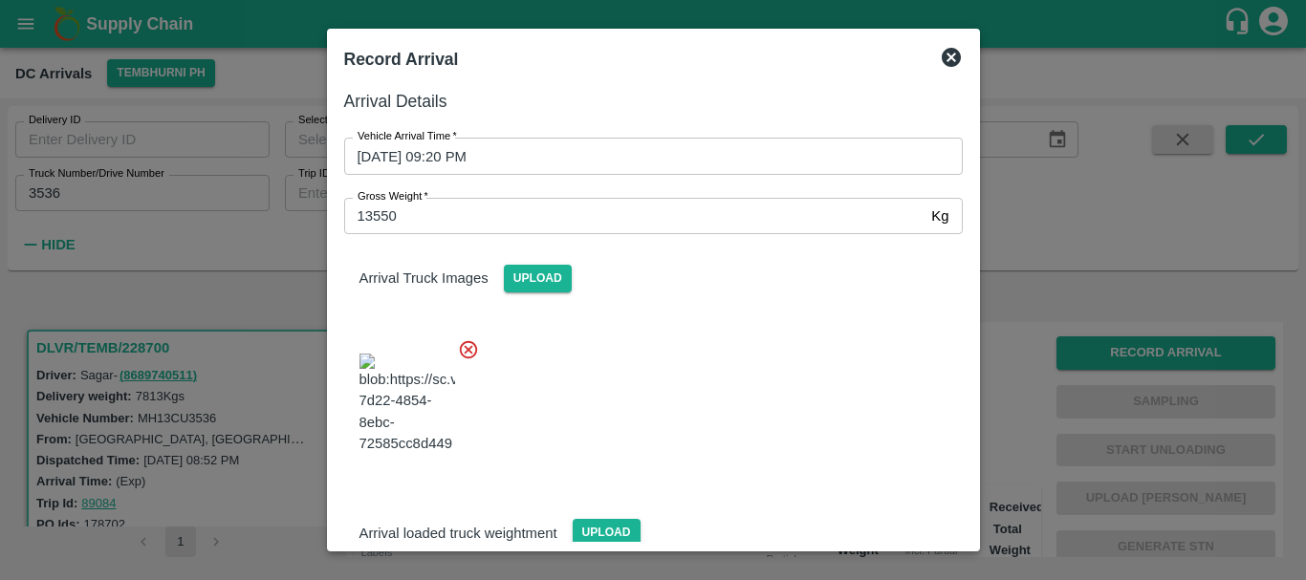
click at [709, 384] on div at bounding box center [646, 398] width 634 height 150
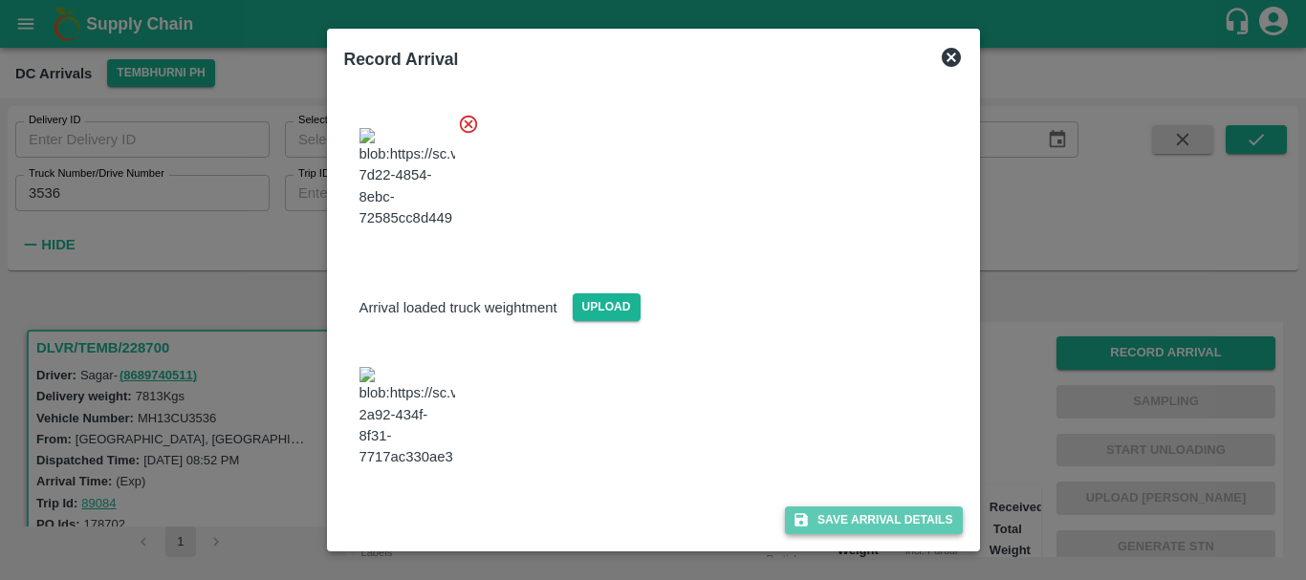
click at [804, 525] on icon "submit" at bounding box center [801, 520] width 17 height 17
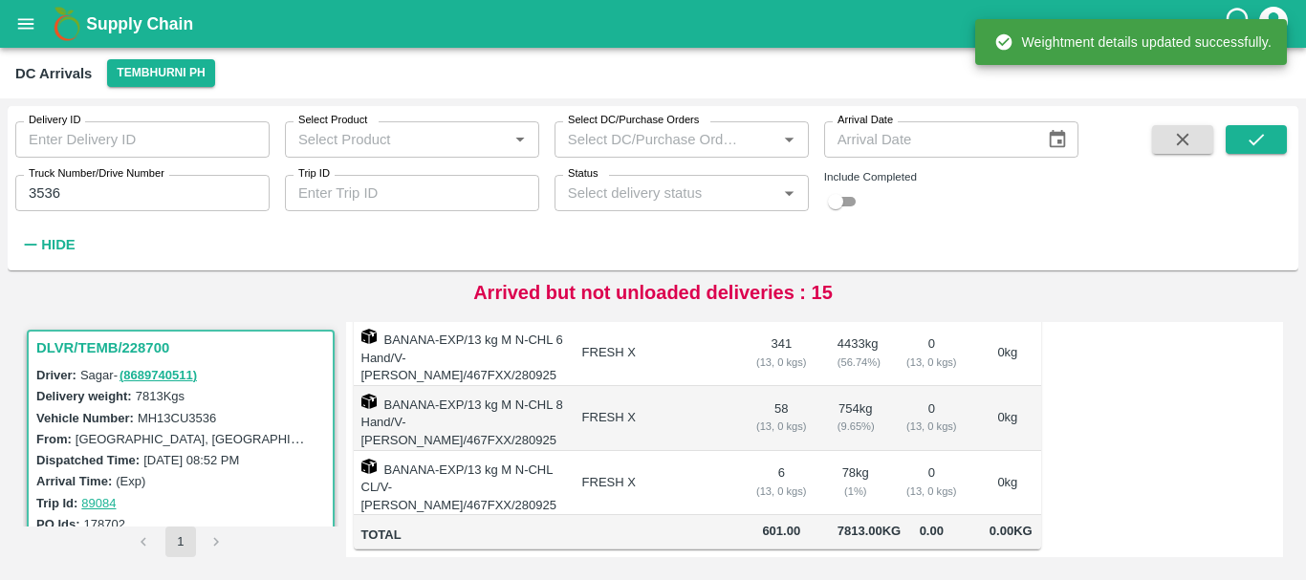
scroll to position [0, 0]
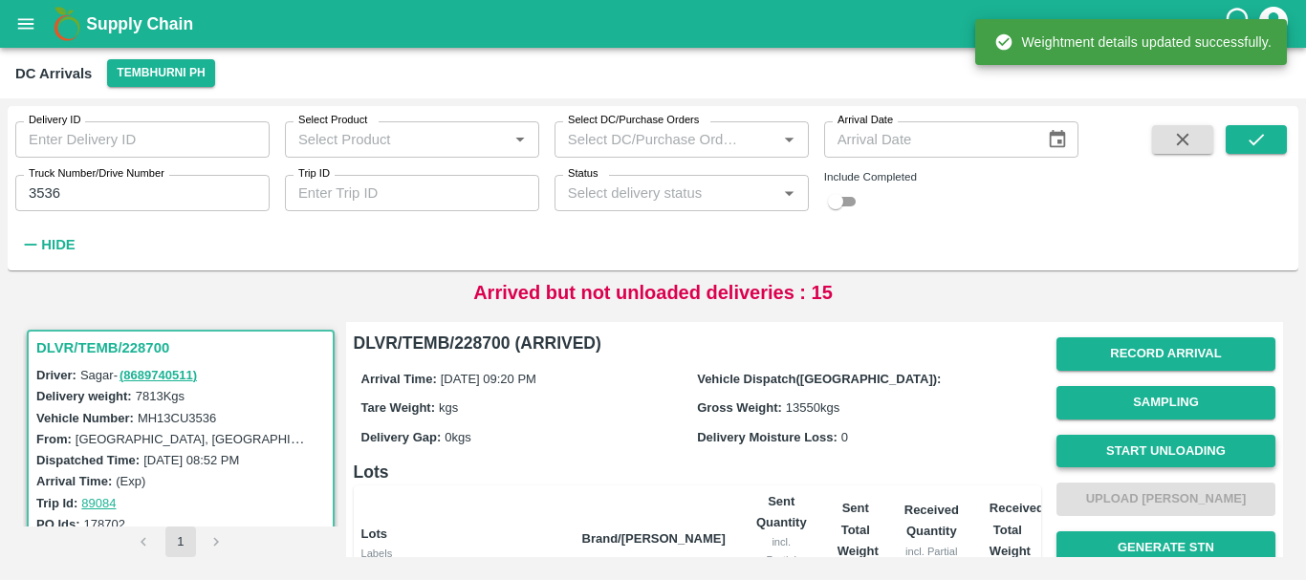
click at [1107, 448] on button "Start Unloading" at bounding box center [1165, 451] width 219 height 33
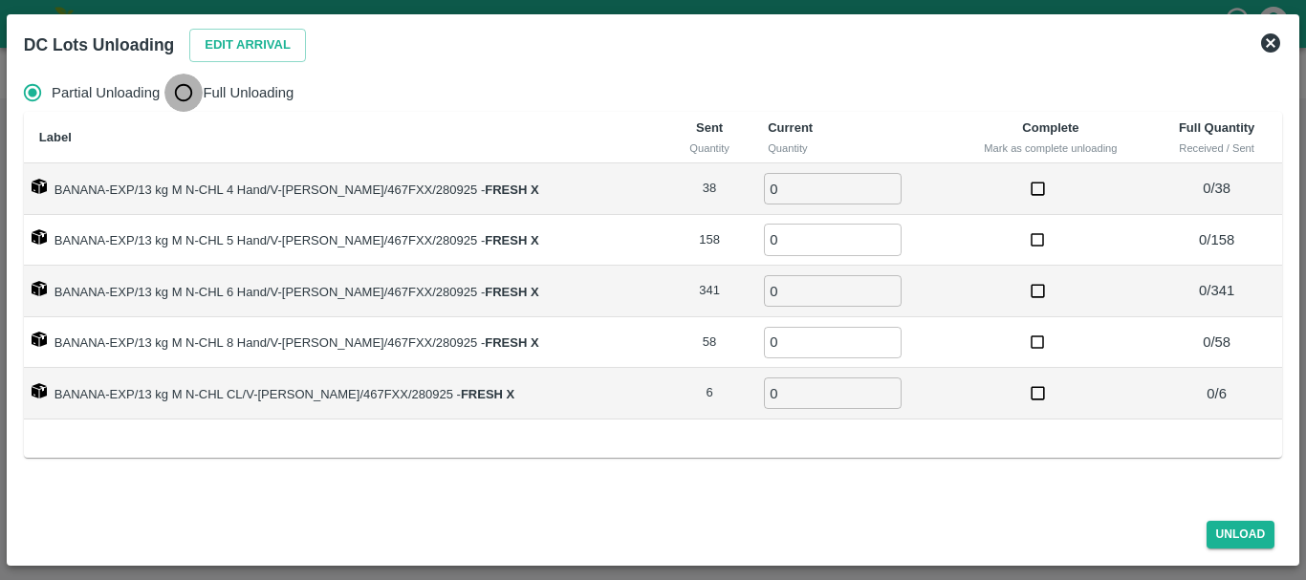
click at [194, 85] on input "Full Unloading" at bounding box center [183, 93] width 38 height 38
radio input "true"
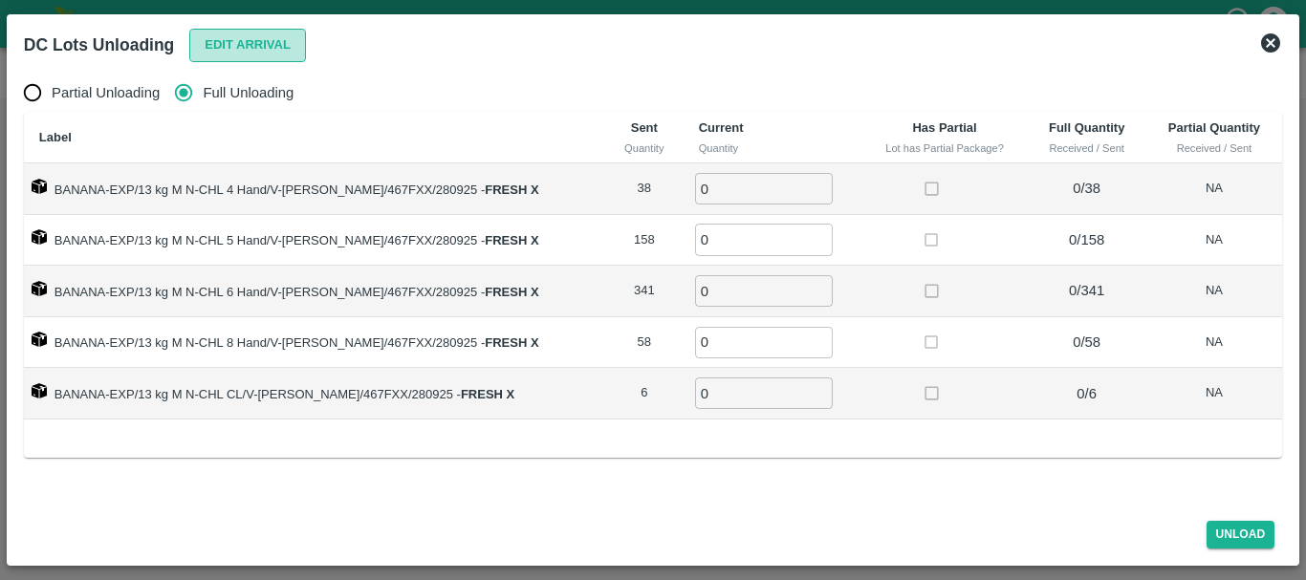
click at [204, 37] on button "Edit Arrival" at bounding box center [247, 45] width 117 height 33
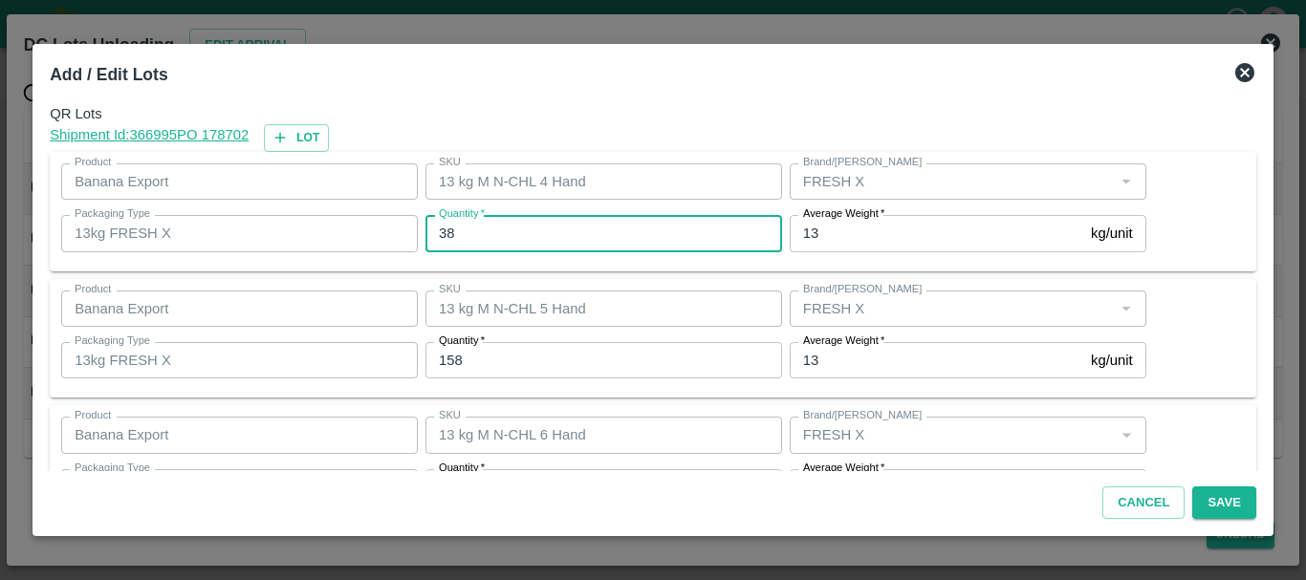
click at [490, 239] on input "38" at bounding box center [603, 233] width 357 height 36
type input "3"
type input "39"
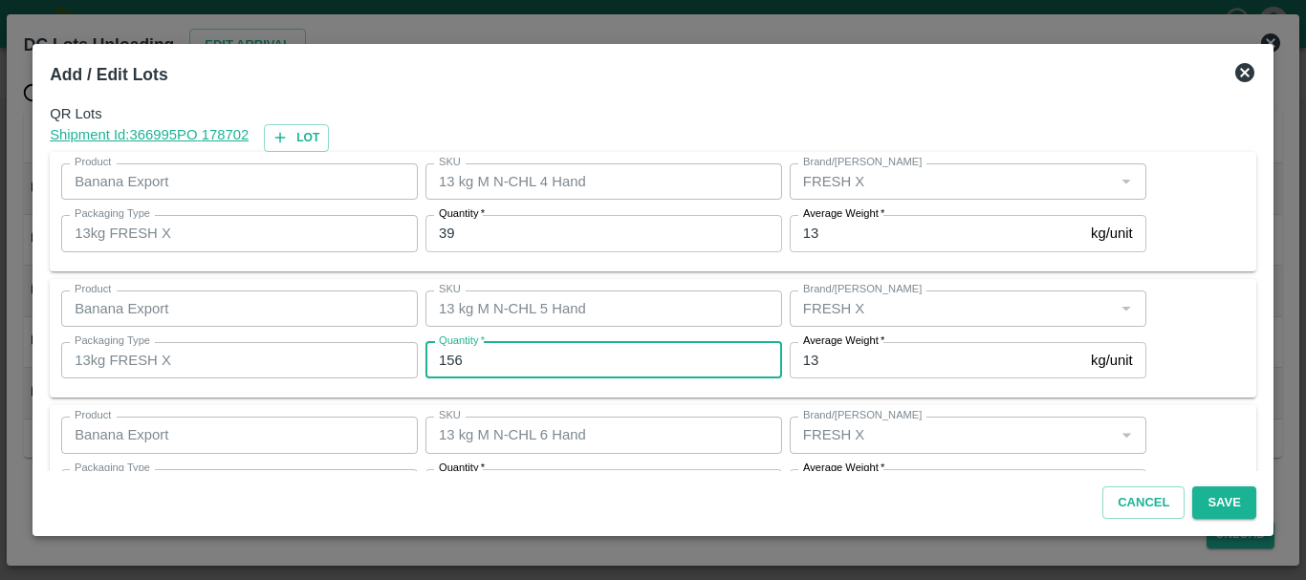
type input "156"
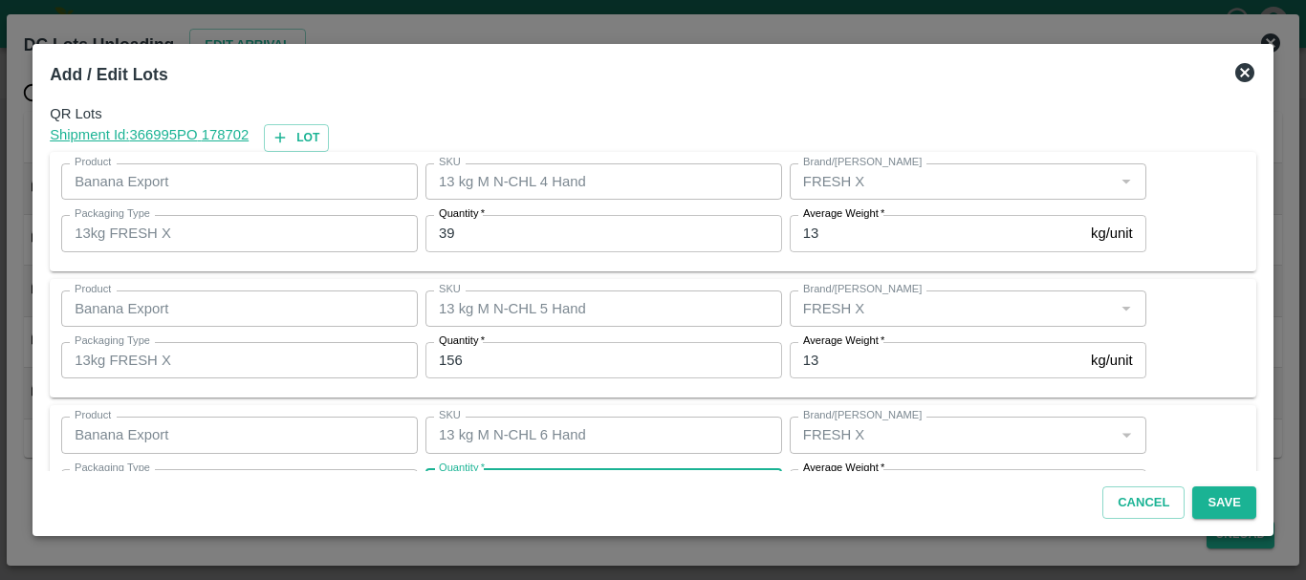
scroll to position [34, 0]
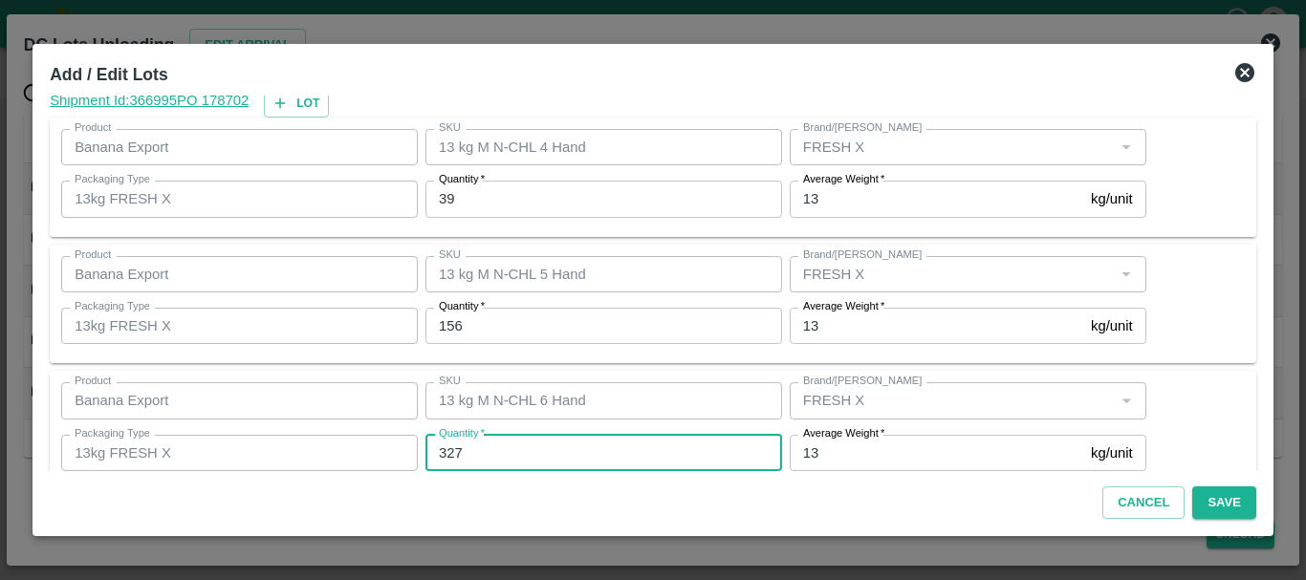
type input "327"
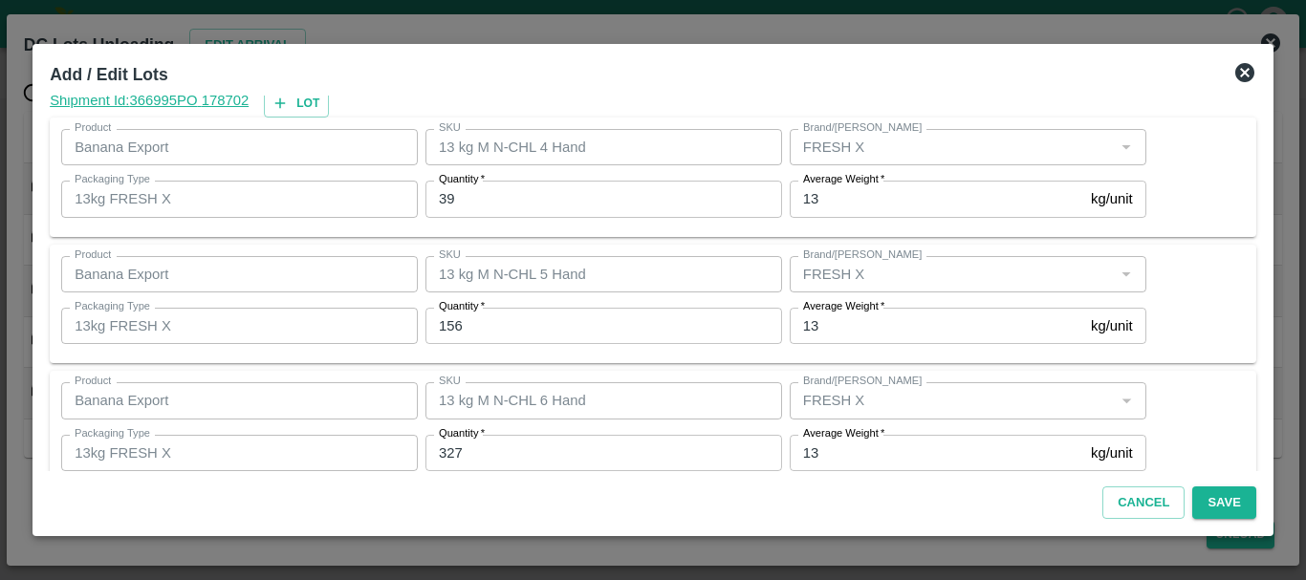
scroll to position [323, 0]
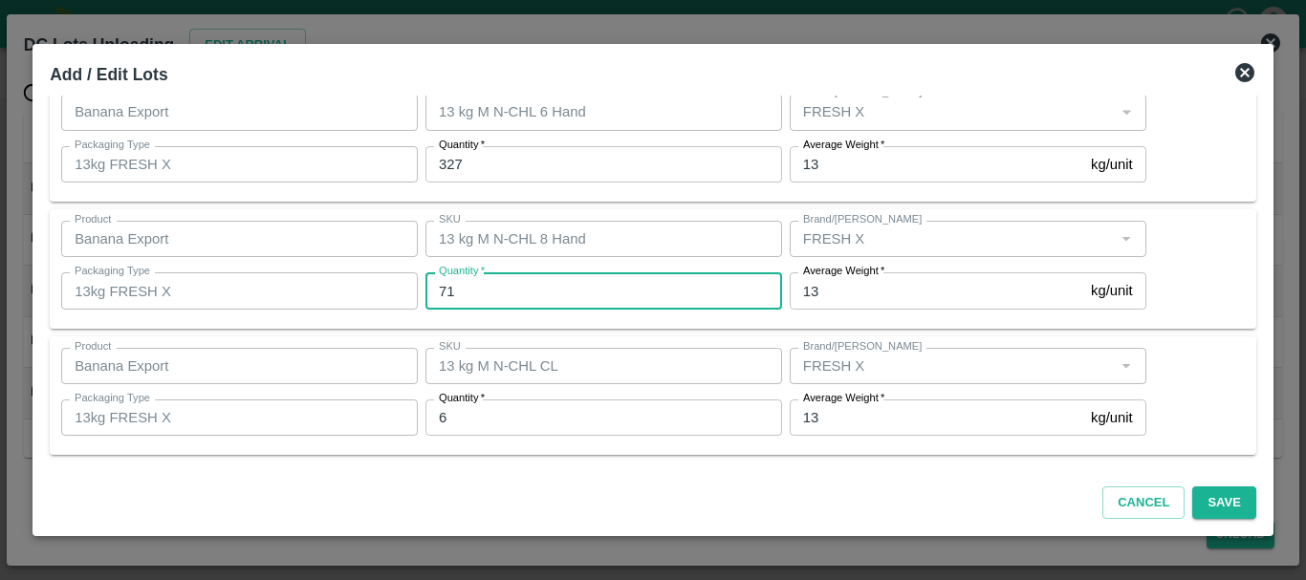
type input "71"
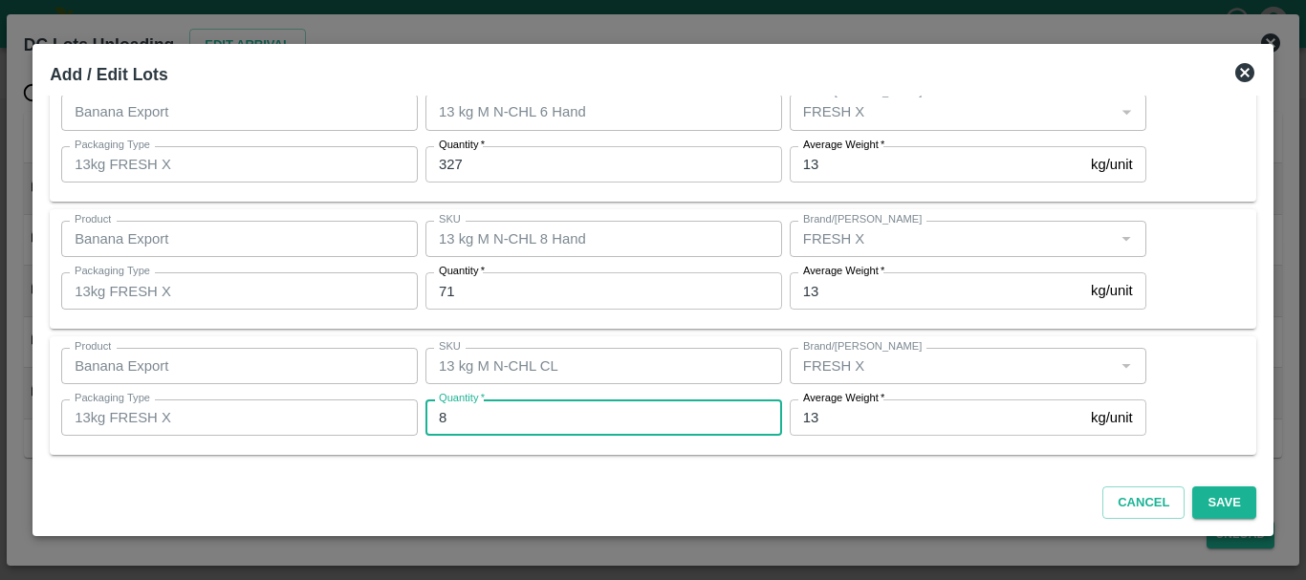
type input "8"
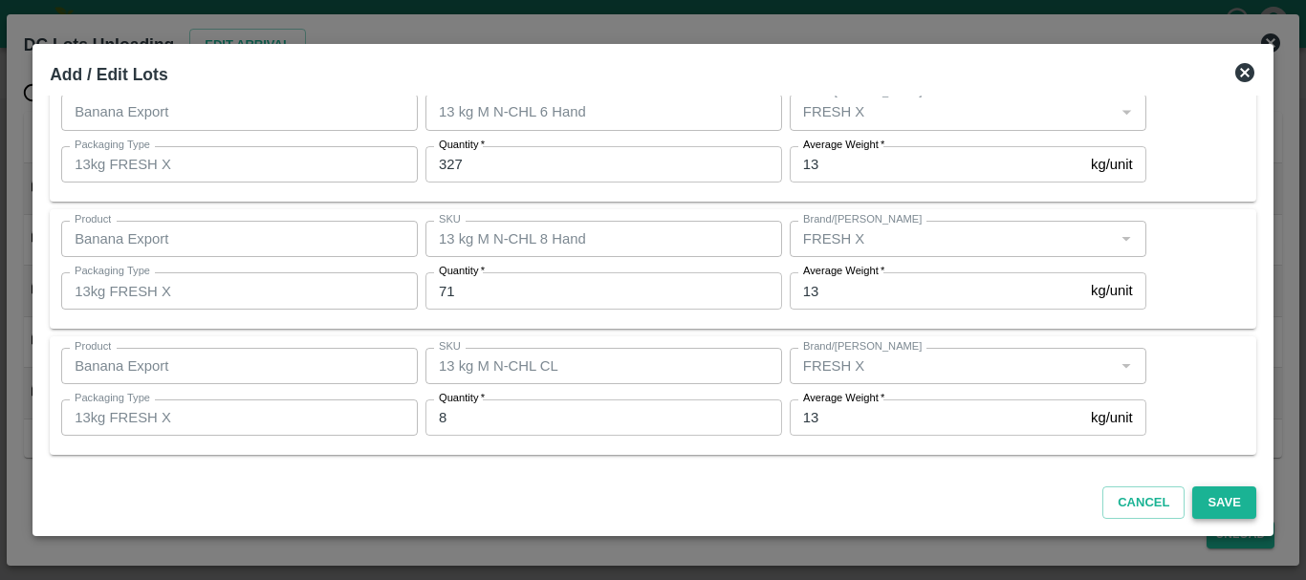
click at [1199, 499] on button "Save" at bounding box center [1223, 503] width 63 height 33
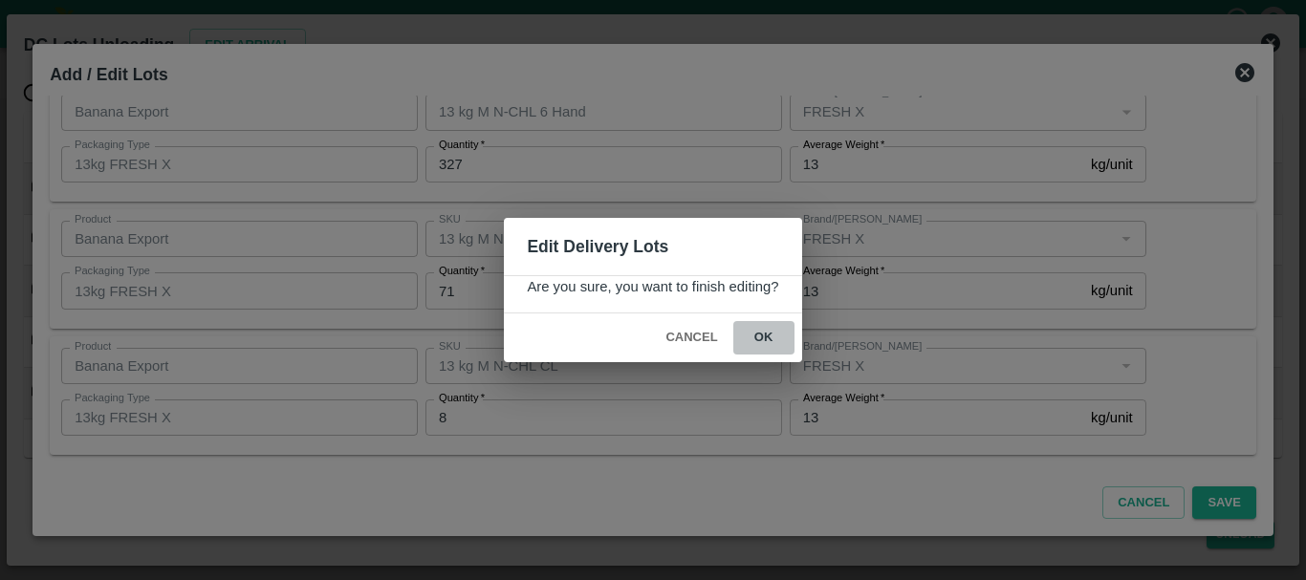
click at [775, 343] on button "ok" at bounding box center [763, 337] width 61 height 33
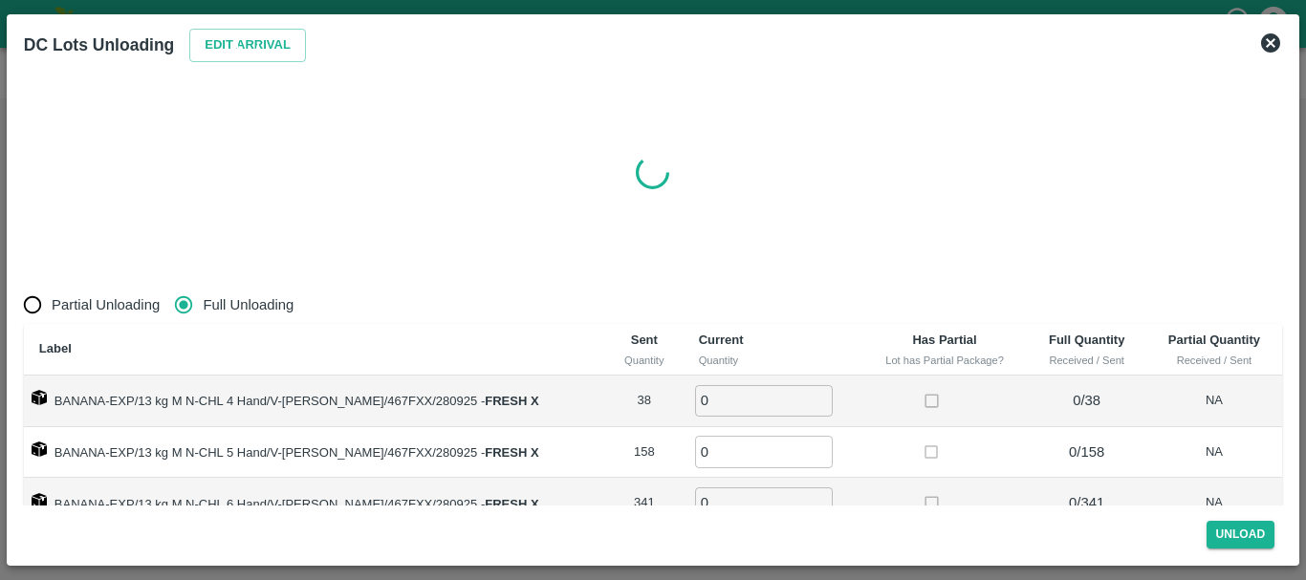
radio input "true"
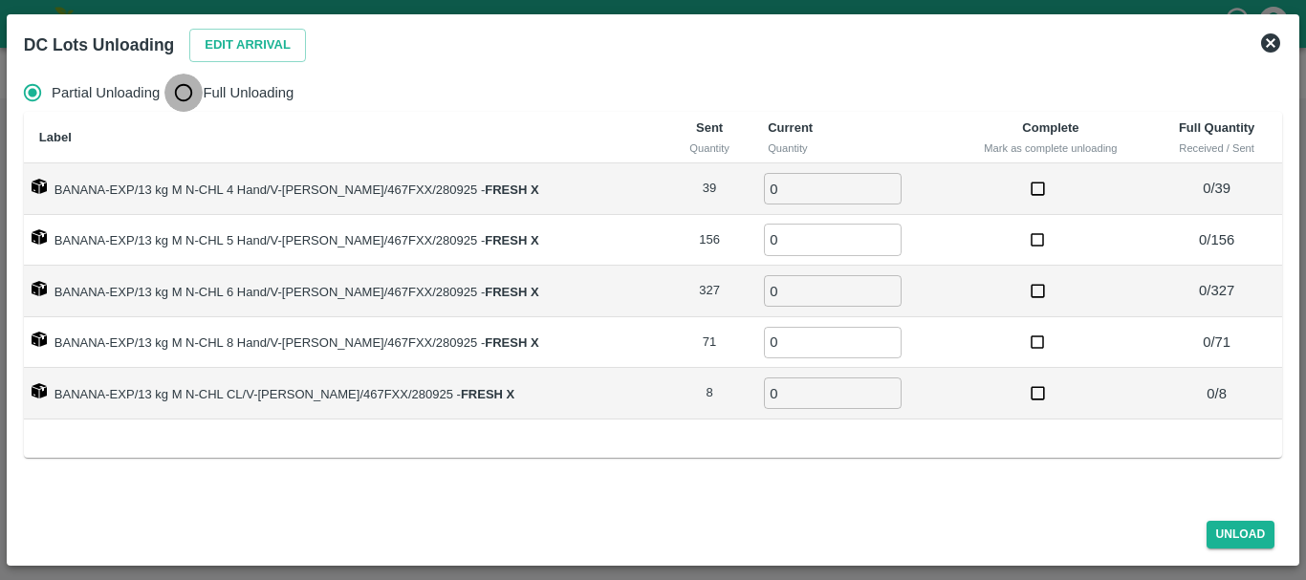
click at [184, 93] on input "Full Unloading" at bounding box center [183, 93] width 38 height 38
radio input "true"
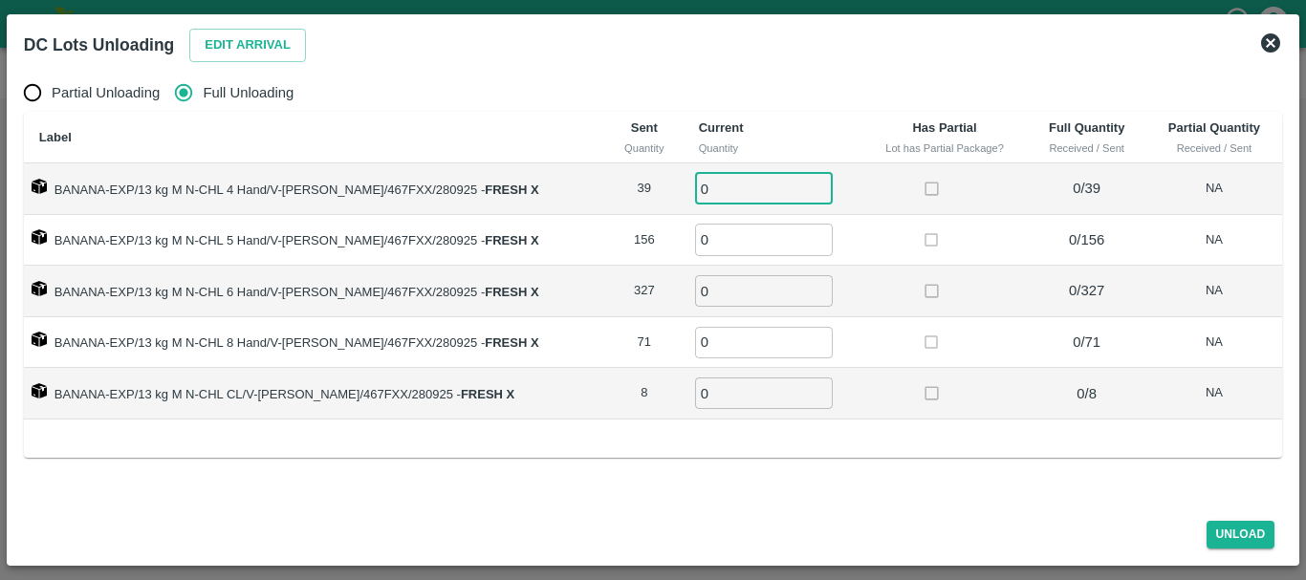
click at [713, 190] on input "0" at bounding box center [764, 189] width 138 height 32
type input "039"
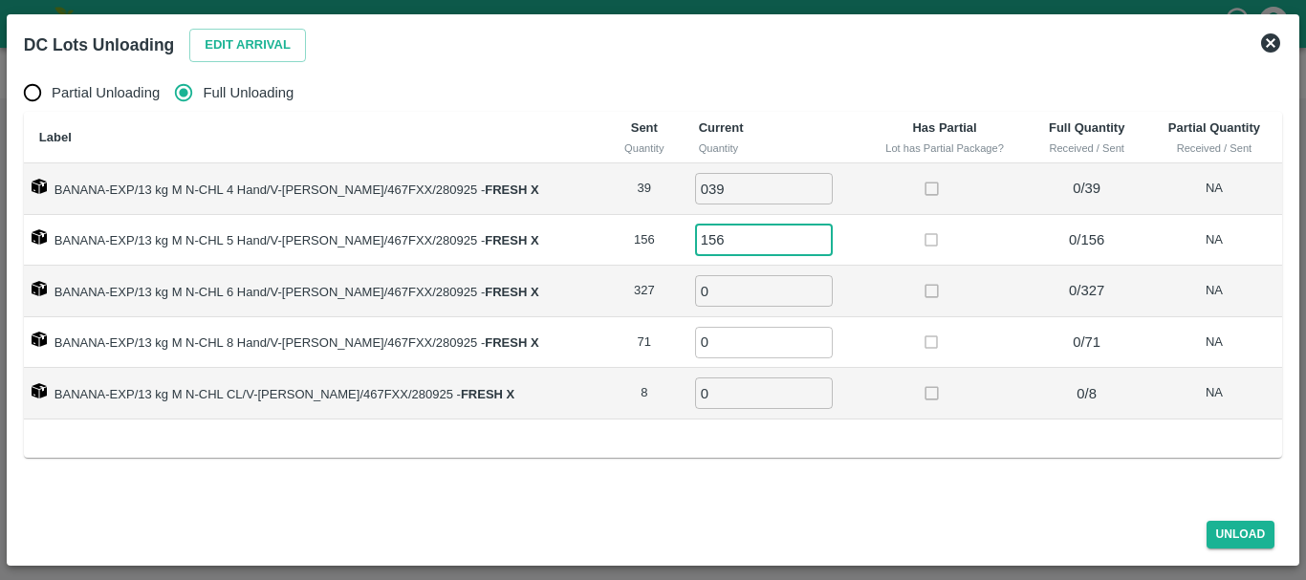
type input "156"
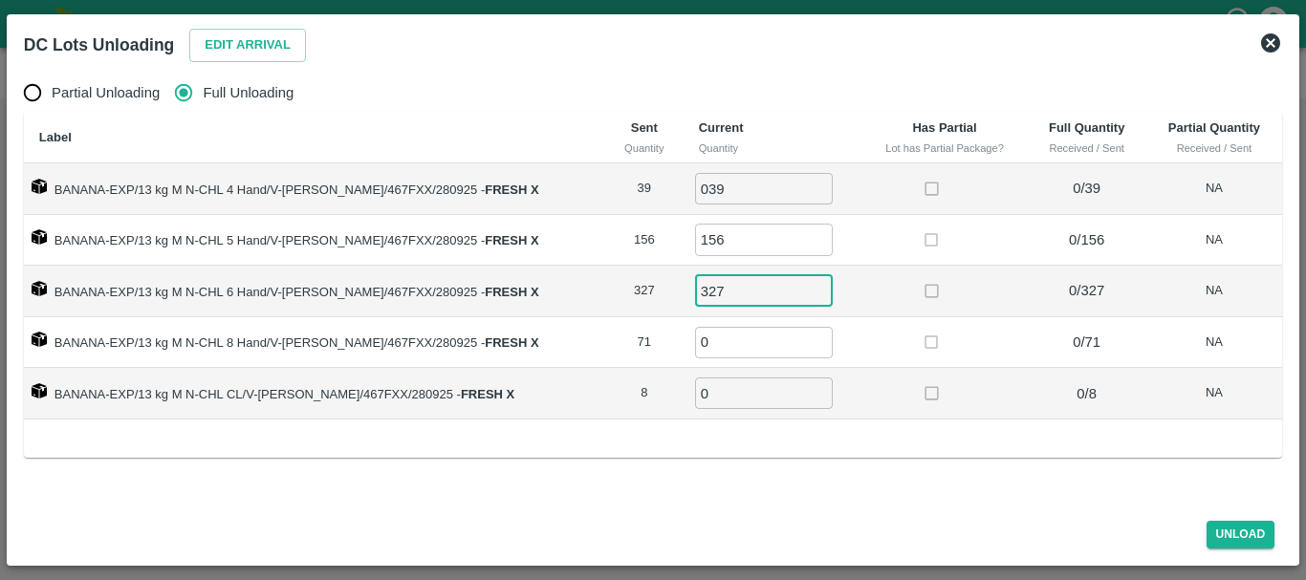
type input "327"
type input "71"
type input "8"
click at [1218, 534] on button "Unload" at bounding box center [1241, 535] width 69 height 28
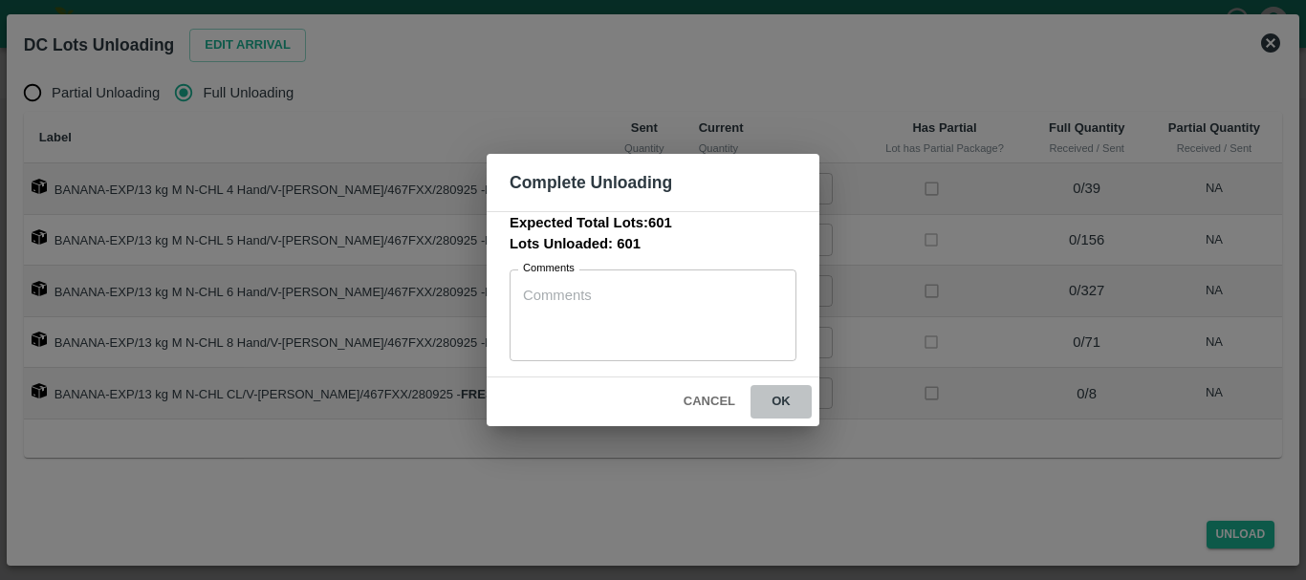
click at [777, 405] on button "ok" at bounding box center [781, 401] width 61 height 33
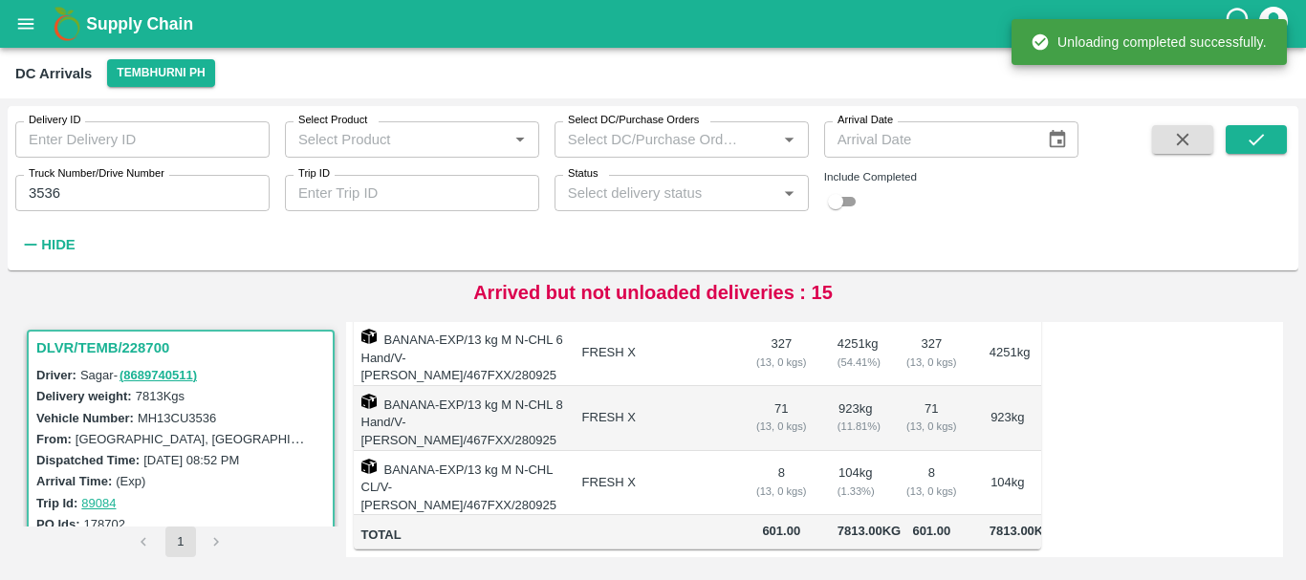
scroll to position [0, 0]
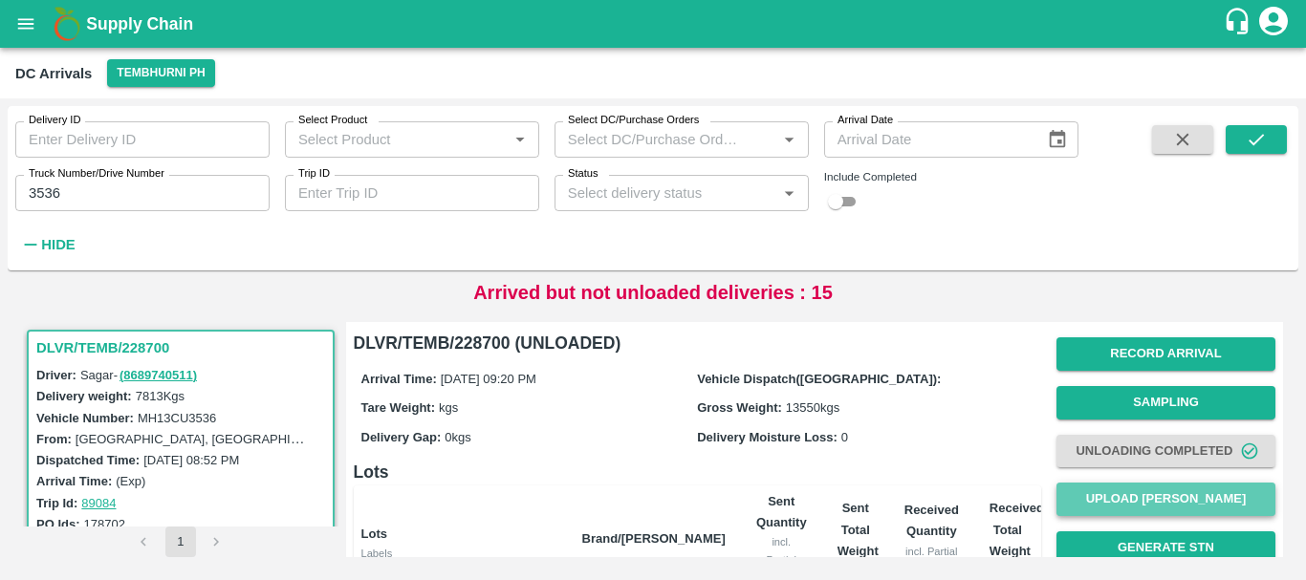
click at [1142, 492] on button "Upload Tare Weight" at bounding box center [1165, 499] width 219 height 33
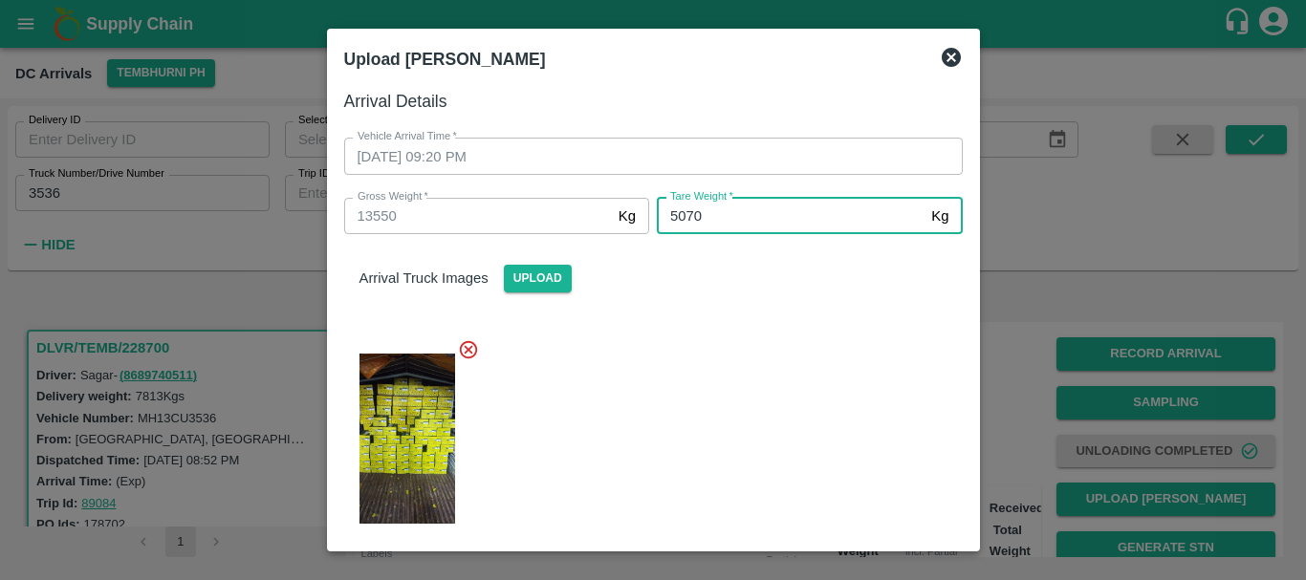
type input "5070"
click at [771, 398] on div at bounding box center [646, 433] width 634 height 220
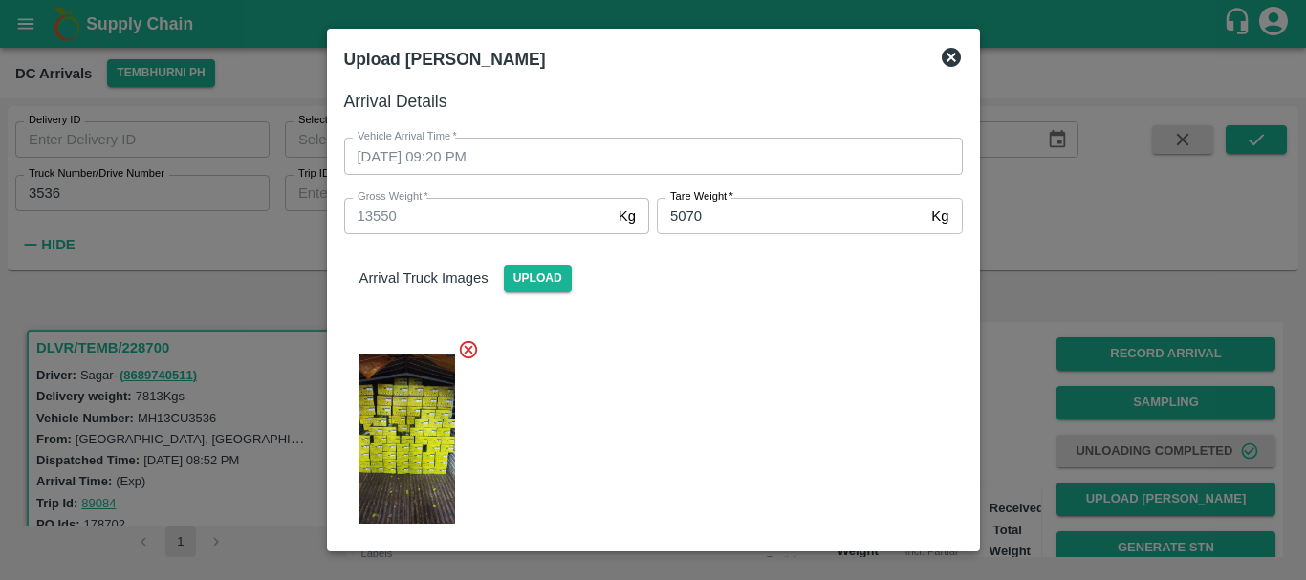
scroll to position [230, 0]
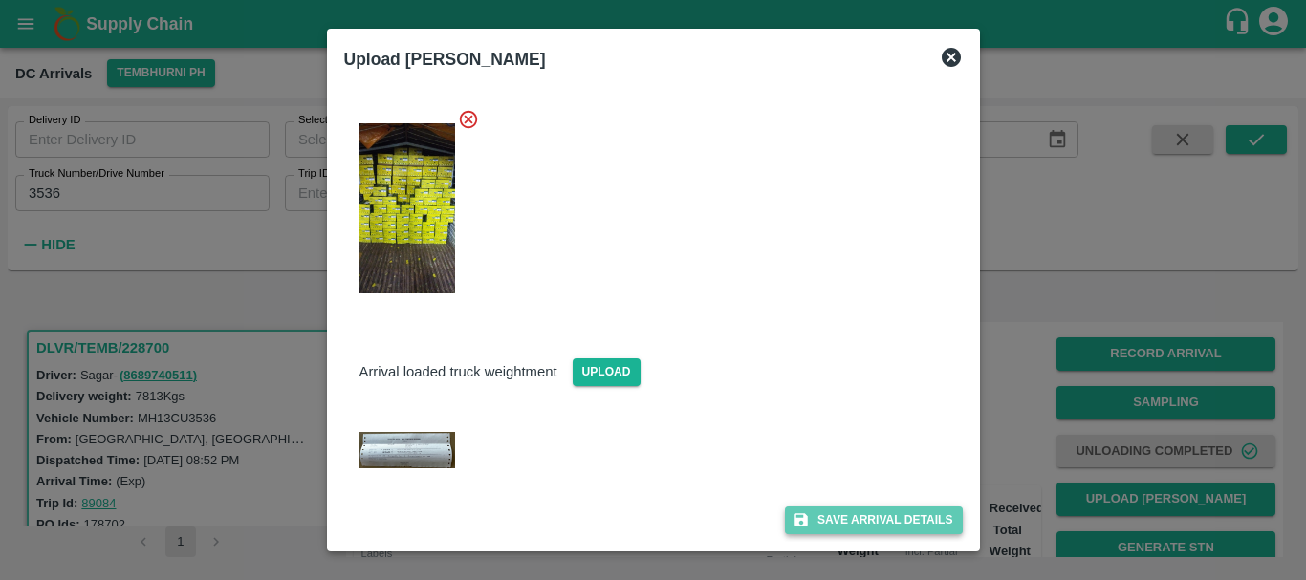
click at [834, 528] on button "Save Arrival Details" at bounding box center [873, 521] width 177 height 28
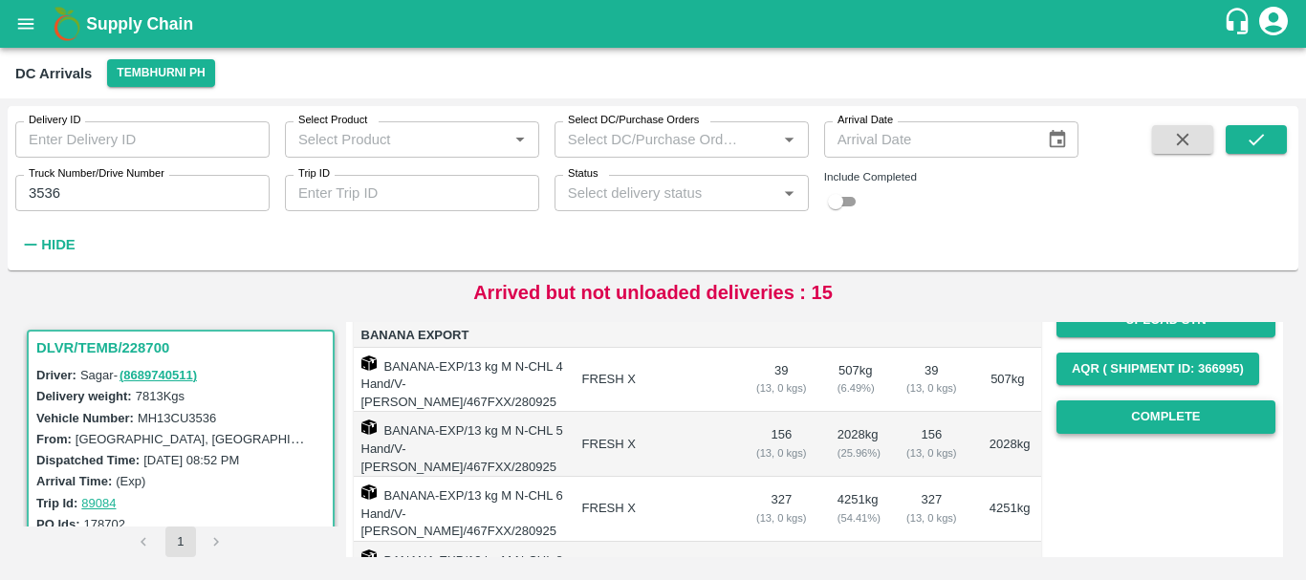
scroll to position [275, 0]
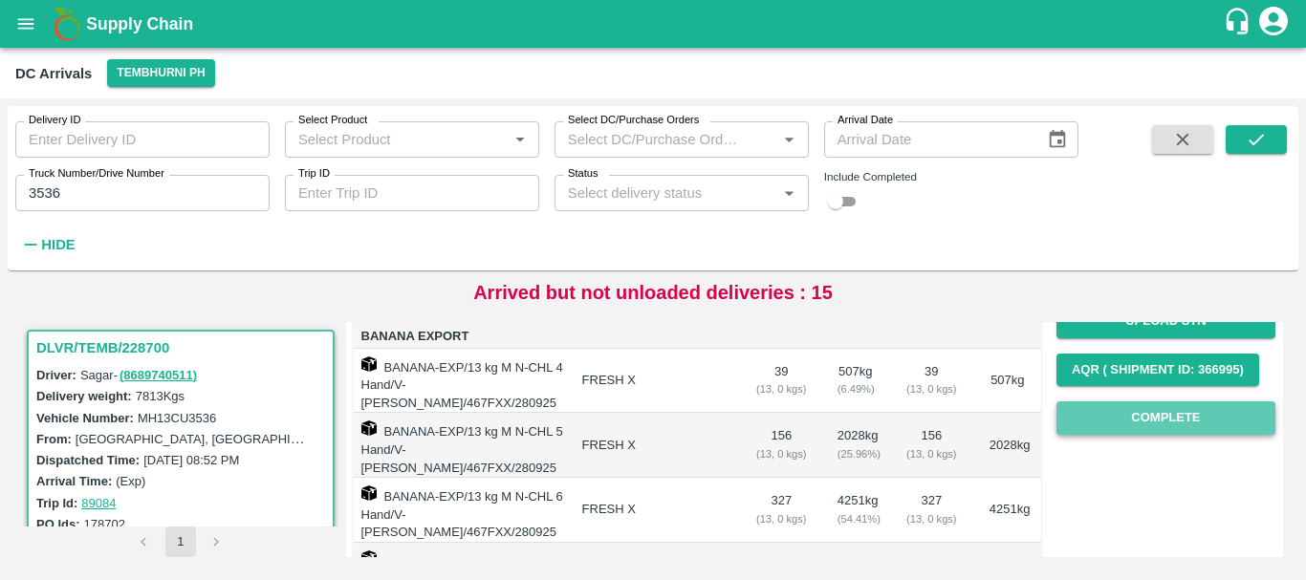
click at [1105, 412] on button "Complete" at bounding box center [1165, 418] width 219 height 33
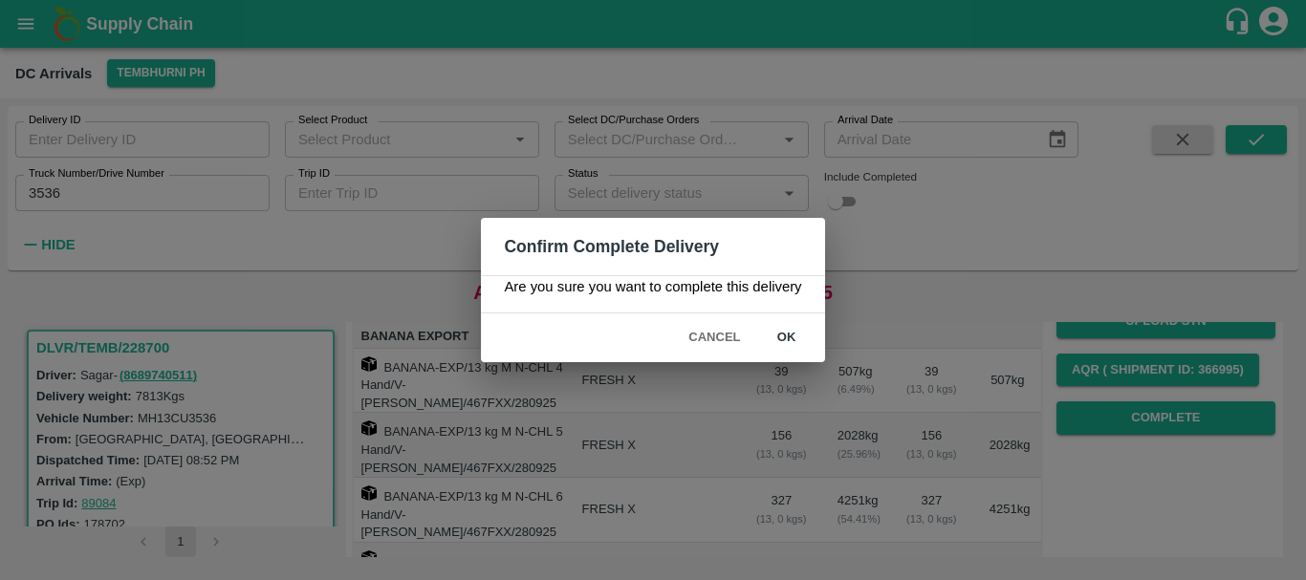
click at [793, 334] on button "ok" at bounding box center [786, 337] width 61 height 33
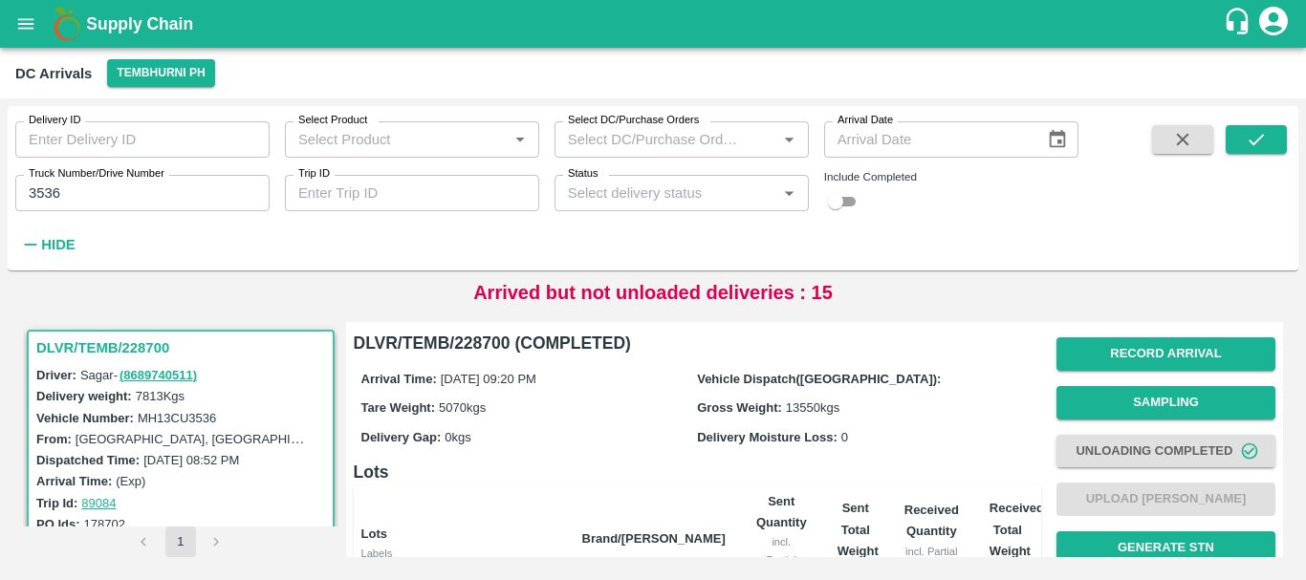
scroll to position [452, 0]
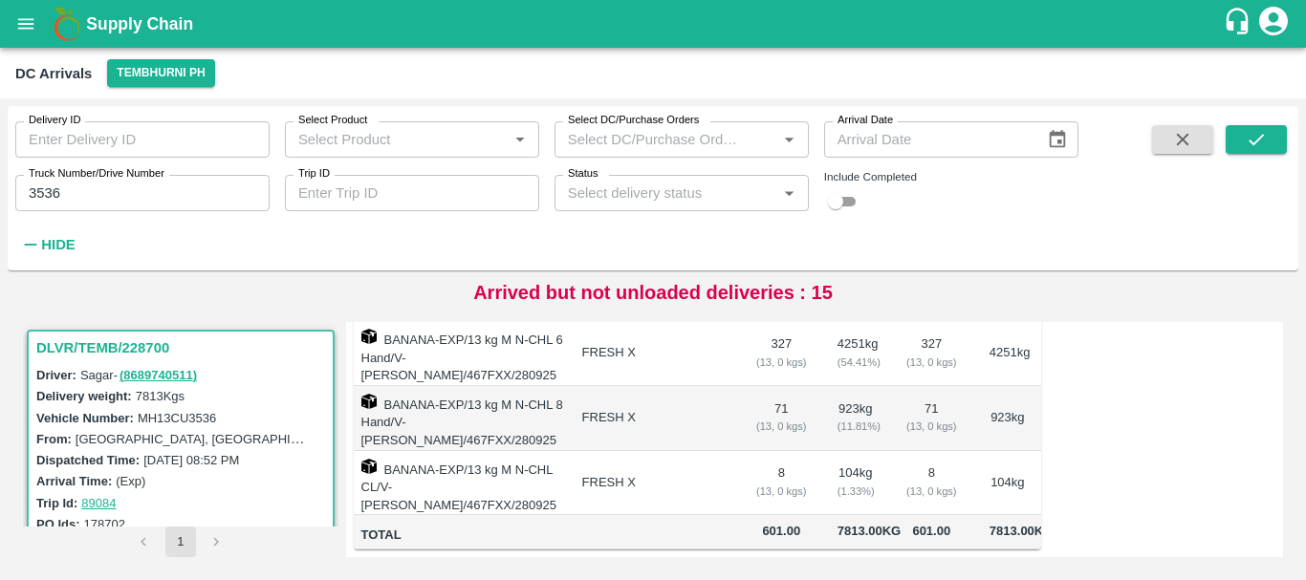
click at [142, 195] on input "3536" at bounding box center [142, 193] width 254 height 36
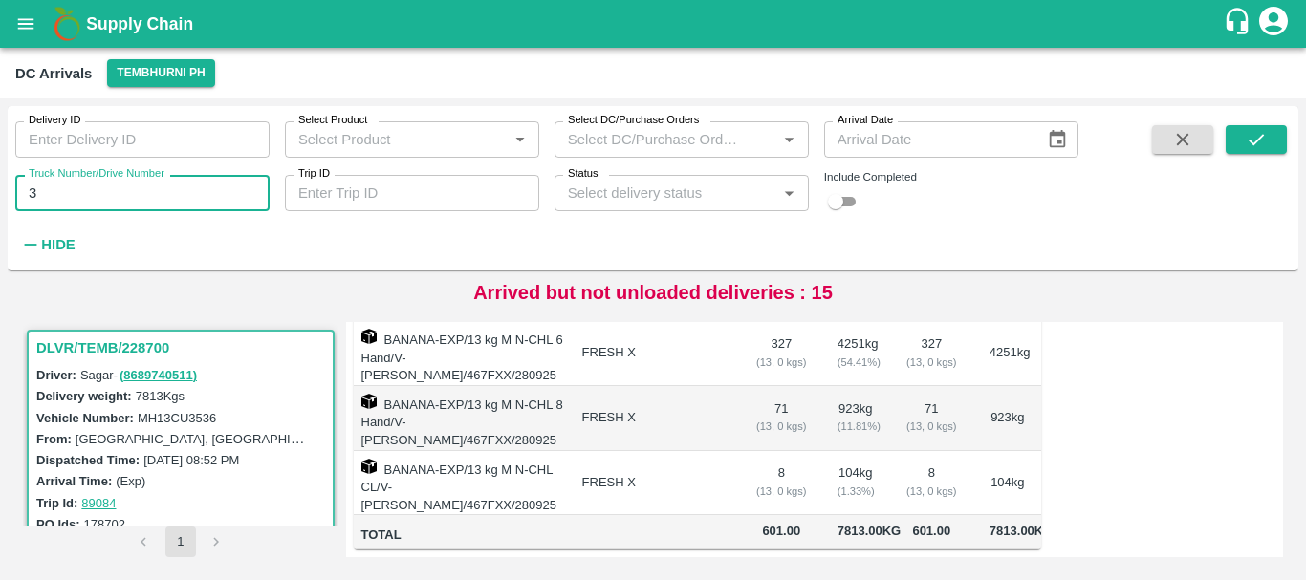
type input "3"
type input "3848"
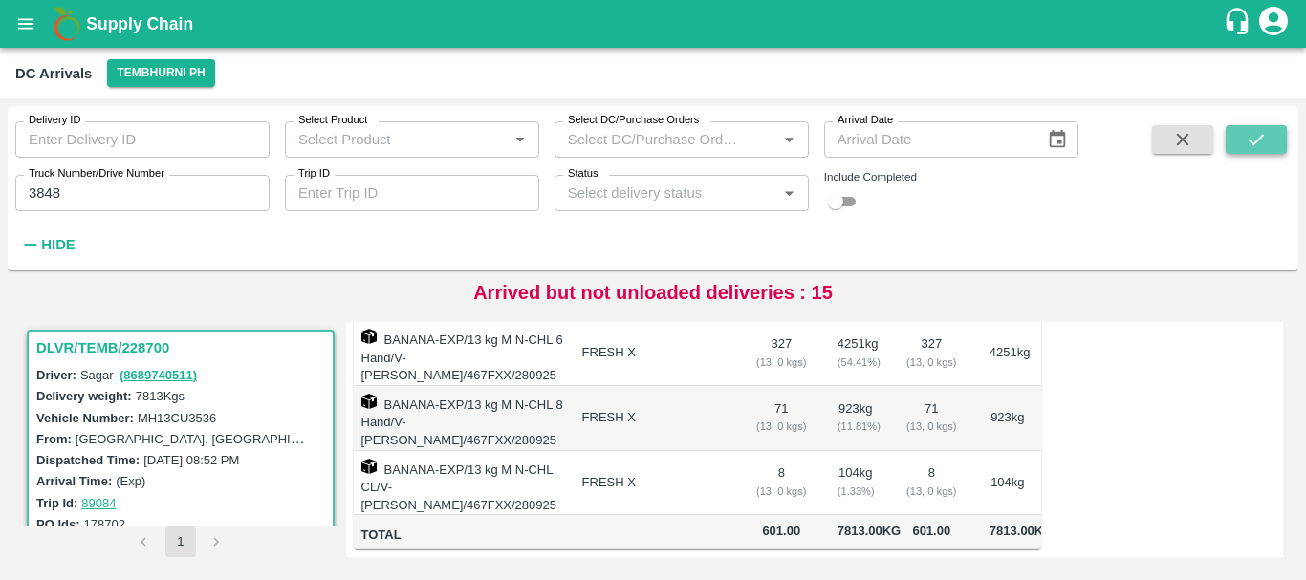
click at [1240, 131] on button "submit" at bounding box center [1256, 139] width 61 height 29
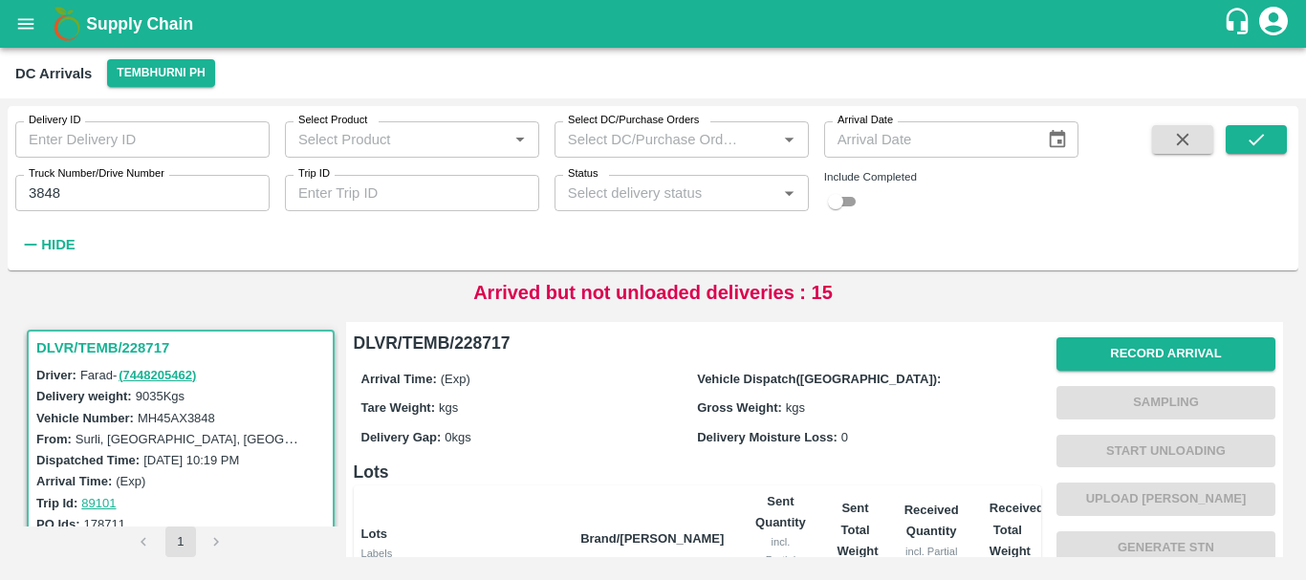
scroll to position [452, 0]
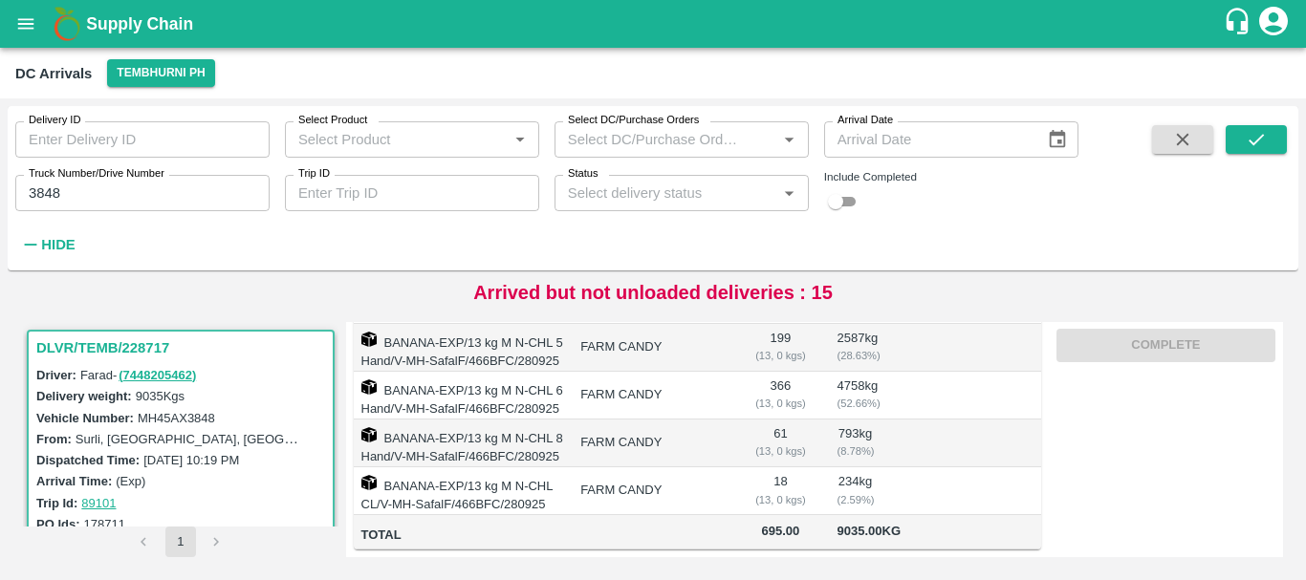
click at [826, 468] on td "234 kg ( 2.59 %)" at bounding box center [855, 492] width 67 height 48
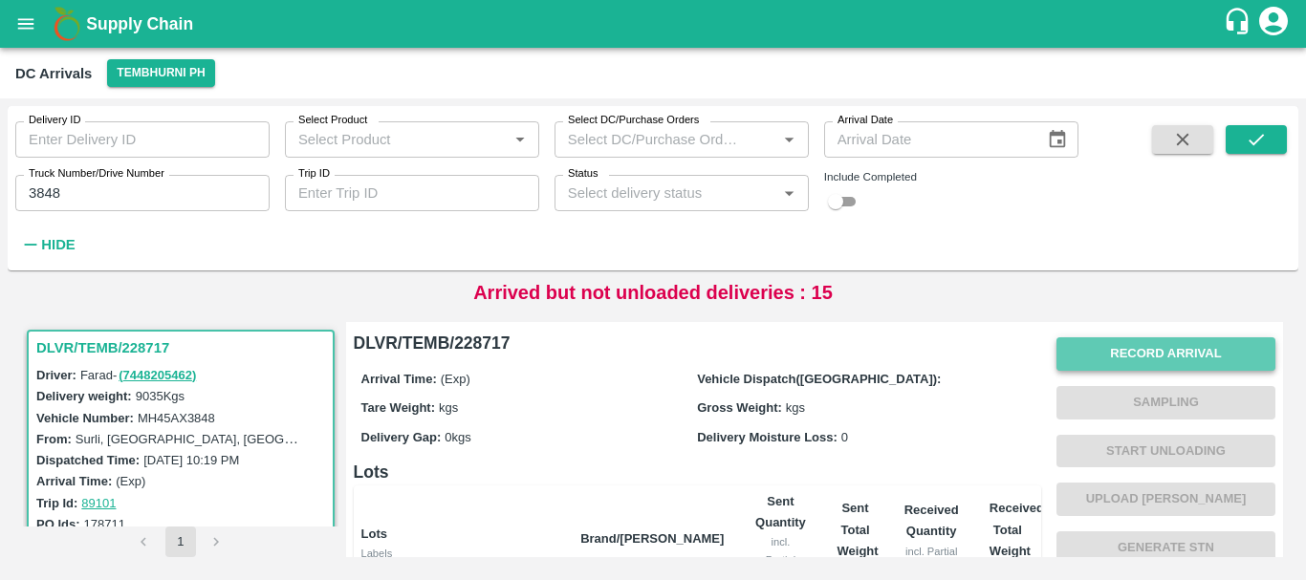
click at [1097, 351] on button "Record Arrival" at bounding box center [1165, 354] width 219 height 33
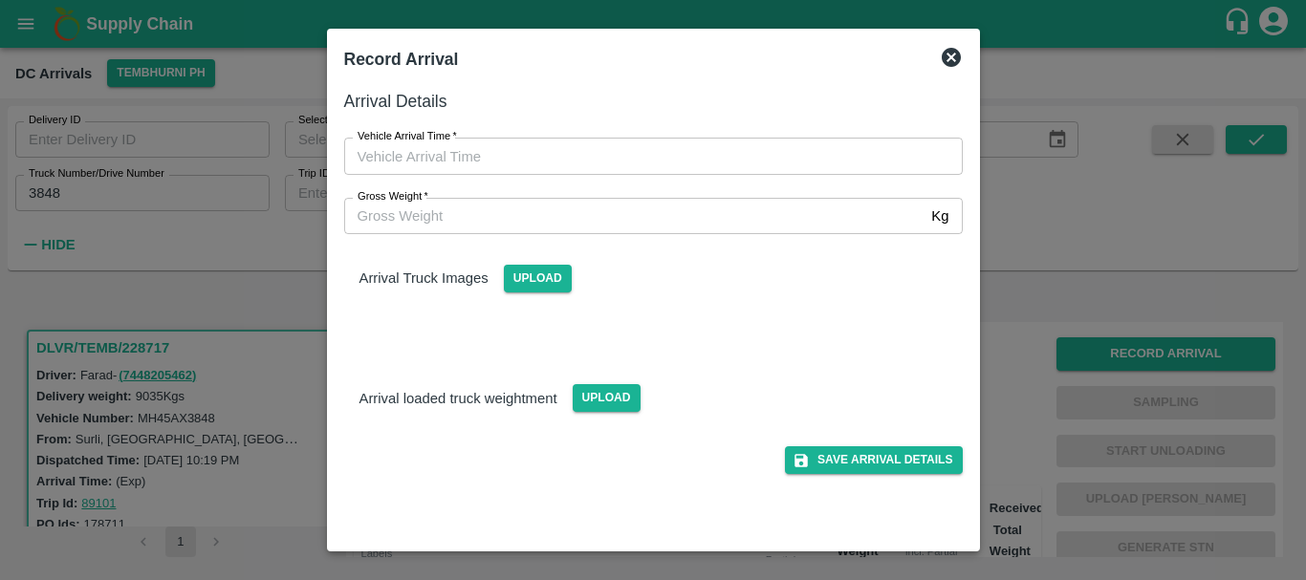
type input "DD/MM/YYYY hh:mm aa"
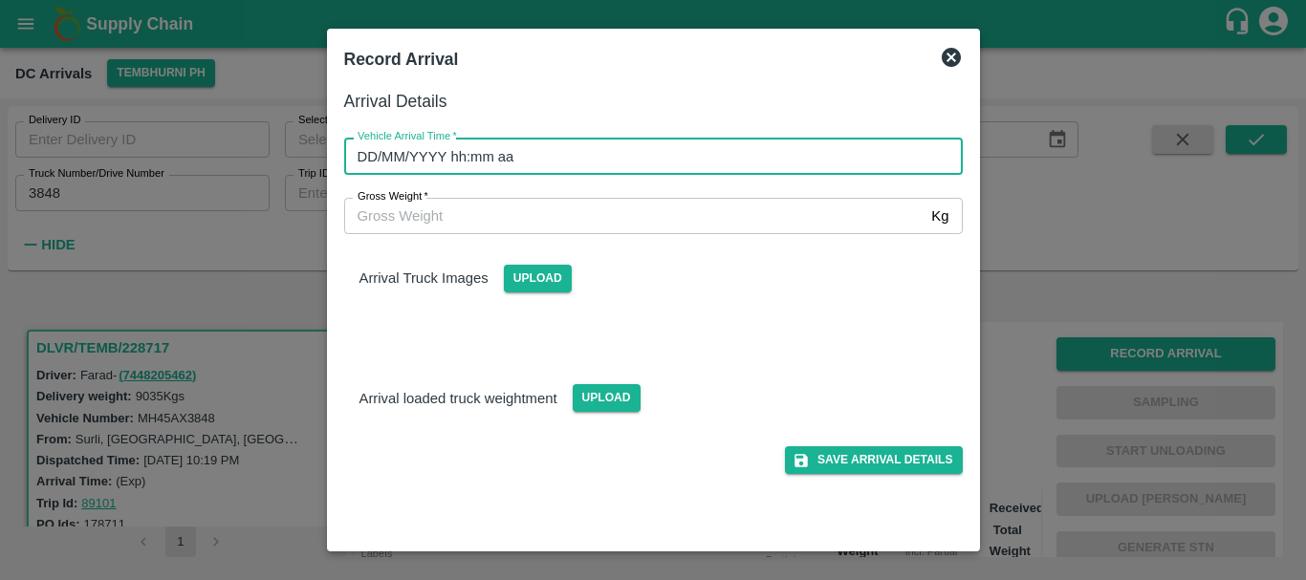
click at [665, 154] on input "DD/MM/YYYY hh:mm aa" at bounding box center [646, 156] width 605 height 36
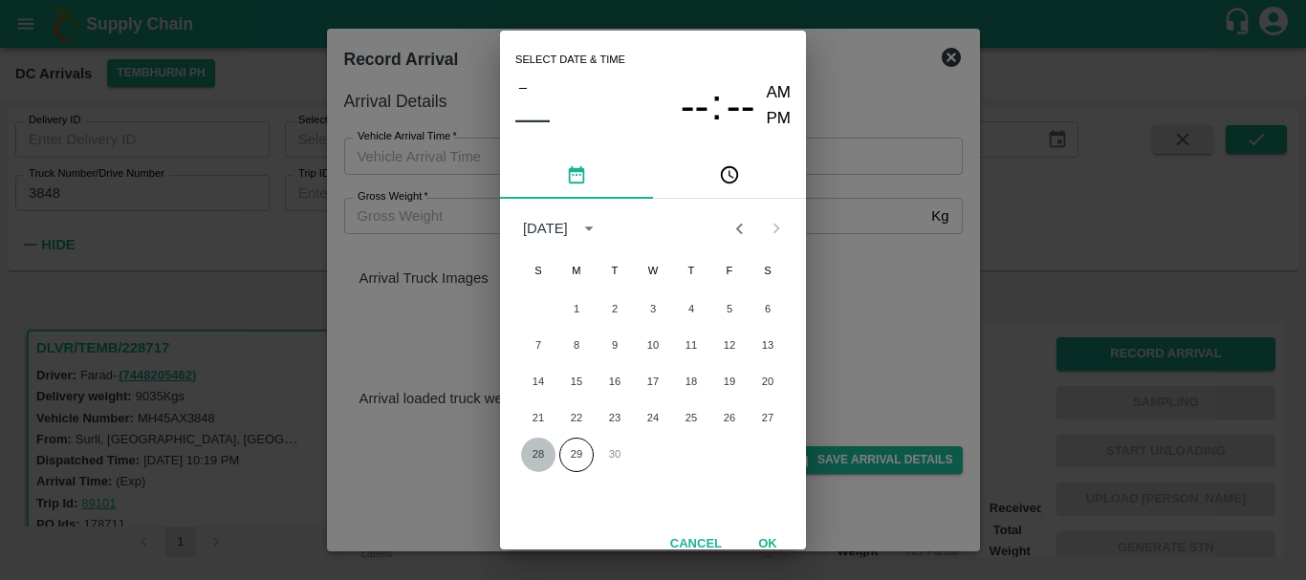
click at [530, 465] on button "28" at bounding box center [538, 455] width 34 height 34
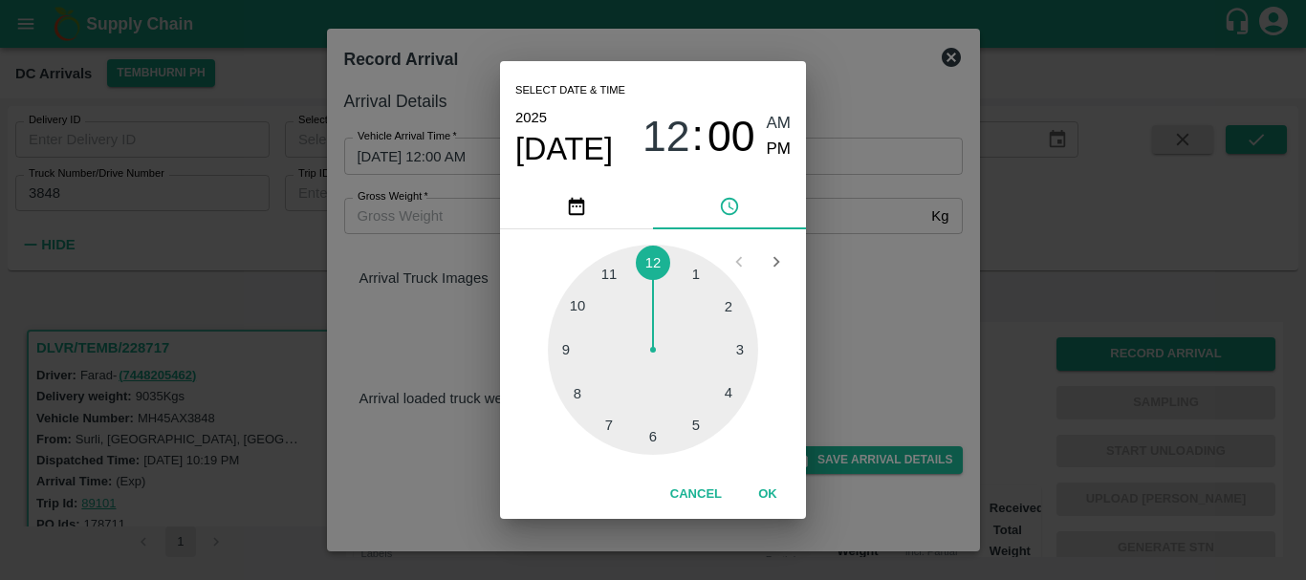
click at [608, 277] on div at bounding box center [653, 350] width 210 height 210
click at [717, 316] on div at bounding box center [653, 350] width 210 height 210
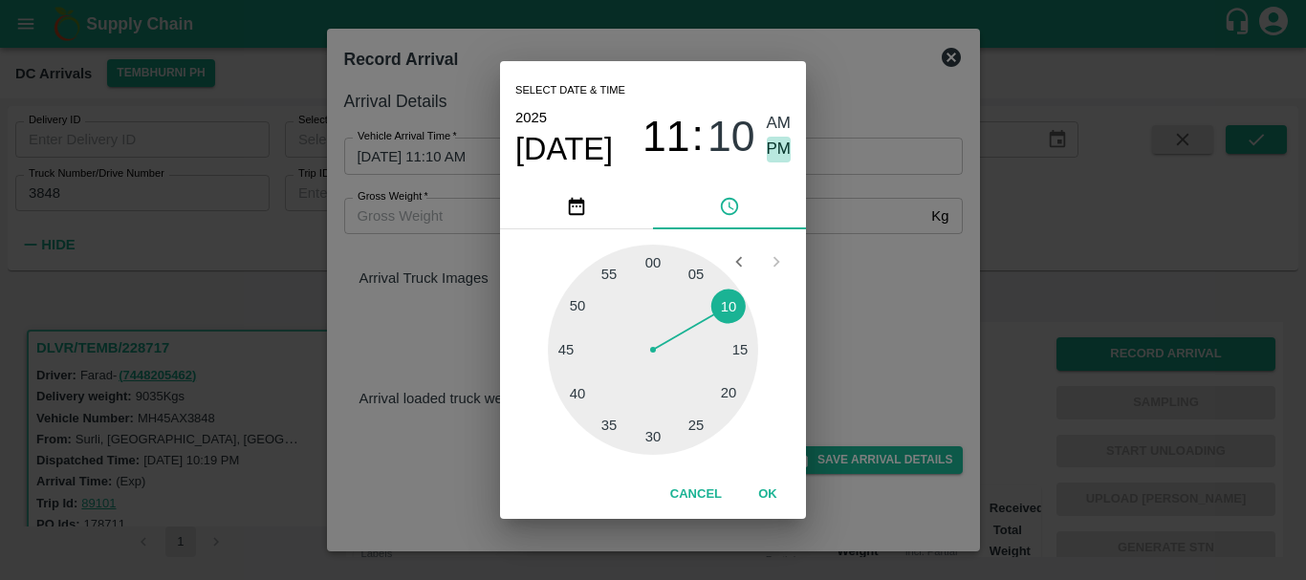
click at [772, 148] on span "PM" at bounding box center [779, 150] width 25 height 26
type input "28/09/2025 11:10 PM"
click at [884, 221] on div "Select date & time 2025 Sep 28 11 : 10 AM PM 05 10 15 20 25 30 35 40 45 50 55 0…" at bounding box center [653, 290] width 1306 height 580
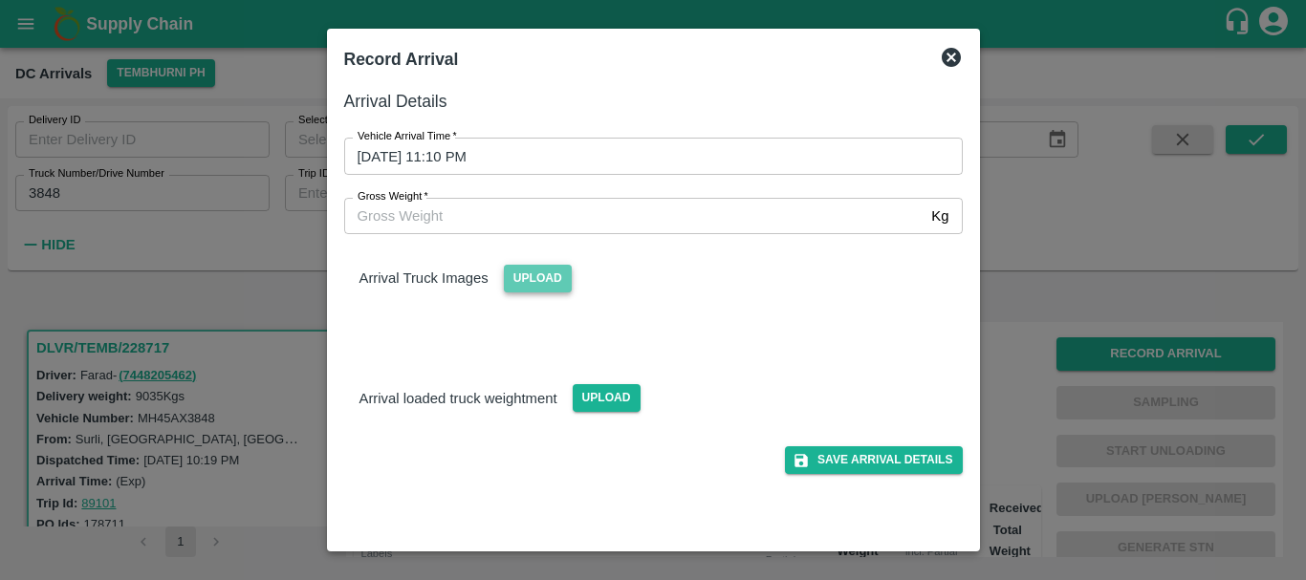
click at [542, 265] on span "Upload" at bounding box center [538, 279] width 68 height 28
click at [0, 0] on input "Upload" at bounding box center [0, 0] width 0 height 0
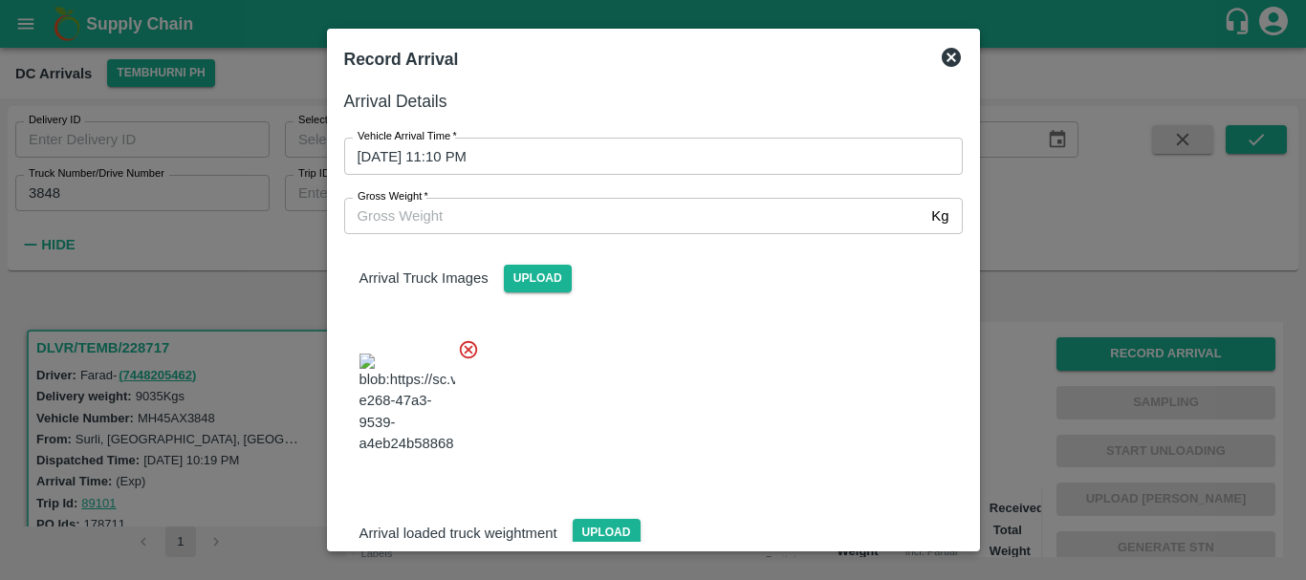
scroll to position [46, 0]
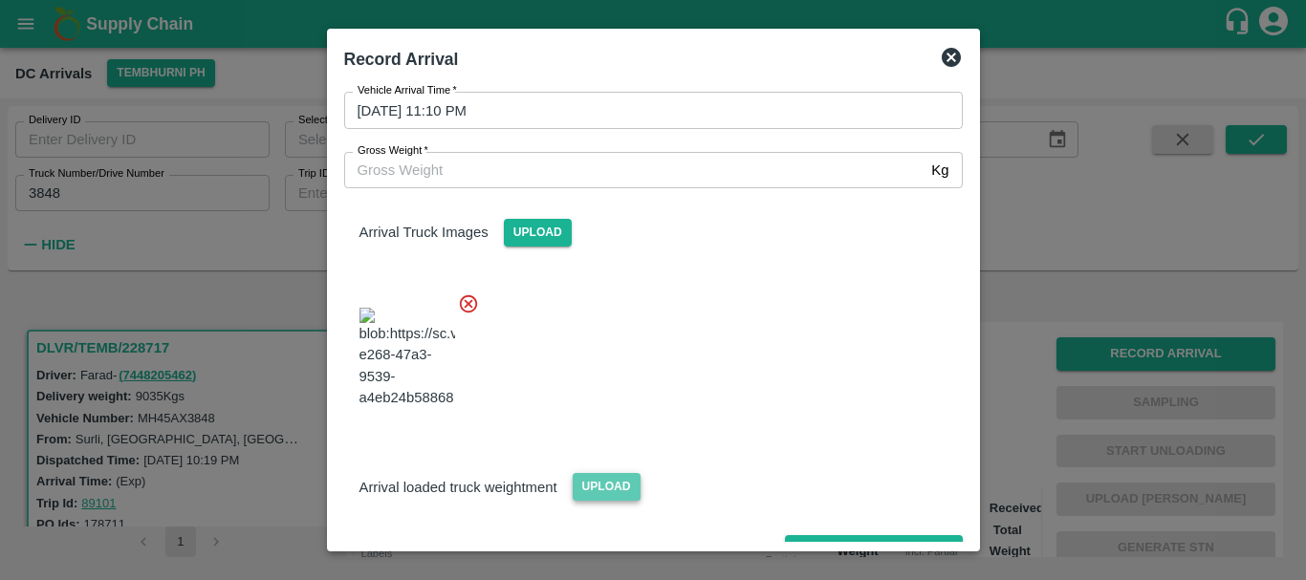
click at [633, 473] on span "Upload" at bounding box center [607, 487] width 68 height 28
click at [0, 0] on input "Upload" at bounding box center [0, 0] width 0 height 0
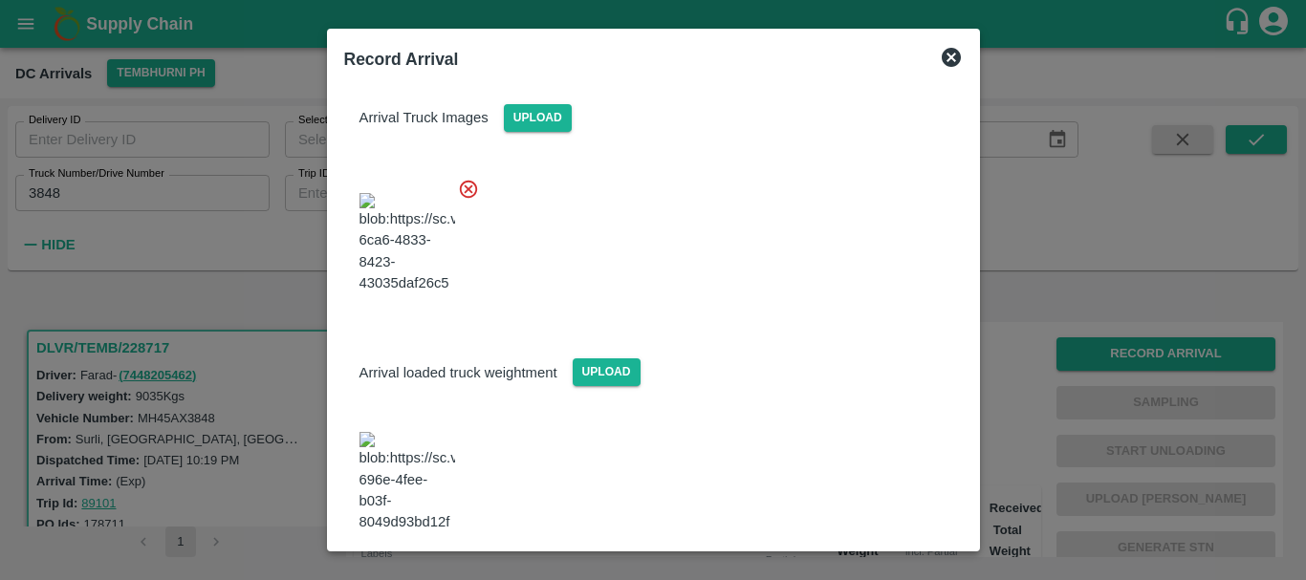
click at [416, 449] on img at bounding box center [407, 482] width 96 height 100
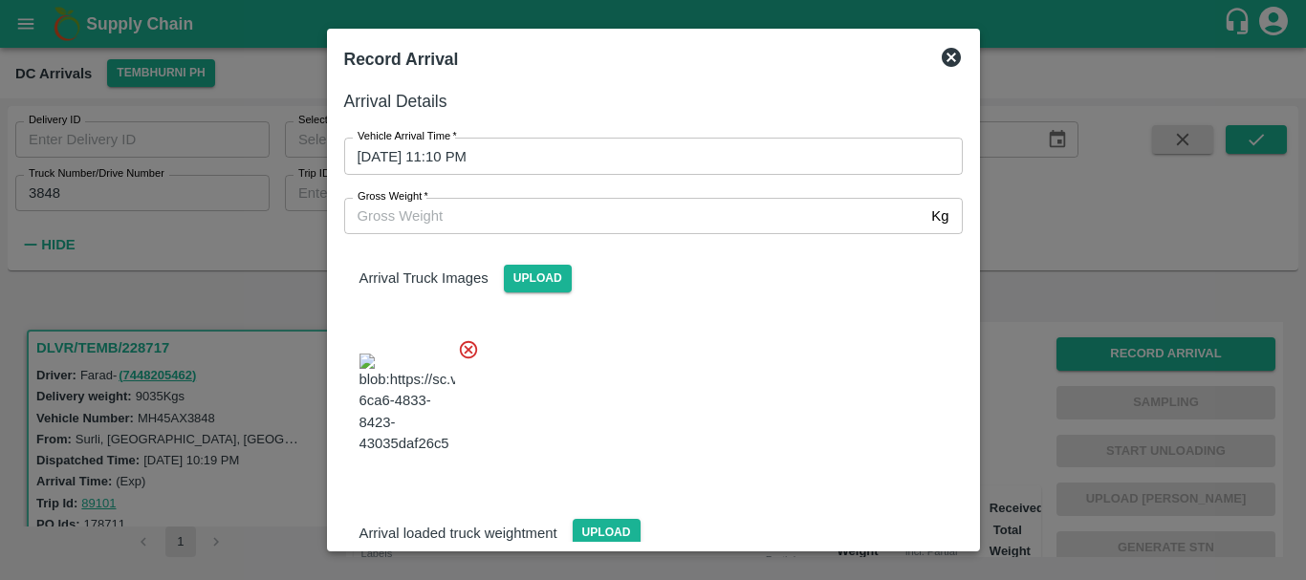
click at [499, 214] on input "Gross Weight   *" at bounding box center [634, 216] width 580 height 36
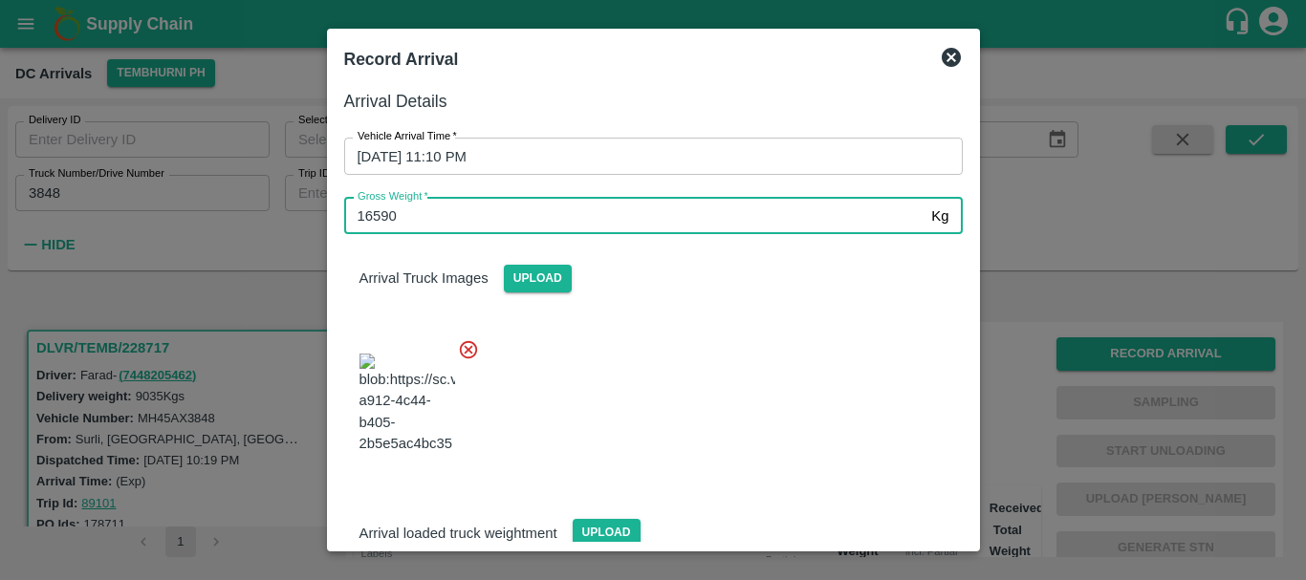
type input "16590"
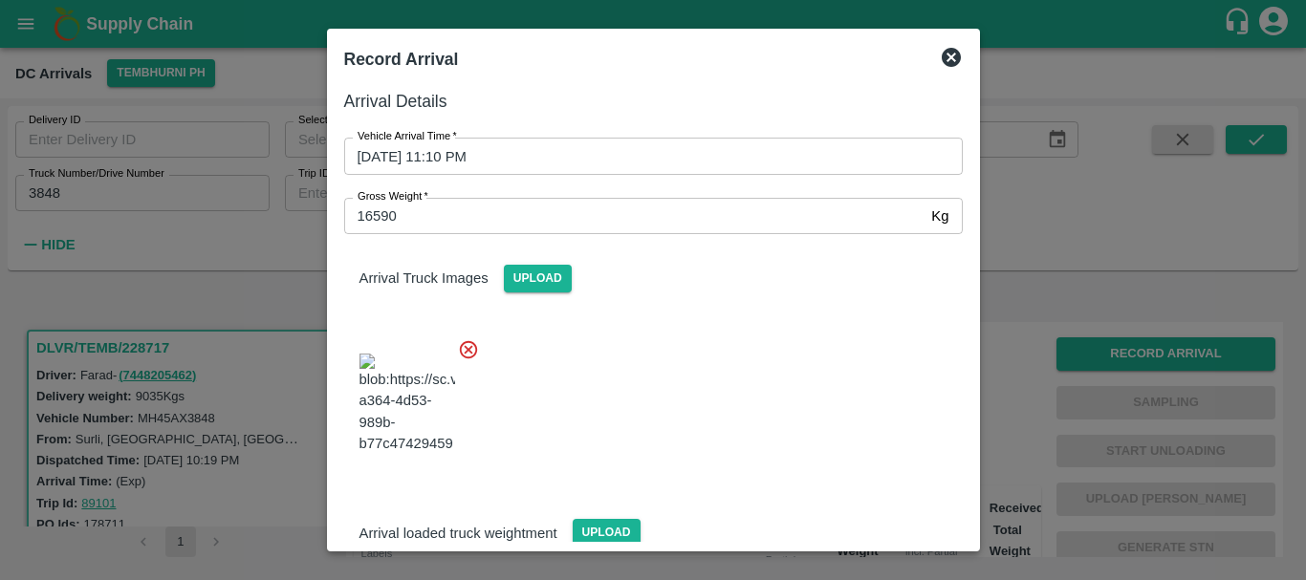
click at [690, 363] on div at bounding box center [646, 398] width 634 height 150
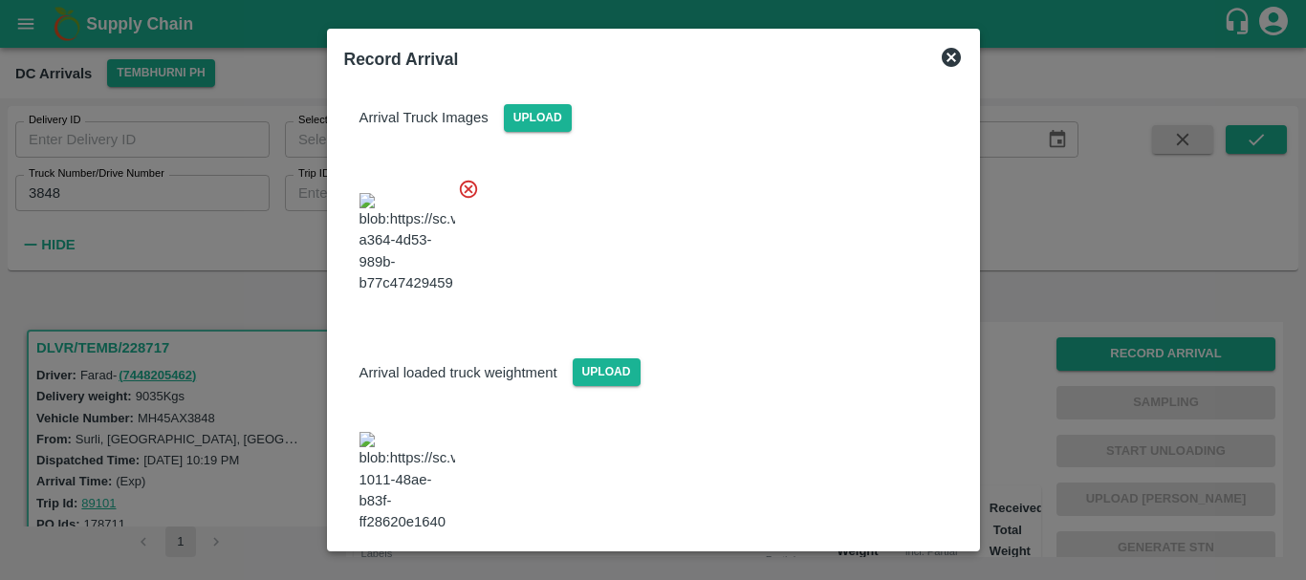
click at [839, 572] on button "Save Arrival Details" at bounding box center [873, 586] width 177 height 28
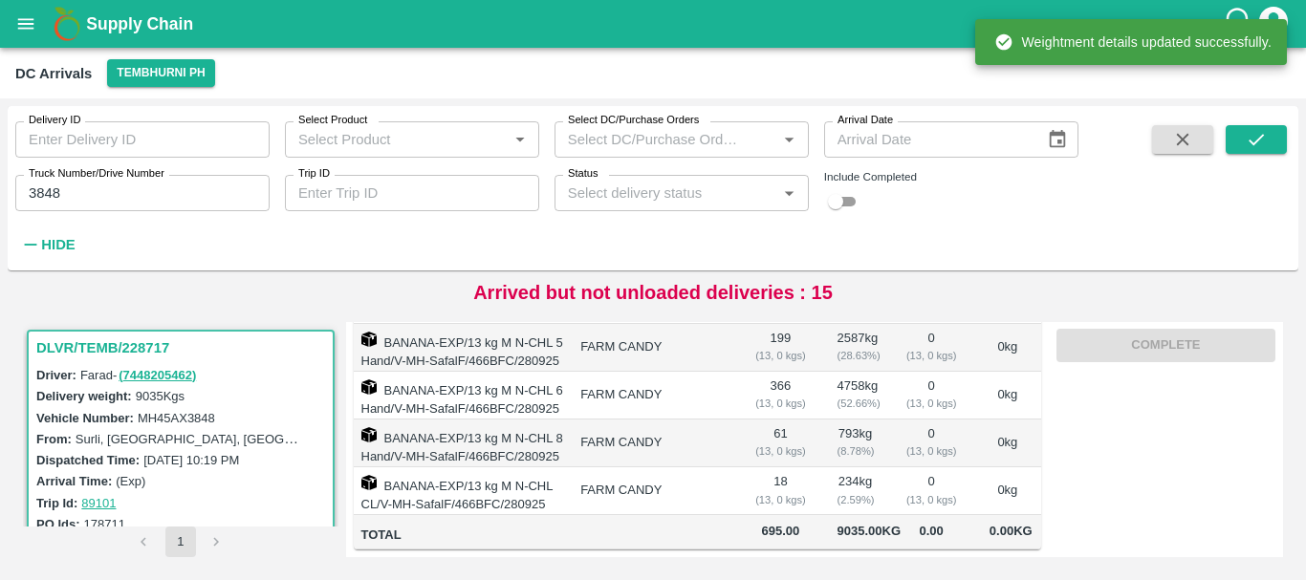
scroll to position [0, 0]
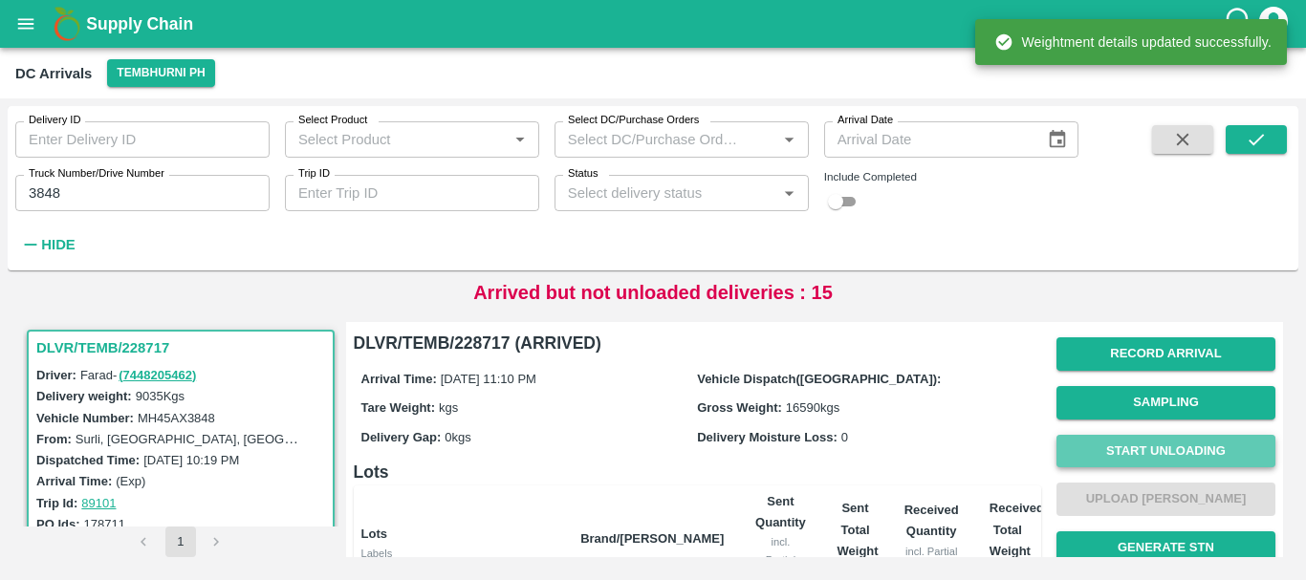
click at [1128, 452] on button "Start Unloading" at bounding box center [1165, 451] width 219 height 33
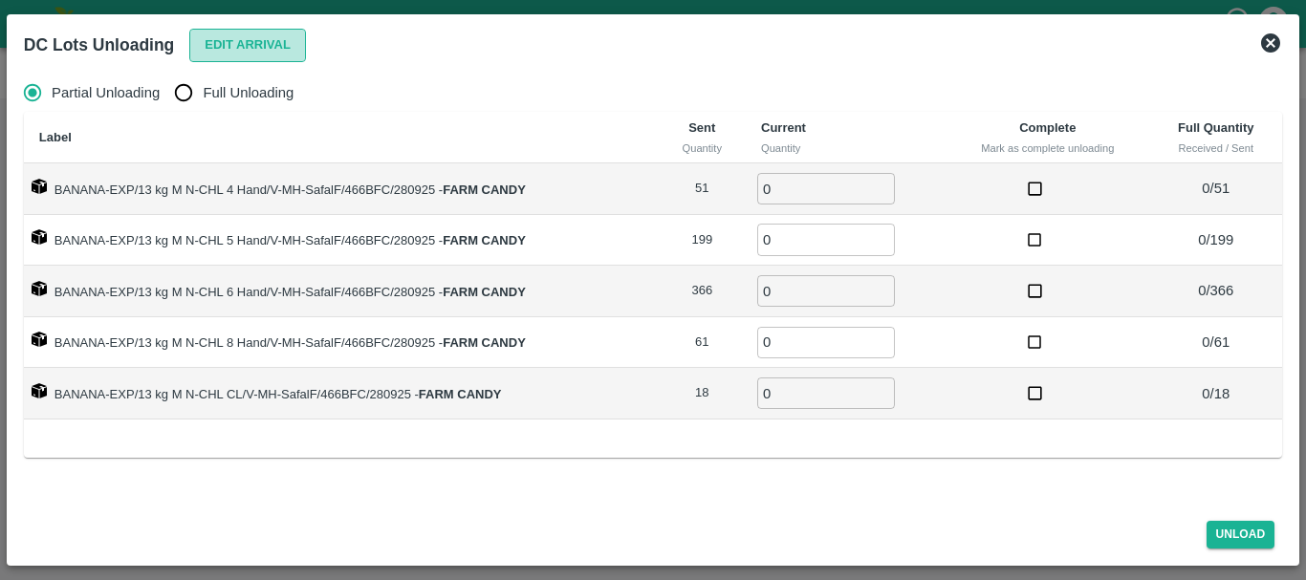
click at [237, 42] on button "Edit Arrival" at bounding box center [247, 45] width 117 height 33
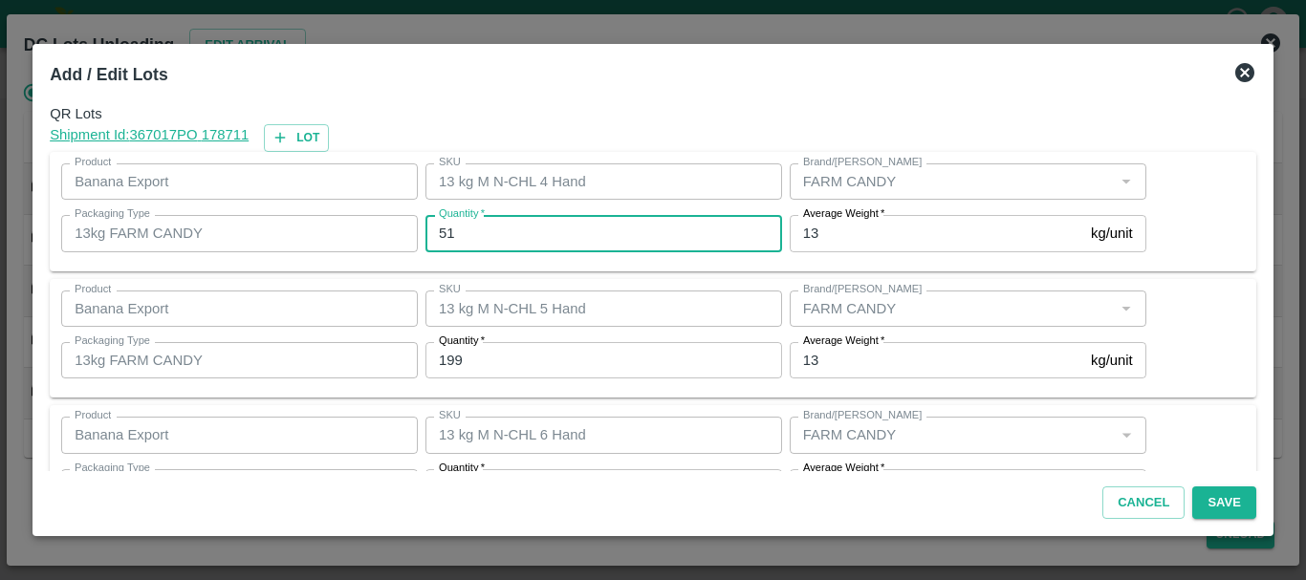
click at [577, 223] on input "51" at bounding box center [603, 233] width 357 height 36
type input "54"
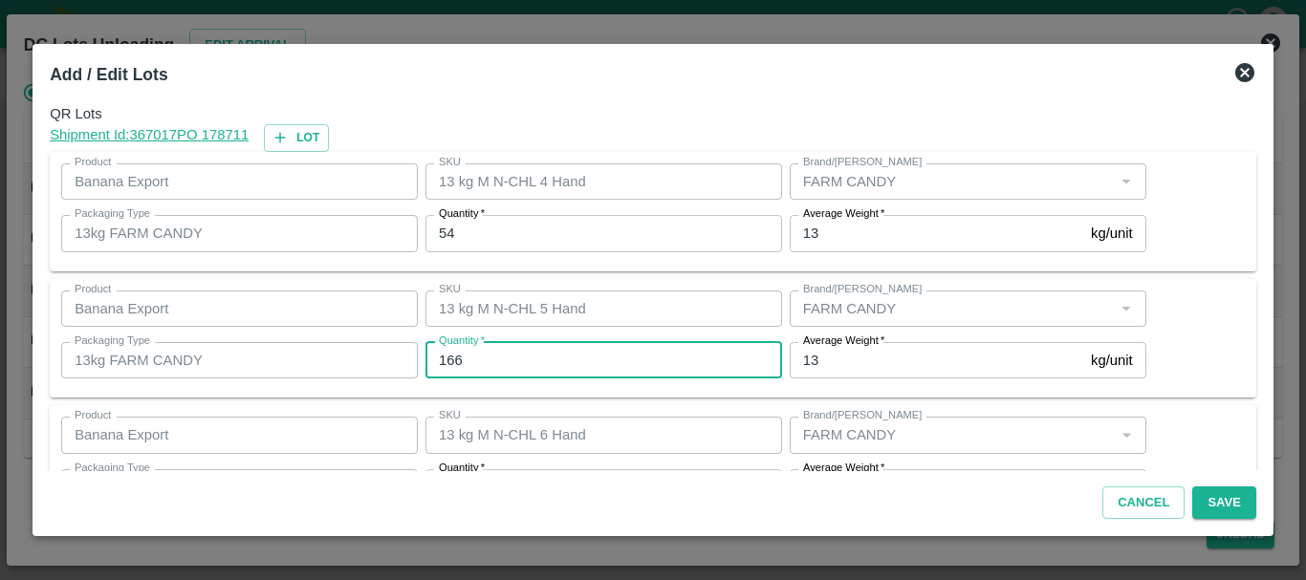
type input "166"
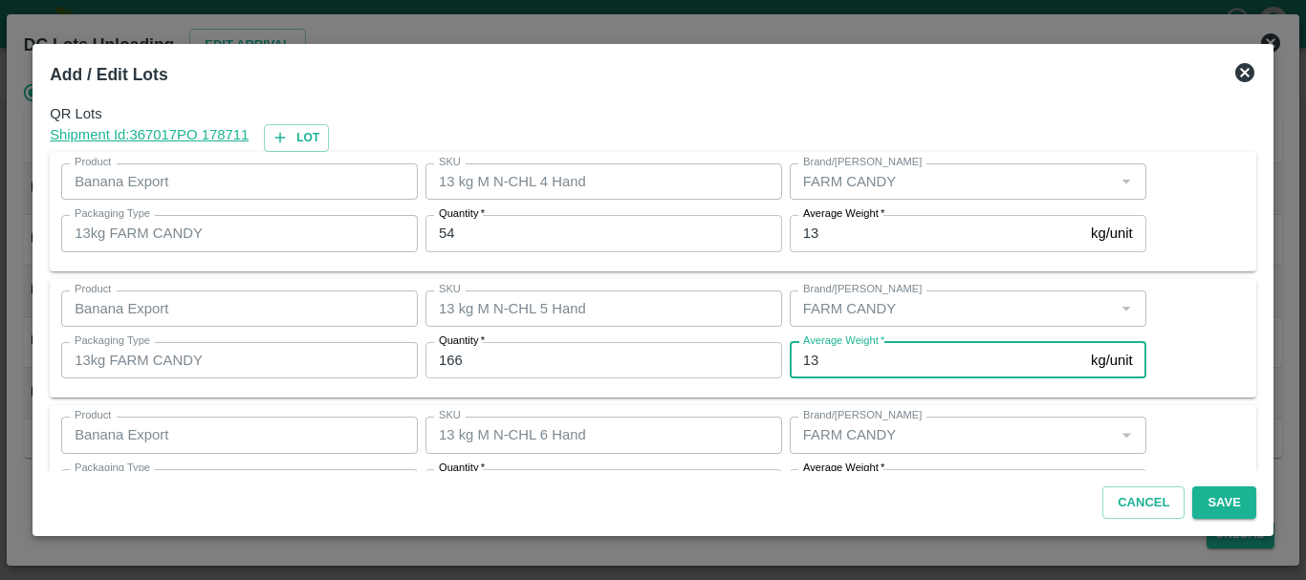
scroll to position [34, 0]
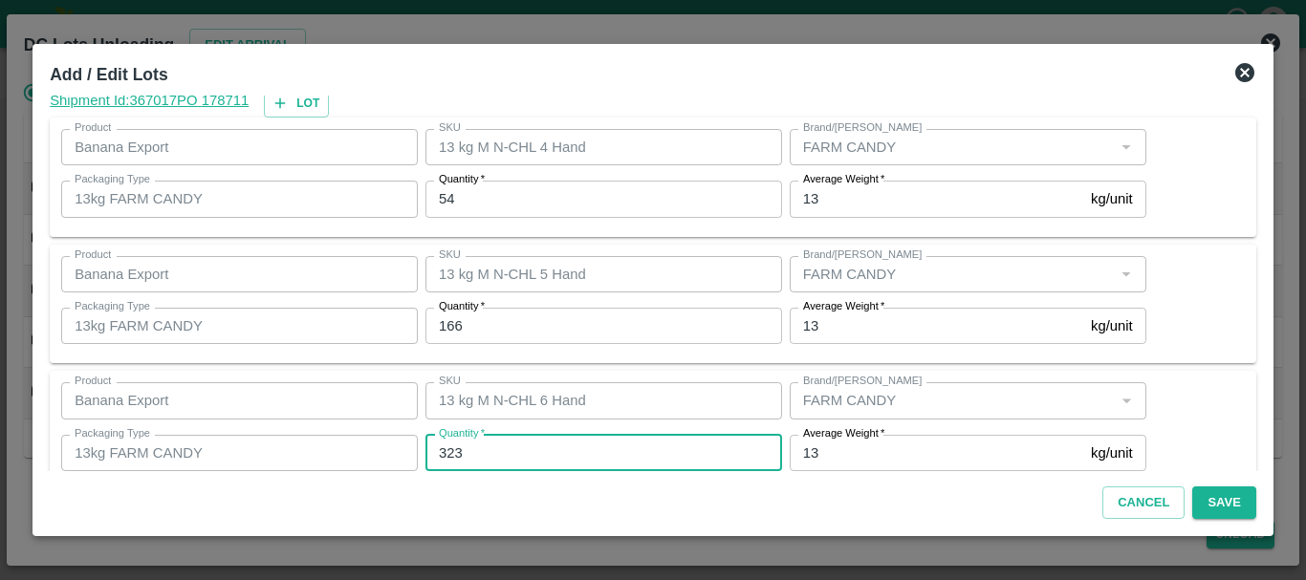
type input "323"
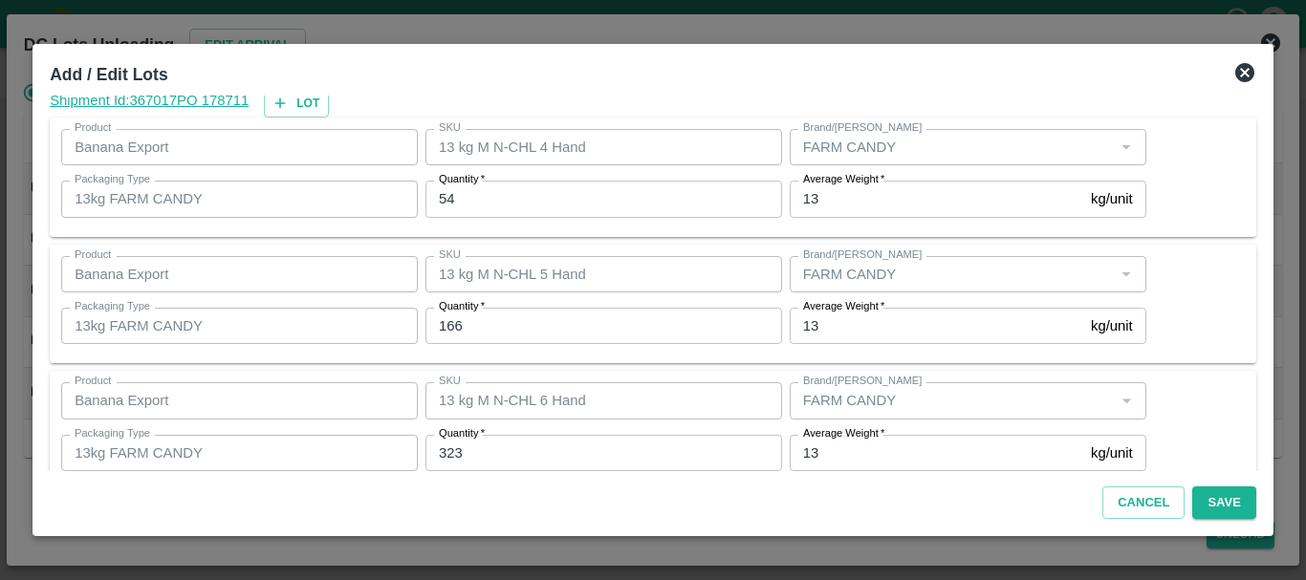
scroll to position [323, 0]
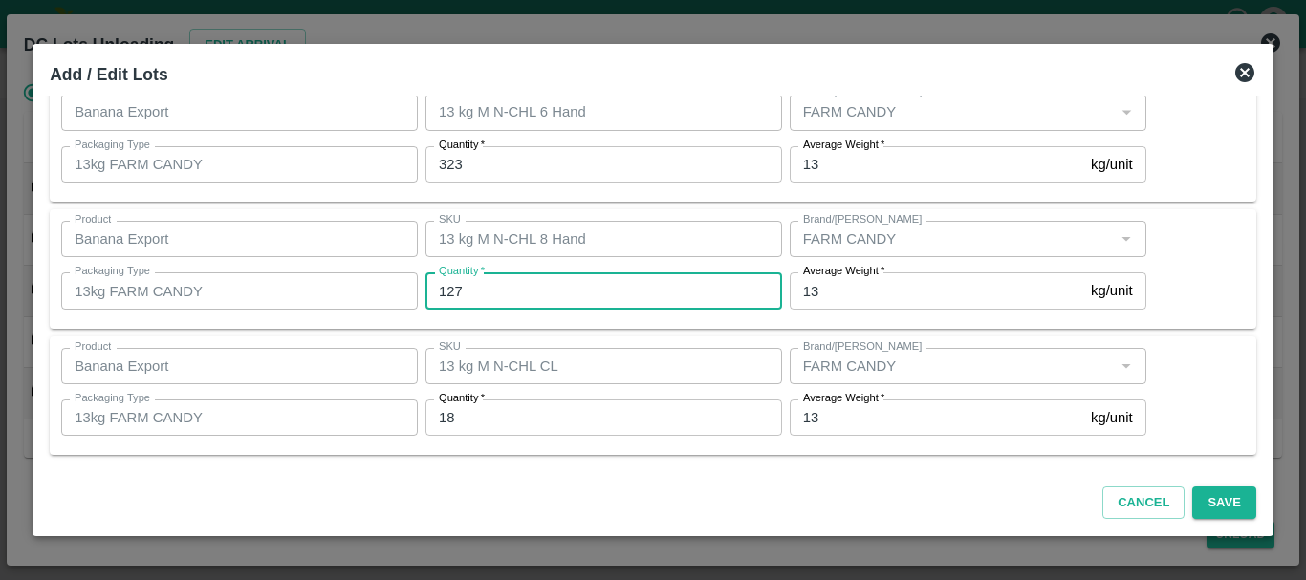
type input "127"
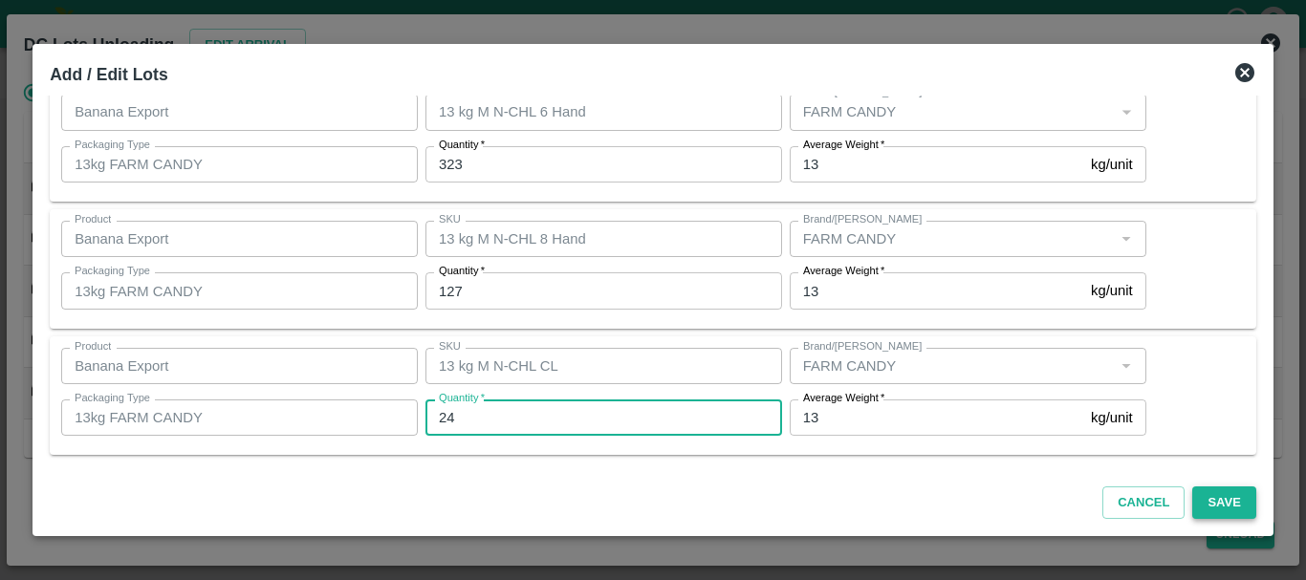
type input "24"
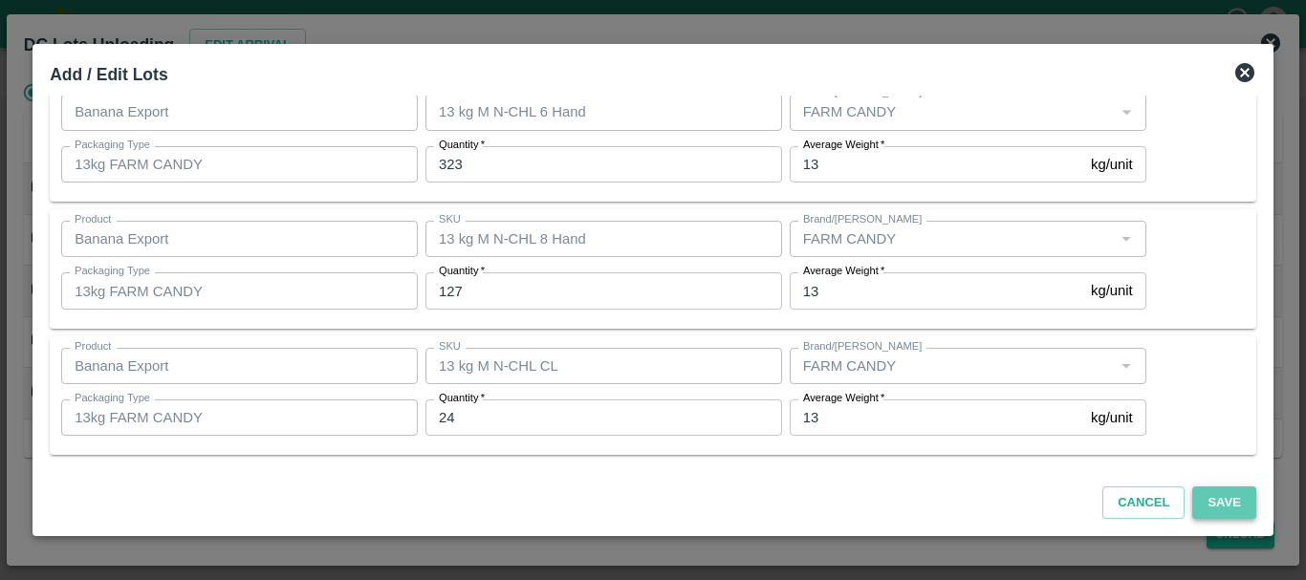
click at [1198, 494] on button "Save" at bounding box center [1223, 503] width 63 height 33
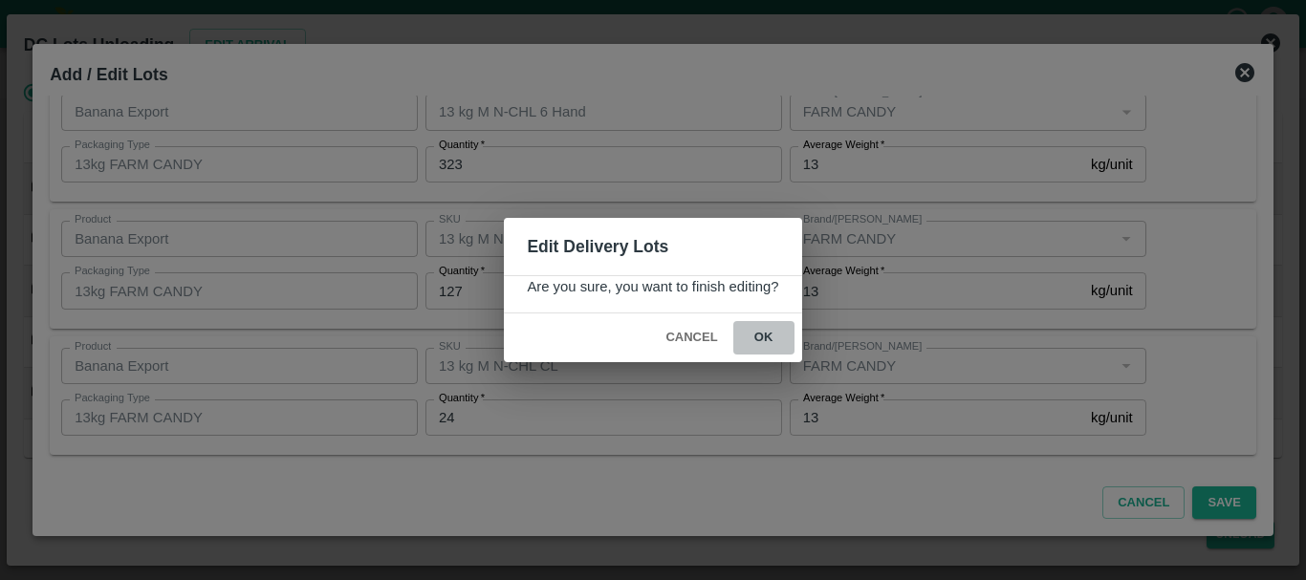
click at [747, 330] on button "ok" at bounding box center [763, 337] width 61 height 33
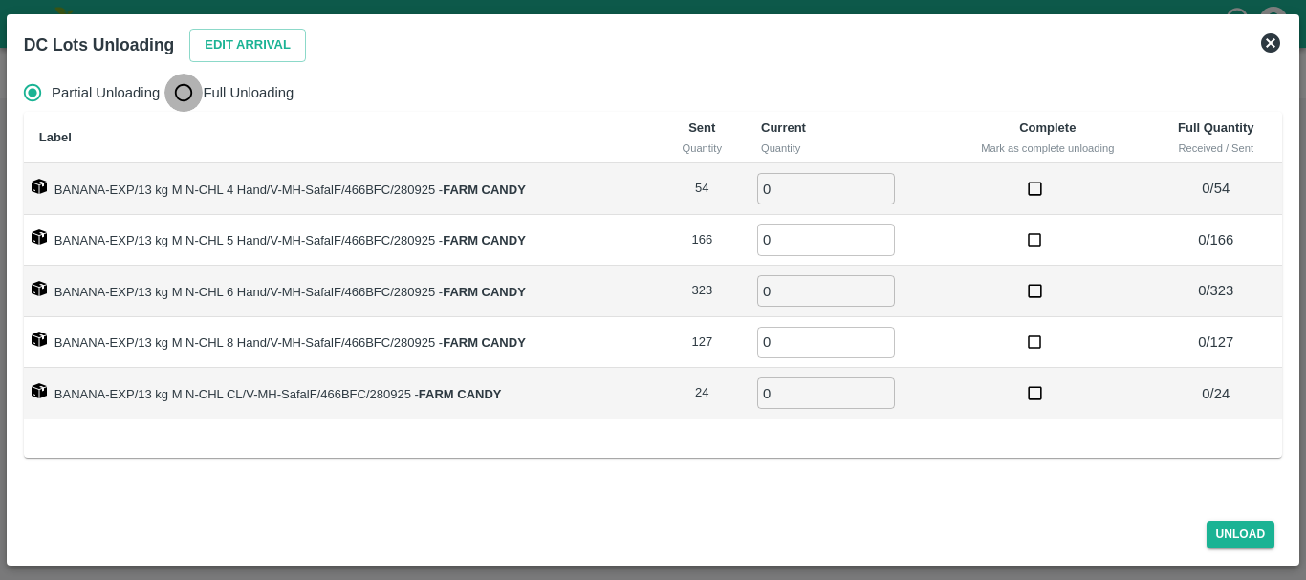
click at [172, 95] on input "Full Unloading" at bounding box center [183, 93] width 38 height 38
radio input "true"
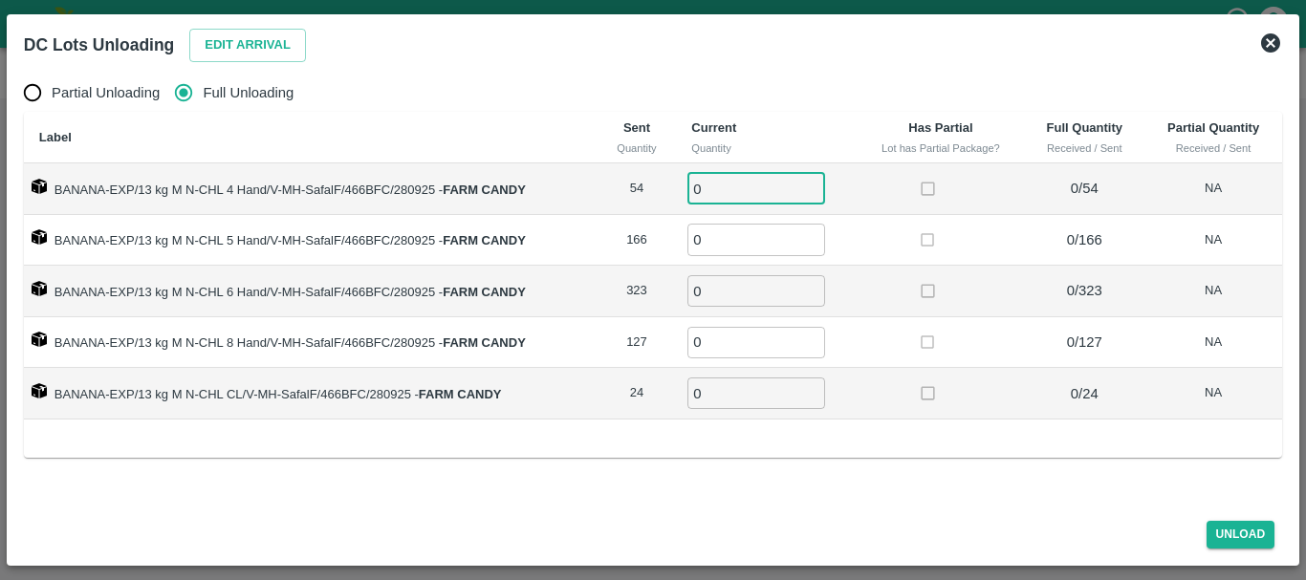
click at [729, 189] on input "0" at bounding box center [756, 189] width 138 height 32
type input "054"
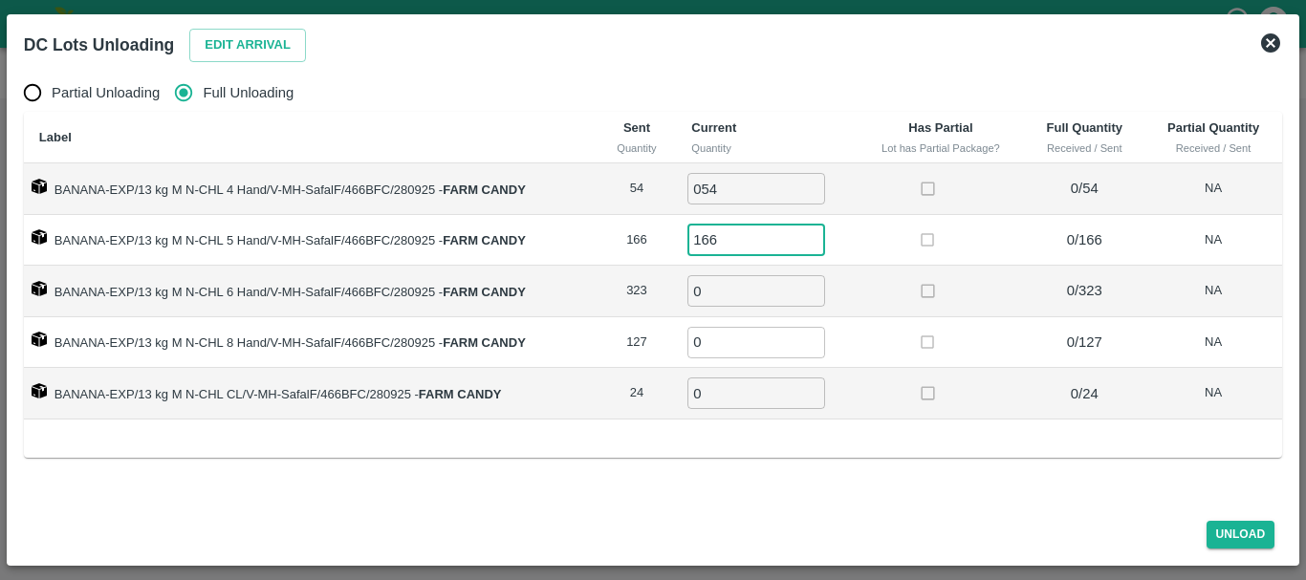
type input "166"
type input "323"
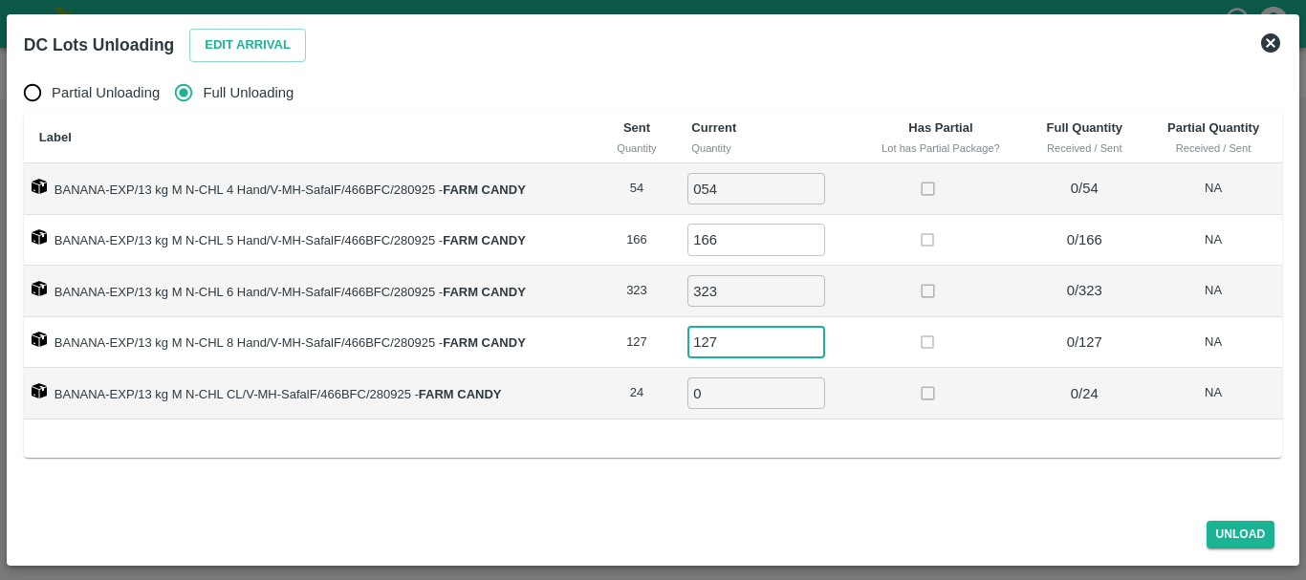
type input "127"
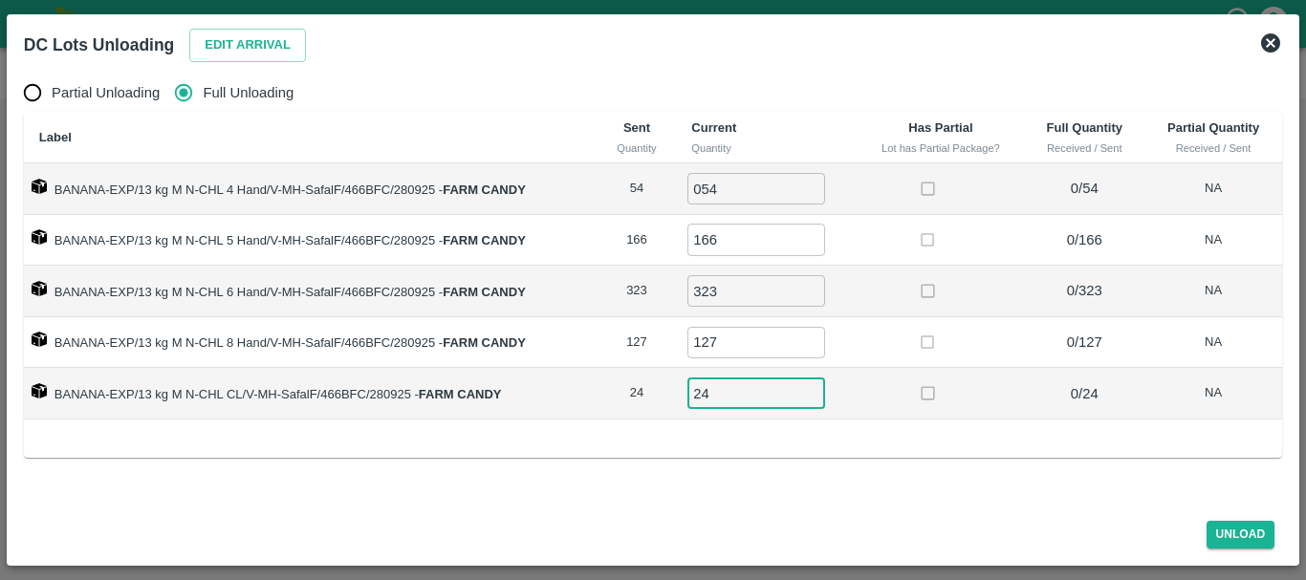
type input "24"
click at [878, 355] on td at bounding box center [940, 343] width 167 height 52
click at [1237, 534] on button "Unload" at bounding box center [1241, 535] width 69 height 28
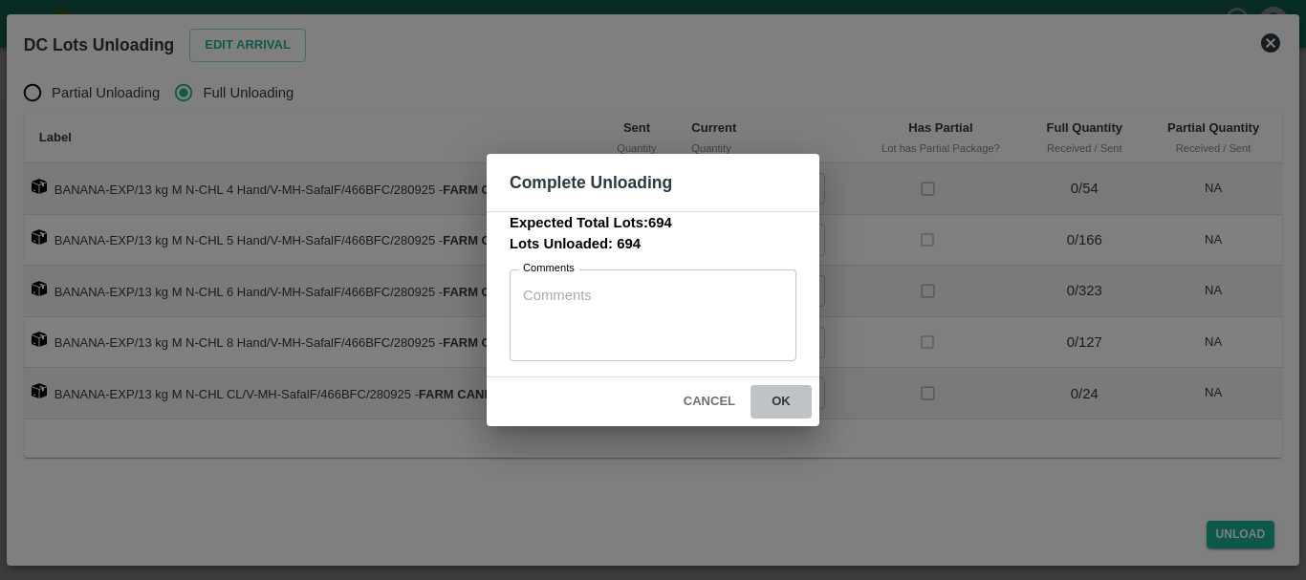
click at [786, 411] on button "ok" at bounding box center [781, 401] width 61 height 33
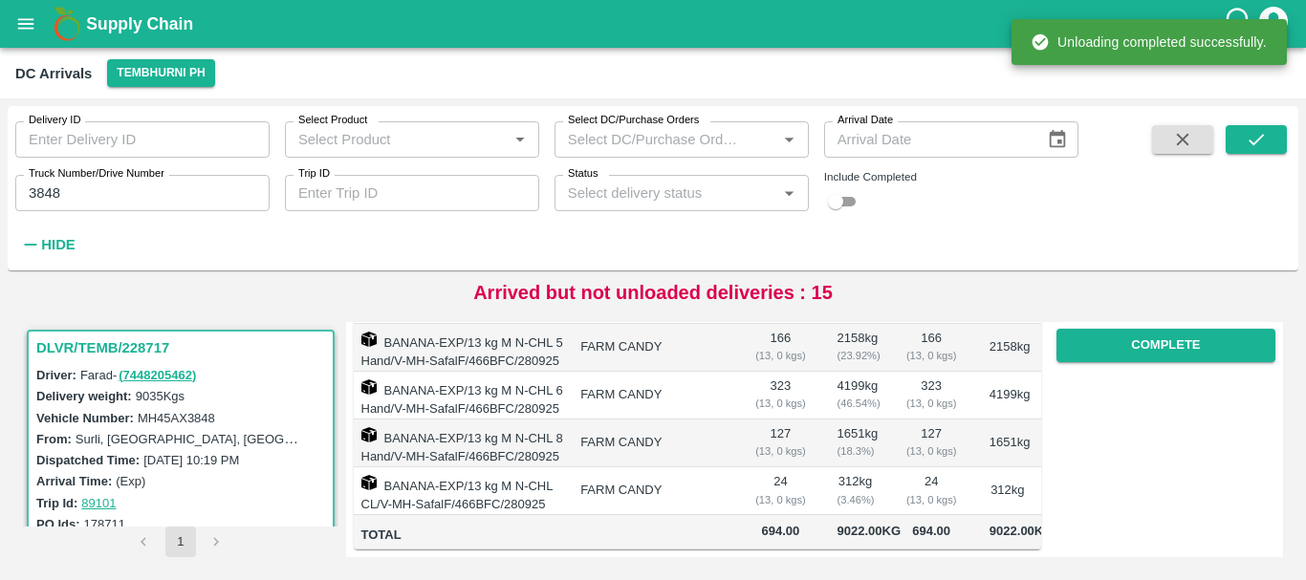
scroll to position [0, 0]
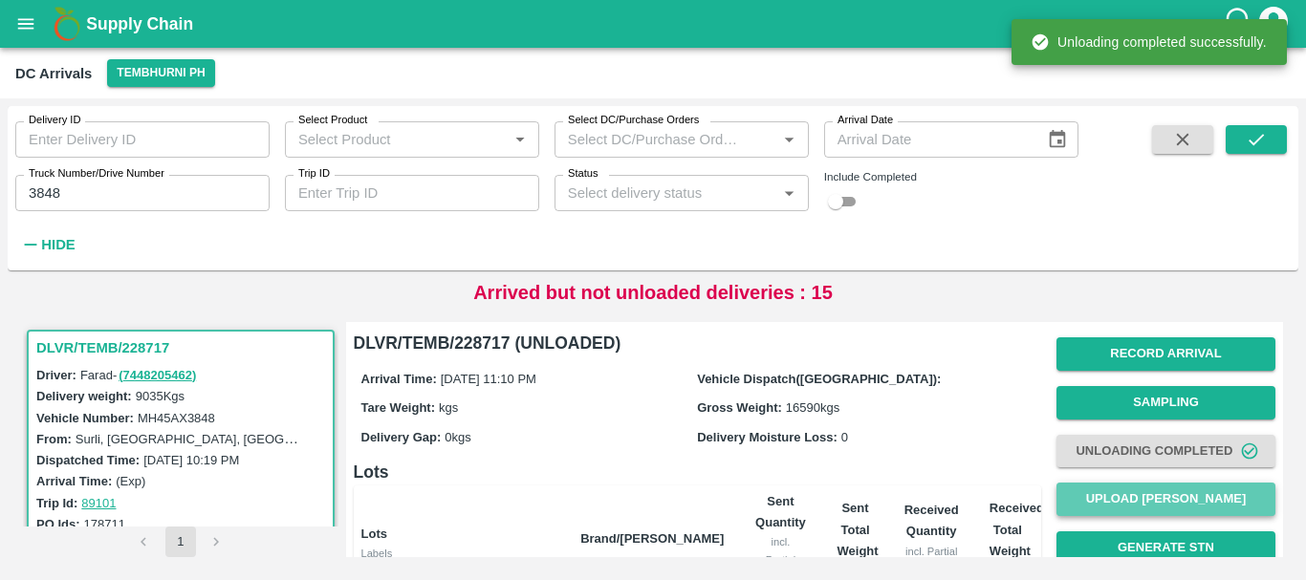
click at [1086, 492] on button "Upload Tare Weight" at bounding box center [1165, 499] width 219 height 33
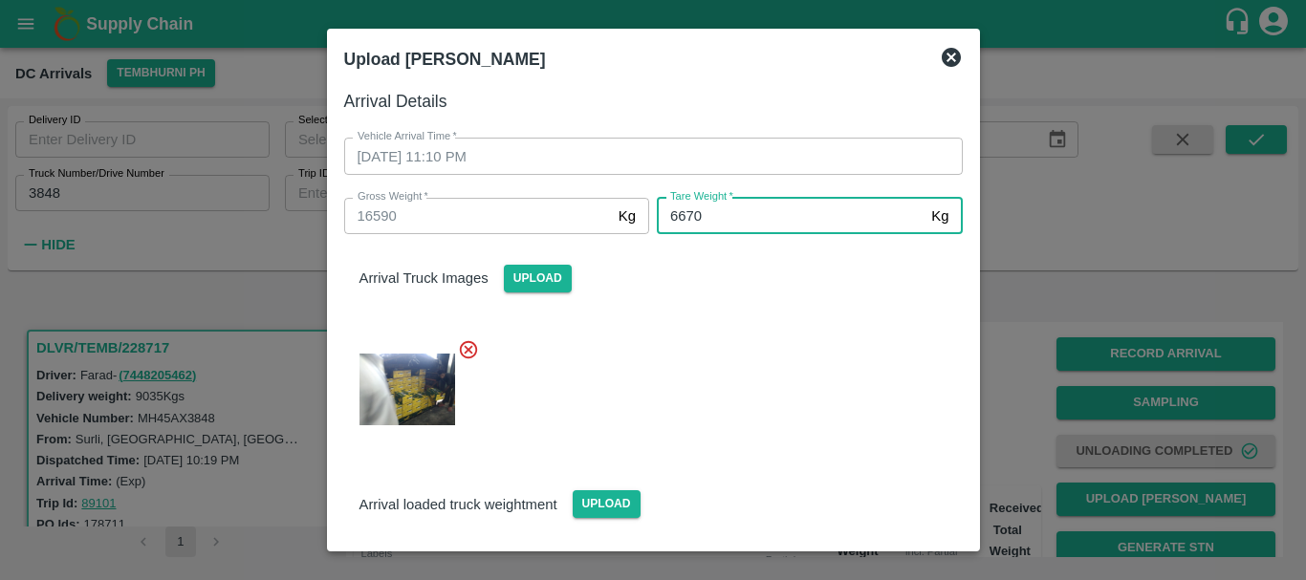
type input "6670"
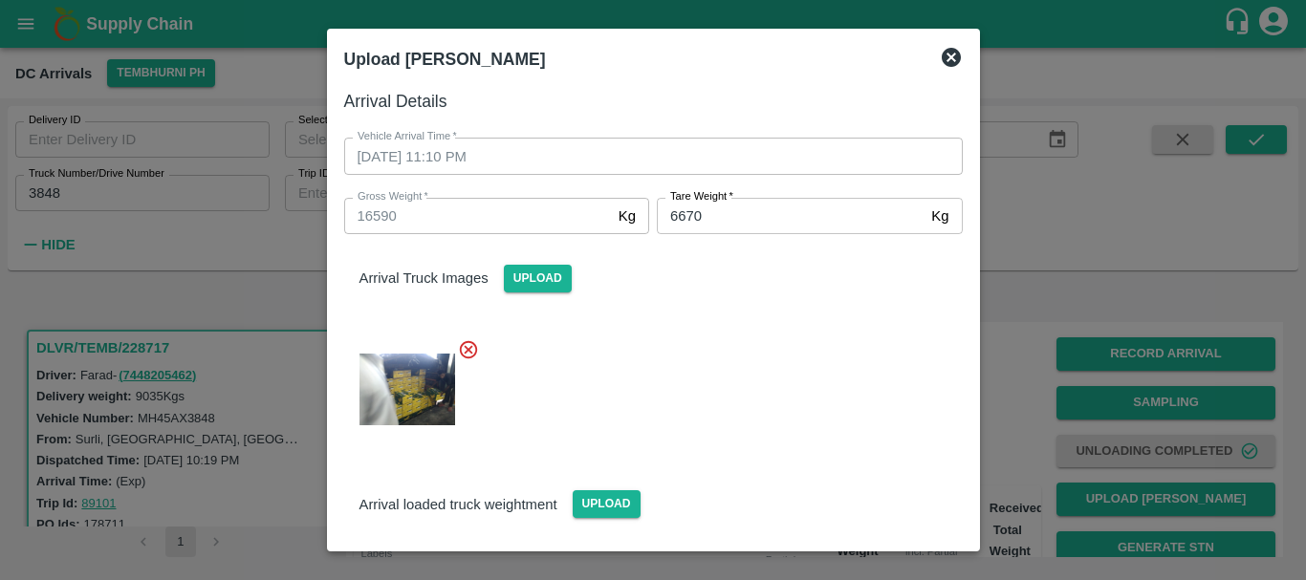
click at [730, 435] on div at bounding box center [646, 383] width 634 height 121
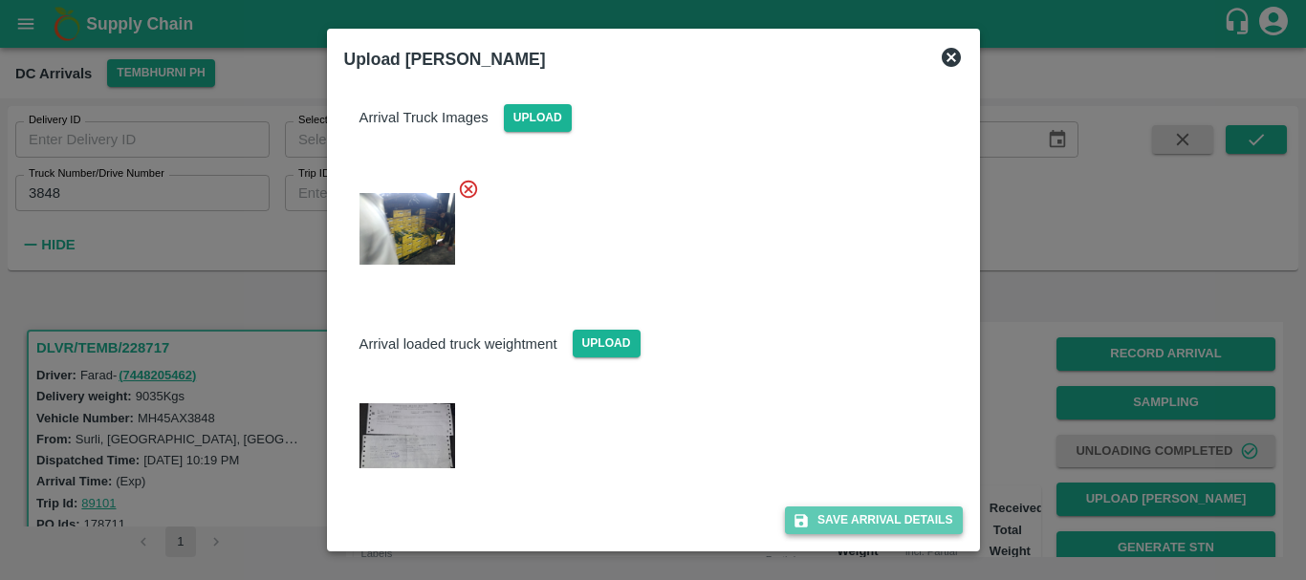
click at [803, 517] on icon "submit" at bounding box center [801, 520] width 13 height 13
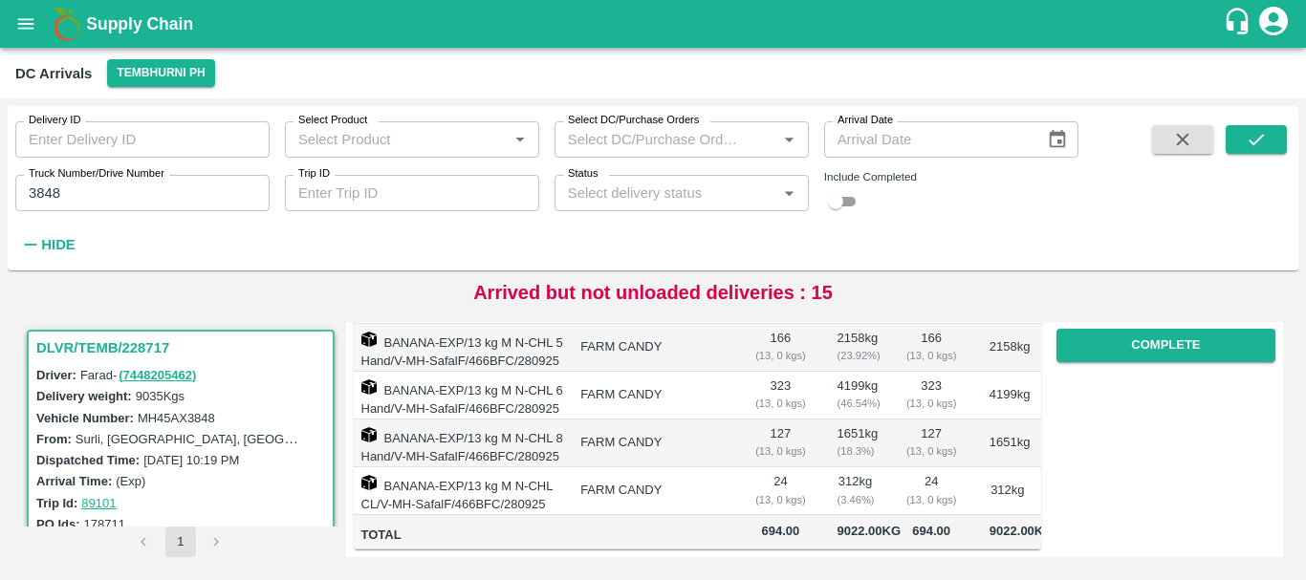
scroll to position [330, 0]
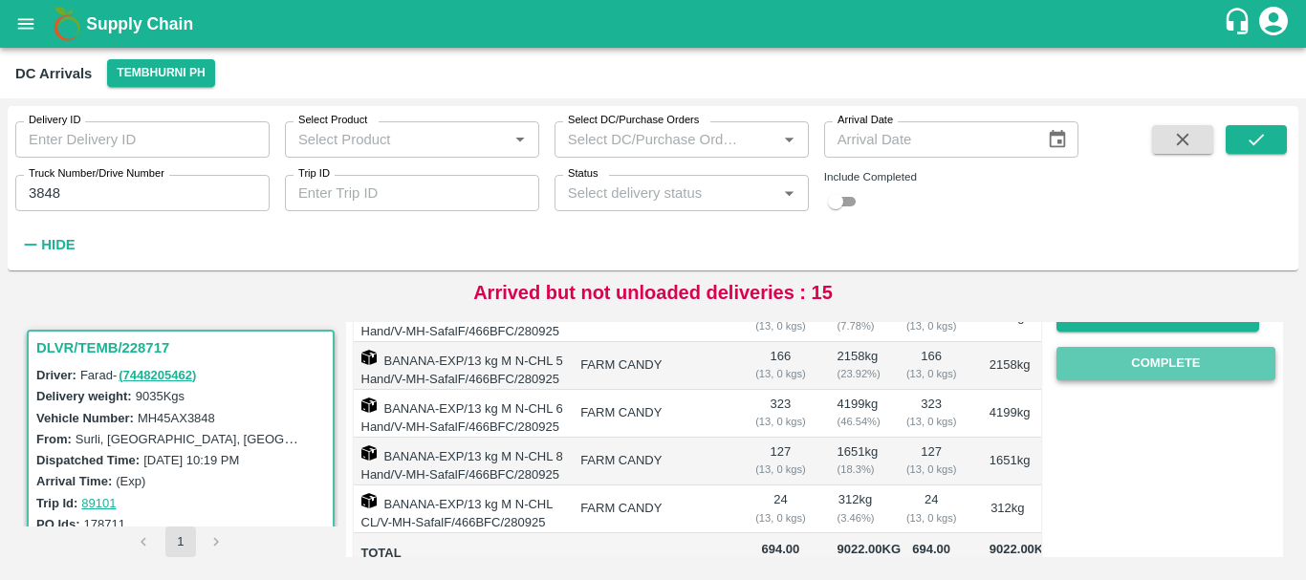
click at [1097, 377] on button "Complete" at bounding box center [1165, 363] width 219 height 33
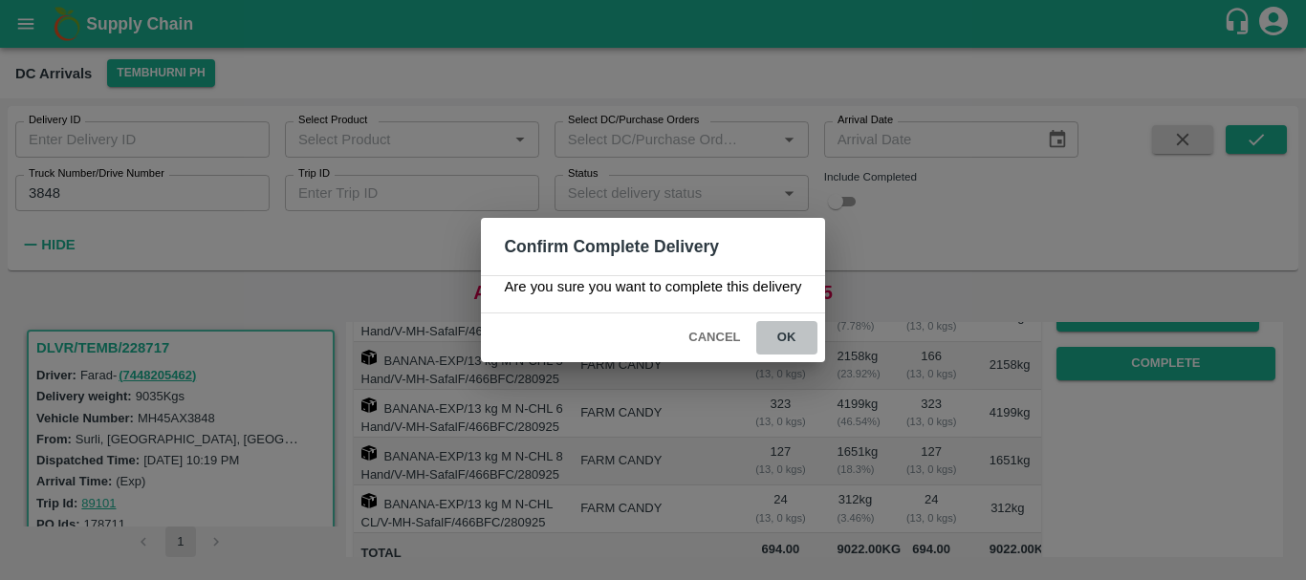
click at [789, 330] on button "ok" at bounding box center [786, 337] width 61 height 33
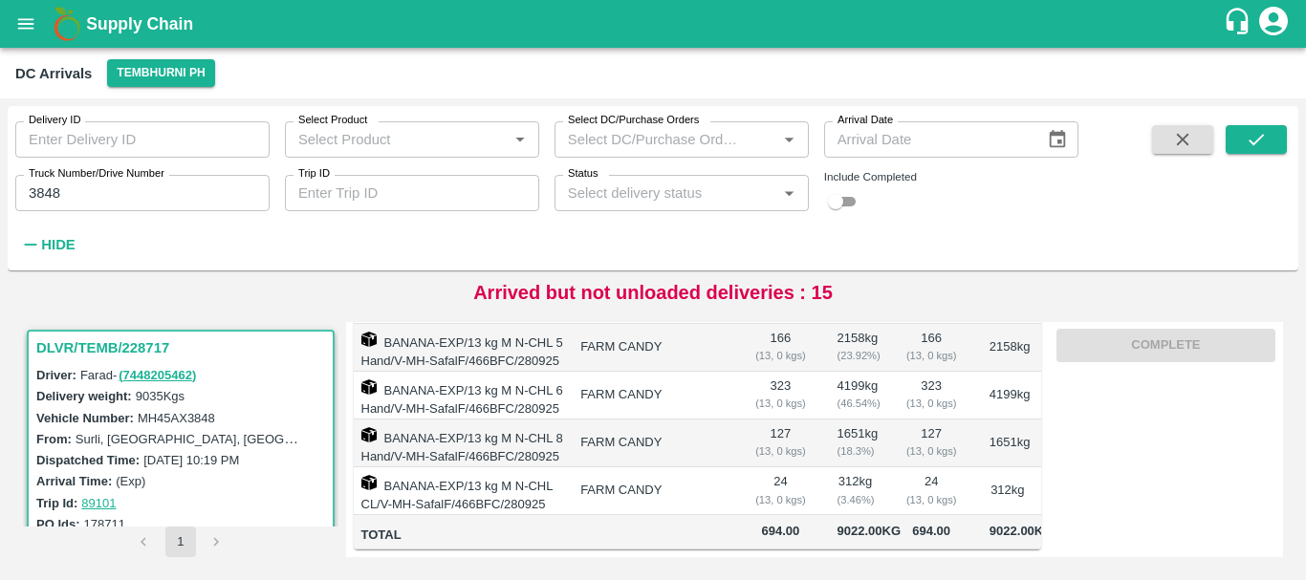
scroll to position [0, 0]
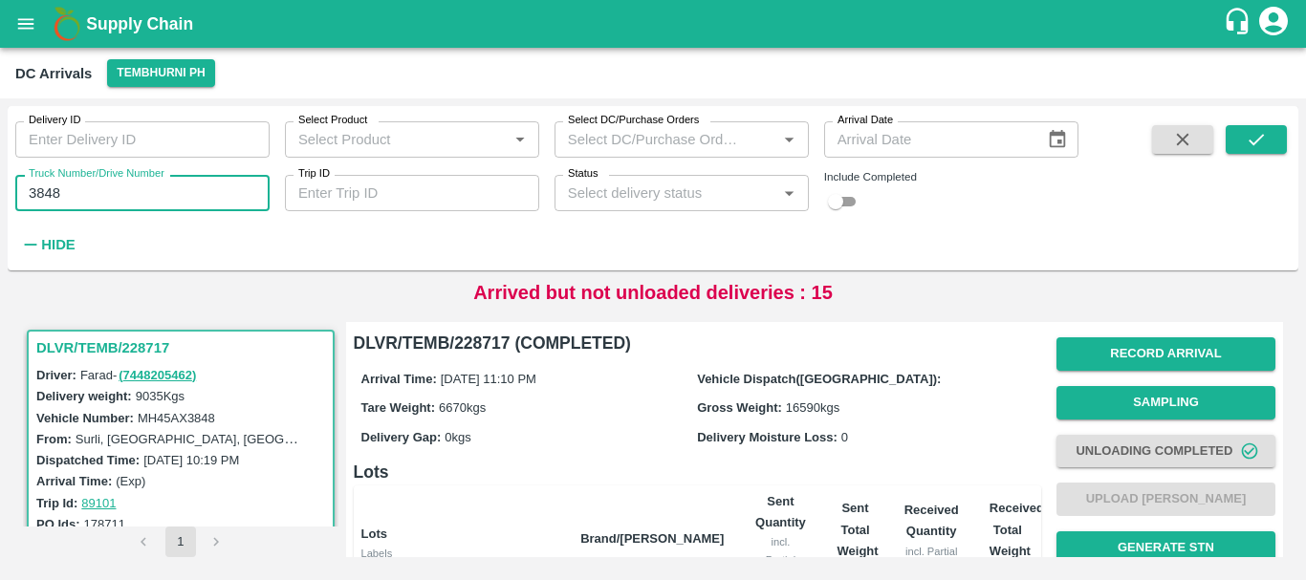
click at [173, 200] on input "3848" at bounding box center [142, 193] width 254 height 36
type input "3"
type input "5641"
click at [1228, 142] on button "submit" at bounding box center [1256, 139] width 61 height 29
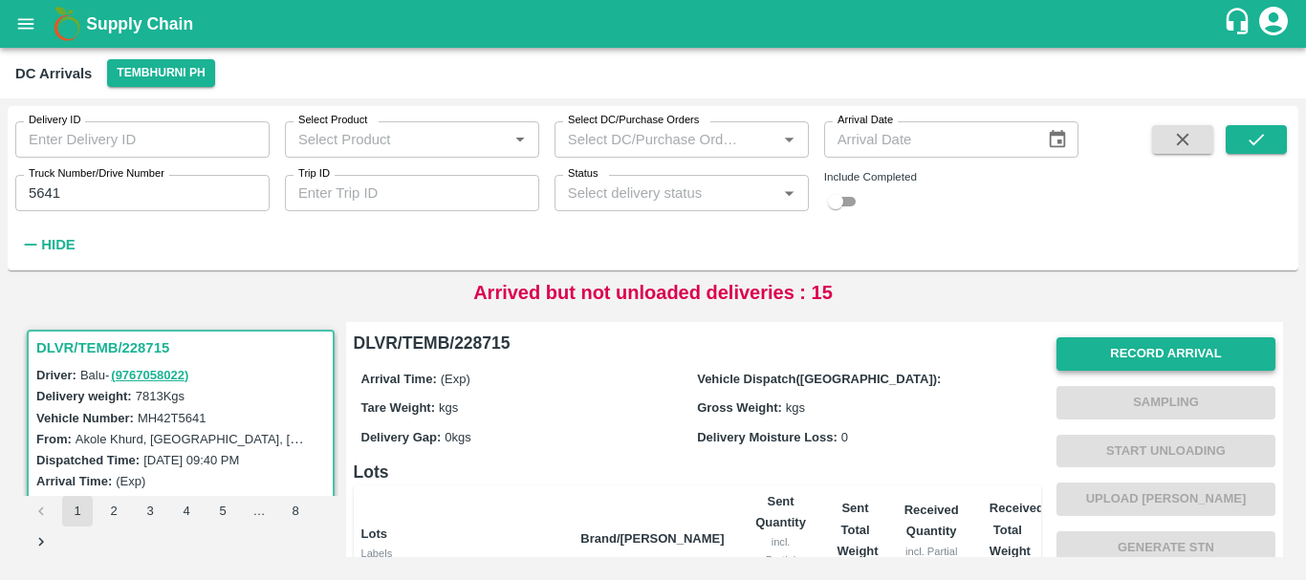
click at [1118, 352] on button "Record Arrival" at bounding box center [1165, 354] width 219 height 33
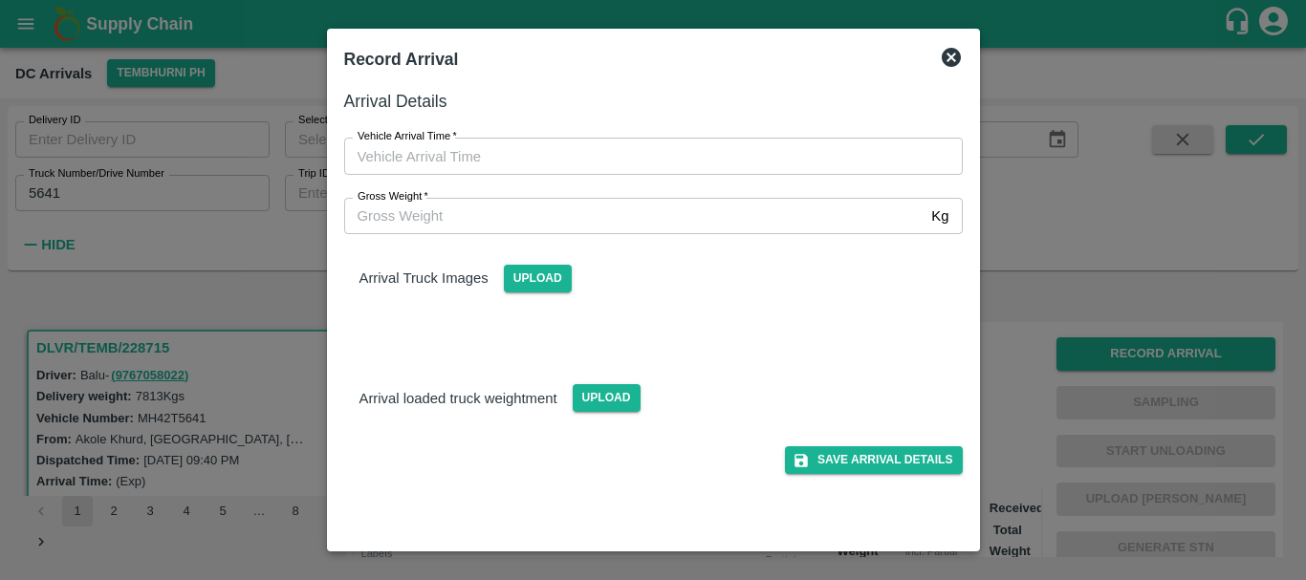
type input "DD/MM/YYYY hh:mm aa"
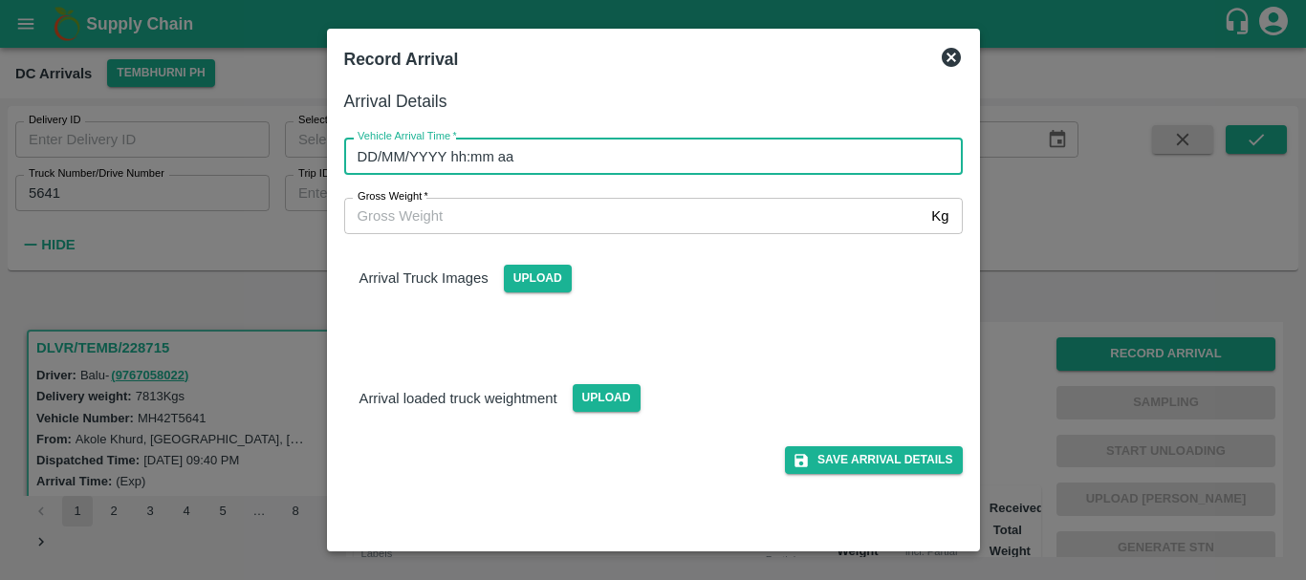
click at [722, 148] on input "DD/MM/YYYY hh:mm aa" at bounding box center [646, 156] width 605 height 36
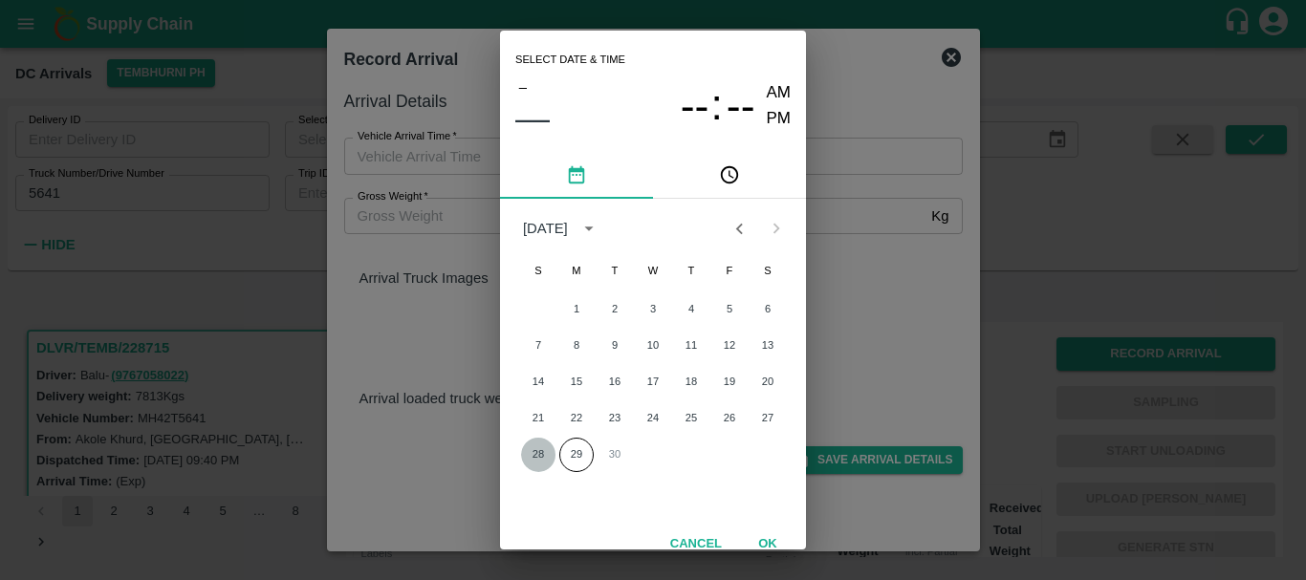
click at [543, 445] on button "28" at bounding box center [538, 455] width 34 height 34
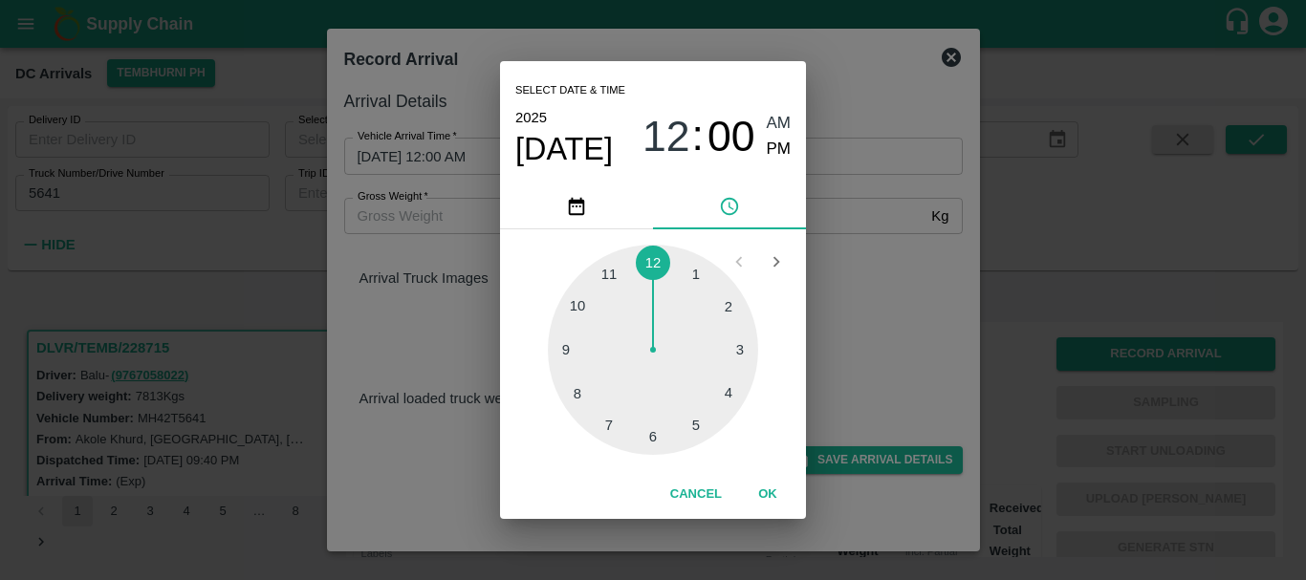
click at [575, 307] on div at bounding box center [653, 350] width 210 height 210
click at [697, 273] on div at bounding box center [653, 350] width 210 height 210
click at [770, 150] on span "PM" at bounding box center [779, 150] width 25 height 26
type input "28/09/2025 10:05 PM"
click at [902, 269] on div "Select date & time 2025 Sep 28 10 : 05 AM PM 05 10 15 20 25 30 35 40 45 50 55 0…" at bounding box center [653, 290] width 1306 height 580
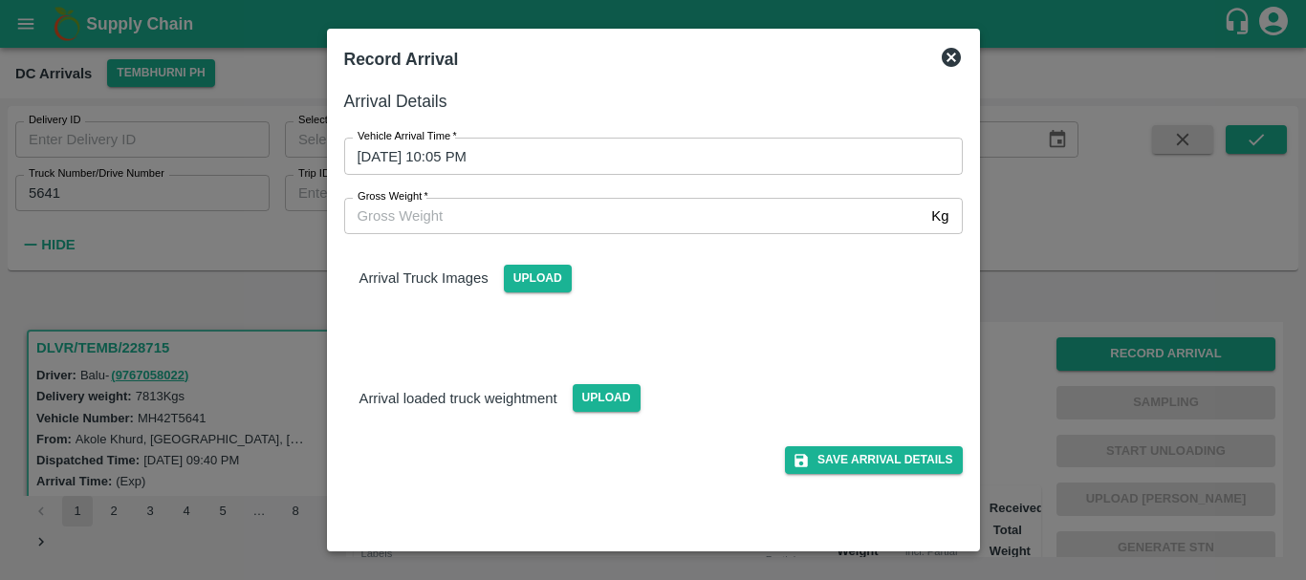
click at [692, 353] on div "Arrival loaded truck weightment Upload" at bounding box center [646, 382] width 634 height 89
click at [531, 272] on span "Upload" at bounding box center [538, 279] width 68 height 28
click at [0, 0] on input "Upload" at bounding box center [0, 0] width 0 height 0
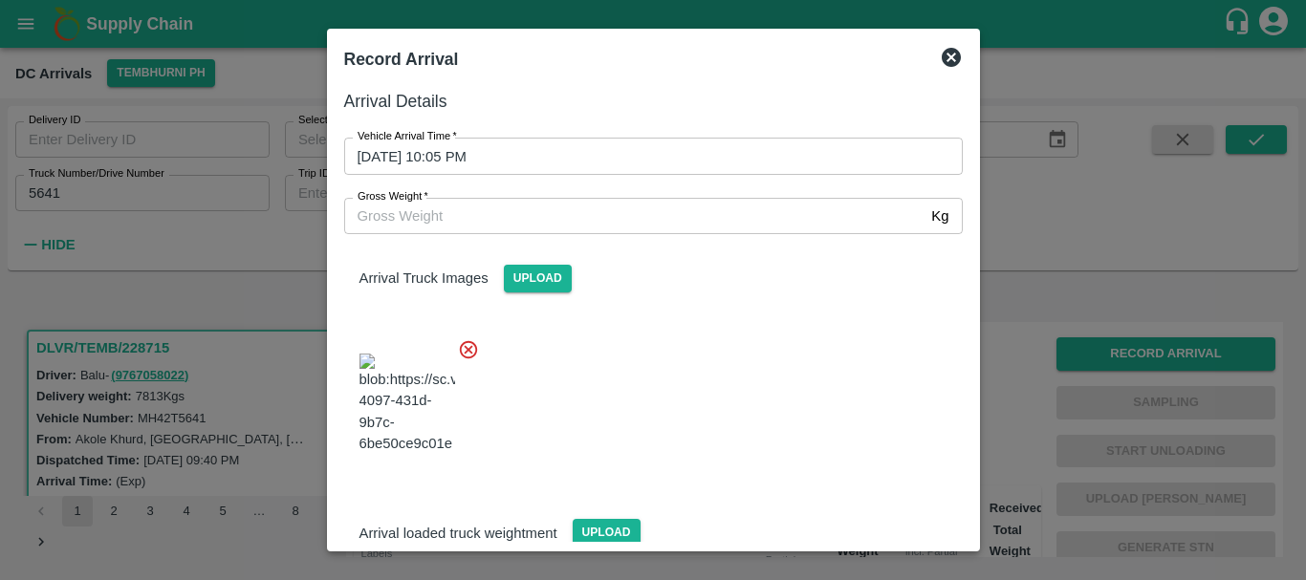
scroll to position [144, 0]
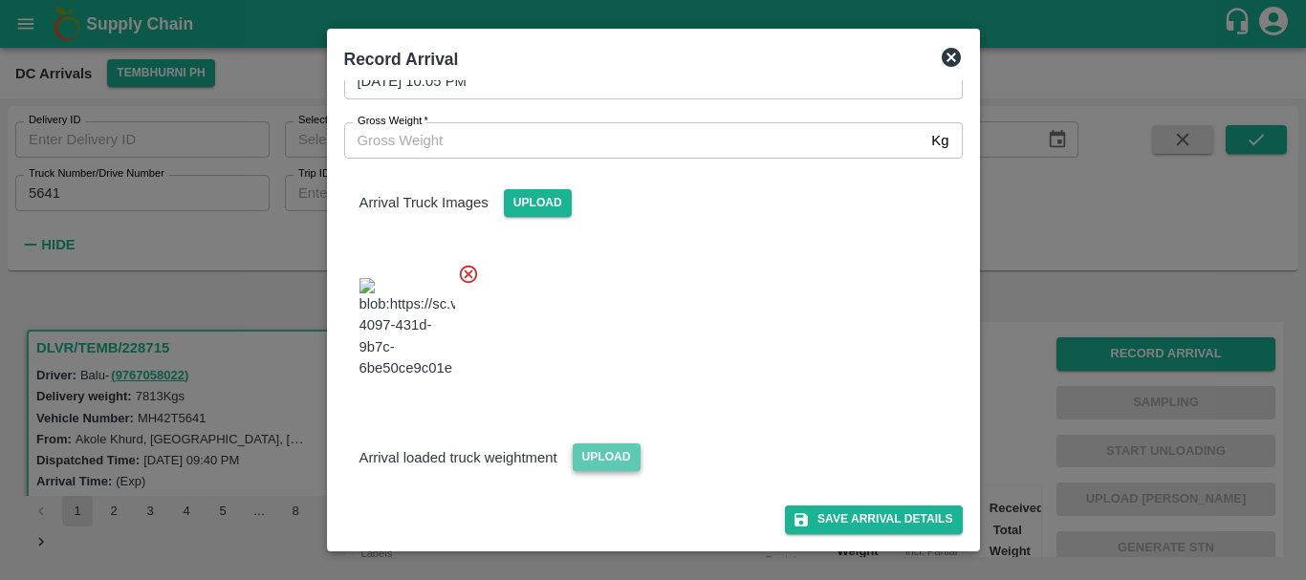
click at [619, 462] on span "Upload" at bounding box center [607, 458] width 68 height 28
click at [0, 0] on input "Upload" at bounding box center [0, 0] width 0 height 0
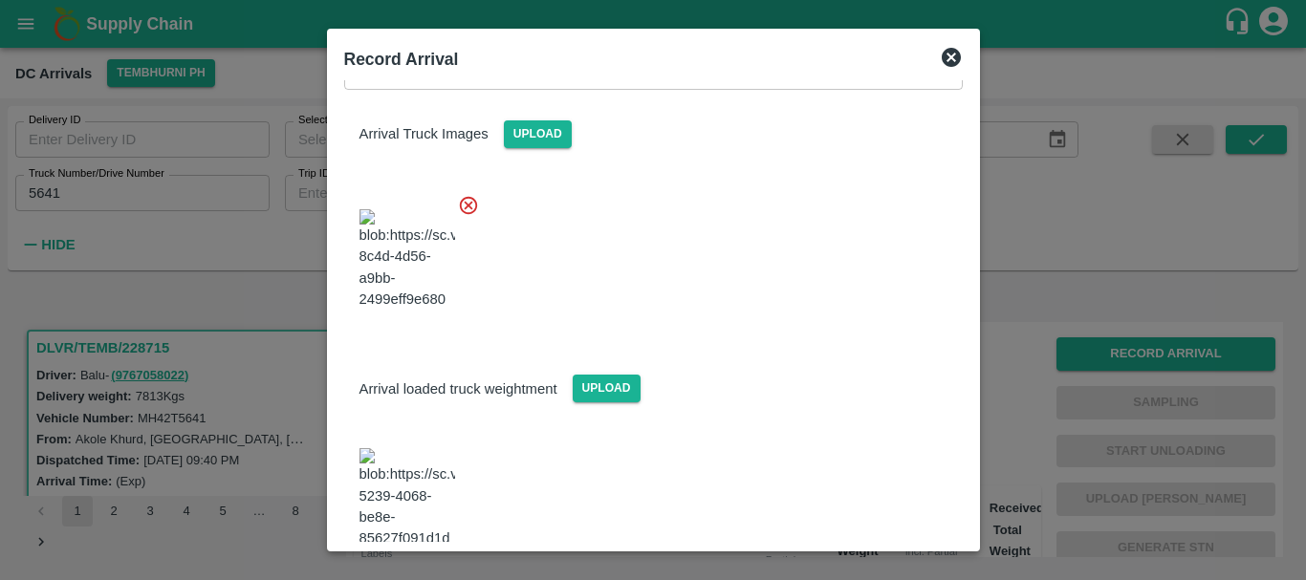
scroll to position [238, 0]
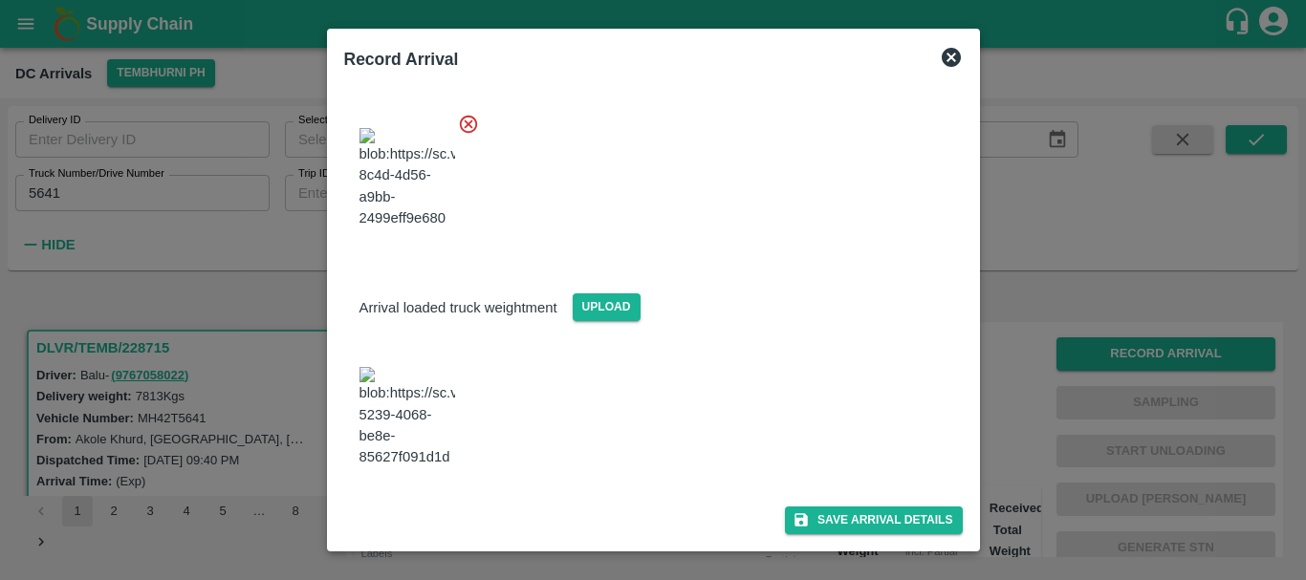
click at [428, 432] on img at bounding box center [407, 417] width 96 height 100
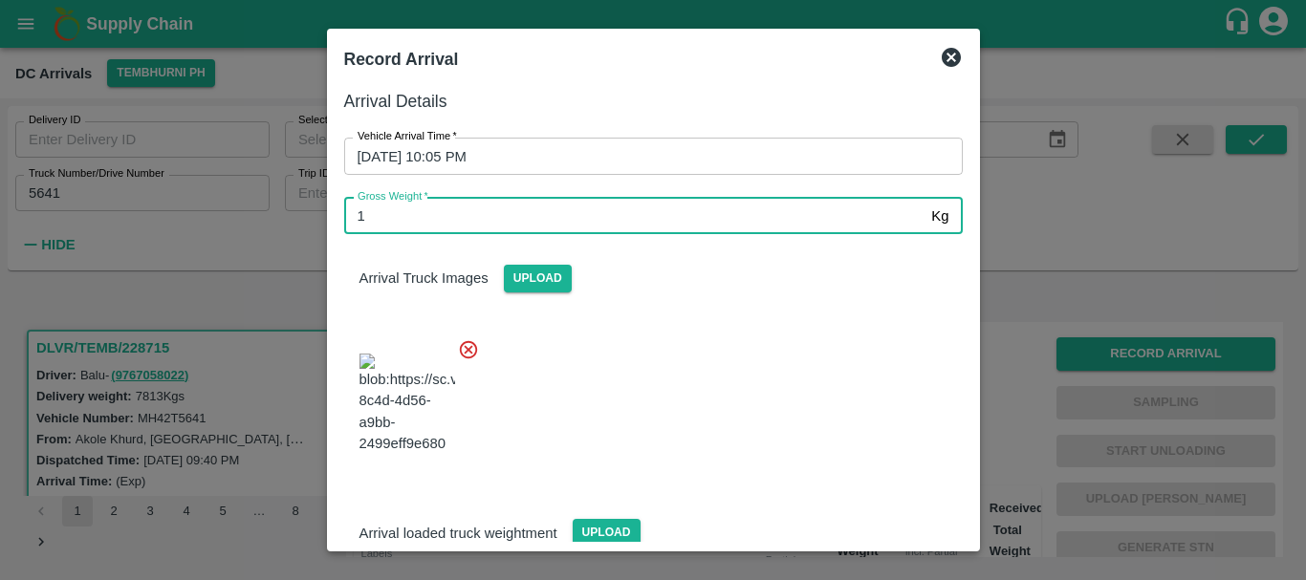
click at [527, 216] on input "1" at bounding box center [634, 216] width 580 height 36
type input "13820"
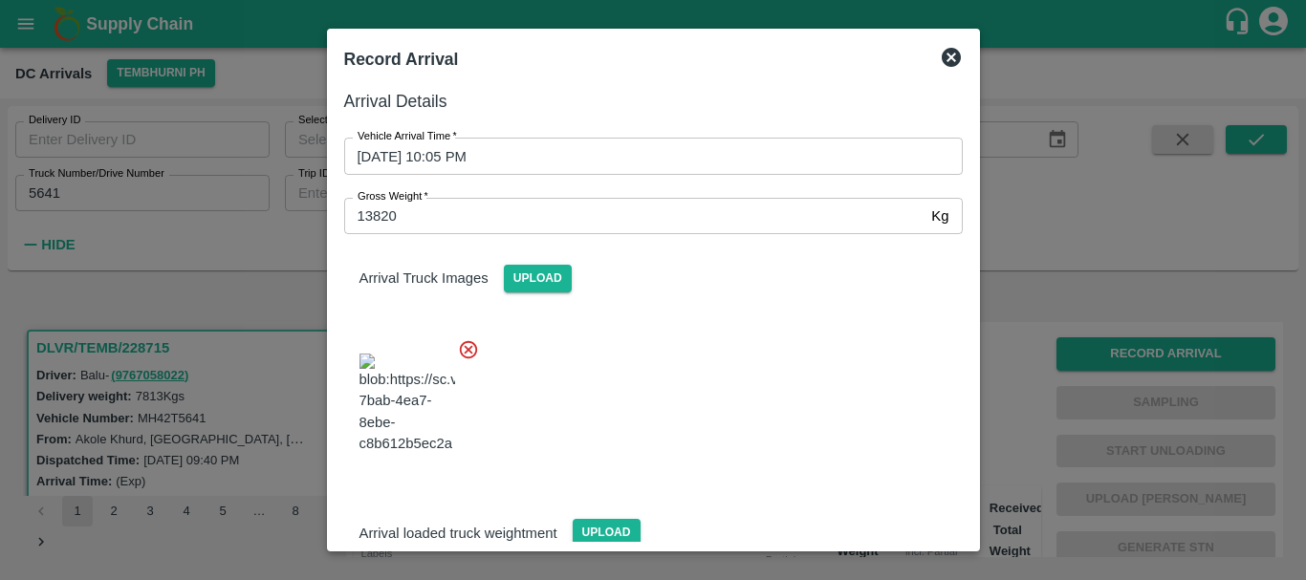
click at [777, 388] on div at bounding box center [646, 398] width 634 height 150
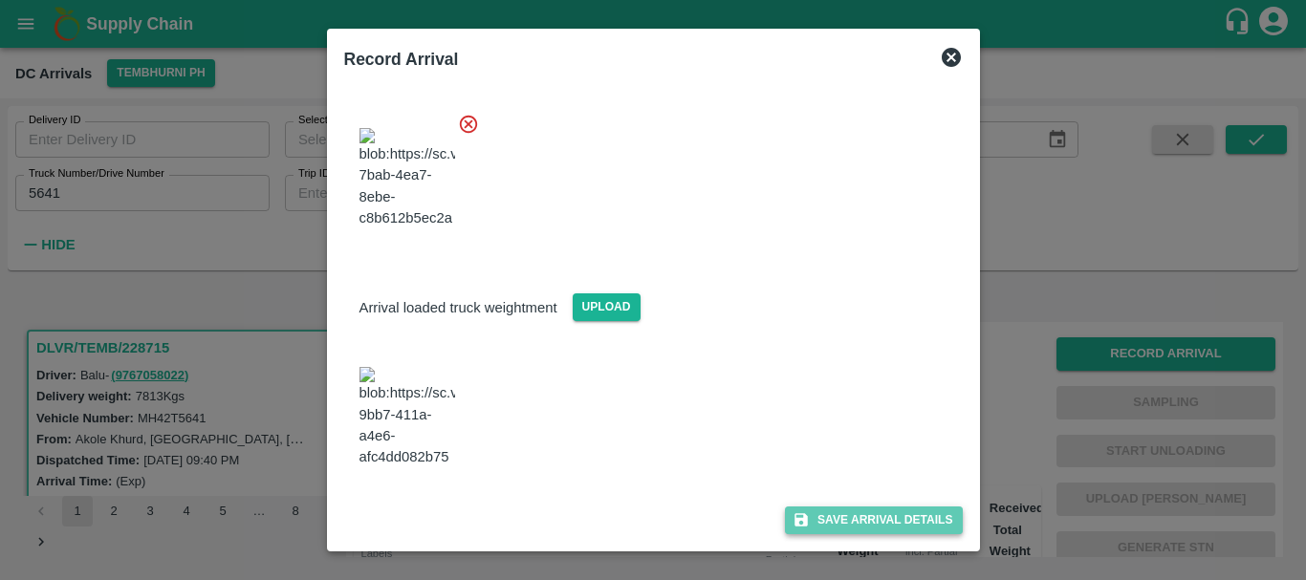
click at [835, 528] on button "Save Arrival Details" at bounding box center [873, 521] width 177 height 28
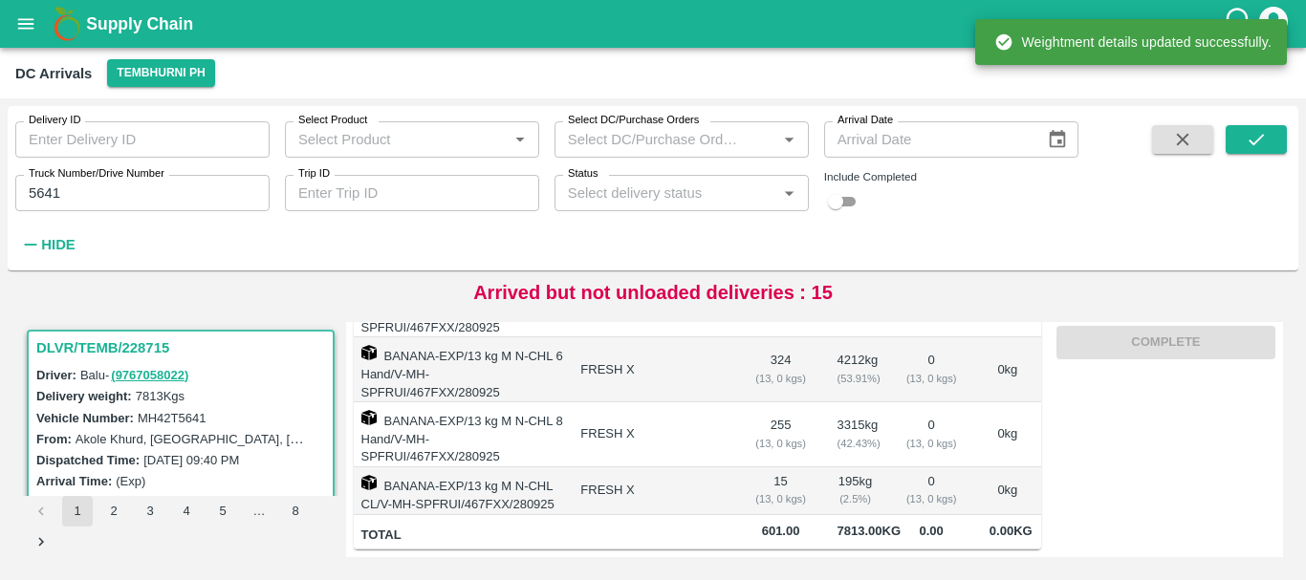
scroll to position [0, 0]
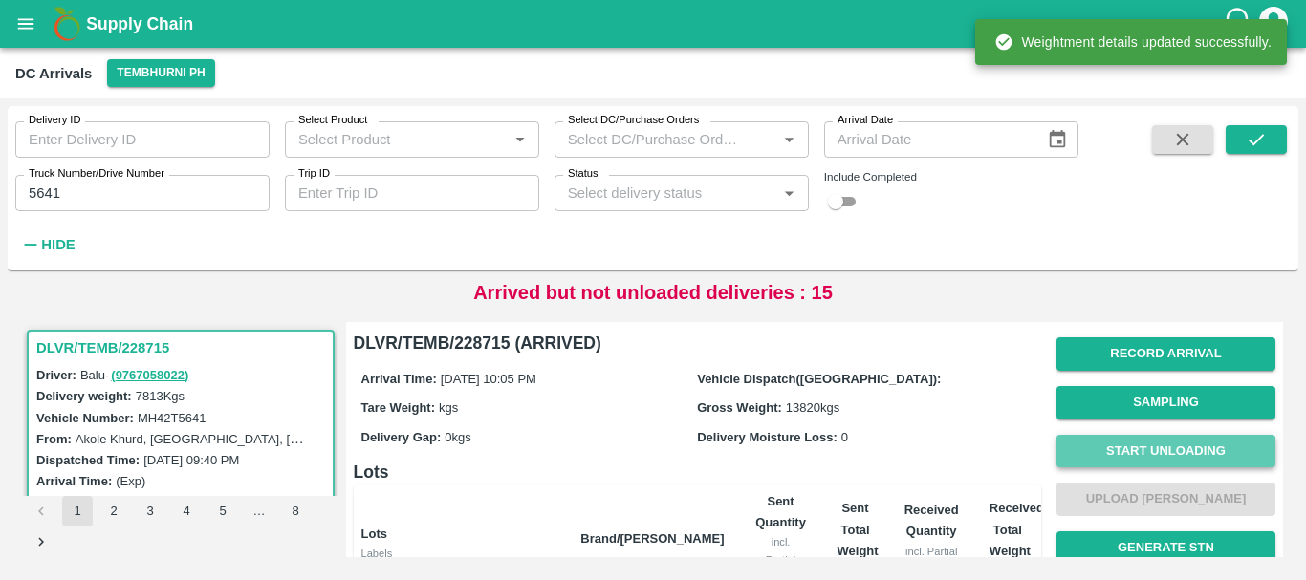
click at [1103, 439] on button "Start Unloading" at bounding box center [1165, 451] width 219 height 33
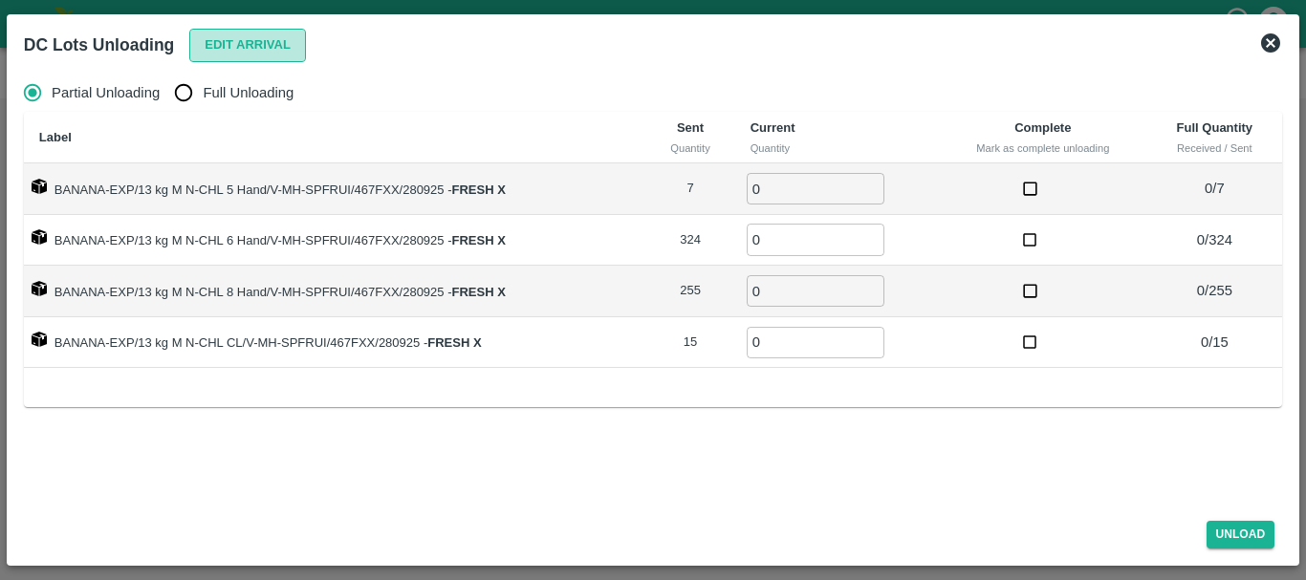
click at [207, 51] on button "Edit Arrival" at bounding box center [247, 45] width 117 height 33
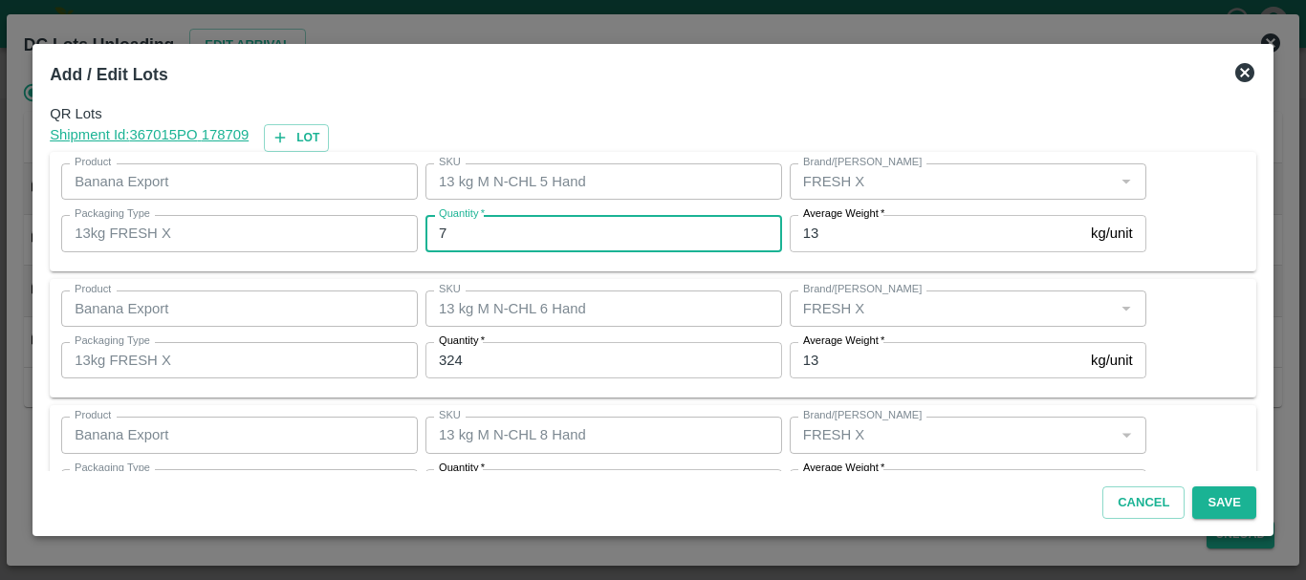
click at [518, 229] on input "7" at bounding box center [603, 233] width 357 height 36
type input "6"
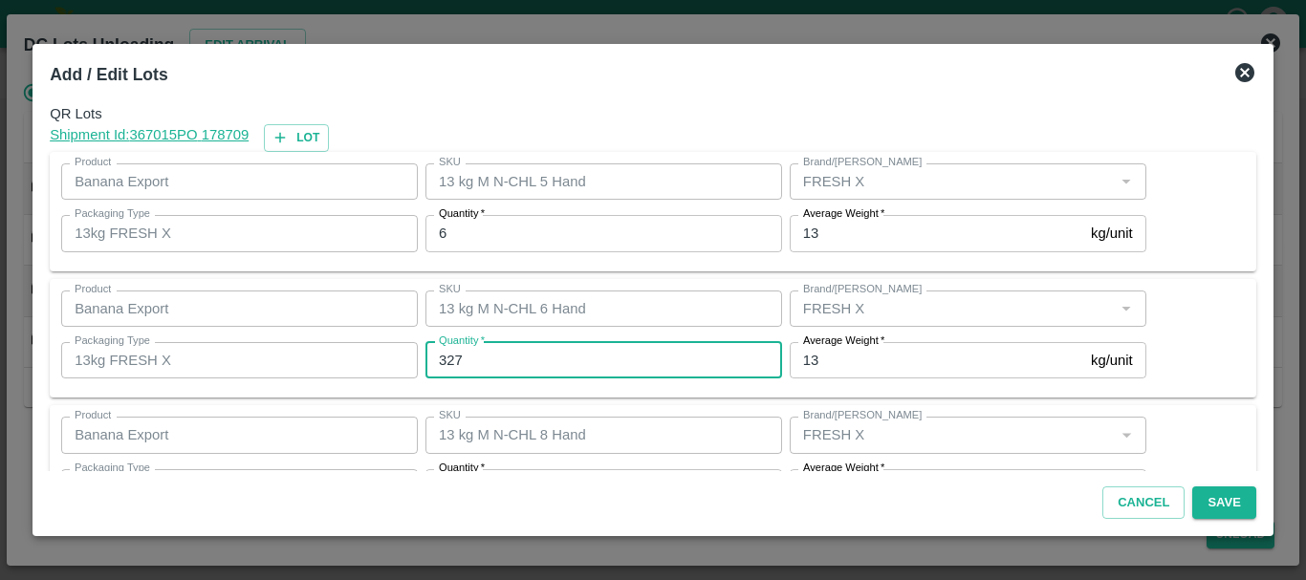
type input "327"
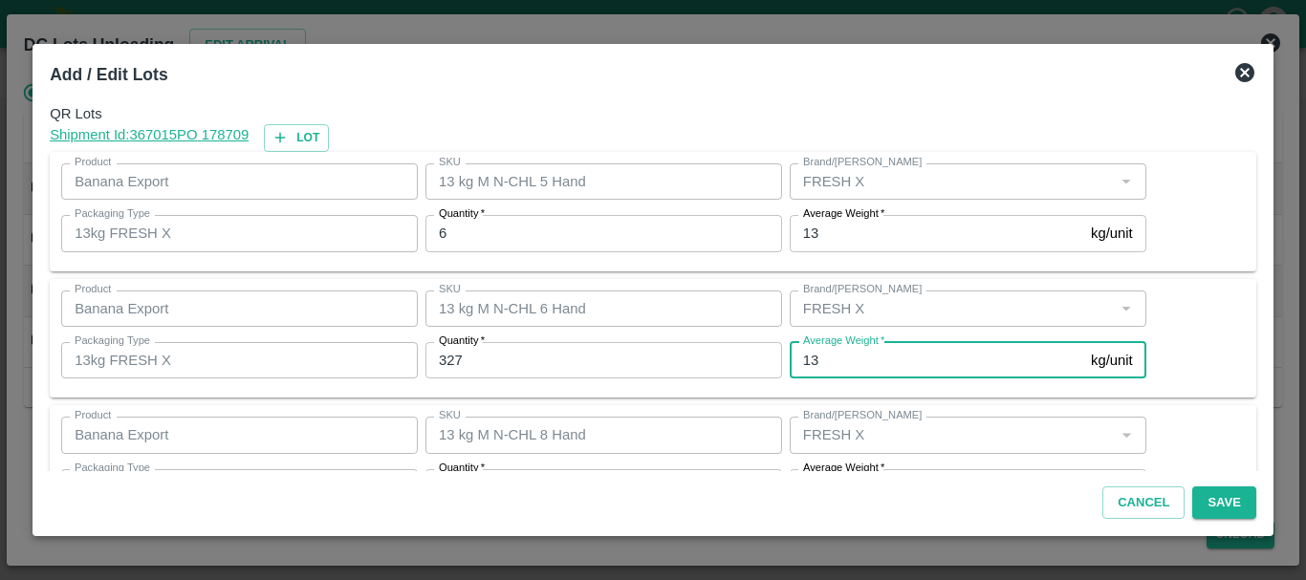
scroll to position [34, 0]
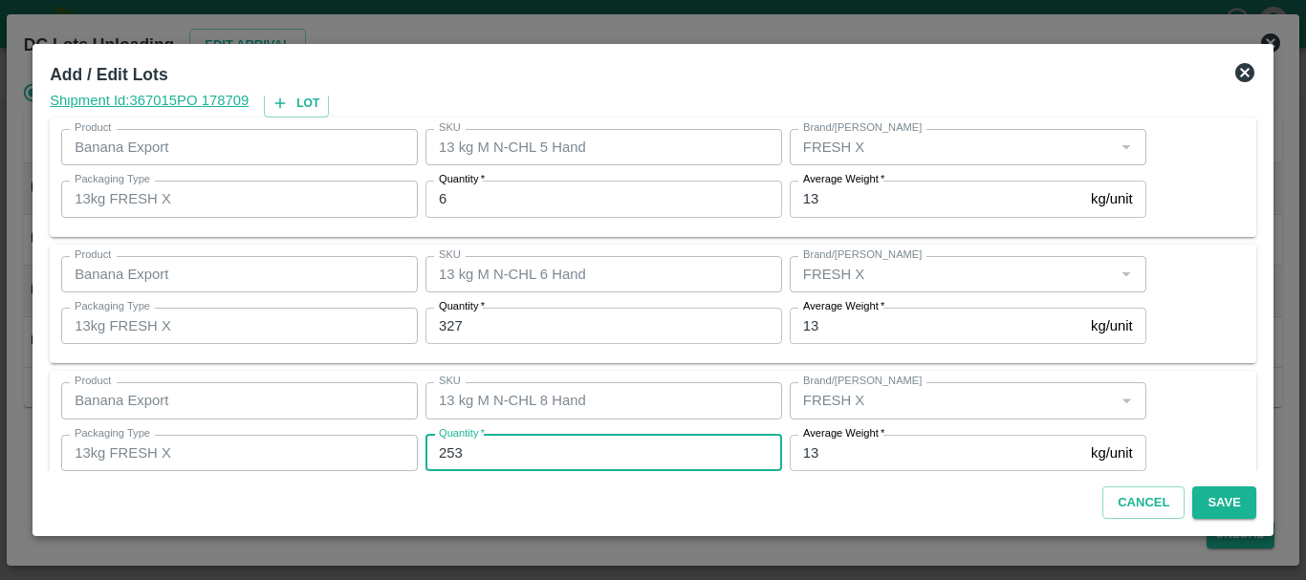
type input "253"
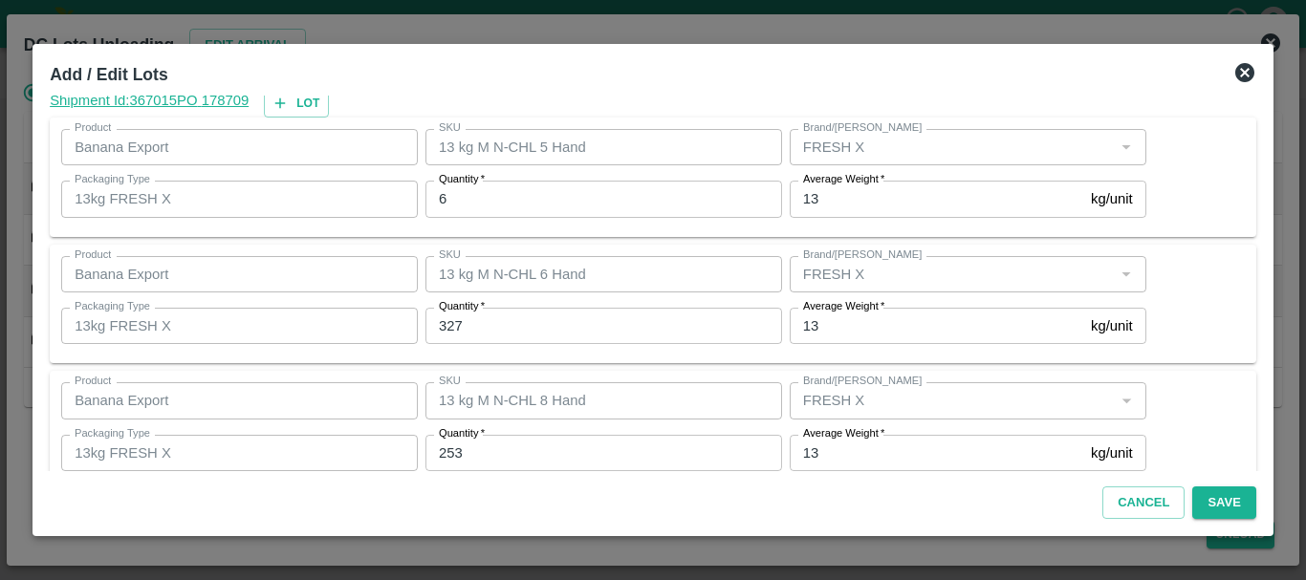
scroll to position [196, 0]
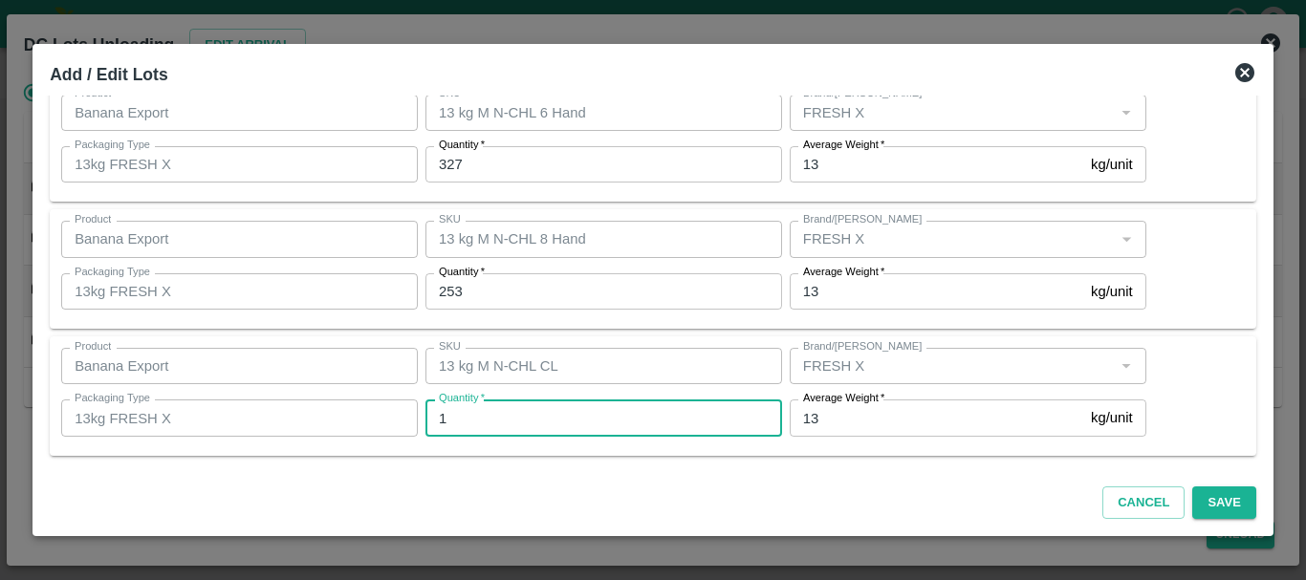
type input "15"
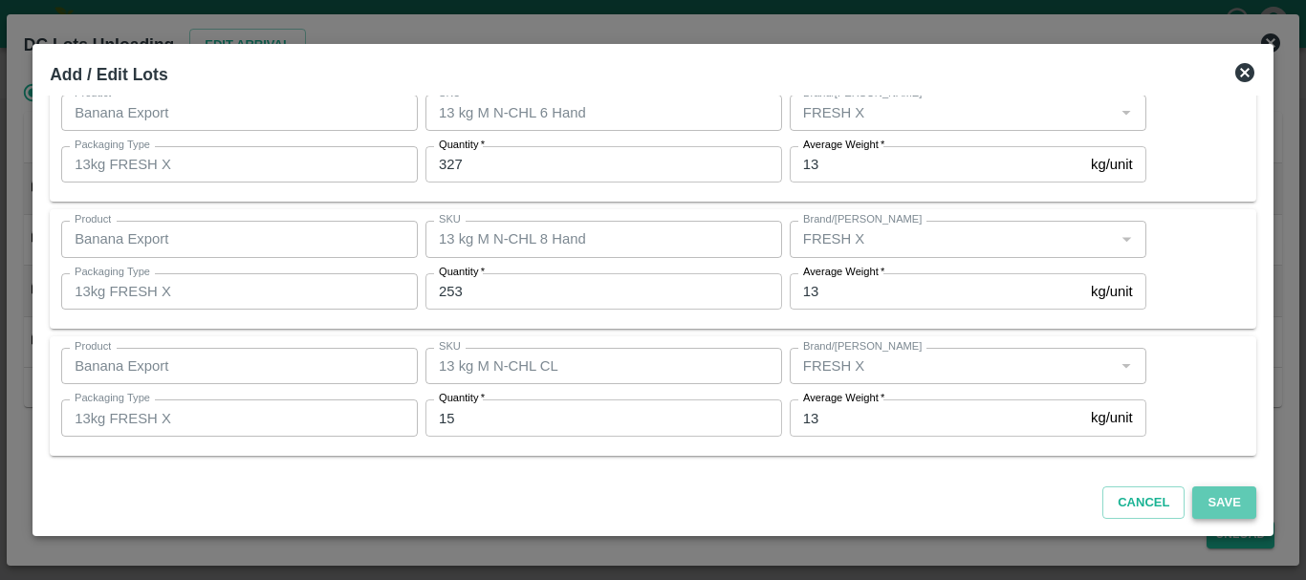
click at [1204, 497] on button "Save" at bounding box center [1223, 503] width 63 height 33
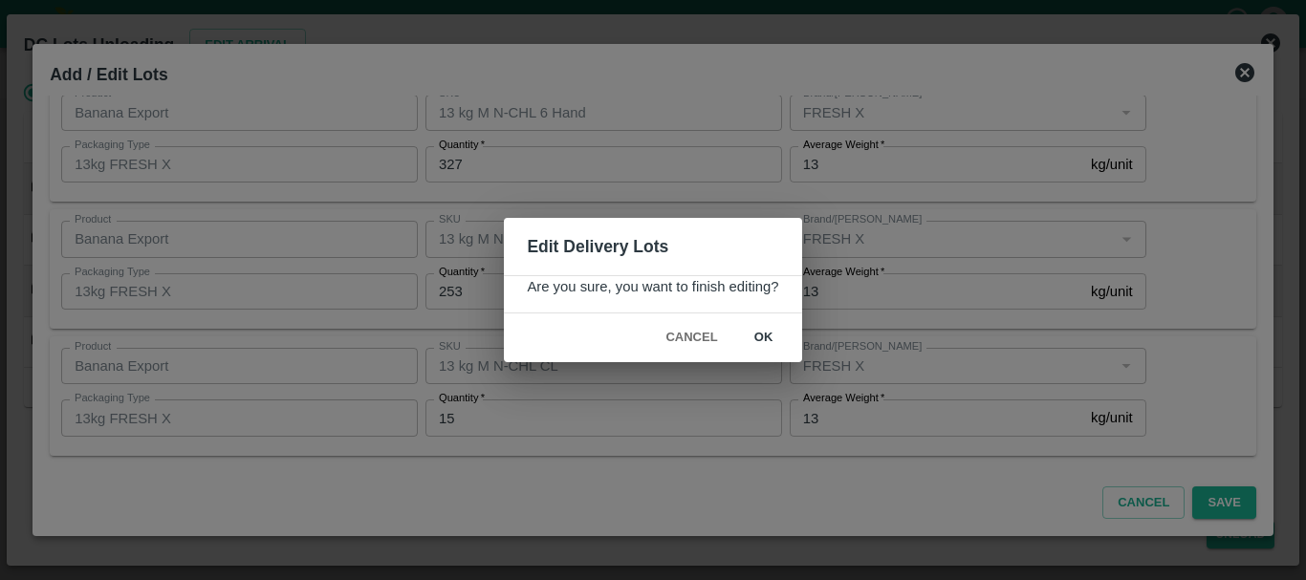
click at [772, 340] on button "ok" at bounding box center [763, 337] width 61 height 33
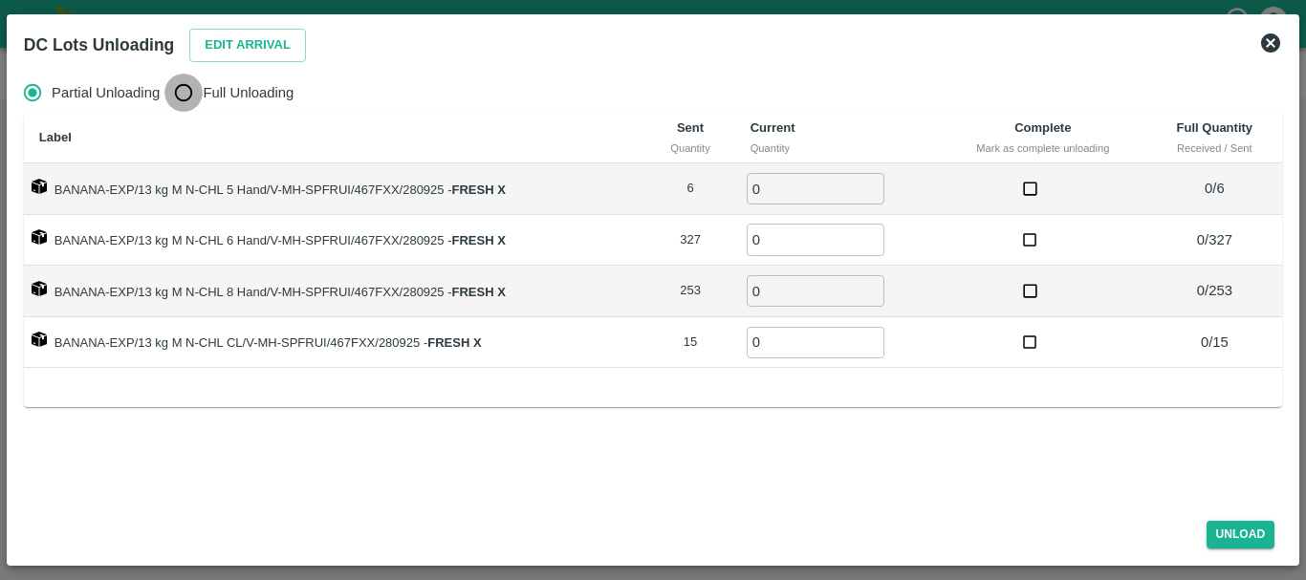
click at [190, 88] on input "Full Unloading" at bounding box center [183, 93] width 38 height 38
radio input "true"
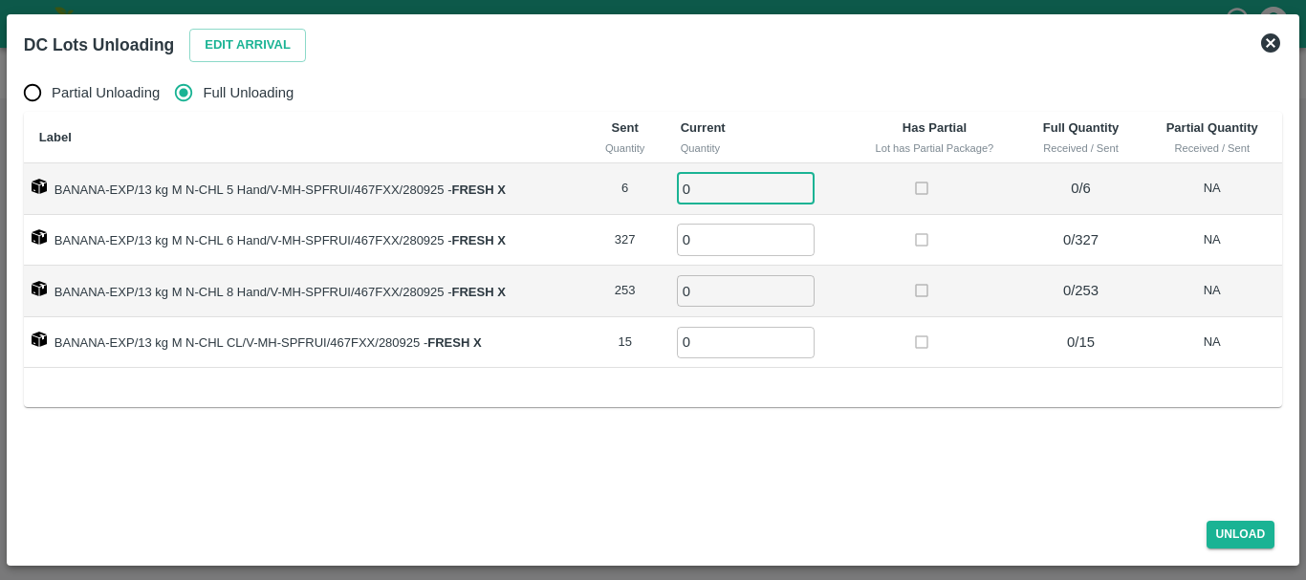
click at [703, 179] on input "0" at bounding box center [746, 189] width 138 height 32
type input "06"
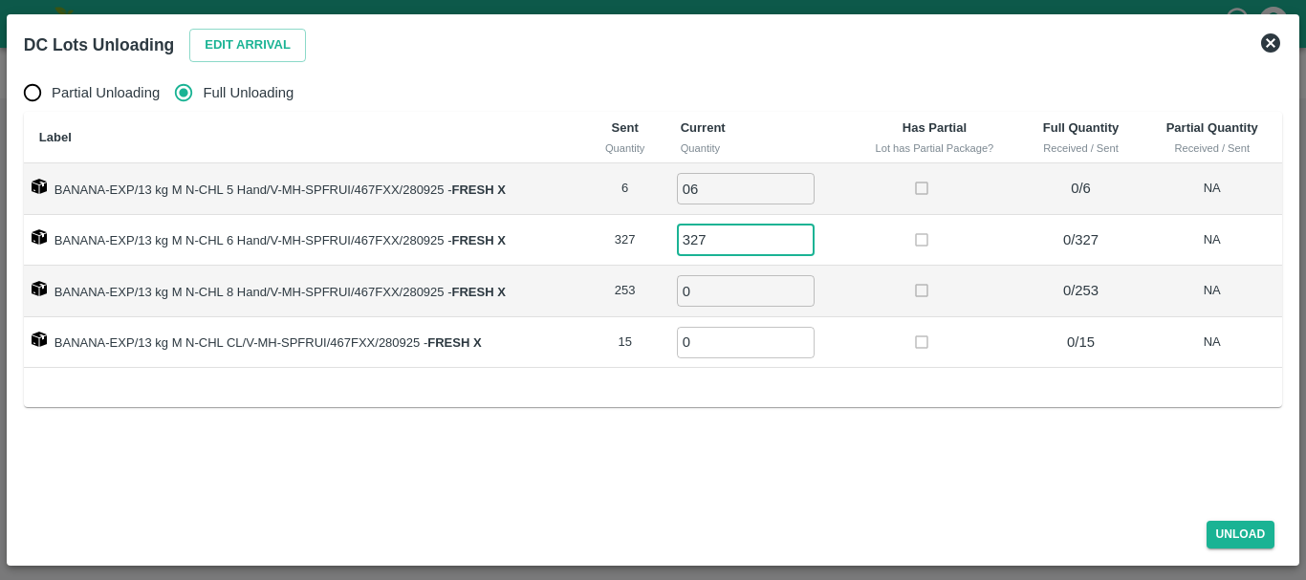
type input "327"
type input "253"
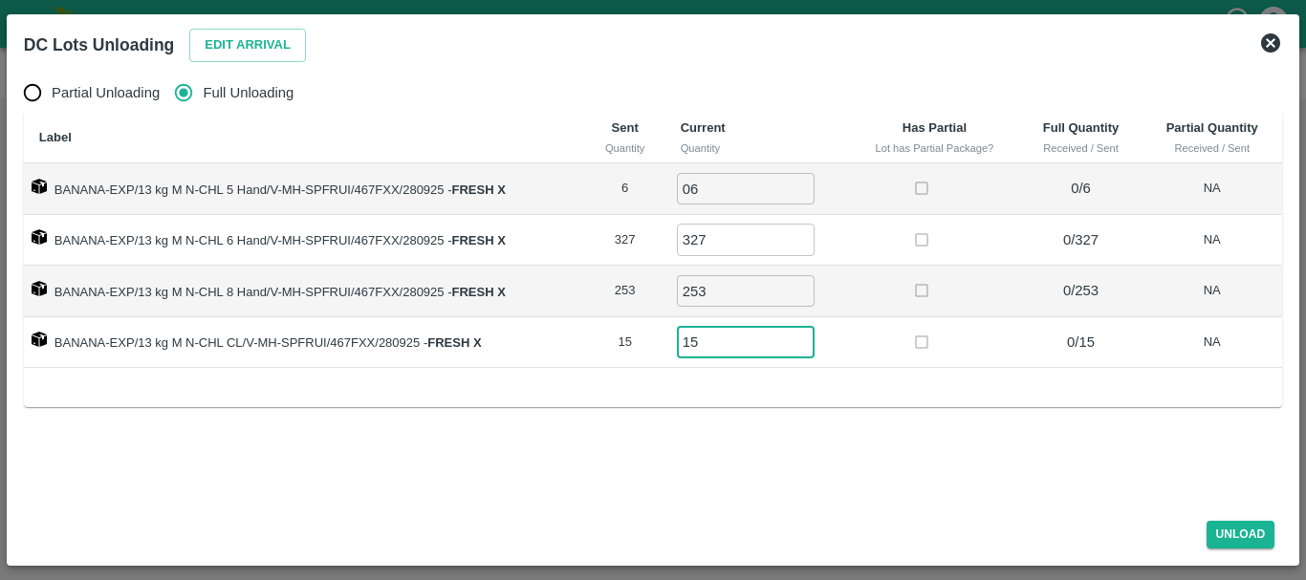
type input "15"
click at [877, 329] on td at bounding box center [934, 343] width 170 height 52
click at [1056, 440] on div "Partial Unloading Full Unloading Label Sent Quantity Current Quantity Has Parti…" at bounding box center [653, 286] width 1274 height 440
click at [1233, 533] on button "Unload" at bounding box center [1241, 535] width 69 height 28
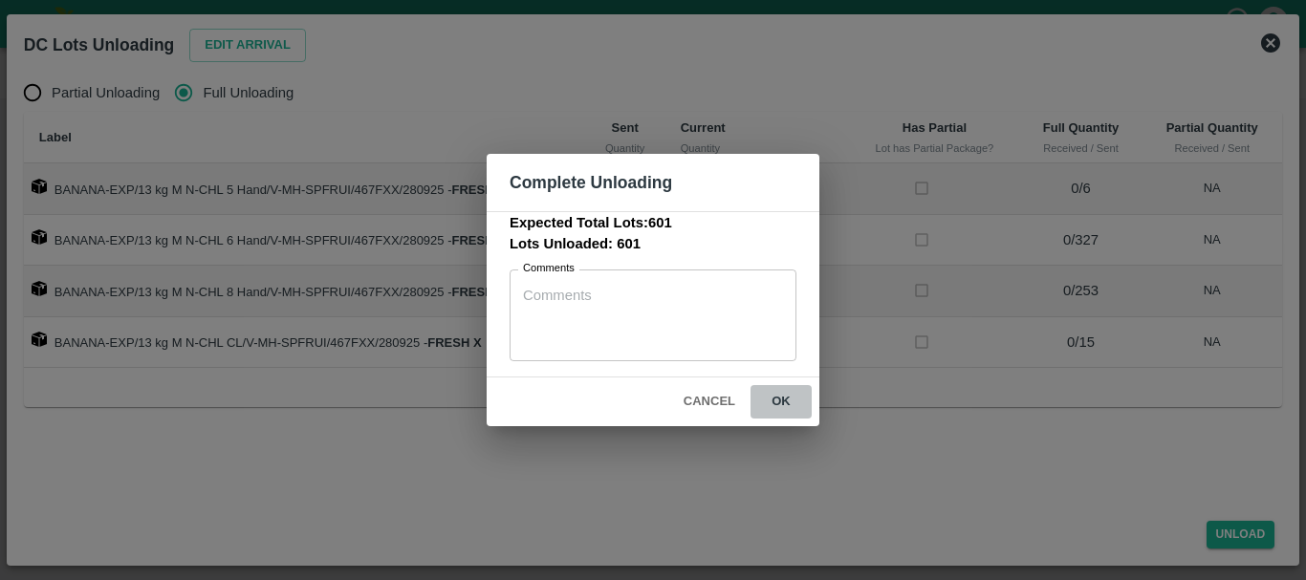
click at [791, 410] on button "ok" at bounding box center [781, 401] width 61 height 33
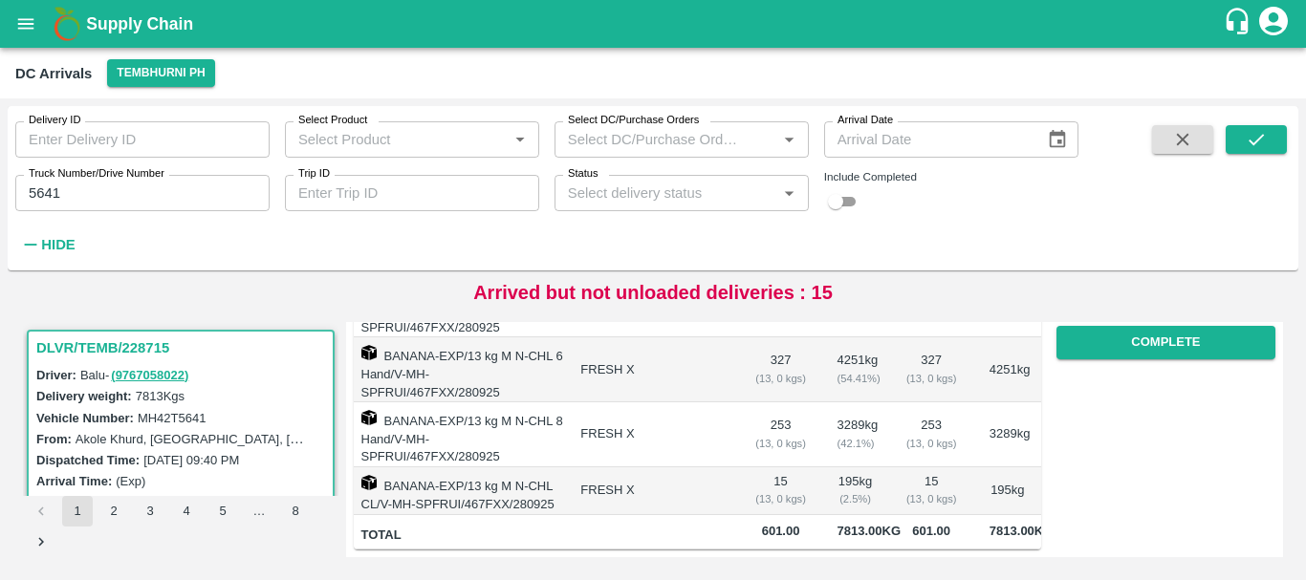
scroll to position [0, 0]
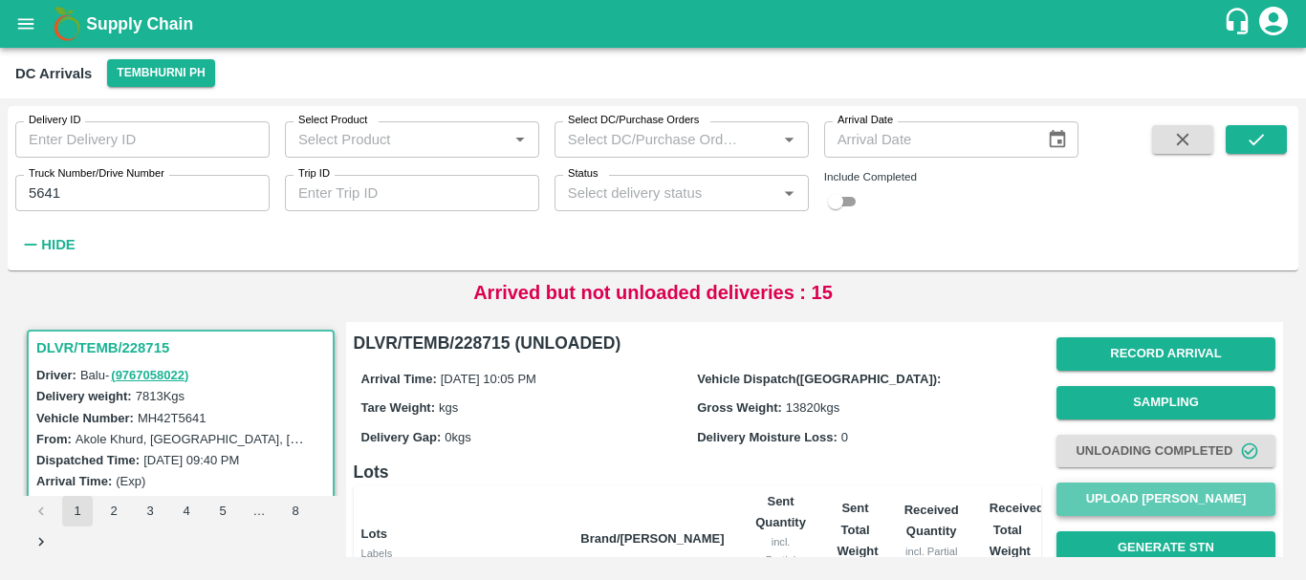
click at [1116, 508] on button "Upload Tare Weight" at bounding box center [1165, 499] width 219 height 33
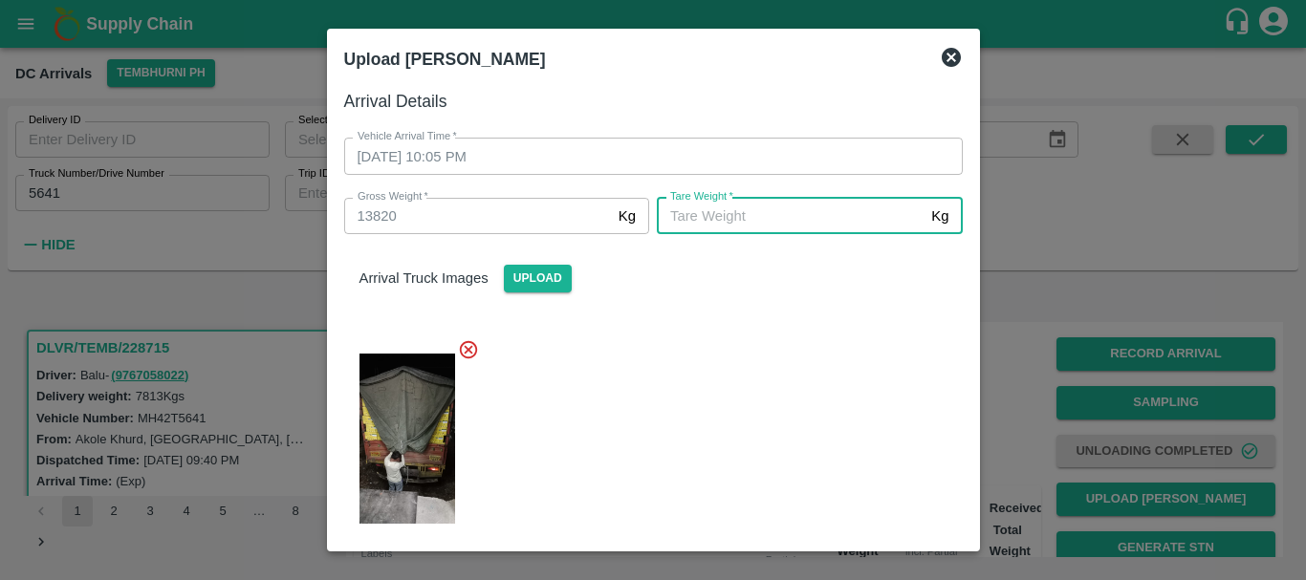
scroll to position [238, 0]
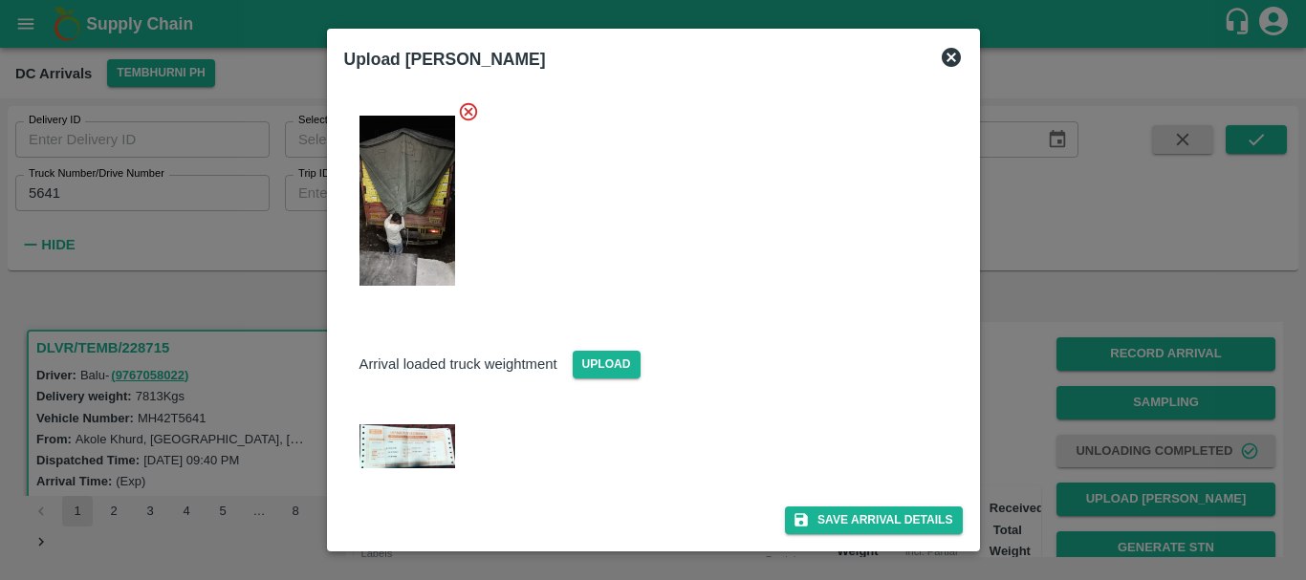
click at [379, 433] on img at bounding box center [407, 447] width 96 height 44
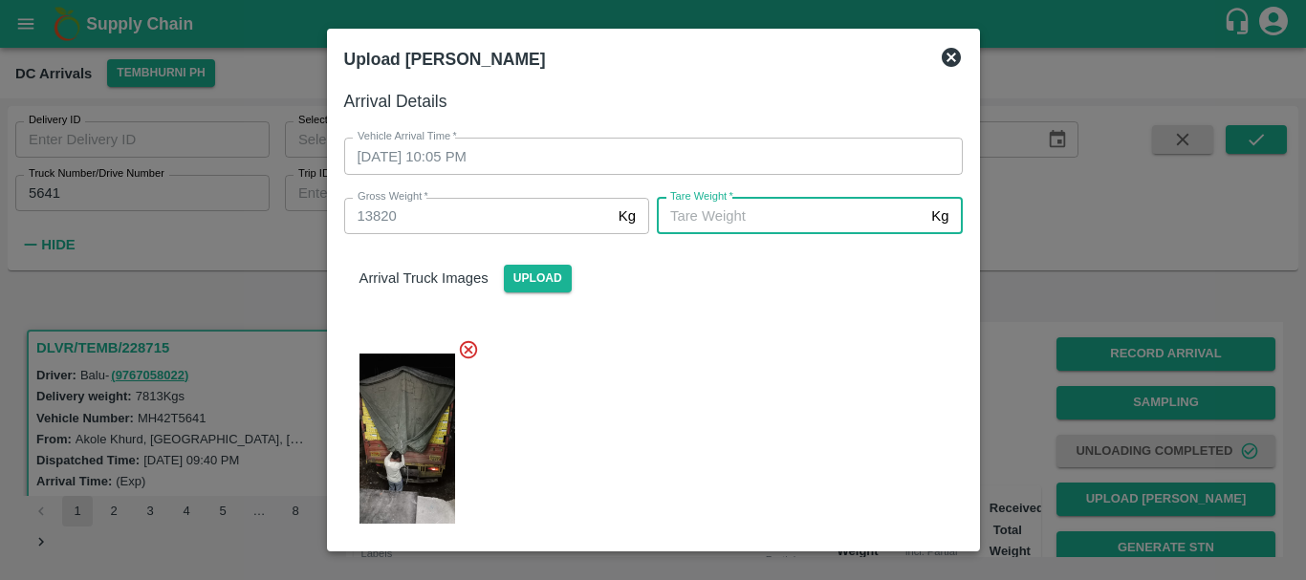
click at [702, 220] on input "Tare Weight   *" at bounding box center [790, 216] width 267 height 36
type input "5330"
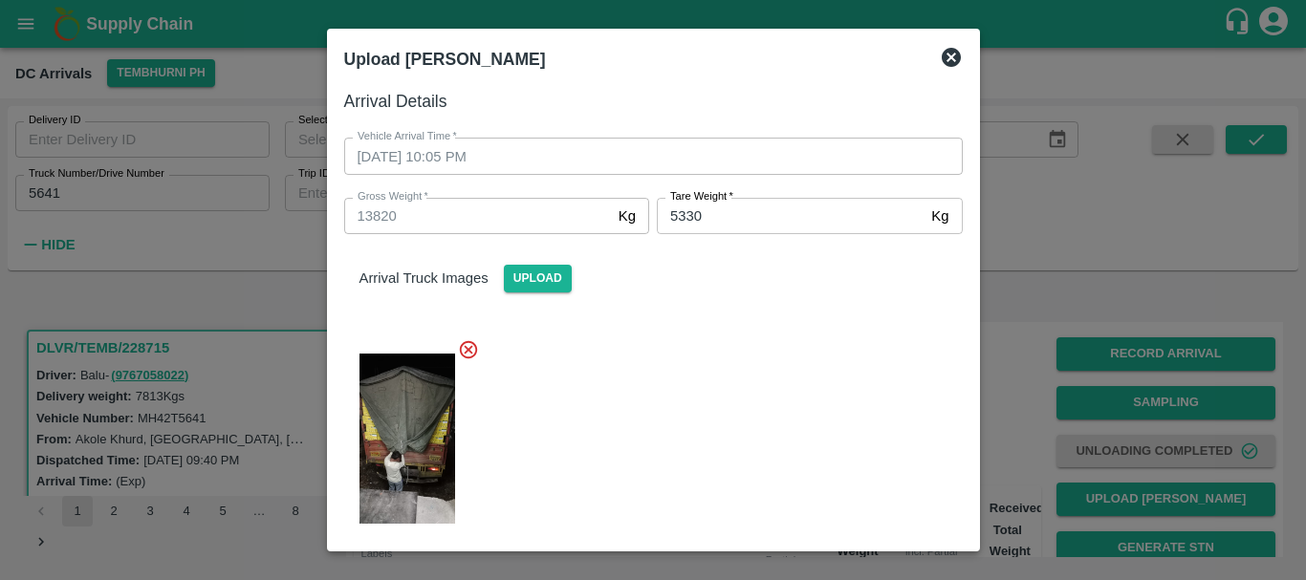
click at [719, 335] on div at bounding box center [646, 433] width 634 height 220
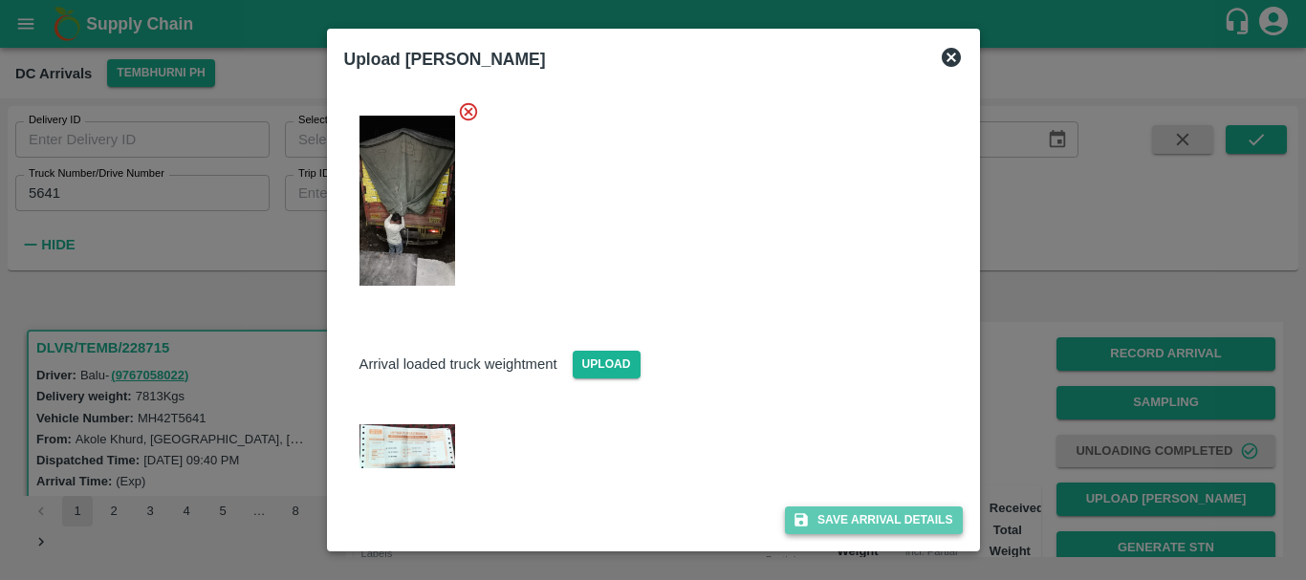
click at [817, 517] on button "Save Arrival Details" at bounding box center [873, 521] width 177 height 28
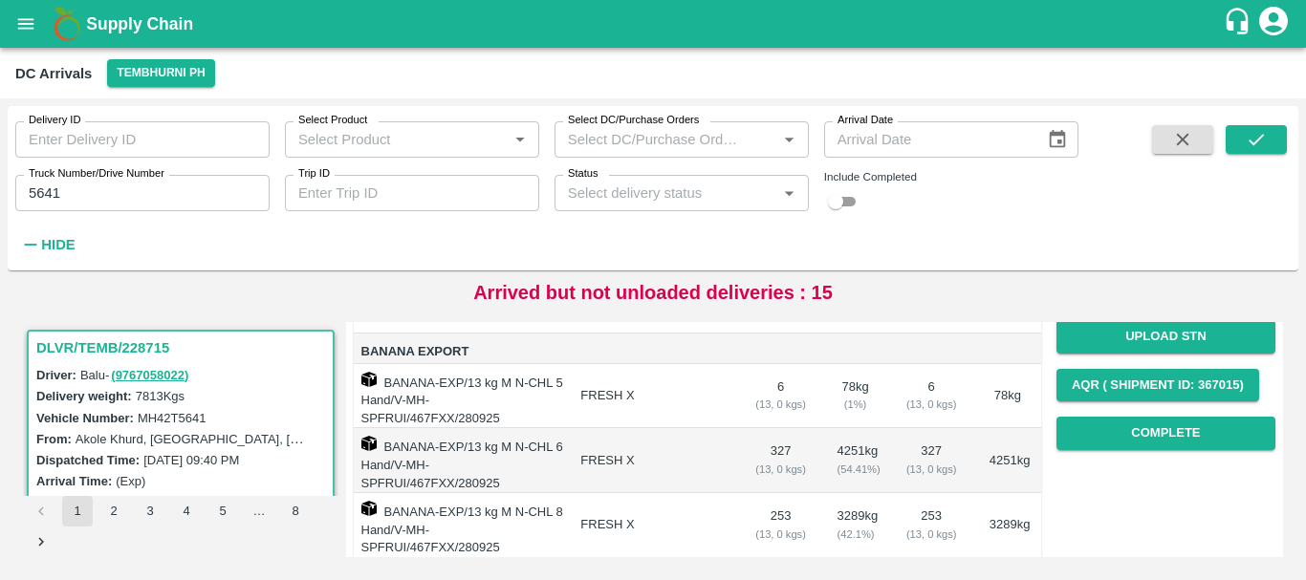
scroll to position [260, 0]
click at [1100, 444] on button "Complete" at bounding box center [1165, 433] width 219 height 33
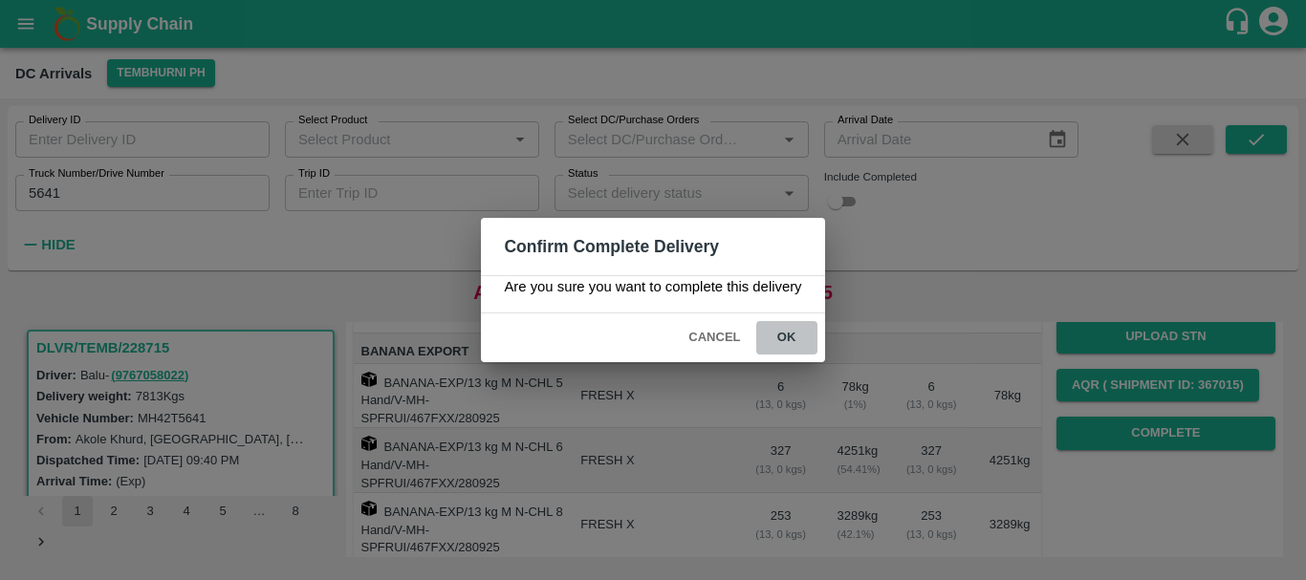
click at [796, 342] on button "ok" at bounding box center [786, 337] width 61 height 33
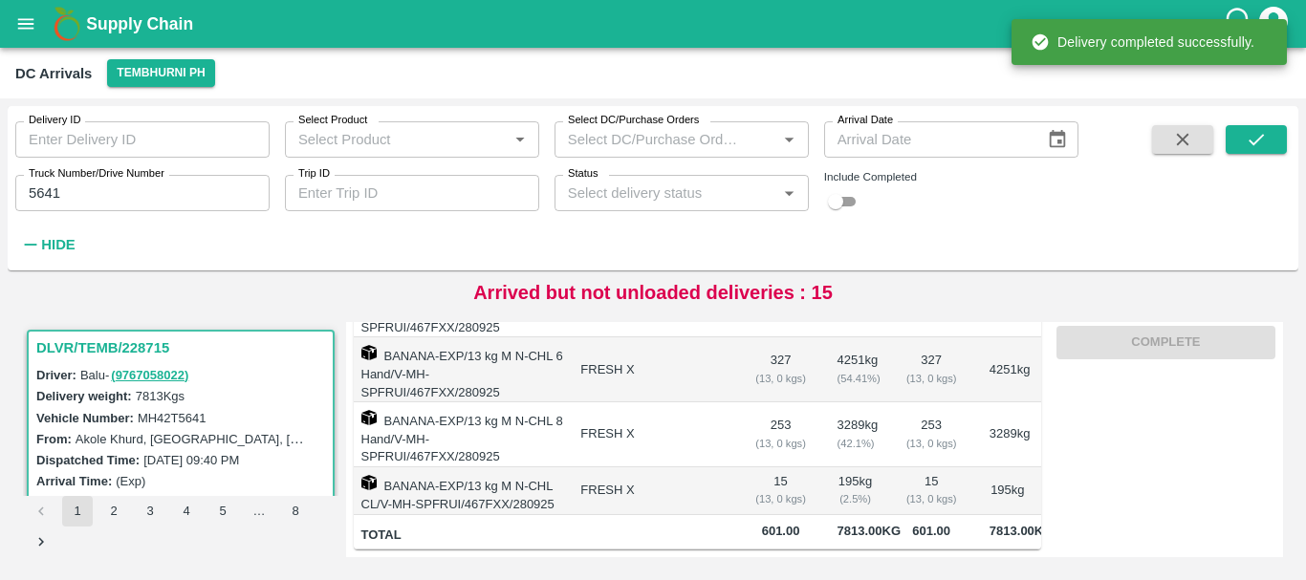
scroll to position [0, 0]
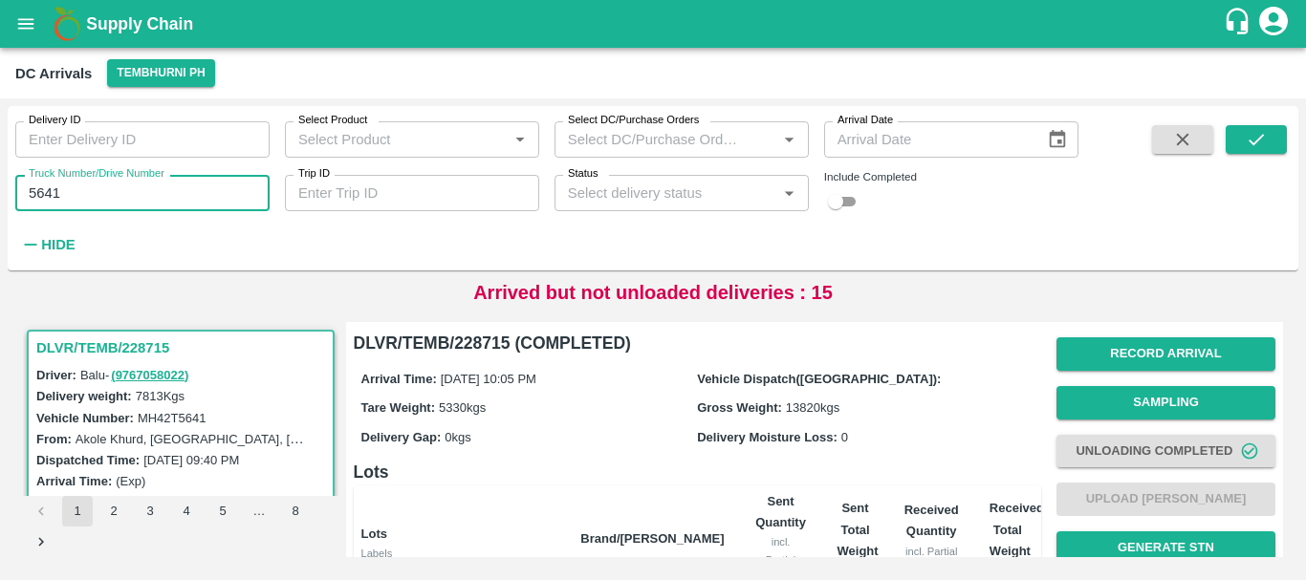
click at [112, 196] on input "5641" at bounding box center [142, 193] width 254 height 36
type input "5"
type input "7474"
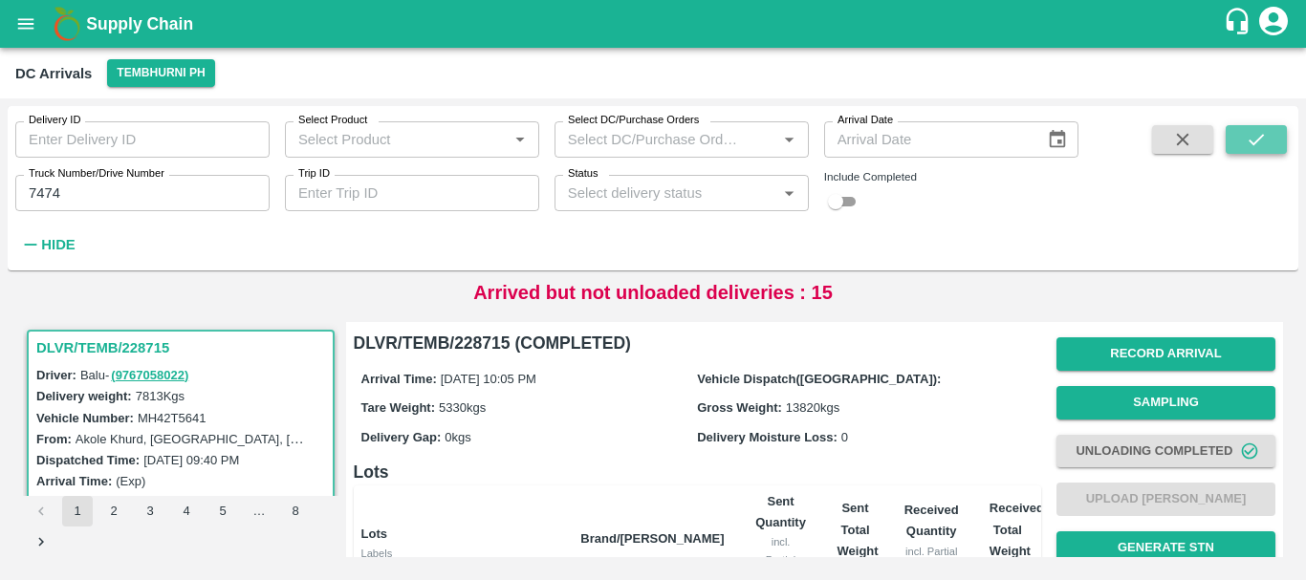
click at [1261, 130] on icon "submit" at bounding box center [1256, 139] width 21 height 21
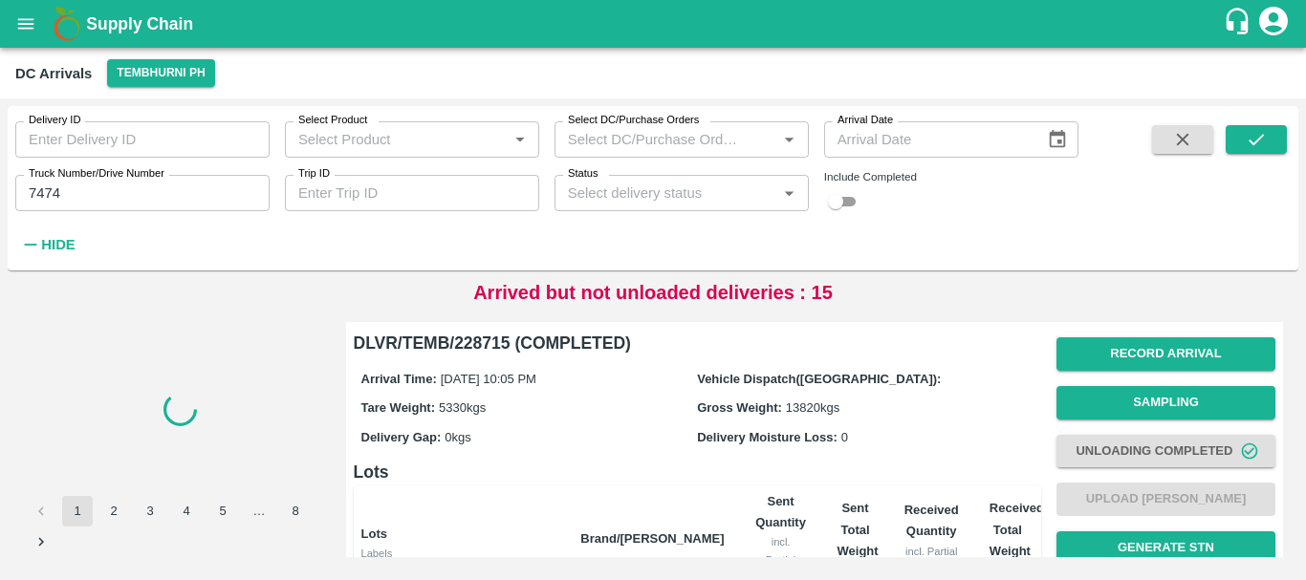
scroll to position [368, 0]
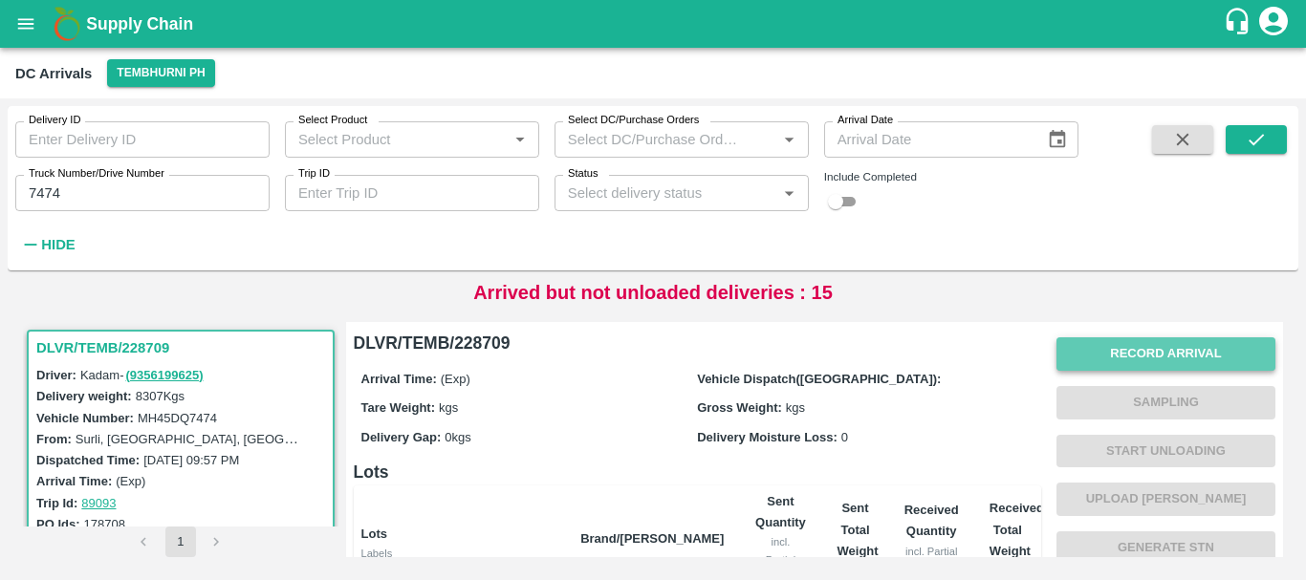
click at [1072, 359] on button "Record Arrival" at bounding box center [1165, 354] width 219 height 33
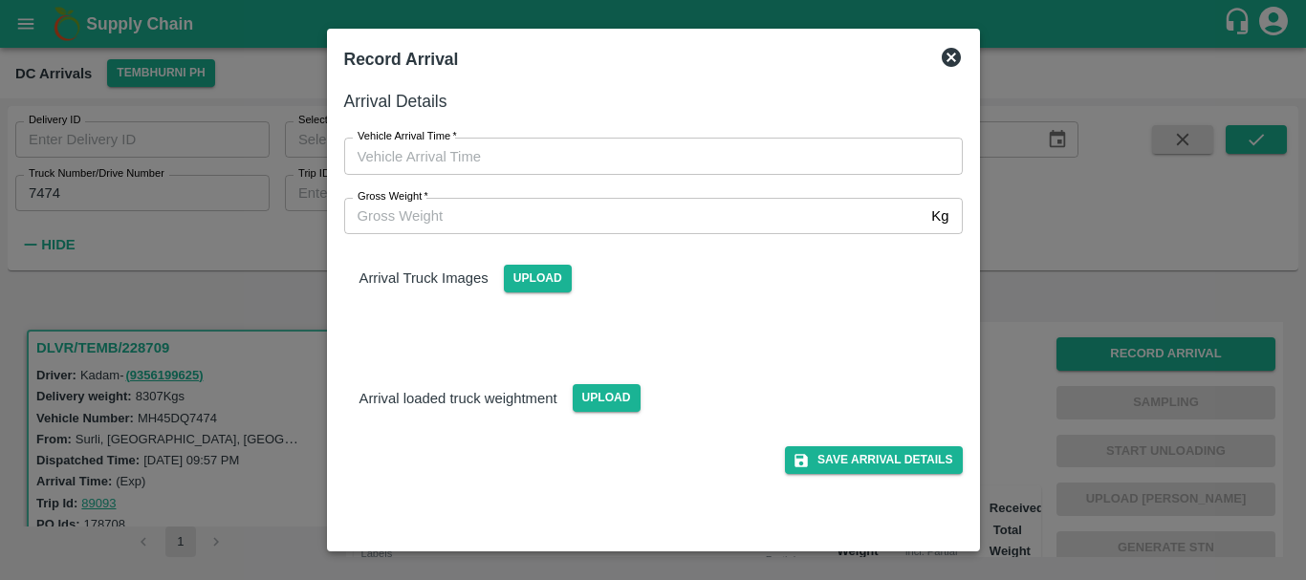
type input "DD/MM/YYYY hh:mm aa"
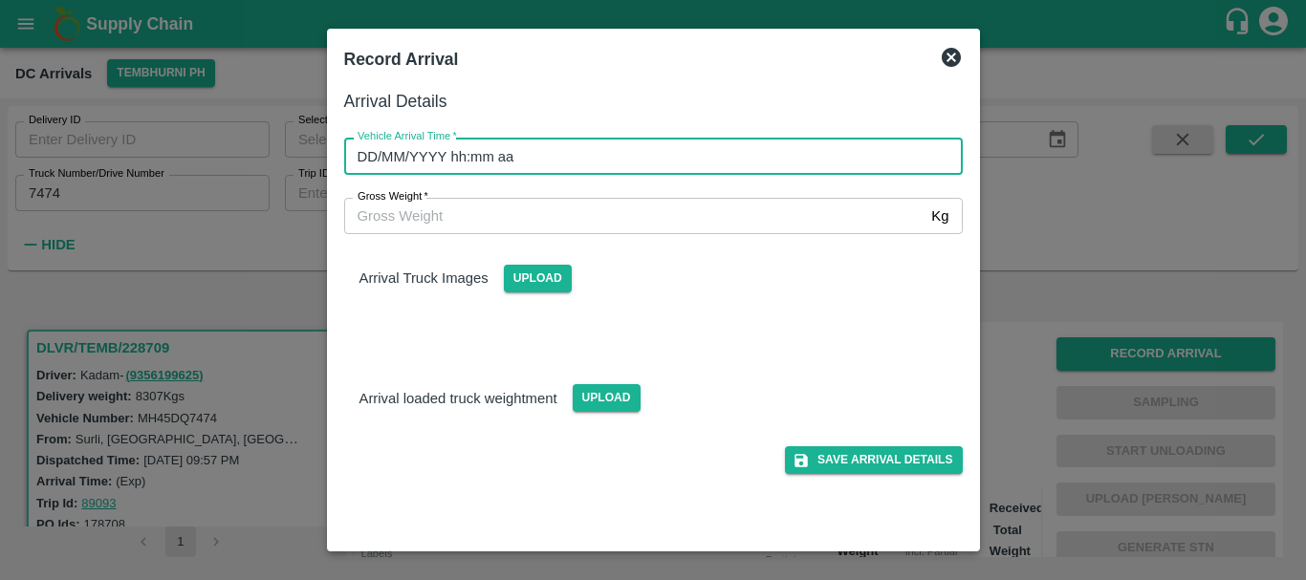
click at [765, 163] on input "DD/MM/YYYY hh:mm aa" at bounding box center [646, 156] width 605 height 36
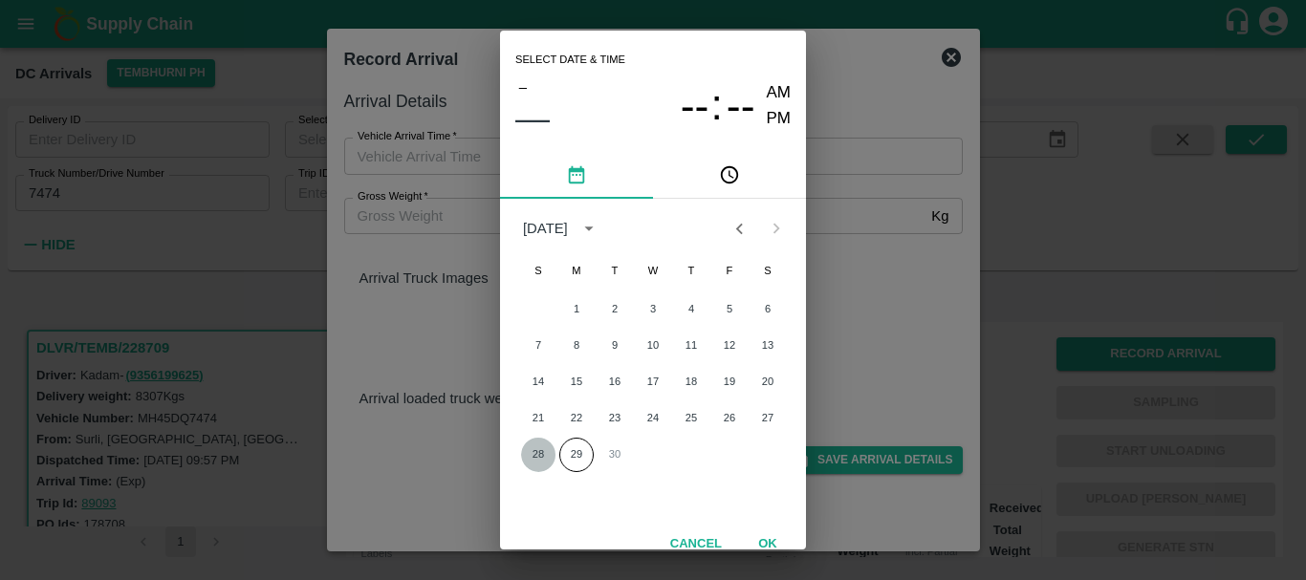
click at [541, 449] on button "28" at bounding box center [538, 455] width 34 height 34
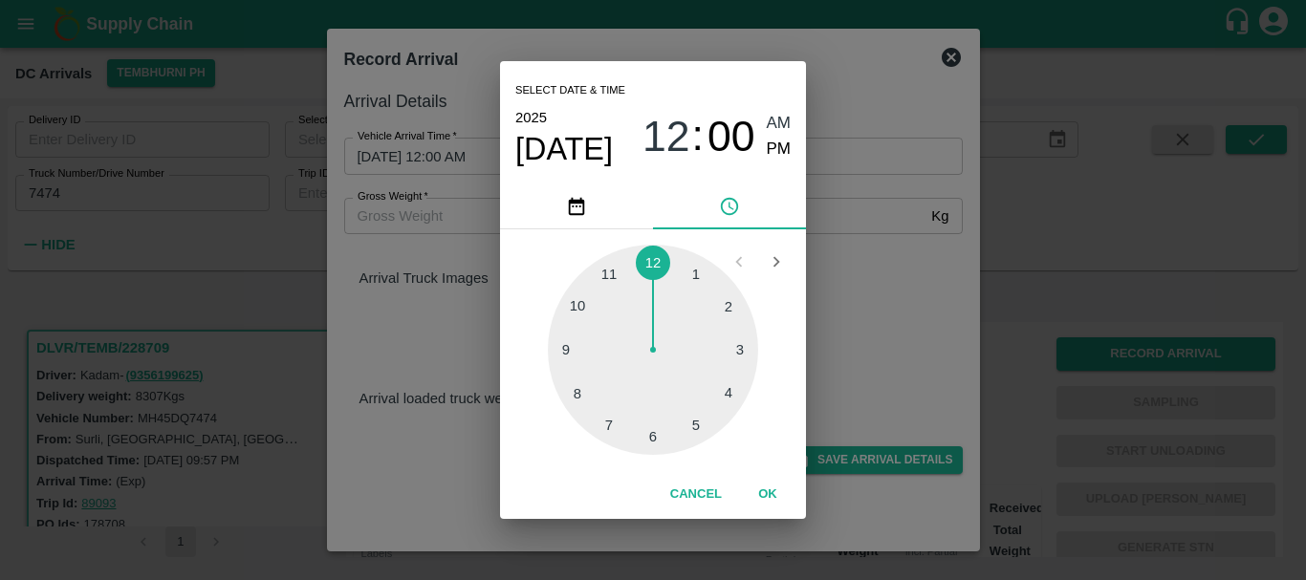
click at [564, 355] on div at bounding box center [653, 350] width 210 height 210
click at [726, 391] on div at bounding box center [653, 350] width 210 height 210
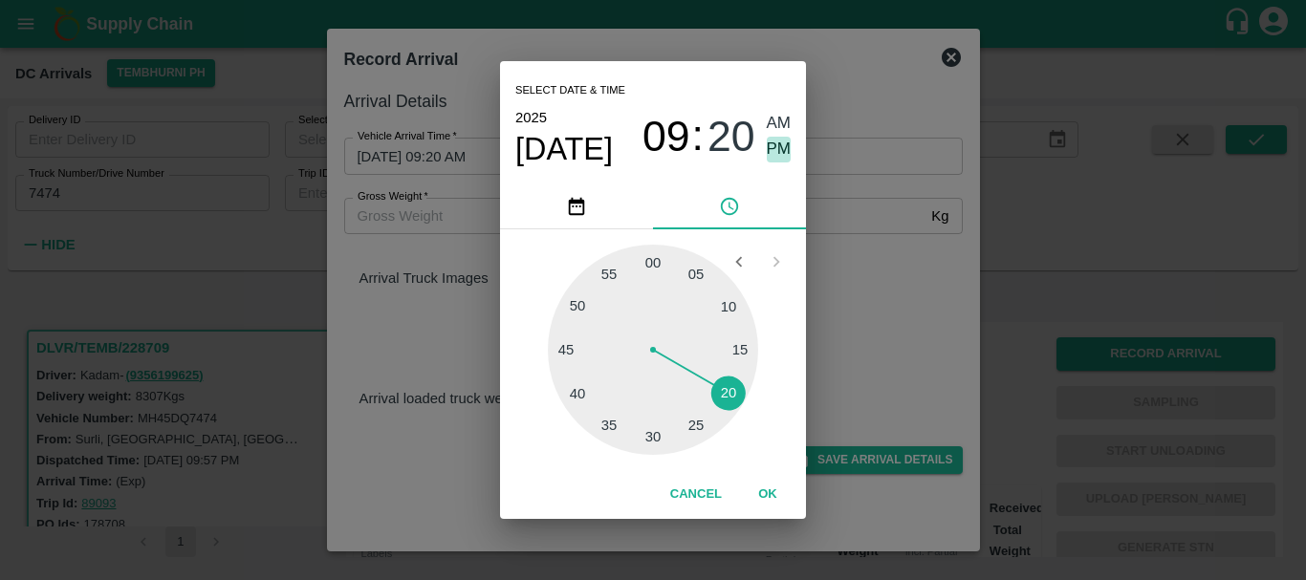
click at [778, 156] on span "PM" at bounding box center [779, 150] width 25 height 26
type input "28/09/2025 09:20 PM"
click at [833, 252] on div "Select date & time 2025 Sep 28 09 : 20 AM PM 05 10 15 20 25 30 35 40 45 50 55 0…" at bounding box center [653, 290] width 1306 height 580
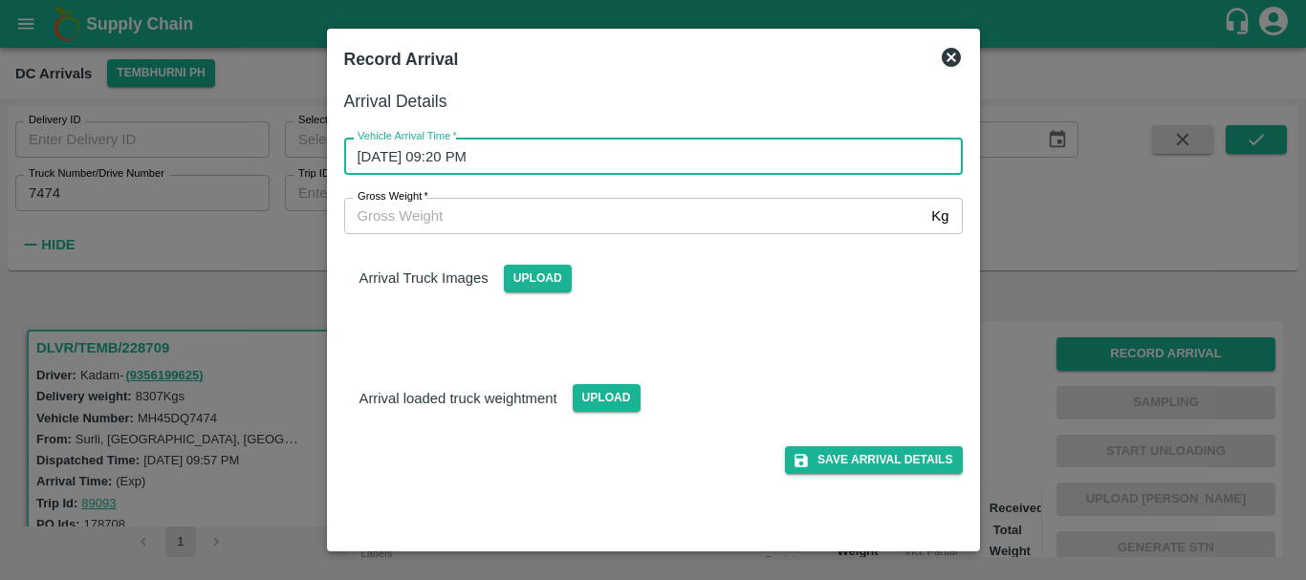
click at [533, 263] on div "Upload" at bounding box center [530, 271] width 83 height 43
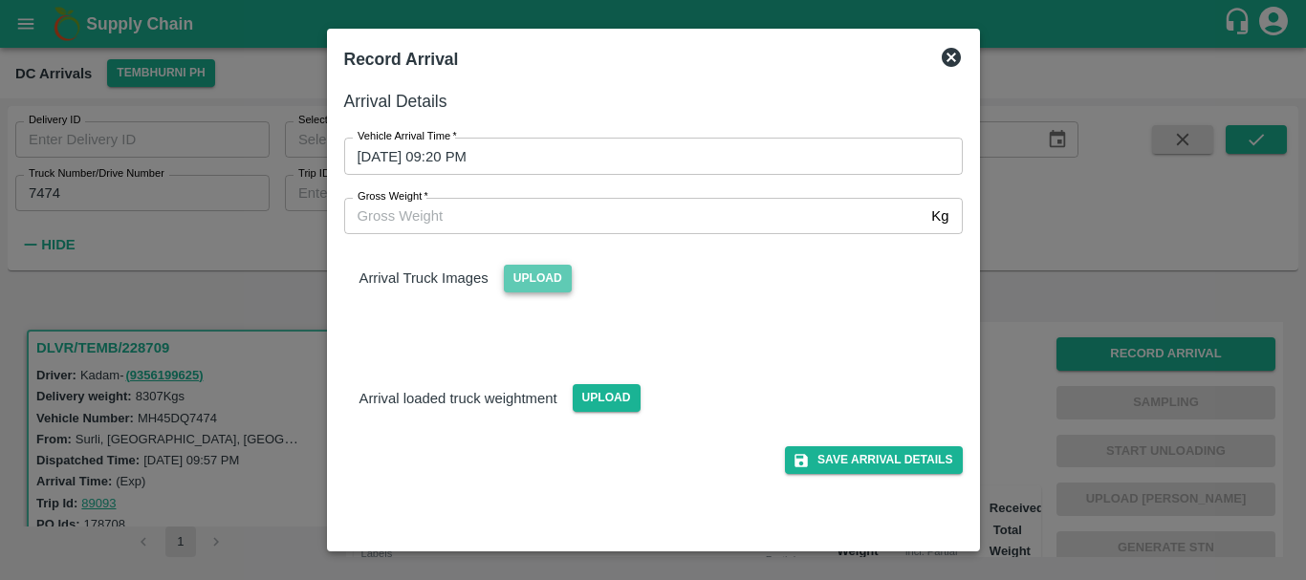
click at [534, 272] on span "Upload" at bounding box center [538, 279] width 68 height 28
click at [0, 0] on input "Upload" at bounding box center [0, 0] width 0 height 0
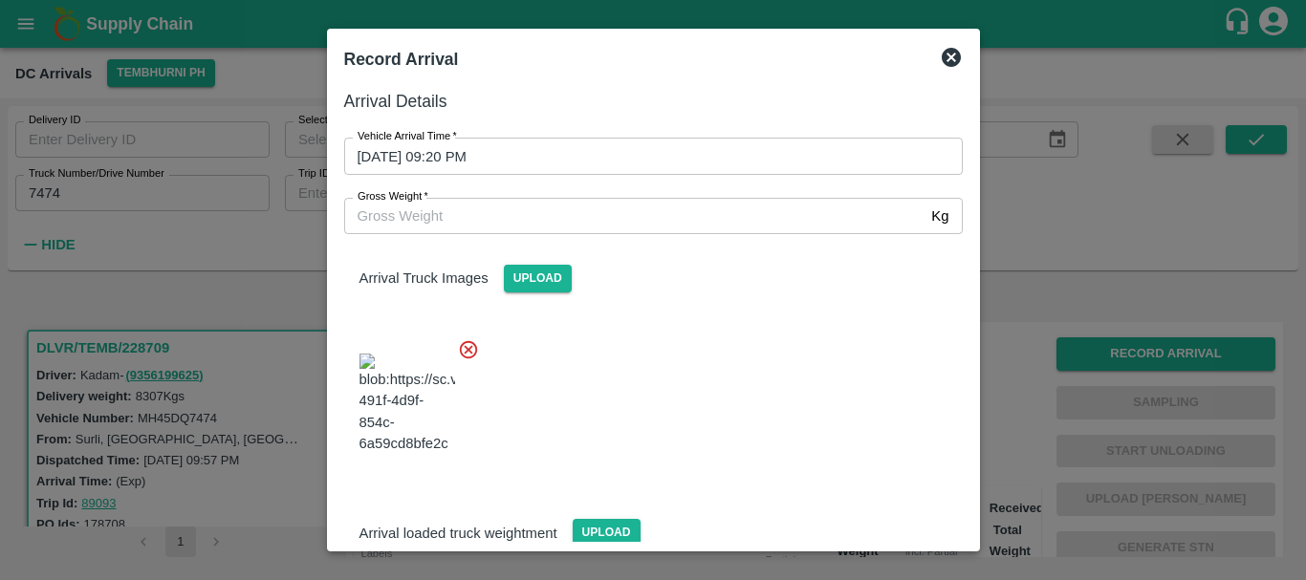
scroll to position [144, 0]
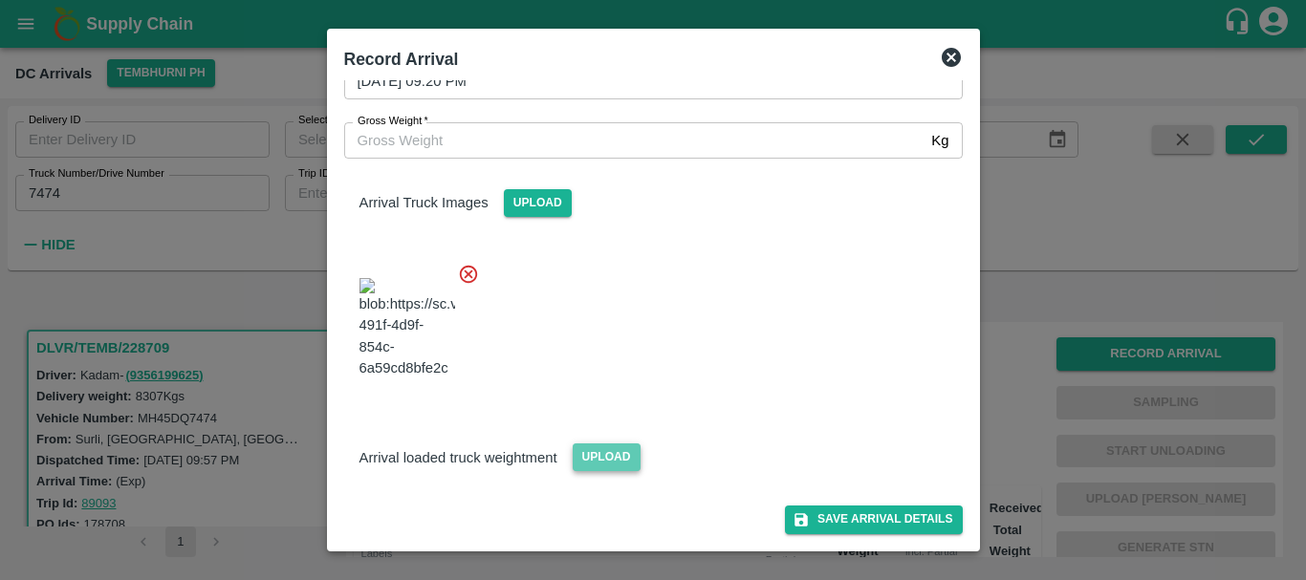
click at [616, 453] on span "Upload" at bounding box center [607, 458] width 68 height 28
click at [0, 0] on input "Upload" at bounding box center [0, 0] width 0 height 0
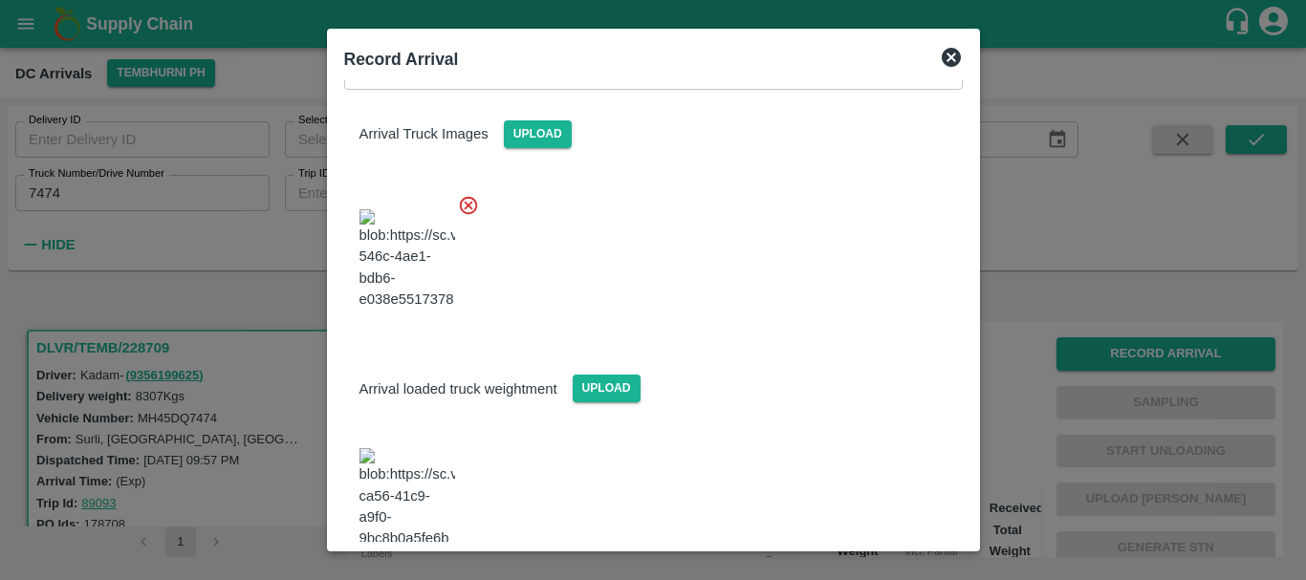
scroll to position [232, 0]
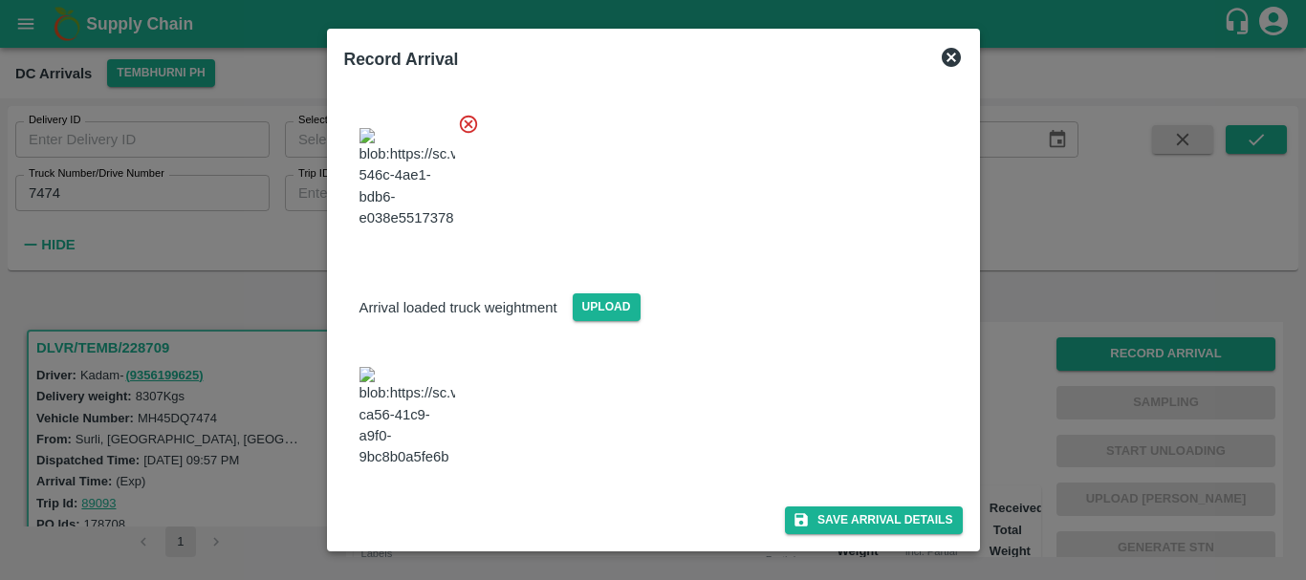
click at [427, 433] on img at bounding box center [407, 417] width 96 height 100
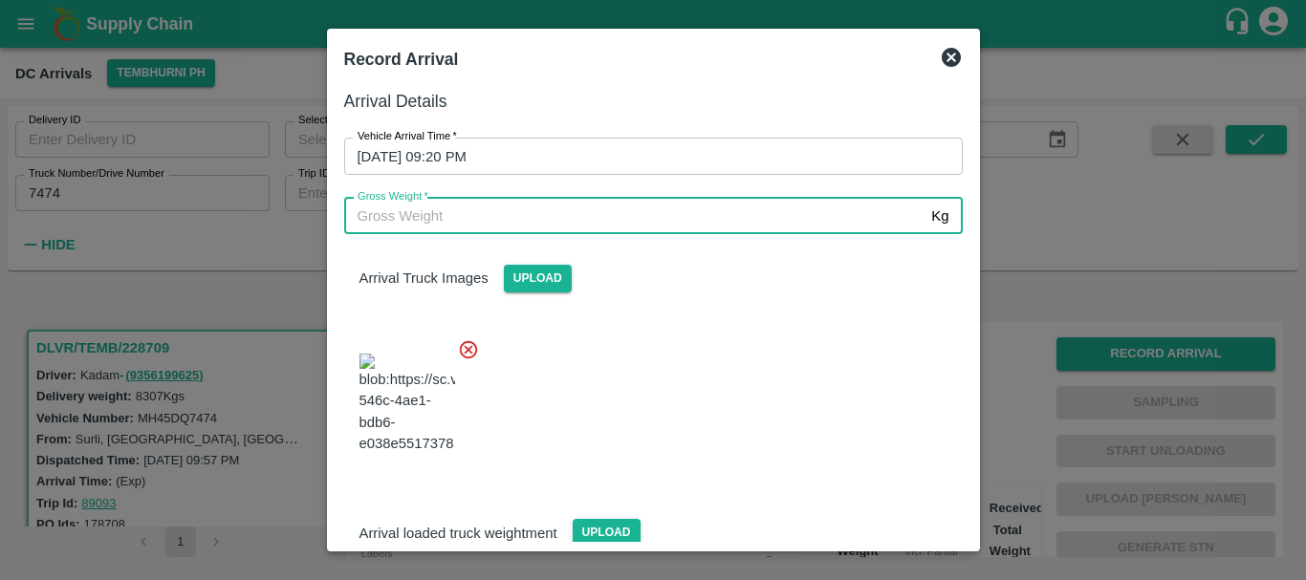
click at [553, 216] on input "Gross Weight   *" at bounding box center [634, 216] width 580 height 36
type input "14330"
click at [700, 291] on div "Arrival Truck Images Upload" at bounding box center [653, 263] width 649 height 58
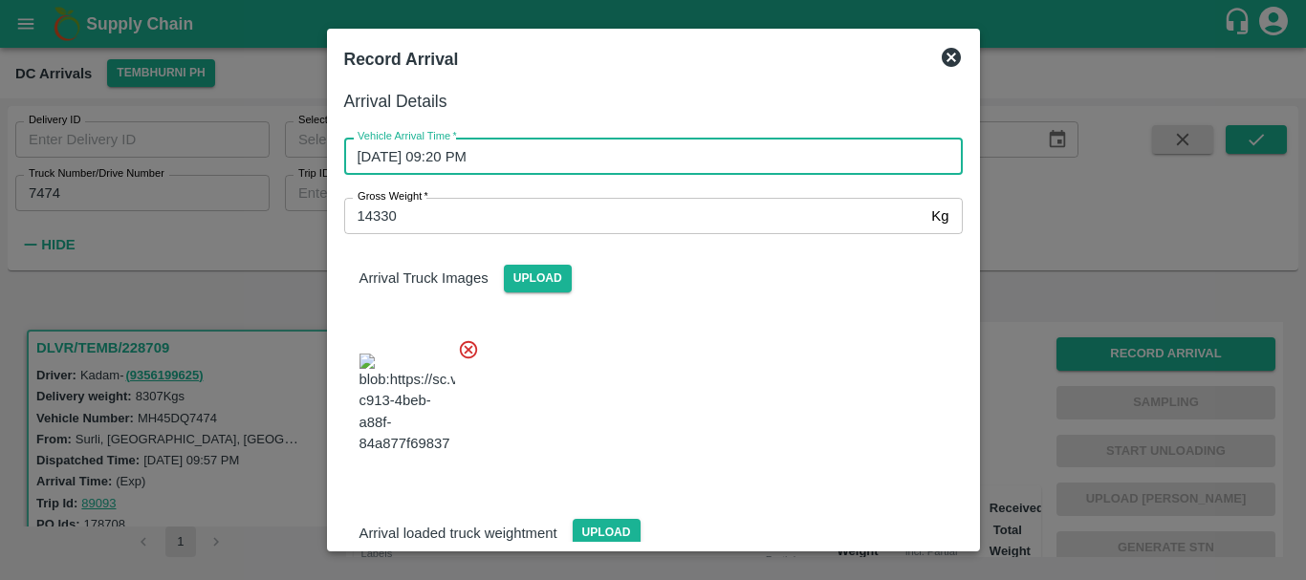
click at [739, 155] on input "28/09/2025 09:20 PM" at bounding box center [646, 156] width 605 height 36
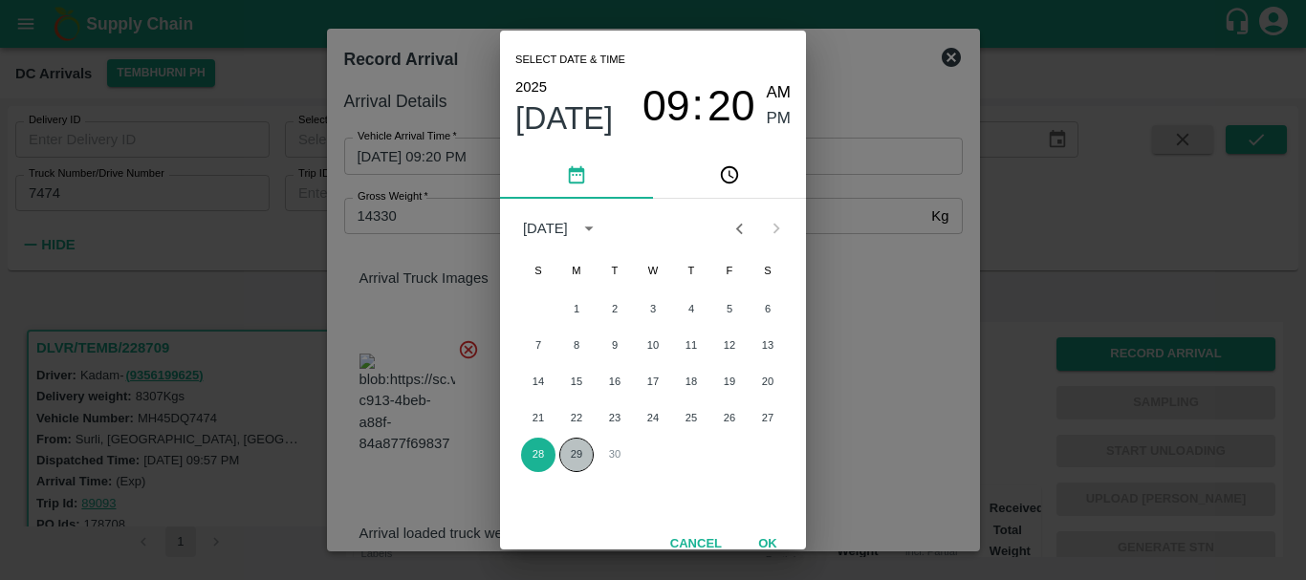
click at [570, 447] on button "29" at bounding box center [576, 455] width 34 height 34
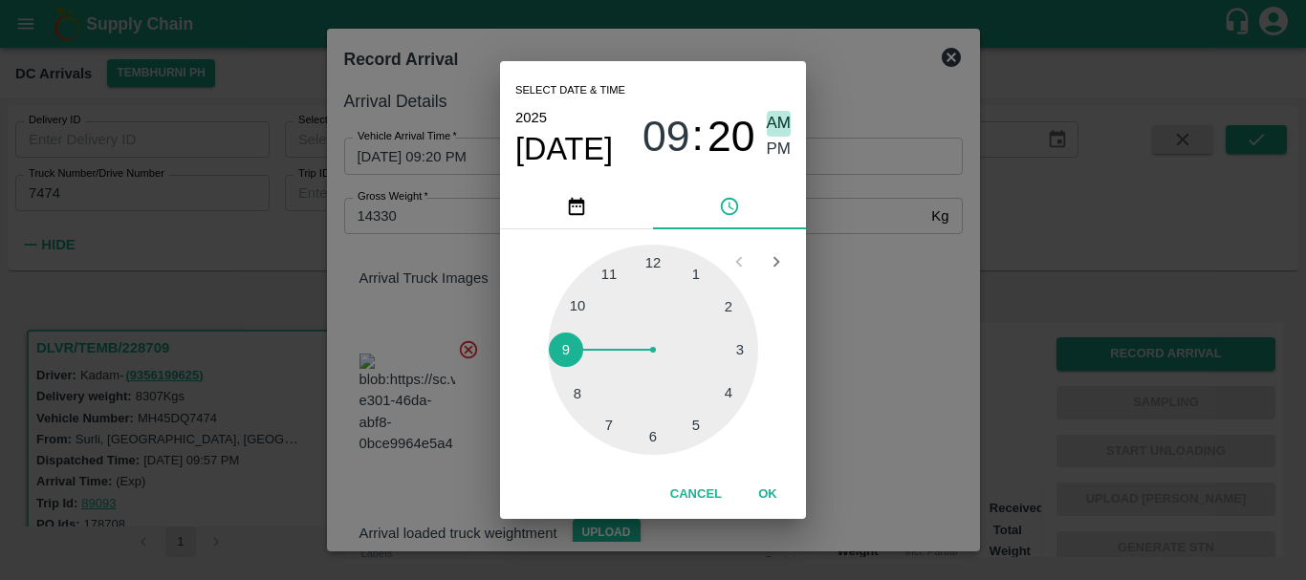
click at [783, 127] on span "AM" at bounding box center [779, 124] width 25 height 26
type input "29/09/2025 09:20 AM"
click at [873, 241] on div "Select date & time 2025 Sep 29 09 : 20 AM PM 1 2 3 4 5 6 7 8 9 10 11 12 Cancel …" at bounding box center [653, 290] width 1306 height 580
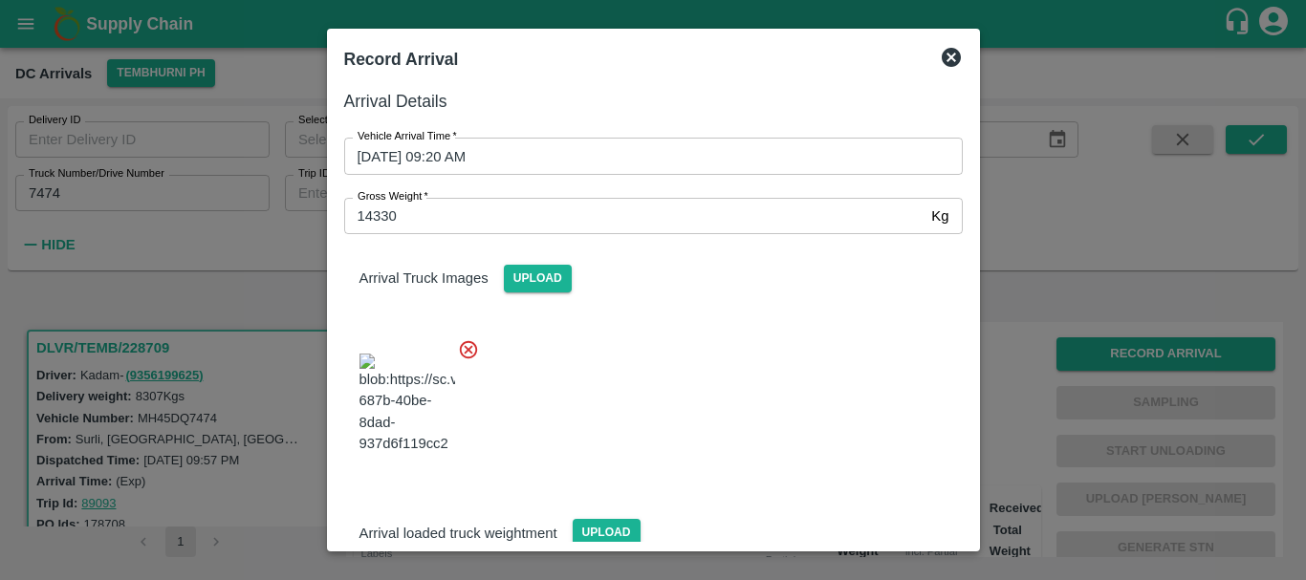
click at [696, 292] on div "Arrival Truck Images Upload" at bounding box center [653, 263] width 649 height 58
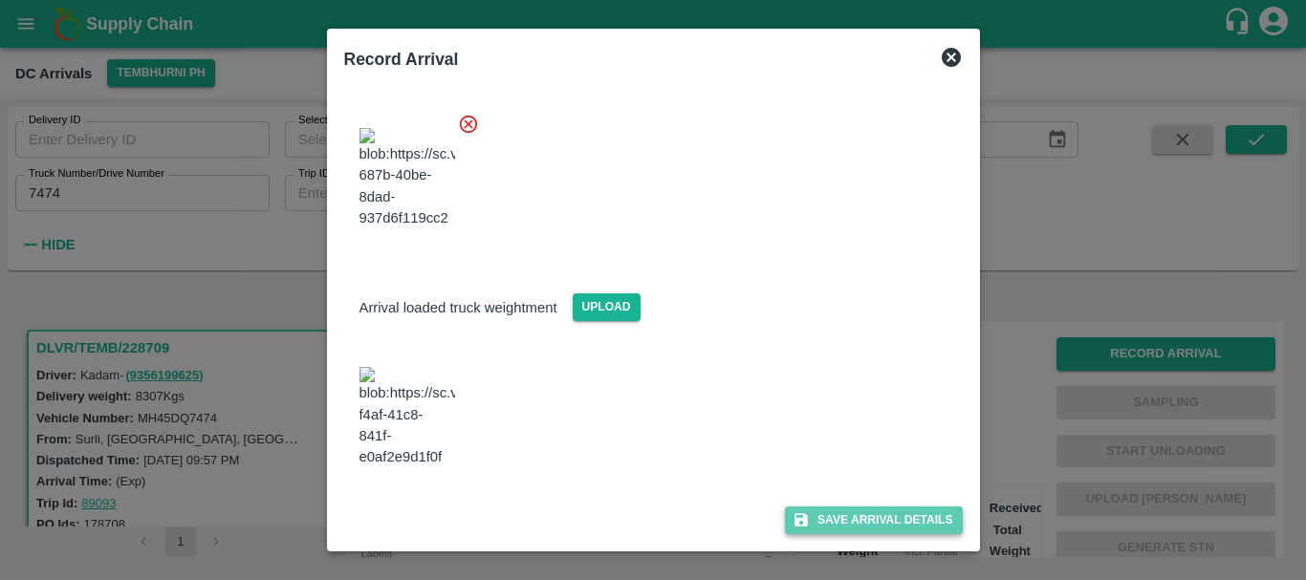
click at [817, 520] on button "Save Arrival Details" at bounding box center [873, 521] width 177 height 28
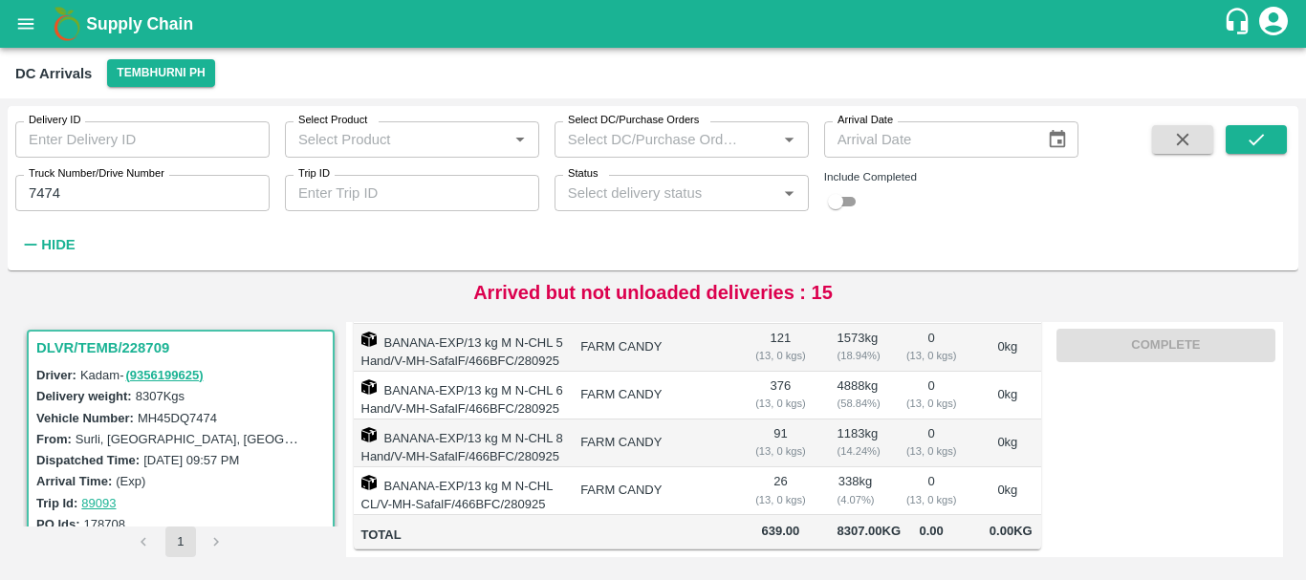
scroll to position [0, 0]
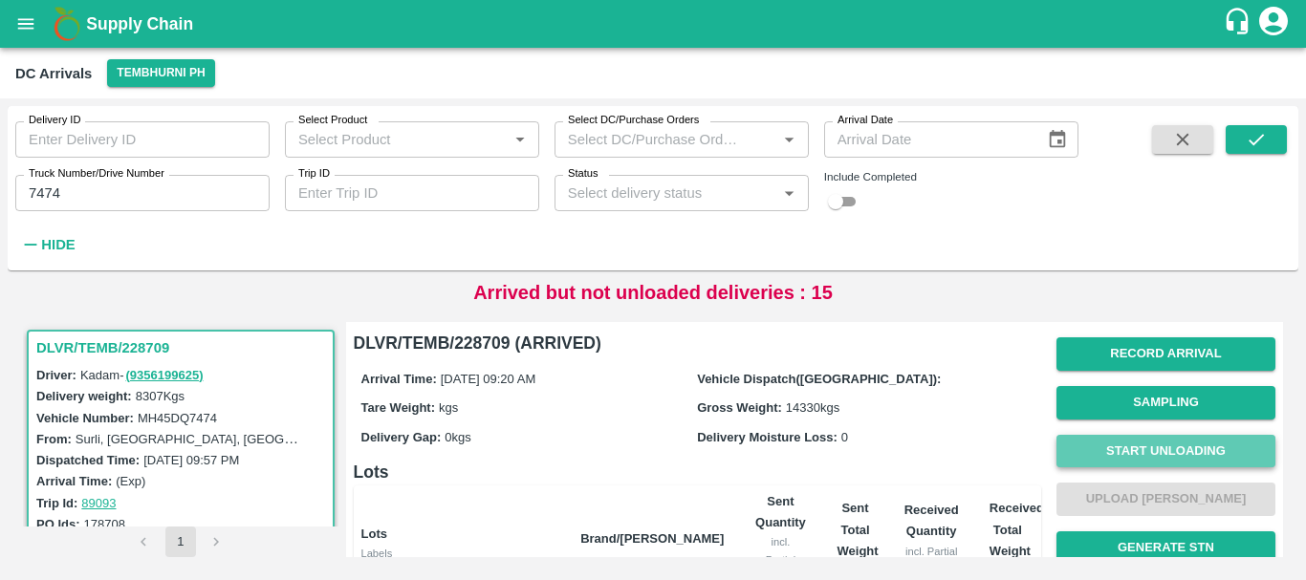
click at [1153, 443] on button "Start Unloading" at bounding box center [1165, 451] width 219 height 33
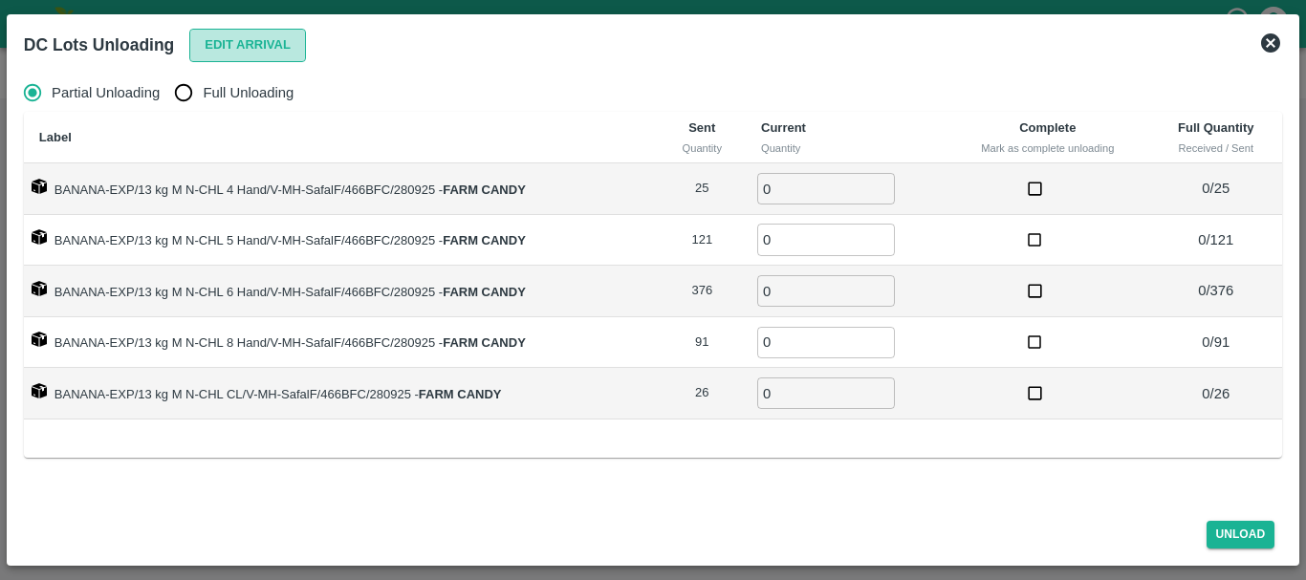
click at [243, 49] on button "Edit Arrival" at bounding box center [247, 45] width 117 height 33
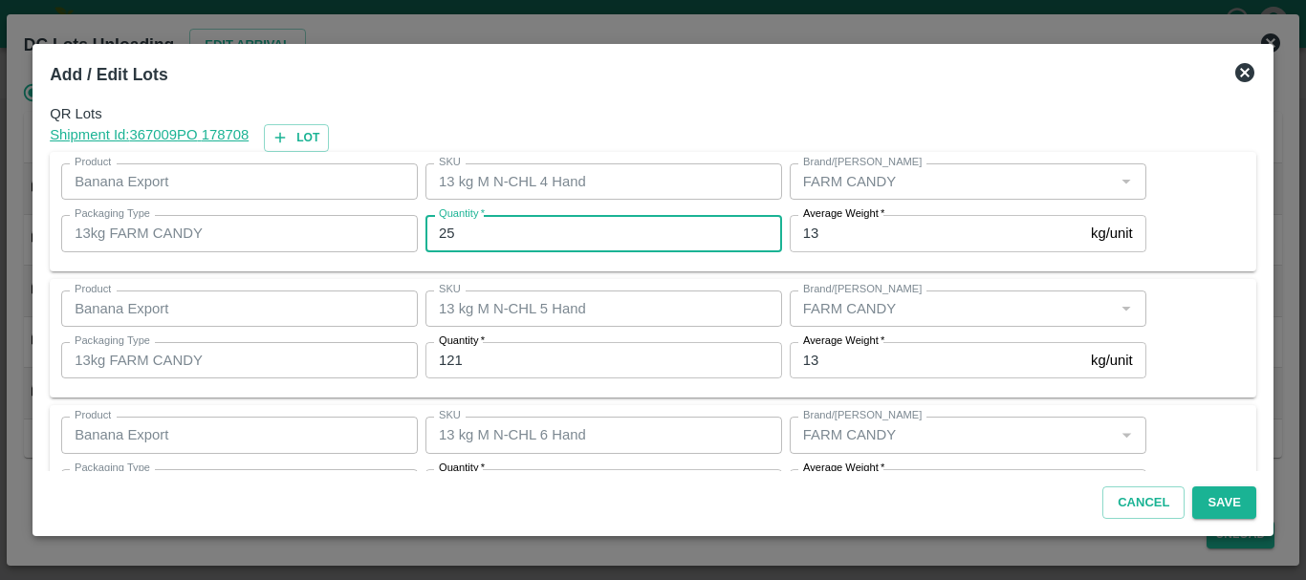
click at [491, 236] on input "25" at bounding box center [603, 233] width 357 height 36
type input "2"
type input "15"
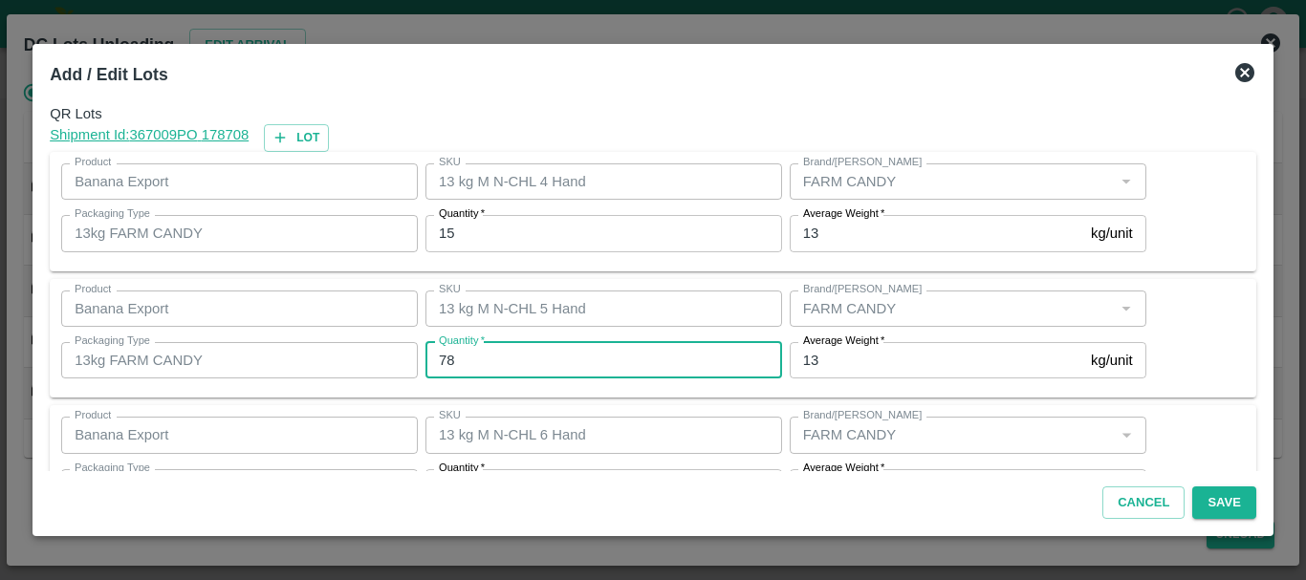
type input "78"
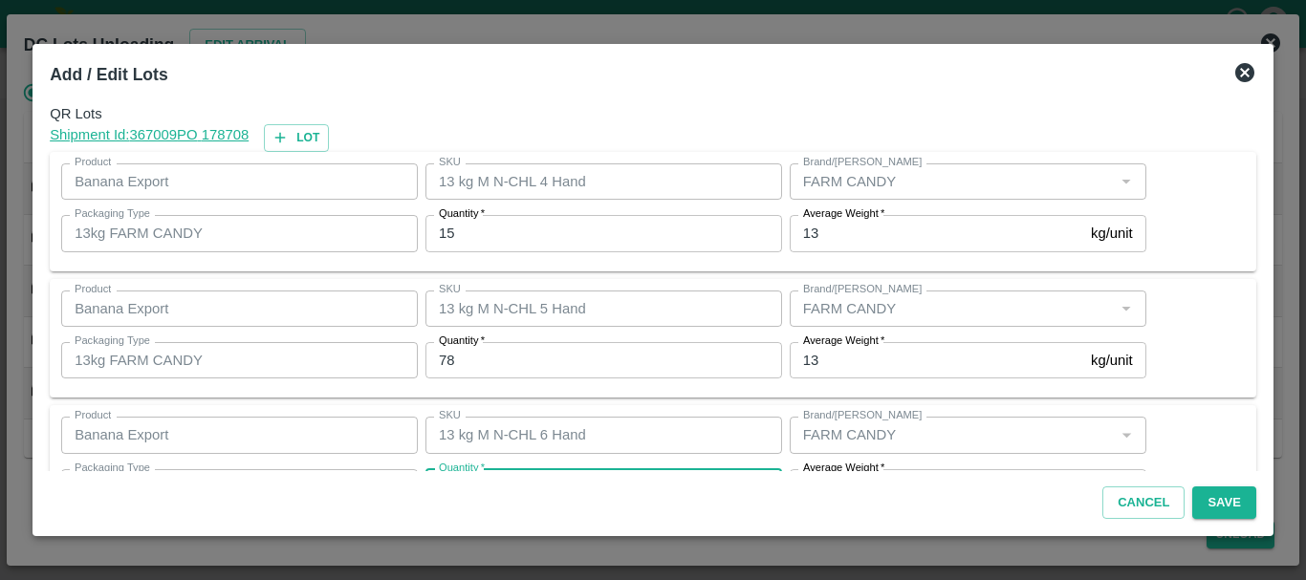
scroll to position [34, 0]
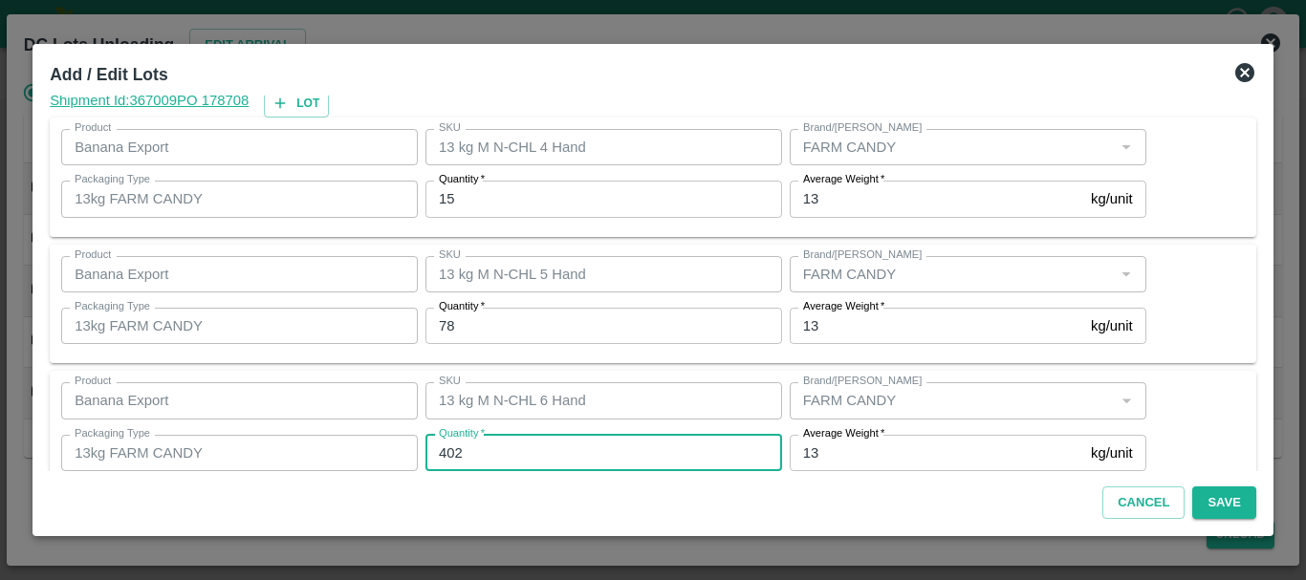
type input "402"
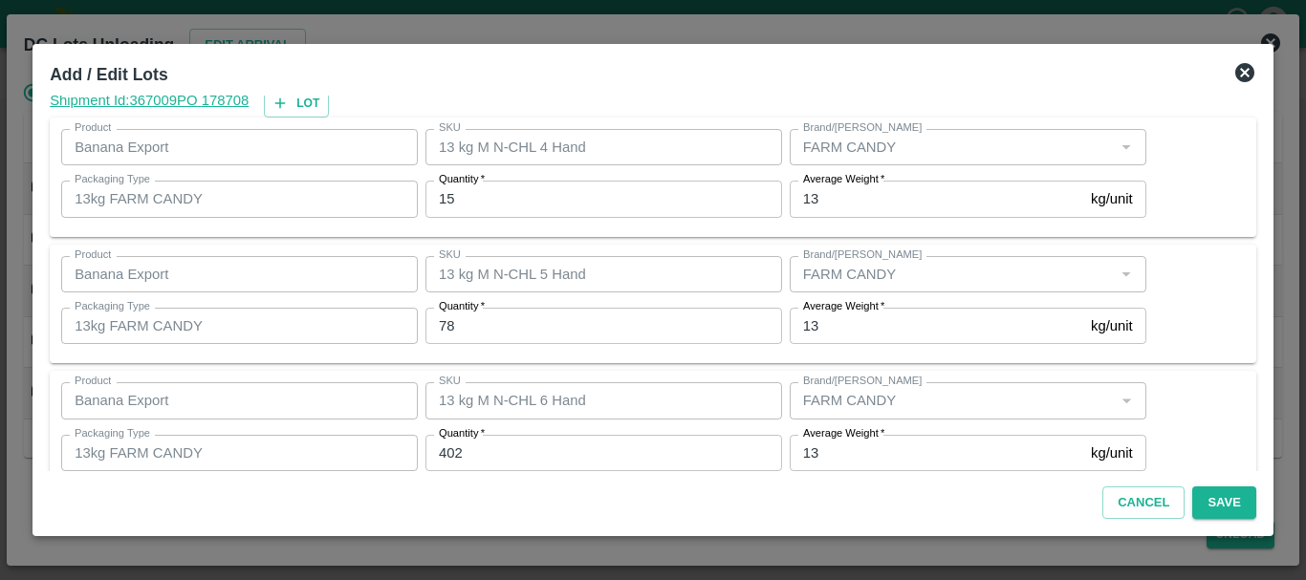
scroll to position [323, 0]
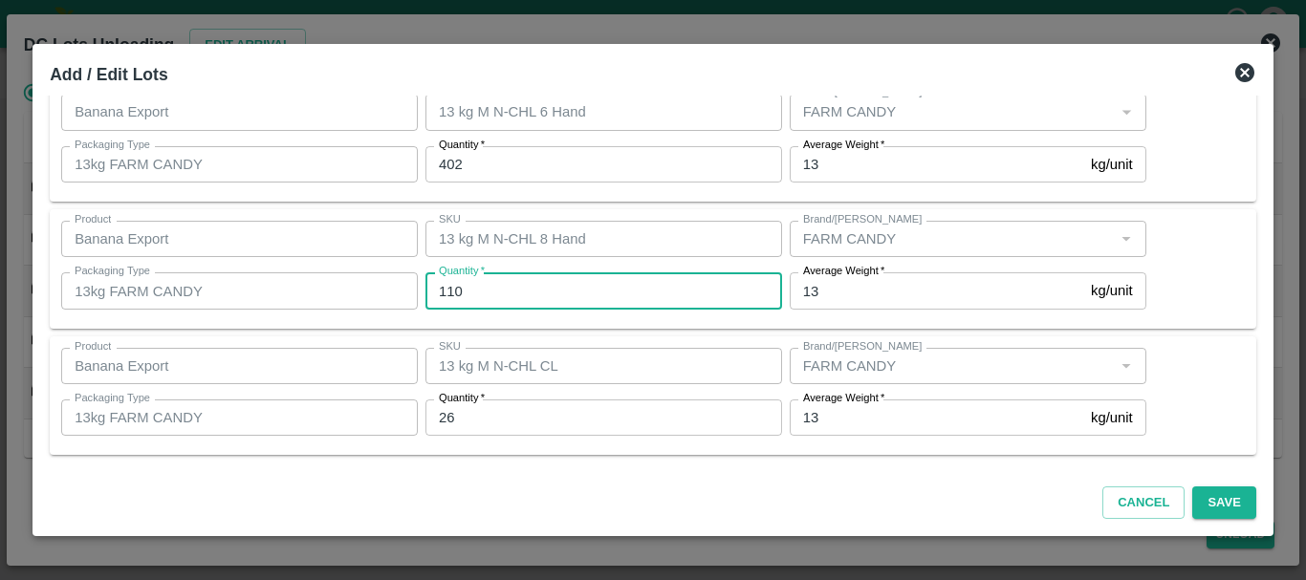
type input "110"
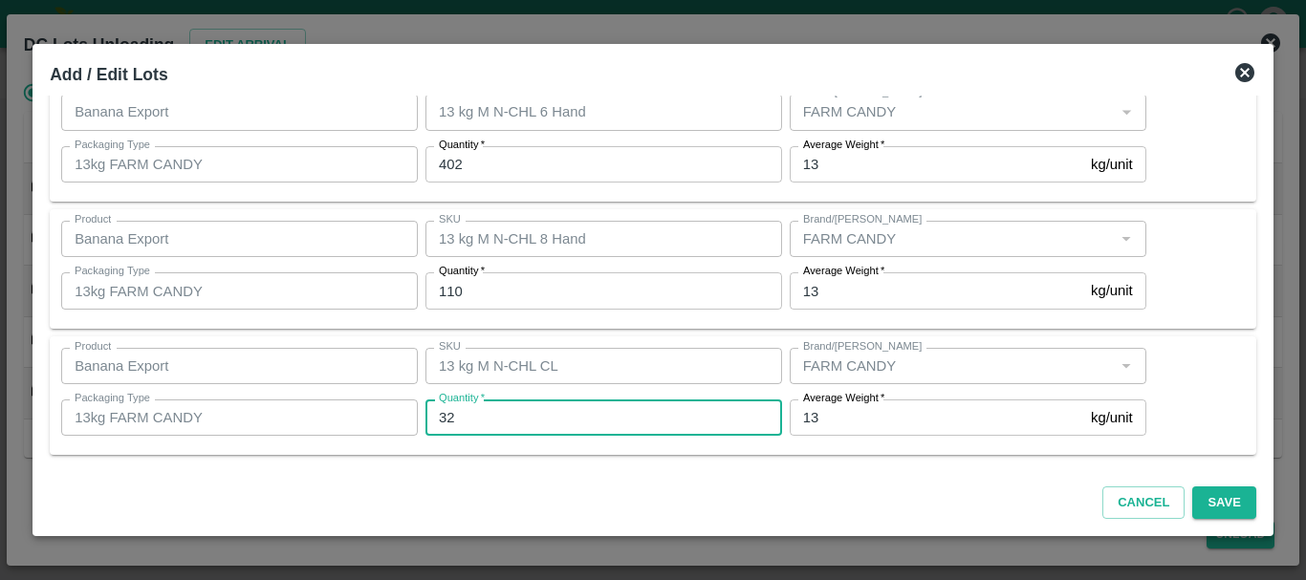
type input "32"
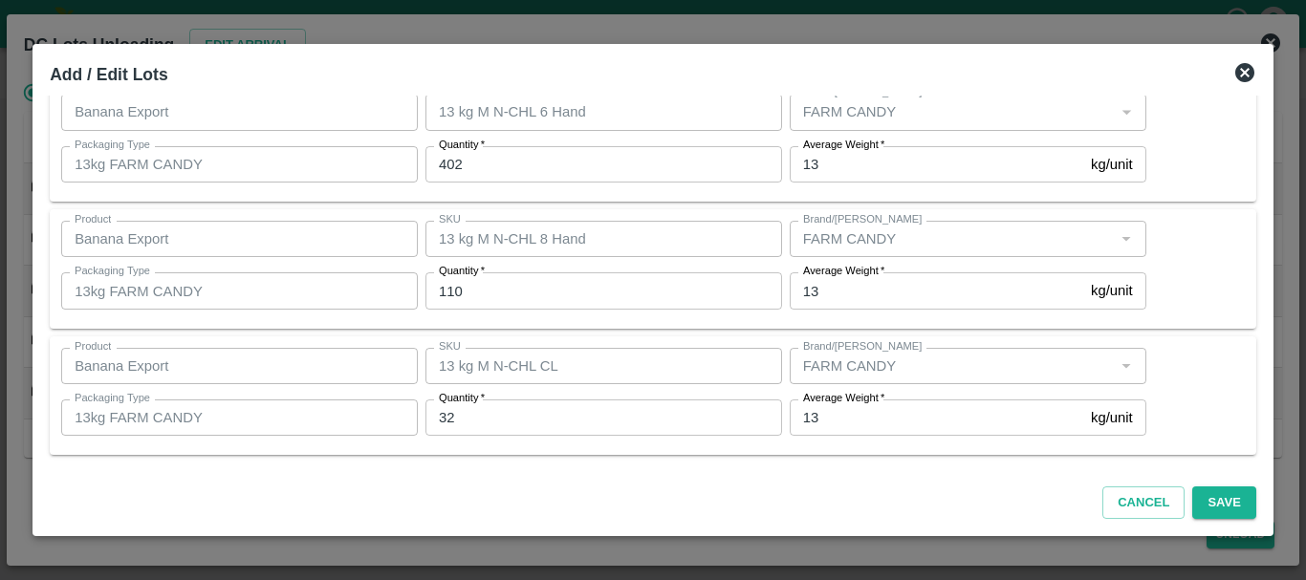
click at [889, 485] on div "Cancel Save" at bounding box center [653, 499] width 1222 height 56
click at [1204, 499] on button "Save" at bounding box center [1223, 503] width 63 height 33
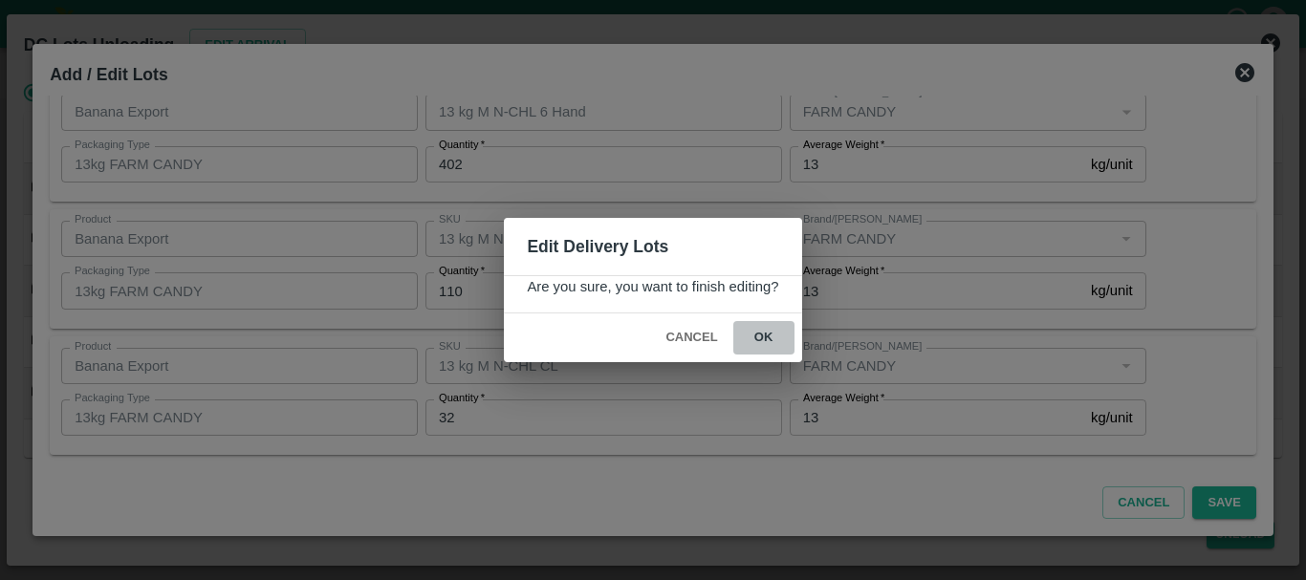
click at [765, 333] on button "ok" at bounding box center [763, 337] width 61 height 33
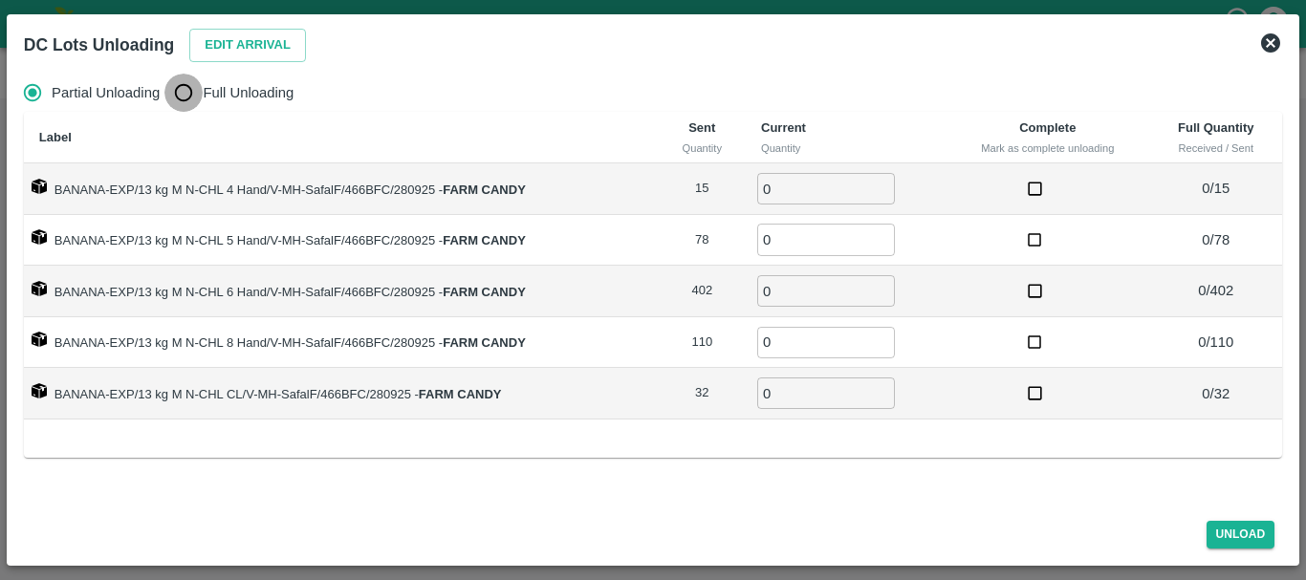
click at [190, 94] on input "Full Unloading" at bounding box center [183, 93] width 38 height 38
radio input "true"
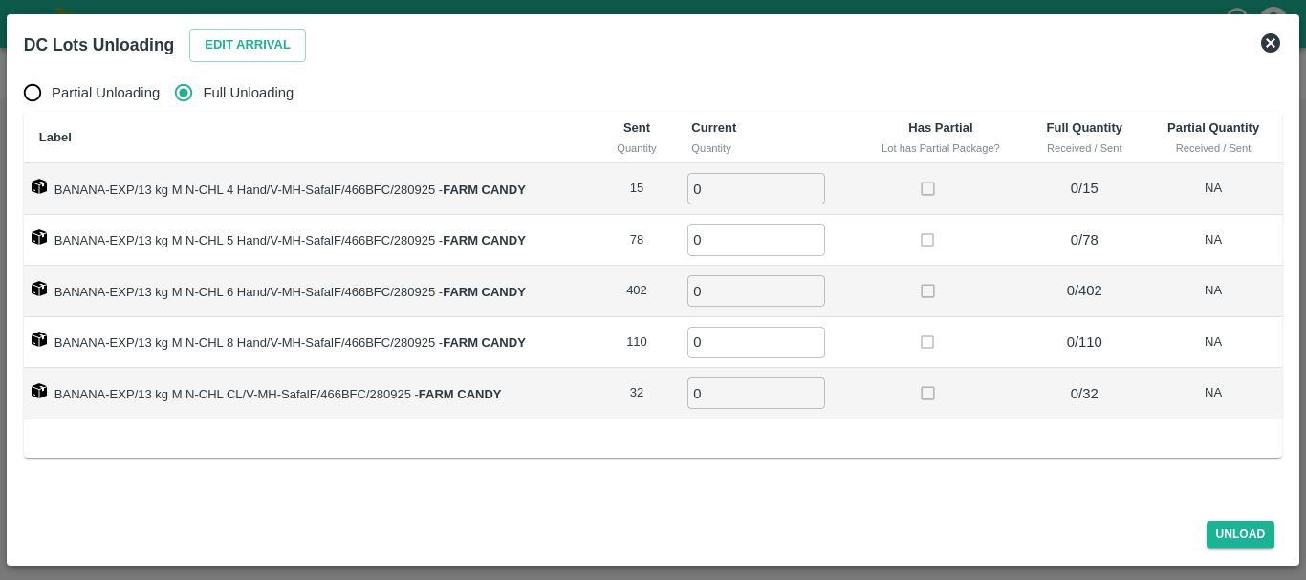
click at [718, 195] on input "0" at bounding box center [756, 189] width 138 height 32
type input "015"
type input "78"
type input "402"
type input "110"
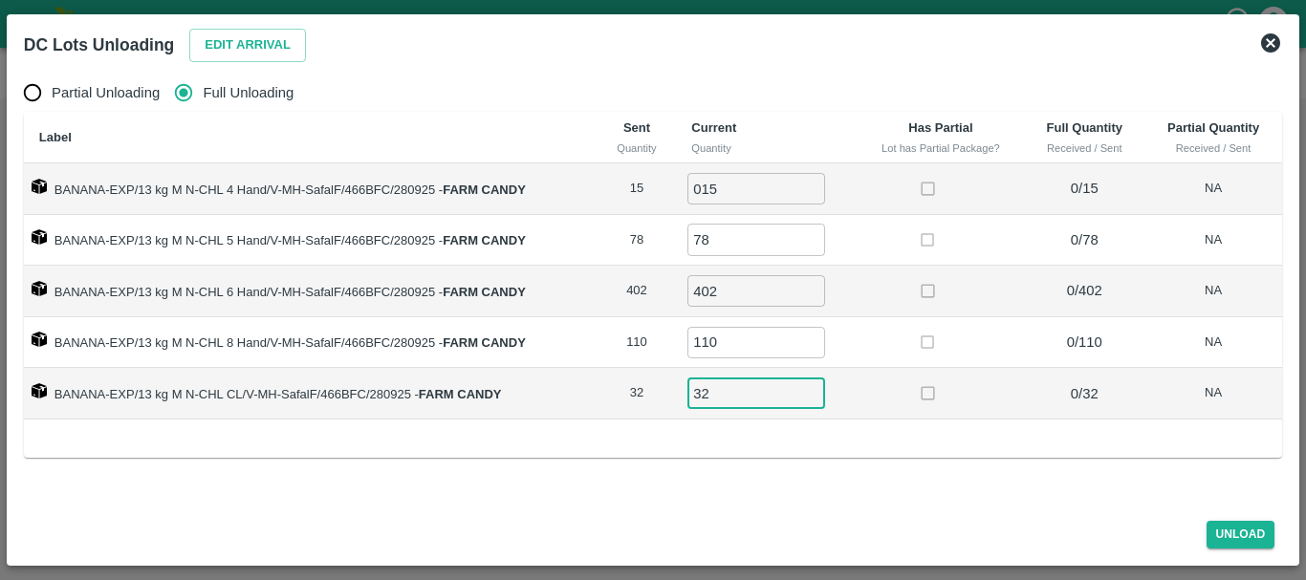
type input "32"
click at [888, 409] on td at bounding box center [940, 394] width 167 height 52
click at [1238, 536] on button "Unload" at bounding box center [1241, 535] width 69 height 28
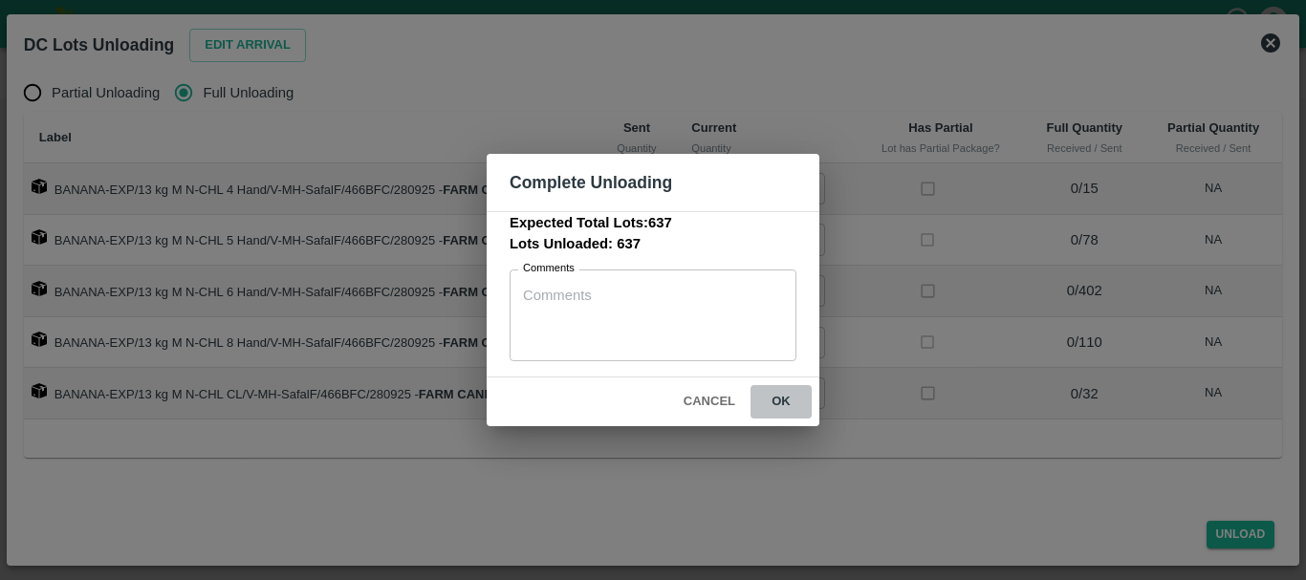
click at [791, 395] on button "ok" at bounding box center [781, 401] width 61 height 33
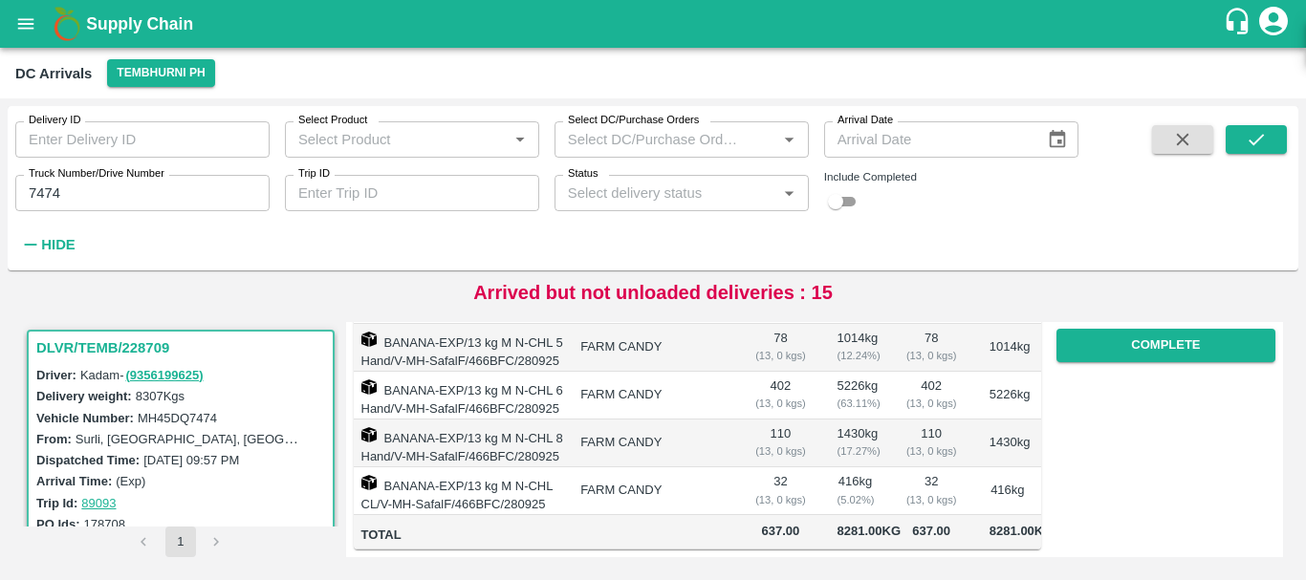
scroll to position [0, 0]
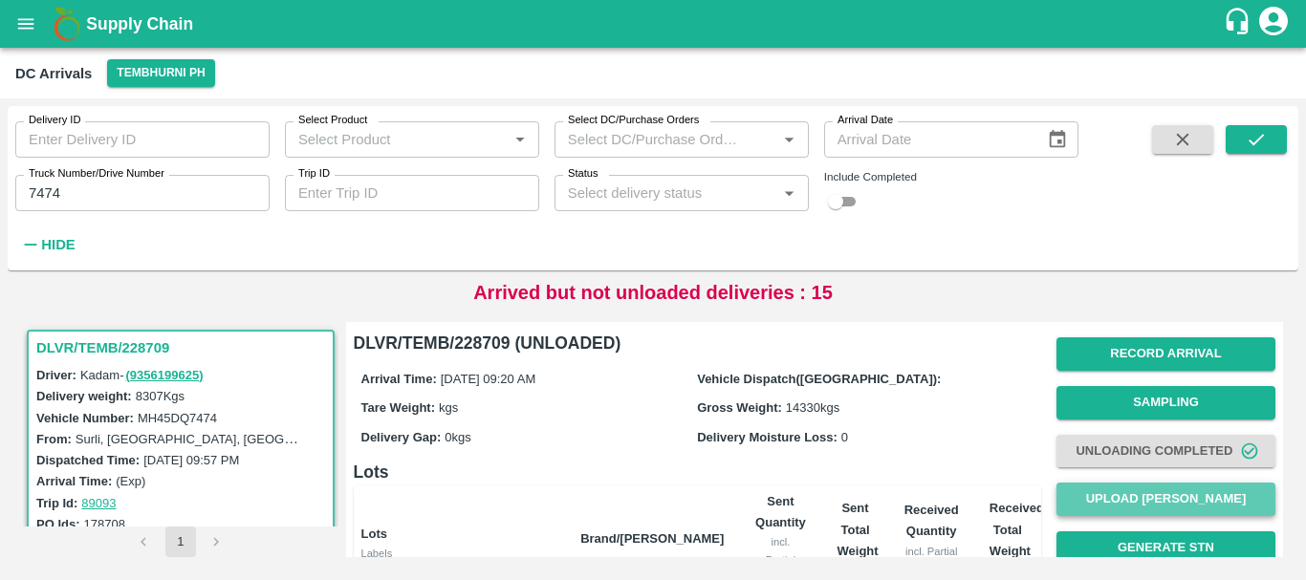
click at [1123, 491] on button "Upload Tare Weight" at bounding box center [1165, 499] width 219 height 33
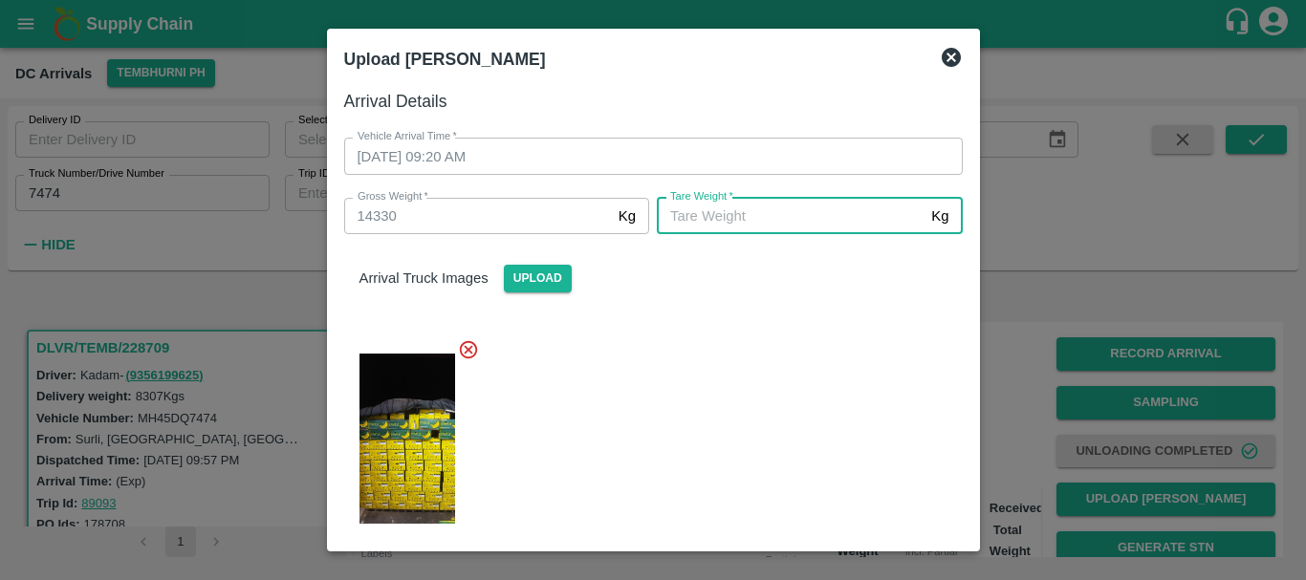
click at [763, 218] on input "Tare Weight   *" at bounding box center [790, 216] width 267 height 36
type input "5200"
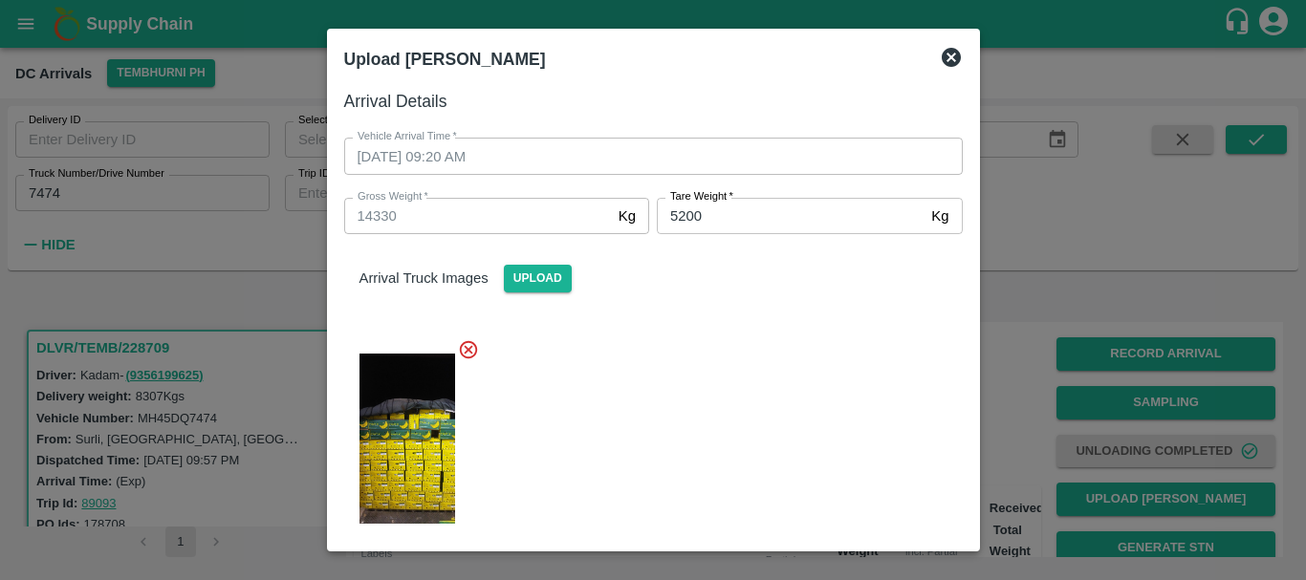
click at [768, 355] on div at bounding box center [646, 433] width 634 height 220
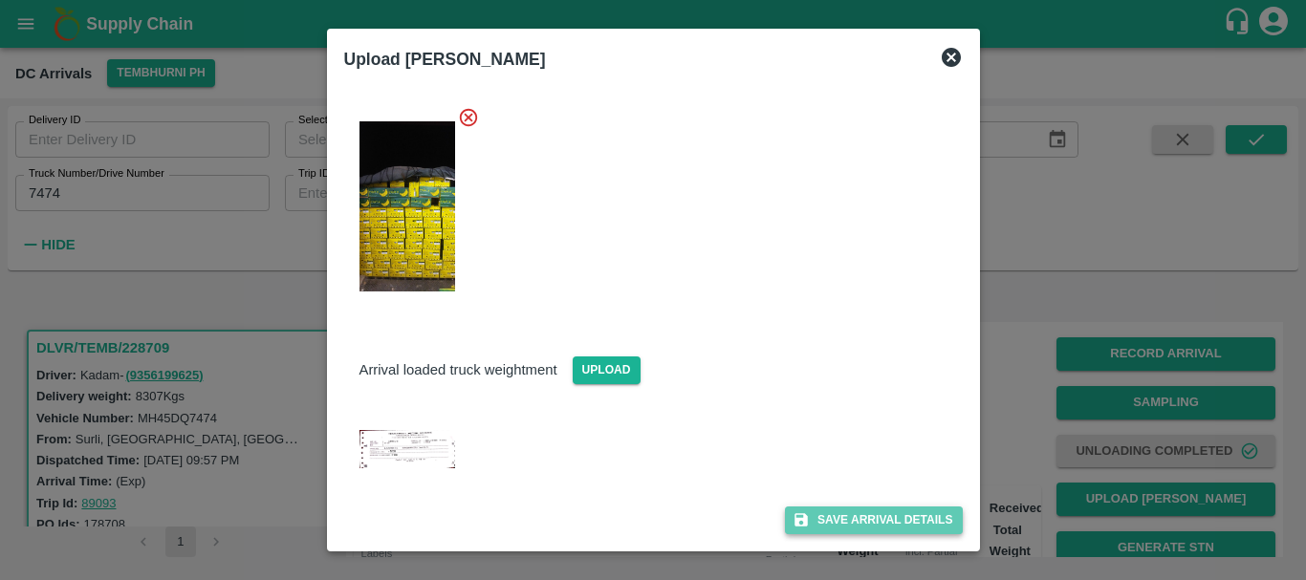
click at [835, 507] on button "Save Arrival Details" at bounding box center [873, 521] width 177 height 28
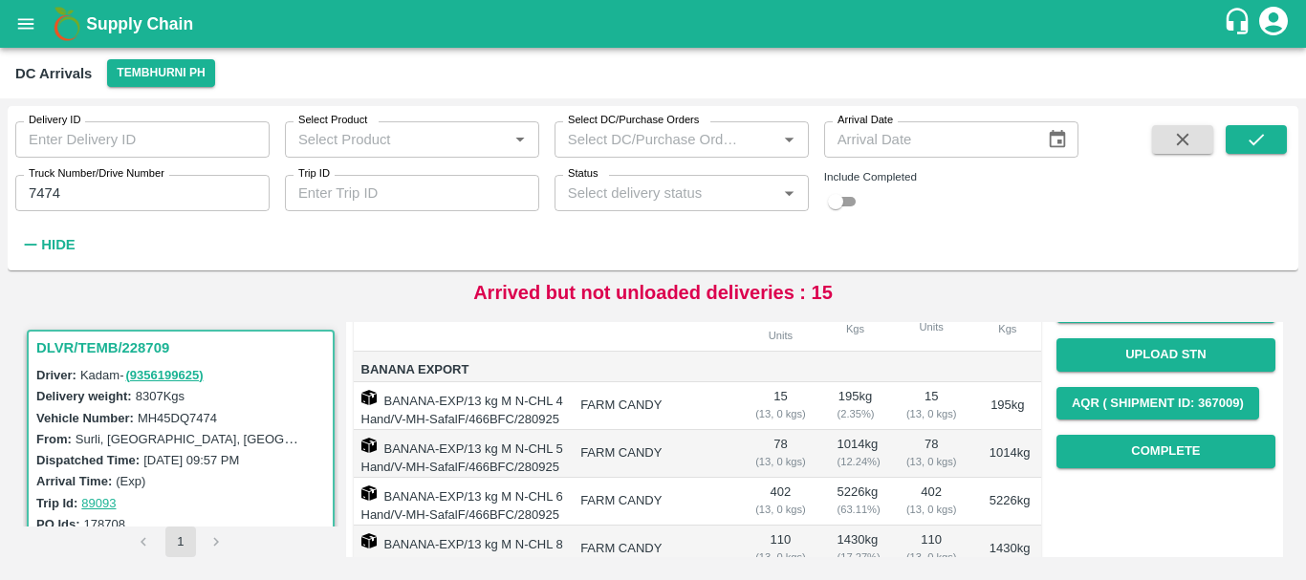
scroll to position [248, 0]
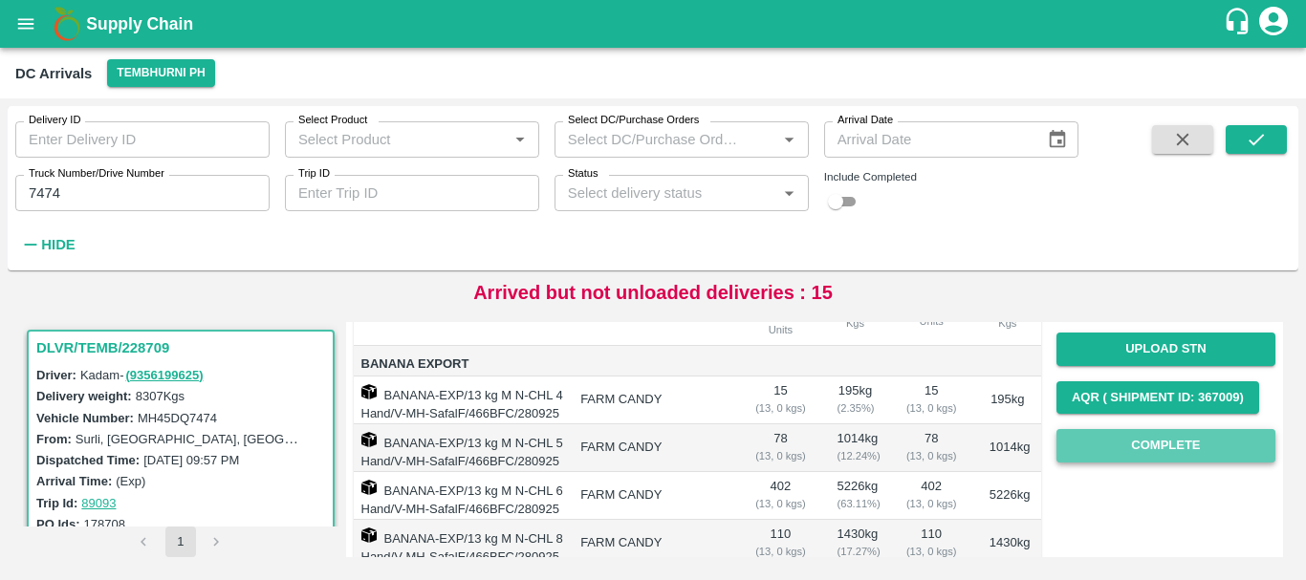
click at [1089, 447] on button "Complete" at bounding box center [1165, 445] width 219 height 33
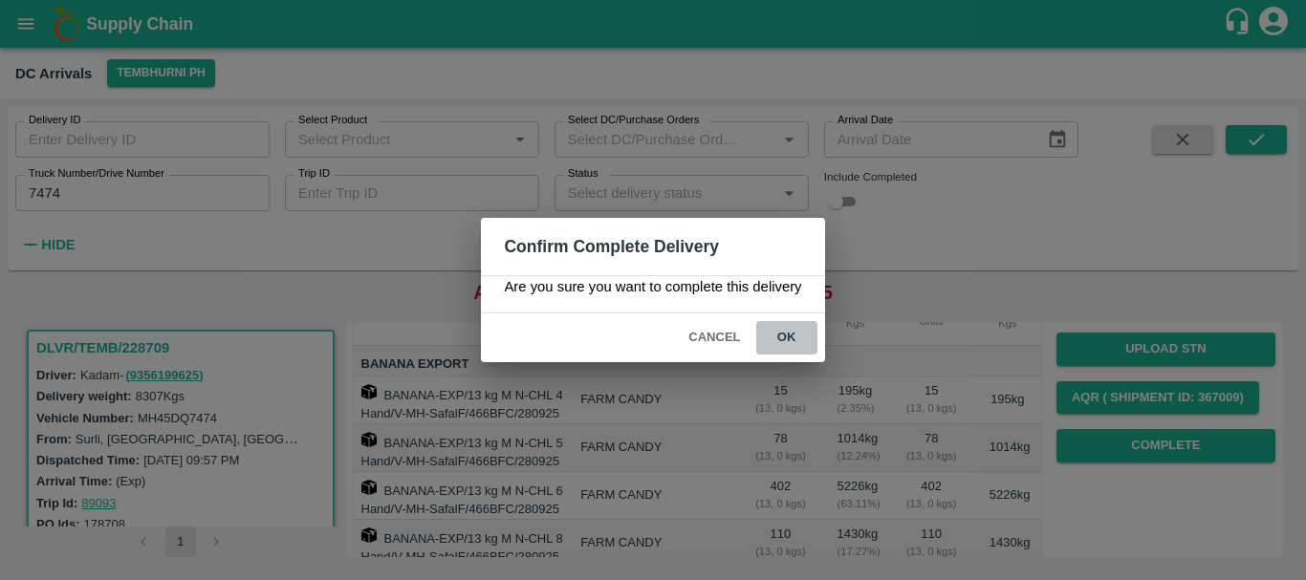
click at [782, 342] on button "ok" at bounding box center [786, 337] width 61 height 33
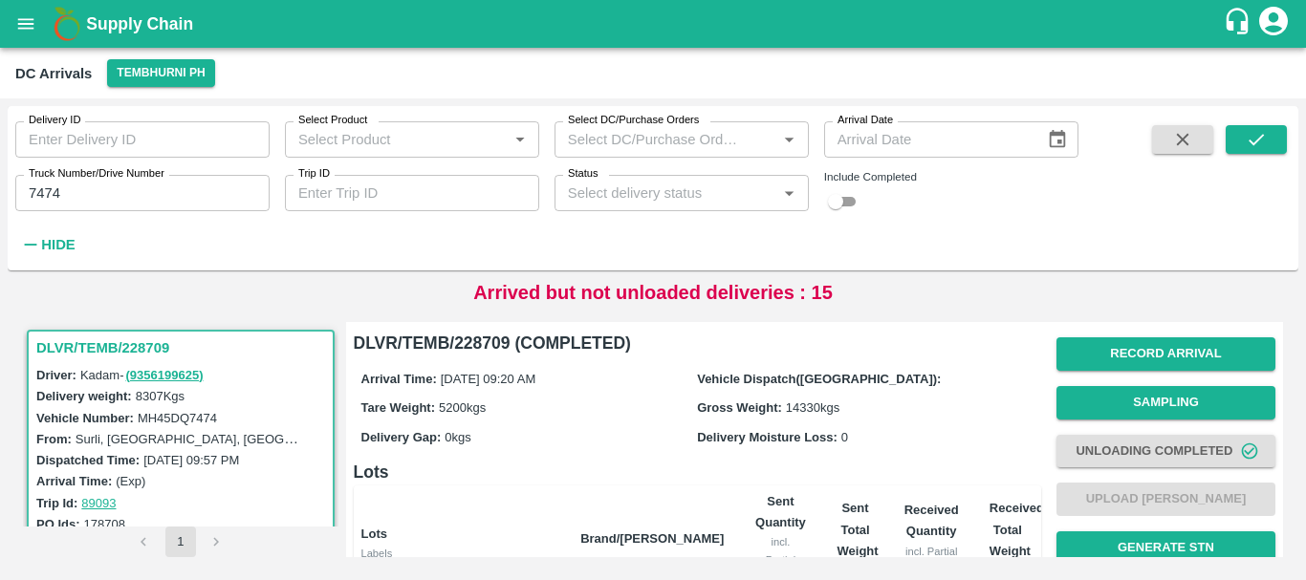
scroll to position [452, 0]
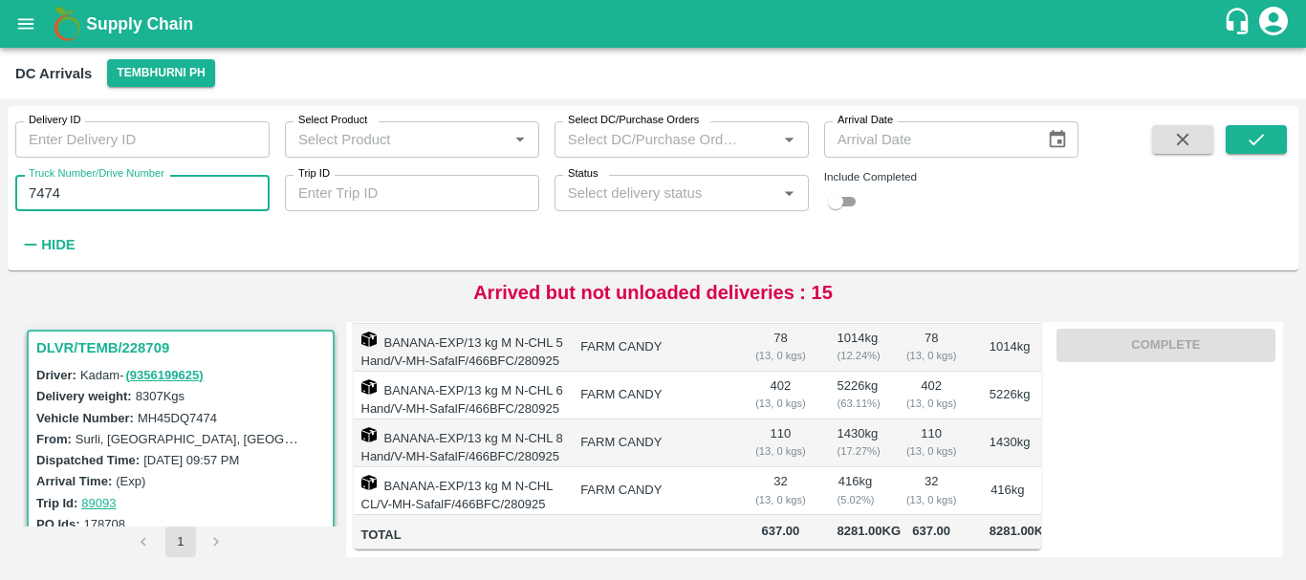
click at [118, 187] on input "7474" at bounding box center [142, 193] width 254 height 36
type input "7"
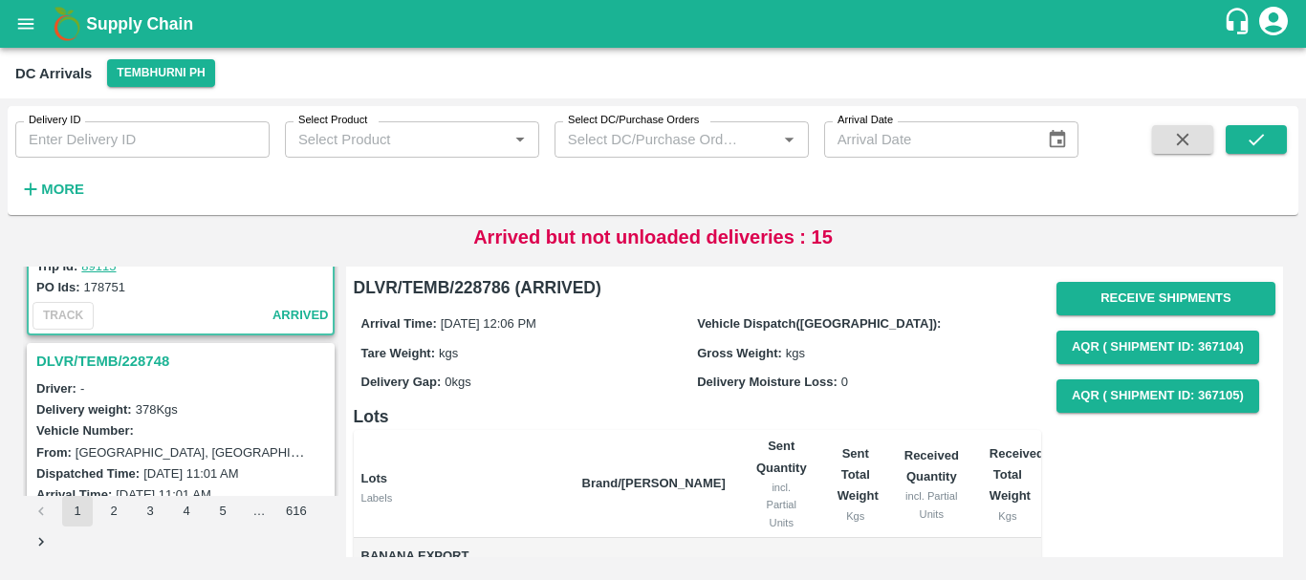
click at [134, 361] on h3 "DLVR/TEMB/228748" at bounding box center [183, 361] width 294 height 25
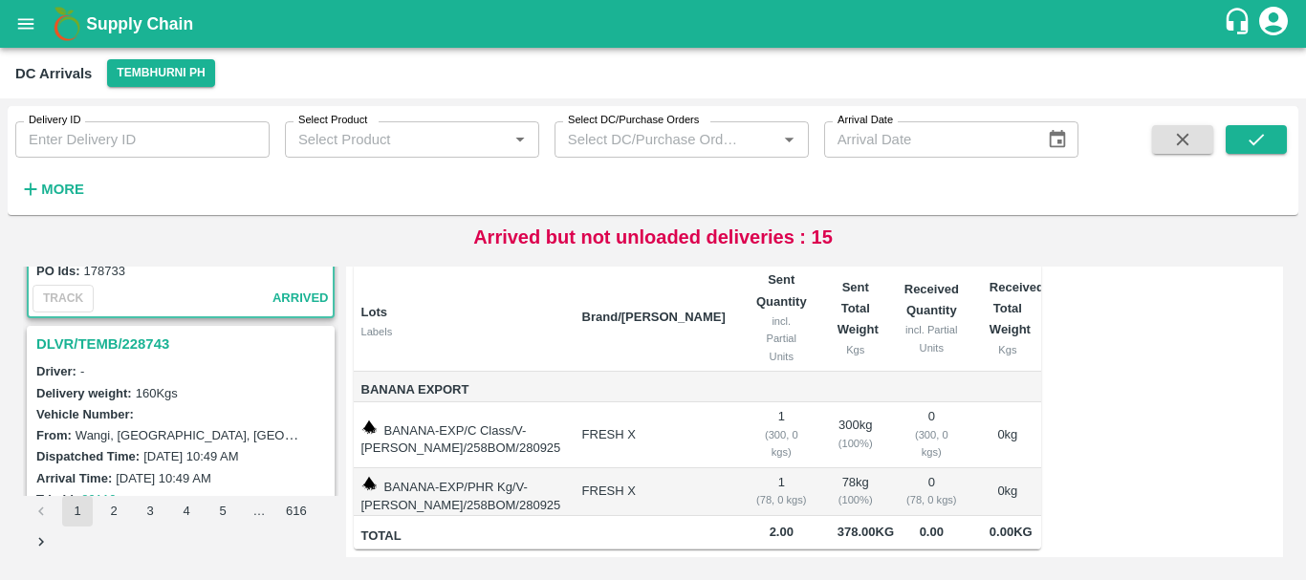
scroll to position [449, 0]
click at [139, 346] on h3 "DLVR/TEMB/228743" at bounding box center [183, 343] width 294 height 25
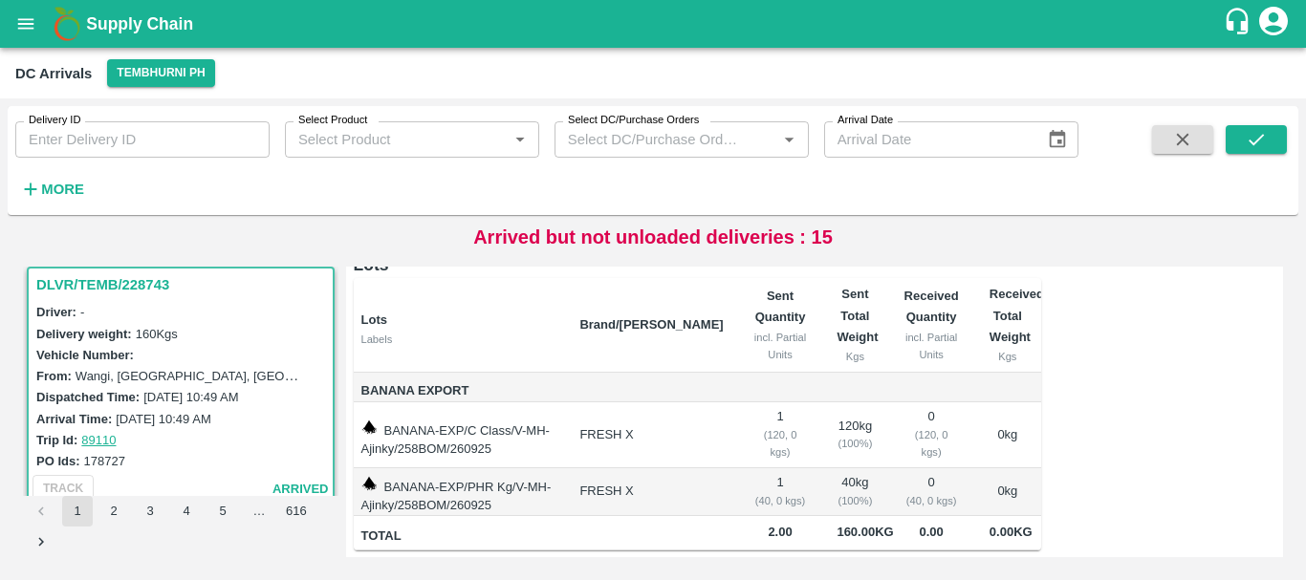
scroll to position [709, 0]
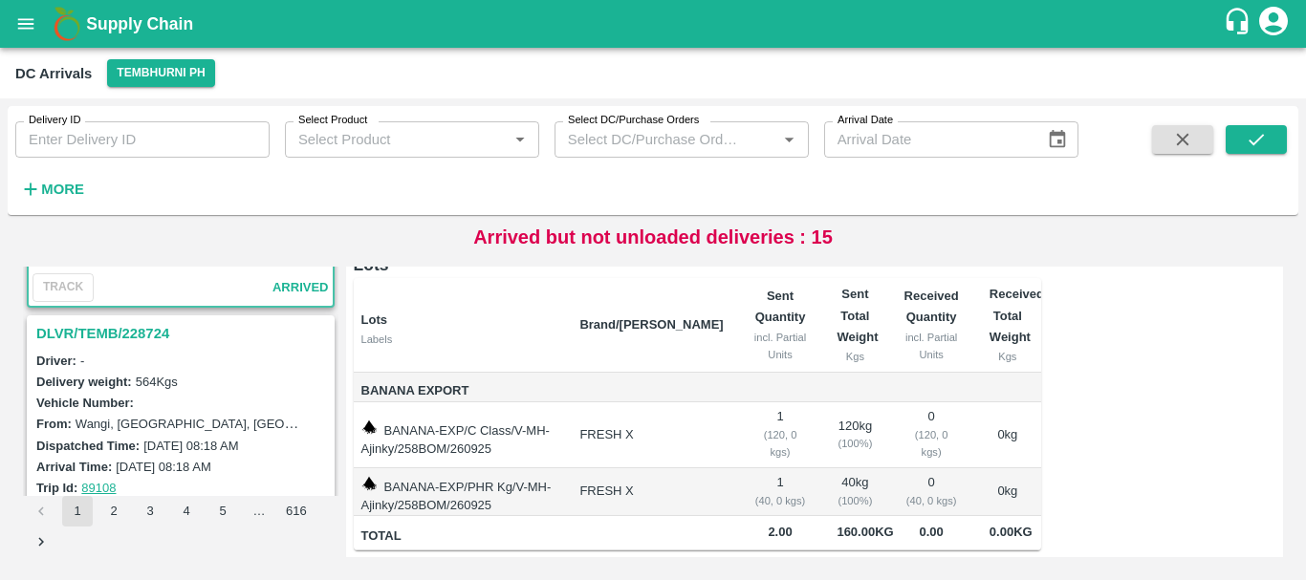
click at [120, 337] on h3 "DLVR/TEMB/228724" at bounding box center [183, 333] width 294 height 25
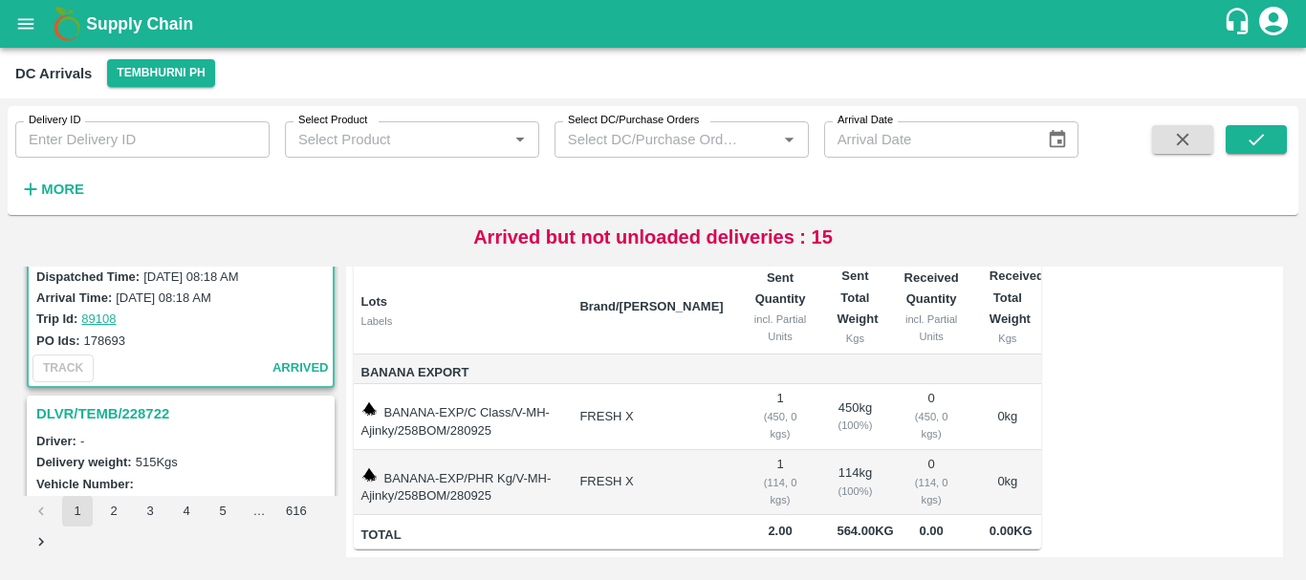
click at [152, 421] on h3 "DLVR/TEMB/228722" at bounding box center [183, 414] width 294 height 25
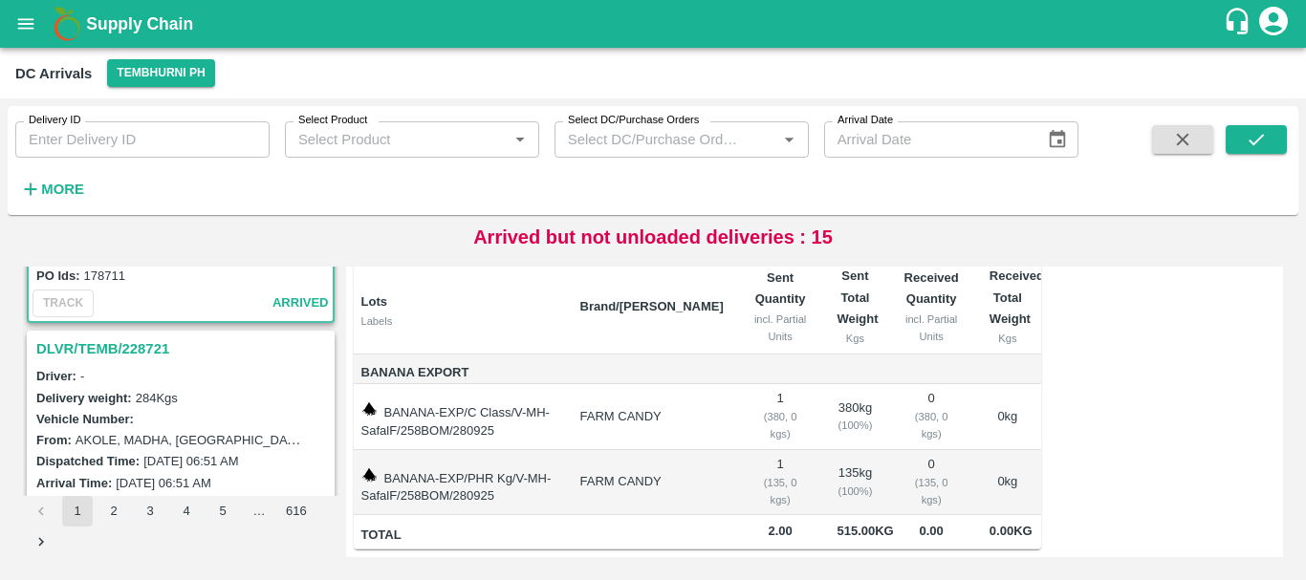
click at [132, 349] on h3 "DLVR/TEMB/228721" at bounding box center [183, 349] width 294 height 25
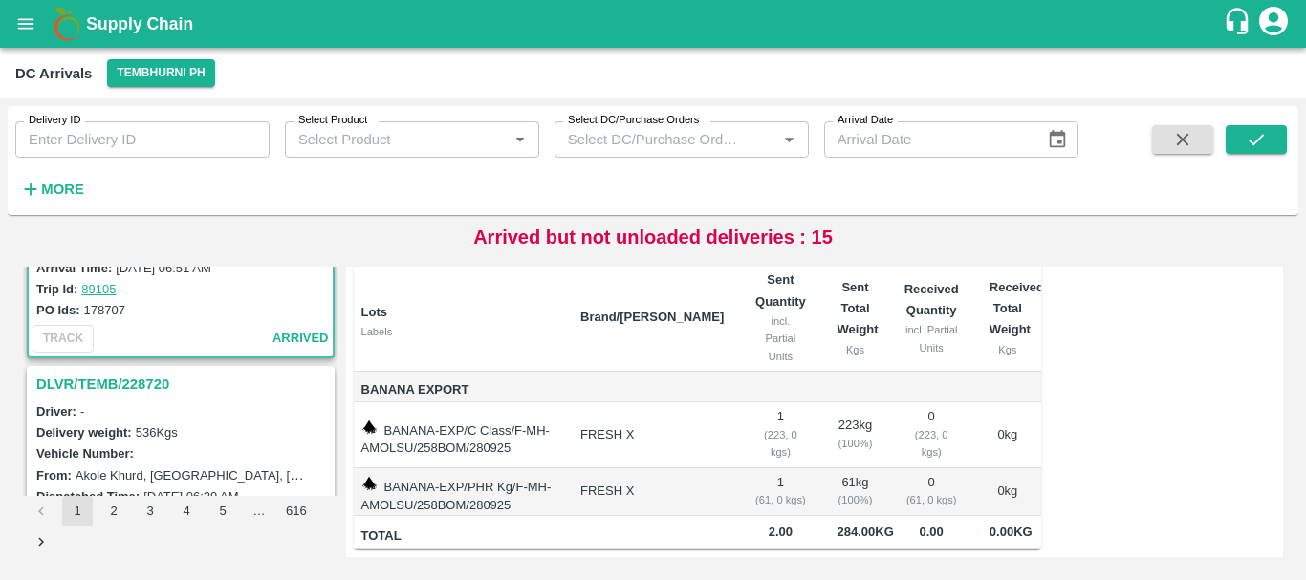
click at [138, 380] on h3 "DLVR/TEMB/228720" at bounding box center [183, 384] width 294 height 25
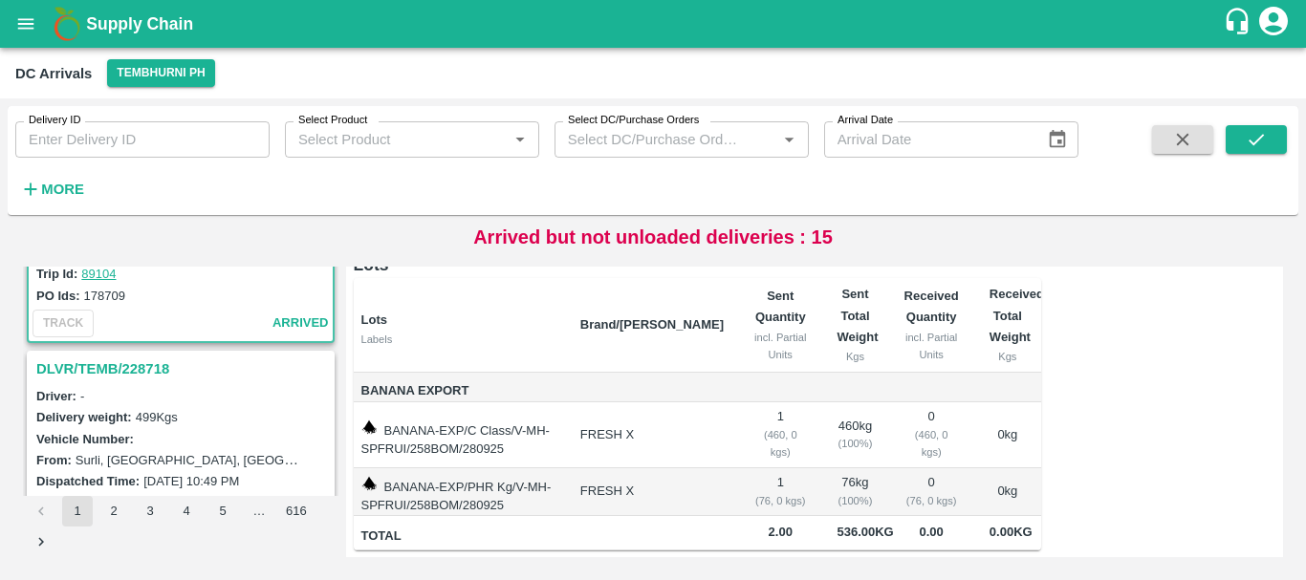
click at [146, 367] on h3 "DLVR/TEMB/228718" at bounding box center [183, 369] width 294 height 25
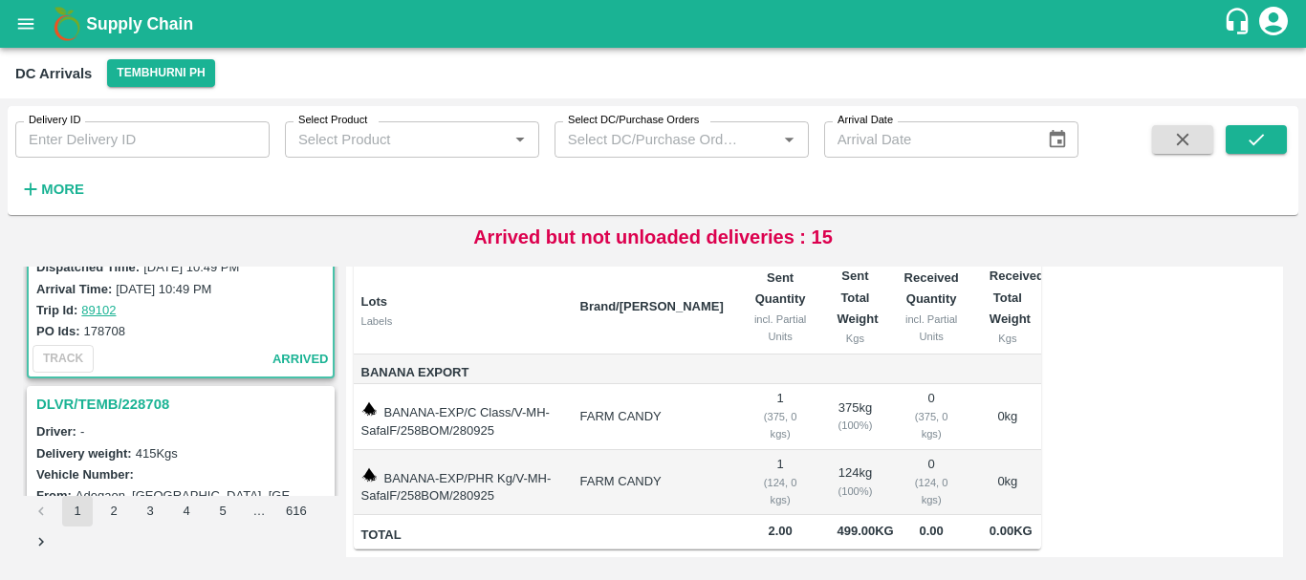
click at [121, 403] on h3 "DLVR/TEMB/228708" at bounding box center [183, 404] width 294 height 25
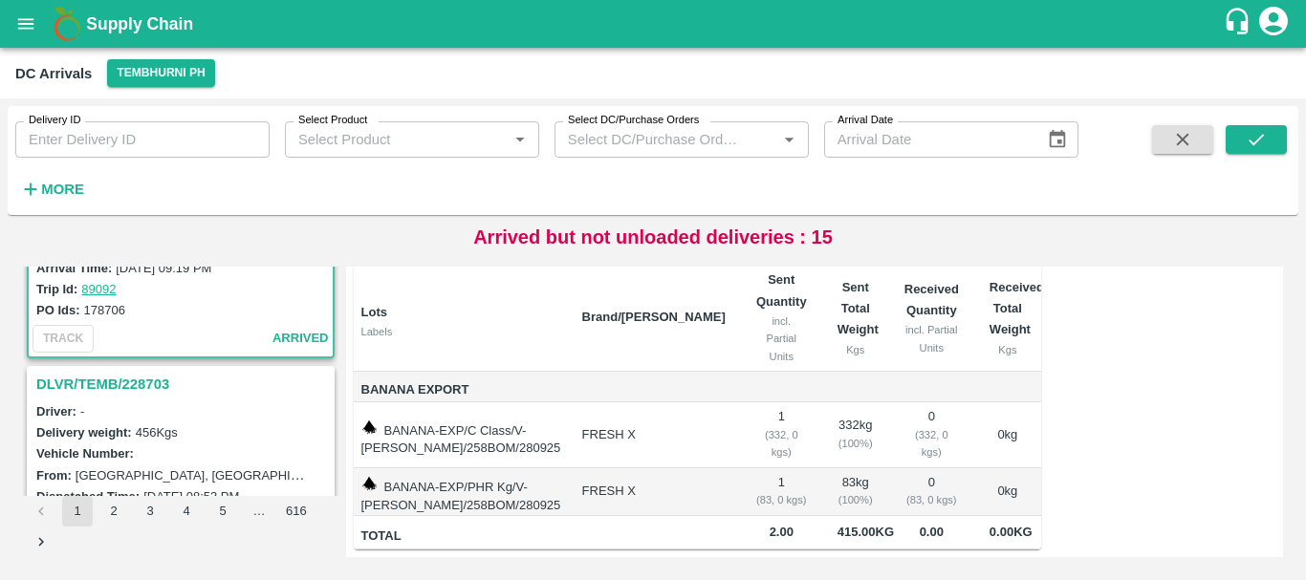
click at [135, 379] on h3 "DLVR/TEMB/228703" at bounding box center [183, 384] width 294 height 25
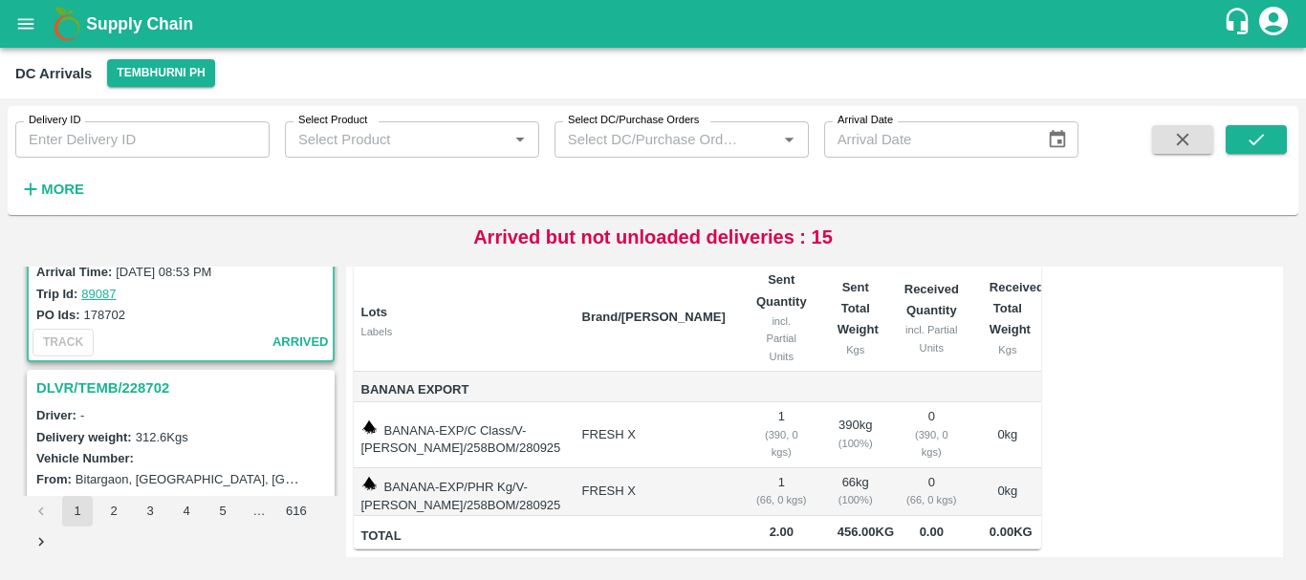
click at [154, 385] on h3 "DLVR/TEMB/228702" at bounding box center [183, 388] width 294 height 25
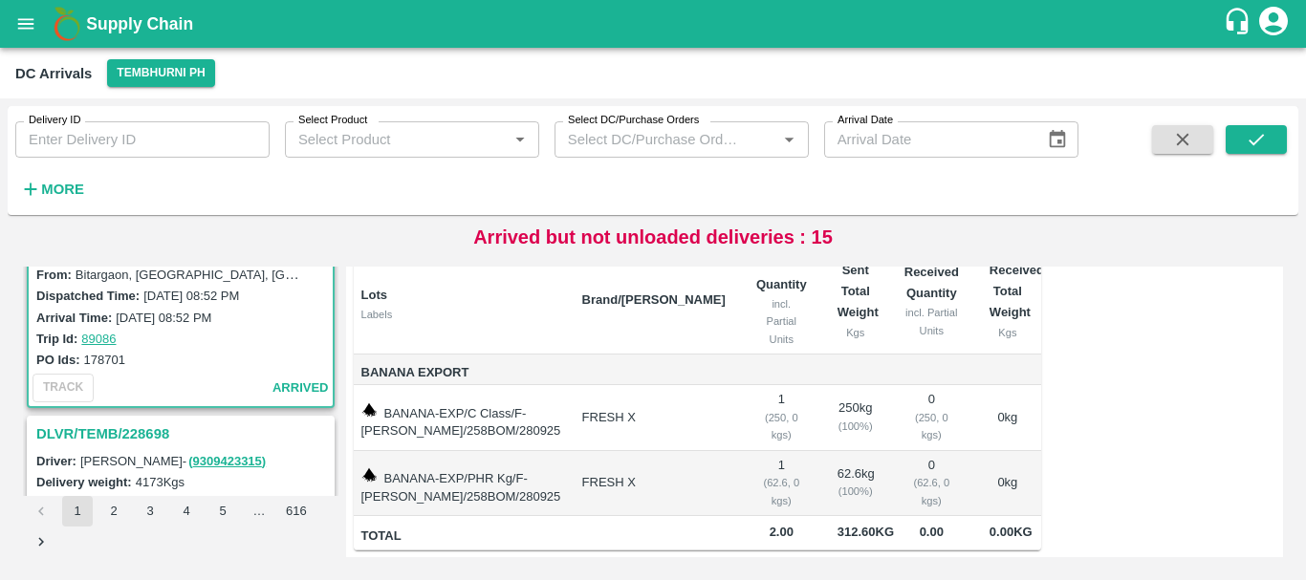
click at [157, 428] on h3 "DLVR/TEMB/228698" at bounding box center [183, 434] width 294 height 25
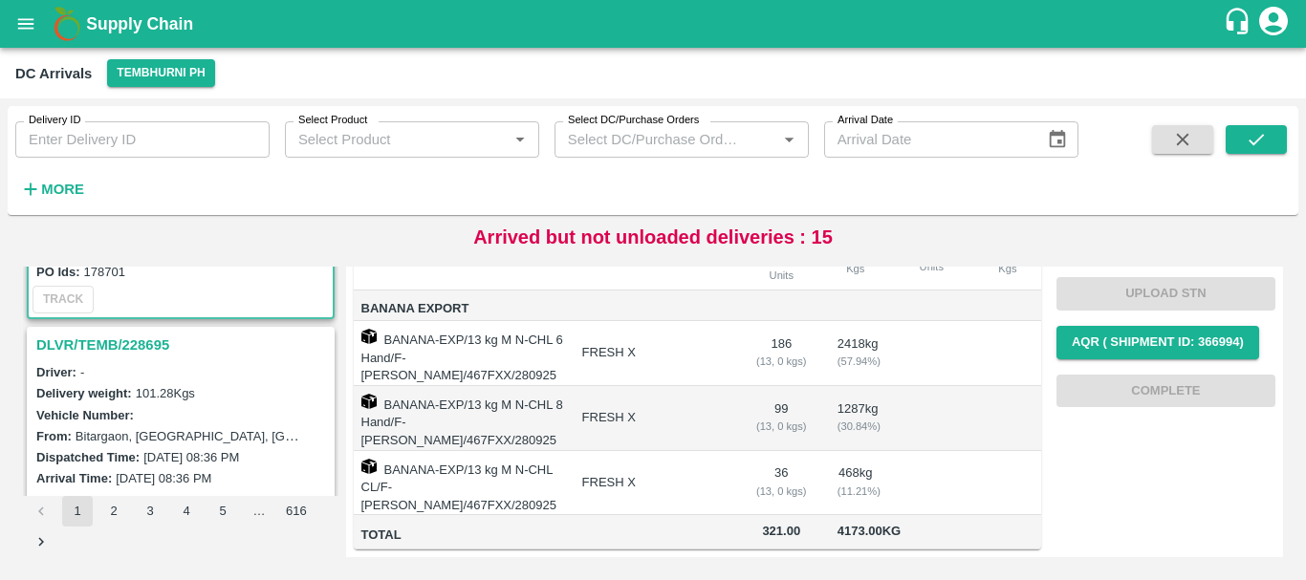
click at [147, 354] on h3 "DLVR/TEMB/228695" at bounding box center [183, 345] width 294 height 25
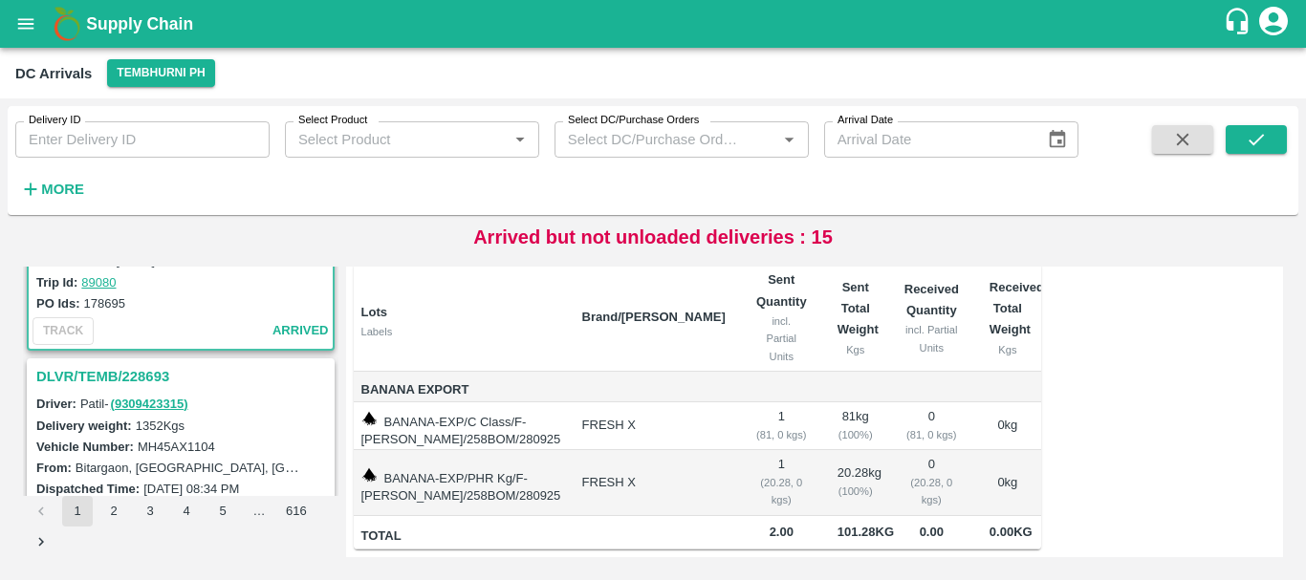
click at [133, 373] on h3 "DLVR/TEMB/228693" at bounding box center [183, 376] width 294 height 25
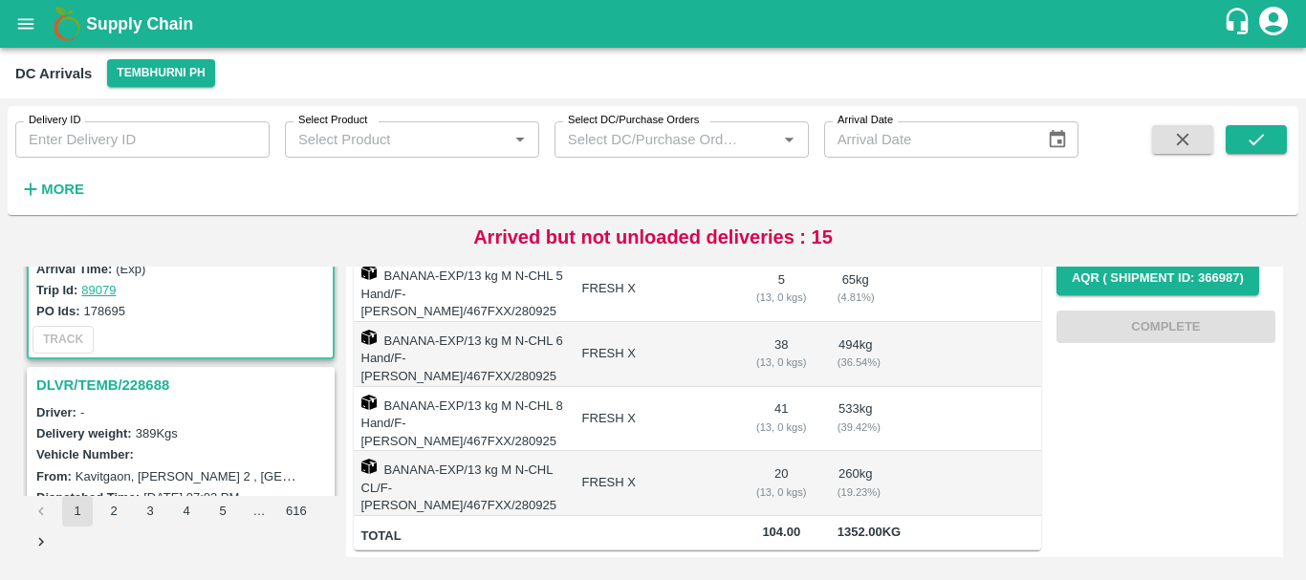
click at [148, 391] on h3 "DLVR/TEMB/228688" at bounding box center [183, 385] width 294 height 25
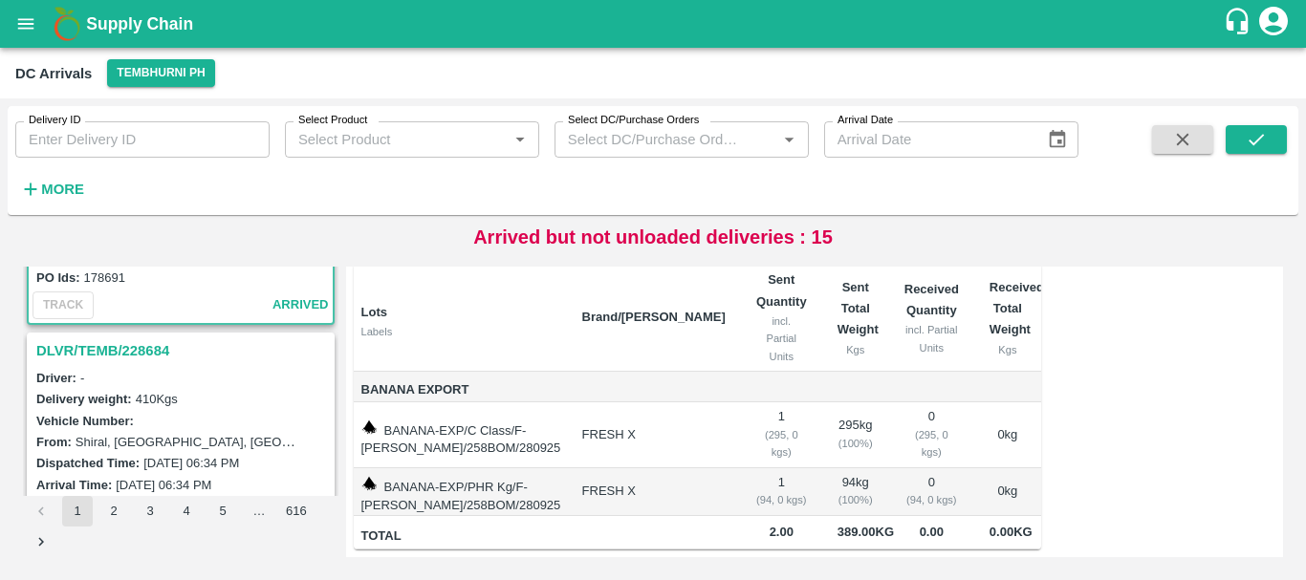
click at [140, 352] on h3 "DLVR/TEMB/228684" at bounding box center [183, 350] width 294 height 25
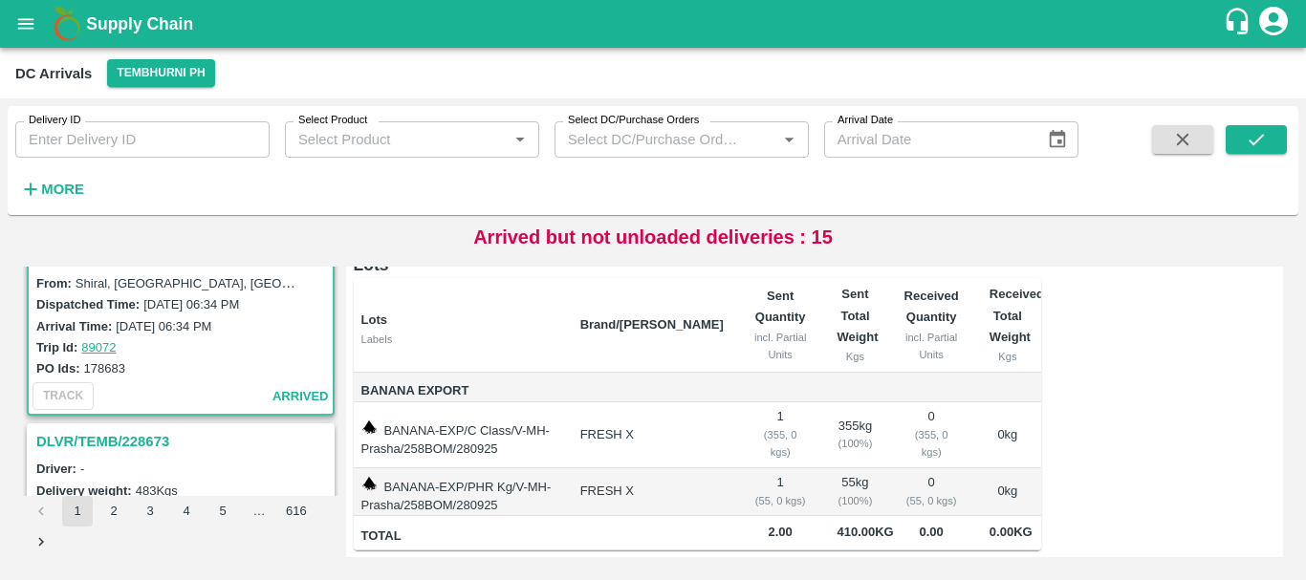
click at [135, 438] on h3 "DLVR/TEMB/228673" at bounding box center [183, 441] width 294 height 25
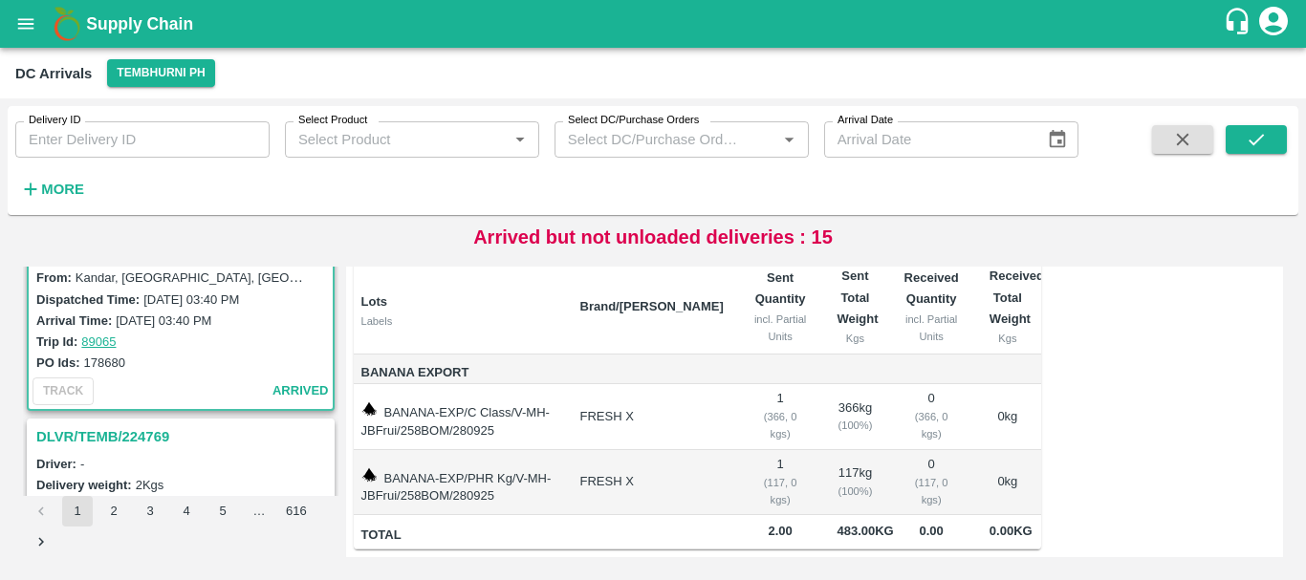
click at [138, 435] on h3 "DLVR/TEMB/224769" at bounding box center [183, 437] width 294 height 25
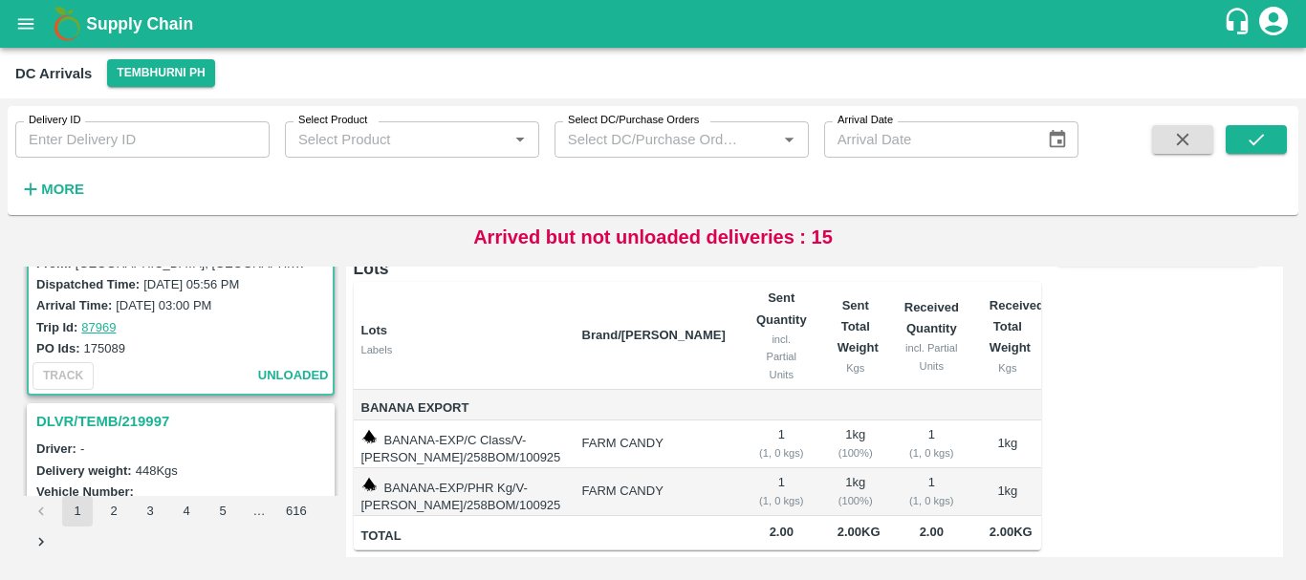
click at [137, 424] on h3 "DLVR/TEMB/219997" at bounding box center [183, 421] width 294 height 25
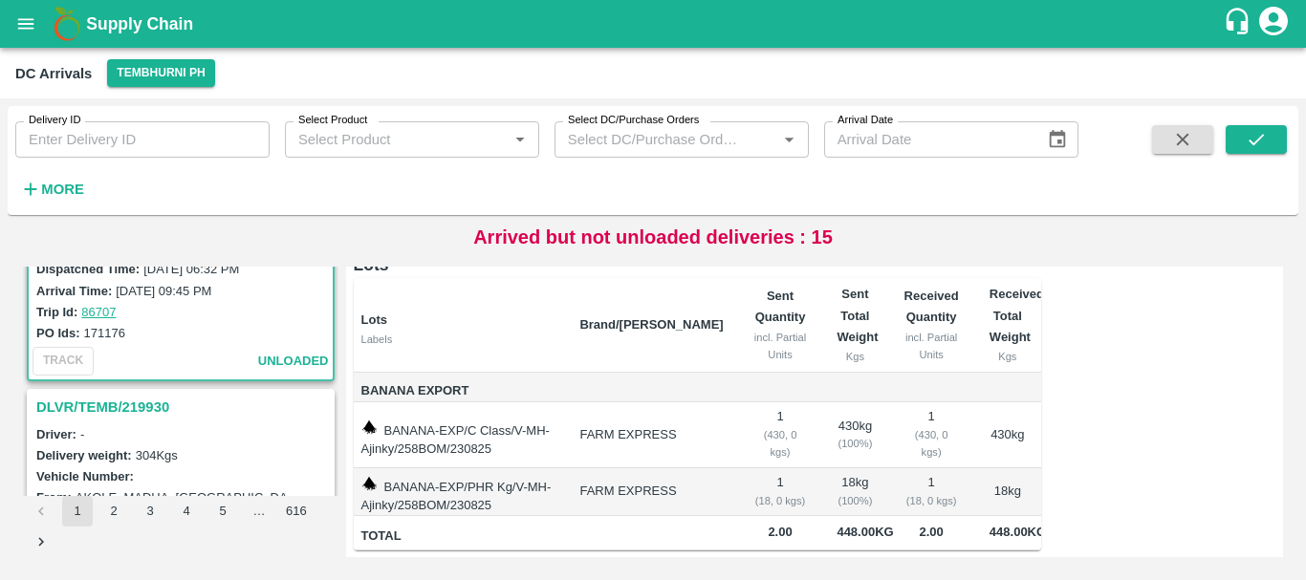
click at [151, 403] on h3 "DLVR/TEMB/219930" at bounding box center [183, 407] width 294 height 25
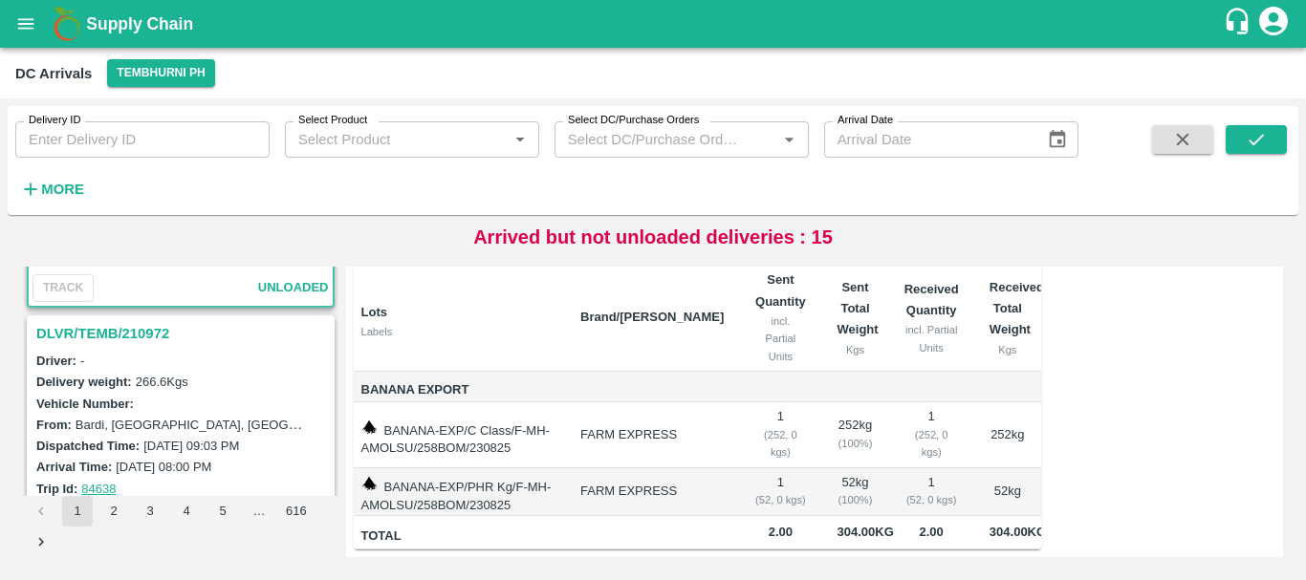
click at [145, 325] on h3 "DLVR/TEMB/210972" at bounding box center [183, 333] width 294 height 25
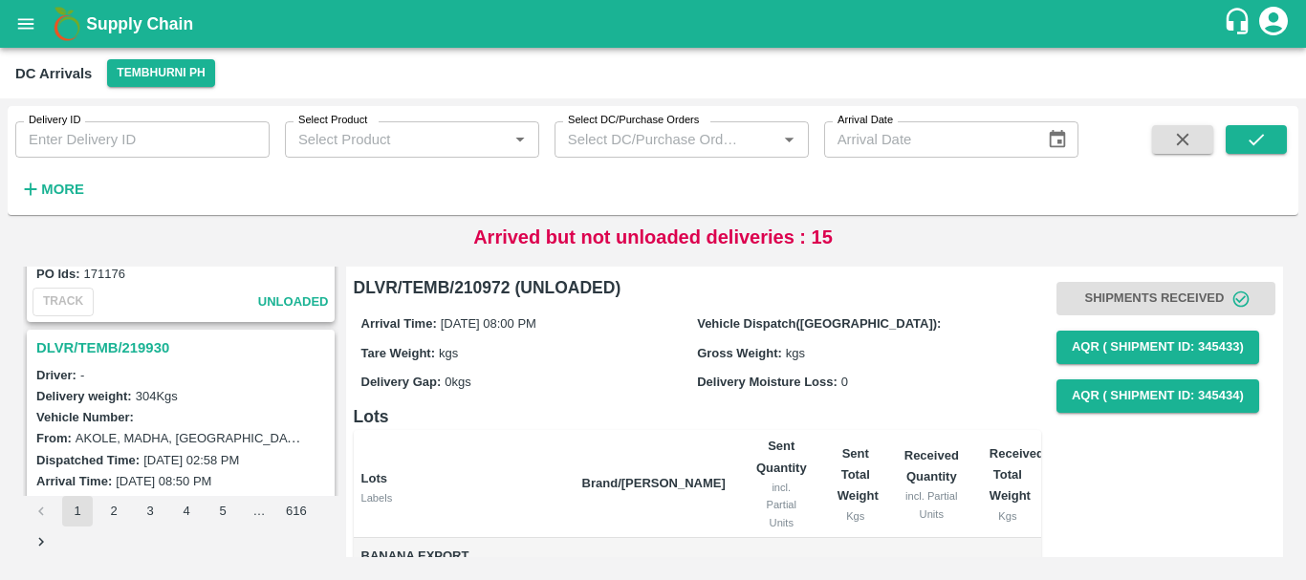
click at [128, 347] on h3 "DLVR/TEMB/219930" at bounding box center [183, 348] width 294 height 25
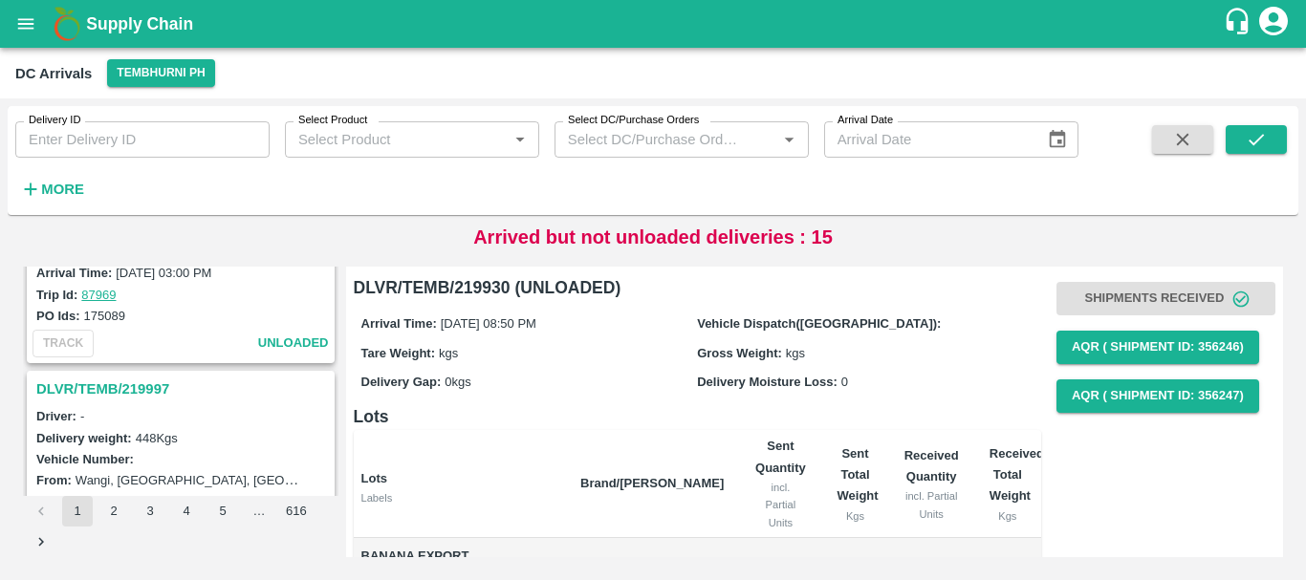
click at [150, 392] on h3 "DLVR/TEMB/219997" at bounding box center [183, 389] width 294 height 25
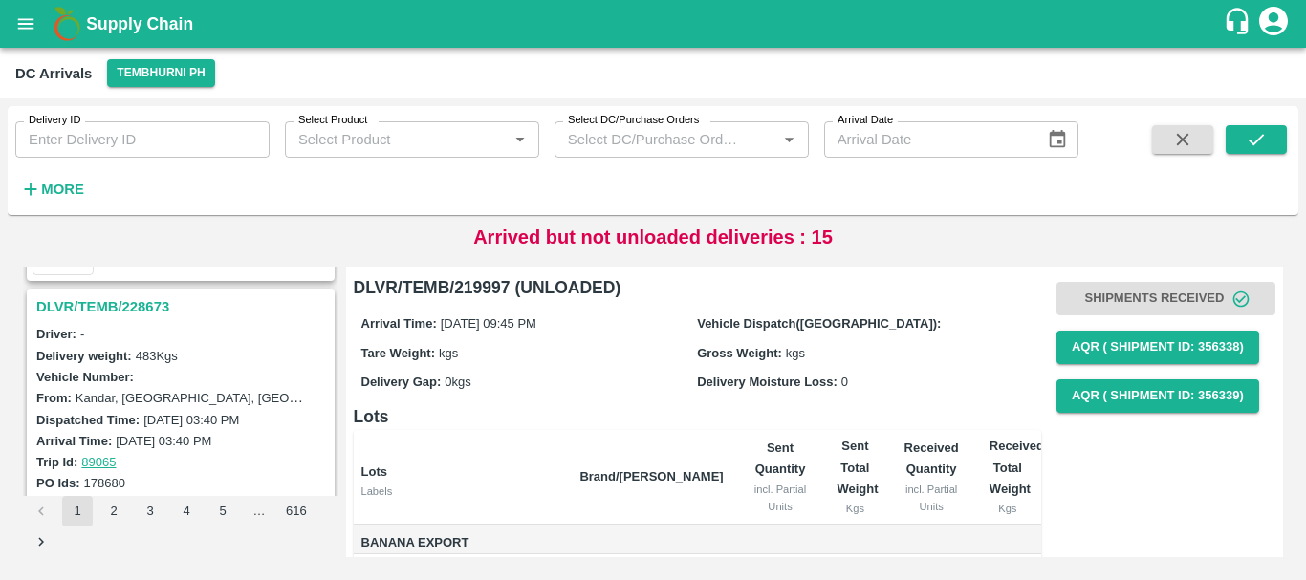
click at [141, 305] on h3 "DLVR/TEMB/228673" at bounding box center [183, 306] width 294 height 25
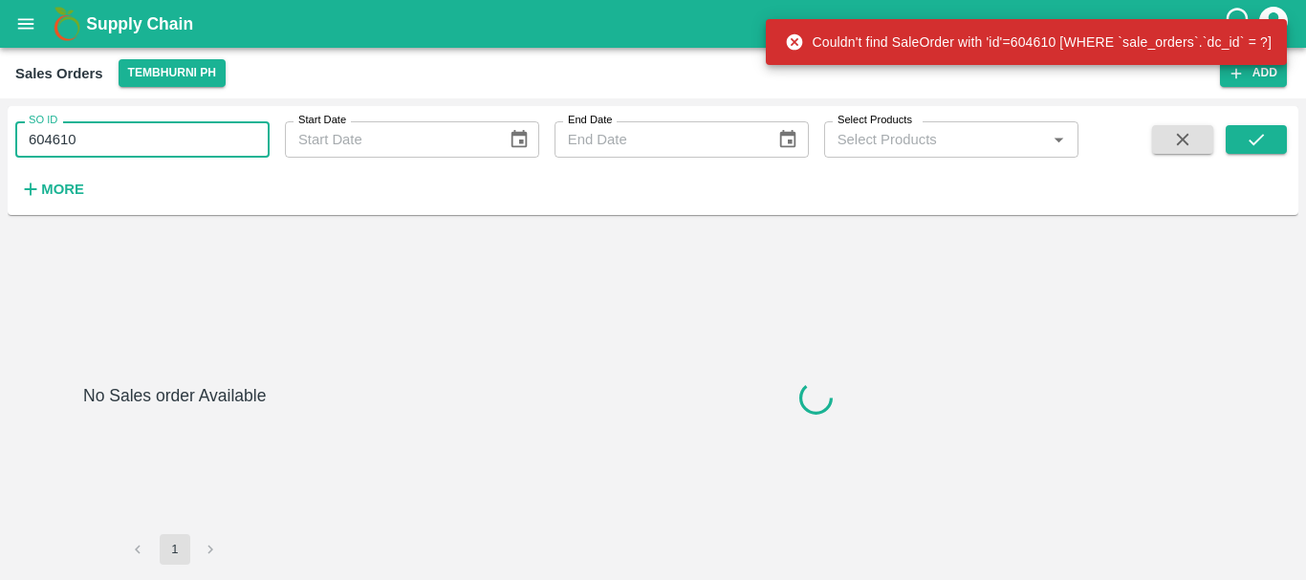
click at [52, 130] on input "604610" at bounding box center [142, 139] width 254 height 36
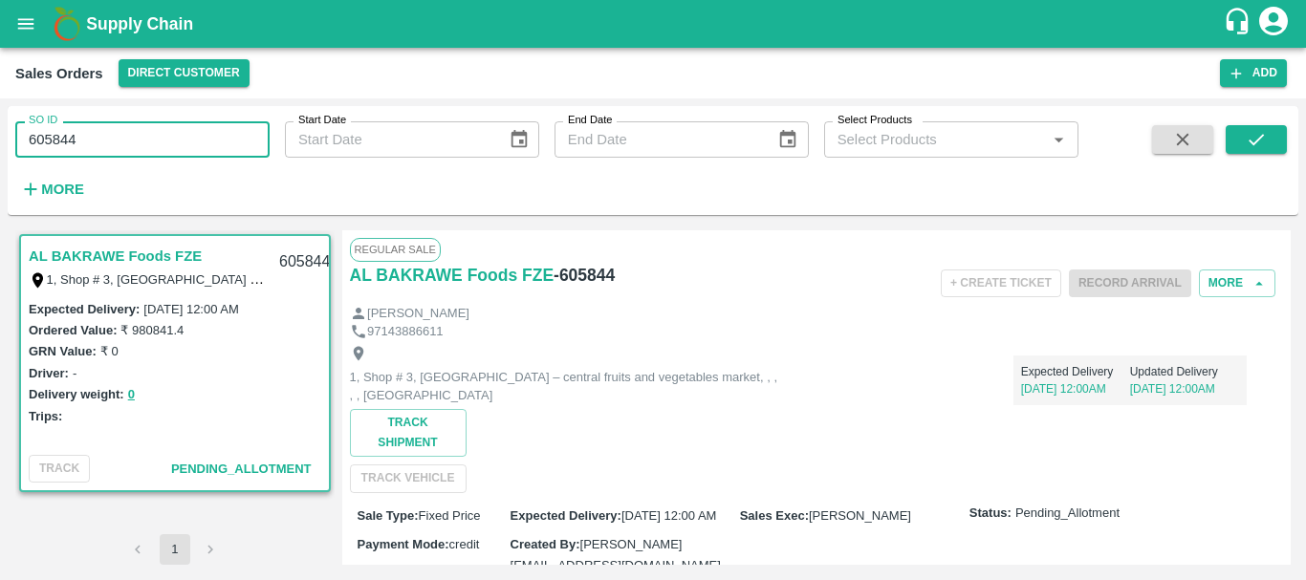
click at [53, 141] on input "605844" at bounding box center [142, 139] width 254 height 36
paste input "text"
type input "604855"
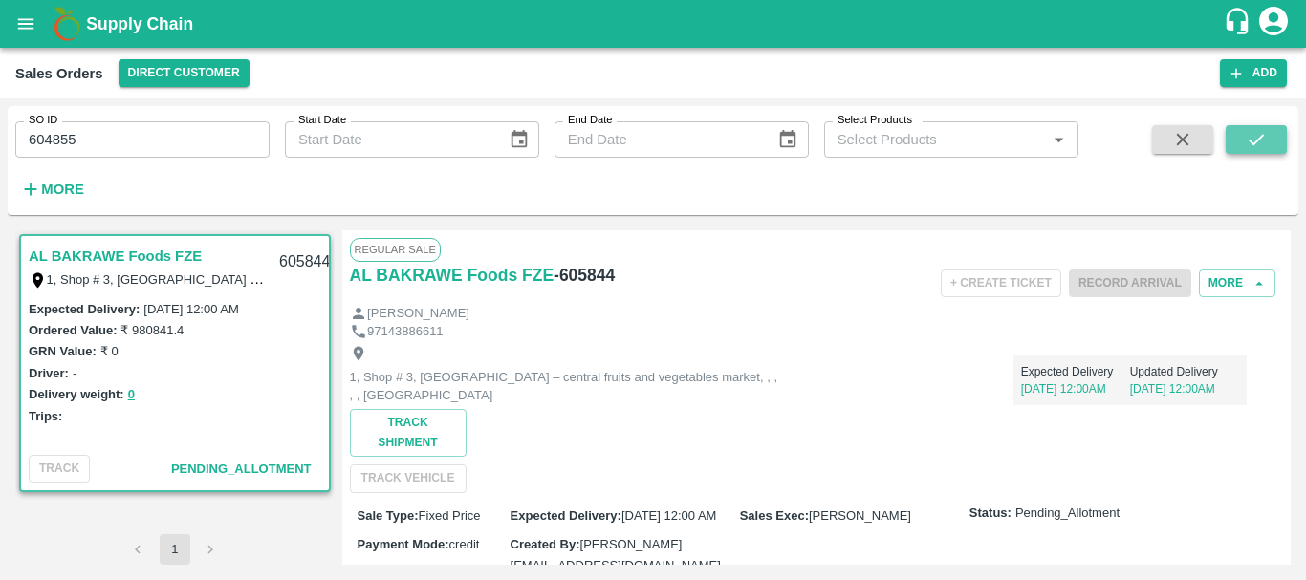
click at [1257, 137] on icon "submit" at bounding box center [1256, 139] width 21 height 21
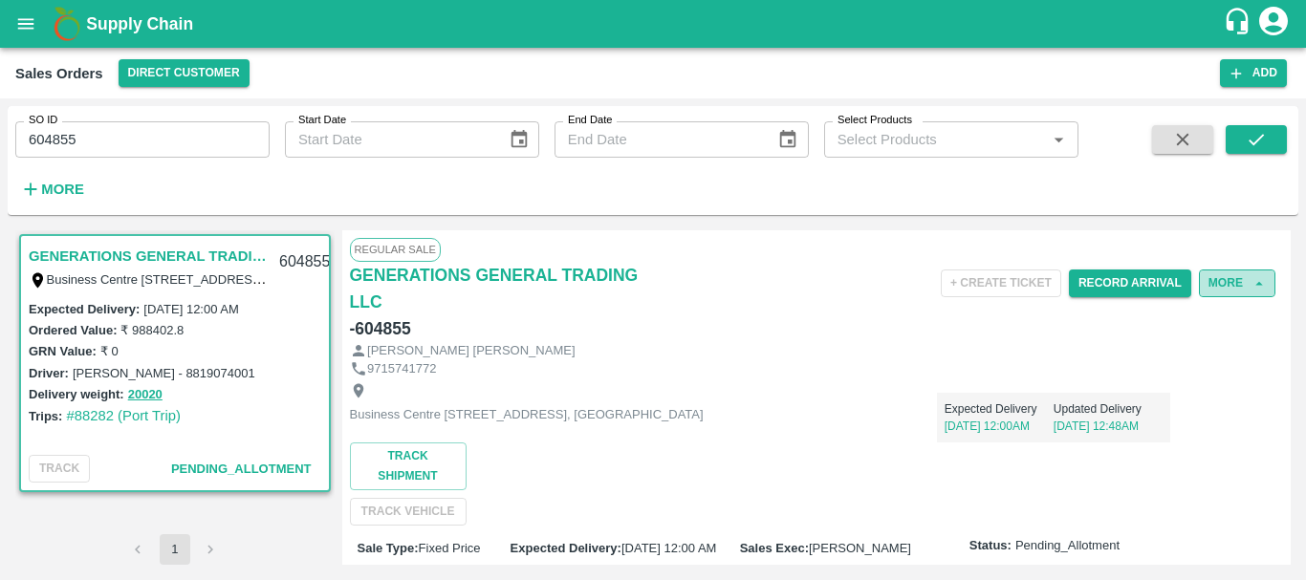
click at [1235, 282] on button "More" at bounding box center [1237, 284] width 76 height 28
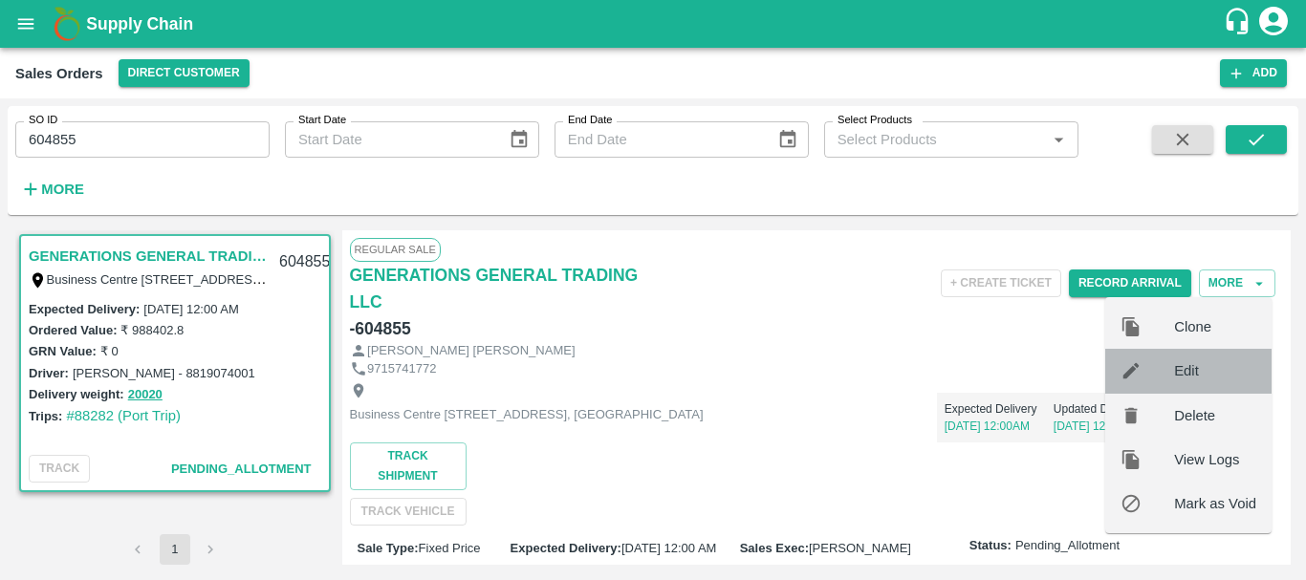
click at [1192, 372] on span "Edit" at bounding box center [1215, 370] width 82 height 21
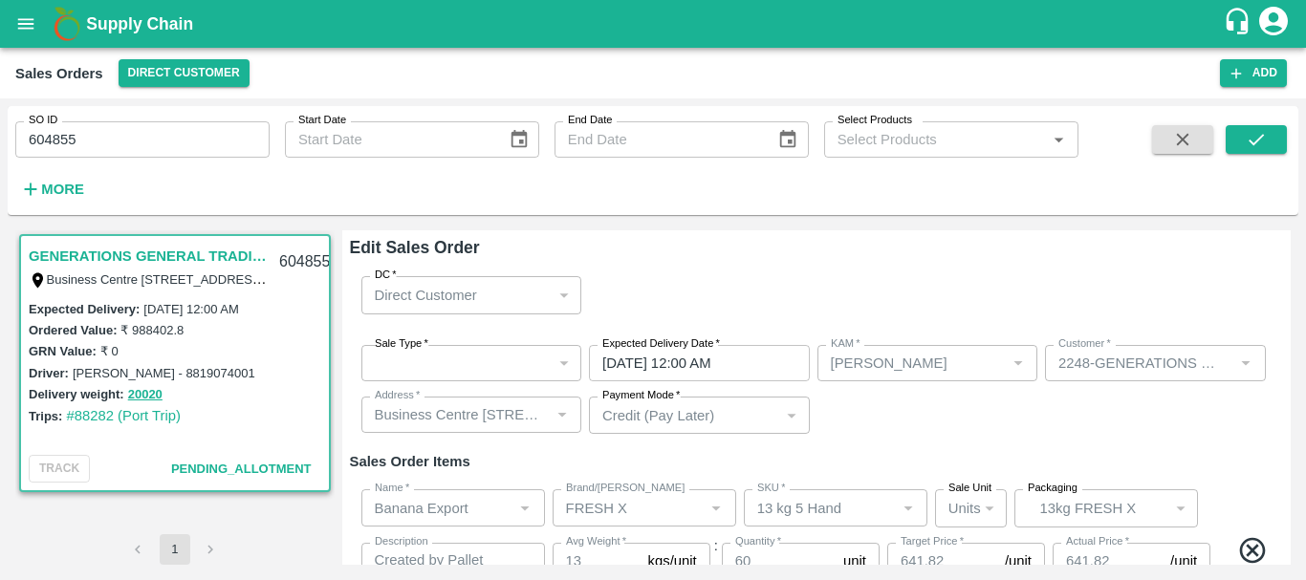
click at [482, 361] on div "​" at bounding box center [471, 363] width 221 height 36
click at [821, 317] on div "DC   * Direct Customer 6 DC" at bounding box center [817, 295] width 934 height 68
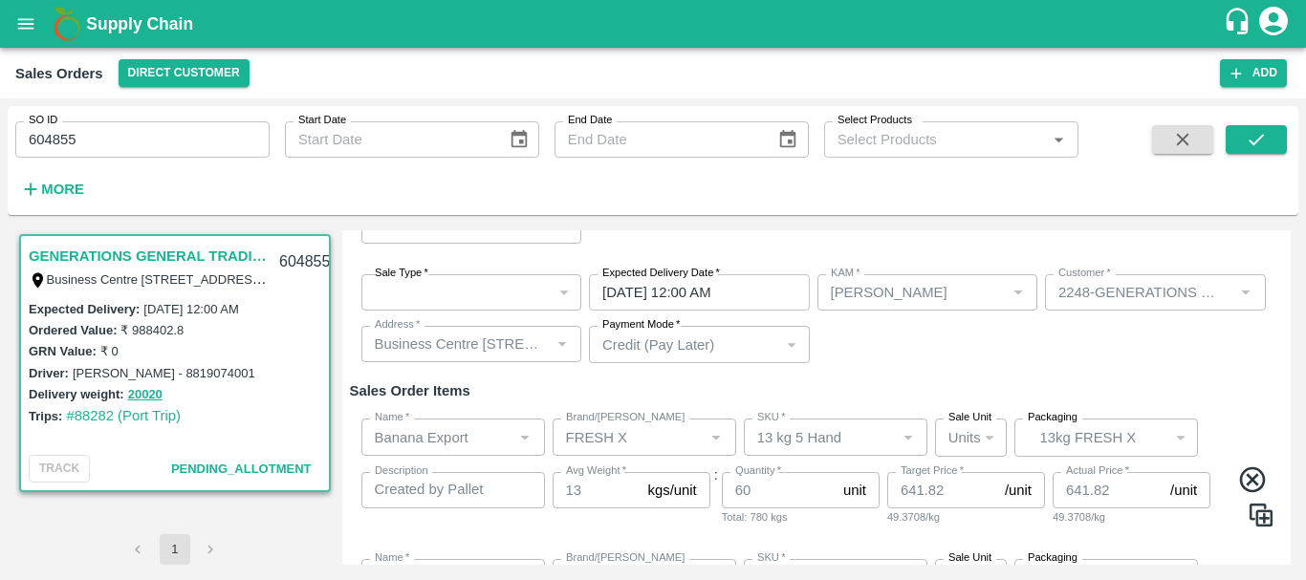
scroll to position [72, 0]
click at [523, 299] on div "​" at bounding box center [471, 291] width 221 height 36
click at [558, 292] on div "​" at bounding box center [471, 291] width 221 height 36
click at [501, 292] on div "​" at bounding box center [471, 291] width 221 height 36
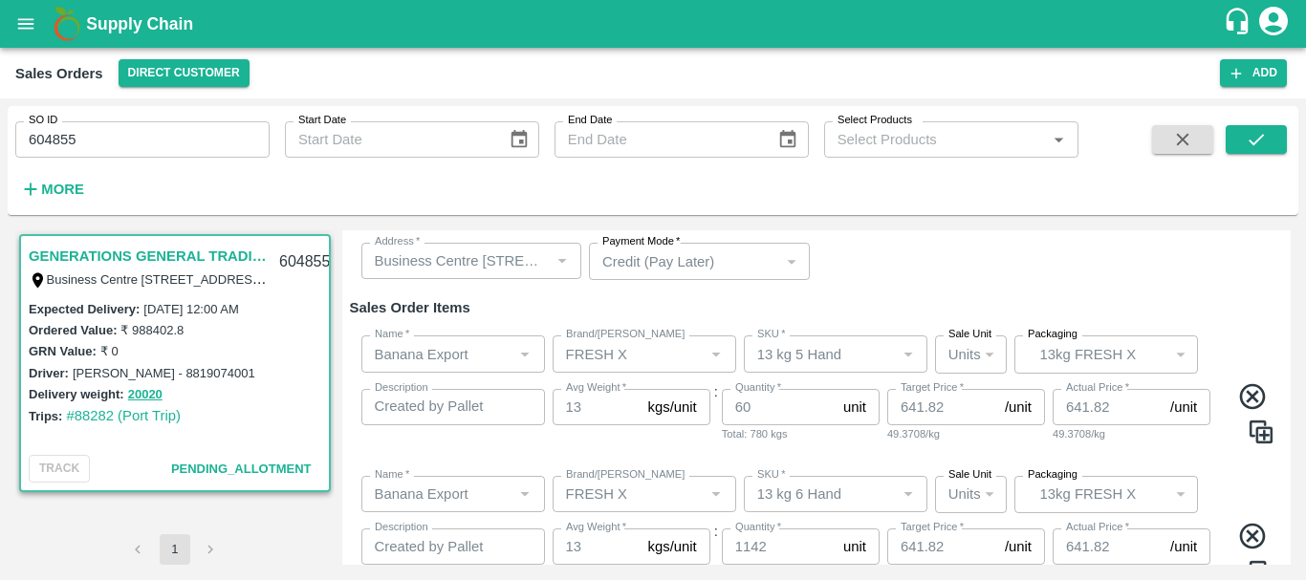
scroll to position [0, 0]
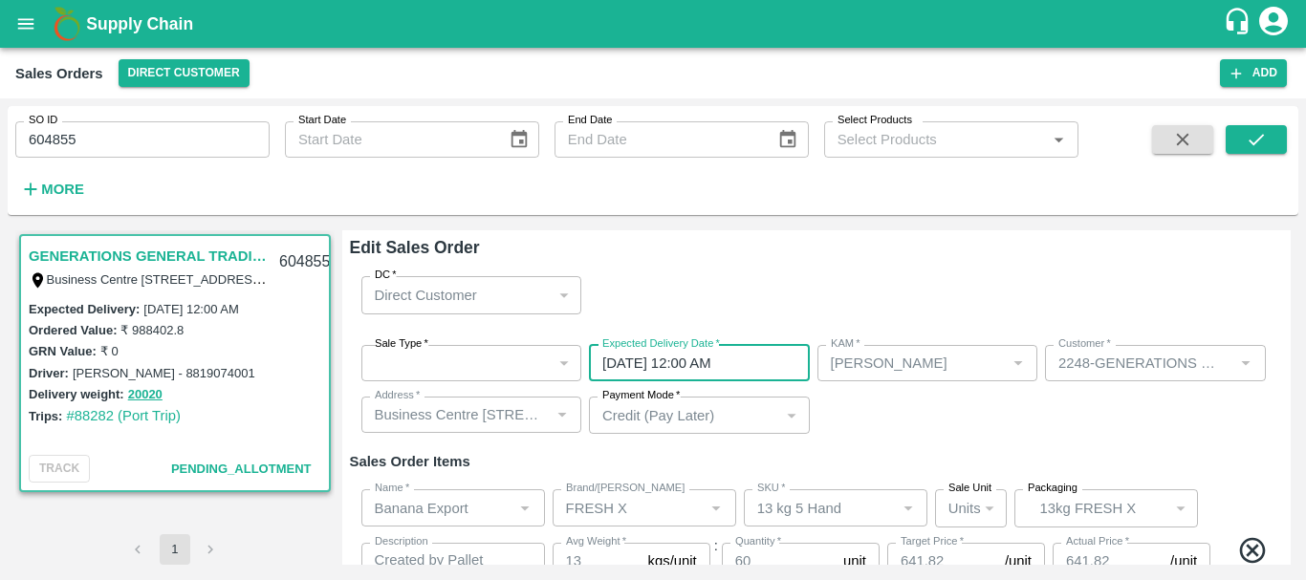
click at [643, 358] on input "[DATE] 12:00 AM" at bounding box center [692, 363] width 207 height 36
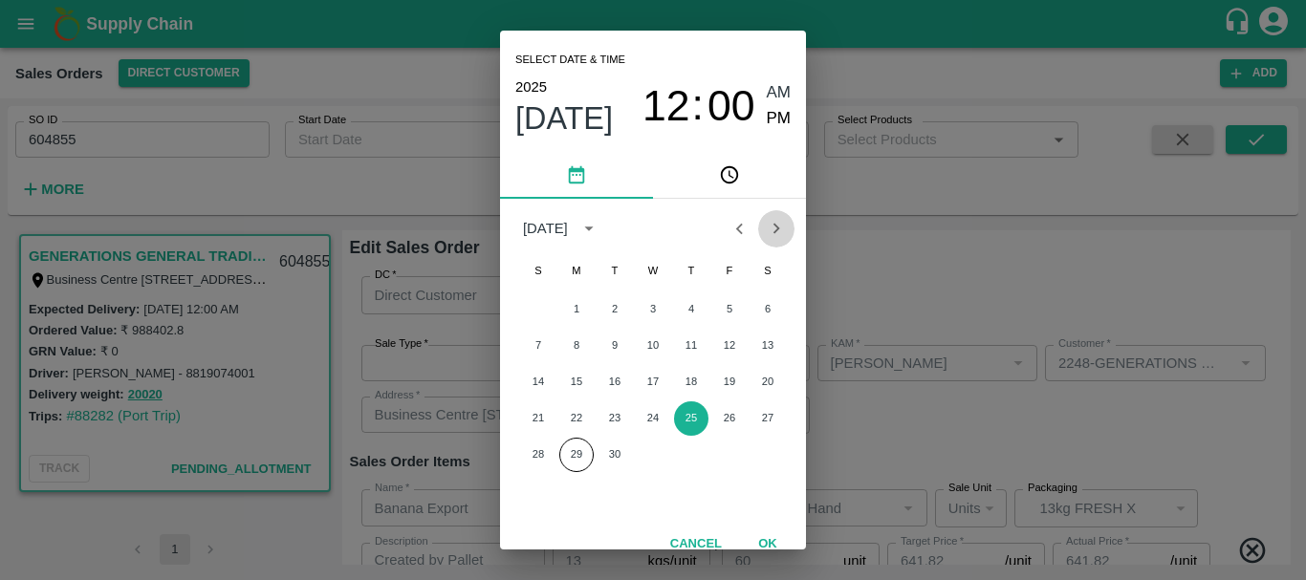
click at [769, 227] on icon "Next month" at bounding box center [776, 228] width 21 height 21
click at [692, 308] on button "2" at bounding box center [691, 310] width 34 height 34
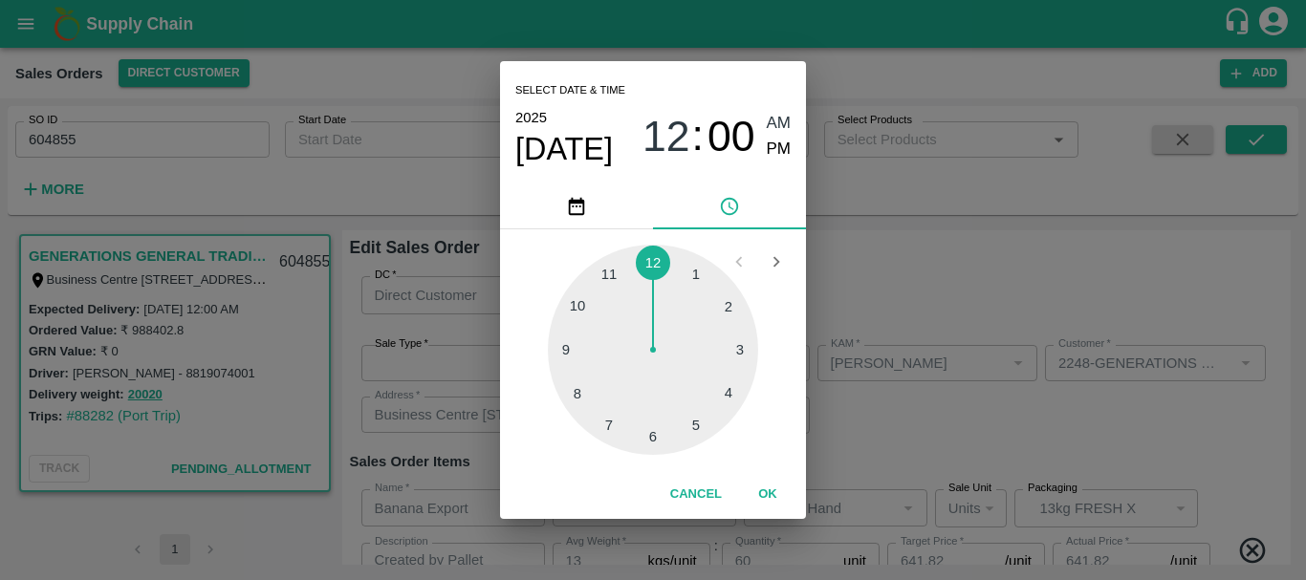
click at [718, 395] on div at bounding box center [653, 350] width 210 height 210
click at [687, 280] on div at bounding box center [653, 350] width 210 height 210
click at [699, 272] on div at bounding box center [653, 350] width 210 height 210
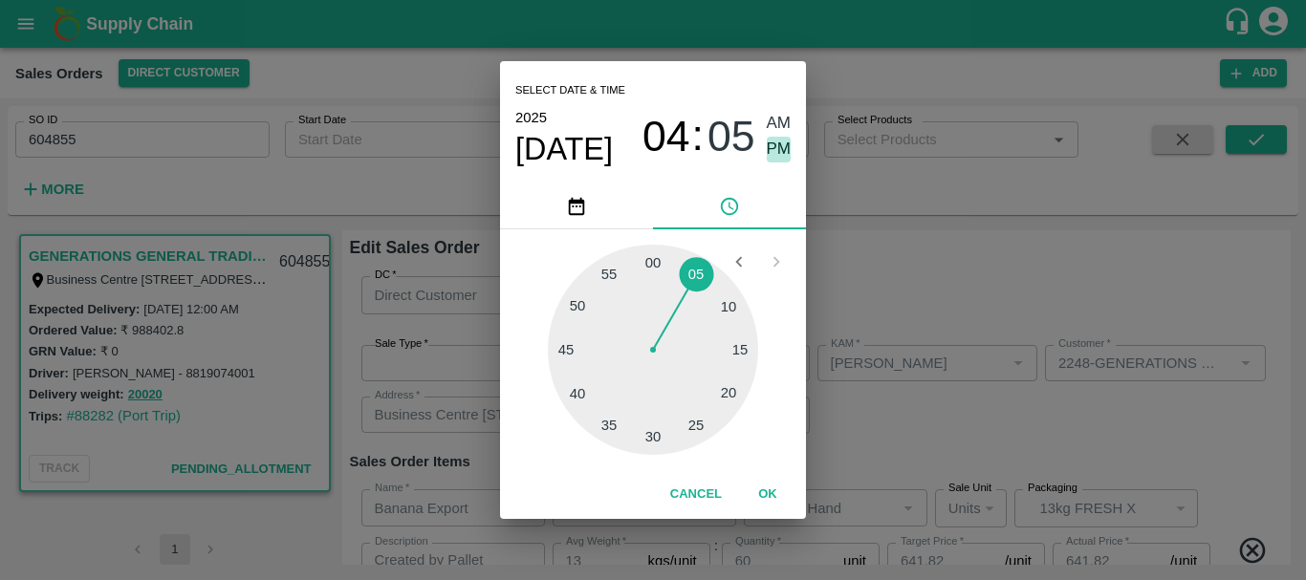
click at [768, 151] on span "PM" at bounding box center [779, 150] width 25 height 26
type input "[DATE] 04:05 PM"
click at [858, 235] on div "Select date & time [DATE] 04 : 05 AM PM 05 10 15 20 25 30 35 40 45 50 55 00 Can…" at bounding box center [653, 290] width 1306 height 580
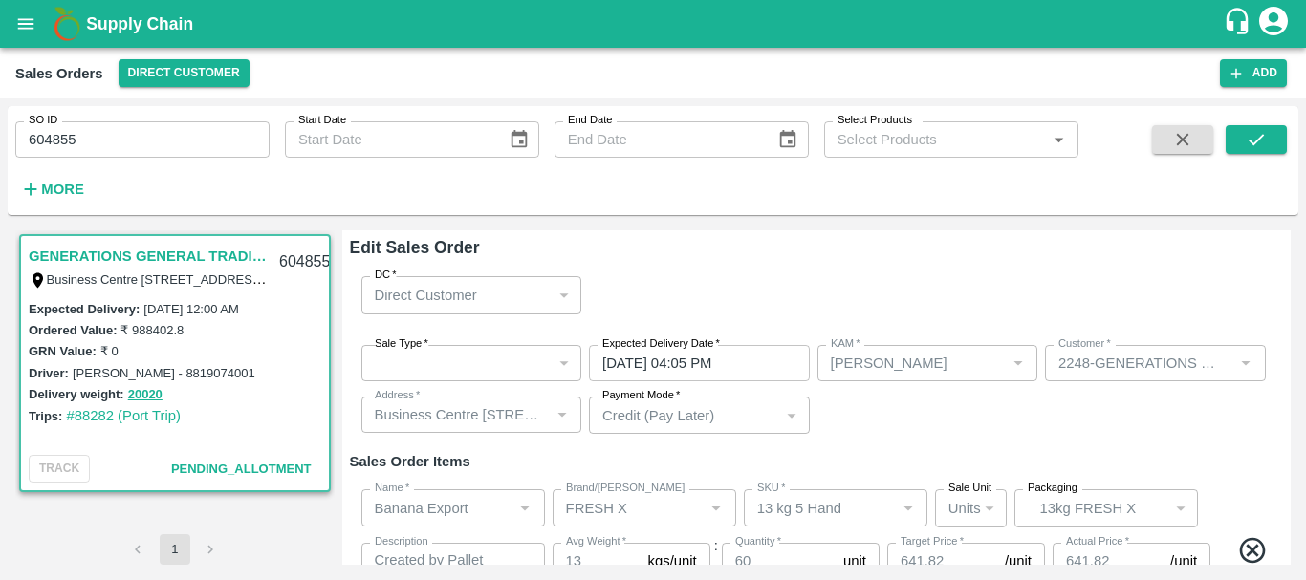
click at [864, 427] on div "Sale Type   * ​ Sale Type Expected Delivery Date   * [DATE] 04:05 PM Expected D…" at bounding box center [817, 390] width 934 height 120
click at [927, 420] on div "Sale Type   * ​ Sale Type Expected Delivery Date   * [DATE] 04:05 PM Expected D…" at bounding box center [817, 390] width 934 height 120
click at [567, 359] on div "​" at bounding box center [471, 363] width 221 height 36
click at [565, 359] on div "​" at bounding box center [471, 363] width 221 height 36
click at [559, 362] on div "​" at bounding box center [471, 363] width 221 height 36
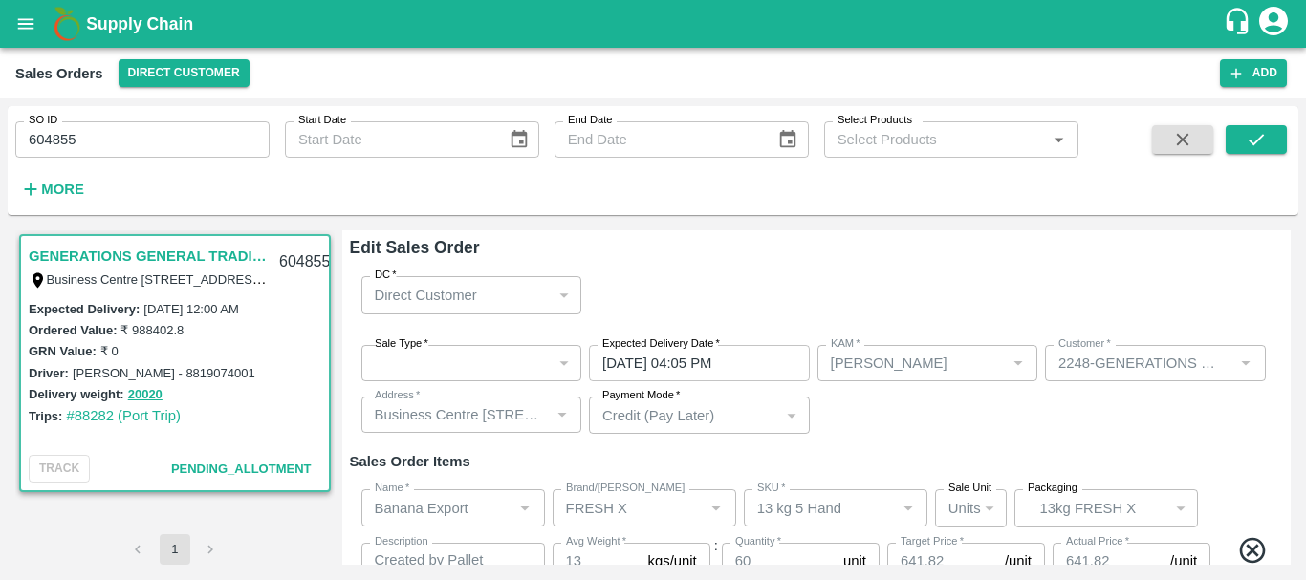
click at [559, 362] on div "​" at bounding box center [471, 363] width 221 height 36
click at [500, 355] on div "​" at bounding box center [471, 363] width 221 height 36
click at [531, 358] on div "​" at bounding box center [471, 363] width 221 height 36
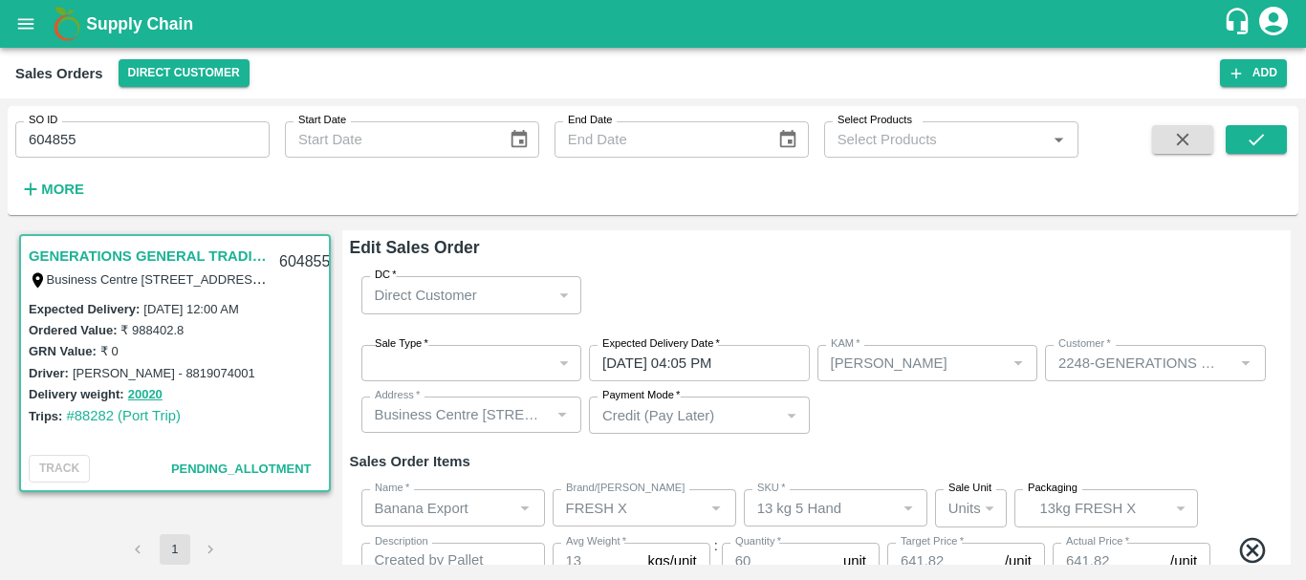
click at [882, 434] on div "Sale Type   * ​ Sale Type Expected Delivery Date   * [DATE] 04:05 PM Expected D…" at bounding box center [817, 390] width 934 height 120
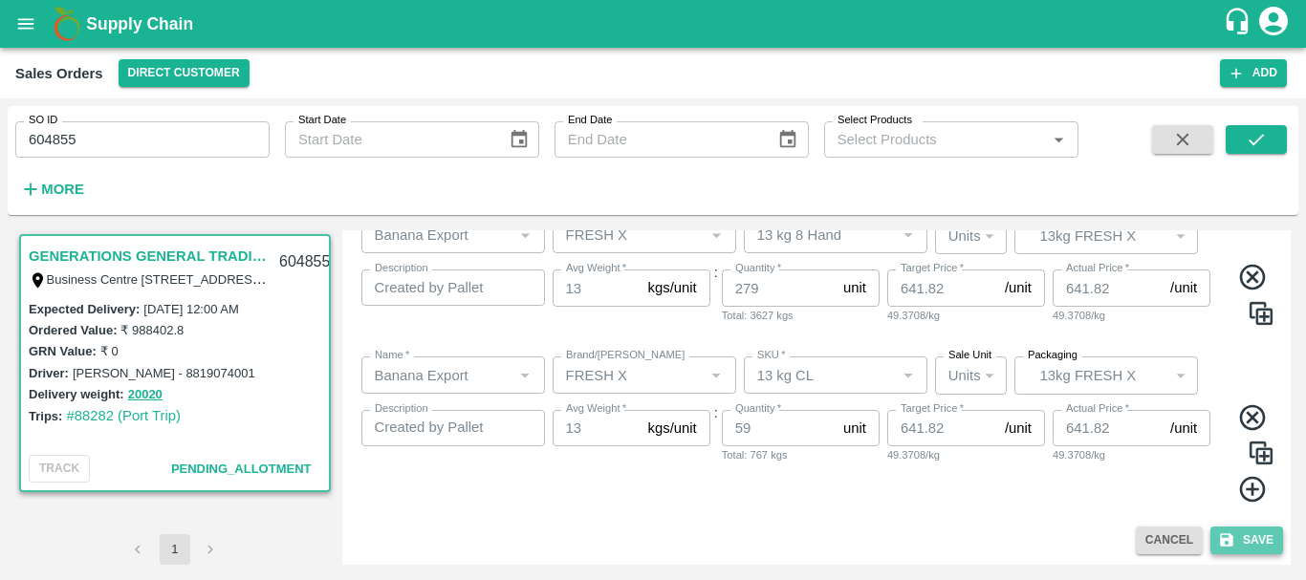
click at [1228, 527] on button "Save" at bounding box center [1246, 541] width 73 height 28
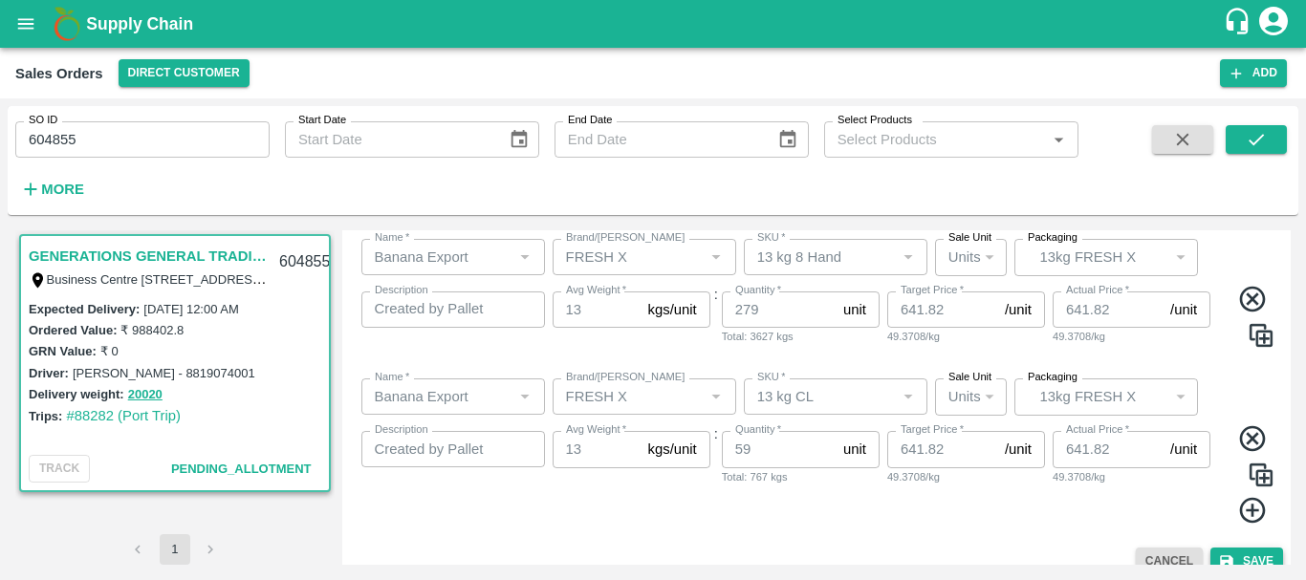
scroll to position [574, 0]
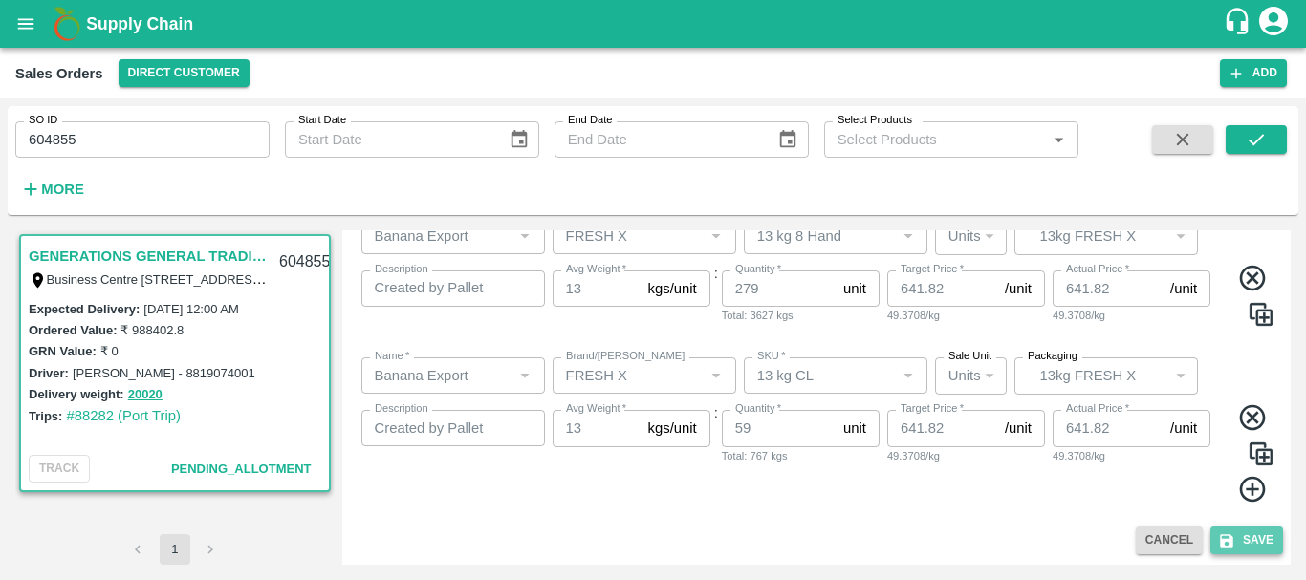
click at [1250, 542] on button "Save" at bounding box center [1246, 541] width 73 height 28
click at [1228, 529] on button "Save" at bounding box center [1246, 541] width 73 height 28
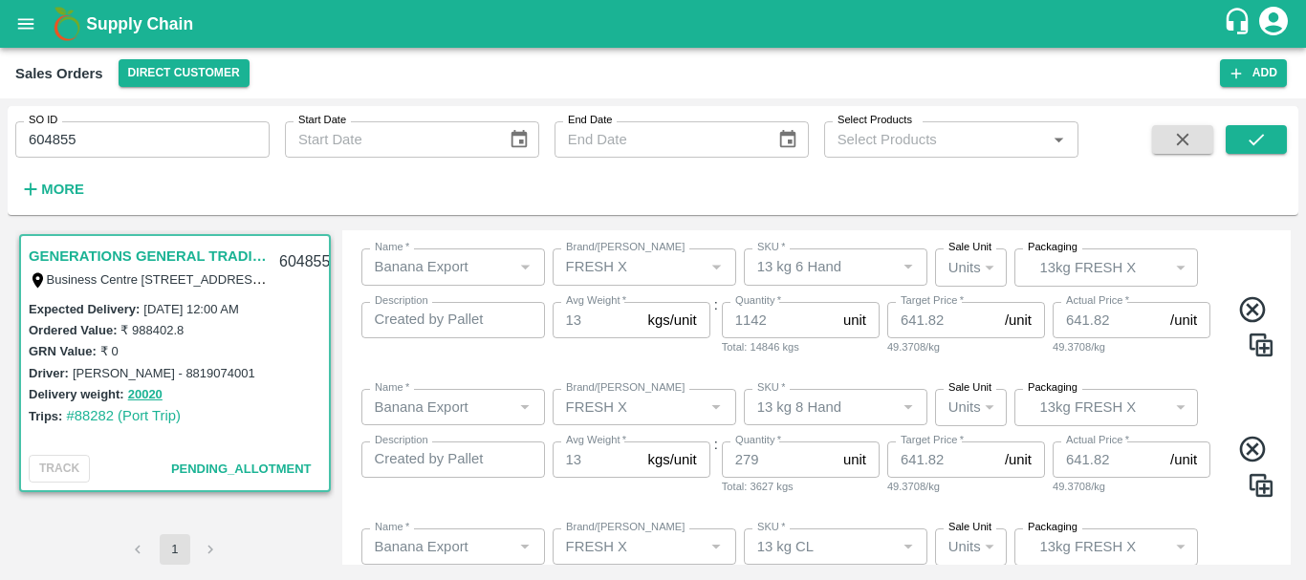
scroll to position [575, 0]
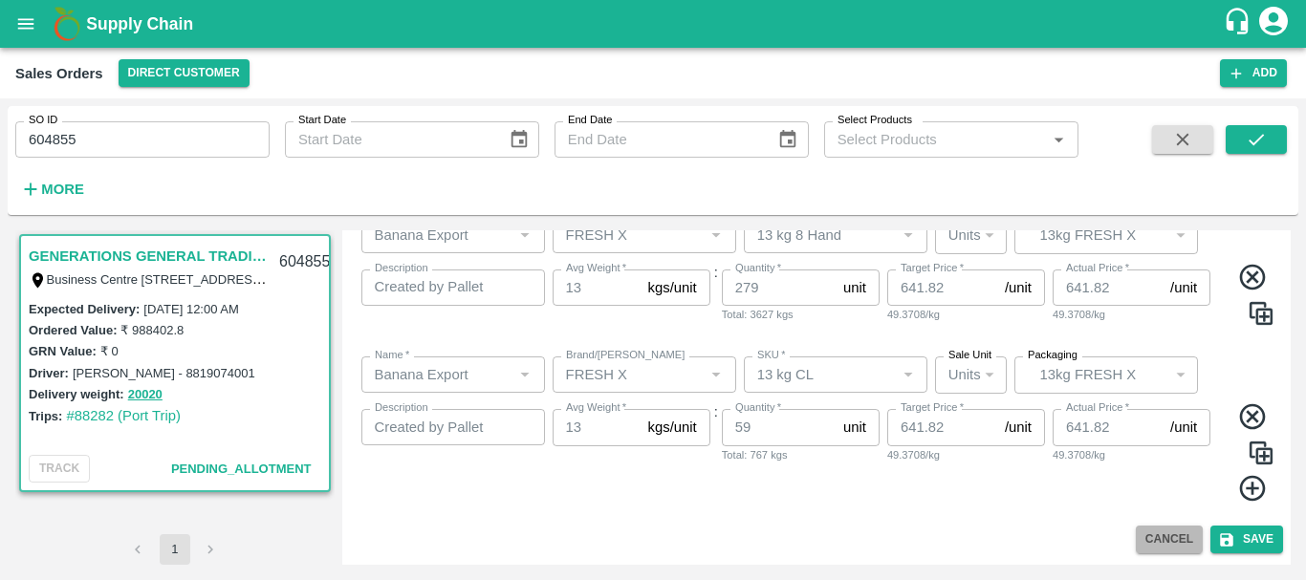
click at [1173, 537] on button "Cancel" at bounding box center [1169, 540] width 67 height 28
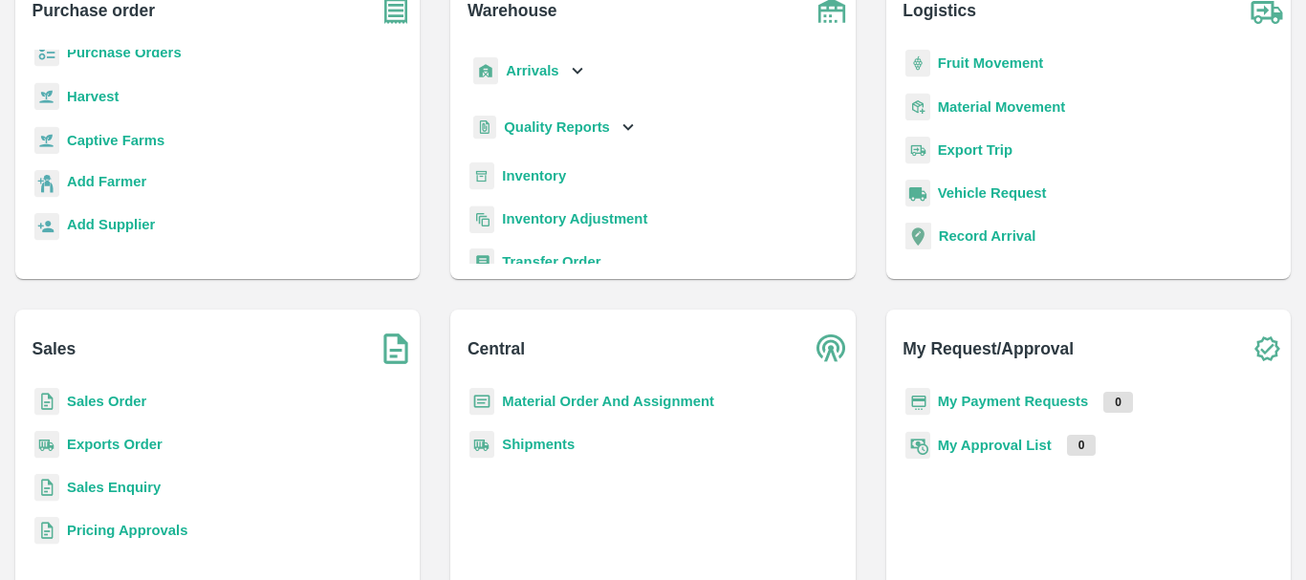
scroll to position [148, 0]
click at [97, 406] on b "Sales Order" at bounding box center [106, 400] width 79 height 15
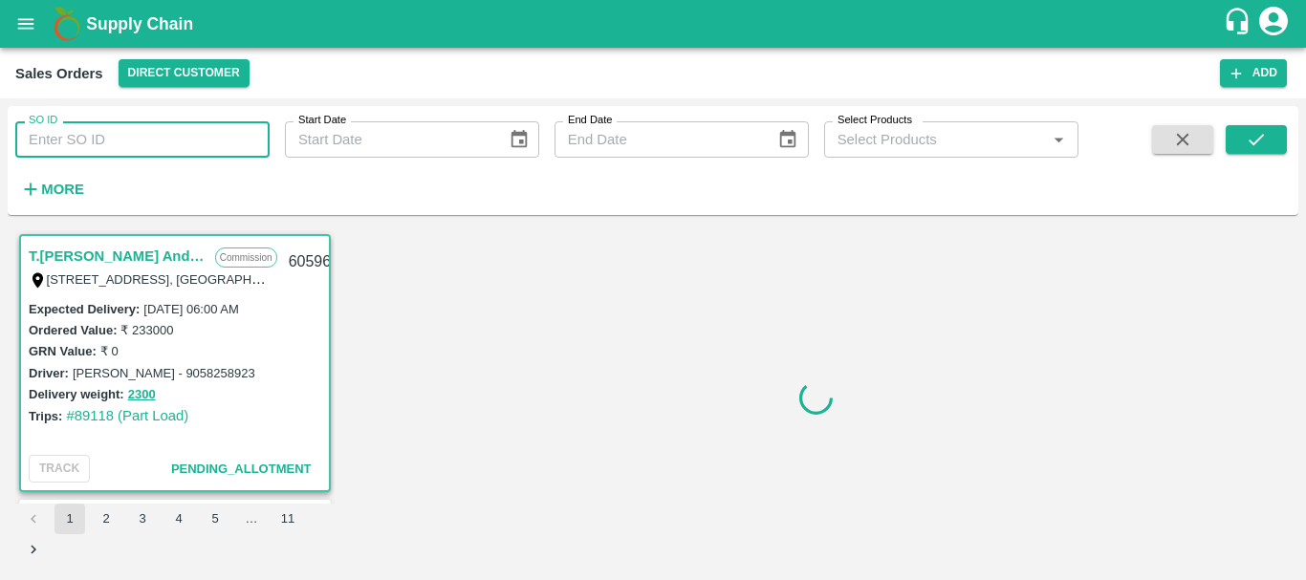
click at [129, 138] on input "SO ID" at bounding box center [142, 139] width 254 height 36
paste input "604855"
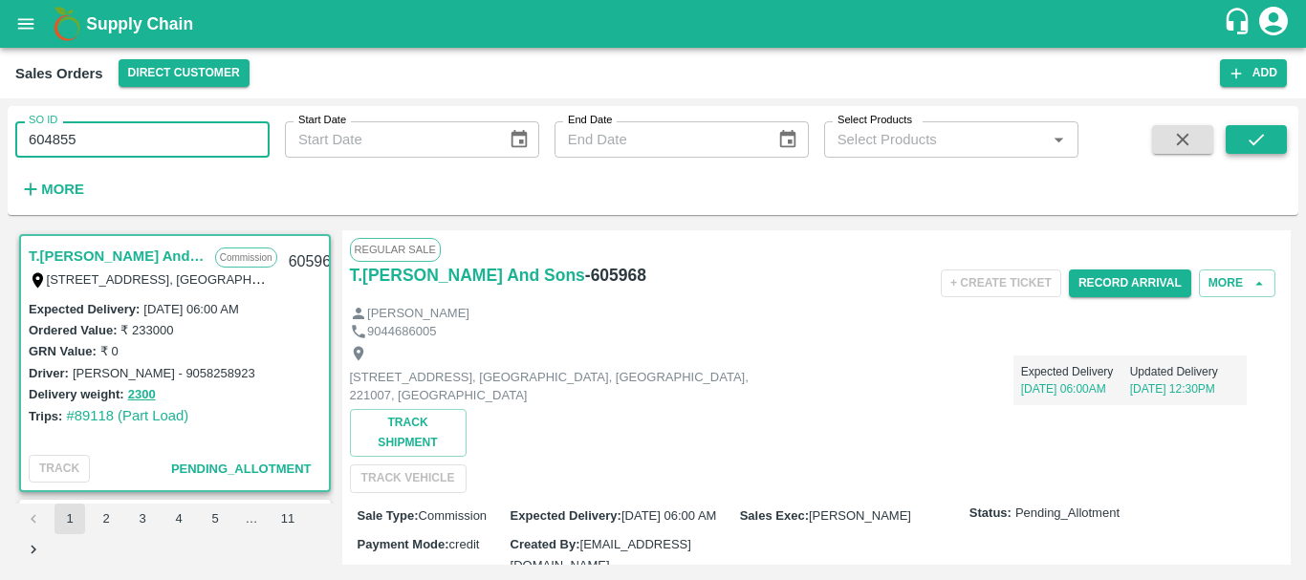
type input "604855"
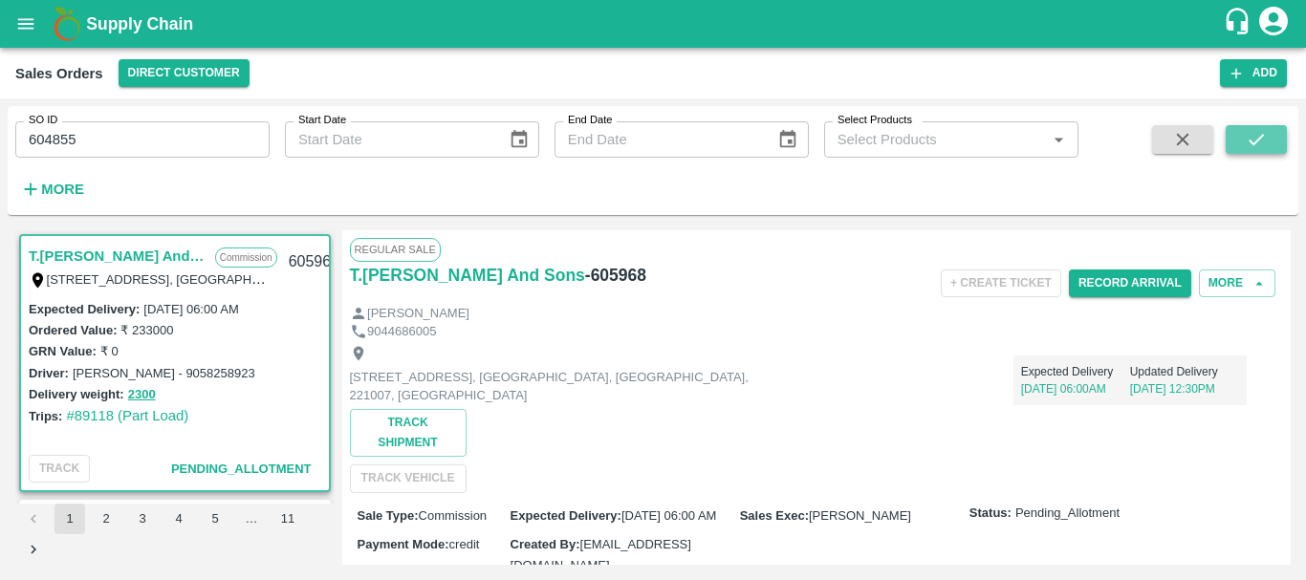
click at [1242, 142] on button "submit" at bounding box center [1256, 139] width 61 height 29
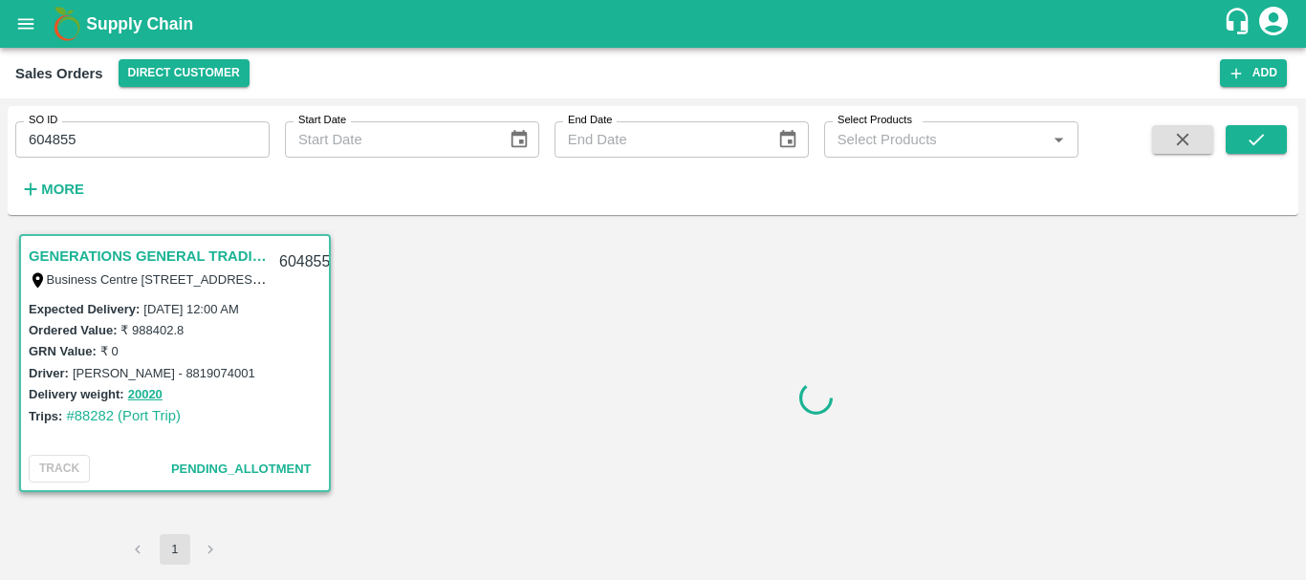
click at [936, 216] on div "SO ID 604855 SO ID Start Date Start Date End Date End Date Select Products Sele…" at bounding box center [653, 164] width 1291 height 117
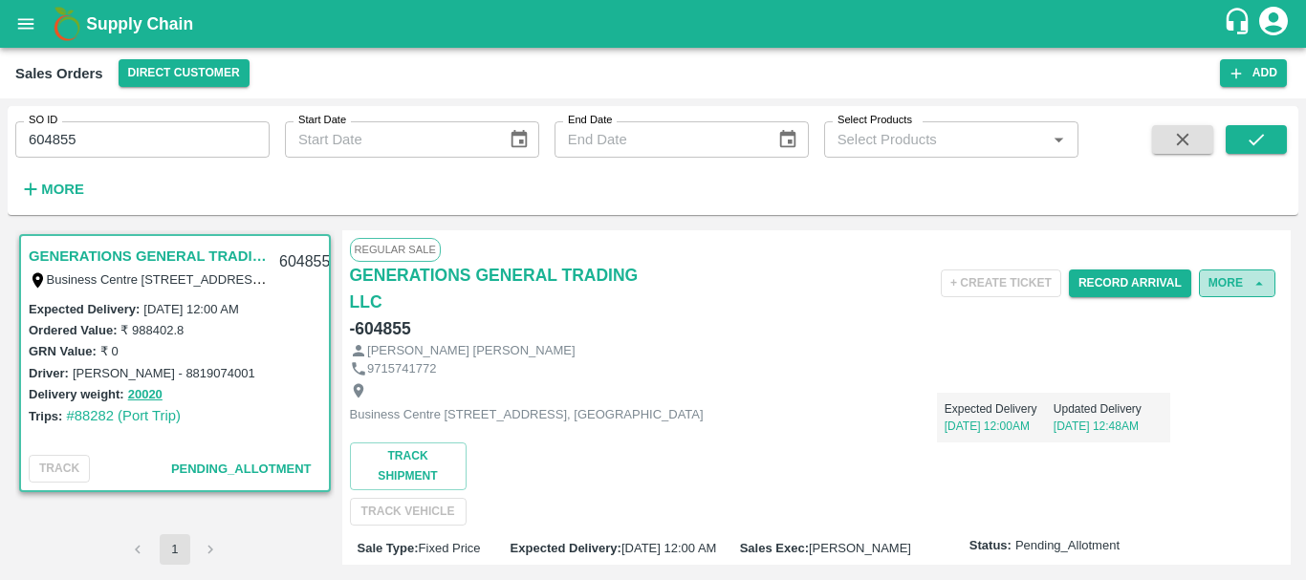
click at [1208, 286] on button "More" at bounding box center [1237, 284] width 76 height 28
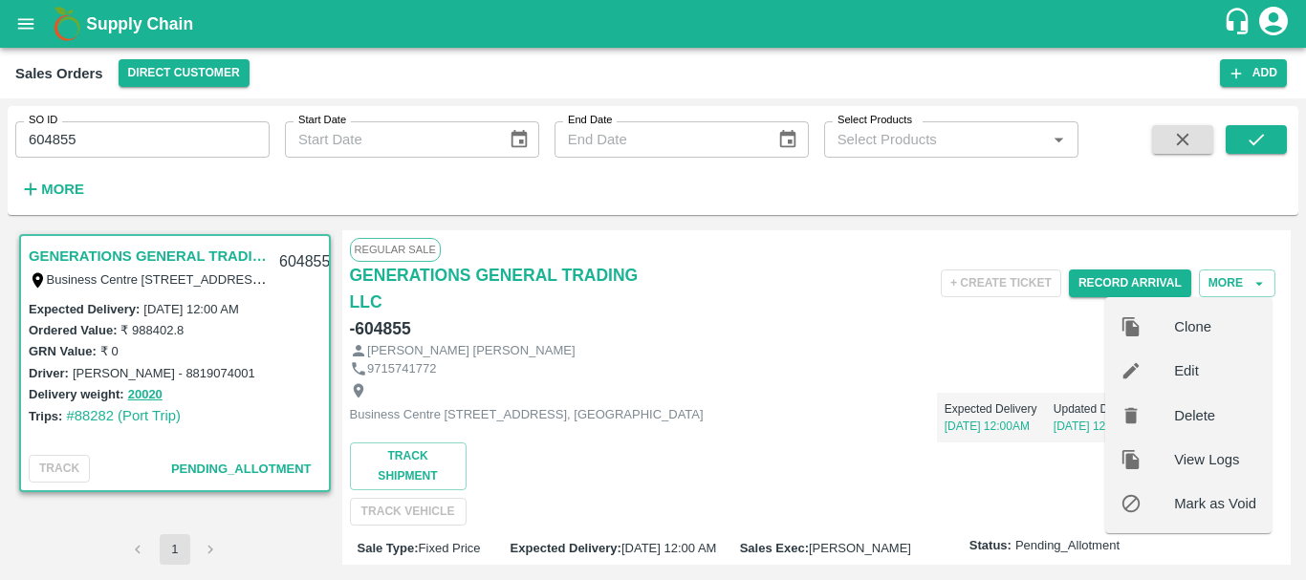
click at [823, 389] on div "Expected Delivery [DATE] 12:00AM Updated Delivery [DATE] 12:48AM" at bounding box center [937, 410] width 467 height 65
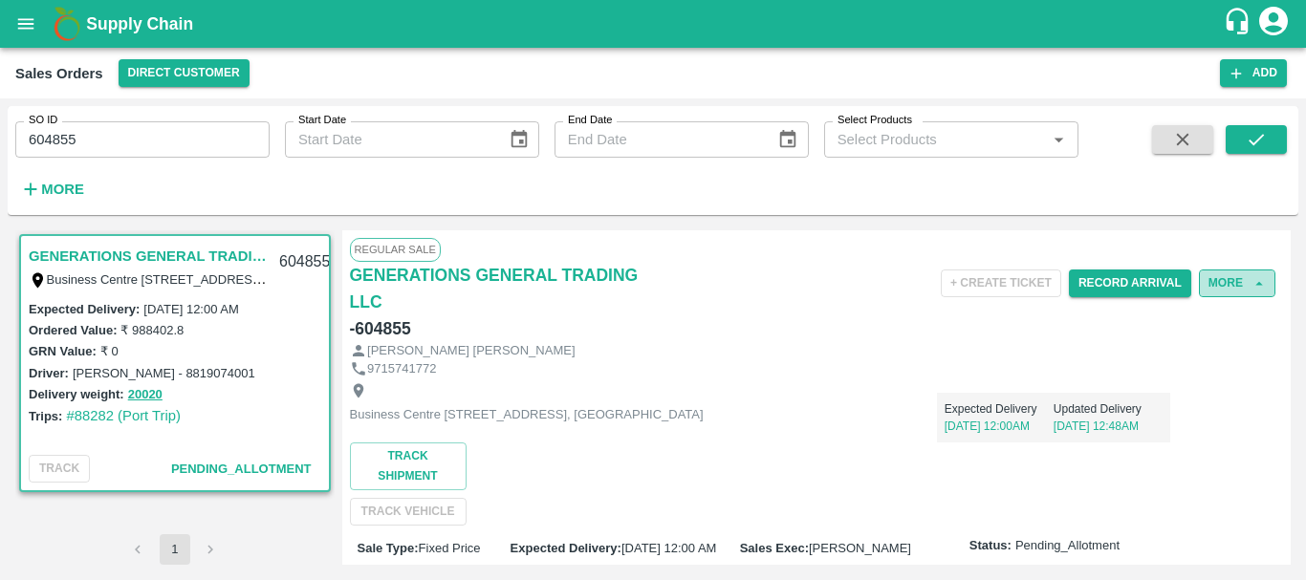
click at [1220, 286] on button "More" at bounding box center [1237, 284] width 76 height 28
click at [1212, 299] on div "+ Create Ticket Record Arrival More" at bounding box center [972, 283] width 622 height 43
click at [1206, 272] on button "More" at bounding box center [1237, 284] width 76 height 28
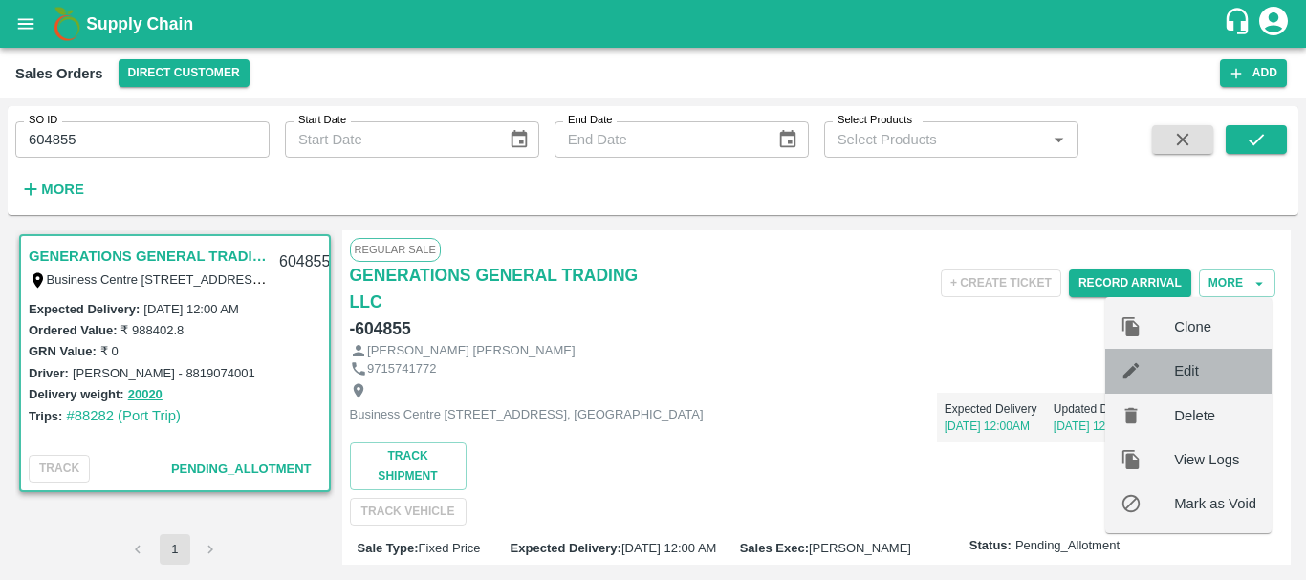
click at [1198, 367] on span "Edit" at bounding box center [1215, 370] width 82 height 21
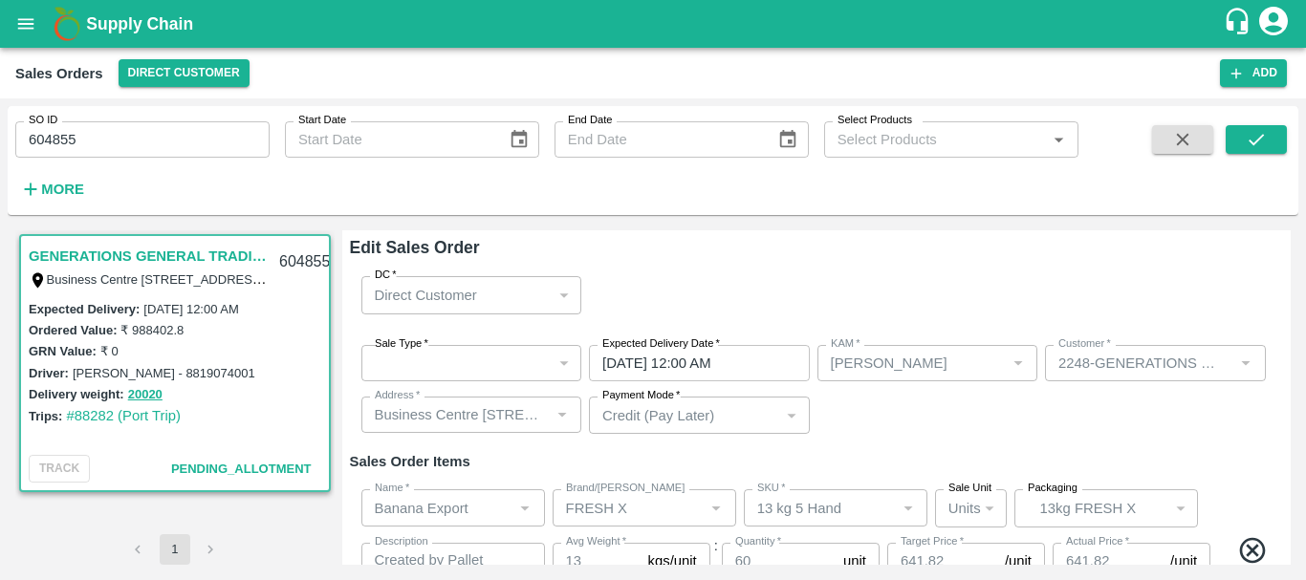
click at [795, 361] on div "[DATE] 12:00 AM Expected Delivery Date" at bounding box center [699, 363] width 221 height 36
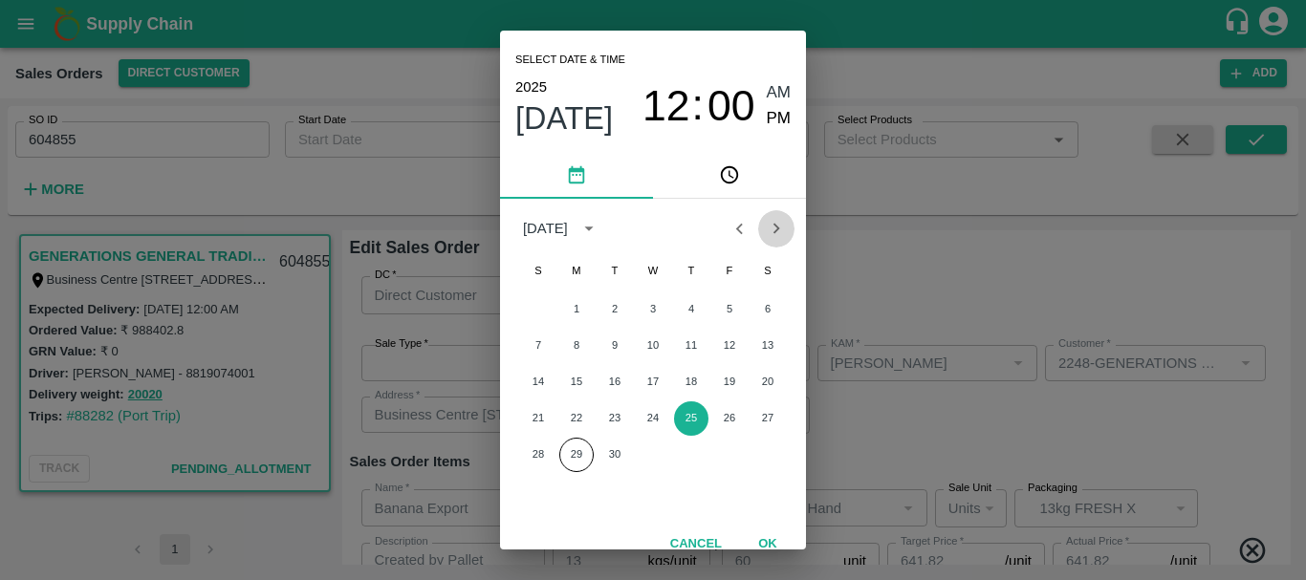
click at [783, 226] on icon "Next month" at bounding box center [776, 228] width 21 height 21
click at [695, 306] on button "2" at bounding box center [691, 310] width 34 height 34
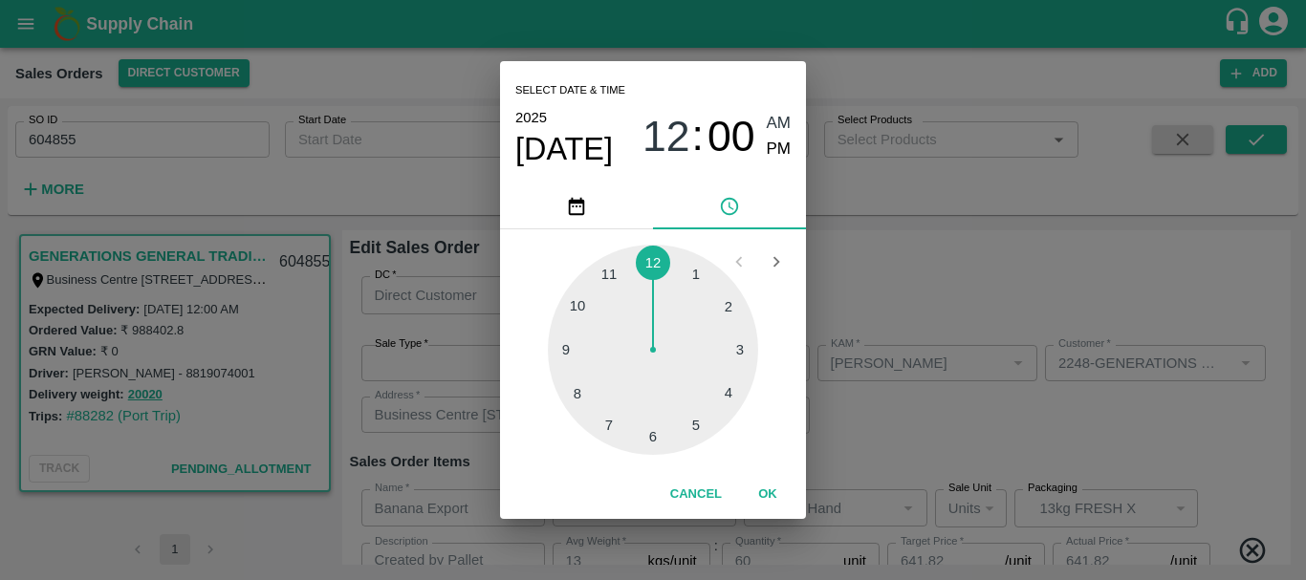
click at [723, 394] on div at bounding box center [653, 350] width 210 height 210
click at [693, 279] on div at bounding box center [653, 350] width 210 height 210
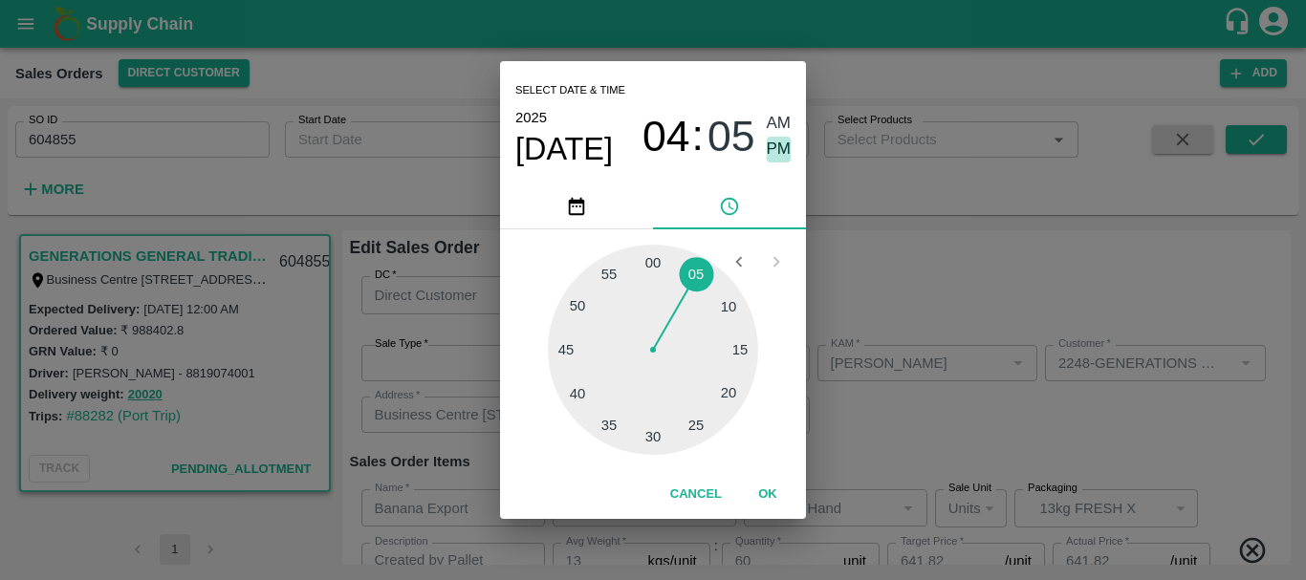
click at [774, 154] on span "PM" at bounding box center [779, 150] width 25 height 26
type input "[DATE] 04:05 PM"
click at [866, 261] on div "Select date & time [DATE] 04 : 05 AM PM 05 10 15 20 25 30 35 40 45 50 55 00 Can…" at bounding box center [653, 290] width 1306 height 580
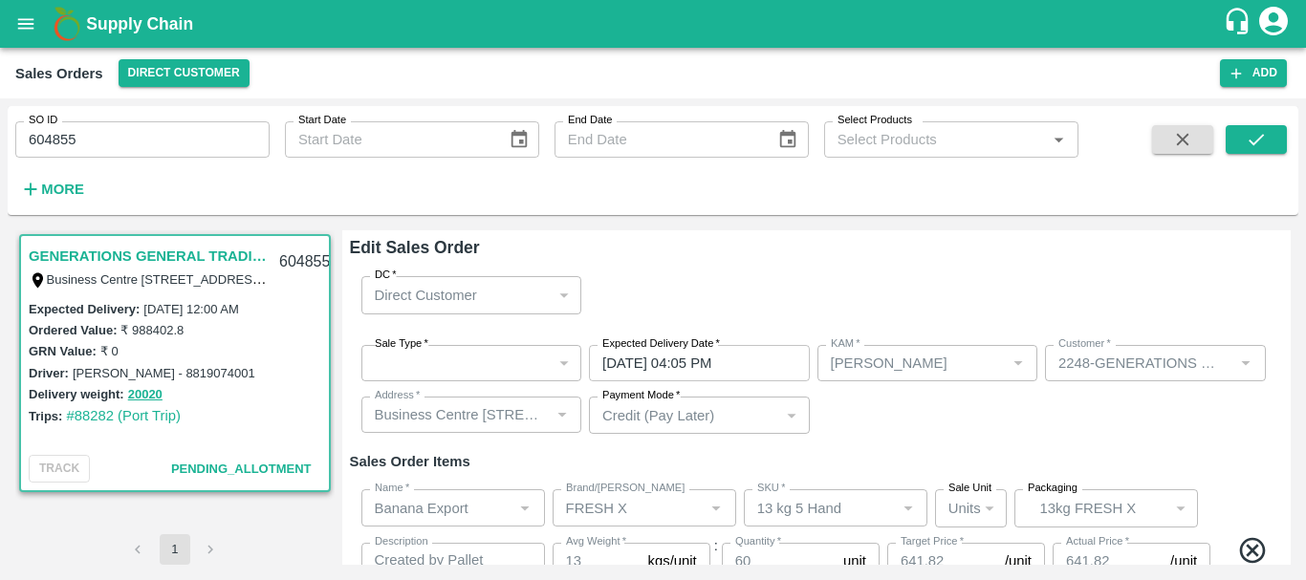
click at [853, 415] on div "Sale Type   * ​ Sale Type Expected Delivery Date   * [DATE] 04:05 PM Expected D…" at bounding box center [817, 390] width 934 height 120
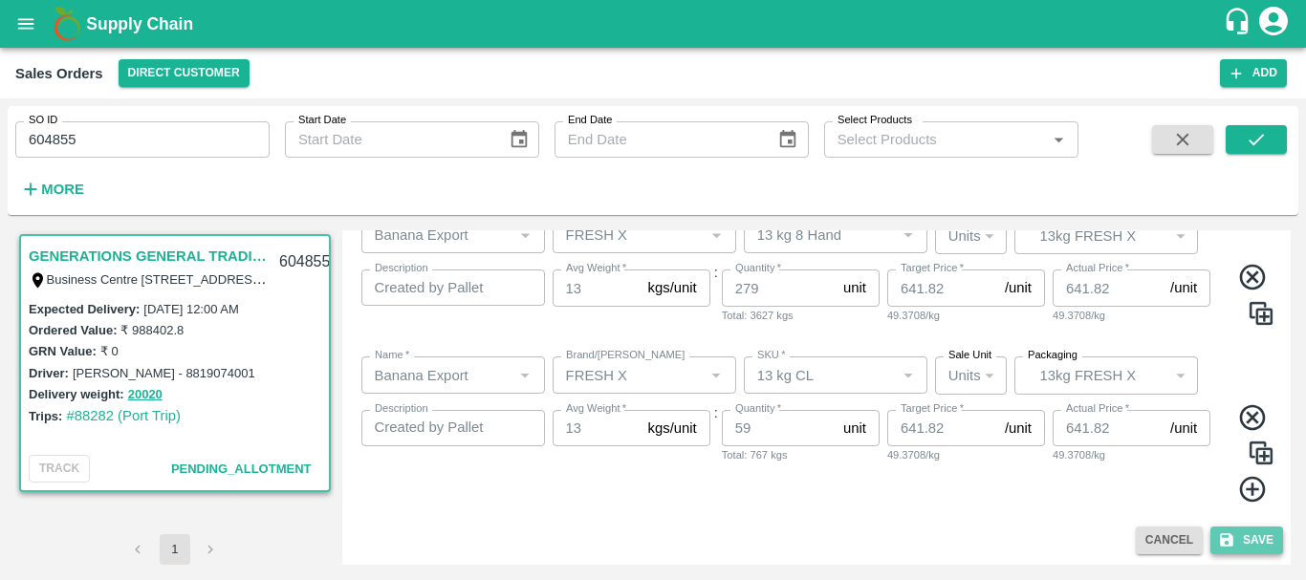
click at [1229, 531] on button "Save" at bounding box center [1246, 541] width 73 height 28
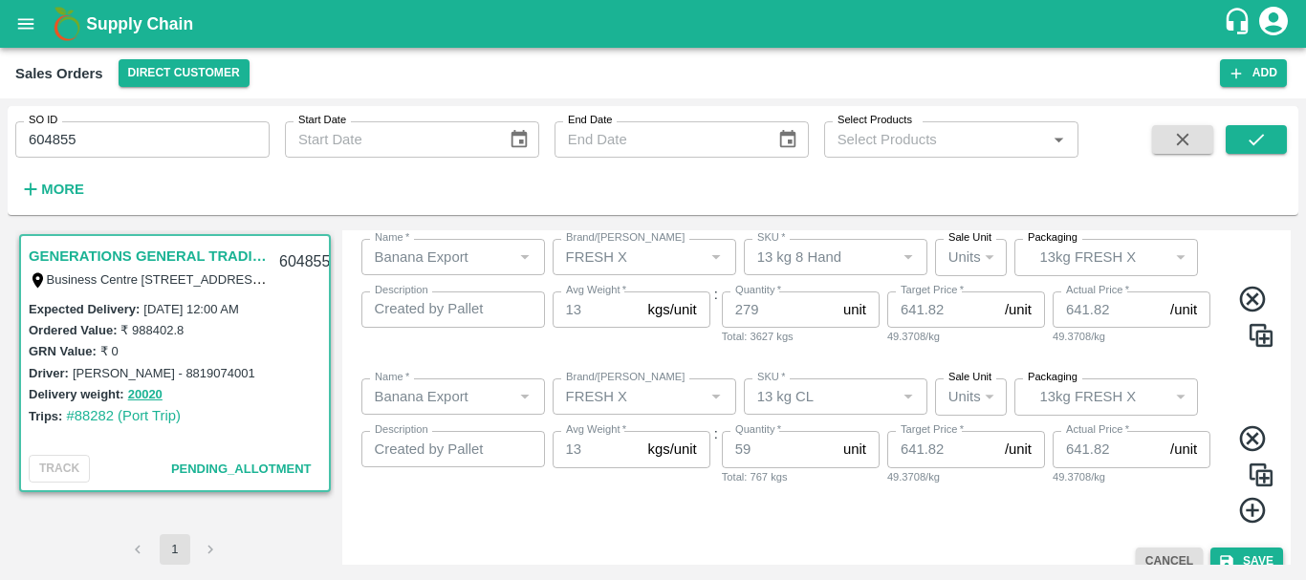
scroll to position [574, 0]
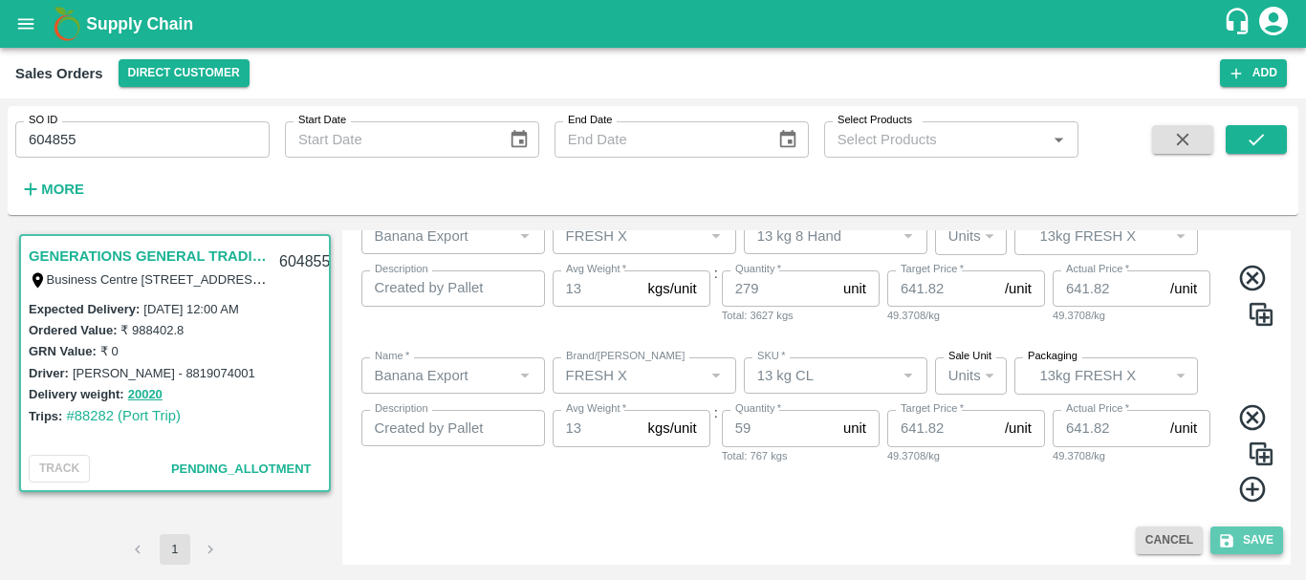
click at [1229, 531] on button "Save" at bounding box center [1246, 541] width 73 height 28
click at [1234, 536] on button "Save" at bounding box center [1246, 541] width 73 height 28
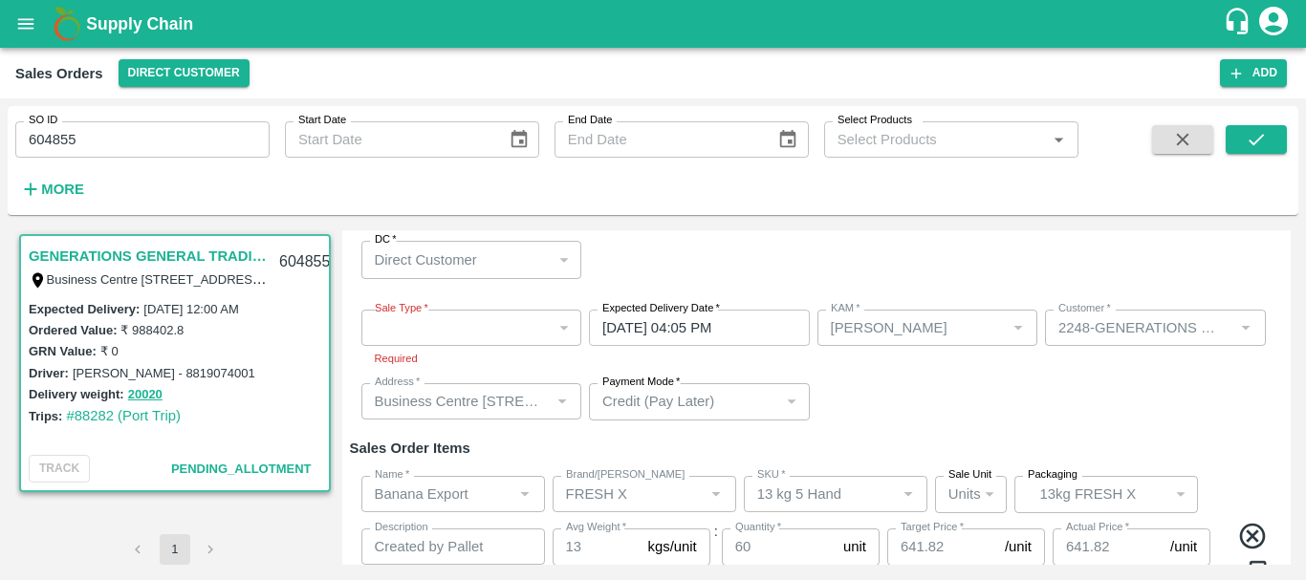
scroll to position [33, 0]
click at [447, 334] on div "​" at bounding box center [471, 330] width 221 height 36
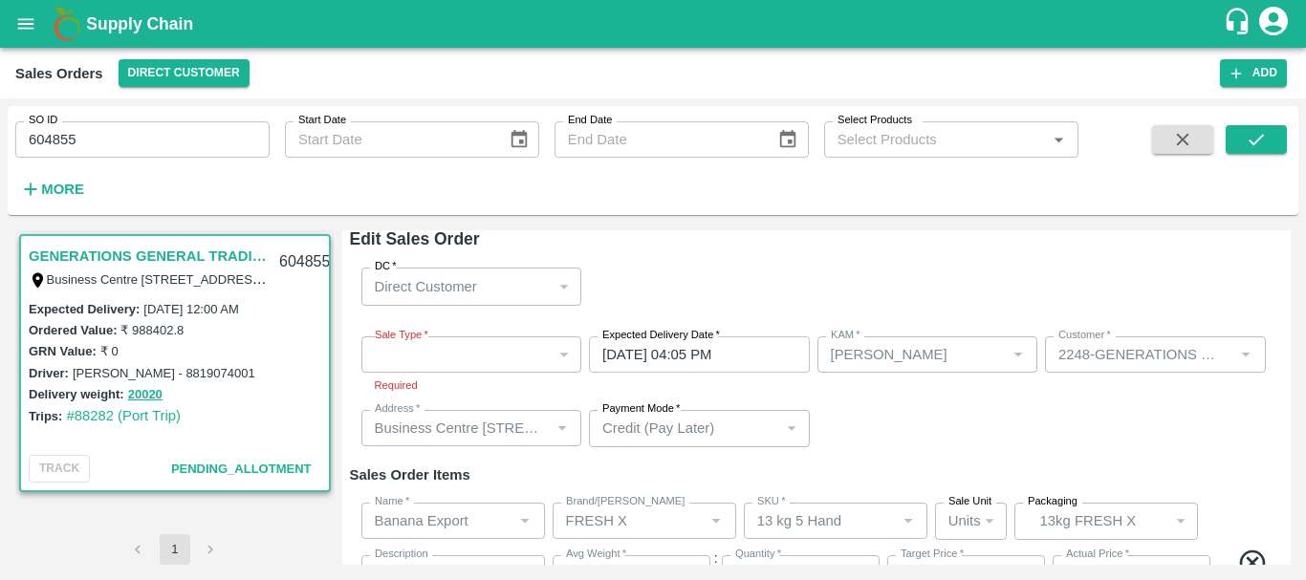
scroll to position [0, 0]
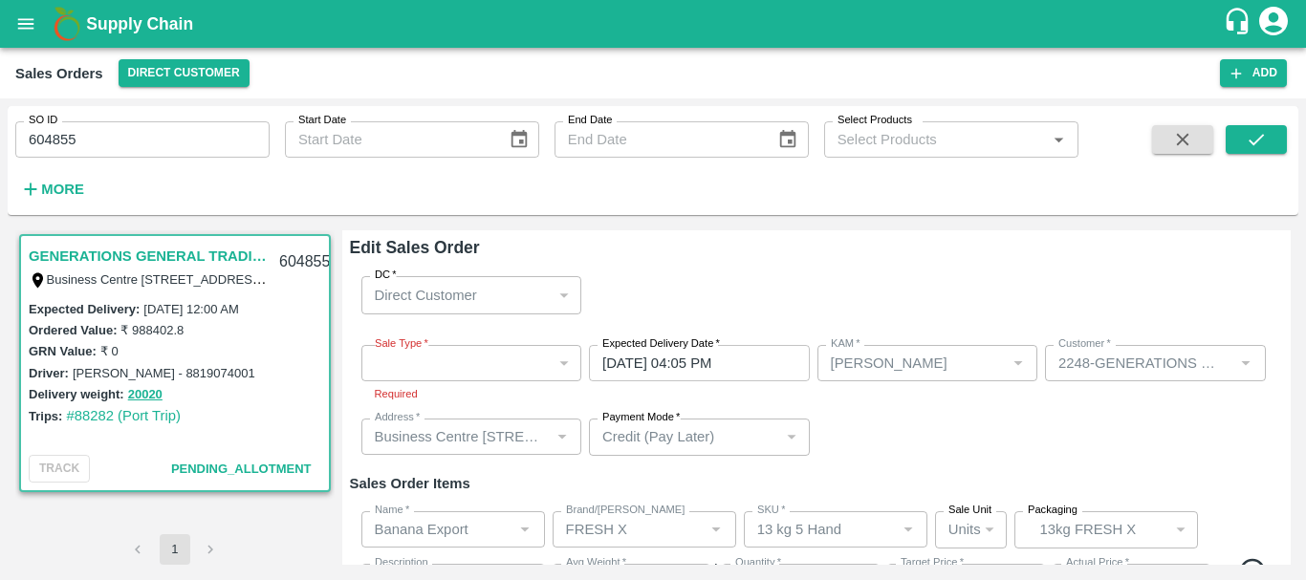
click at [852, 416] on div "Sale Type   * ​ Sale Type Required Expected Delivery Date   * [DATE] 04:05 PM E…" at bounding box center [817, 401] width 934 height 142
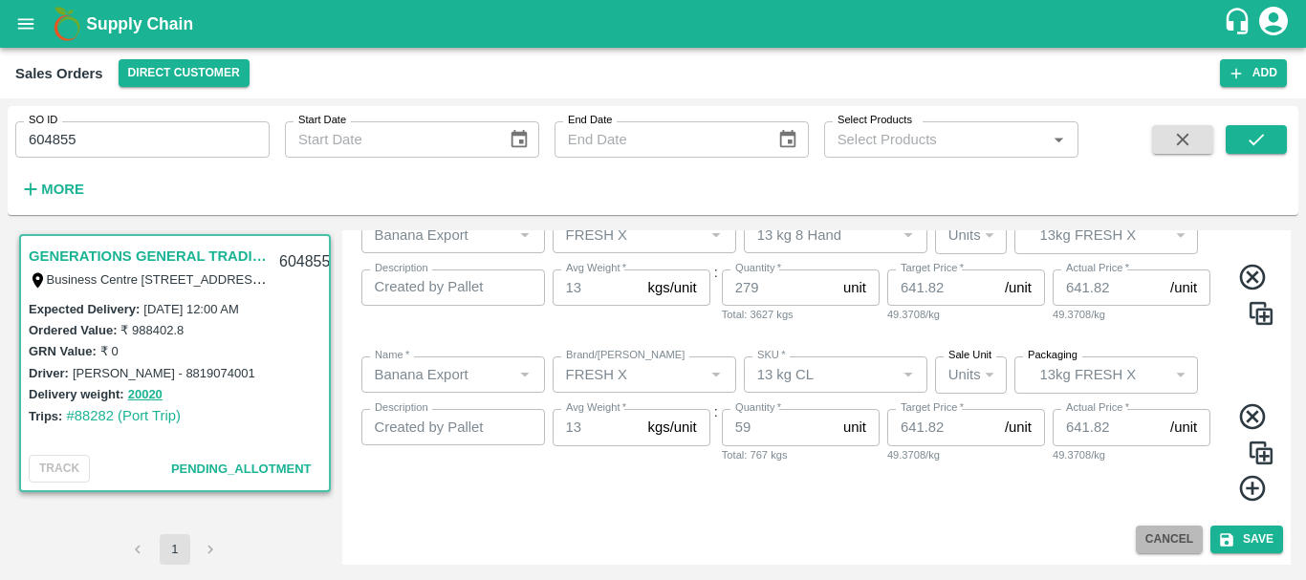
click at [1162, 543] on button "Cancel" at bounding box center [1169, 540] width 67 height 28
